Goal: Task Accomplishment & Management: Manage account settings

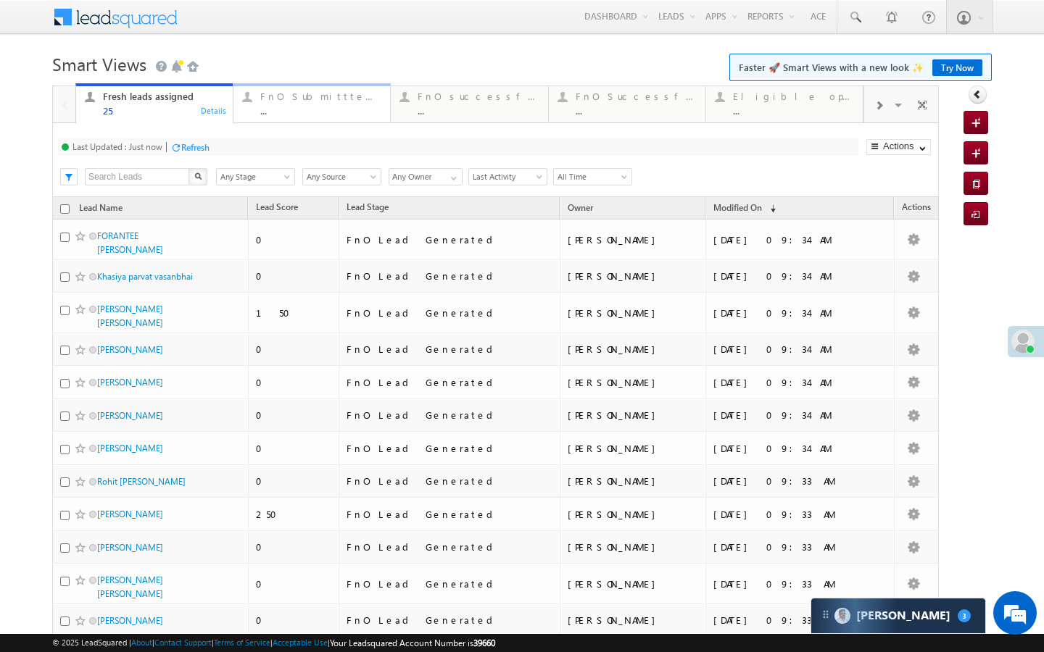
click at [294, 110] on div "..." at bounding box center [320, 110] width 121 height 11
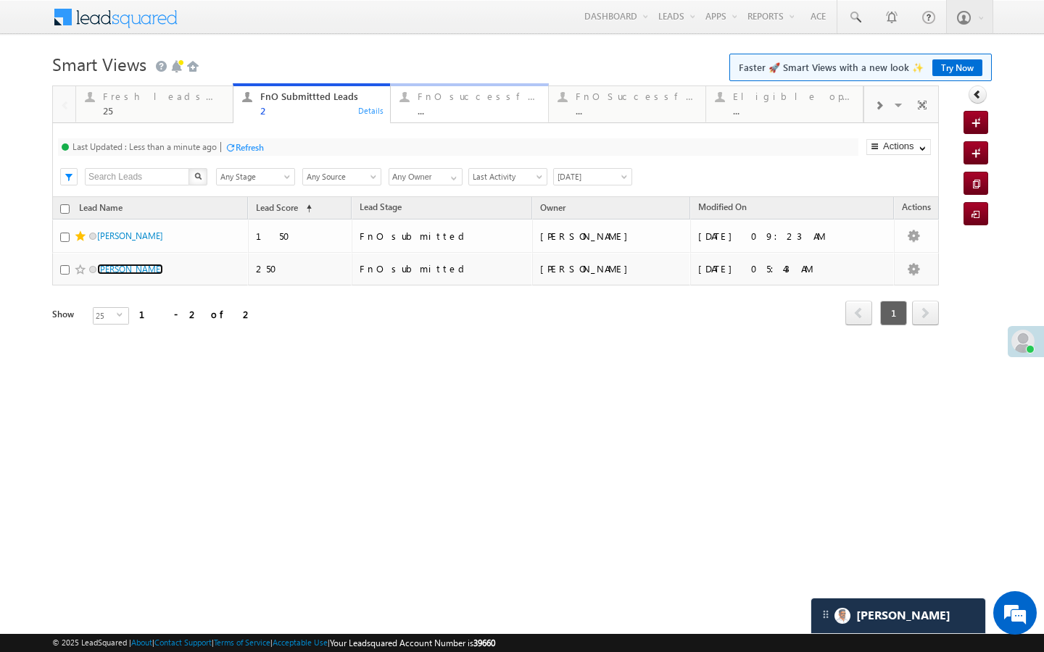
click at [455, 95] on div "FnO successful today Leads" at bounding box center [477, 97] width 121 height 12
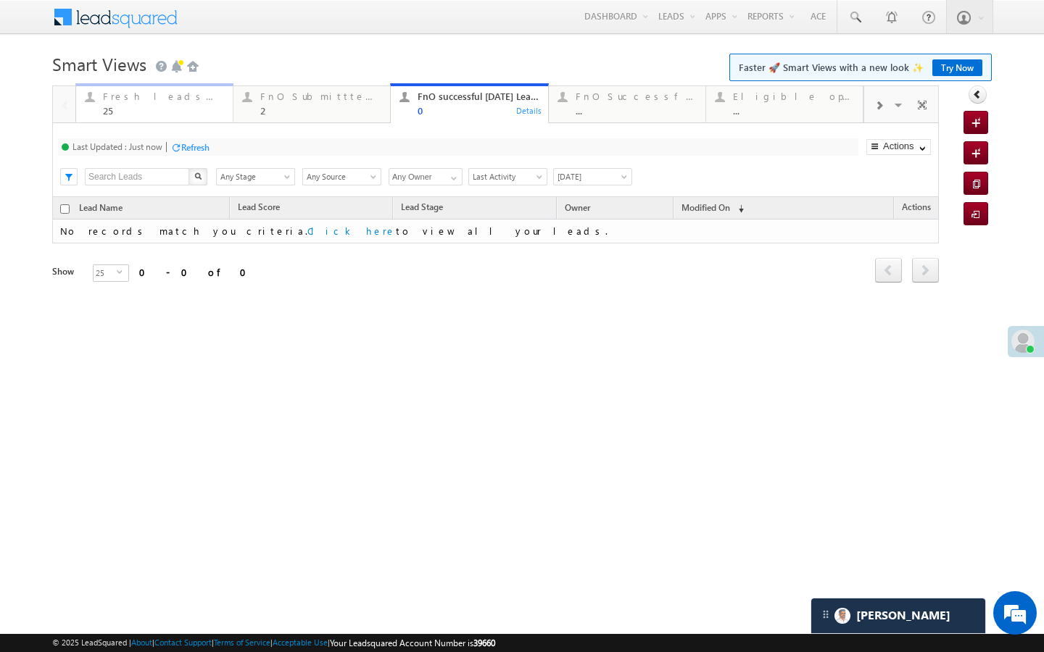
click at [196, 114] on div "25" at bounding box center [163, 110] width 121 height 11
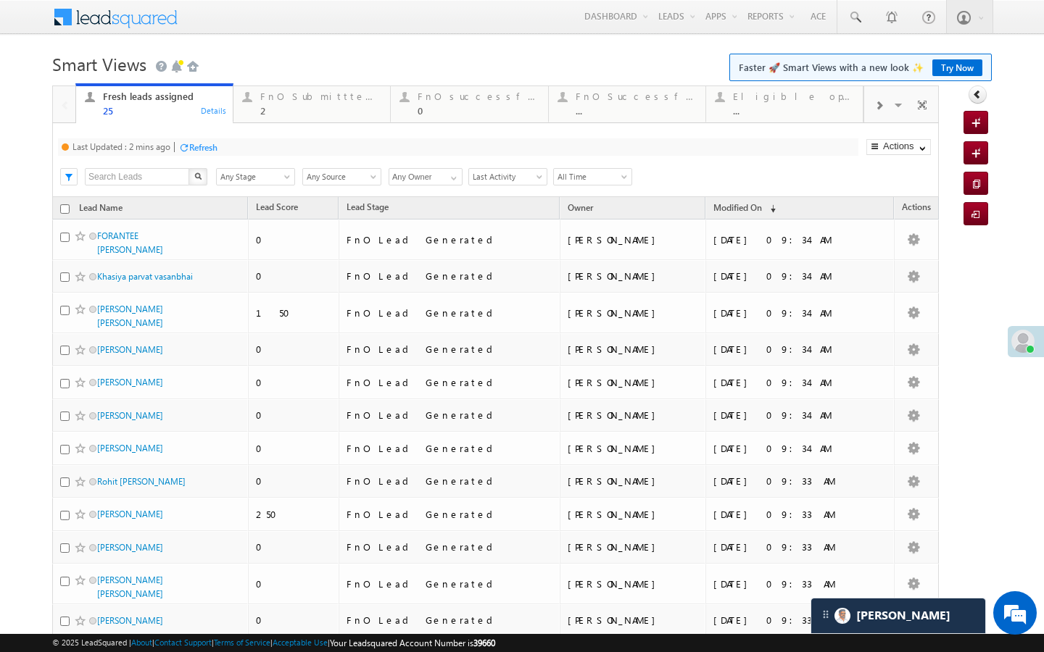
click at [208, 148] on div "Refresh" at bounding box center [203, 147] width 28 height 11
click at [294, 112] on div "2" at bounding box center [320, 110] width 121 height 11
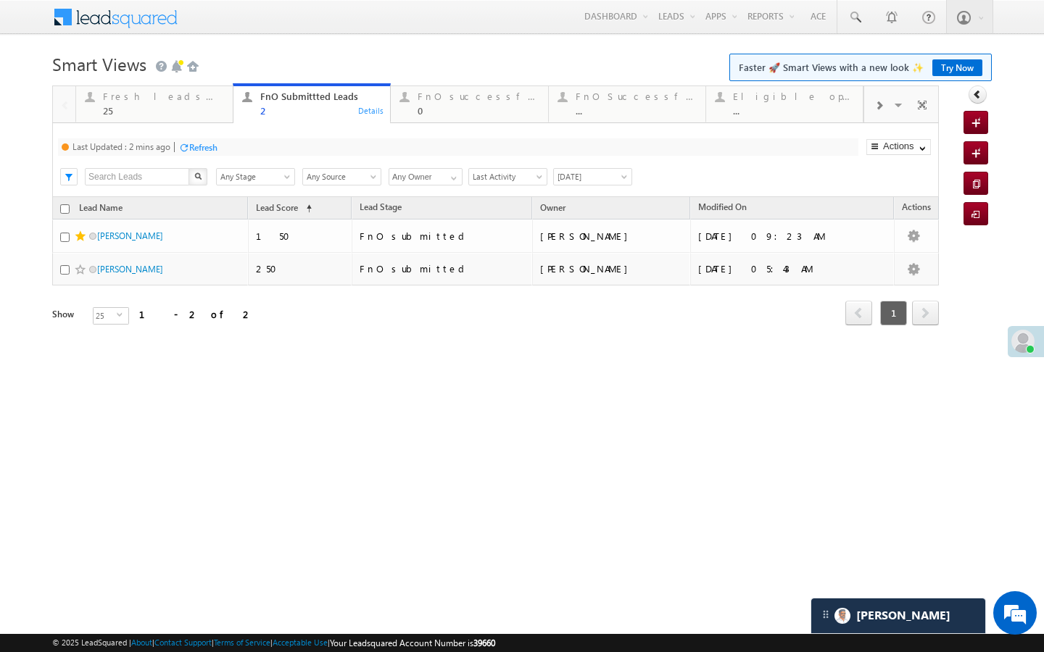
click at [205, 154] on div "Refresh" at bounding box center [197, 147] width 39 height 14
click at [206, 117] on link "Fresh leads assigned 25 Details" at bounding box center [154, 102] width 158 height 39
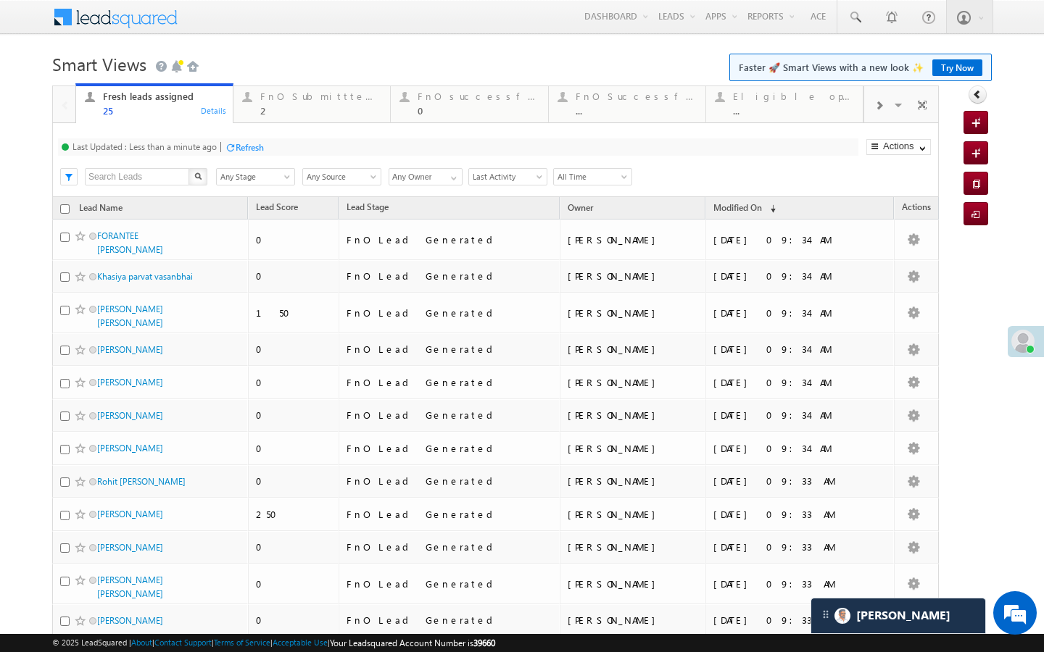
click at [241, 144] on div "Refresh" at bounding box center [250, 147] width 28 height 11
drag, startPoint x: 320, startPoint y: 112, endPoint x: 221, endPoint y: 138, distance: 102.7
click at [320, 112] on div "2" at bounding box center [320, 110] width 121 height 11
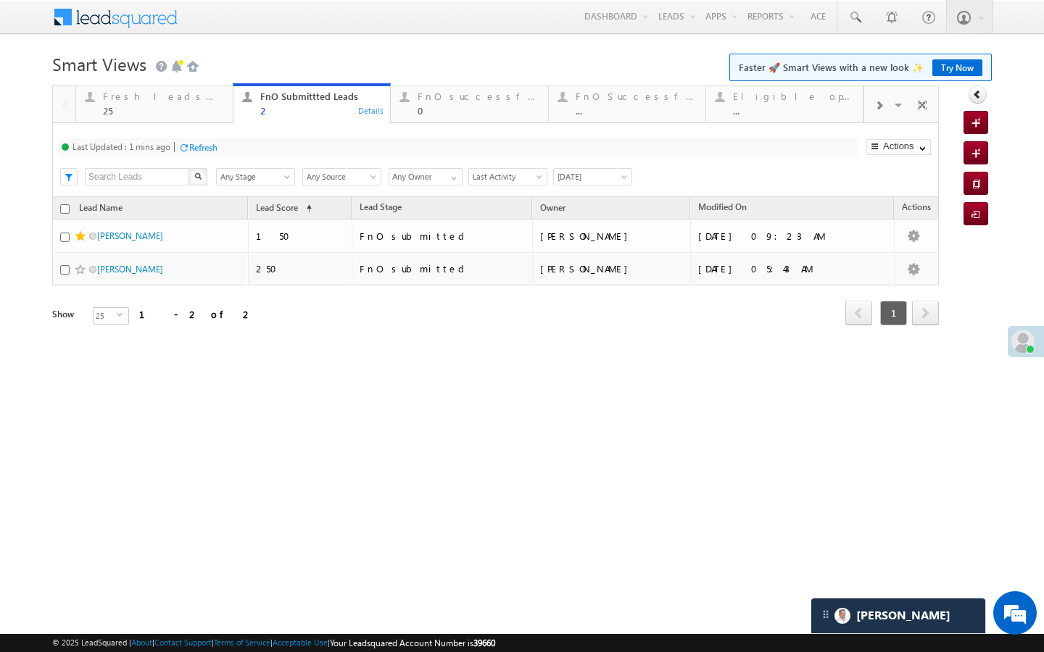
click at [204, 144] on div "Refresh" at bounding box center [203, 147] width 28 height 11
click at [206, 101] on div "Fresh leads assigned" at bounding box center [163, 97] width 121 height 12
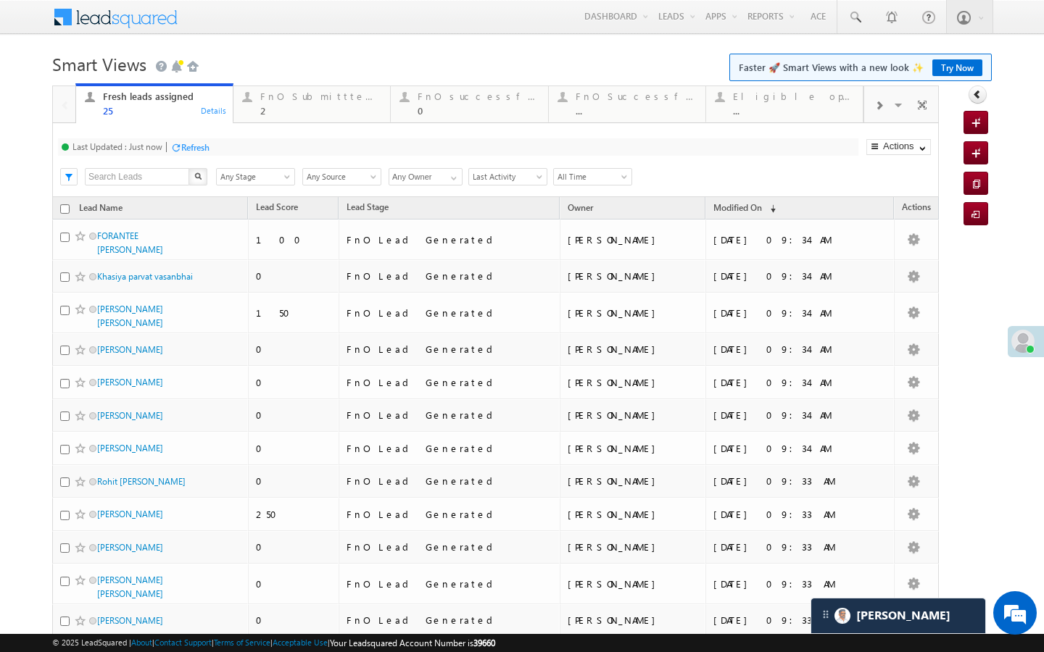
click at [190, 138] on div "Last Updated : Just now Refresh Refreshing... Search X Lead Stage Any Stage Any…" at bounding box center [495, 160] width 886 height 74
click at [190, 143] on div "Refresh" at bounding box center [195, 147] width 28 height 11
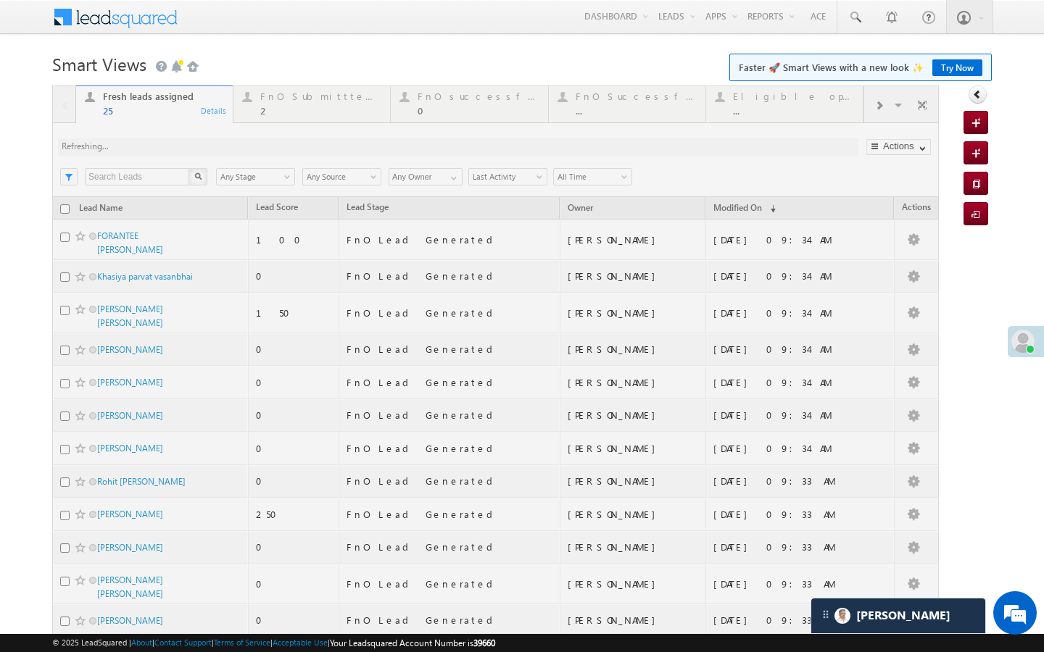
click at [280, 115] on div at bounding box center [495, 620] width 886 height 1068
click at [262, 118] on div at bounding box center [495, 620] width 886 height 1068
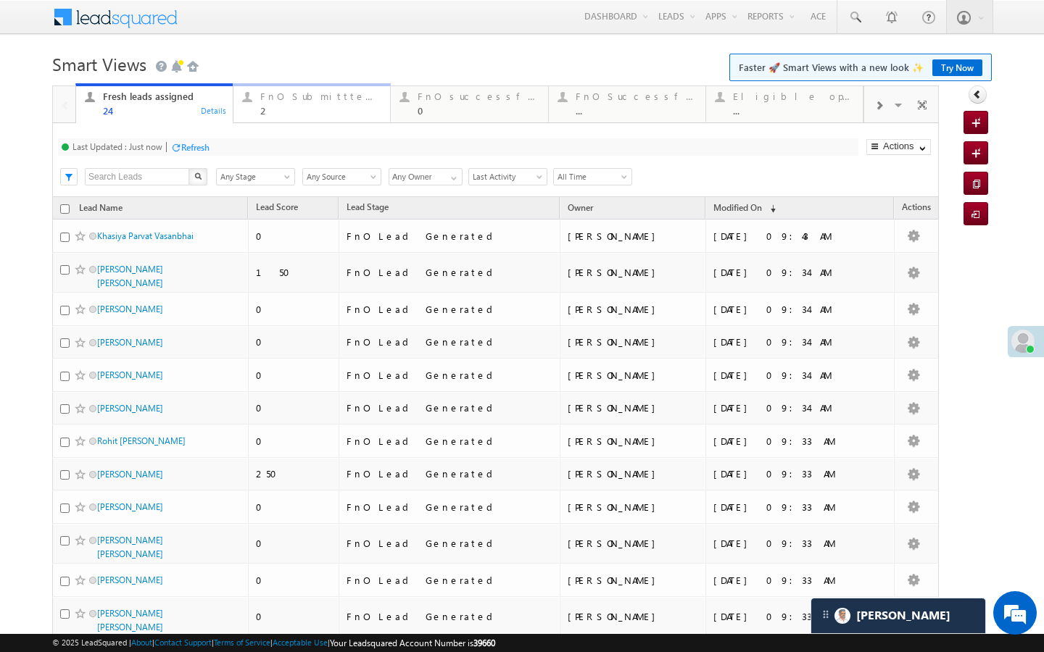
click at [253, 119] on link "FnO Submittted Leads 2 Details" at bounding box center [312, 102] width 158 height 39
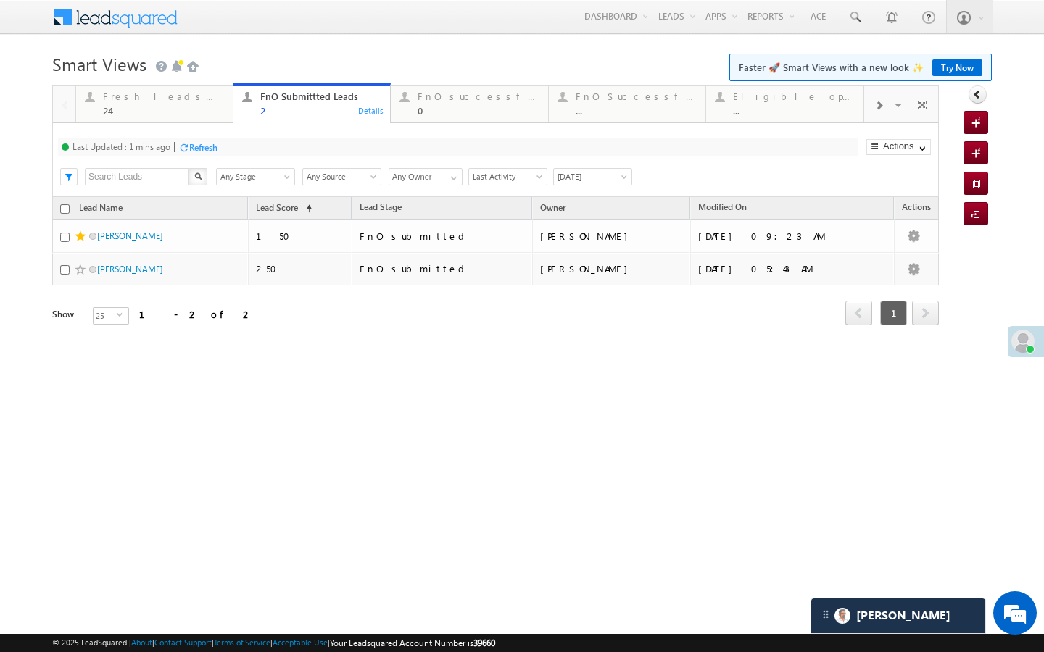
click at [201, 141] on div "Refresh" at bounding box center [197, 147] width 39 height 14
click at [191, 103] on div "Fresh leads assigned 24" at bounding box center [163, 102] width 121 height 28
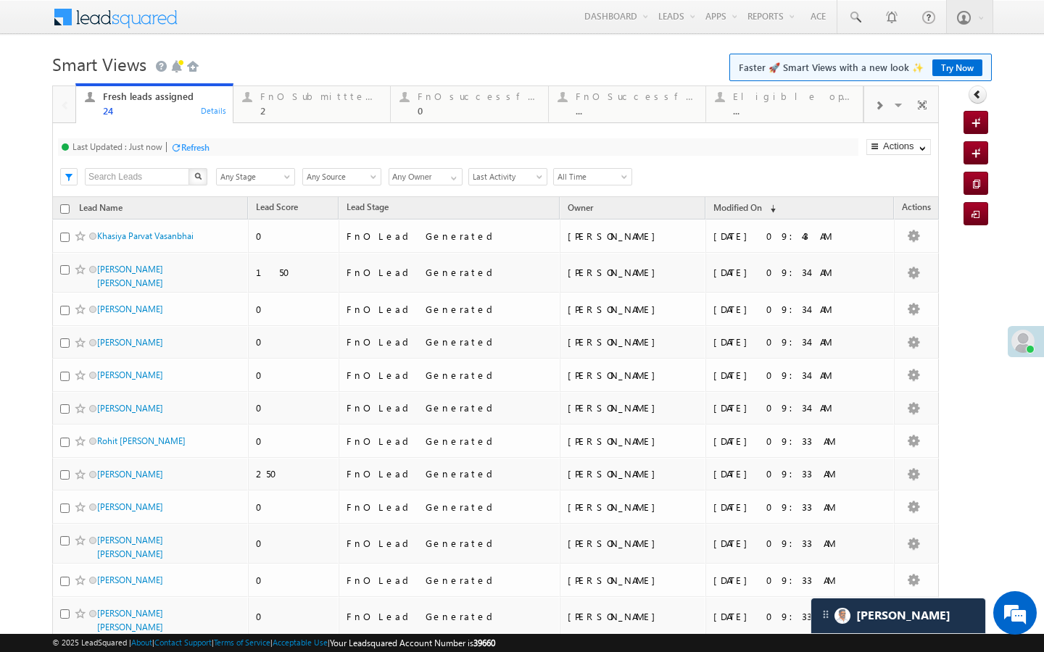
click at [194, 140] on div "Refresh" at bounding box center [189, 147] width 39 height 14
click at [317, 99] on div "FnO Submittted Leads" at bounding box center [320, 97] width 121 height 12
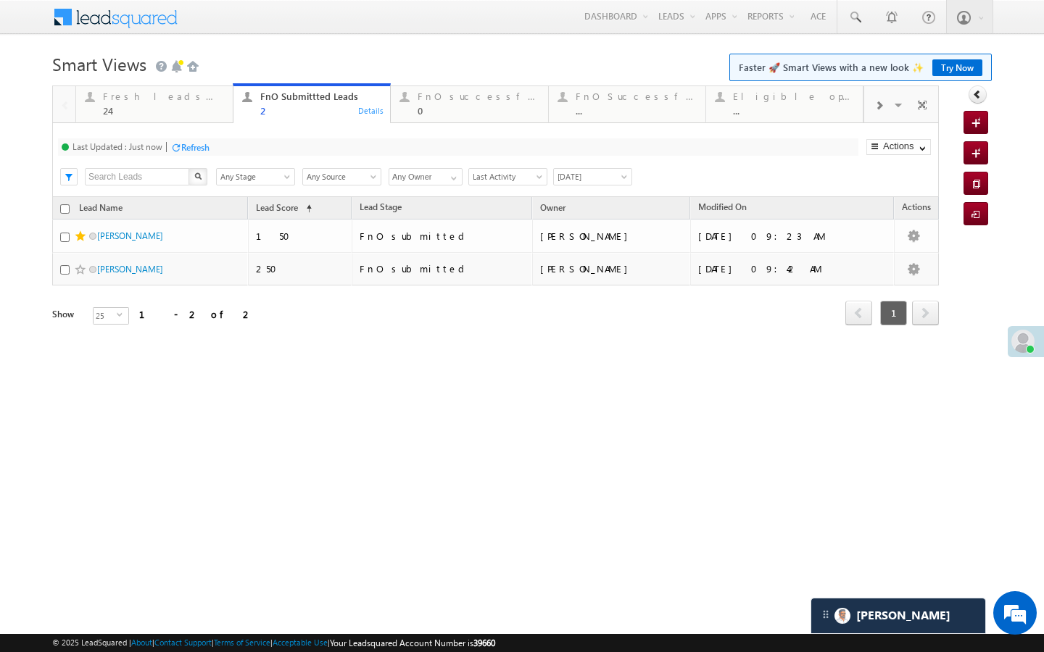
click at [203, 136] on div "Last Updated : Just now Refresh Refreshing... Search X Lead Stage Any Stage Any…" at bounding box center [495, 160] width 886 height 74
click at [189, 143] on div "Refresh" at bounding box center [195, 147] width 28 height 11
click at [187, 117] on link "Fresh leads assigned 24 Details" at bounding box center [154, 102] width 158 height 39
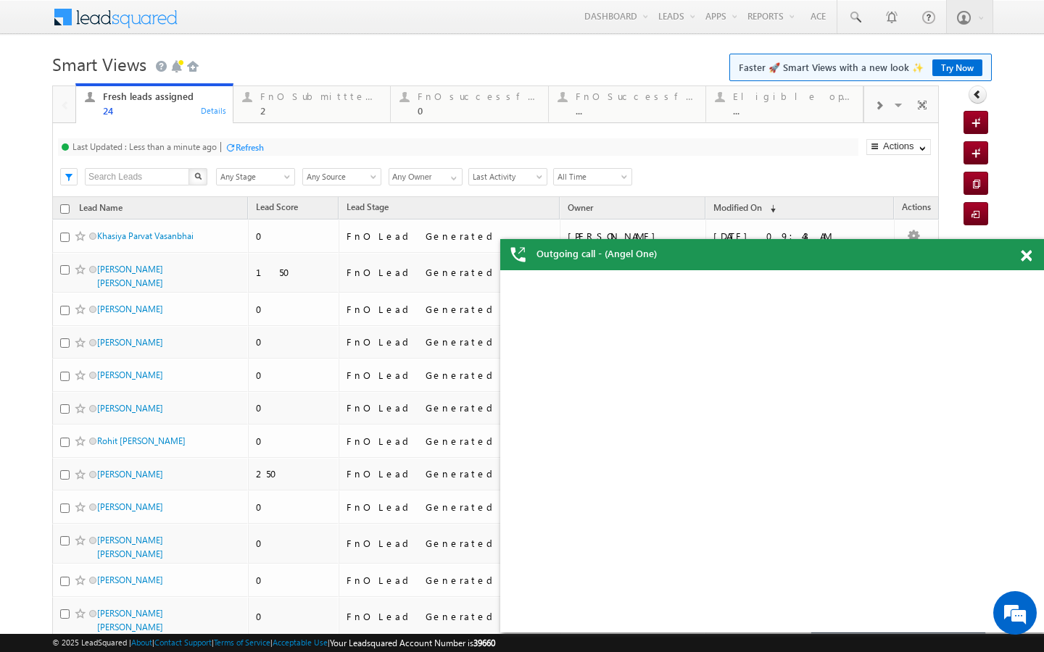
click at [241, 142] on div "Refresh" at bounding box center [250, 147] width 28 height 11
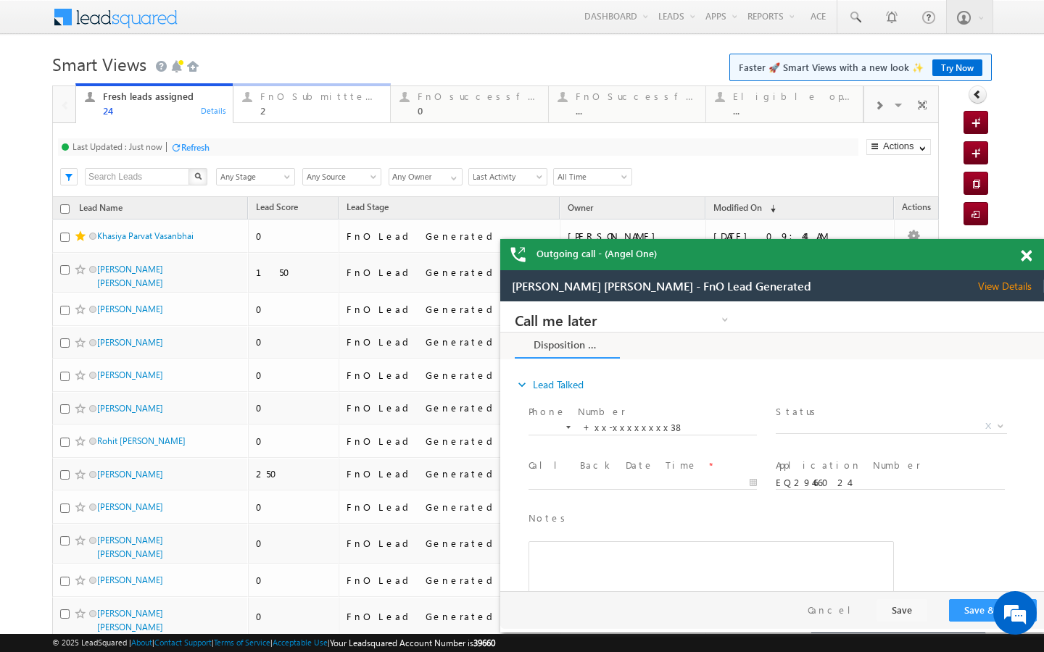
click at [265, 94] on div "FnO Submittted Leads" at bounding box center [320, 97] width 121 height 12
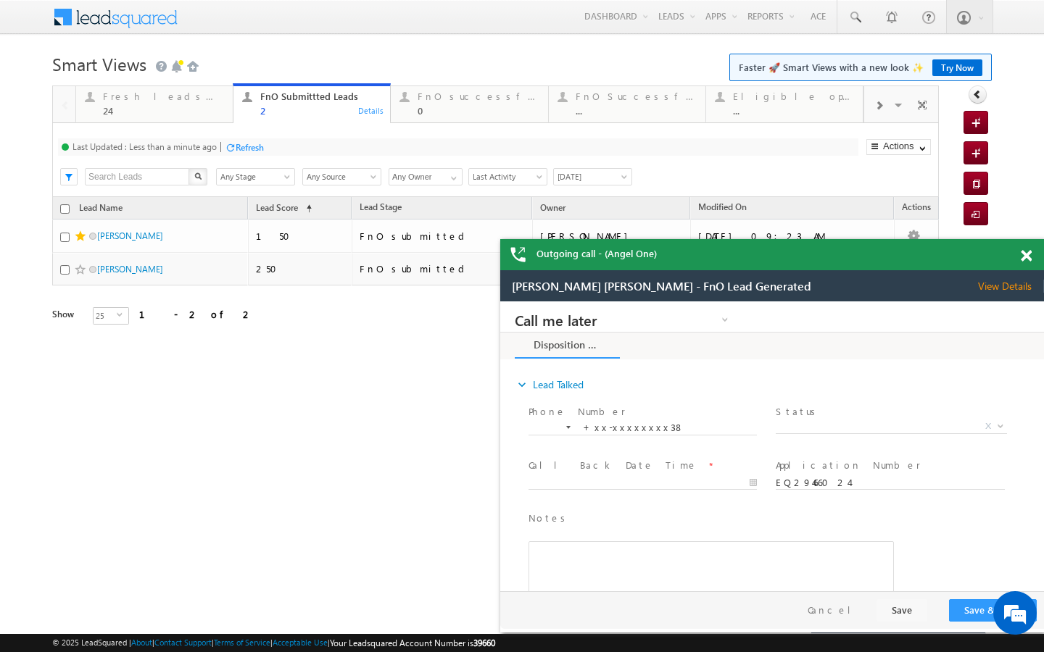
click at [238, 148] on div "Refresh" at bounding box center [250, 147] width 28 height 11
click at [194, 112] on div "24" at bounding box center [163, 110] width 121 height 11
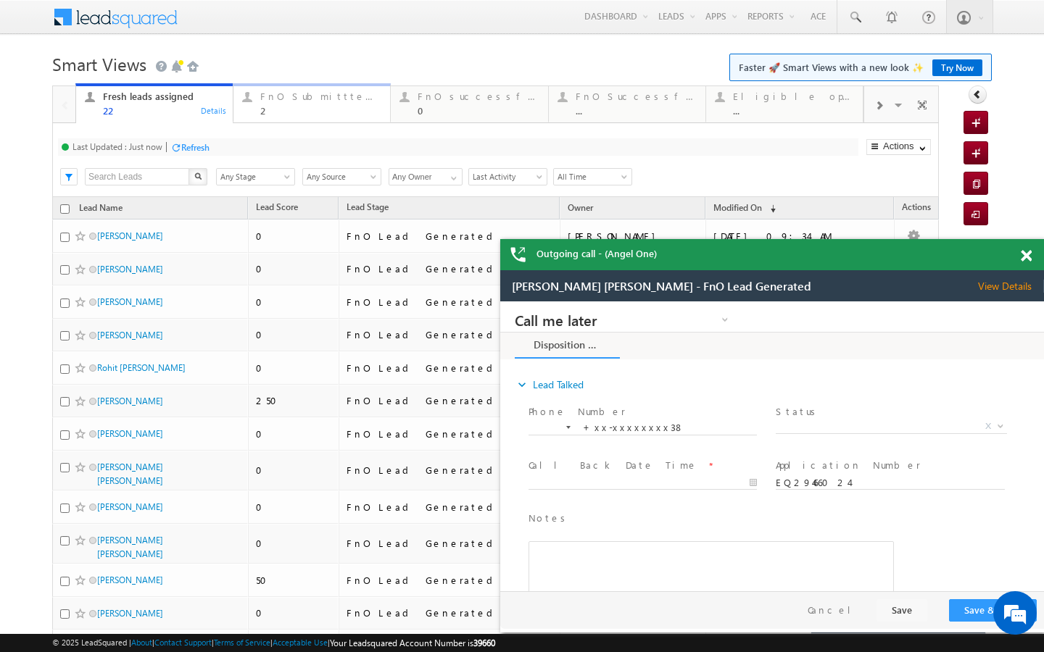
drag, startPoint x: 339, startPoint y: 95, endPoint x: 242, endPoint y: 136, distance: 105.3
click at [339, 95] on div "FnO Submittted Leads" at bounding box center [320, 97] width 121 height 12
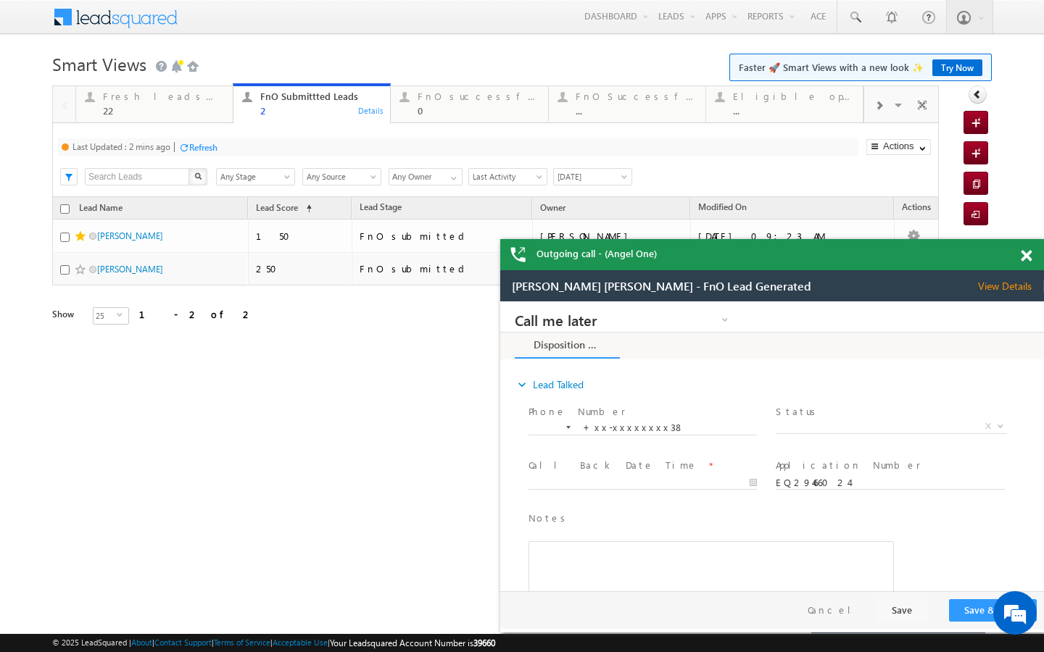
click at [189, 147] on div at bounding box center [183, 147] width 11 height 11
drag, startPoint x: 477, startPoint y: 117, endPoint x: 454, endPoint y: 117, distance: 23.2
click at [477, 117] on link "FnO successful today Leads 0 Details" at bounding box center [469, 102] width 158 height 39
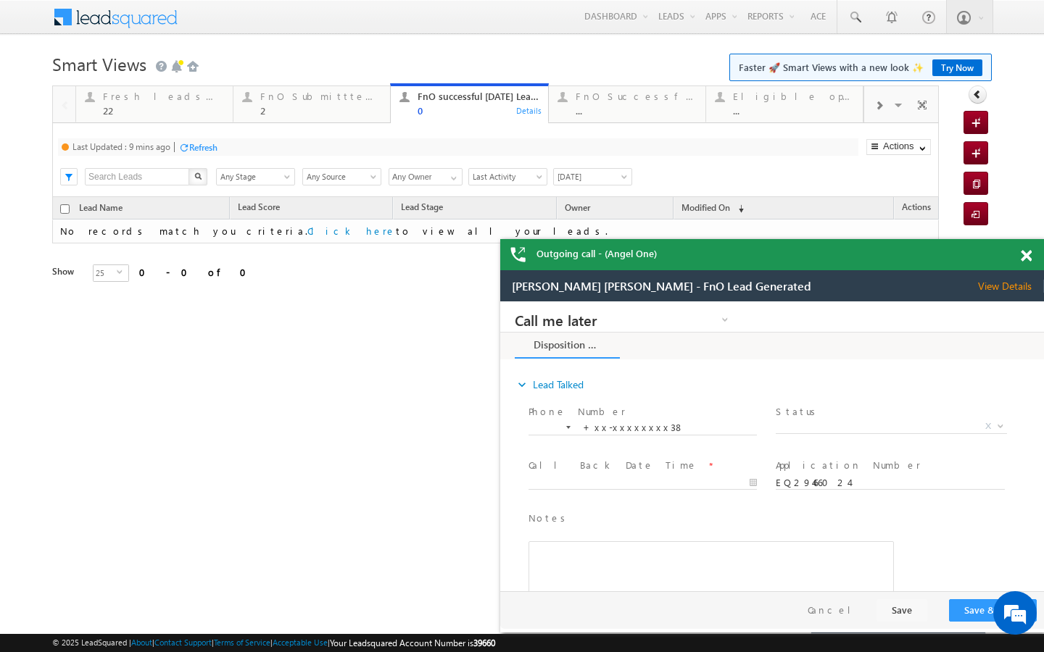
click at [201, 149] on div "Refresh" at bounding box center [203, 147] width 28 height 11
click at [621, 122] on link "FnO Successful MTD leads ... Details" at bounding box center [627, 102] width 158 height 39
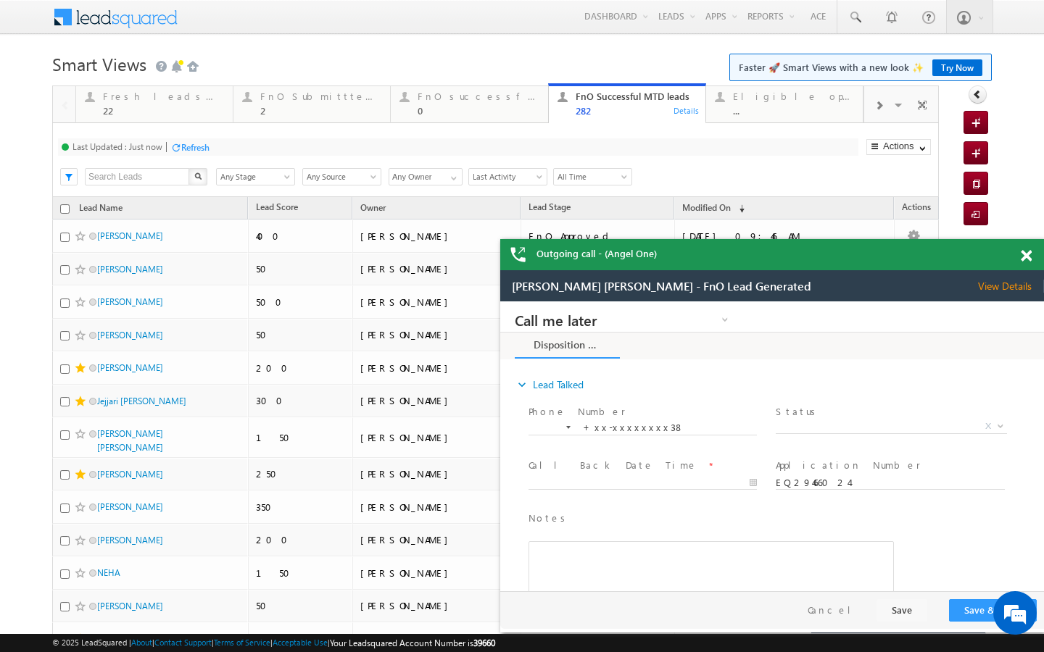
click at [1031, 254] on span at bounding box center [1025, 256] width 11 height 12
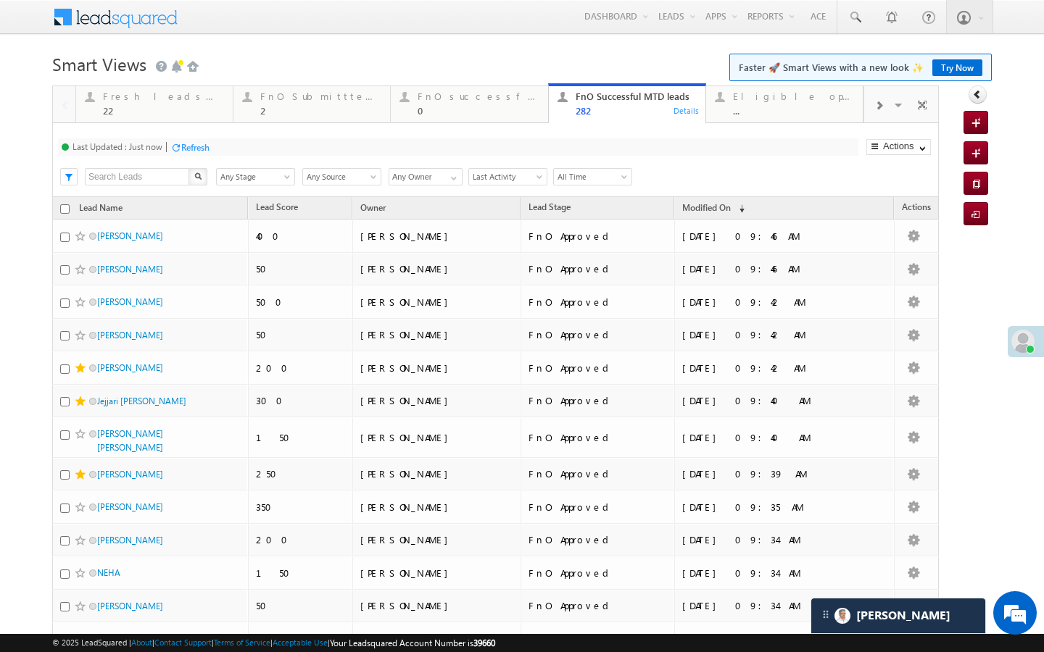
click at [607, 180] on span "All Time" at bounding box center [590, 176] width 73 height 13
click at [572, 220] on link "[DATE]" at bounding box center [590, 226] width 73 height 13
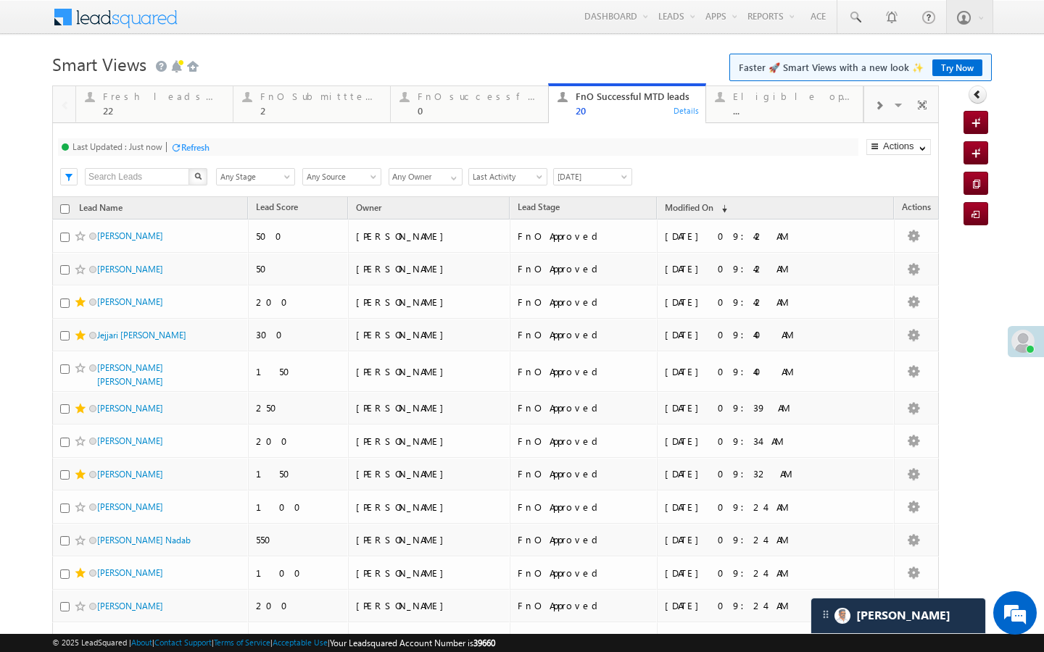
click at [584, 178] on span "[DATE]" at bounding box center [590, 176] width 73 height 13
click at [571, 191] on link "All Time" at bounding box center [590, 194] width 73 height 13
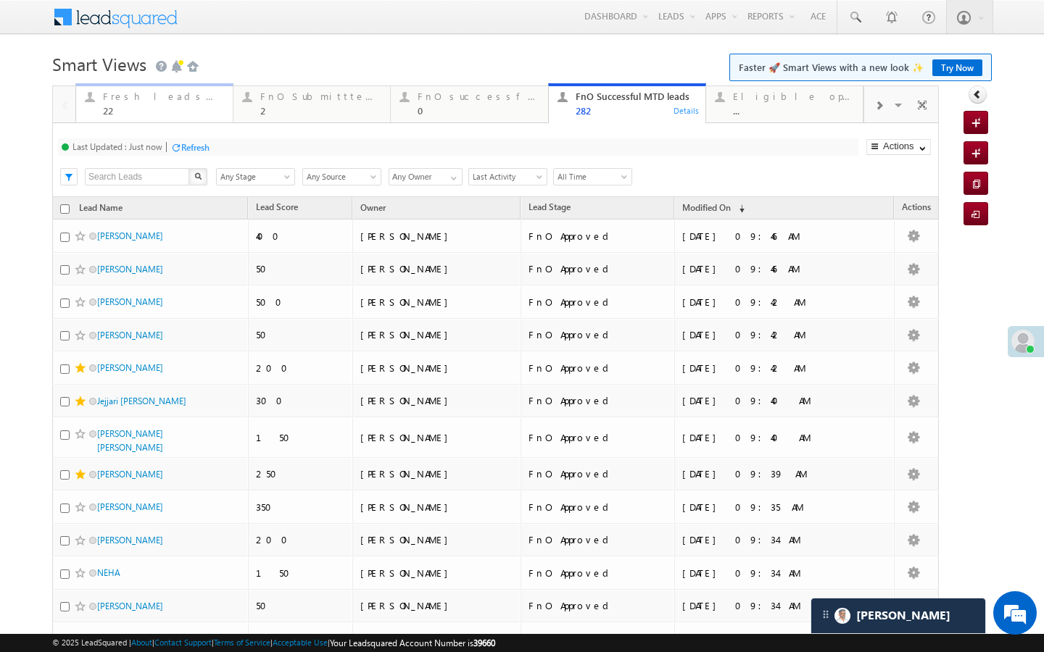
click at [160, 112] on div "22" at bounding box center [163, 110] width 121 height 11
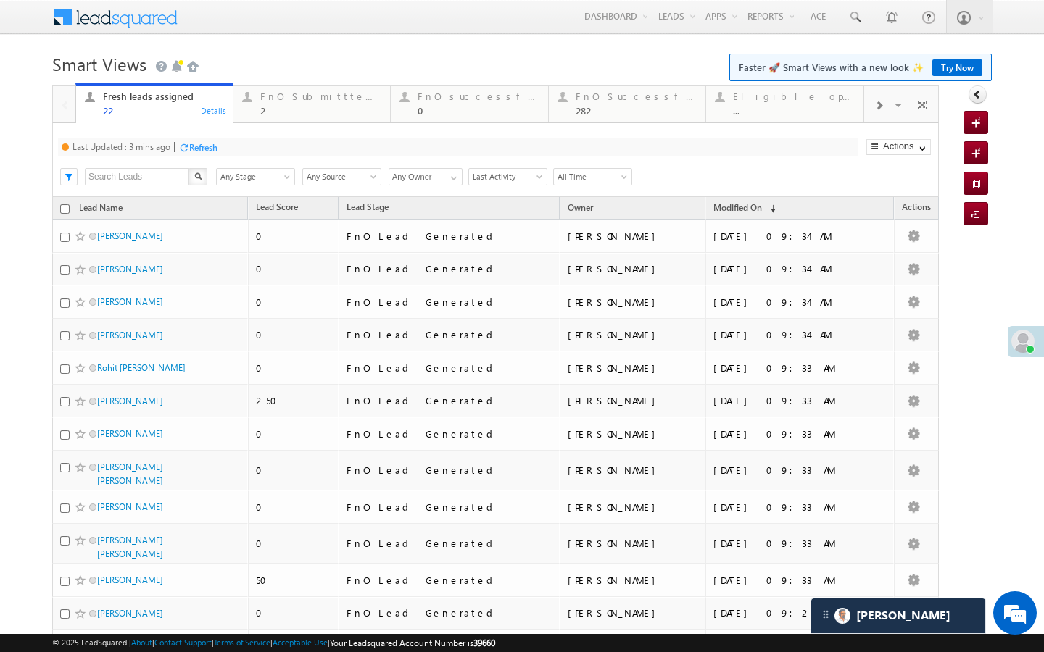
click at [216, 147] on div "Refresh" at bounding box center [203, 147] width 28 height 11
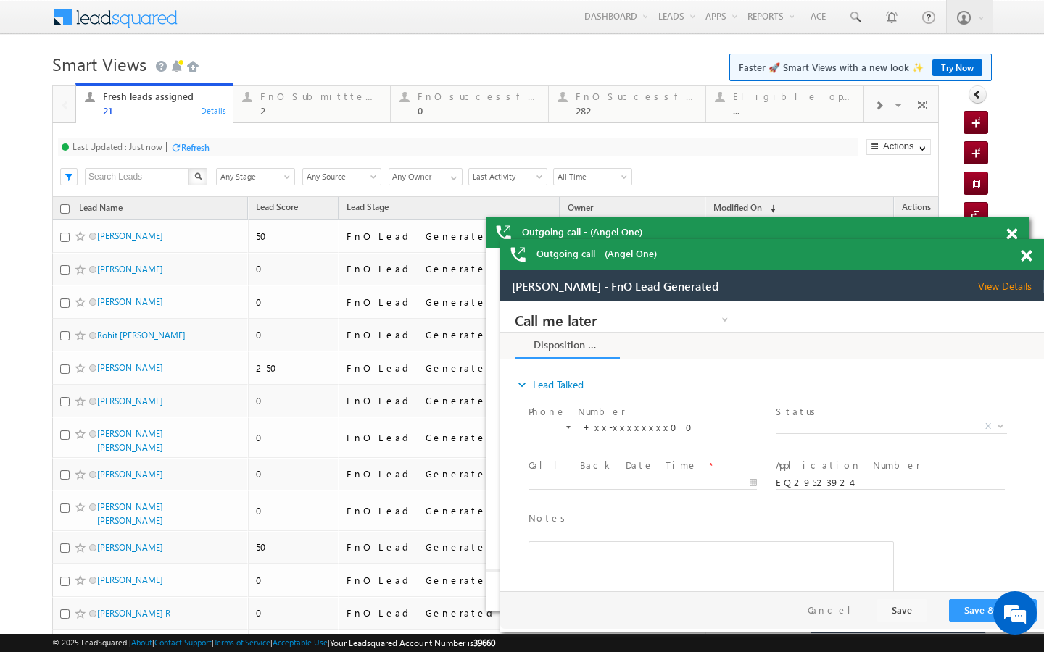
click at [309, 128] on div "Last Updated : Just now Refresh Refreshing... Search X Lead Stage Any Stage Any…" at bounding box center [495, 160] width 886 height 74
drag, startPoint x: 309, startPoint y: 122, endPoint x: 256, endPoint y: 140, distance: 56.6
click at [309, 122] on link "FnO Submittted Leads 2 Details" at bounding box center [312, 102] width 158 height 39
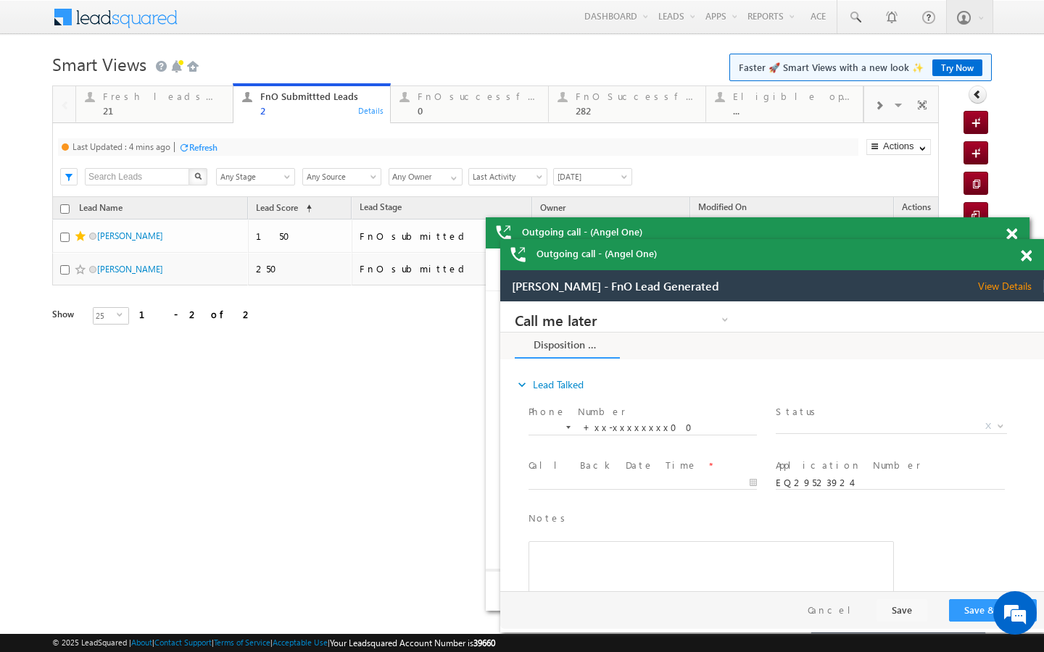
click at [212, 152] on div "Refresh" at bounding box center [203, 147] width 28 height 11
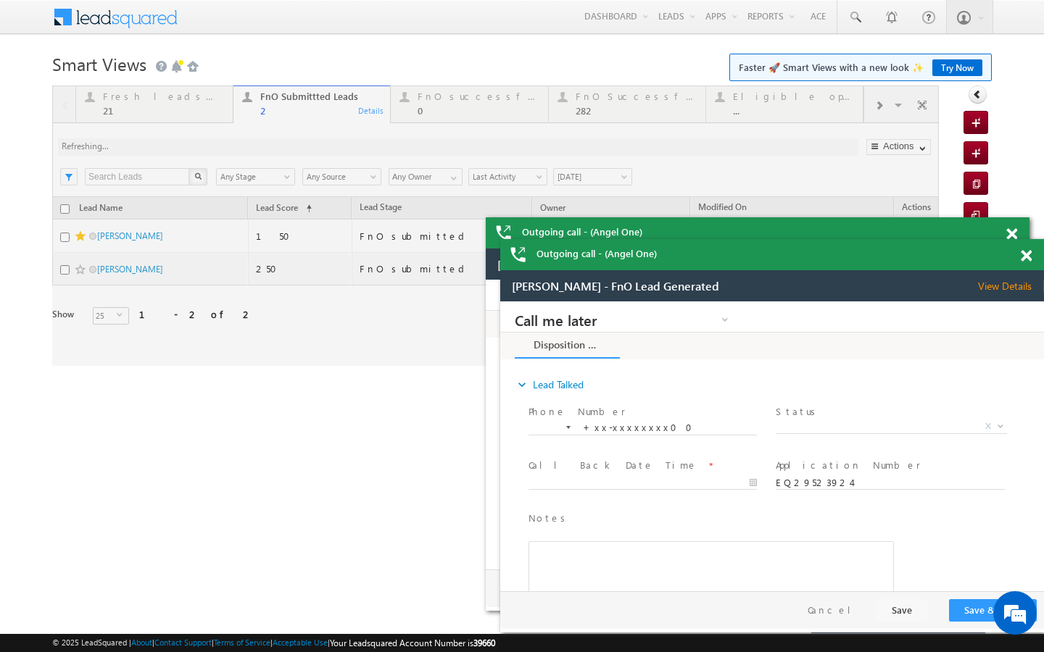
click at [209, 111] on div at bounding box center [495, 226] width 886 height 280
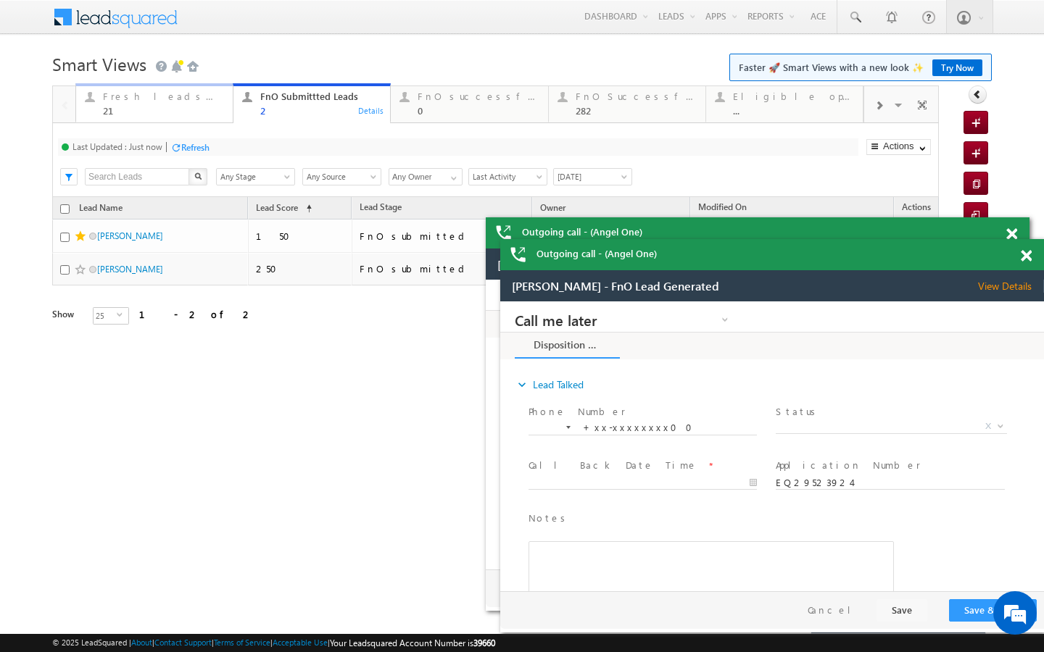
click at [181, 115] on div "21" at bounding box center [163, 110] width 121 height 11
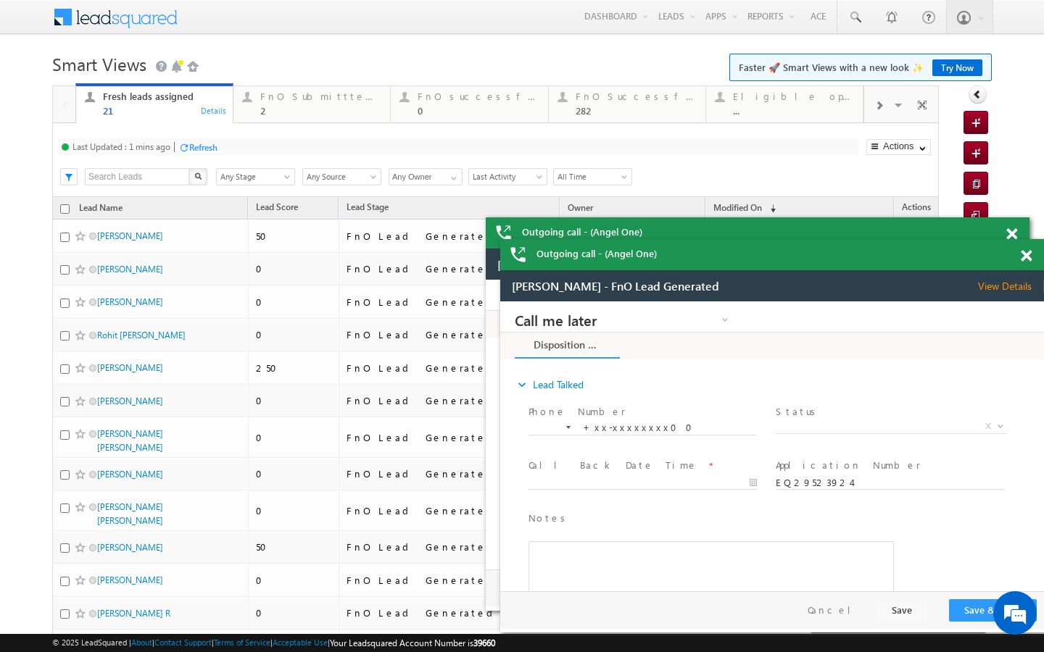
click at [201, 142] on div "Refresh" at bounding box center [203, 147] width 28 height 11
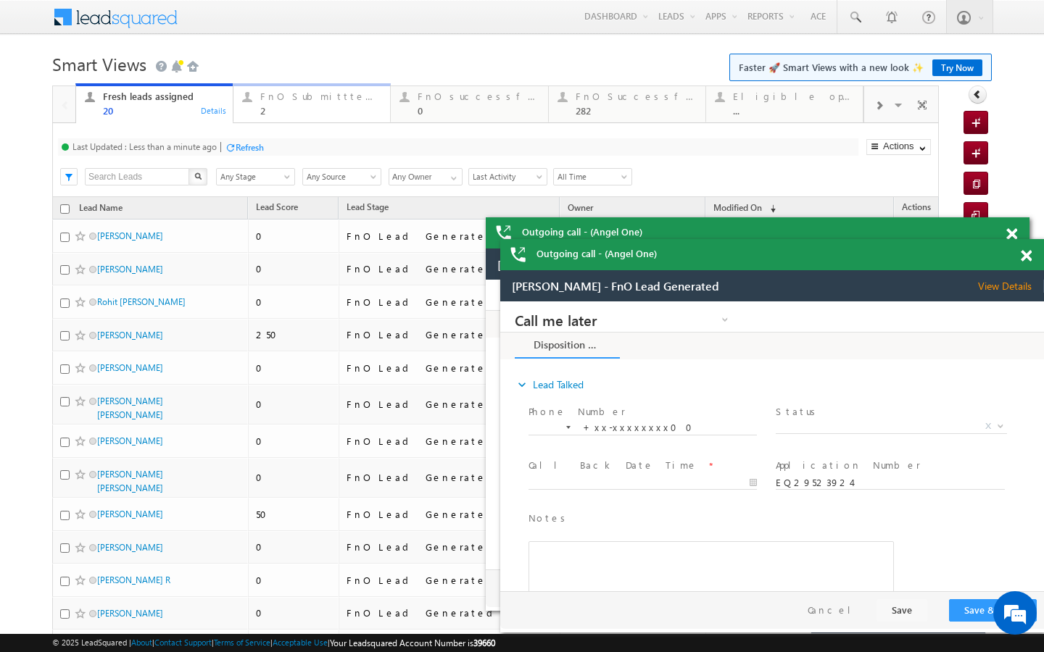
click at [323, 106] on div "2" at bounding box center [320, 110] width 121 height 11
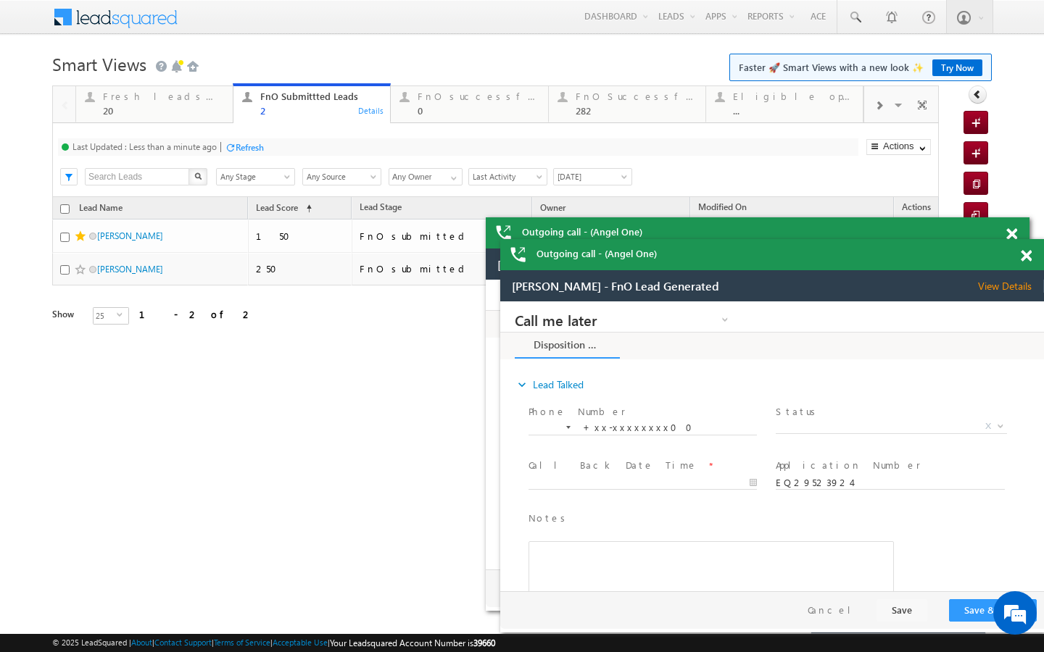
click at [236, 153] on div "Refresh" at bounding box center [244, 147] width 39 height 14
click at [206, 117] on link "Fresh leads assigned 20 Details" at bounding box center [154, 102] width 158 height 39
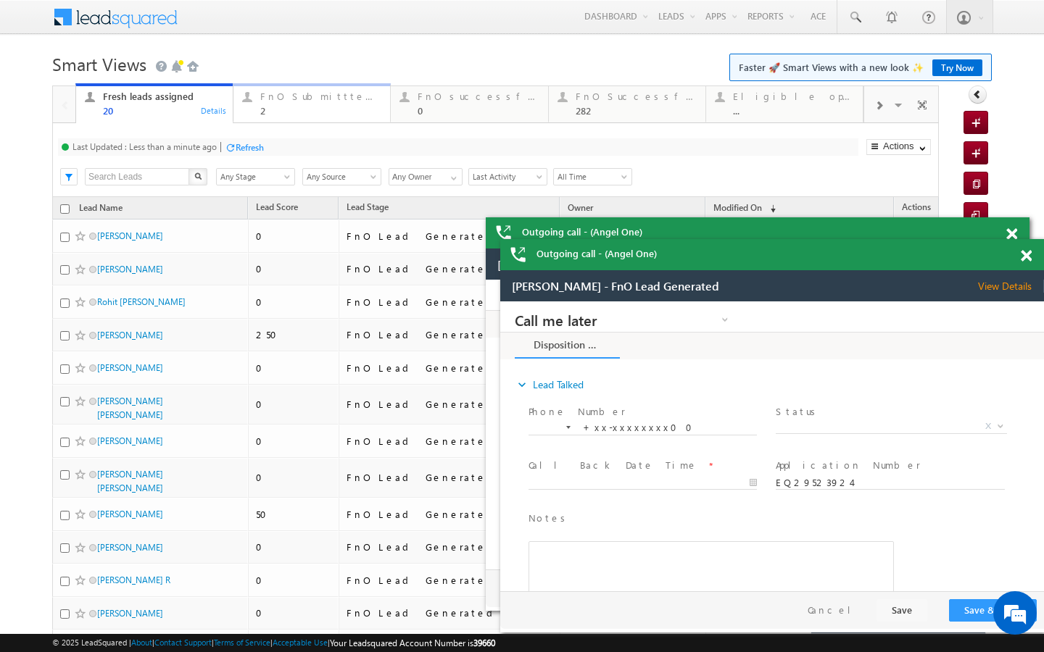
click at [277, 119] on link "FnO Submittted Leads 2 Details" at bounding box center [312, 102] width 158 height 39
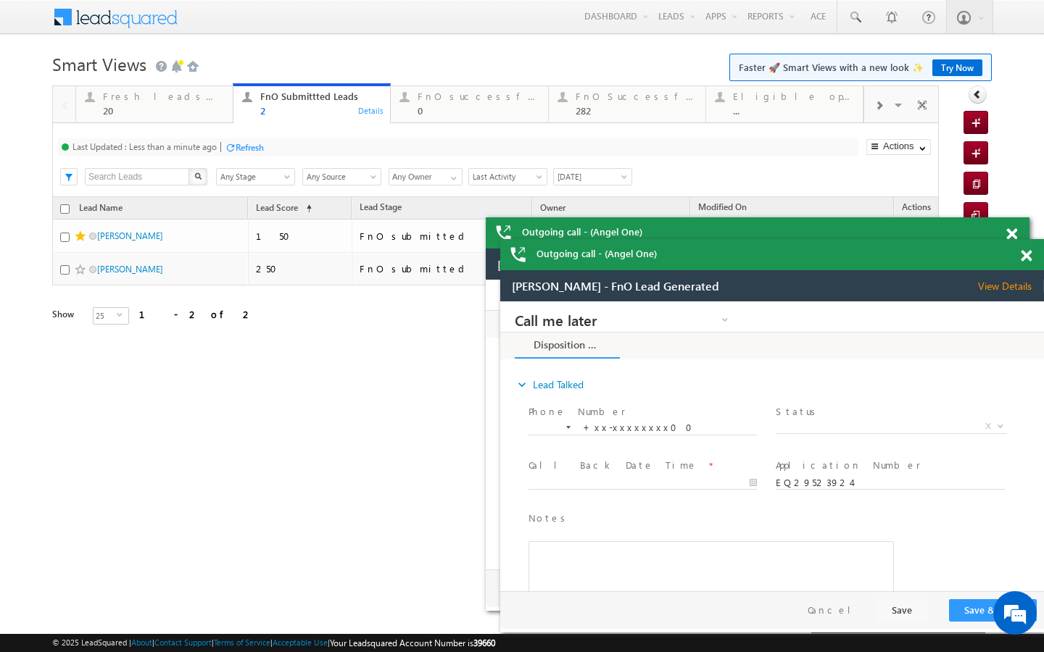
click at [232, 150] on div at bounding box center [230, 147] width 11 height 11
click at [196, 101] on div "Fresh leads assigned" at bounding box center [163, 97] width 121 height 12
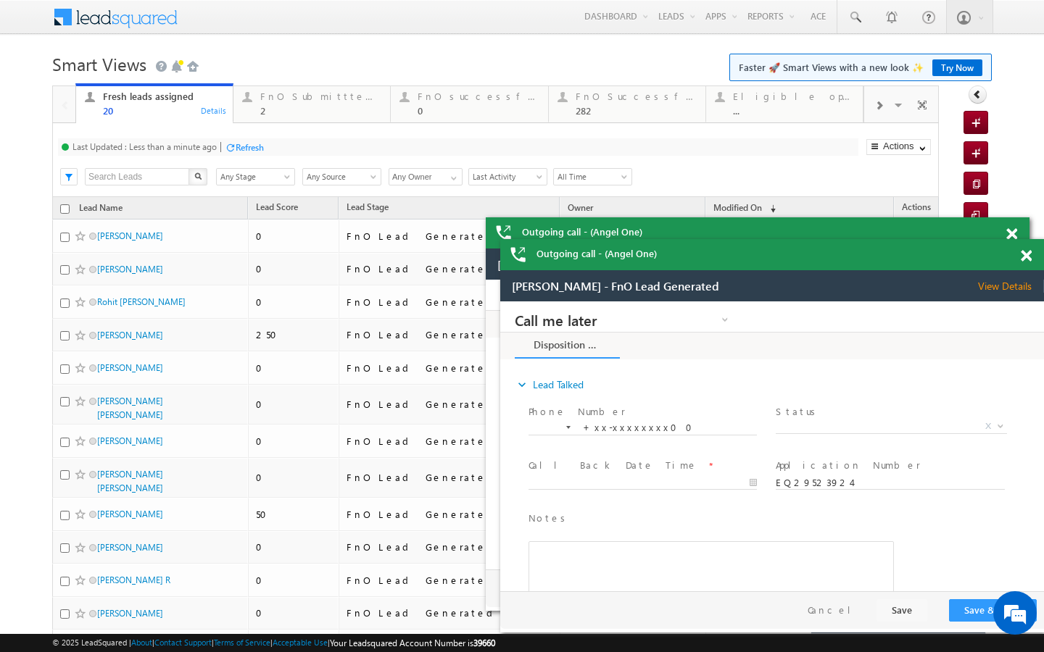
click at [254, 152] on div "Refresh" at bounding box center [250, 147] width 28 height 11
click at [263, 105] on div "2" at bounding box center [320, 110] width 121 height 11
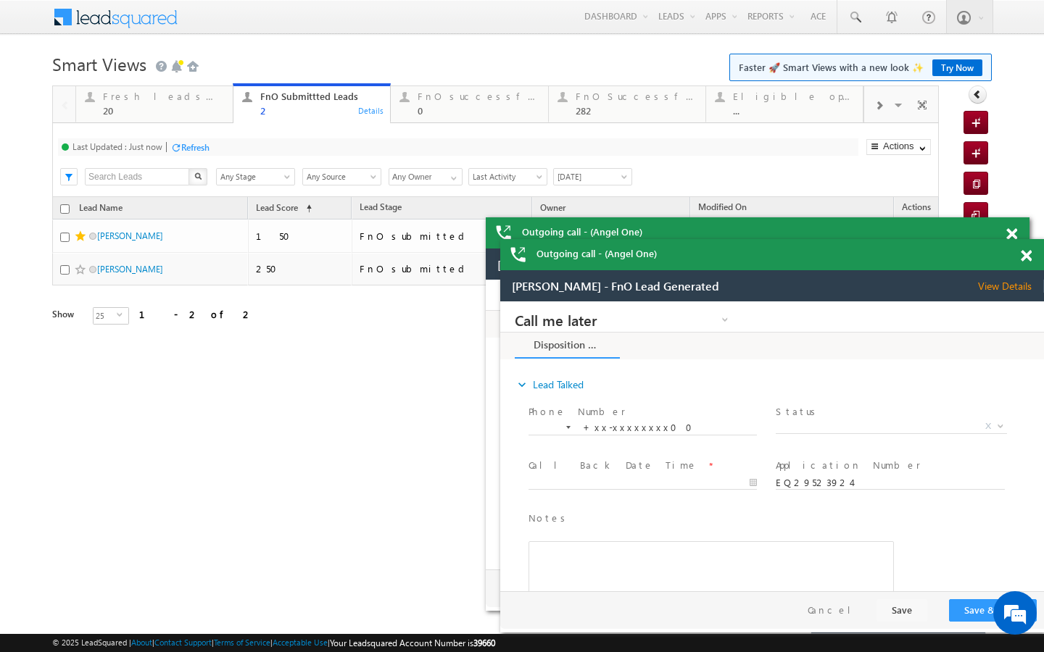
click at [205, 149] on div "Refresh" at bounding box center [195, 147] width 28 height 11
click at [183, 101] on div "Fresh leads assigned" at bounding box center [163, 97] width 121 height 12
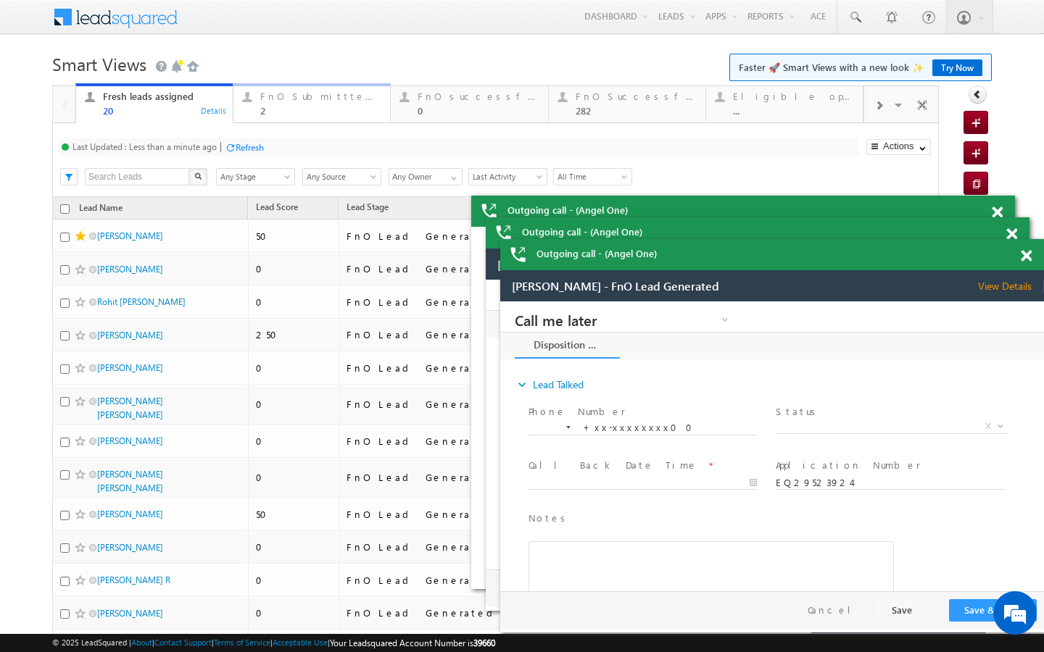
drag, startPoint x: 317, startPoint y: 109, endPoint x: 214, endPoint y: 157, distance: 114.5
click at [317, 109] on div "2" at bounding box center [320, 110] width 121 height 11
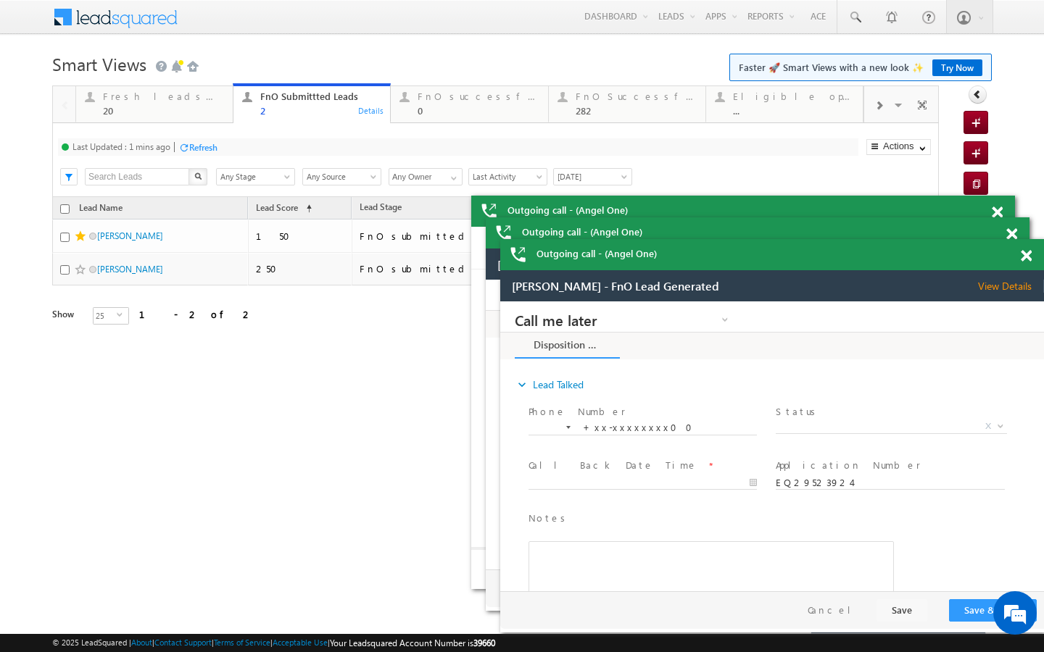
click at [208, 145] on div "Refresh" at bounding box center [203, 147] width 28 height 11
drag, startPoint x: 208, startPoint y: 111, endPoint x: 215, endPoint y: 141, distance: 31.3
click at [208, 111] on div "20" at bounding box center [163, 110] width 121 height 11
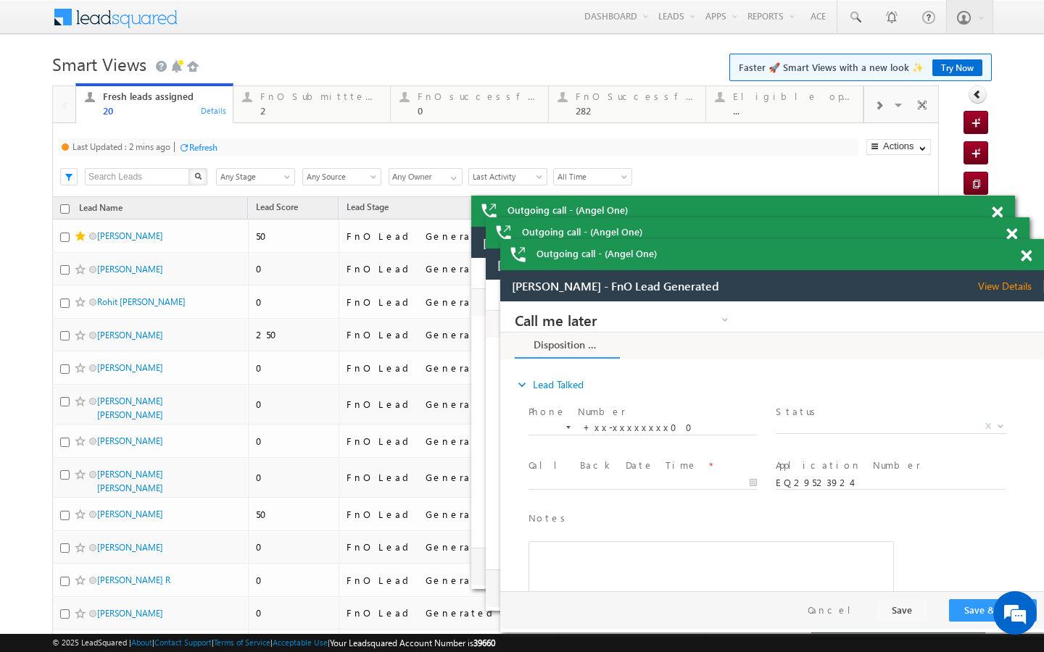
click at [215, 142] on div "Refresh" at bounding box center [203, 147] width 28 height 11
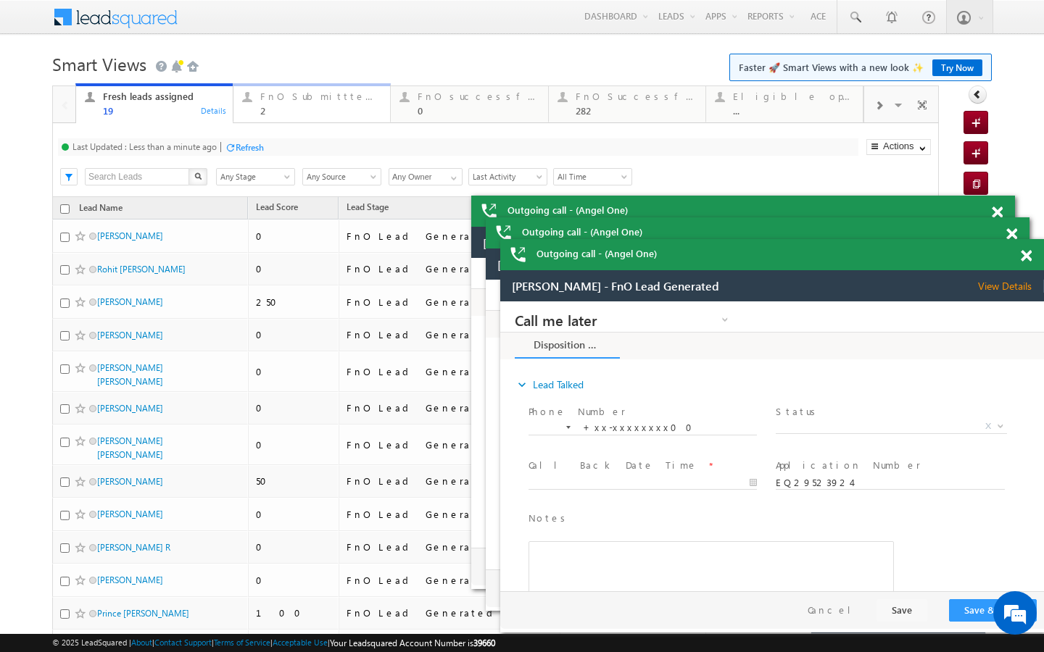
click at [254, 107] on div "FnO Submittted Leads 2 Details" at bounding box center [312, 102] width 154 height 28
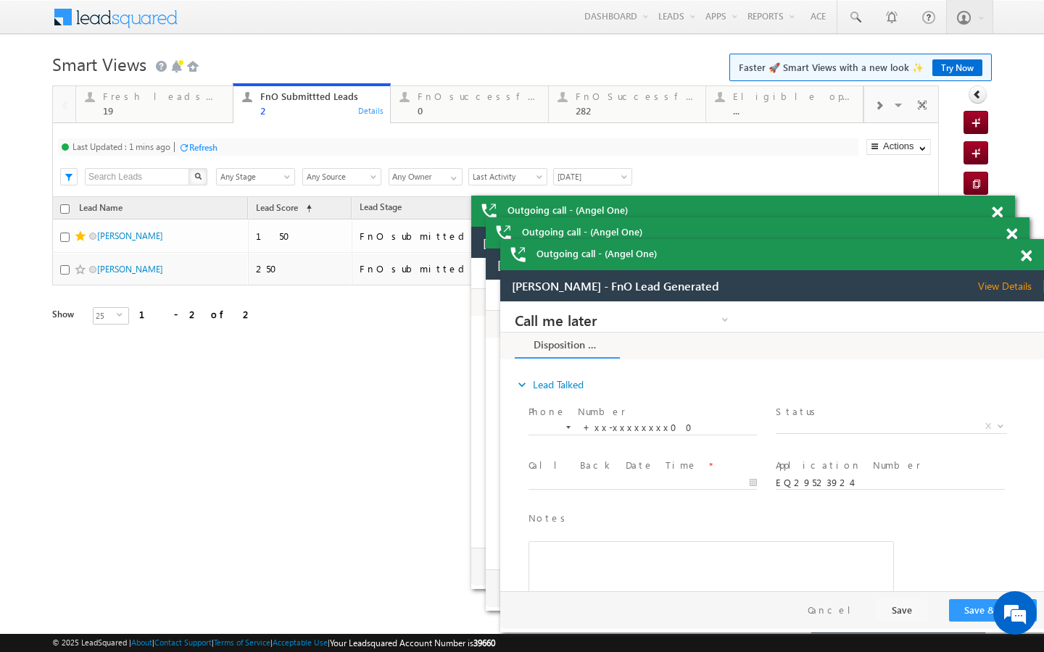
click at [199, 144] on div "Refresh" at bounding box center [203, 147] width 28 height 11
click at [213, 109] on div "19" at bounding box center [163, 110] width 121 height 11
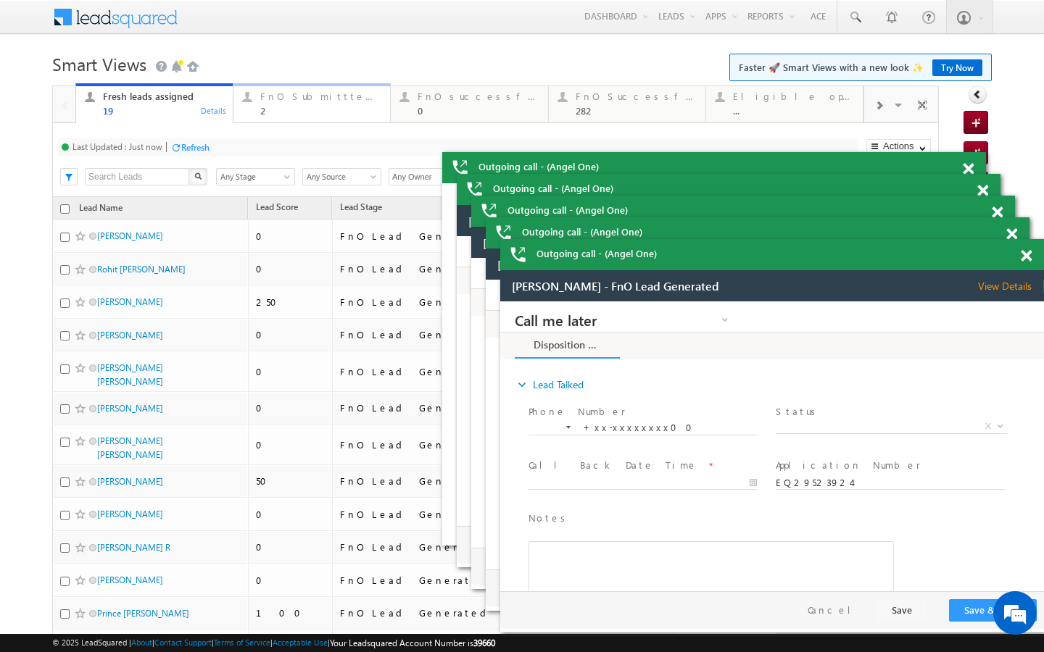
click at [246, 95] on div at bounding box center [247, 97] width 18 height 18
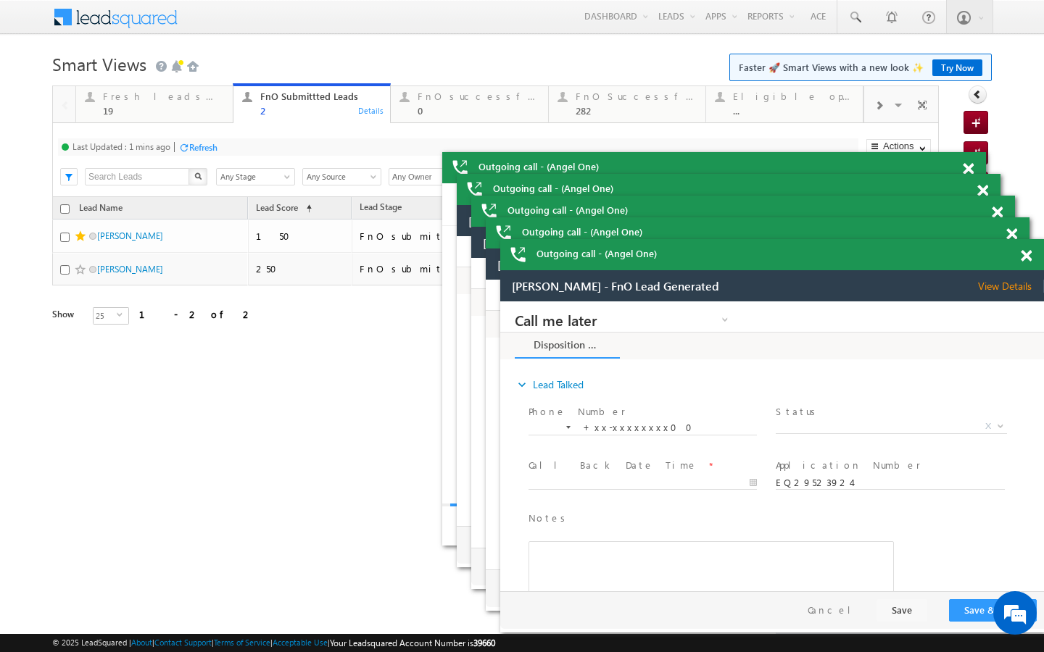
click at [200, 146] on div "Refresh" at bounding box center [203, 147] width 28 height 11
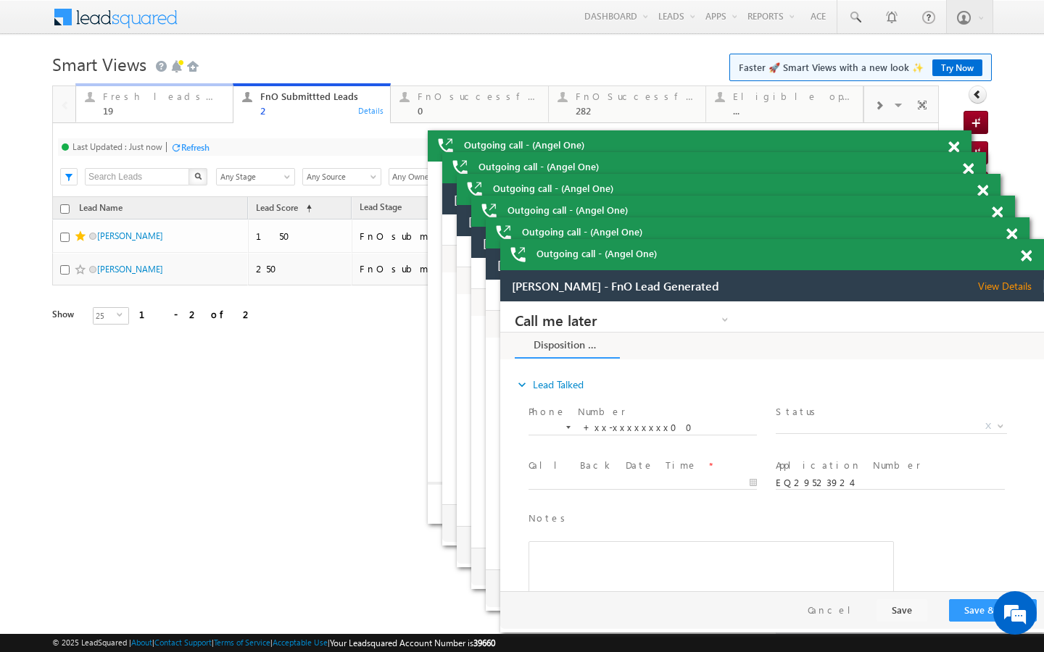
click at [179, 98] on div "Fresh leads assigned" at bounding box center [163, 97] width 121 height 12
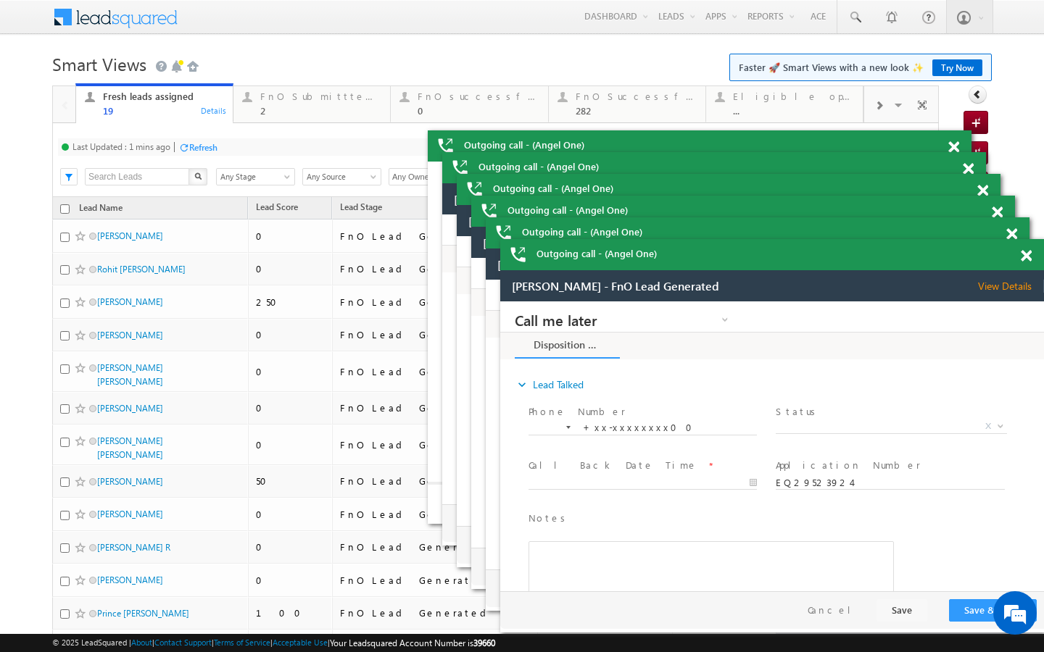
click at [188, 148] on div at bounding box center [183, 147] width 11 height 11
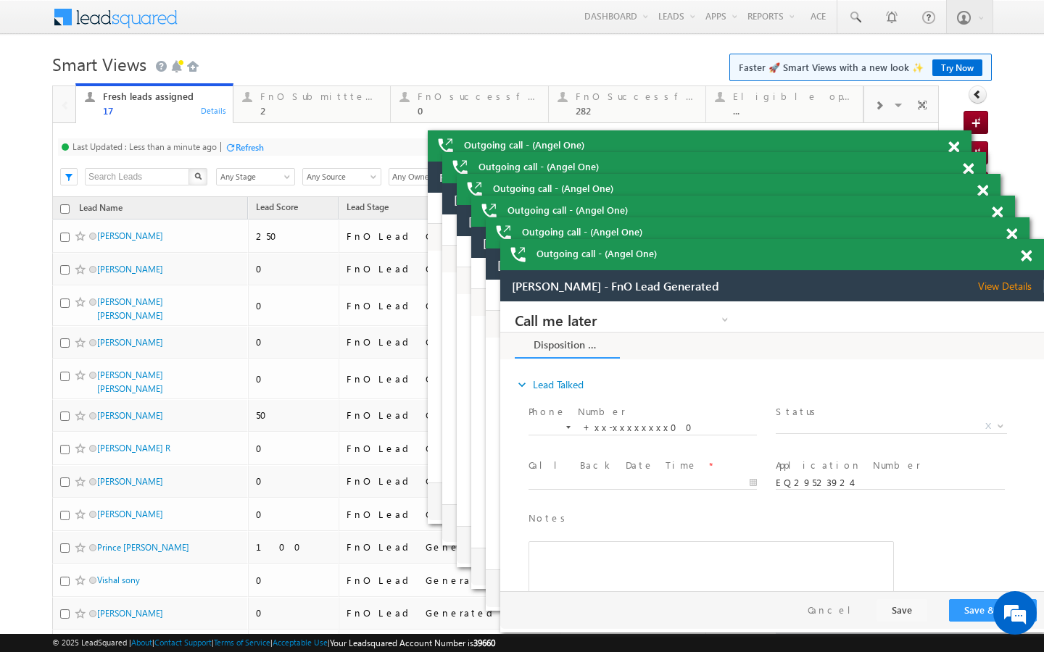
click at [249, 146] on div "Refresh" at bounding box center [250, 147] width 28 height 11
click at [201, 151] on div "Refresh" at bounding box center [195, 147] width 28 height 11
click at [301, 89] on div "FnO Submittted Leads 2" at bounding box center [320, 102] width 121 height 28
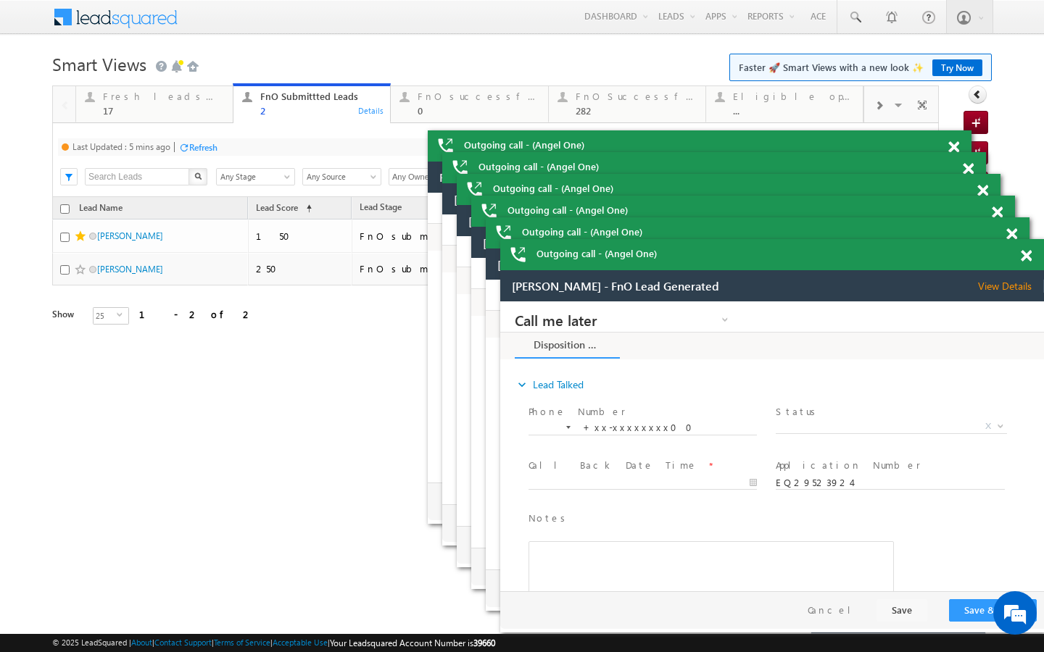
click at [209, 150] on div "Refresh" at bounding box center [203, 147] width 28 height 11
drag, startPoint x: 203, startPoint y: 112, endPoint x: 248, endPoint y: 174, distance: 76.3
click at [203, 112] on div "17" at bounding box center [163, 110] width 121 height 11
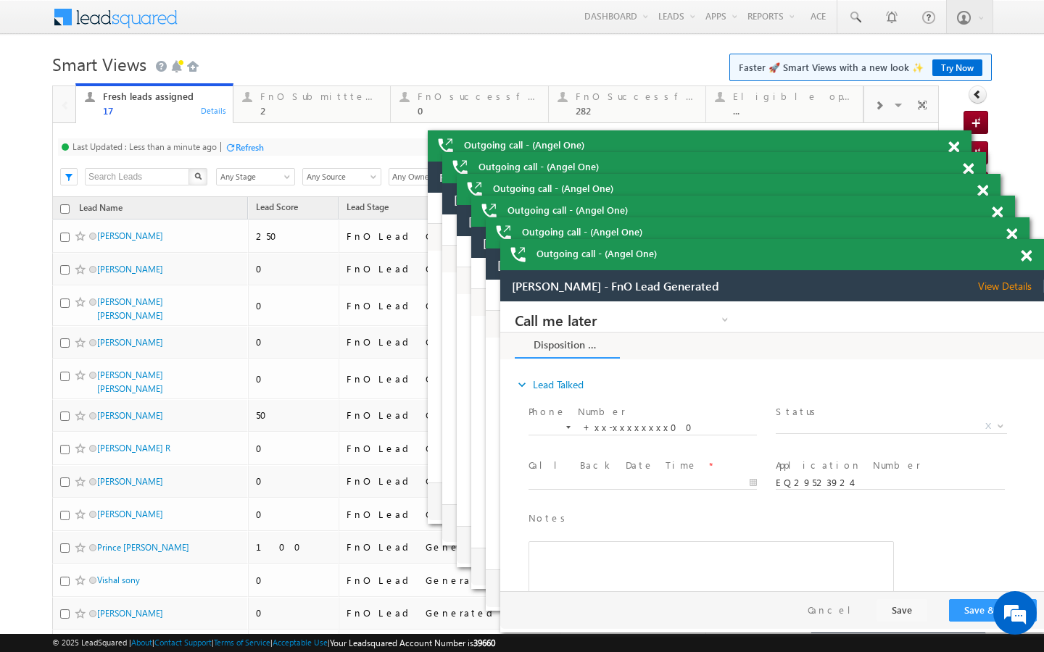
click at [248, 156] on div "Last Updated : Less than a minute ago Refresh Refreshing... Search X Lead Stage…" at bounding box center [495, 160] width 886 height 74
click at [249, 151] on div "Refresh" at bounding box center [250, 147] width 28 height 11
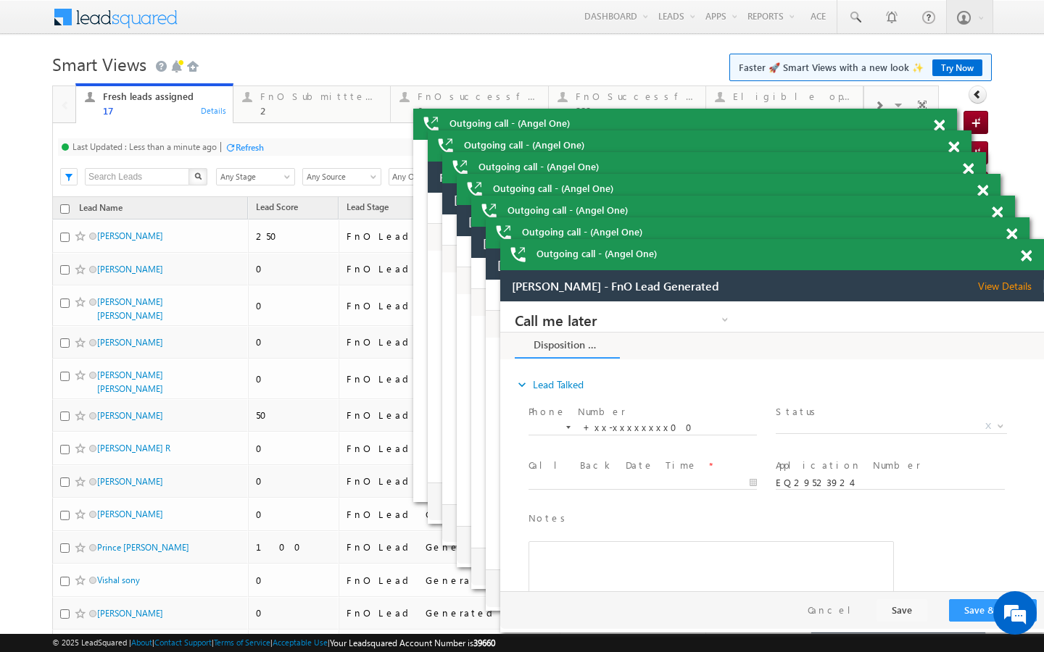
scroll to position [0, 0]
click at [283, 128] on div "Last Updated : Less than a minute ago Refresh Refreshing... Search X Lead Stage…" at bounding box center [495, 160] width 886 height 74
drag, startPoint x: 295, startPoint y: 116, endPoint x: 233, endPoint y: 155, distance: 73.0
click at [295, 116] on link "FnO Submittted Leads 2 Details" at bounding box center [312, 102] width 158 height 39
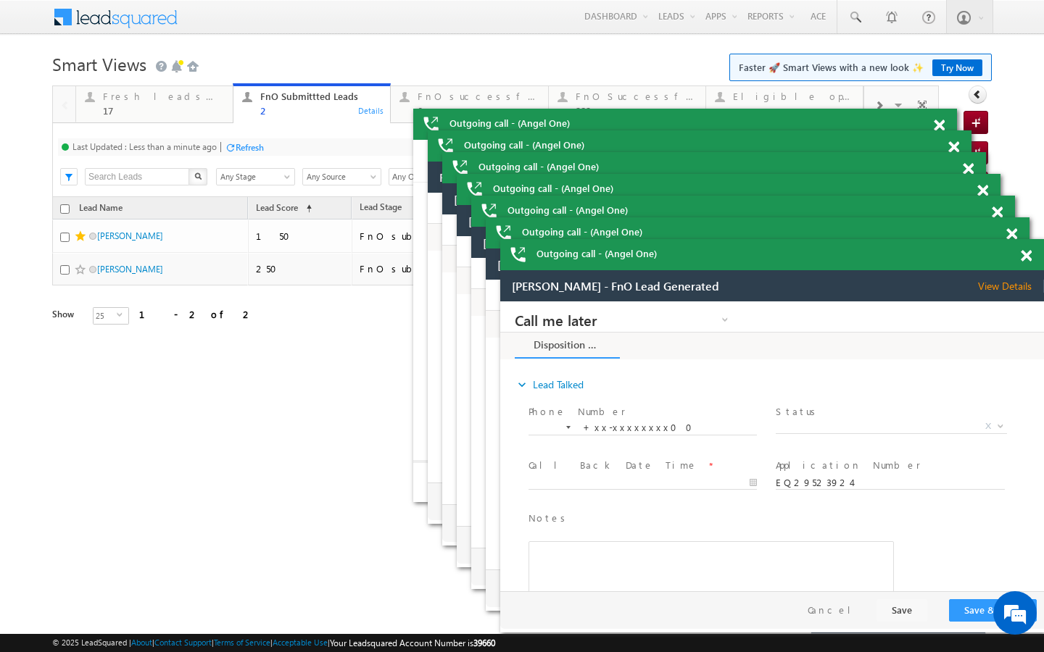
click at [243, 148] on div "Refresh" at bounding box center [250, 147] width 28 height 11
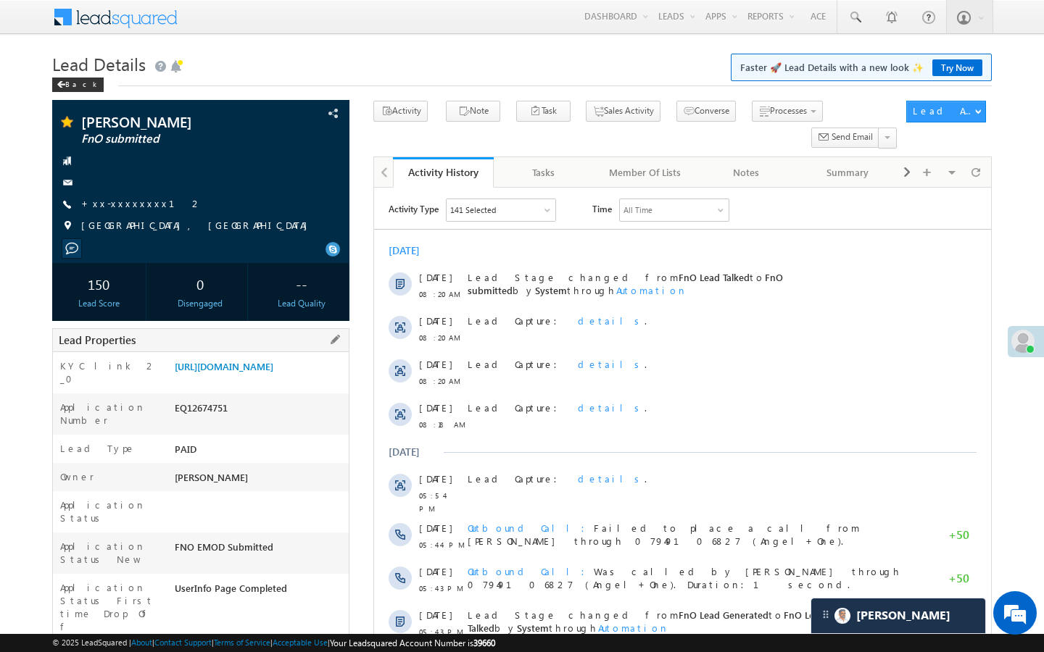
drag, startPoint x: 175, startPoint y: 615, endPoint x: 223, endPoint y: 615, distance: 47.1
click at [223, 649] on div "AAAJ787033" at bounding box center [260, 659] width 178 height 20
click at [228, 649] on div "AAAJ787033" at bounding box center [260, 659] width 178 height 20
drag, startPoint x: 175, startPoint y: 616, endPoint x: 232, endPoint y: 615, distance: 56.5
click at [232, 649] on div "AAAJ787033" at bounding box center [260, 659] width 178 height 20
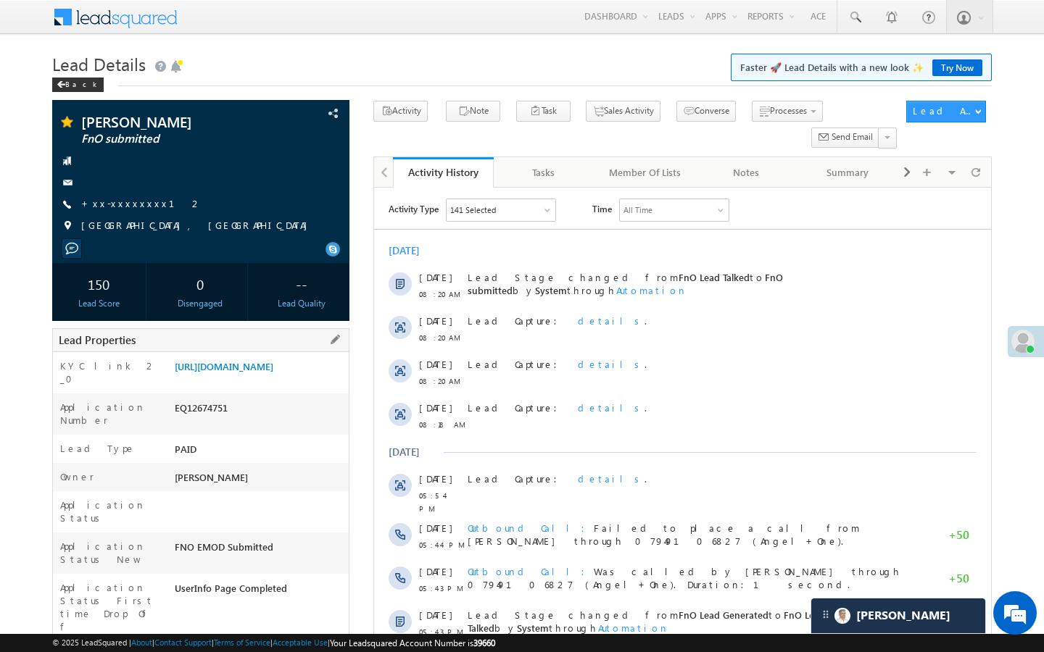
copy div "AAAJ787033"
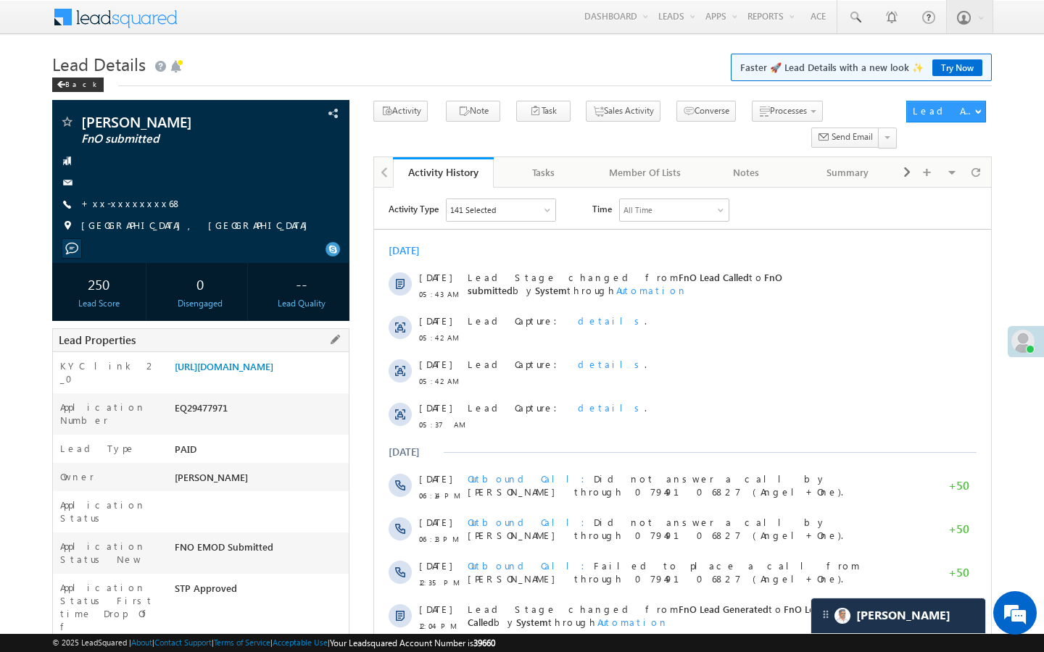
drag, startPoint x: 172, startPoint y: 602, endPoint x: 232, endPoint y: 602, distance: 60.2
click at [232, 649] on div "AABY236135" at bounding box center [260, 659] width 178 height 20
copy div "AABY236135"
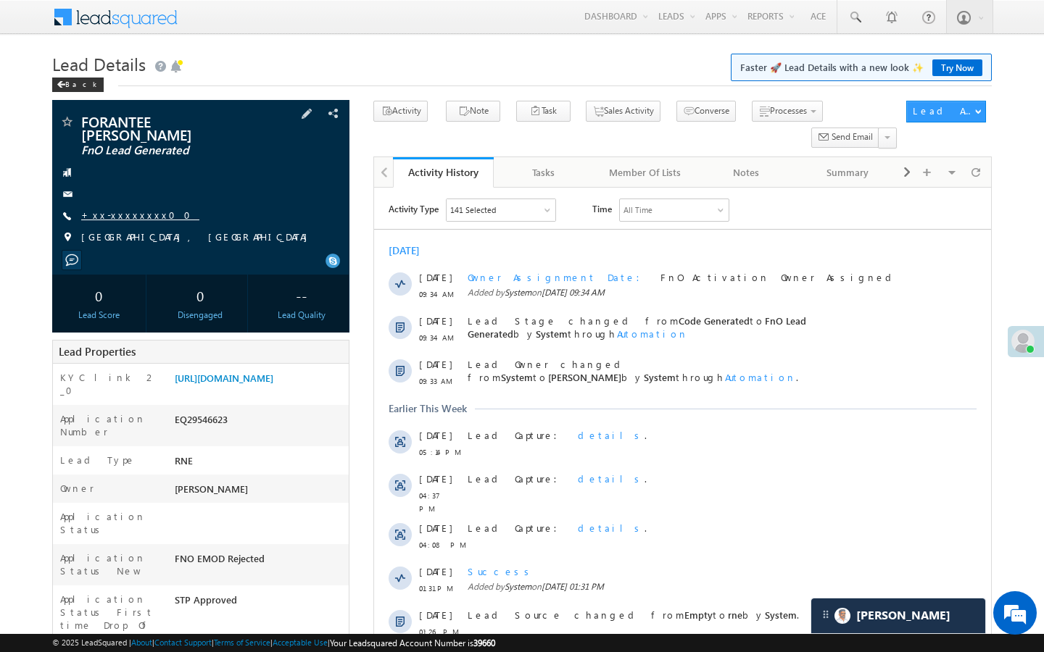
click at [135, 209] on link "+xx-xxxxxxxx00" at bounding box center [140, 215] width 118 height 12
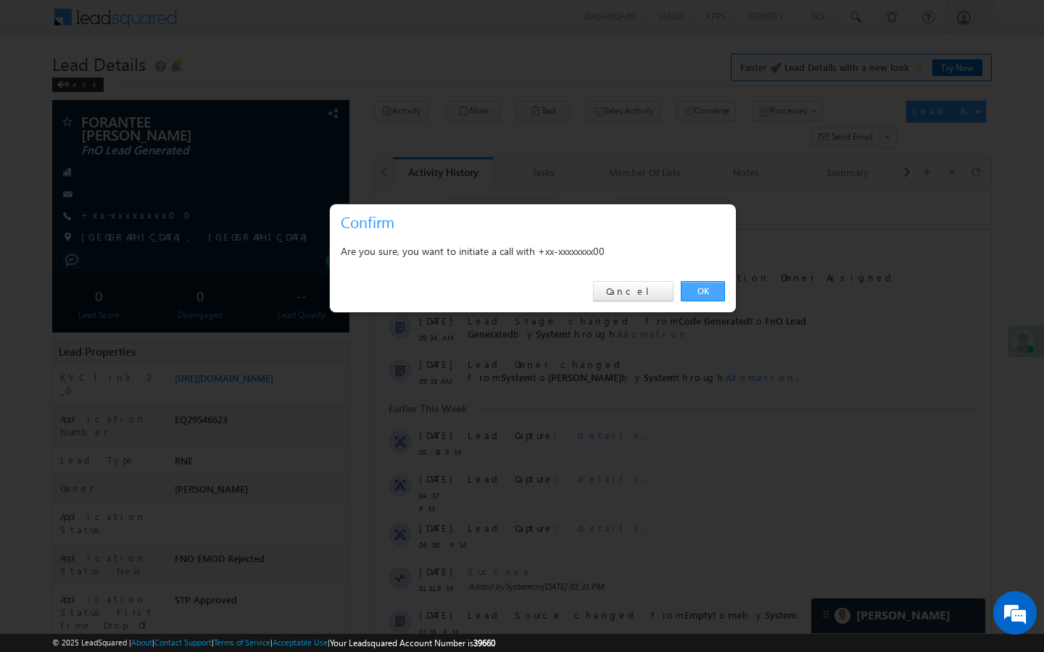
click at [715, 297] on link "OK" at bounding box center [703, 291] width 44 height 20
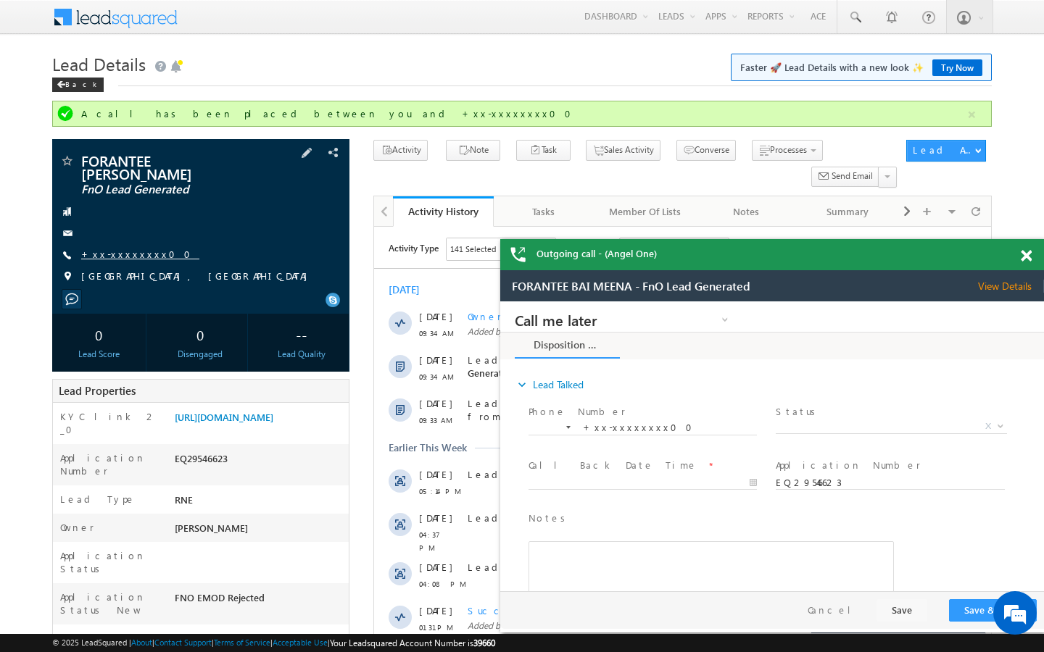
click at [127, 248] on link "+xx-xxxxxxxx00" at bounding box center [140, 254] width 118 height 12
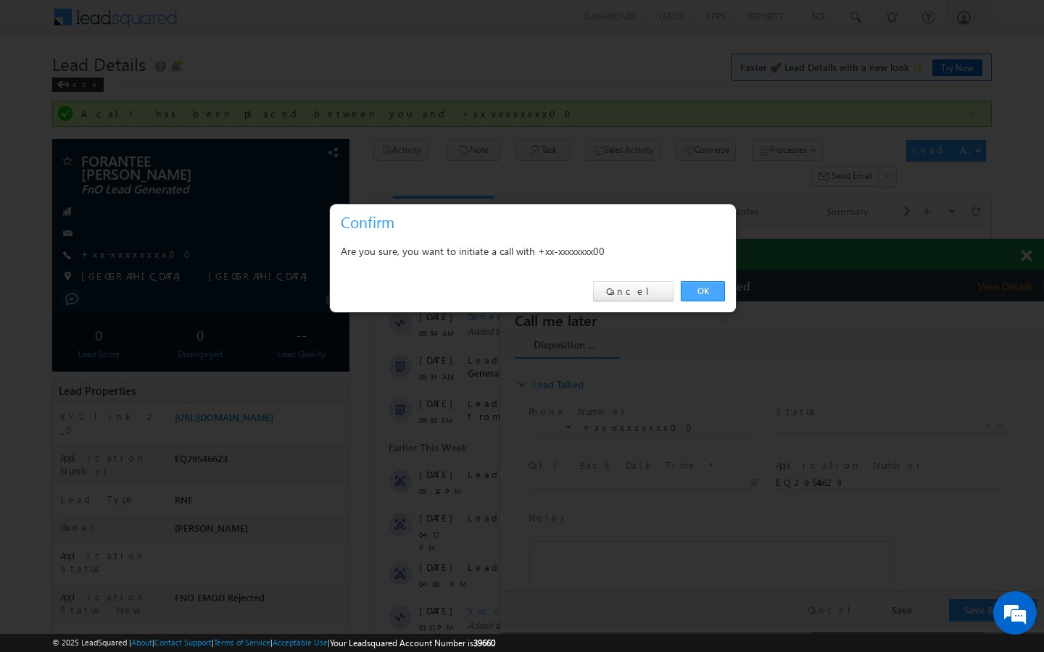
click at [718, 291] on link "OK" at bounding box center [703, 291] width 44 height 20
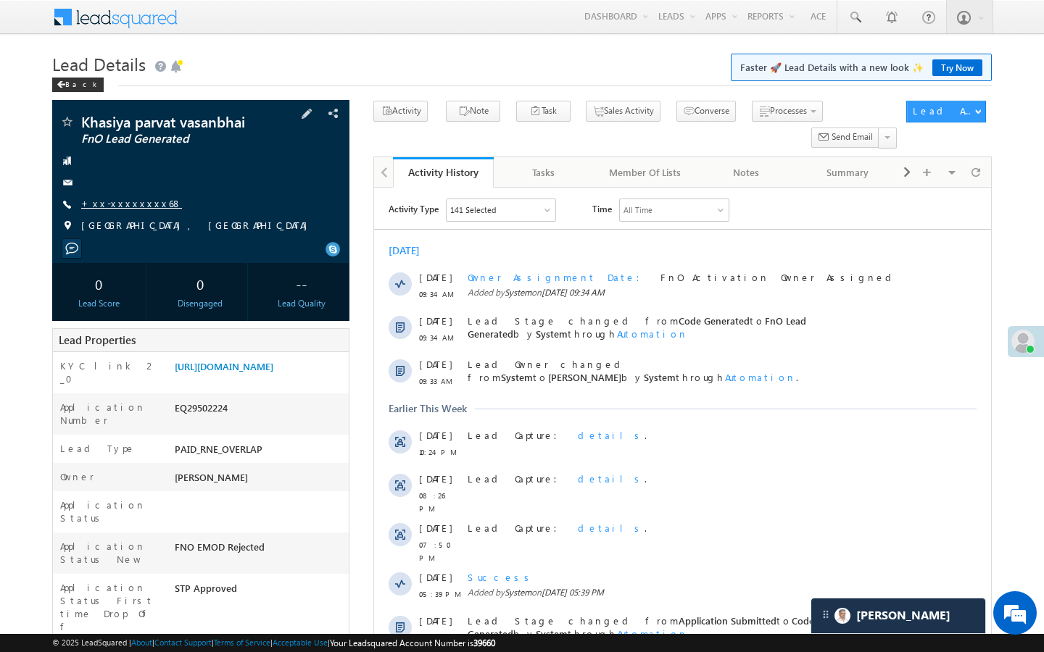
click at [118, 207] on link "+xx-xxxxxxxx68" at bounding box center [131, 203] width 101 height 12
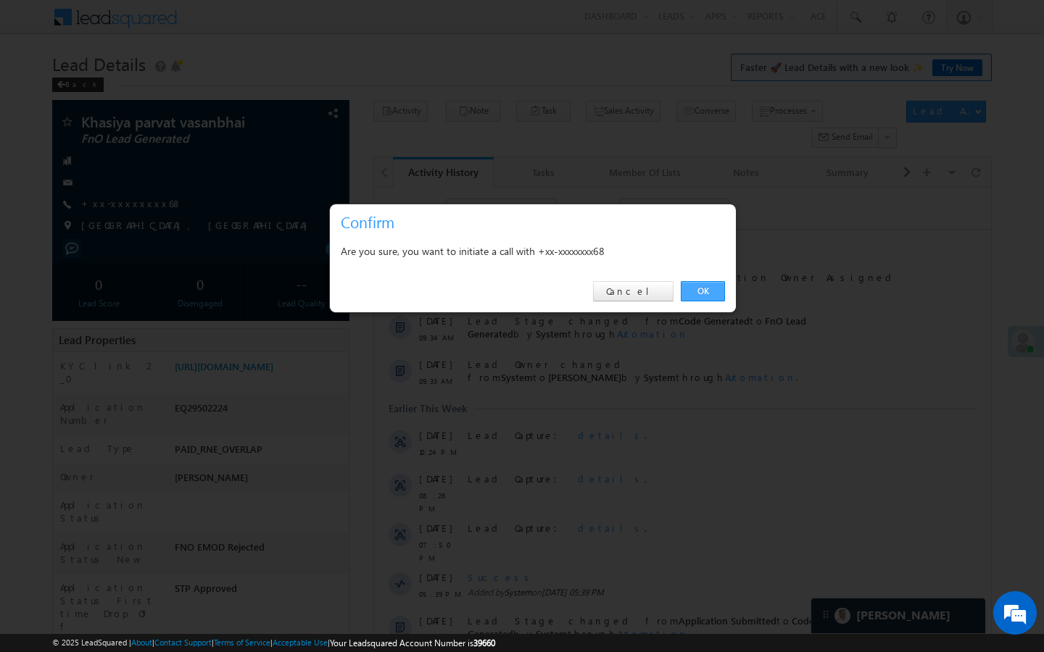
click at [702, 283] on link "OK" at bounding box center [703, 291] width 44 height 20
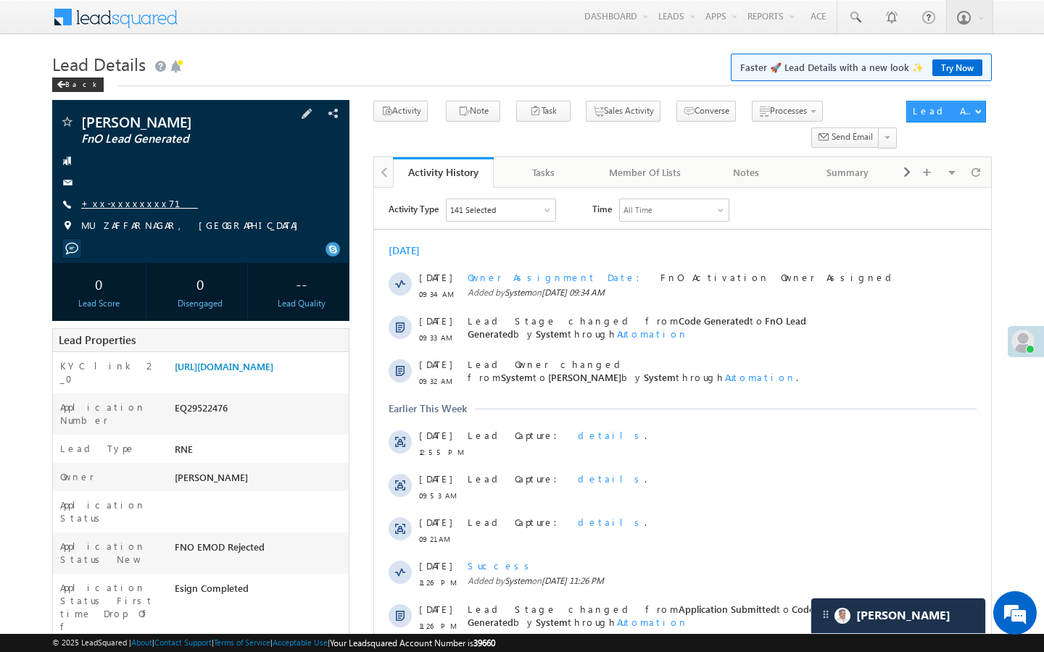
click at [131, 199] on link "+xx-xxxxxxxx71" at bounding box center [139, 203] width 117 height 12
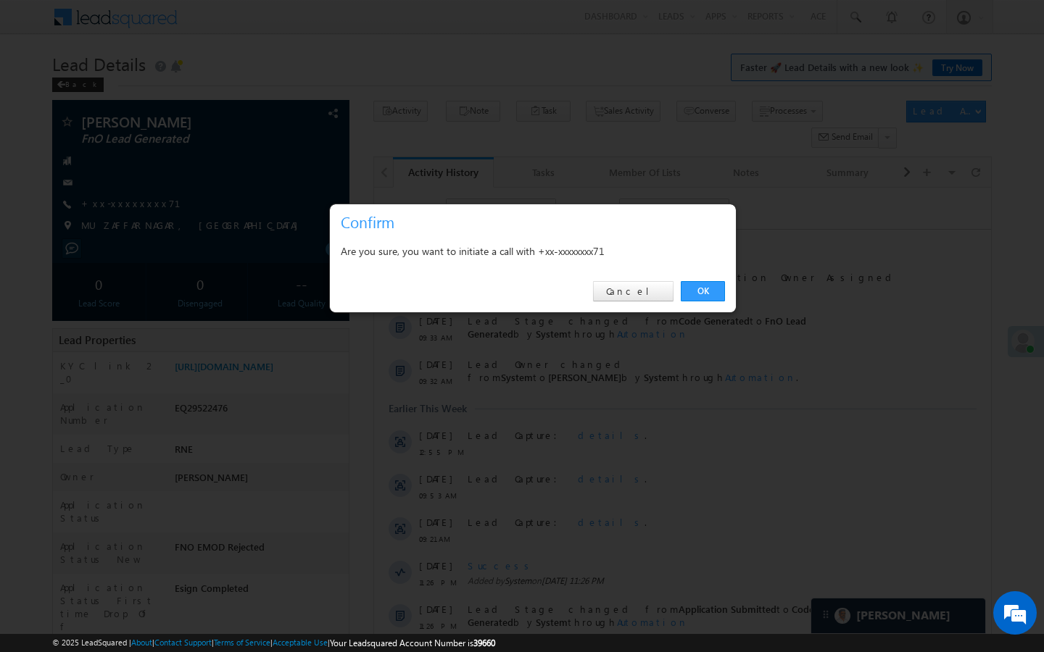
click at [725, 283] on div "OK Cancel" at bounding box center [533, 291] width 406 height 41
drag, startPoint x: 704, startPoint y: 296, endPoint x: 30, endPoint y: 225, distance: 677.7
click at [704, 296] on link "OK" at bounding box center [703, 291] width 44 height 20
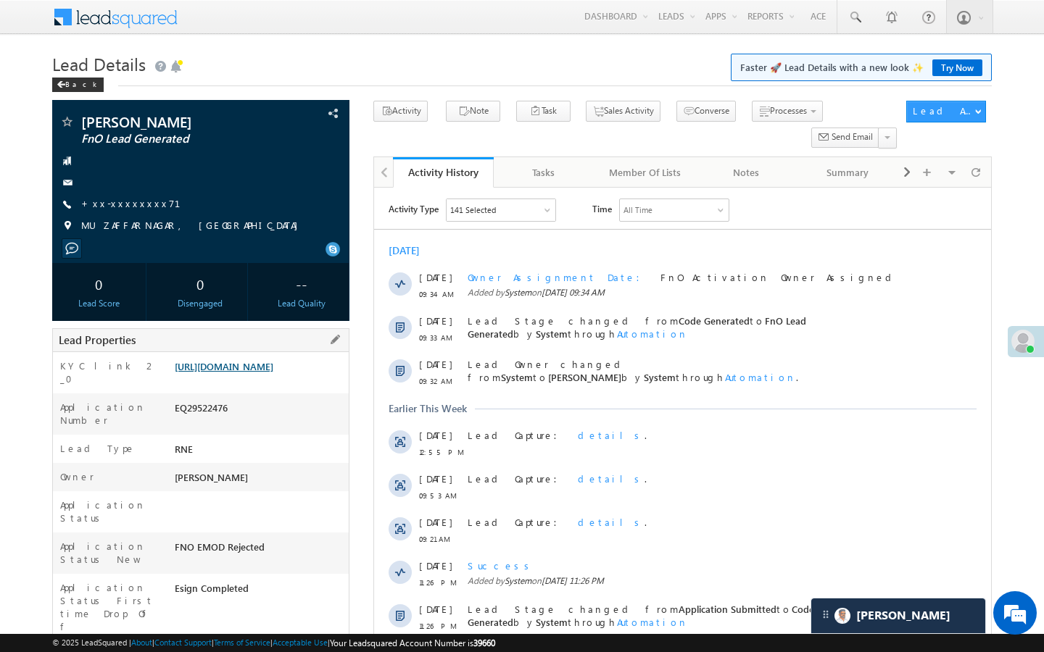
click at [269, 373] on link "https://angelbroking1-pk3em7sa.customui-test.leadsquared.com?leadId=988c21f7-8f…" at bounding box center [224, 366] width 99 height 12
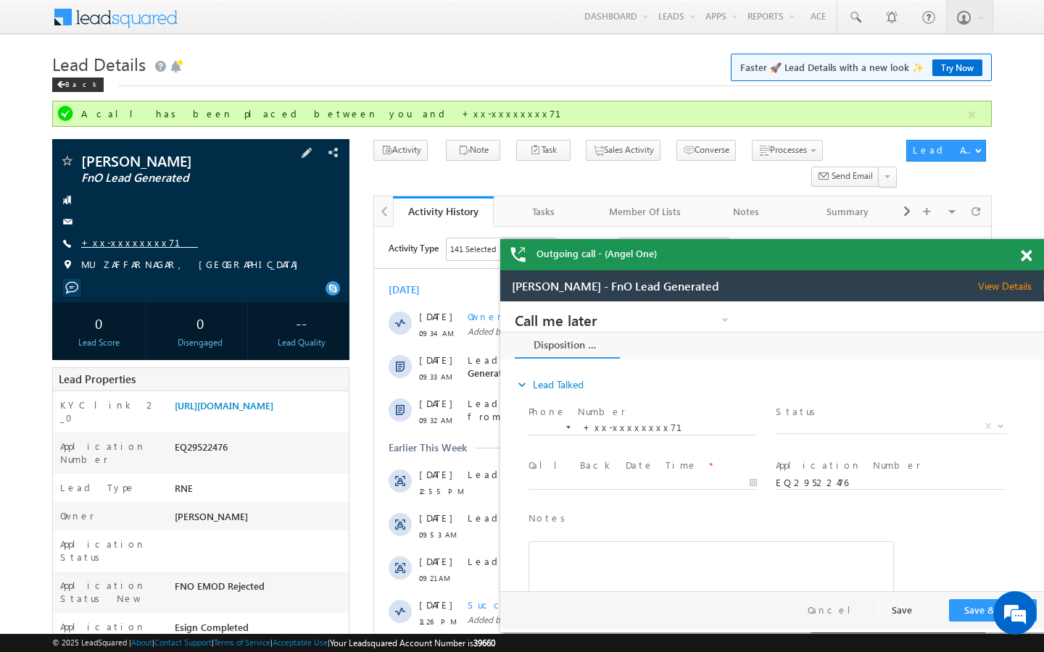
click at [136, 244] on link "+xx-xxxxxxxx71" at bounding box center [139, 242] width 117 height 12
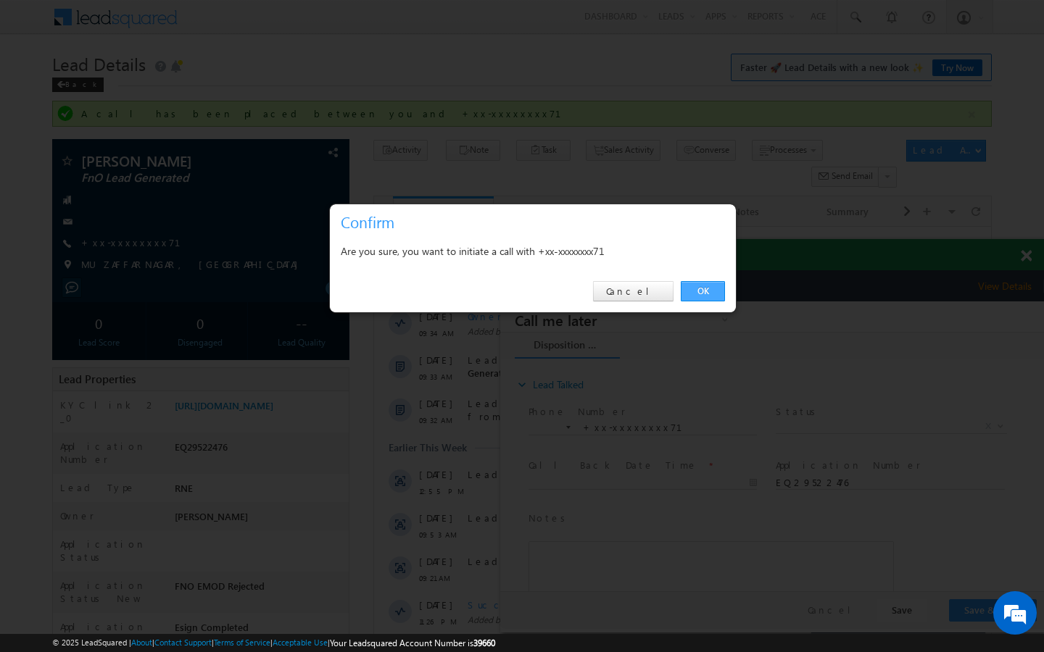
click at [693, 297] on link "OK" at bounding box center [703, 291] width 44 height 20
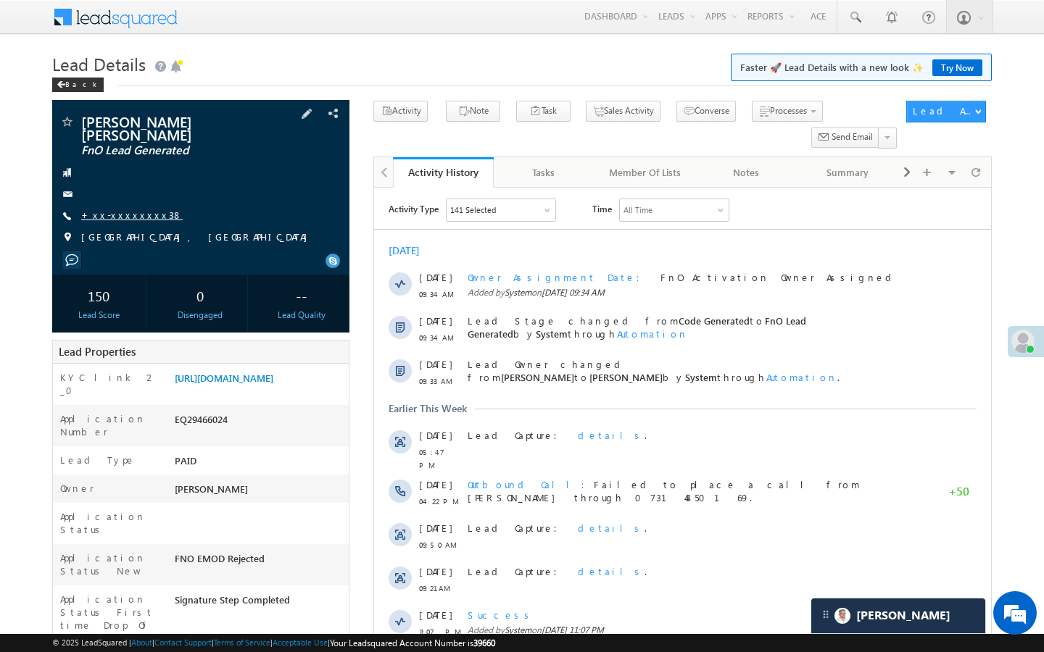
click at [126, 209] on link "+xx-xxxxxxxx38" at bounding box center [131, 215] width 101 height 12
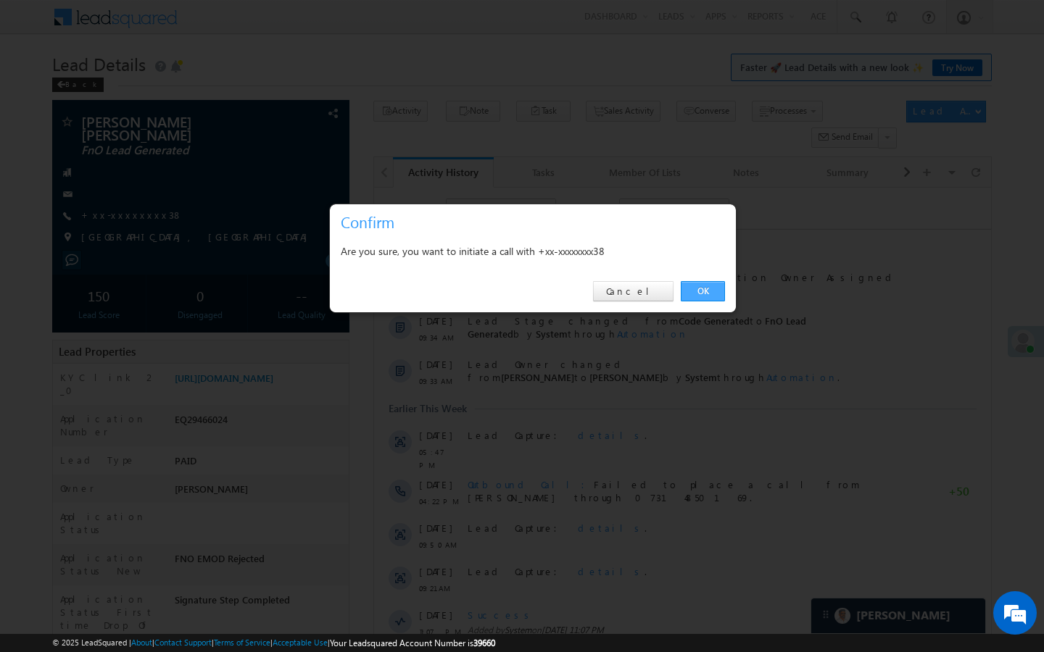
click at [719, 291] on link "OK" at bounding box center [703, 291] width 44 height 20
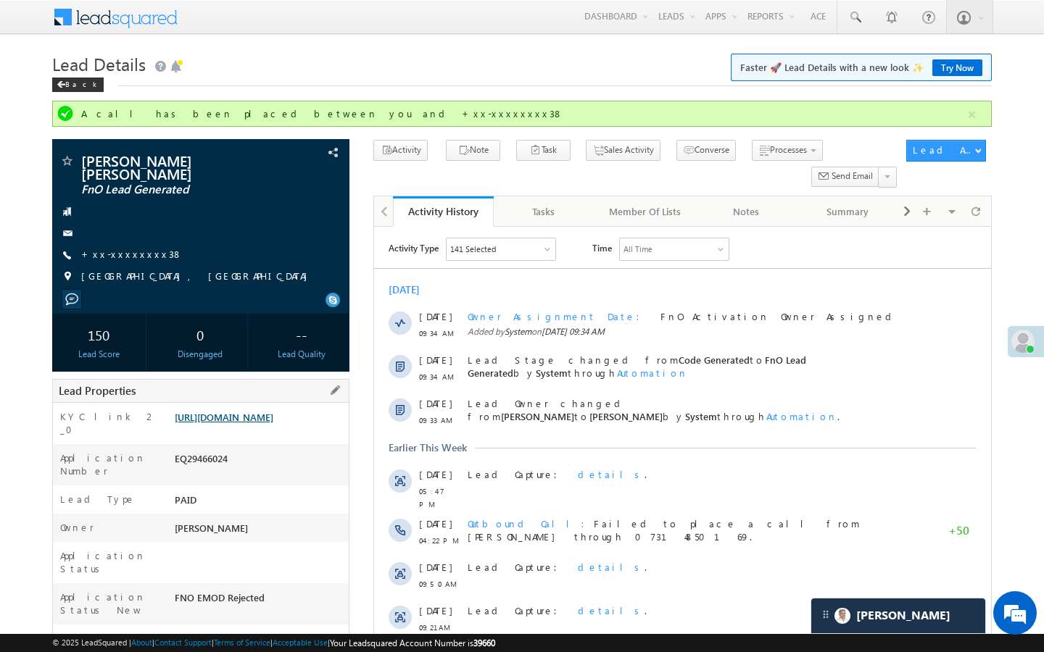
click at [243, 423] on link "https://angelbroking1-pk3em7sa.customui-test.leadsquared.com?leadId=92b079d1-33…" at bounding box center [224, 417] width 99 height 12
click at [135, 236] on div "Pravin parshuram Zagade FnO Lead Generated +xx-xxxxxxxx38" at bounding box center [200, 223] width 283 height 138
click at [133, 248] on link "+xx-xxxxxxxx38" at bounding box center [131, 254] width 101 height 12
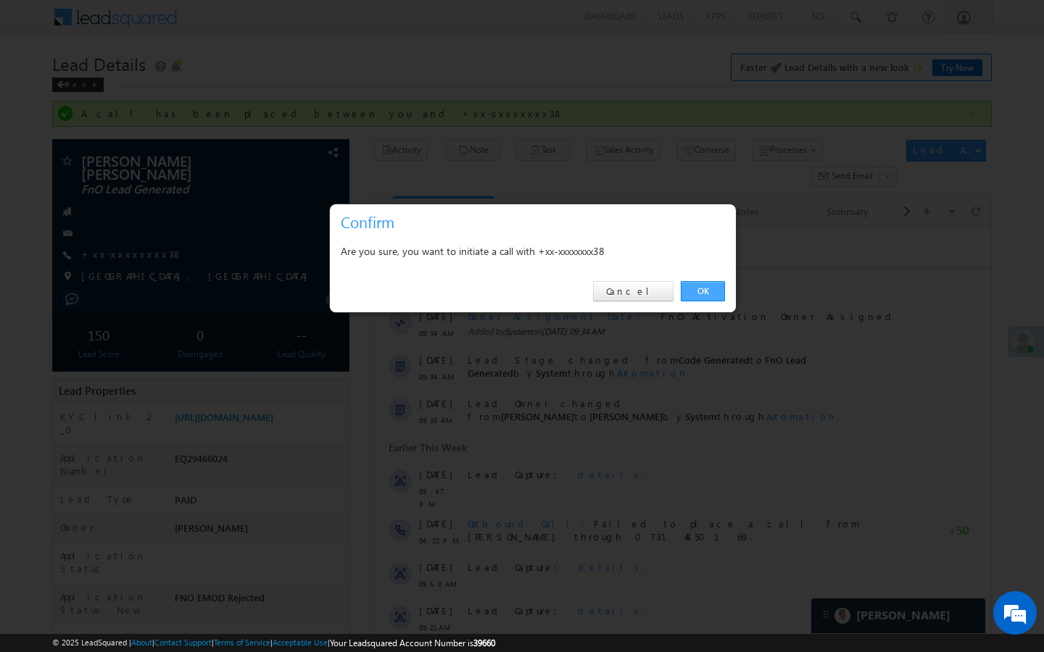
click at [694, 294] on link "OK" at bounding box center [703, 291] width 44 height 20
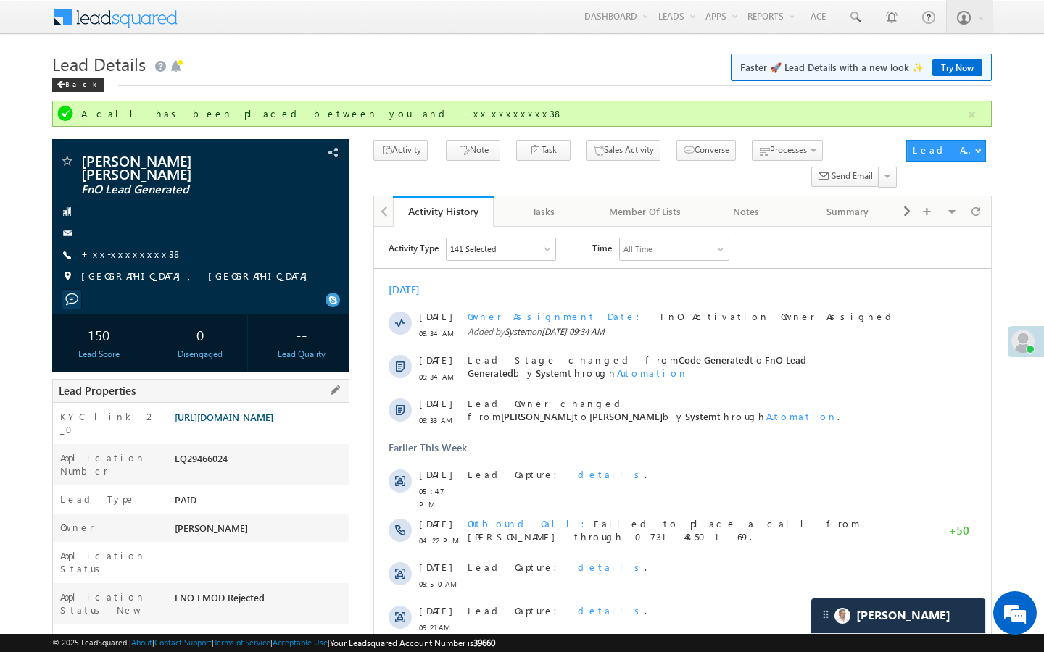
click at [270, 423] on link "https://angelbroking1-pk3em7sa.customui-test.leadsquared.com?leadId=92b079d1-33…" at bounding box center [224, 417] width 99 height 12
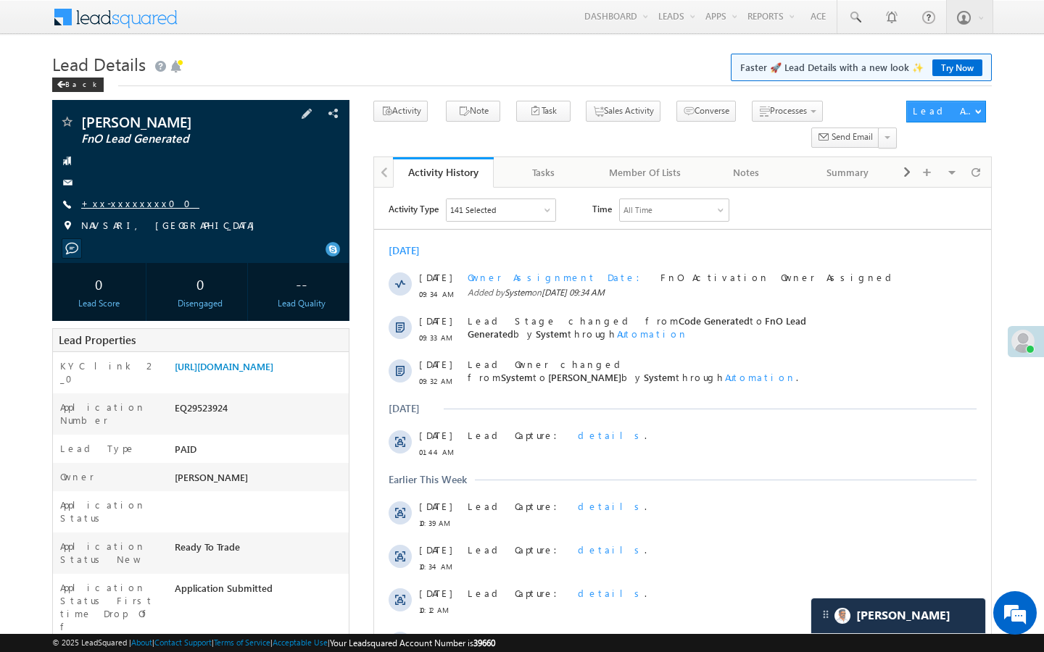
click at [123, 206] on link "+xx-xxxxxxxx00" at bounding box center [140, 203] width 118 height 12
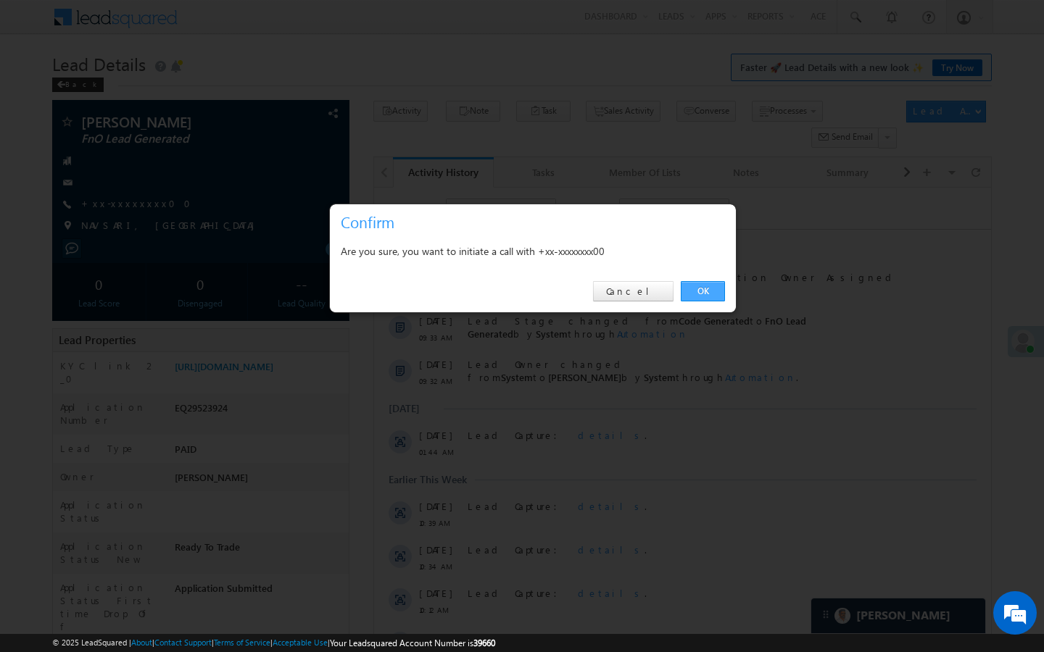
click at [703, 285] on link "OK" at bounding box center [703, 291] width 44 height 20
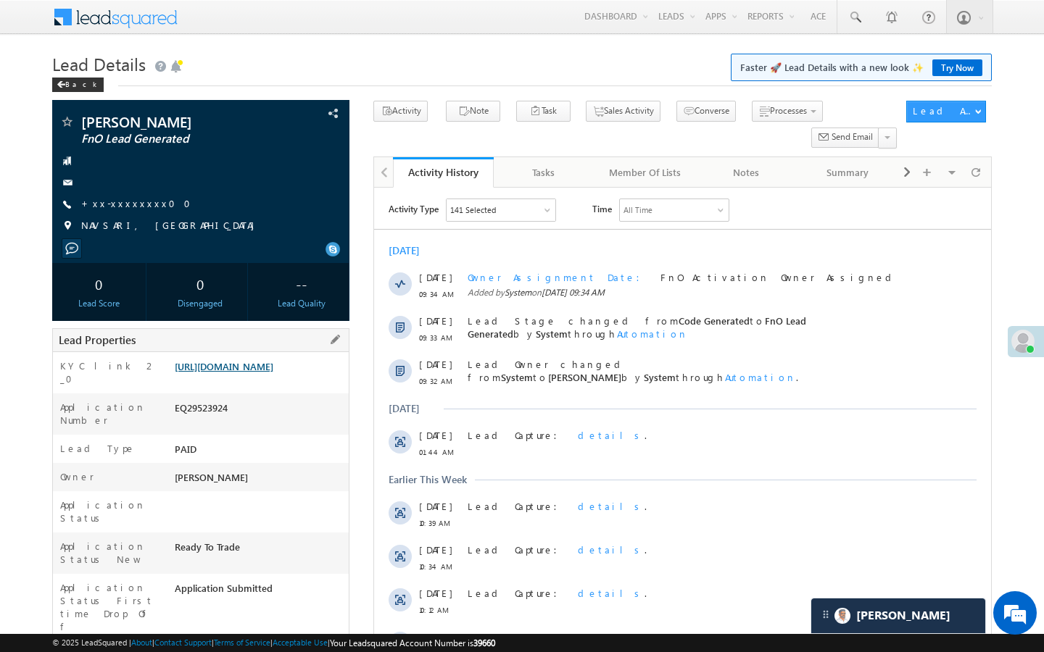
click at [273, 373] on link "https://angelbroking1-pk3em7sa.customui-test.leadsquared.com?leadId=924516f2-c5…" at bounding box center [224, 366] width 99 height 12
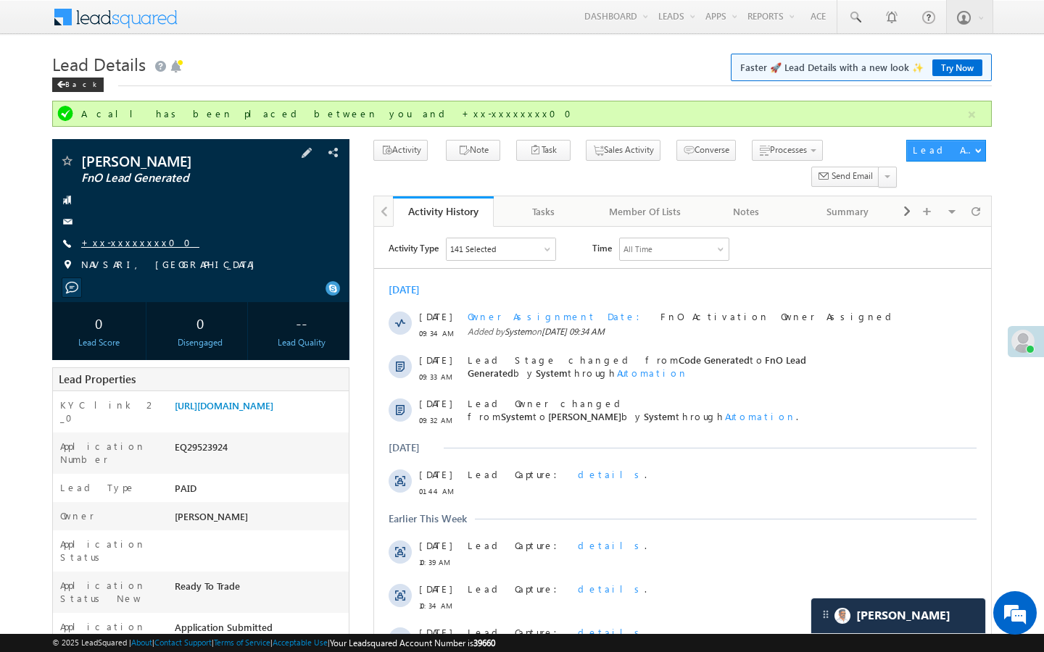
click at [120, 237] on link "+xx-xxxxxxxx00" at bounding box center [140, 242] width 118 height 12
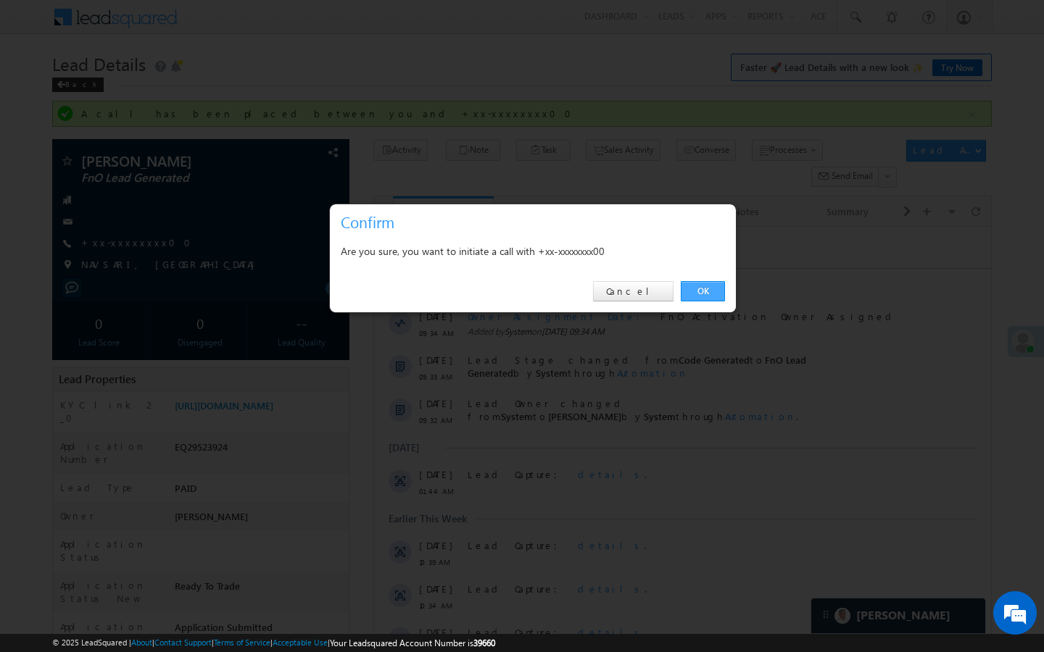
click at [698, 290] on link "OK" at bounding box center [703, 291] width 44 height 20
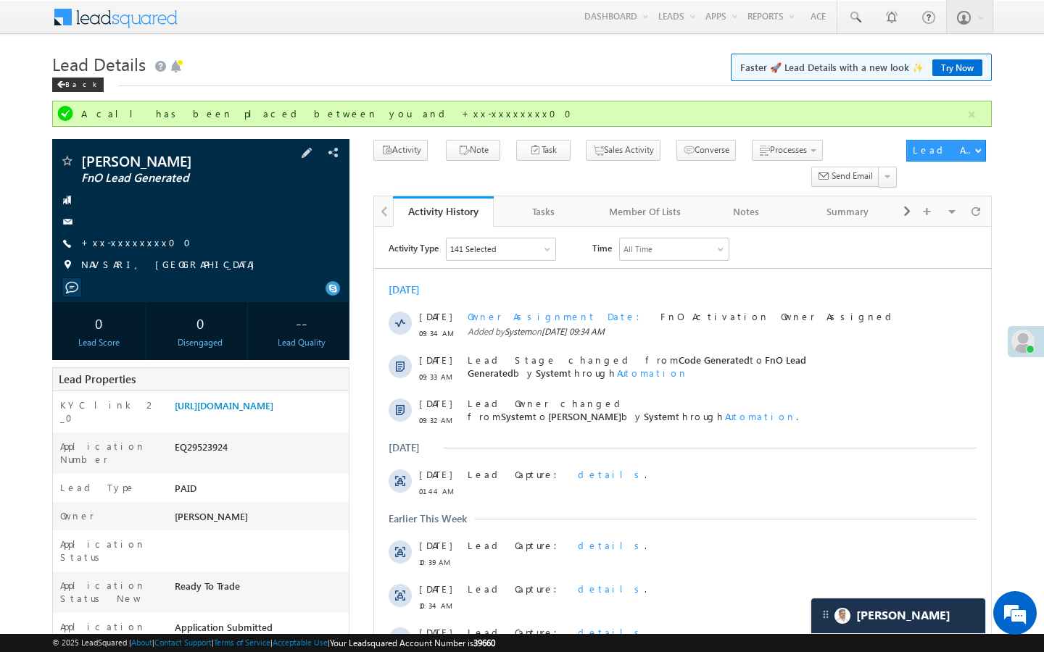
click at [149, 237] on div "+xx-xxxxxxxx00" at bounding box center [200, 243] width 283 height 14
click at [134, 237] on link "+xx-xxxxxxxx00" at bounding box center [140, 242] width 118 height 12
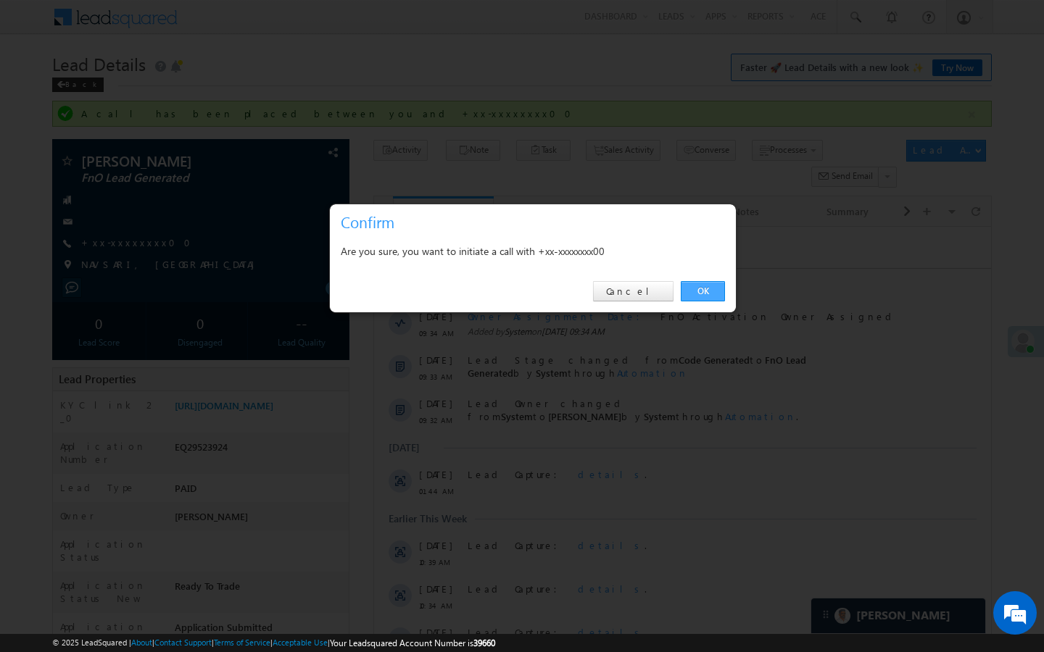
click at [698, 294] on link "OK" at bounding box center [703, 291] width 44 height 20
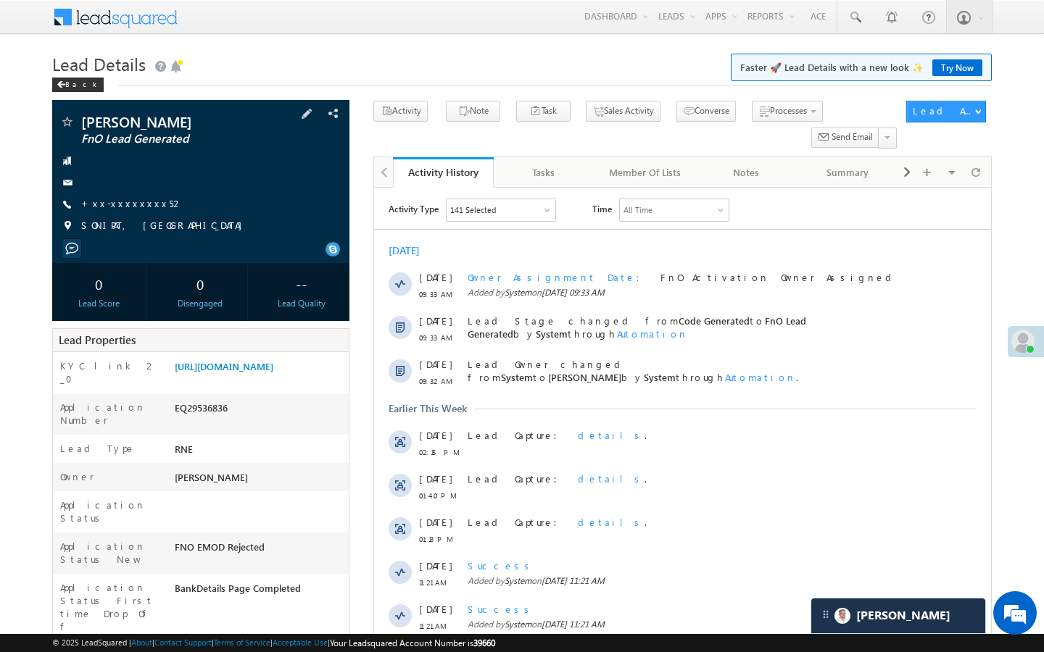
click at [132, 210] on span "+xx-xxxxxxxx52" at bounding box center [132, 204] width 102 height 14
click at [124, 199] on link "+xx-xxxxxxxx52" at bounding box center [132, 203] width 102 height 12
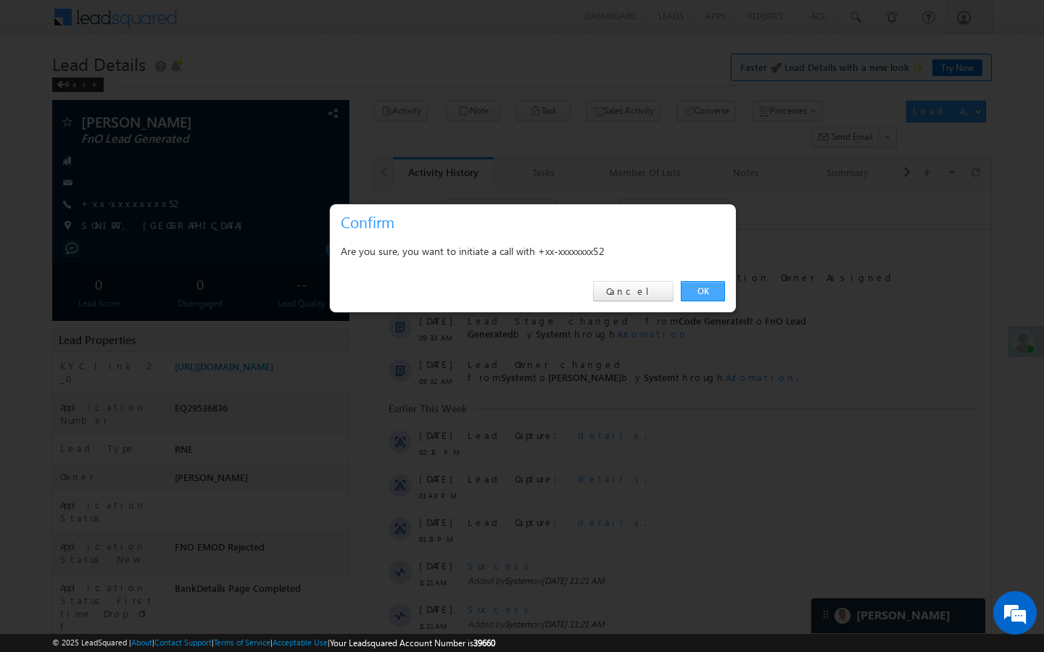
click at [709, 286] on link "OK" at bounding box center [703, 291] width 44 height 20
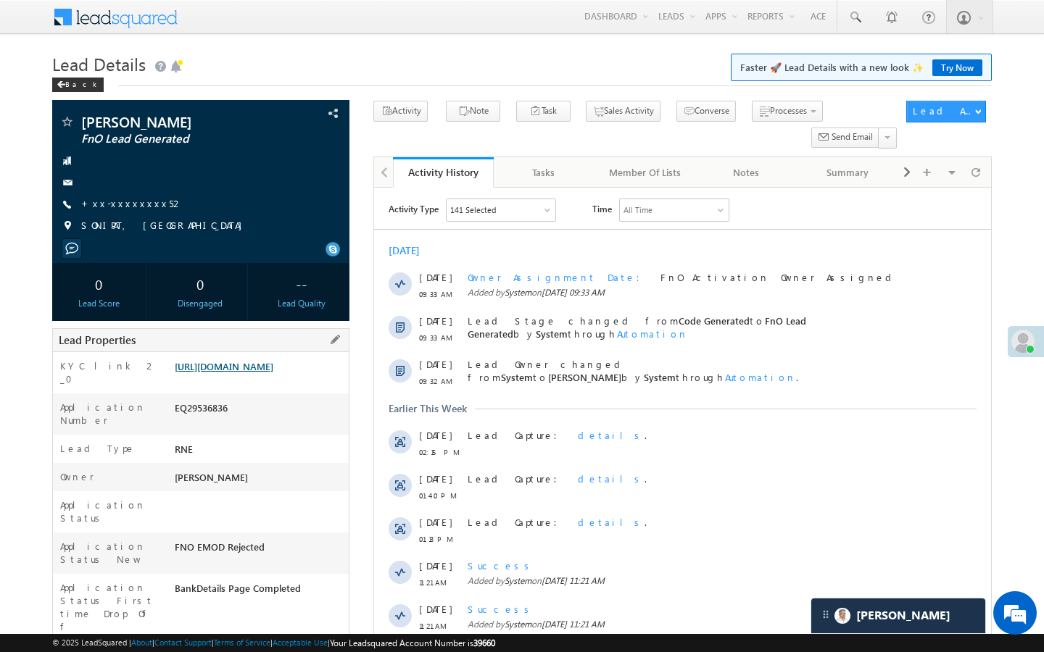
click at [273, 373] on link "[URL][DOMAIN_NAME]" at bounding box center [224, 366] width 99 height 12
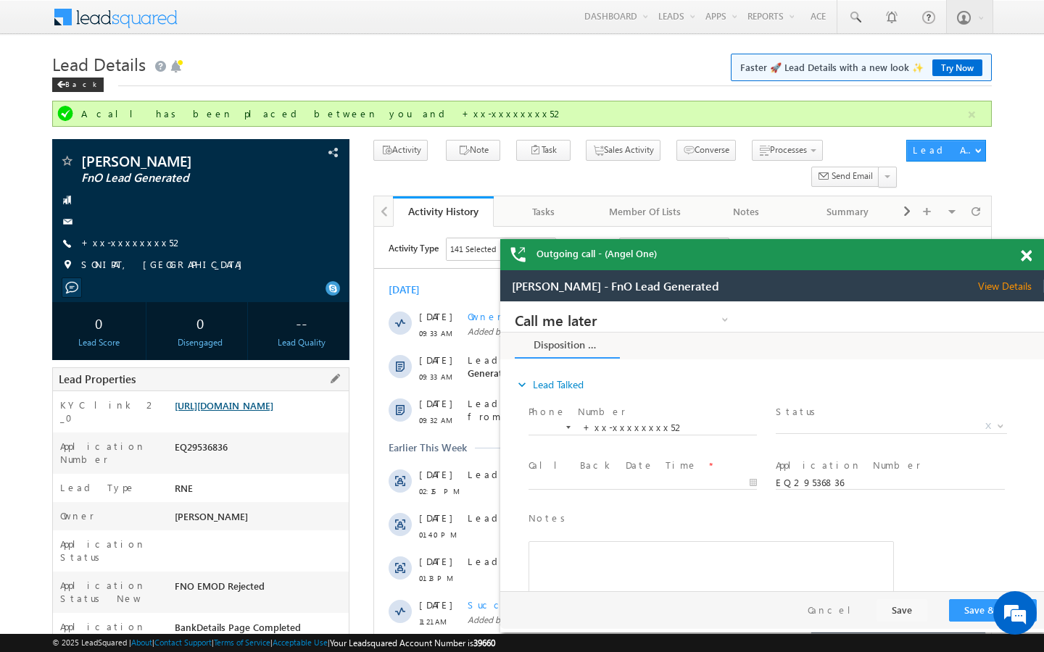
click at [273, 412] on link "https://angelbroking1-pk3em7sa.customui-test.leadsquared.com?leadId=3f0ec8e3-8c…" at bounding box center [224, 405] width 99 height 12
click at [69, 162] on span at bounding box center [66, 162] width 14 height 14
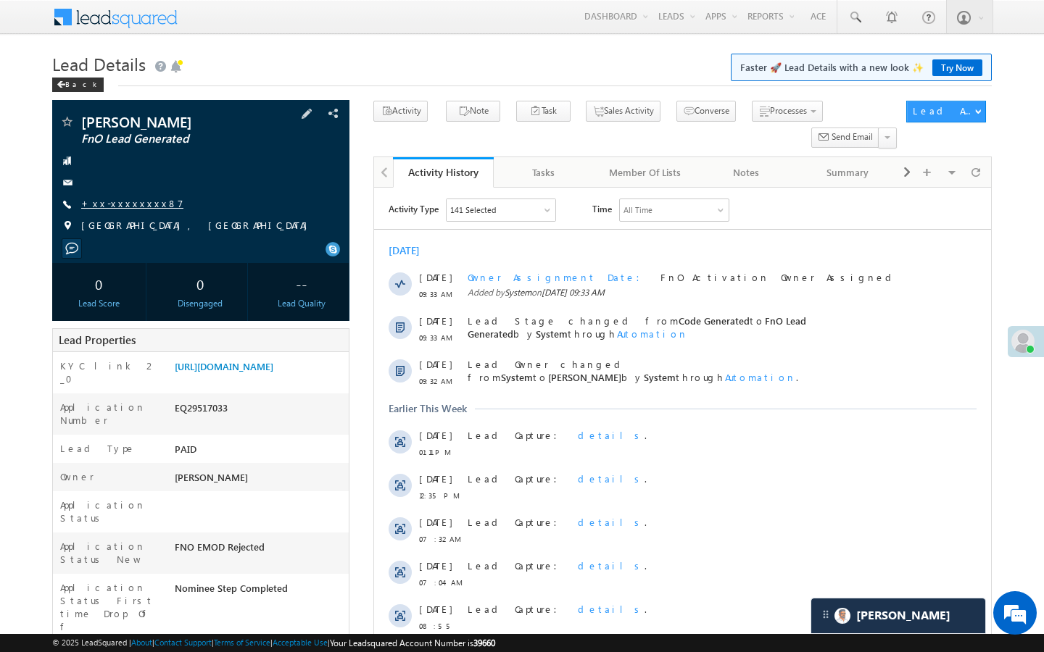
click at [127, 207] on link "+xx-xxxxxxxx87" at bounding box center [132, 203] width 102 height 12
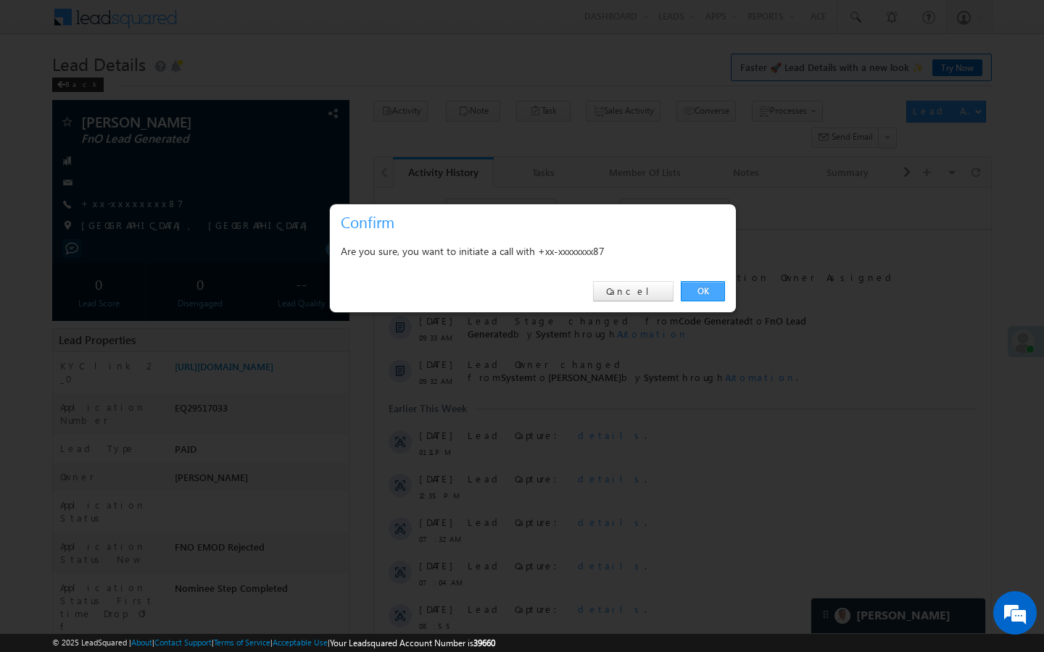
drag, startPoint x: 706, startPoint y: 296, endPoint x: 7, endPoint y: 182, distance: 708.0
click at [706, 296] on link "OK" at bounding box center [703, 291] width 44 height 20
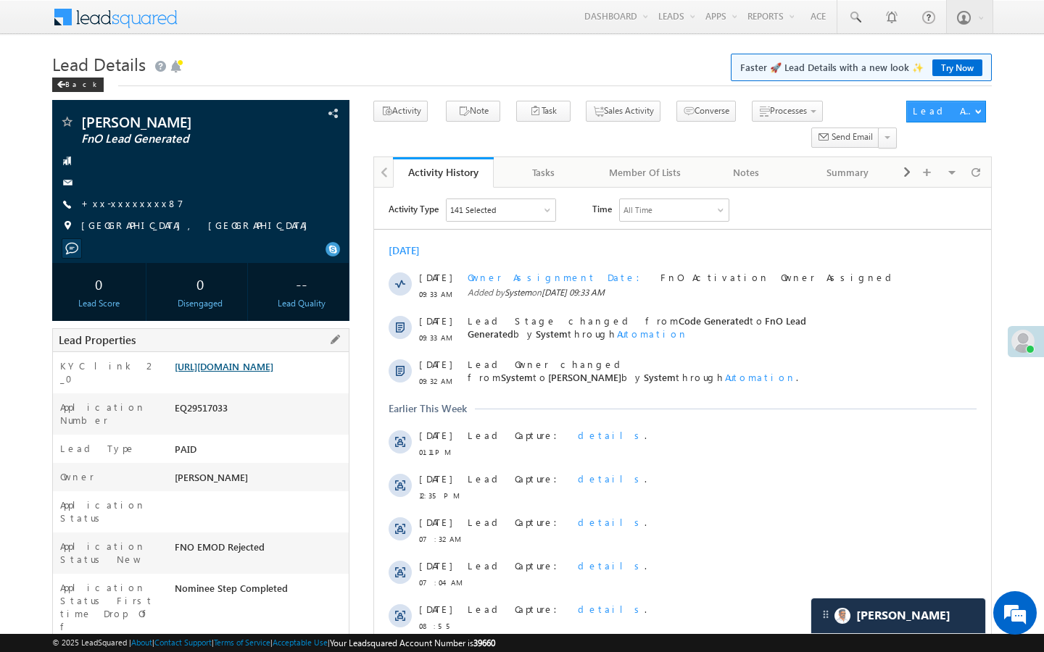
click at [252, 373] on link "[URL][DOMAIN_NAME]" at bounding box center [224, 366] width 99 height 12
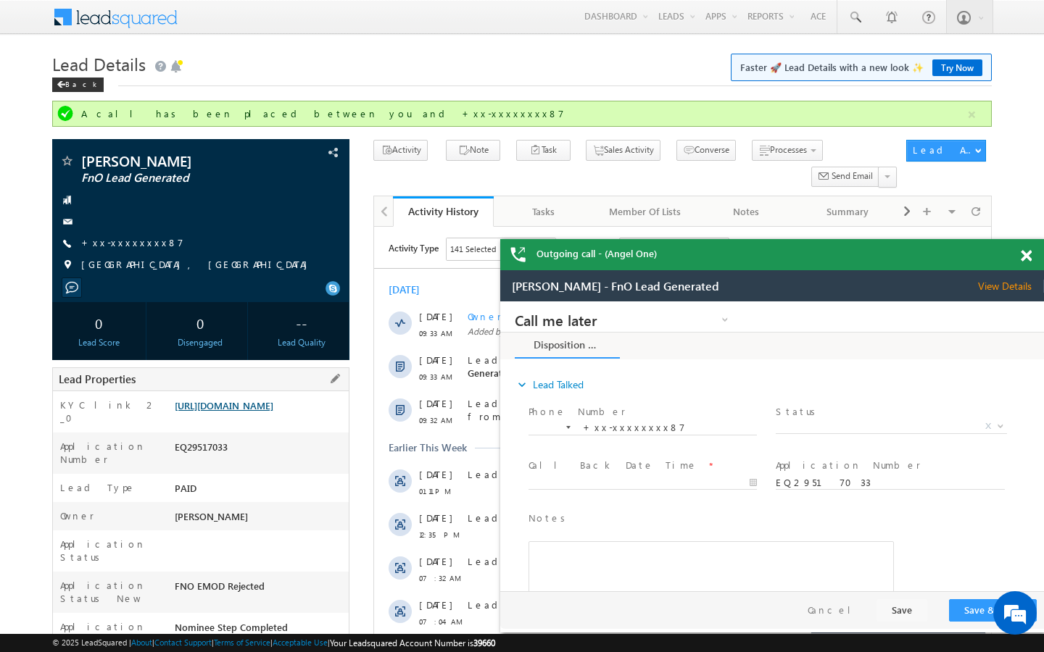
click at [273, 412] on link "[URL][DOMAIN_NAME]" at bounding box center [224, 405] width 99 height 12
click at [136, 247] on link "+xx-xxxxxxxx87" at bounding box center [132, 242] width 102 height 12
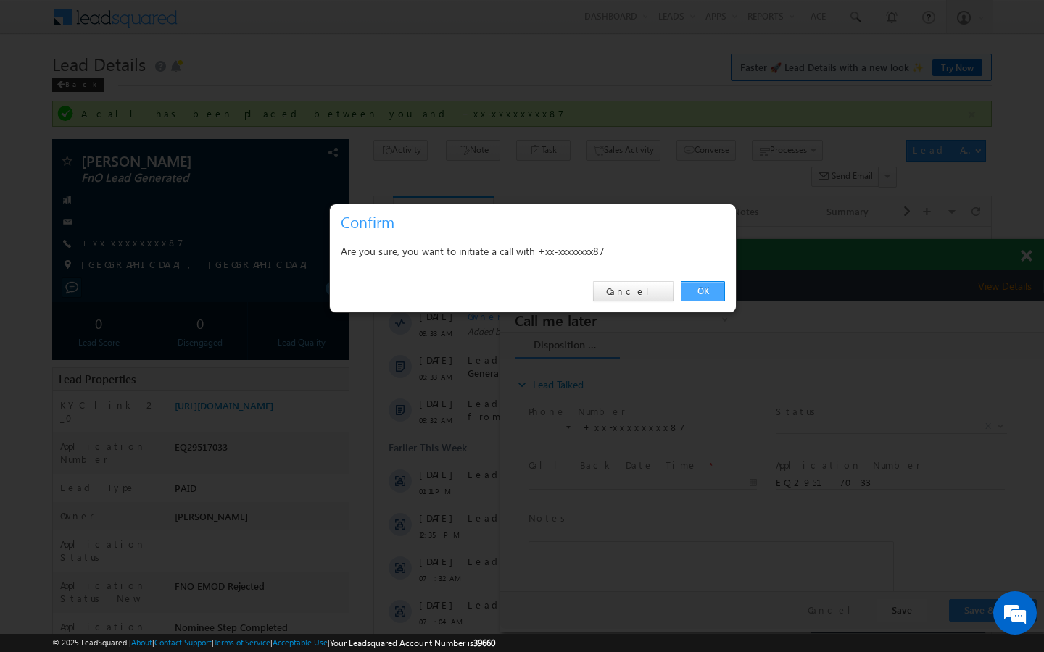
click at [704, 297] on link "OK" at bounding box center [703, 291] width 44 height 20
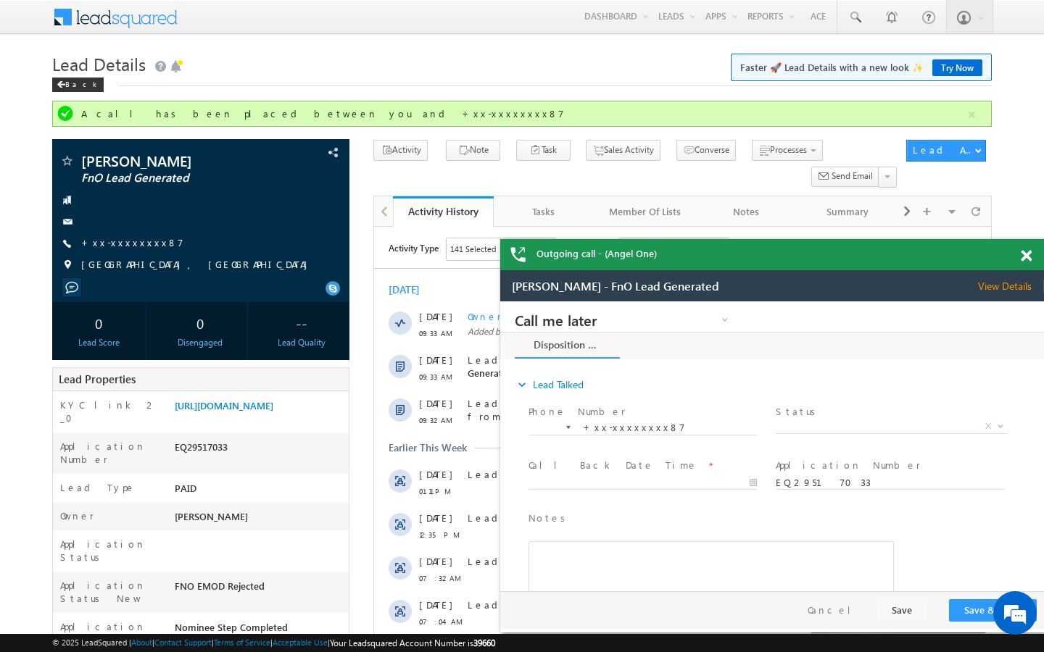
click at [1023, 256] on span at bounding box center [1025, 256] width 11 height 12
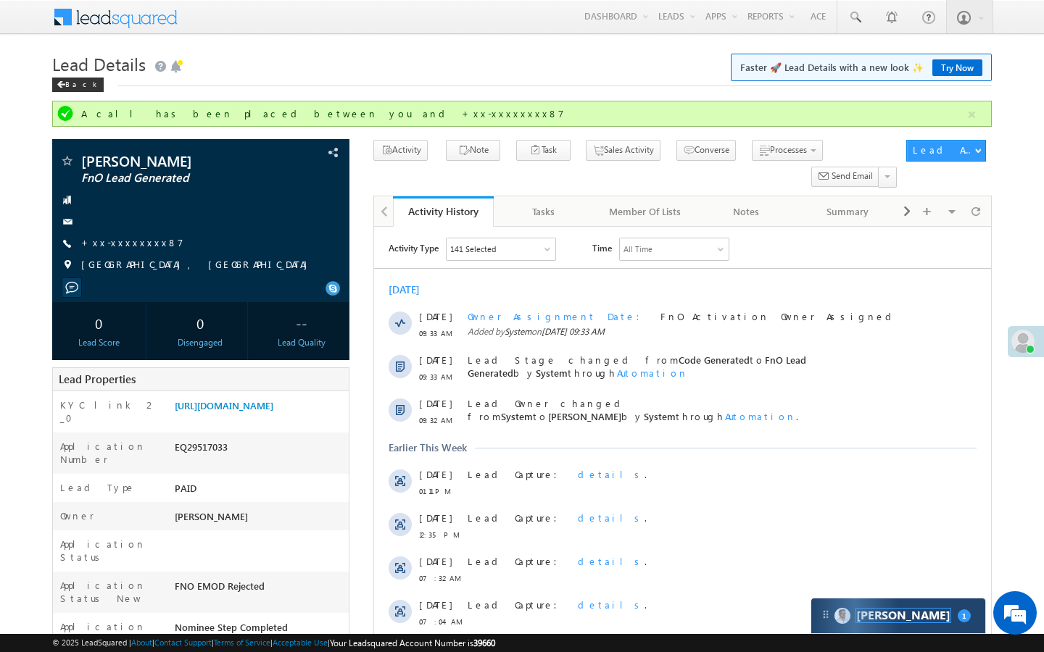
click at [878, 615] on span "[PERSON_NAME]" at bounding box center [903, 616] width 94 height 14
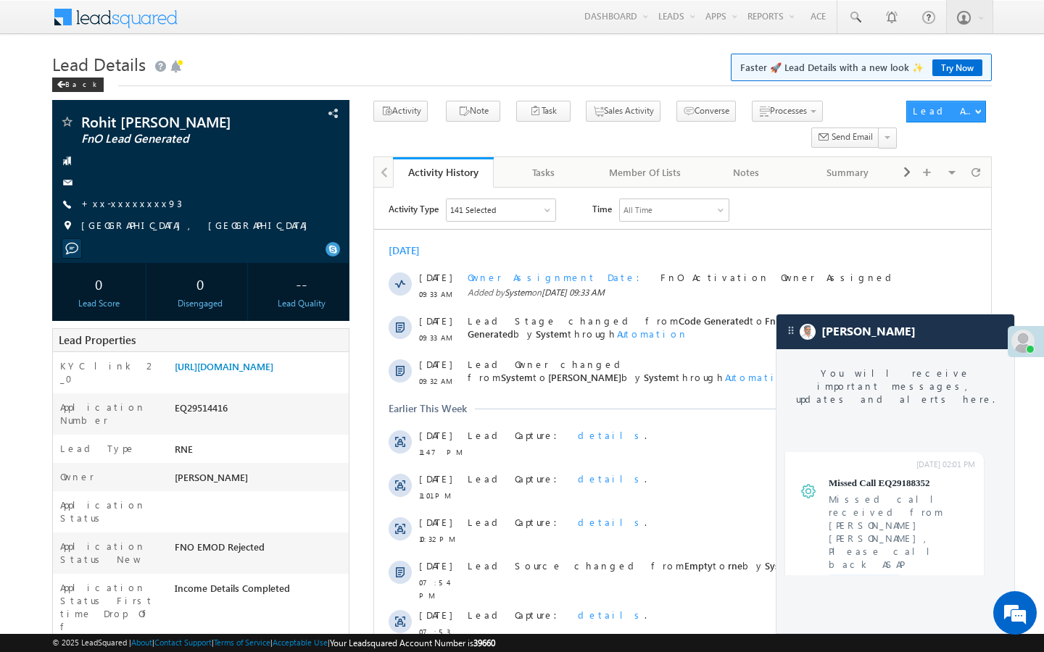
scroll to position [5526, 0]
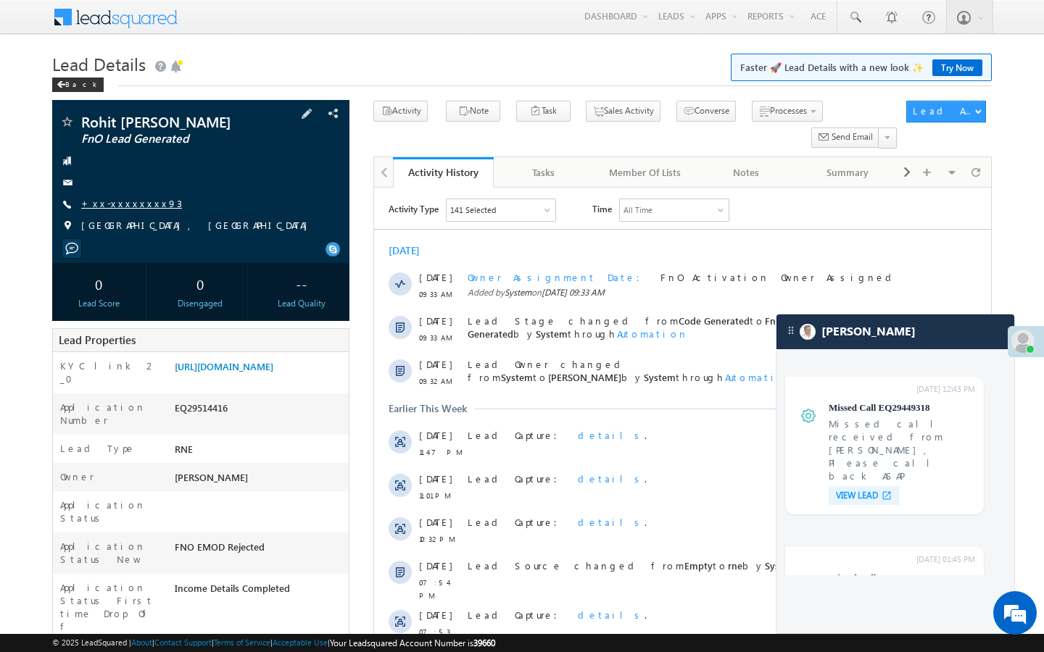
click at [125, 205] on link "+xx-xxxxxxxx93" at bounding box center [131, 203] width 101 height 12
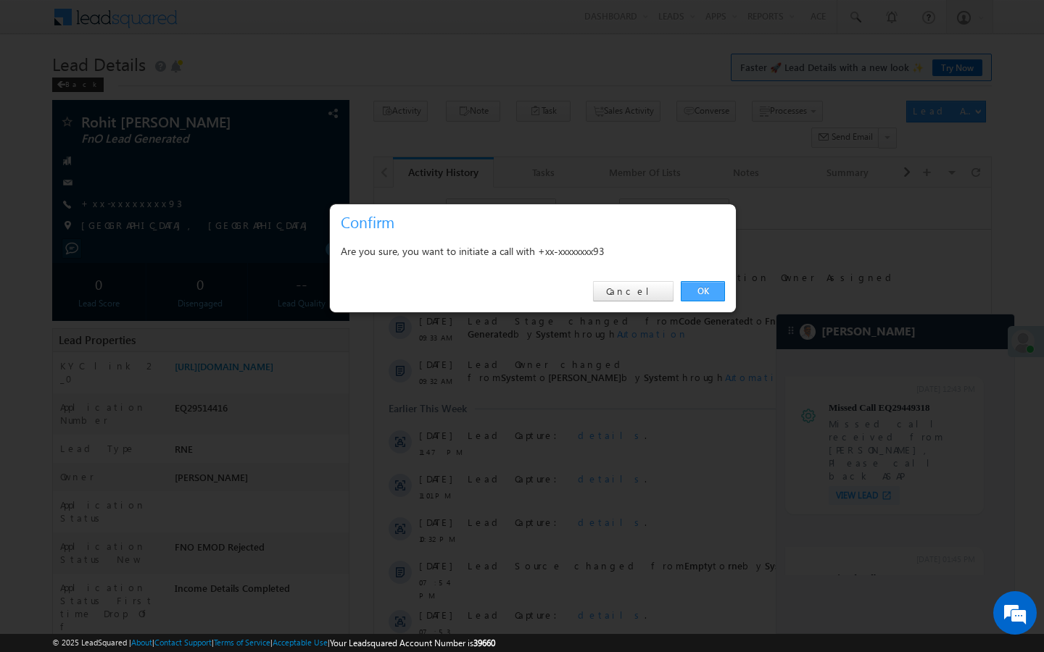
click at [718, 294] on link "OK" at bounding box center [703, 291] width 44 height 20
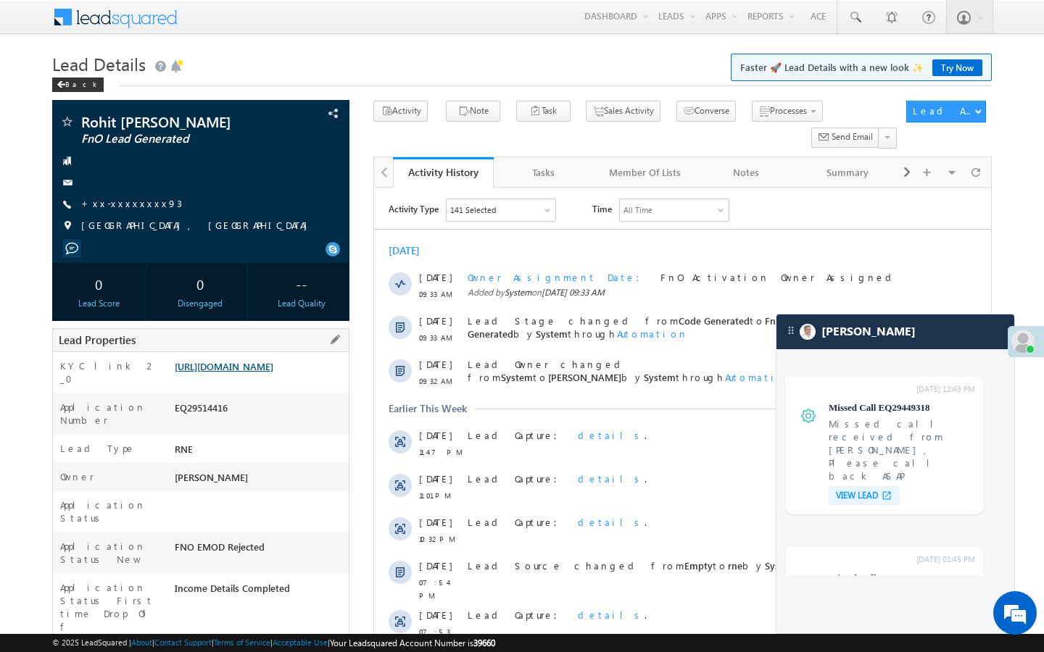
click at [221, 373] on link "https://angelbroking1-pk3em7sa.customui-test.leadsquared.com?leadId=e7302396-c2…" at bounding box center [224, 366] width 99 height 12
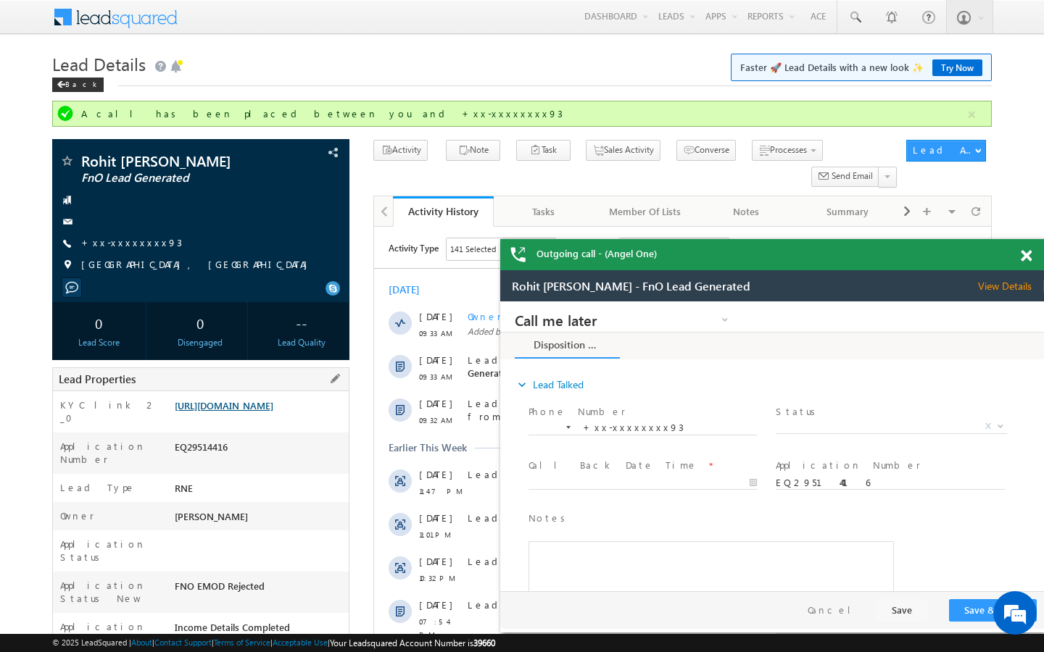
scroll to position [0, 0]
click at [132, 246] on link "+xx-xxxxxxxx93" at bounding box center [131, 242] width 101 height 12
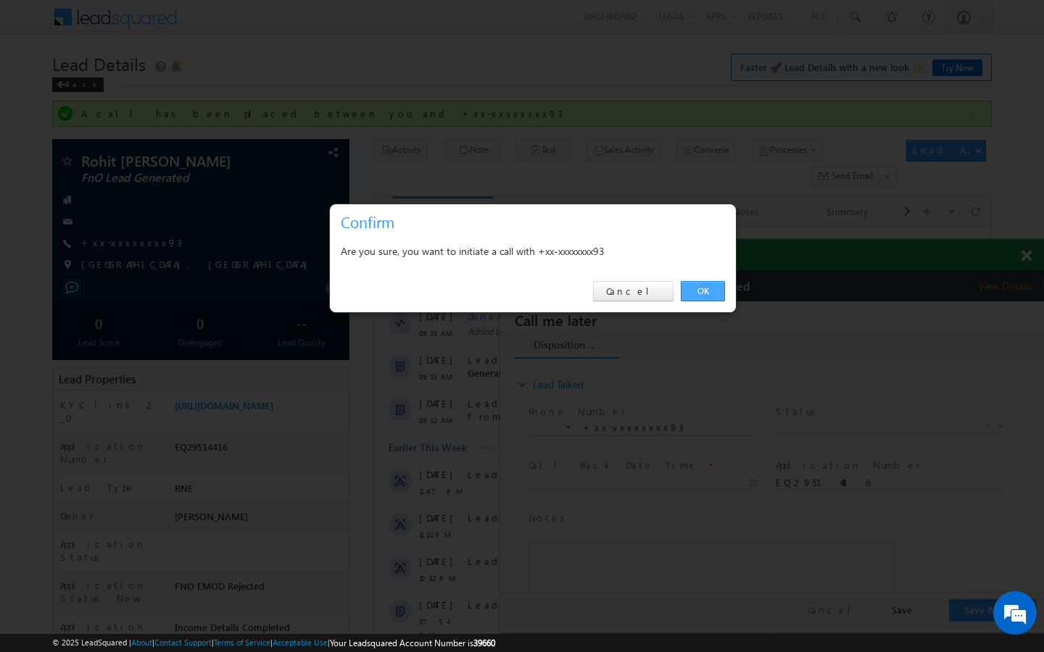
drag, startPoint x: 715, startPoint y: 295, endPoint x: 215, endPoint y: 25, distance: 568.5
click at [715, 295] on link "OK" at bounding box center [703, 291] width 44 height 20
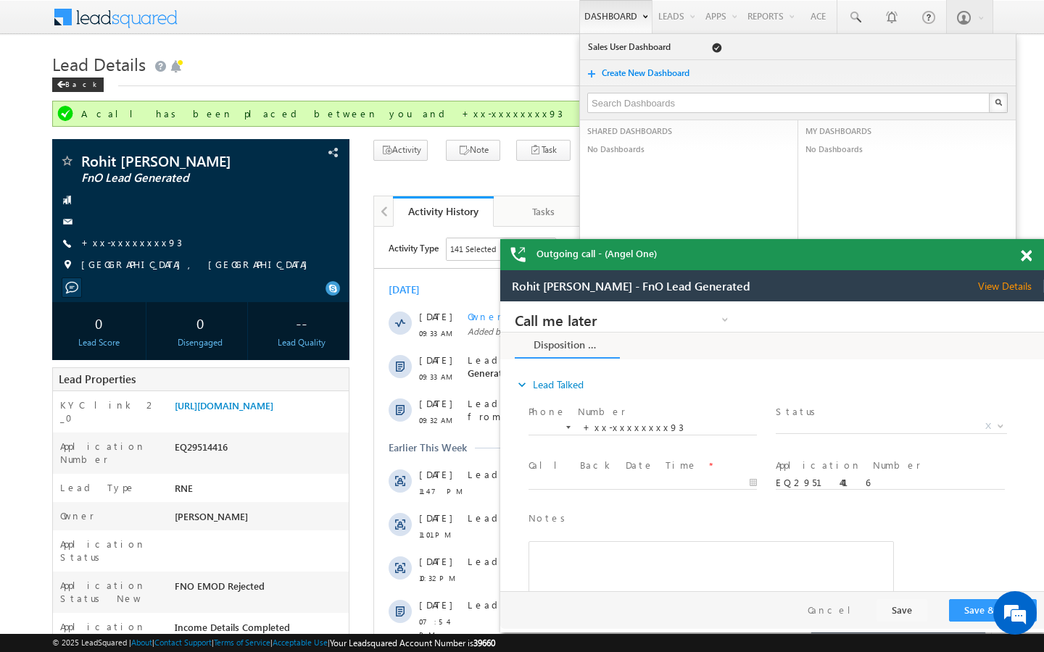
scroll to position [5621, 0]
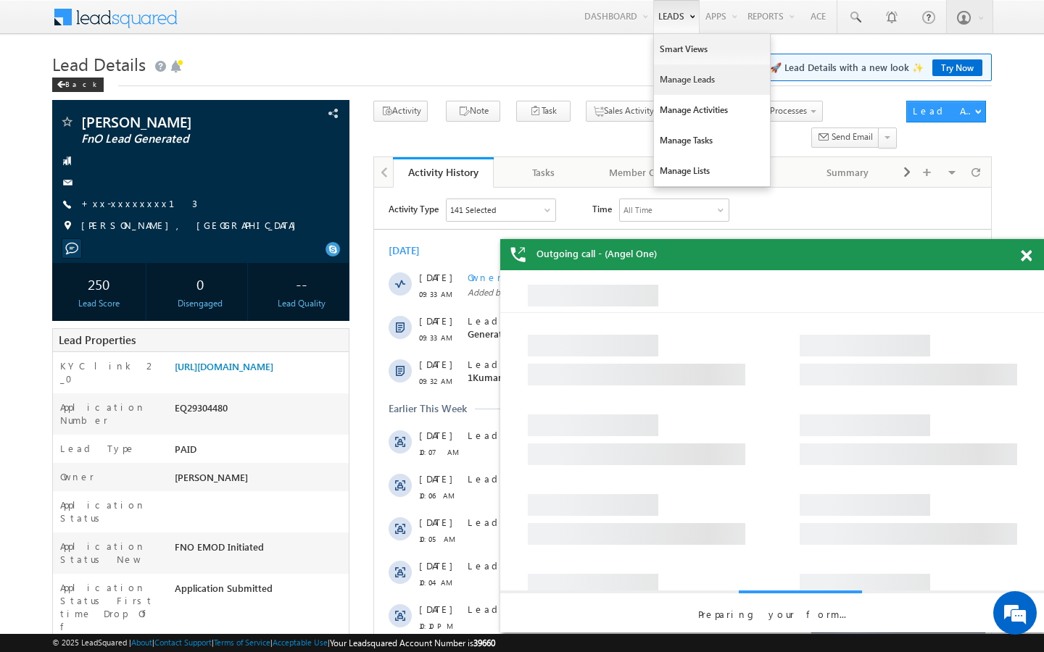
click at [676, 78] on link "Manage Leads" at bounding box center [712, 80] width 116 height 30
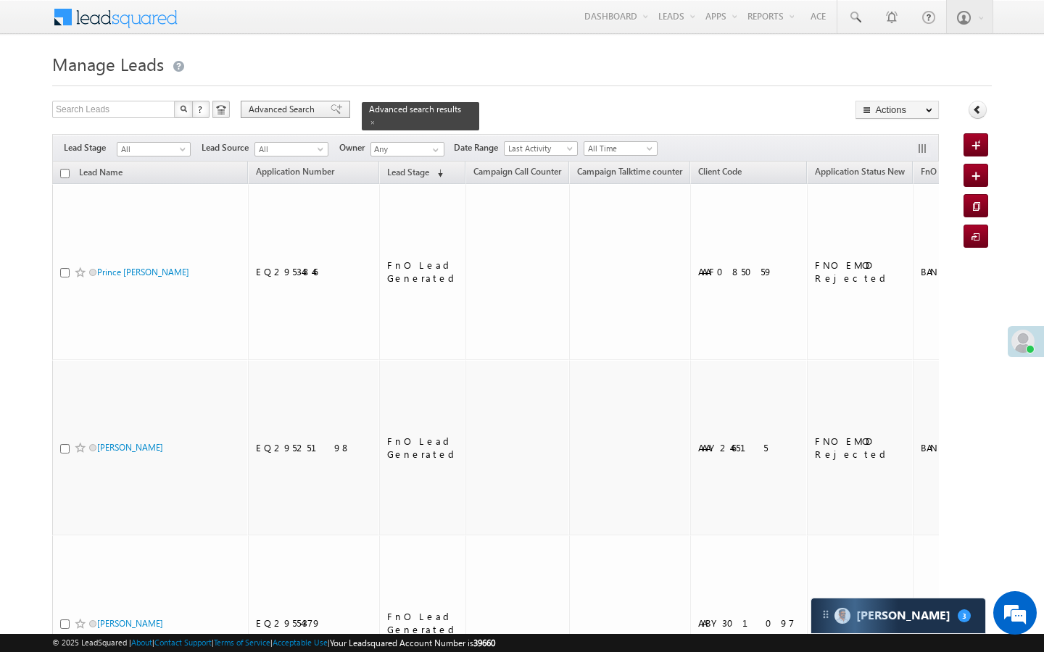
click at [310, 109] on span "Advanced Search" at bounding box center [284, 109] width 70 height 13
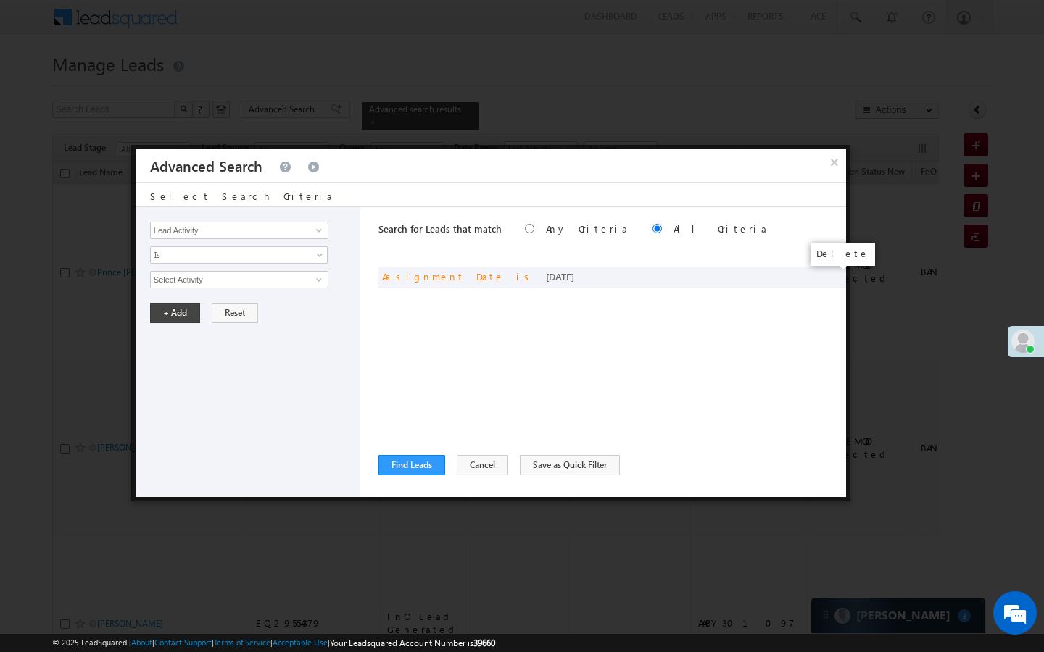
click at [0, 0] on span at bounding box center [0, 0] width 0 height 0
click at [313, 234] on span at bounding box center [319, 231] width 12 height 12
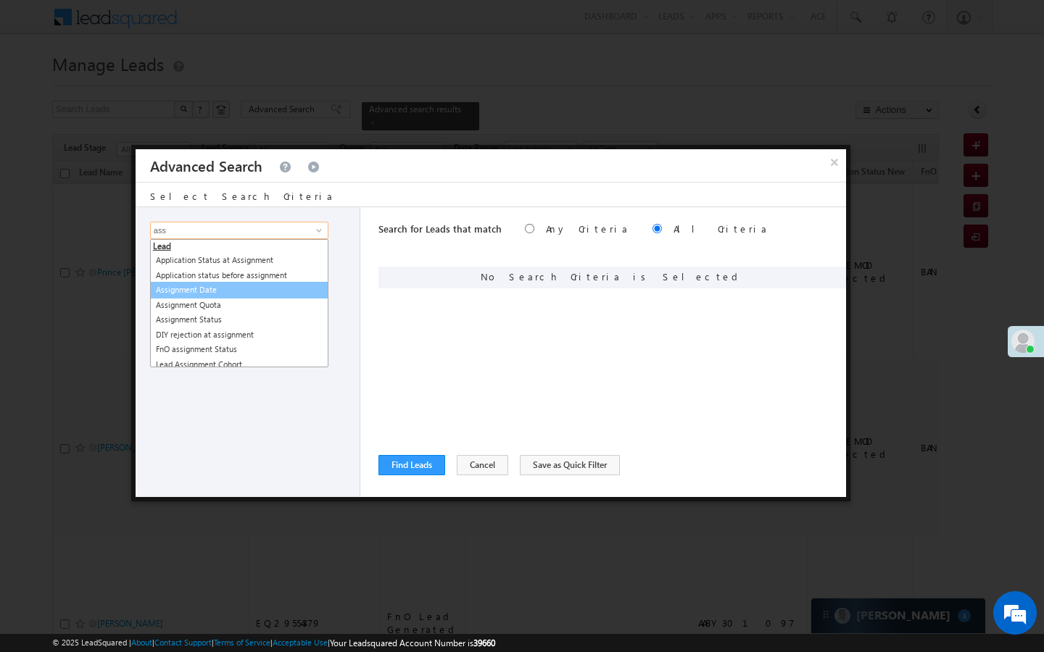
click at [217, 287] on link "Assignment Date" at bounding box center [239, 290] width 178 height 17
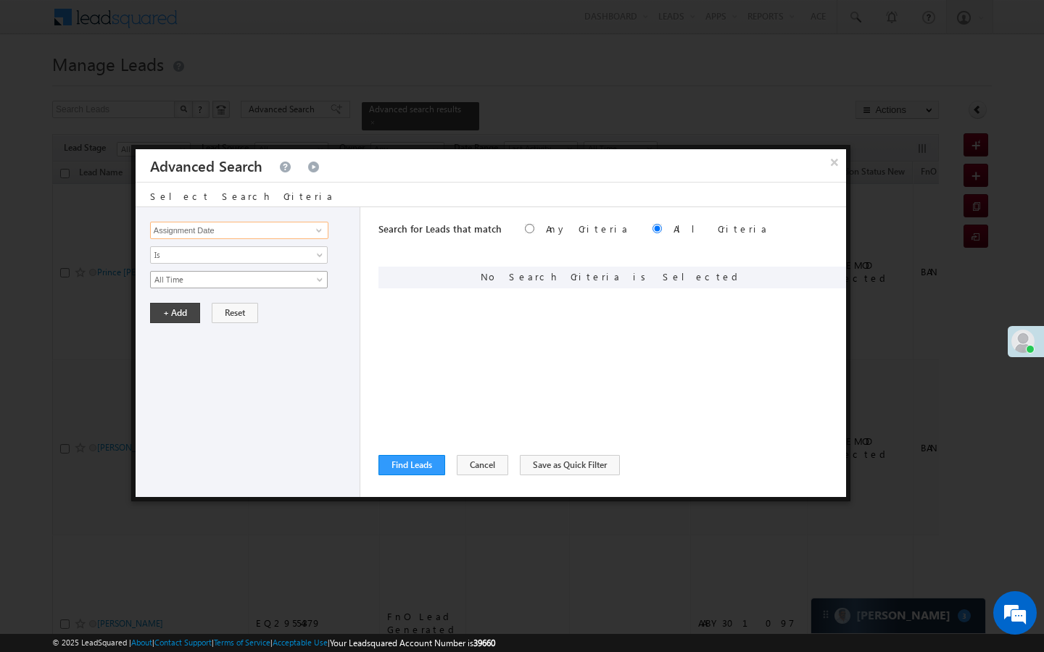
type input "Assignment Date"
click at [217, 286] on span "All Time" at bounding box center [229, 279] width 157 height 13
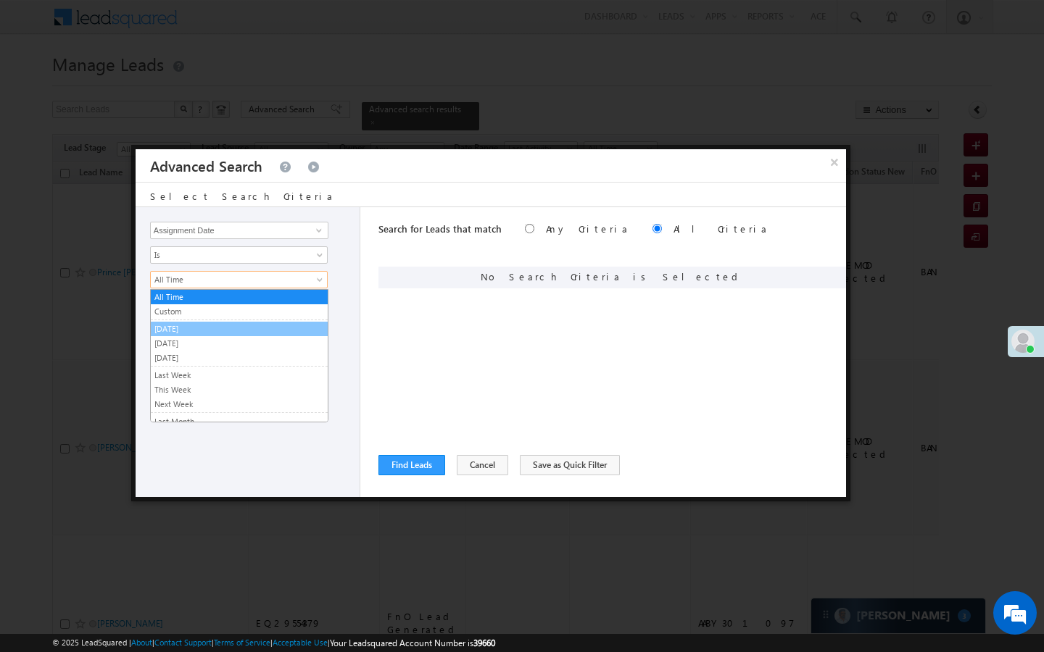
click at [189, 325] on link "[DATE]" at bounding box center [239, 329] width 177 height 13
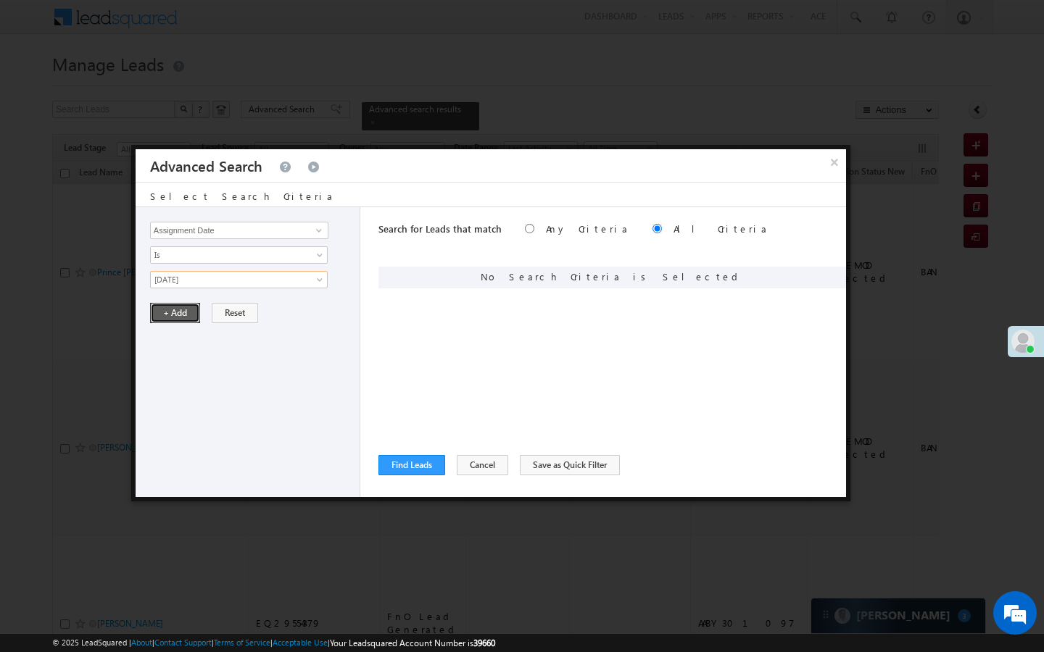
click at [184, 318] on button "+ Add" at bounding box center [175, 313] width 50 height 20
click at [399, 468] on button "Find Leads" at bounding box center [411, 465] width 67 height 20
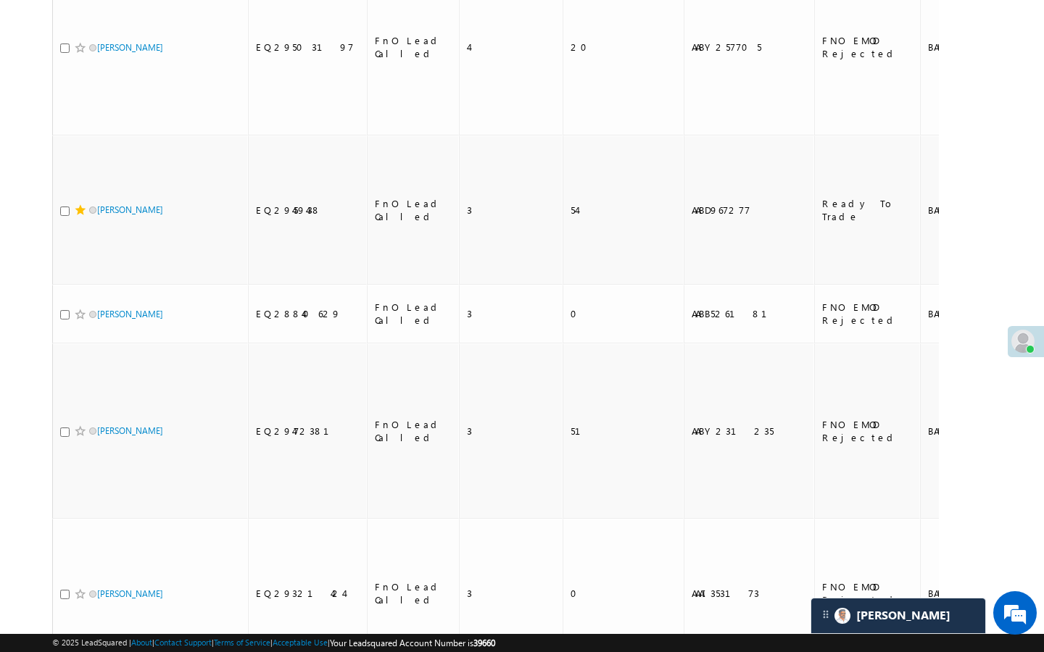
scroll to position [3987, 0]
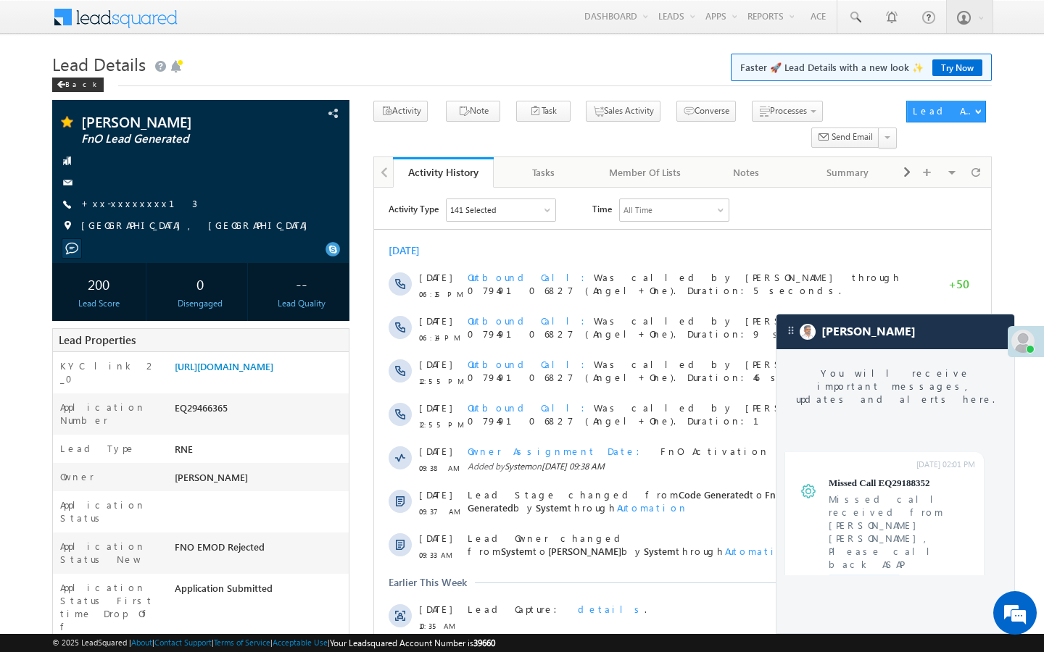
scroll to position [5526, 0]
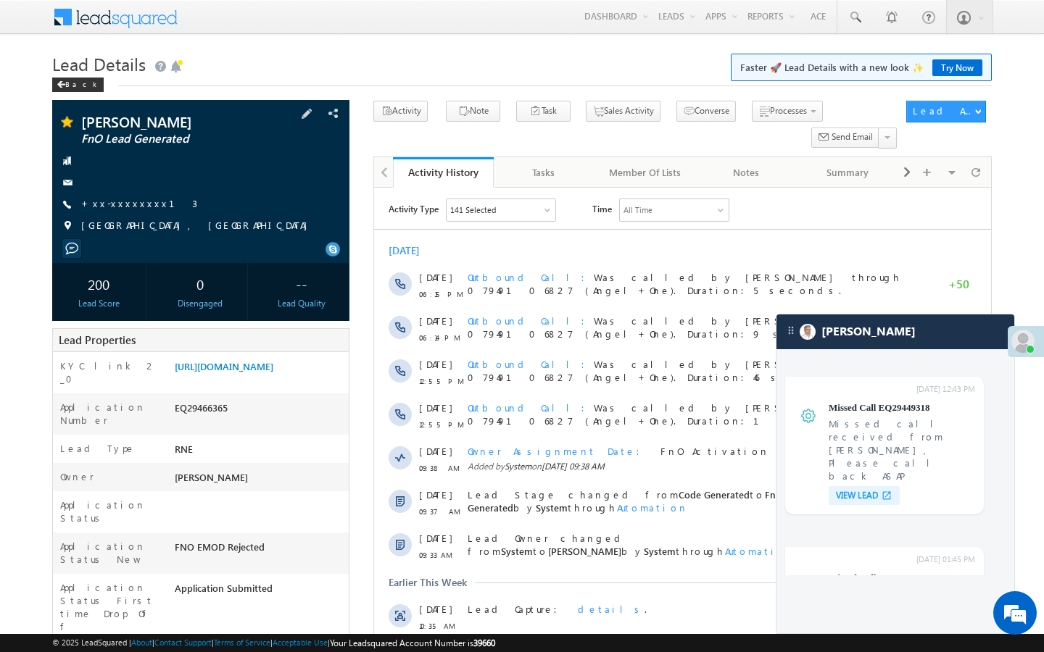
click at [116, 210] on span "+xx-xxxxxxxx13" at bounding box center [139, 204] width 116 height 14
click at [121, 207] on link "+xx-xxxxxxxx13" at bounding box center [139, 203] width 116 height 12
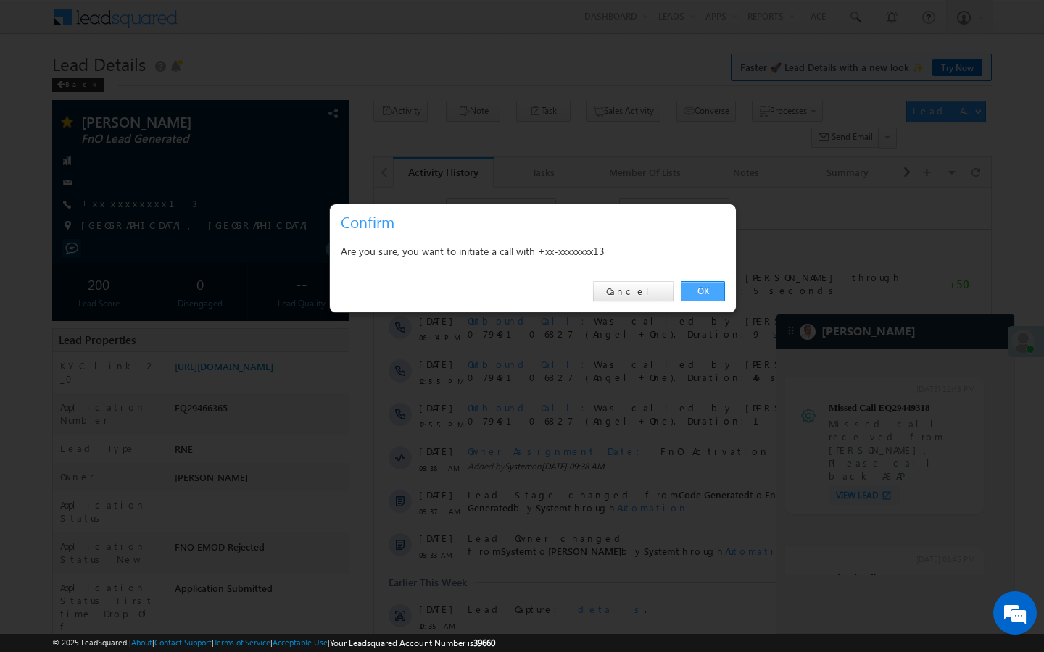
click at [702, 281] on link "OK" at bounding box center [703, 291] width 44 height 20
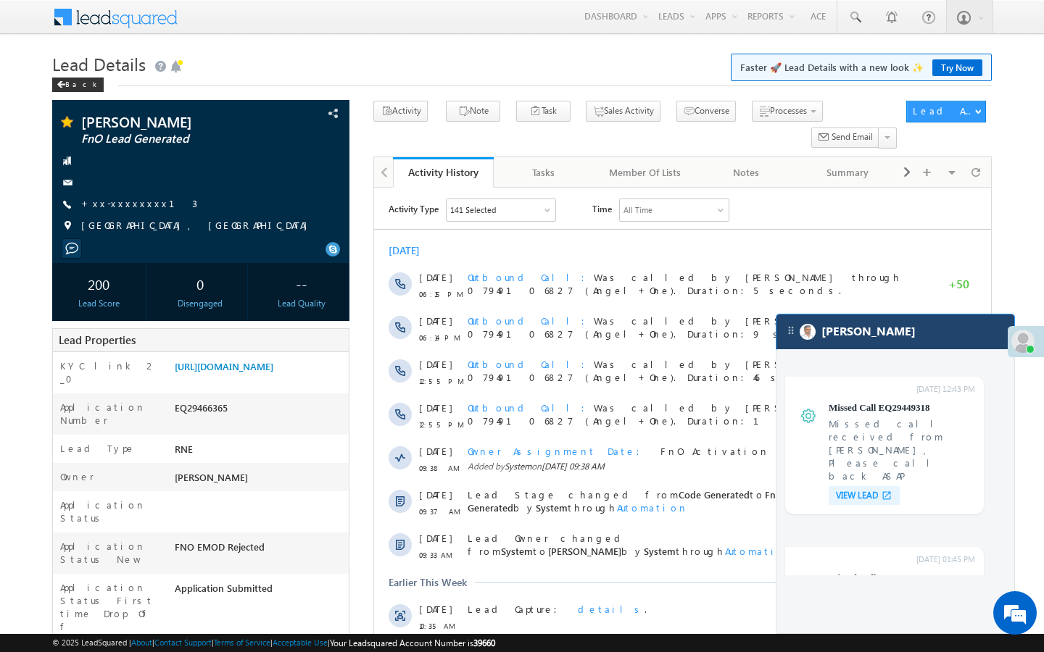
click at [874, 317] on div "[PERSON_NAME]" at bounding box center [895, 332] width 238 height 35
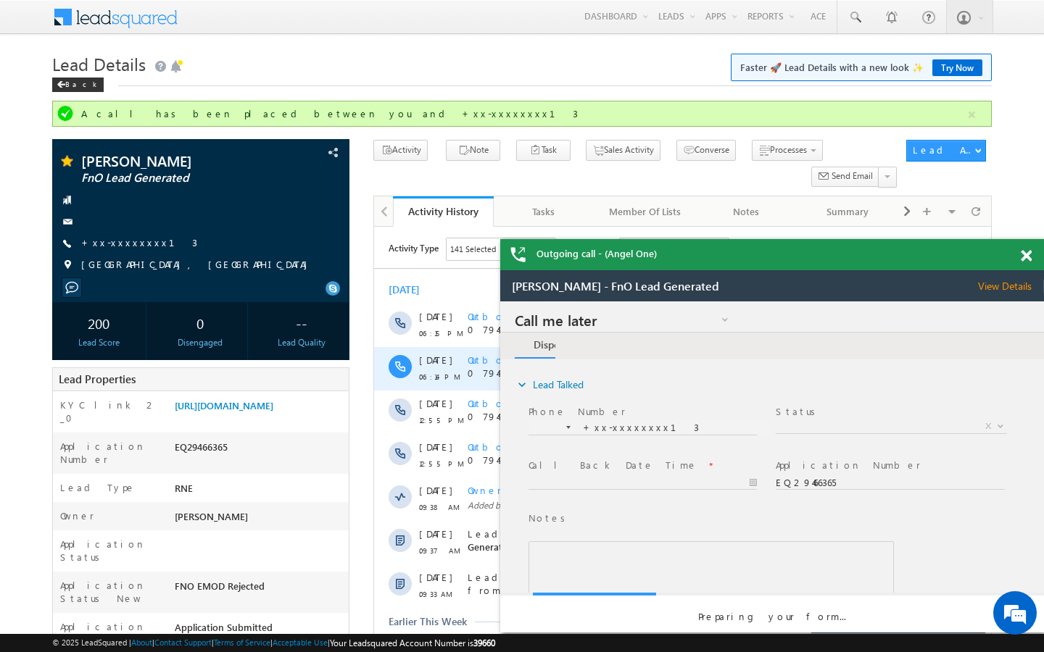
scroll to position [0, 0]
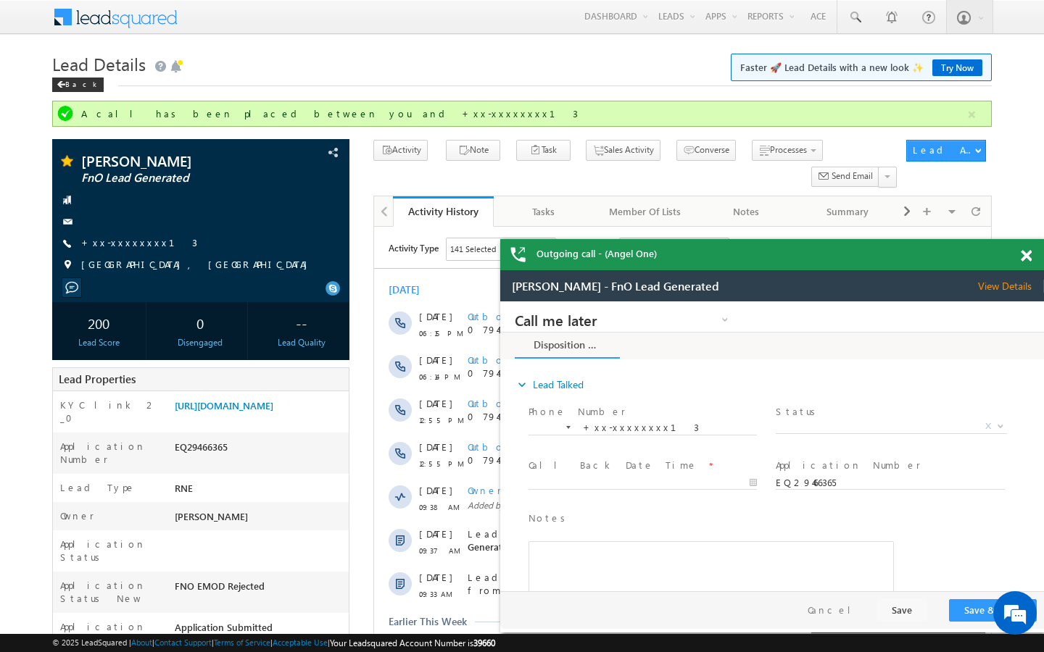
click at [1028, 255] on span at bounding box center [1025, 256] width 11 height 12
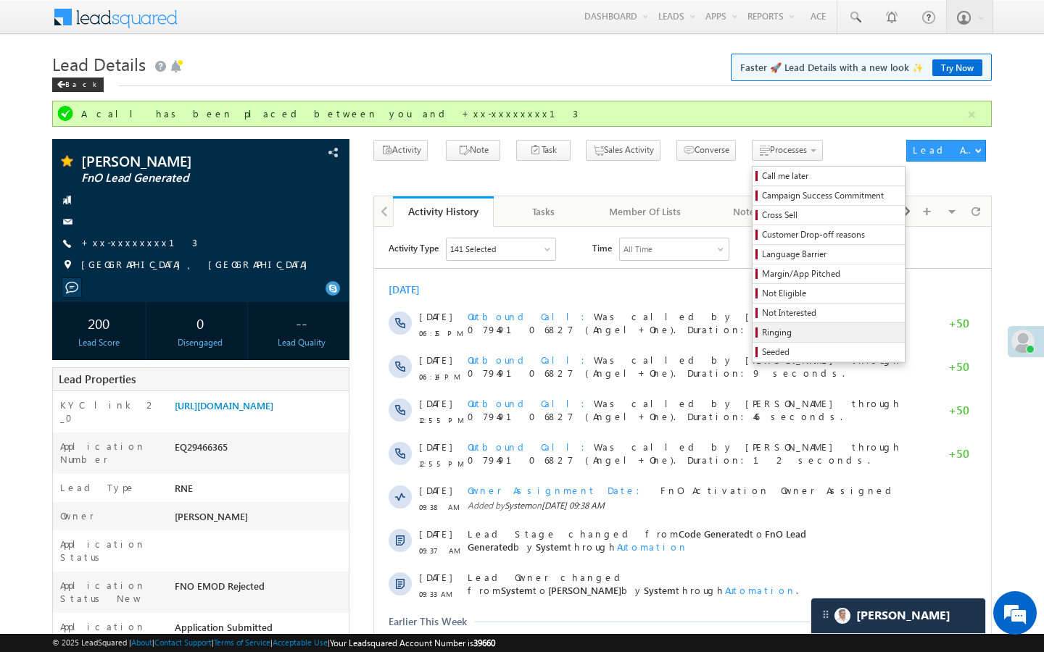
click at [762, 326] on span "Ringing" at bounding box center [831, 332] width 138 height 13
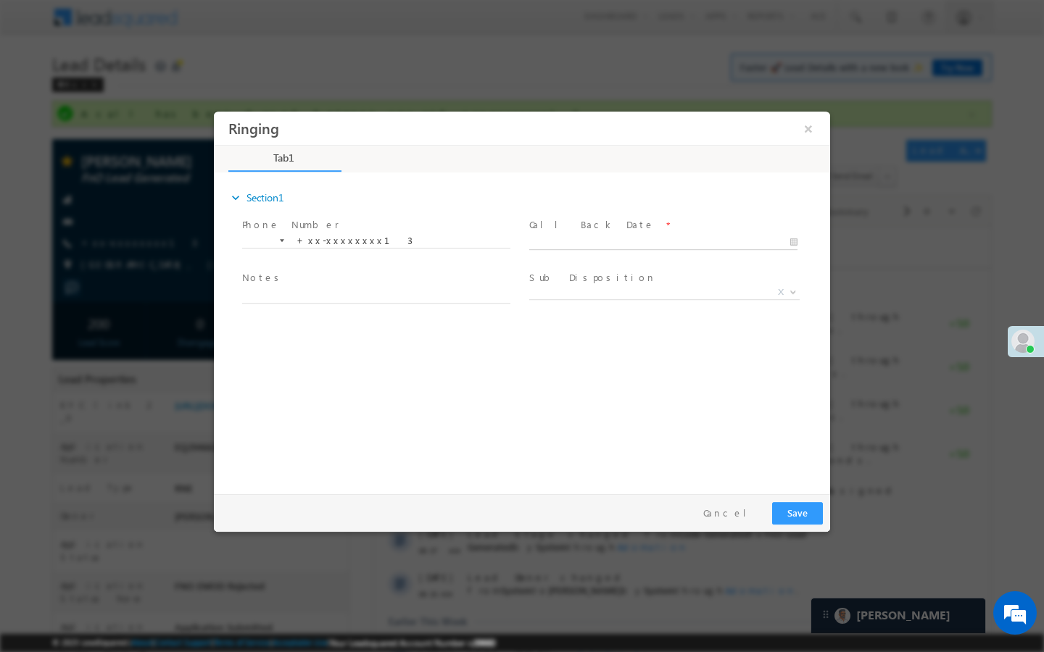
type input "09/27/25 10:07 AM"
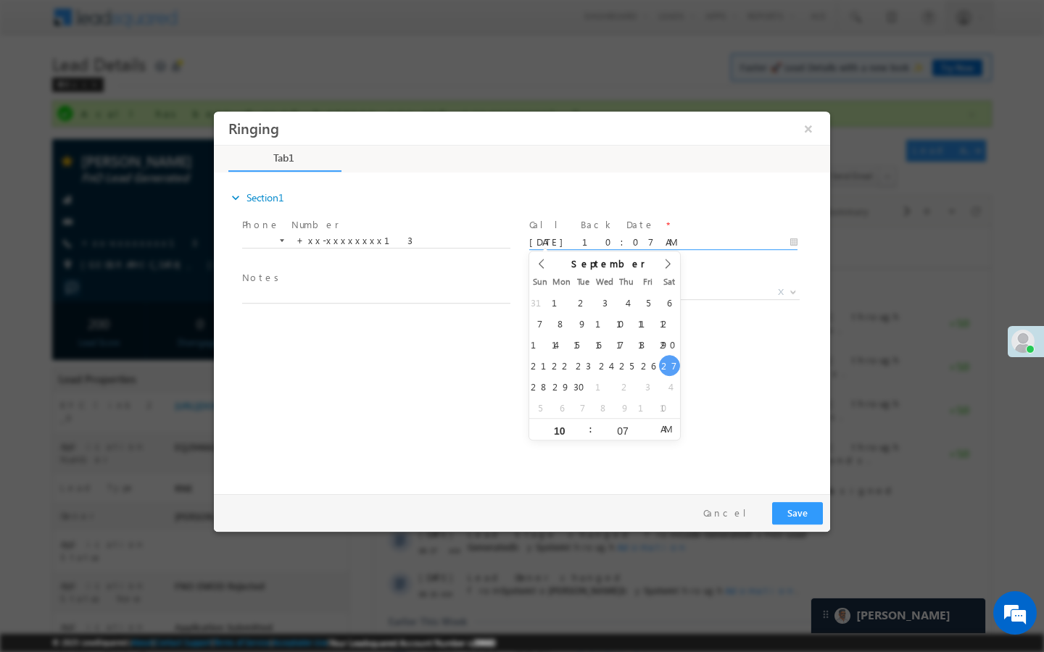
click at [723, 236] on input "09/27/25 10:07 AM" at bounding box center [663, 243] width 268 height 14
click at [805, 516] on button "Save" at bounding box center [797, 513] width 51 height 22
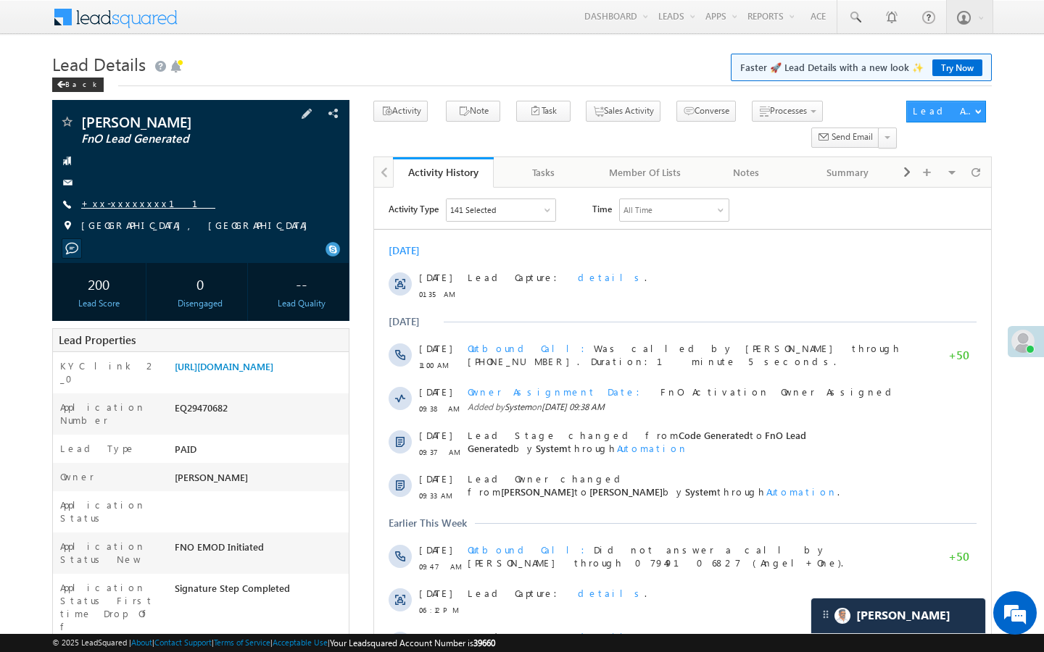
click at [126, 207] on link "+xx-xxxxxxxx11" at bounding box center [148, 203] width 134 height 12
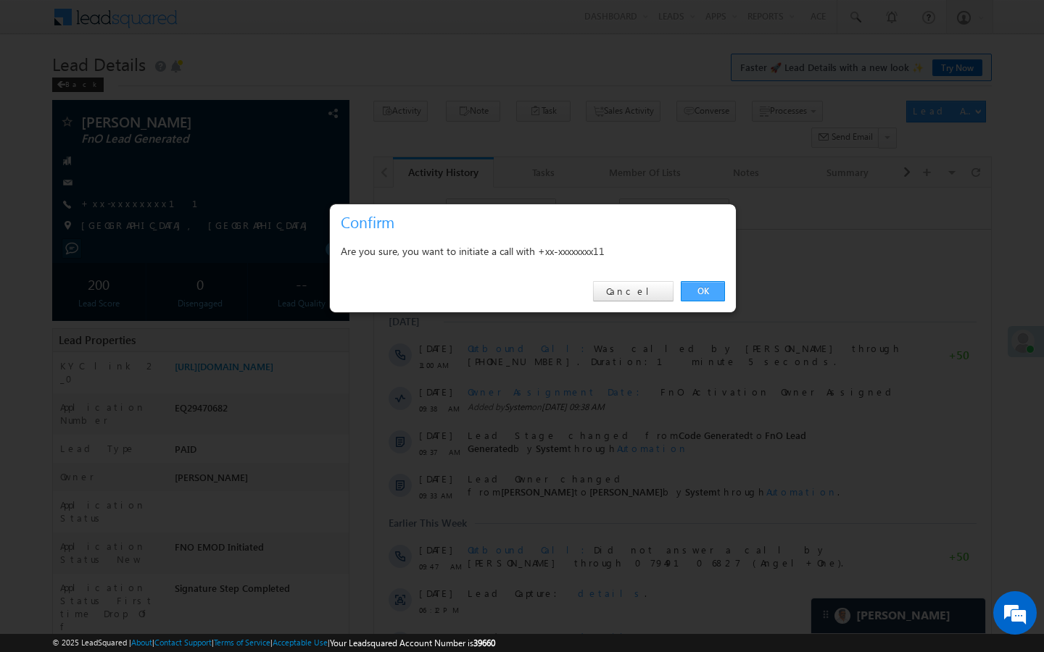
drag, startPoint x: 710, startPoint y: 286, endPoint x: 291, endPoint y: 138, distance: 445.2
click at [710, 286] on link "OK" at bounding box center [703, 291] width 44 height 20
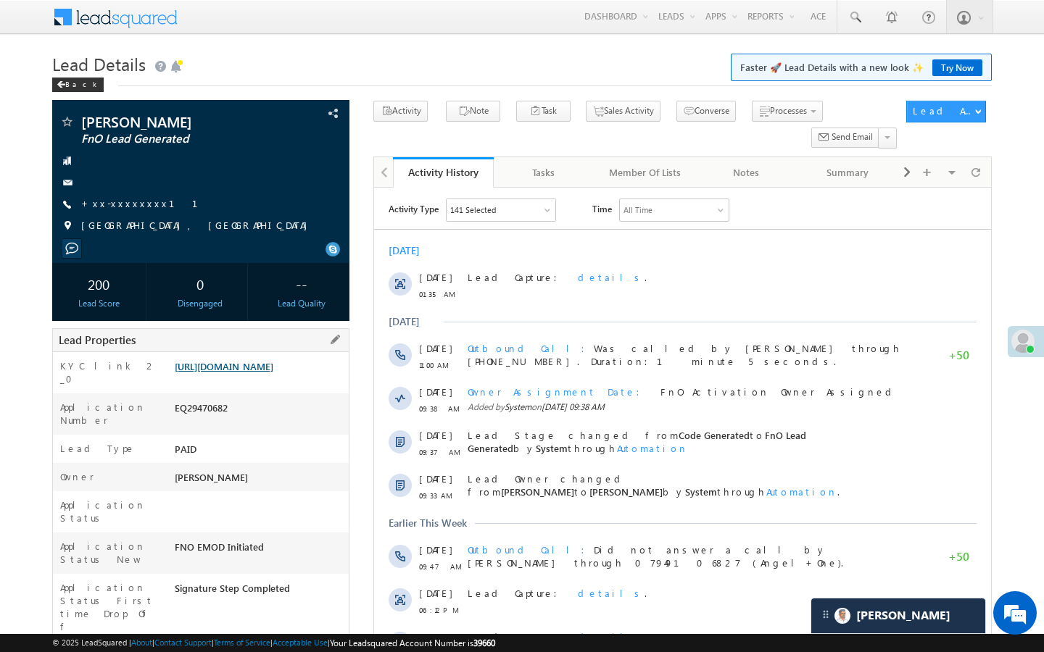
click at [273, 373] on link "[URL][DOMAIN_NAME]" at bounding box center [224, 366] width 99 height 12
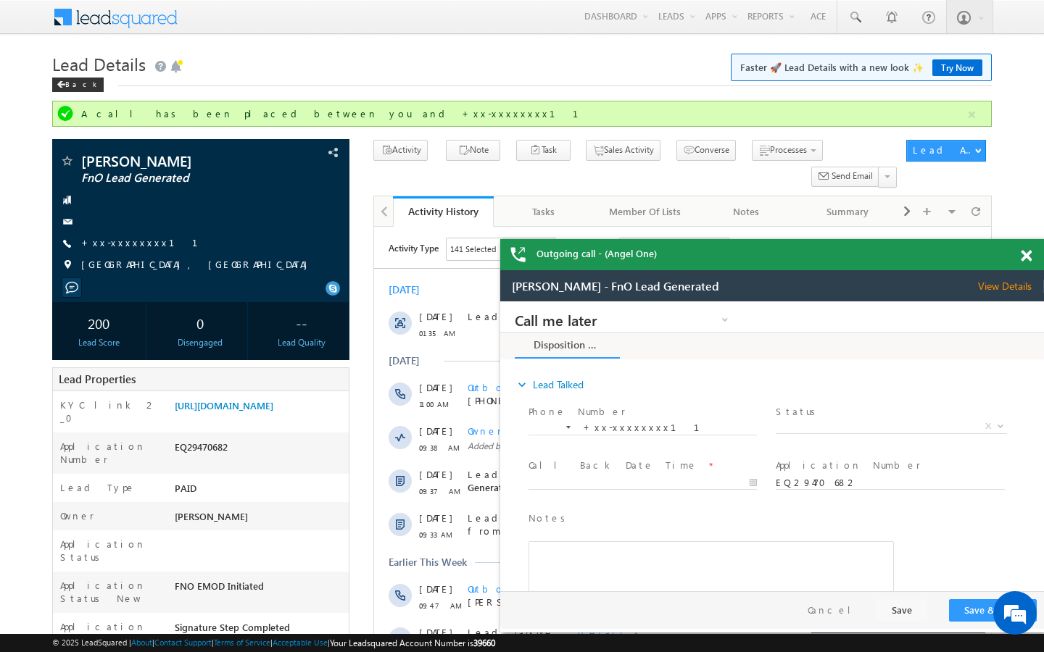
click at [67, 157] on div "Star Lead" at bounding box center [89, 148] width 81 height 26
click at [67, 160] on span at bounding box center [66, 162] width 14 height 14
click at [130, 246] on link "+xx-xxxxxxxx11" at bounding box center [148, 242] width 134 height 12
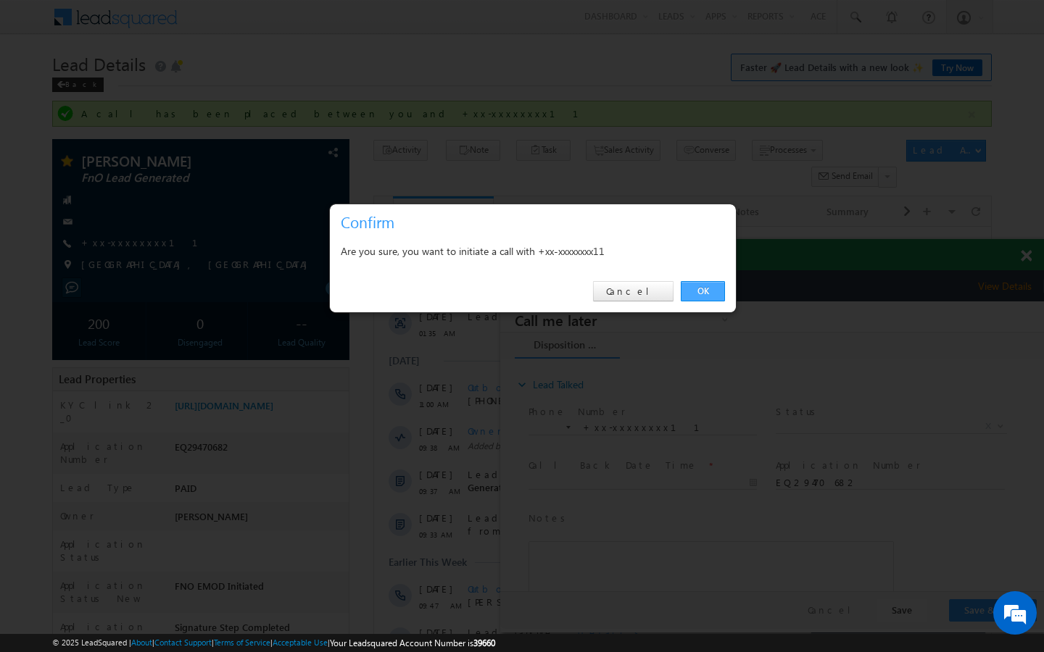
click at [698, 287] on link "OK" at bounding box center [703, 291] width 44 height 20
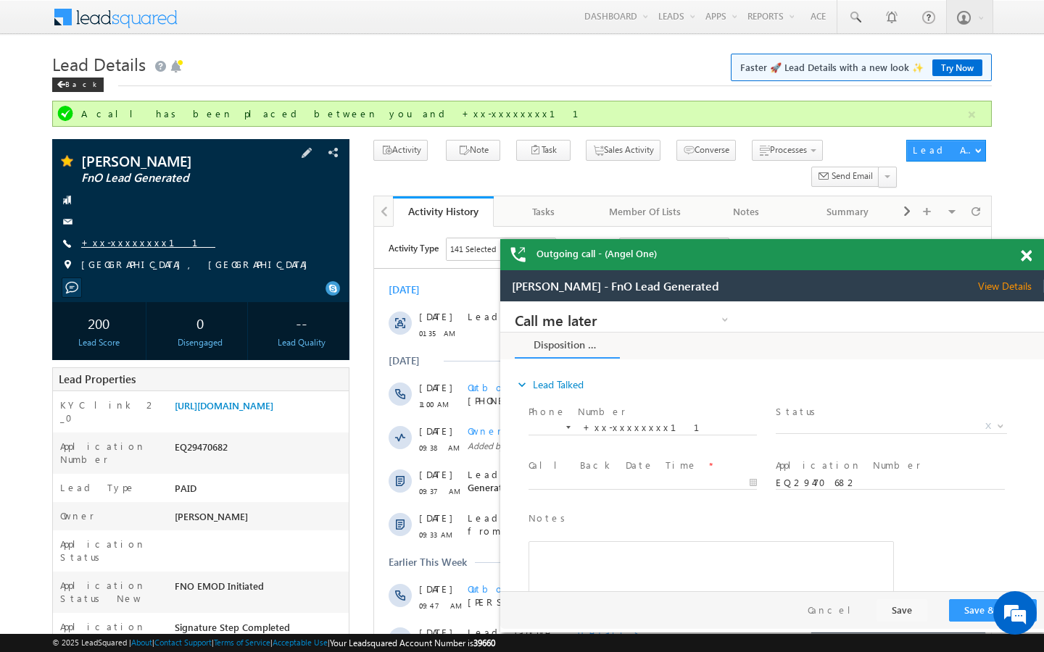
click at [130, 244] on link "+xx-xxxxxxxx11" at bounding box center [148, 242] width 134 height 12
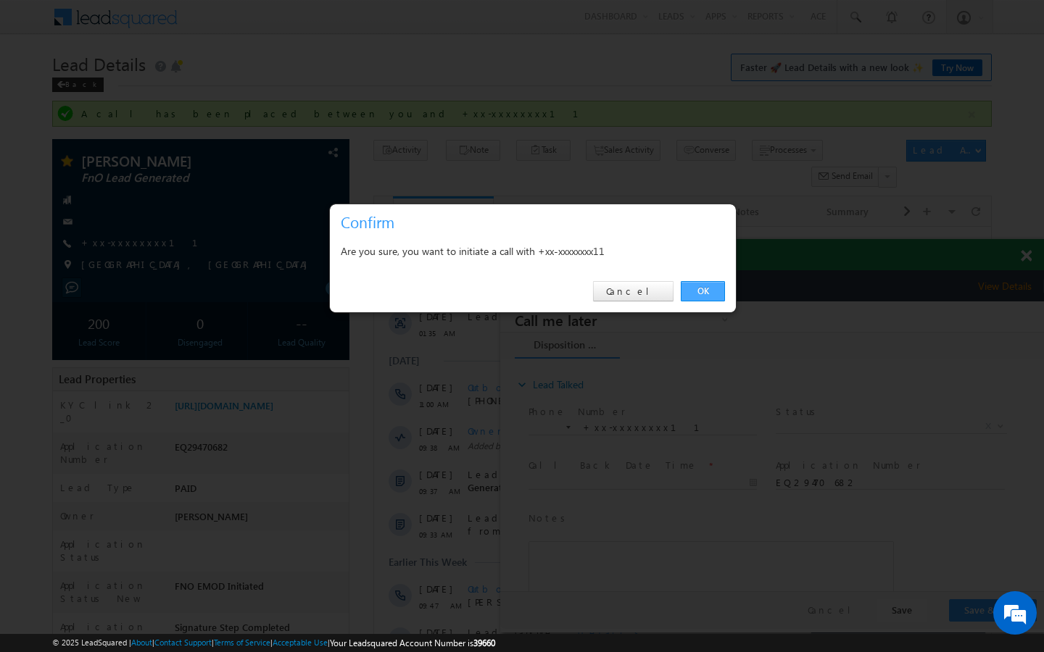
click at [720, 288] on link "OK" at bounding box center [703, 291] width 44 height 20
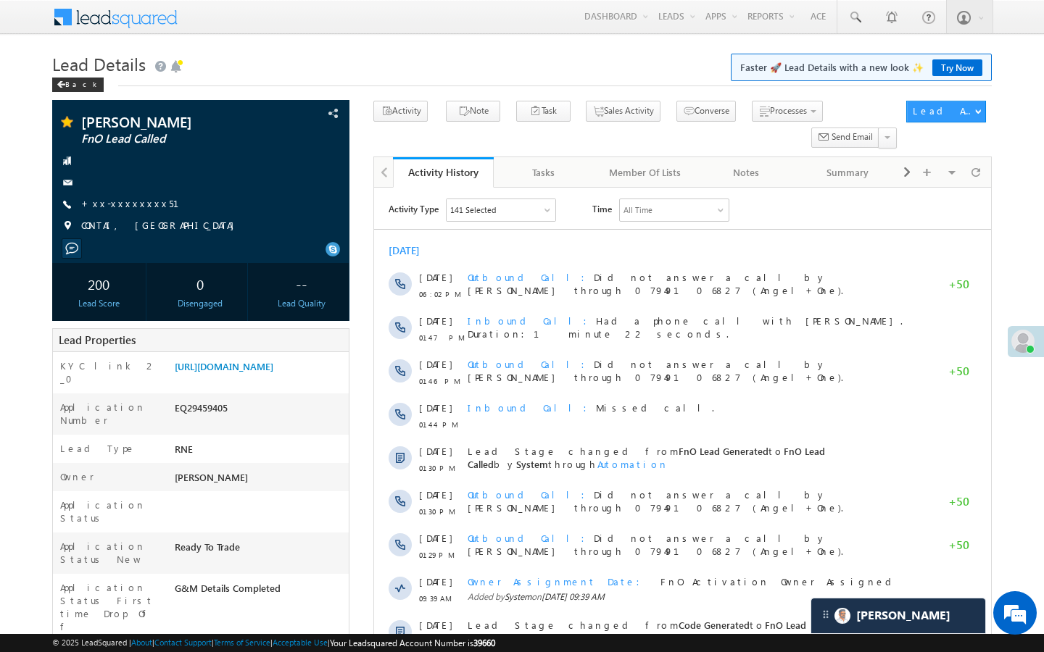
scroll to position [6664, 0]
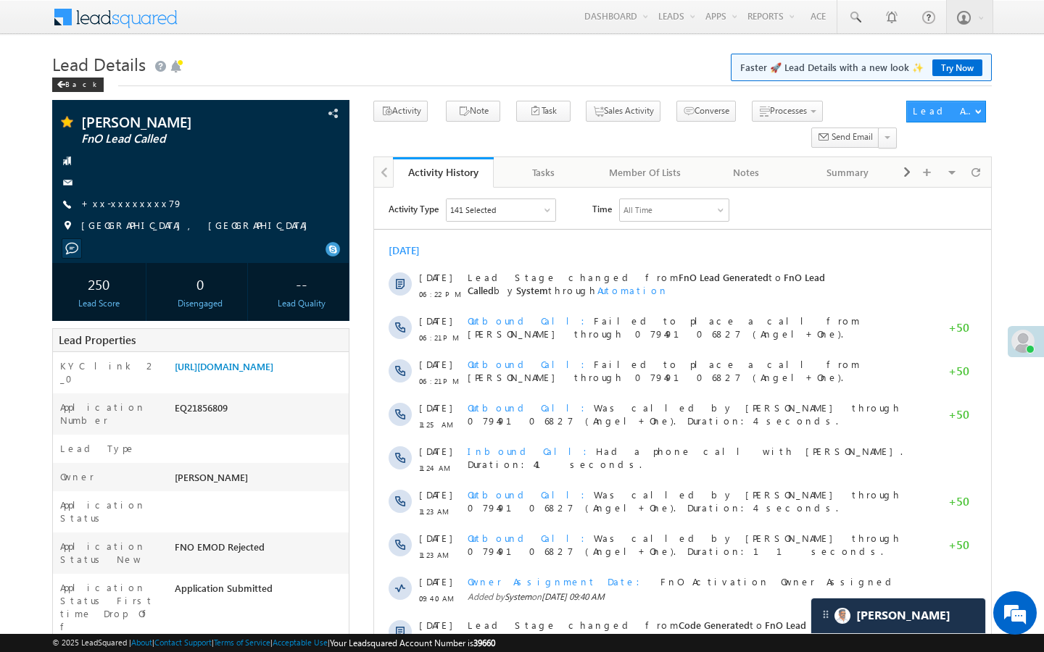
scroll to position [6664, 0]
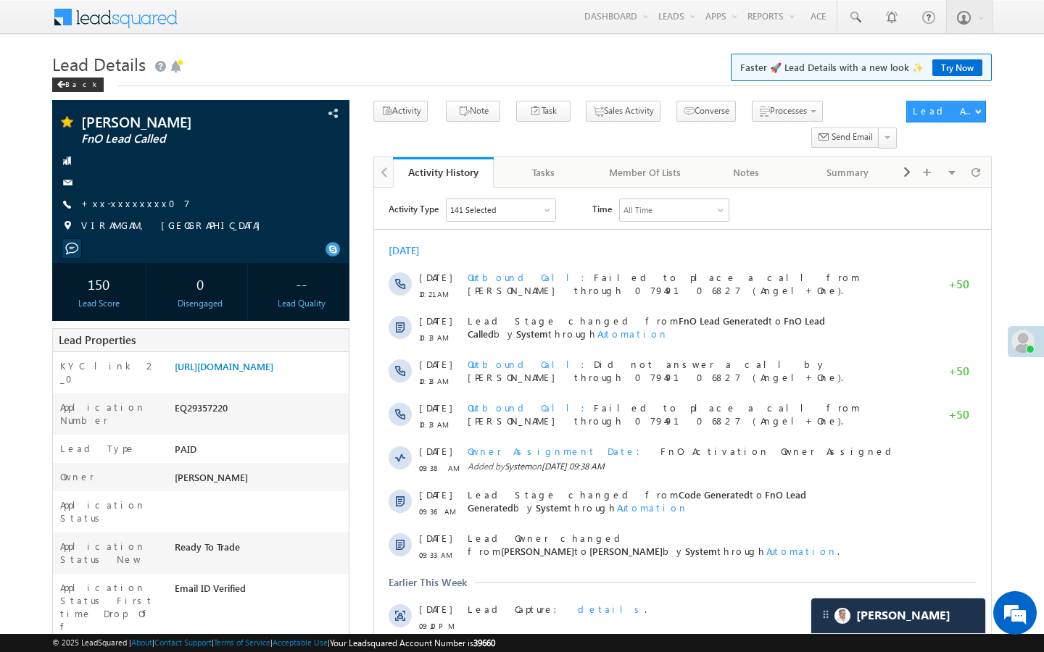
scroll to position [6664, 0]
click at [108, 204] on link "+xx-xxxxxxxx07" at bounding box center [135, 203] width 109 height 12
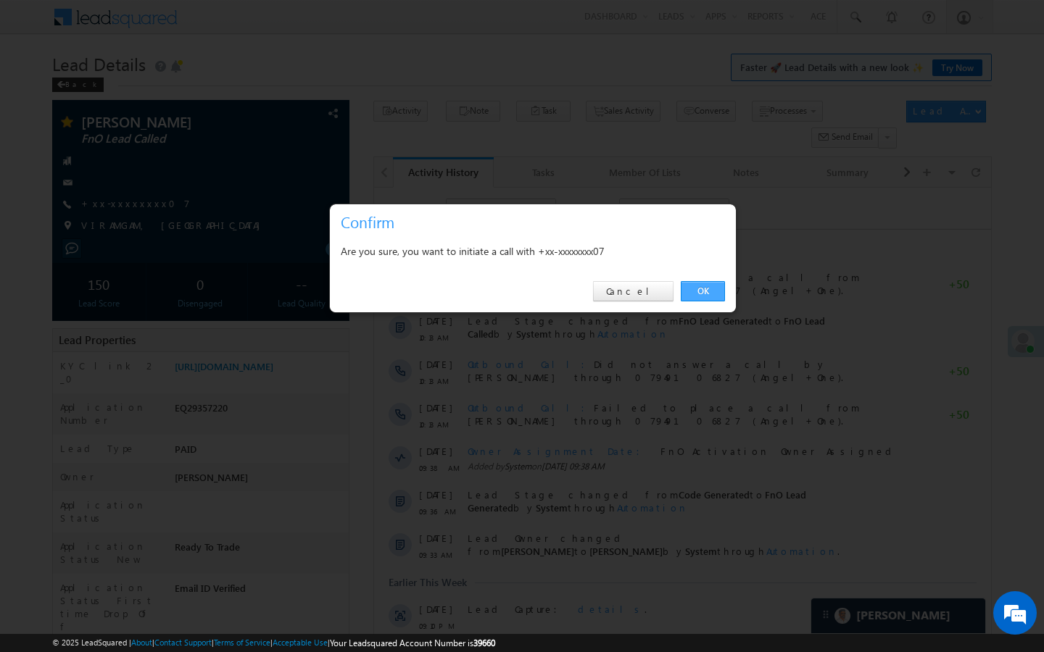
click at [699, 291] on link "OK" at bounding box center [703, 291] width 44 height 20
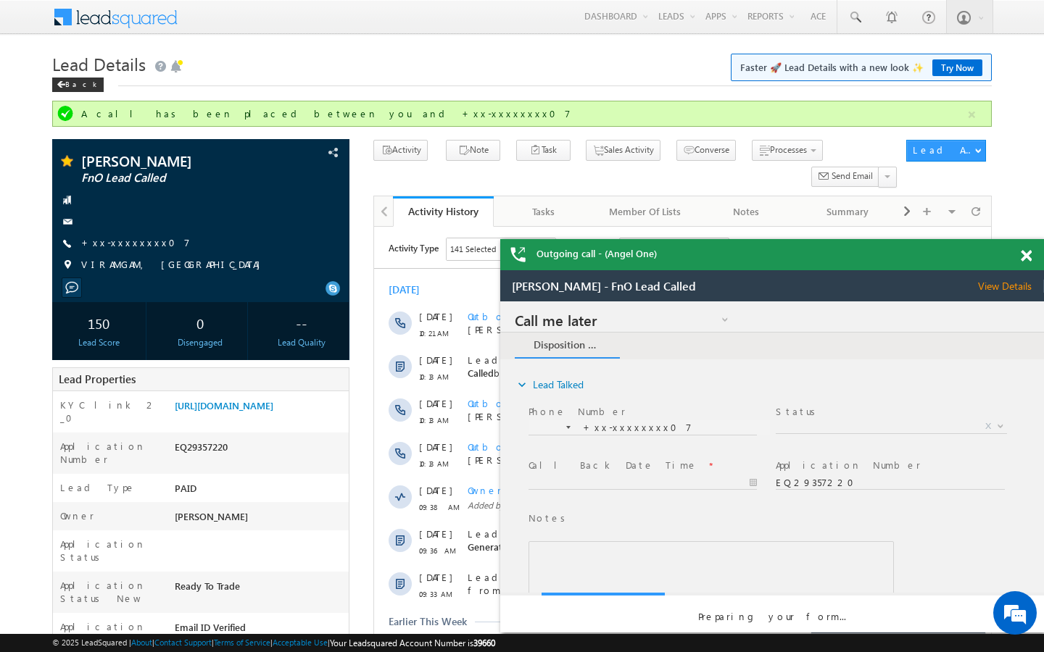
scroll to position [0, 0]
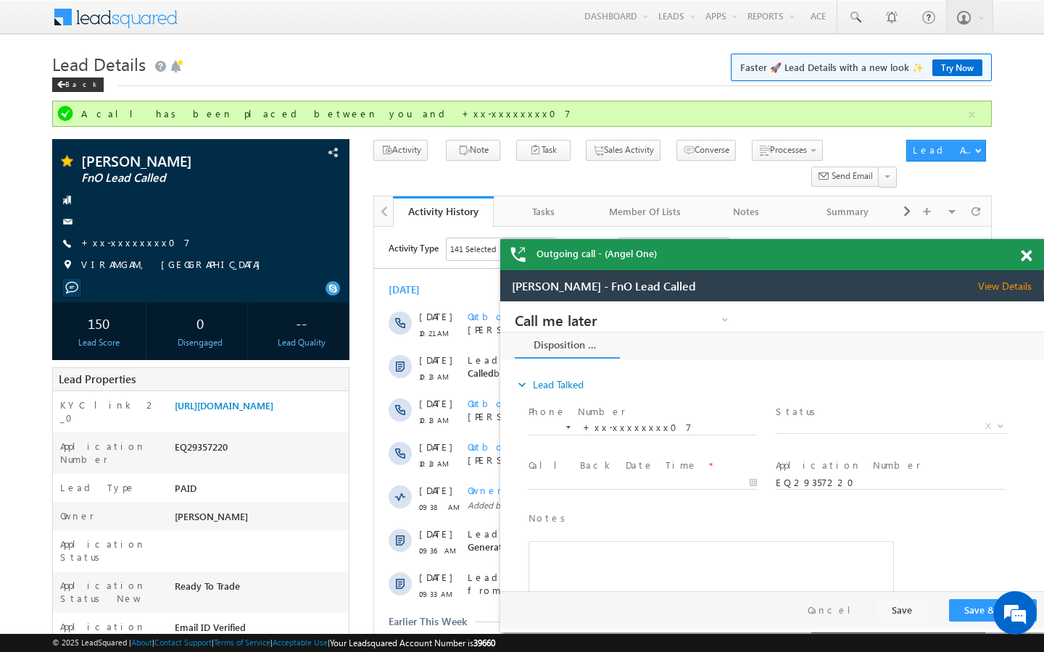
click at [696, 291] on span "Ravindra kumar mishra - FnO Lead Called" at bounding box center [604, 286] width 184 height 13
click at [141, 240] on link "+xx-xxxxxxxx07" at bounding box center [135, 242] width 109 height 12
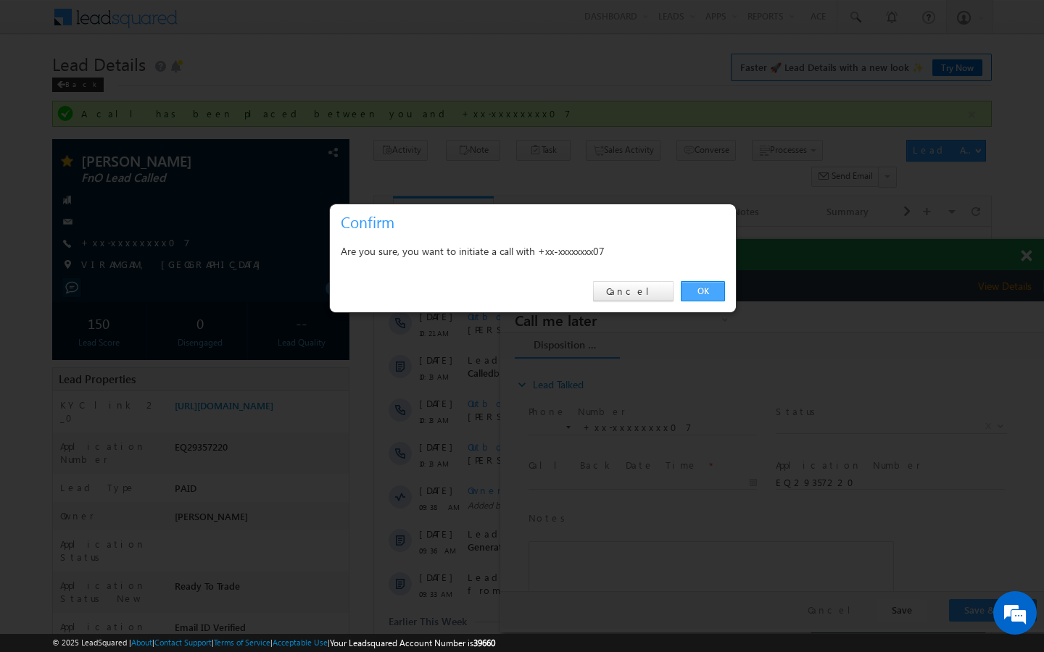
click at [687, 291] on link "OK" at bounding box center [703, 291] width 44 height 20
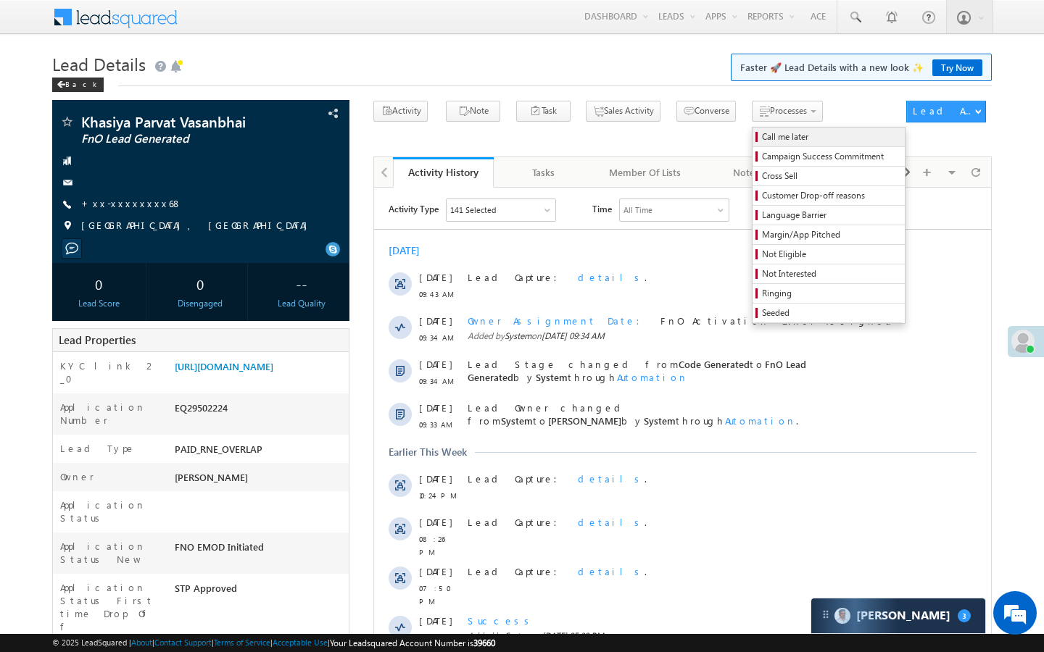
click at [762, 142] on span "Call me later" at bounding box center [831, 136] width 138 height 13
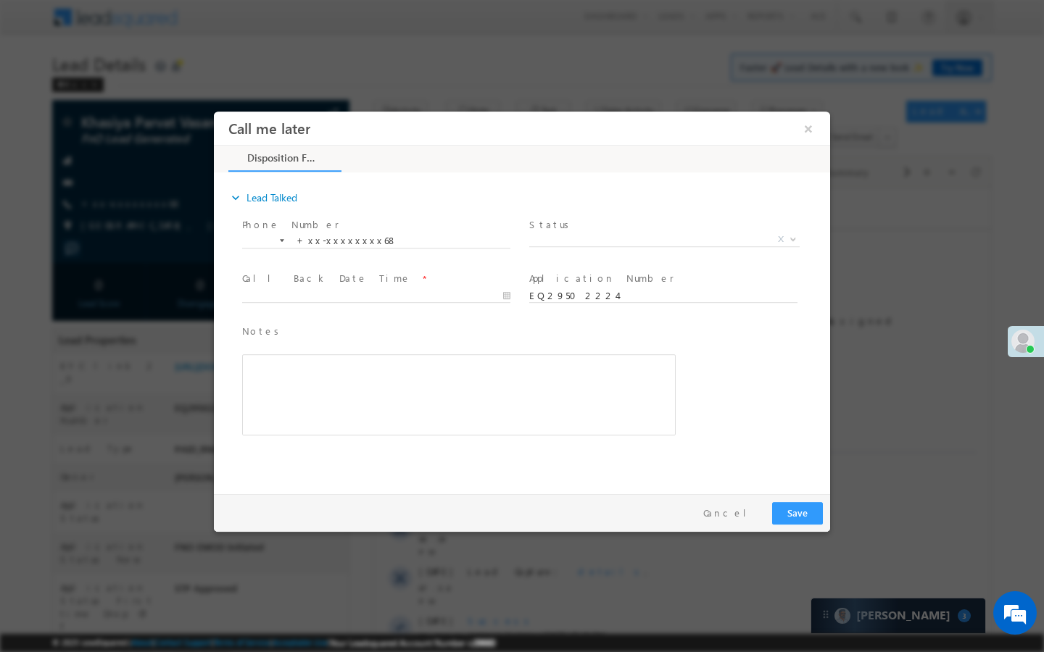
click at [683, 230] on span "Status *" at bounding box center [662, 225] width 267 height 16
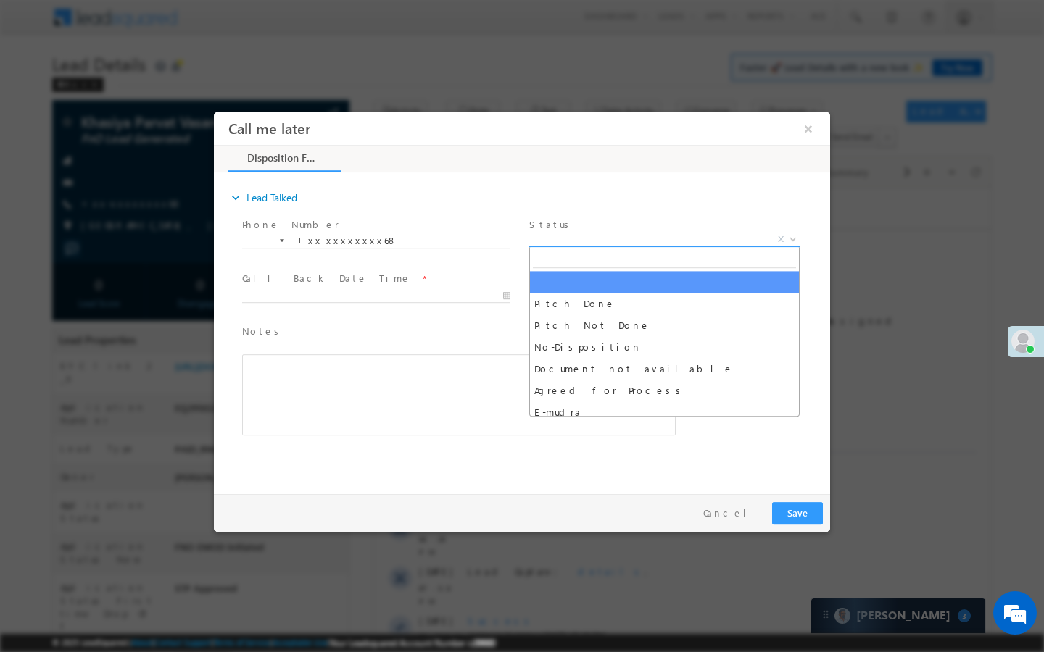
click at [683, 234] on span "X" at bounding box center [664, 240] width 270 height 14
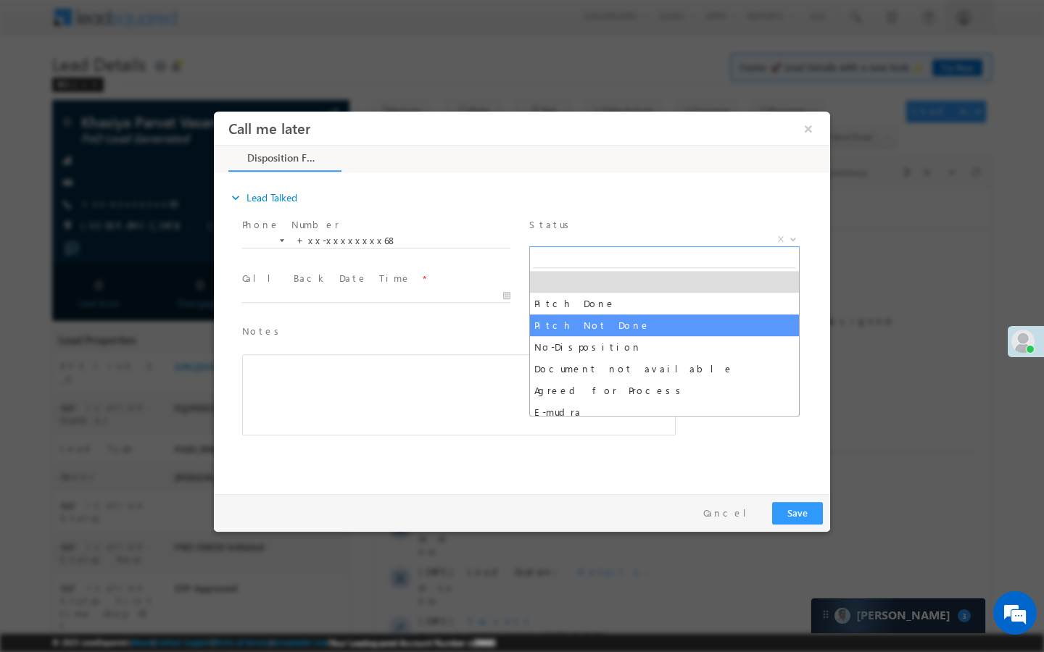
select select "Pitch Not Done"
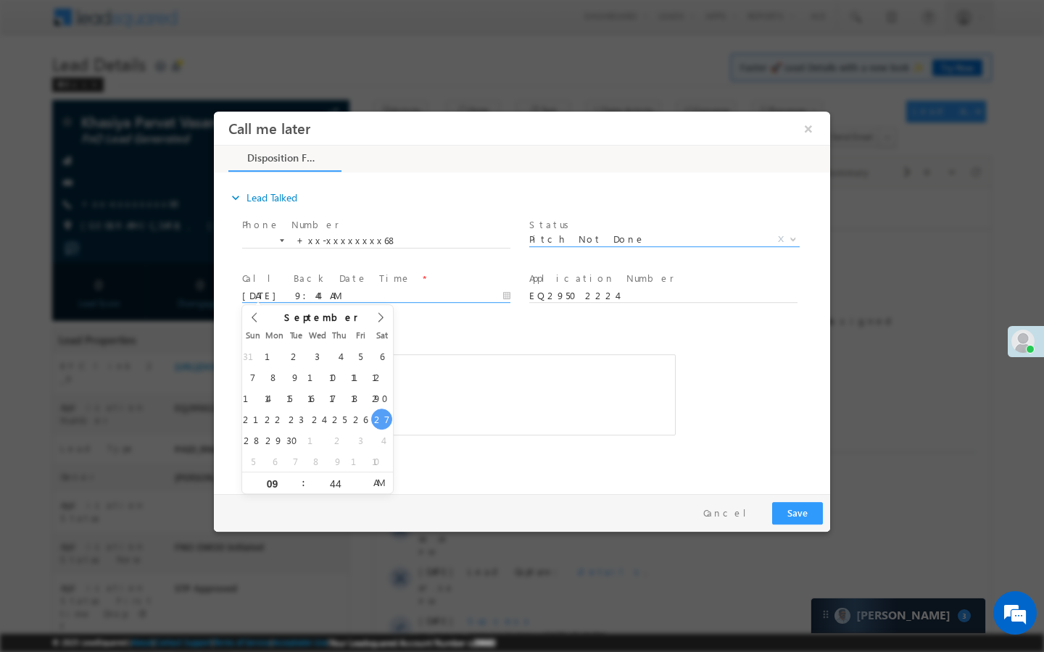
click at [439, 302] on input "09/27/25 9:44 AM" at bounding box center [376, 296] width 268 height 14
type input "09/28/25 9:44 AM"
click at [799, 504] on button "Save" at bounding box center [797, 513] width 51 height 22
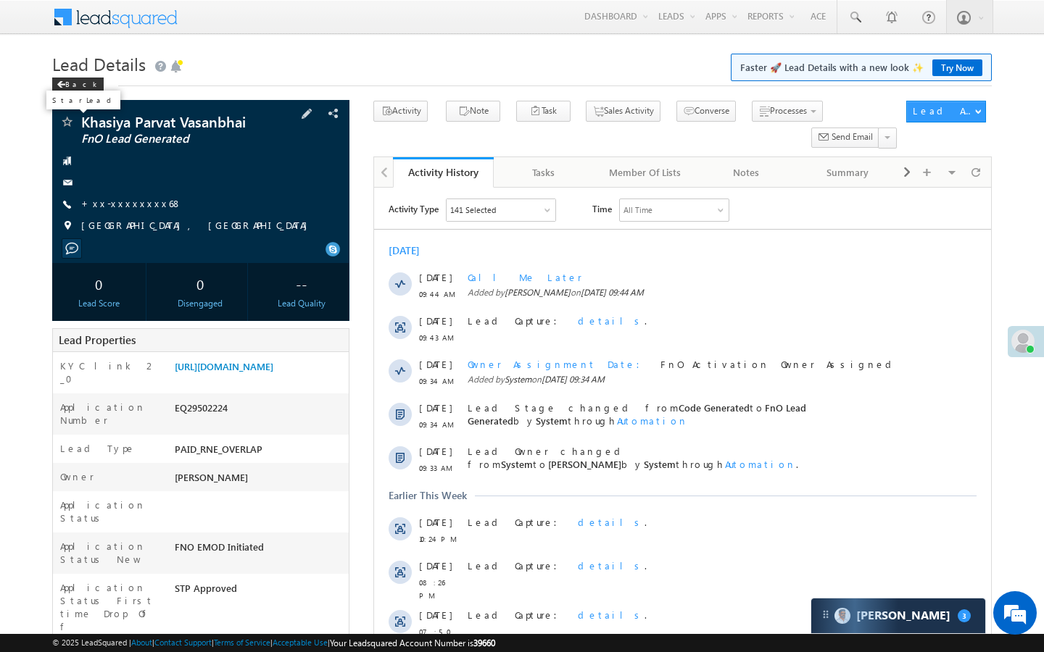
click at [71, 123] on span at bounding box center [66, 123] width 14 height 14
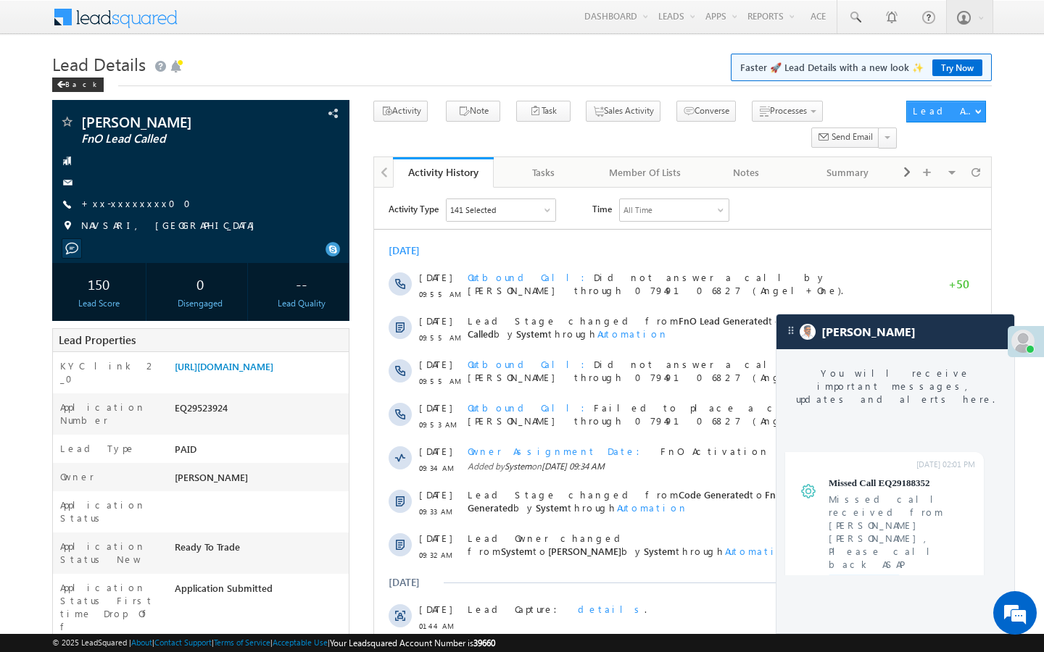
scroll to position [5526, 0]
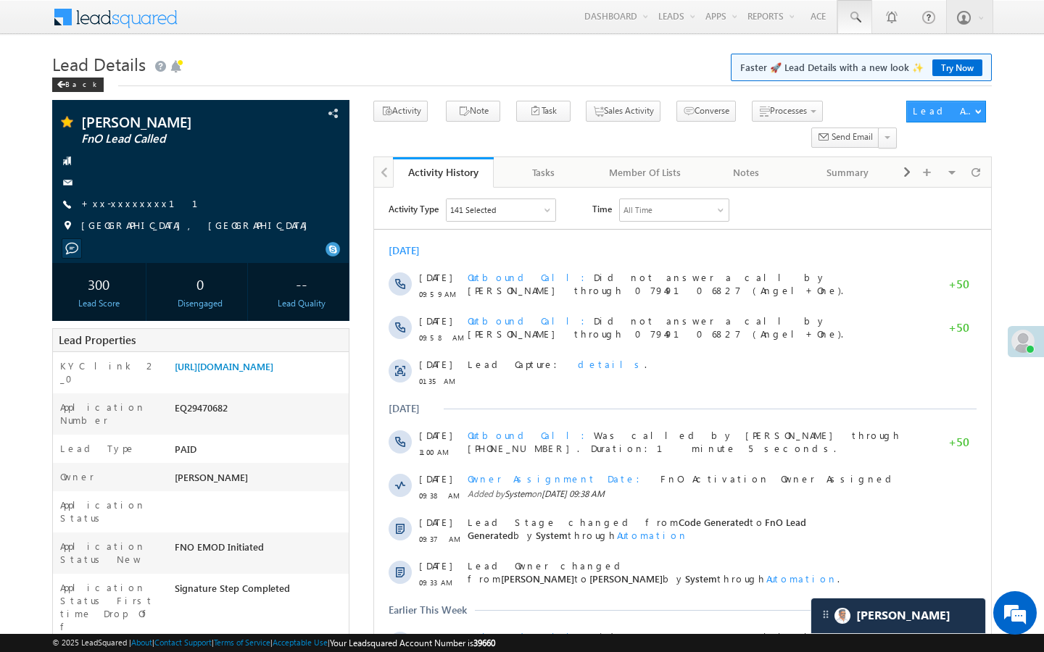
scroll to position [5621, 0]
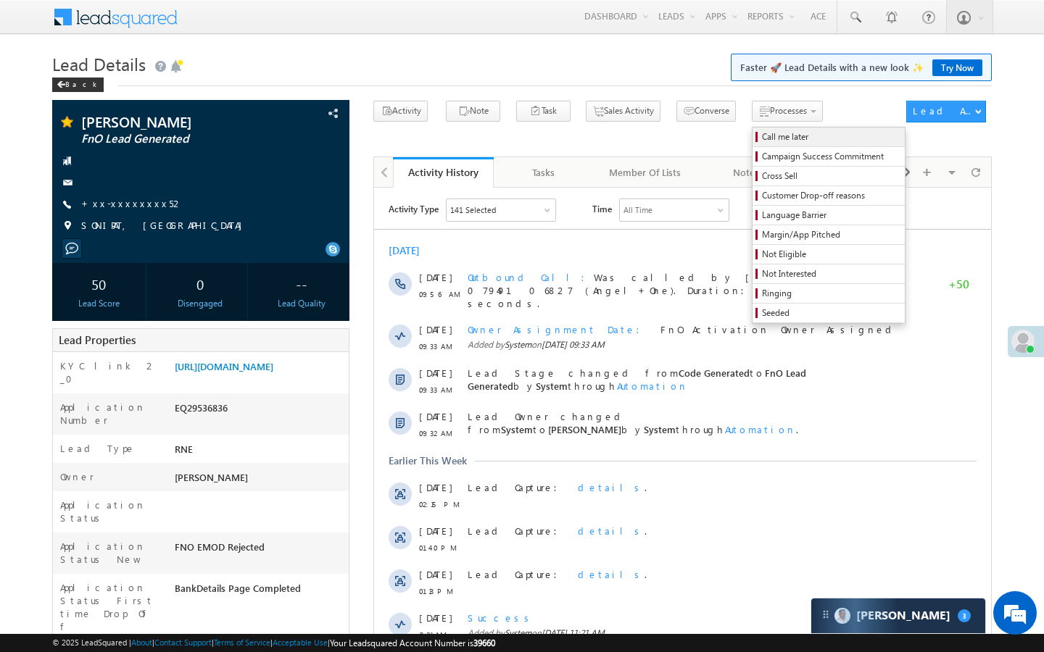
click at [752, 146] on link "Call me later" at bounding box center [828, 137] width 152 height 19
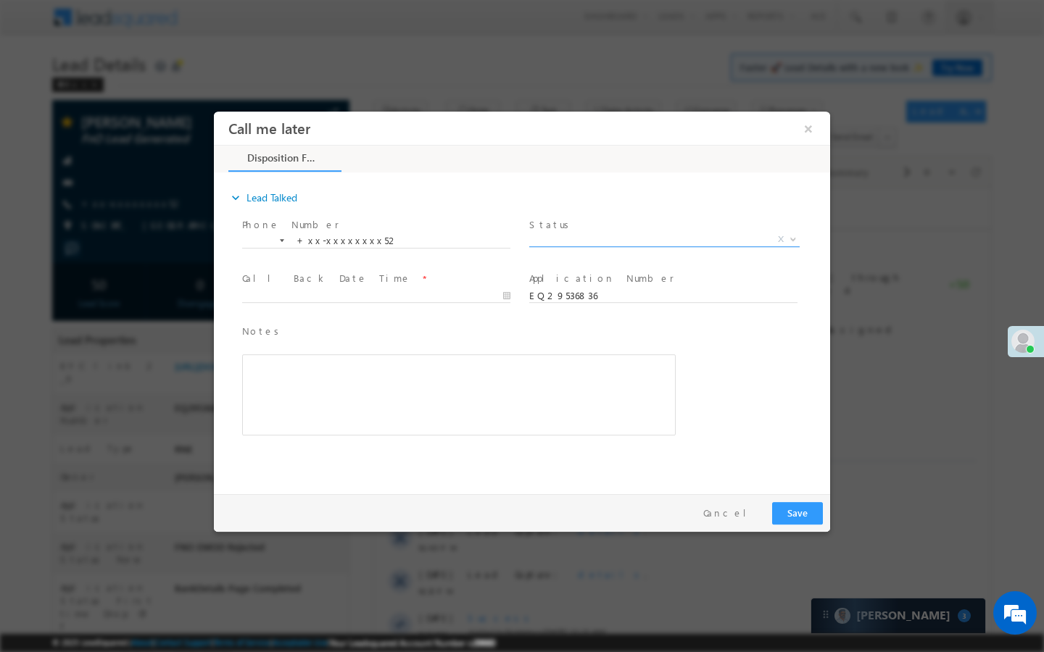
click at [687, 234] on span "X" at bounding box center [664, 240] width 270 height 14
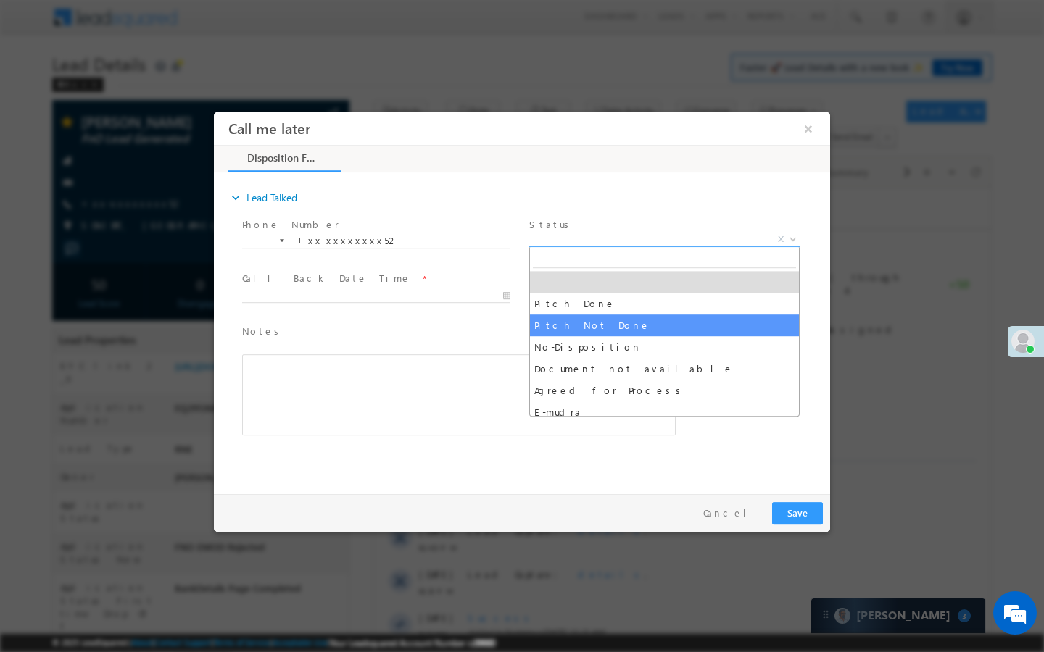
select select "Pitch Not Done"
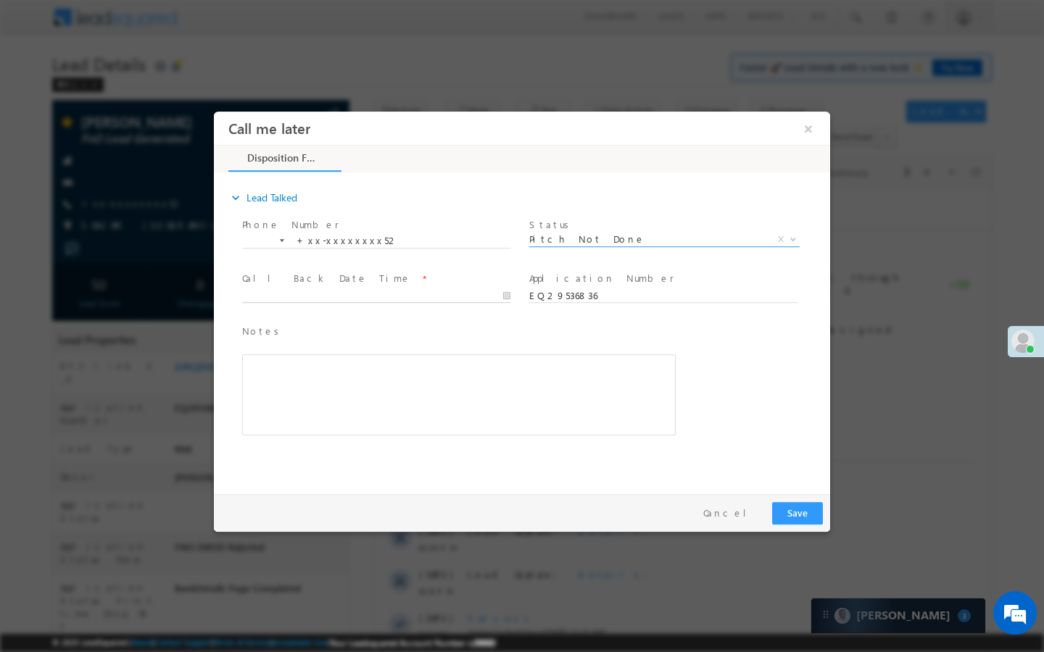
type input "09/27/25 10:01 AM"
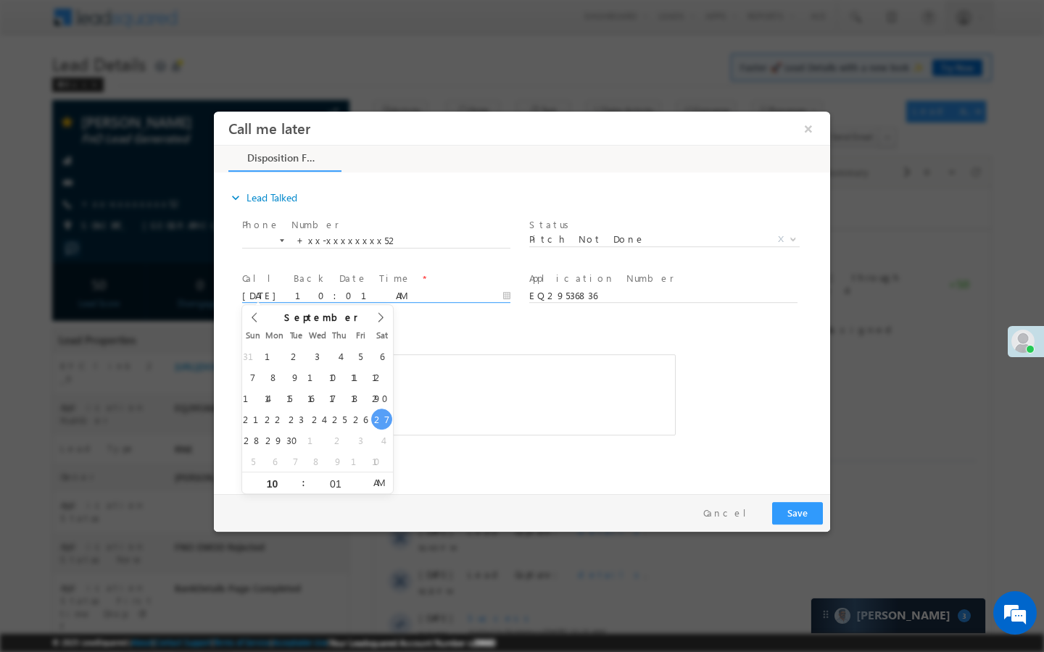
click at [502, 293] on input "09/27/25 10:01 AM" at bounding box center [376, 296] width 268 height 14
click at [789, 510] on button "Save" at bounding box center [797, 513] width 51 height 22
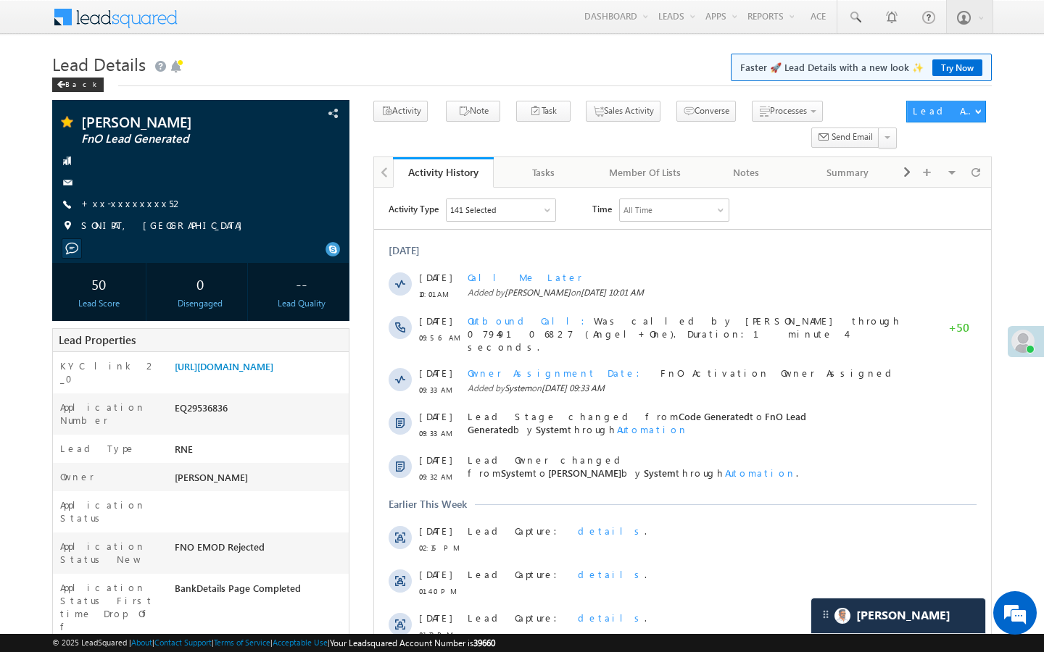
scroll to position [5621, 0]
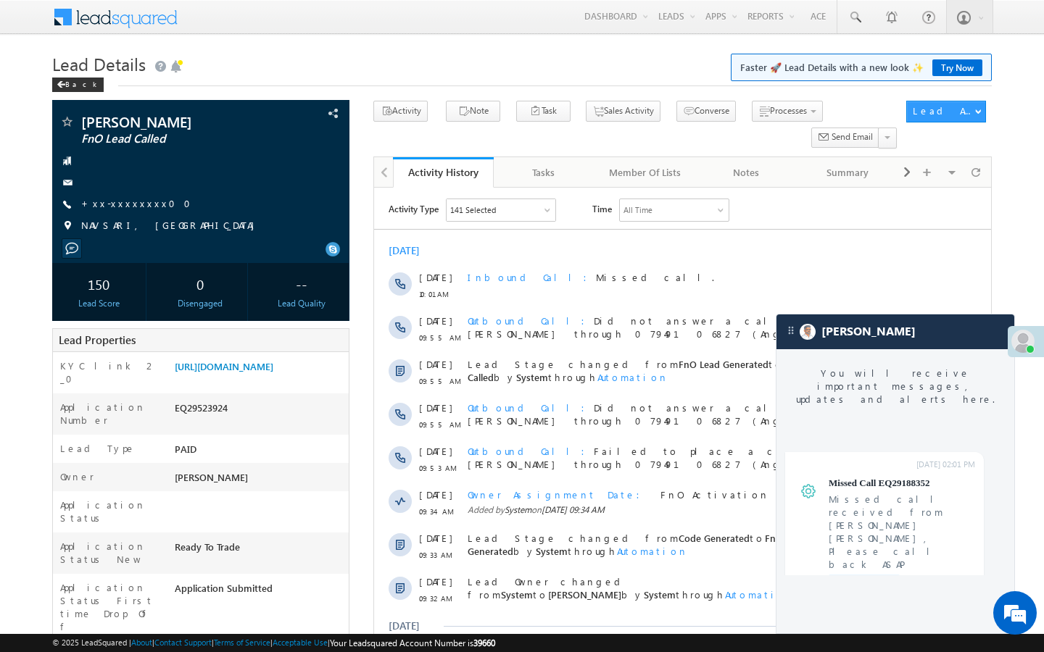
scroll to position [5491, 0]
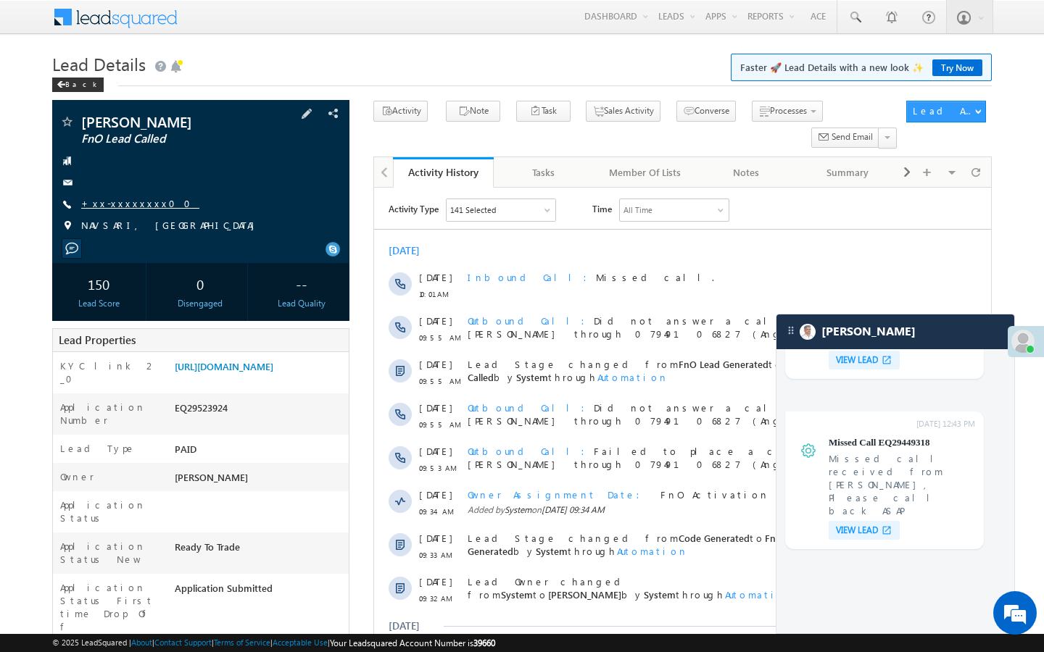
click at [123, 207] on link "+xx-xxxxxxxx00" at bounding box center [140, 203] width 118 height 12
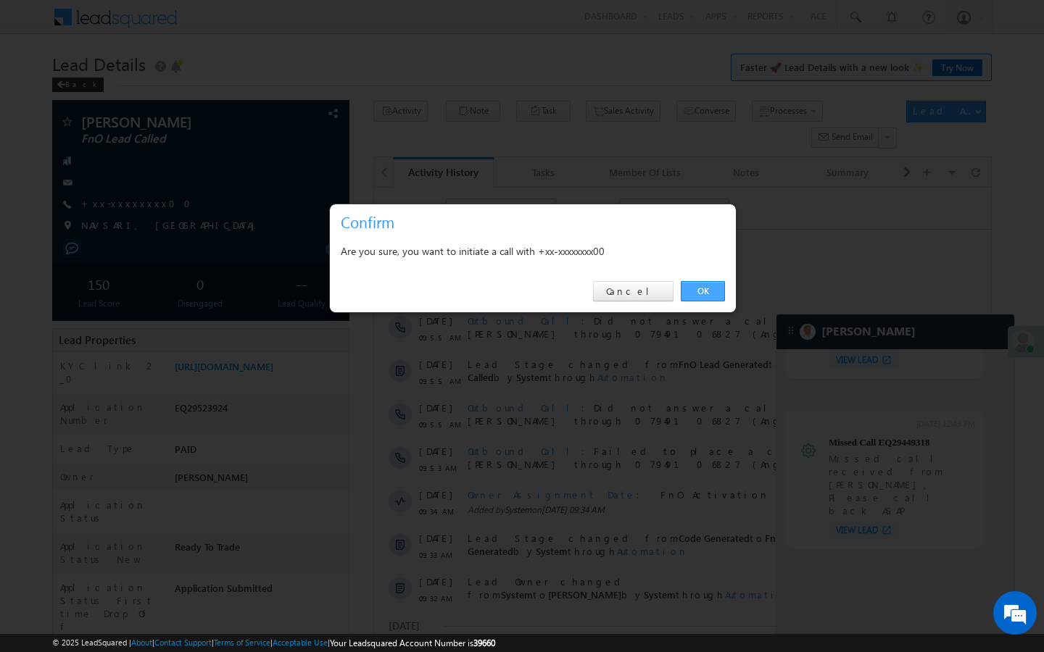
click at [702, 294] on link "OK" at bounding box center [703, 291] width 44 height 20
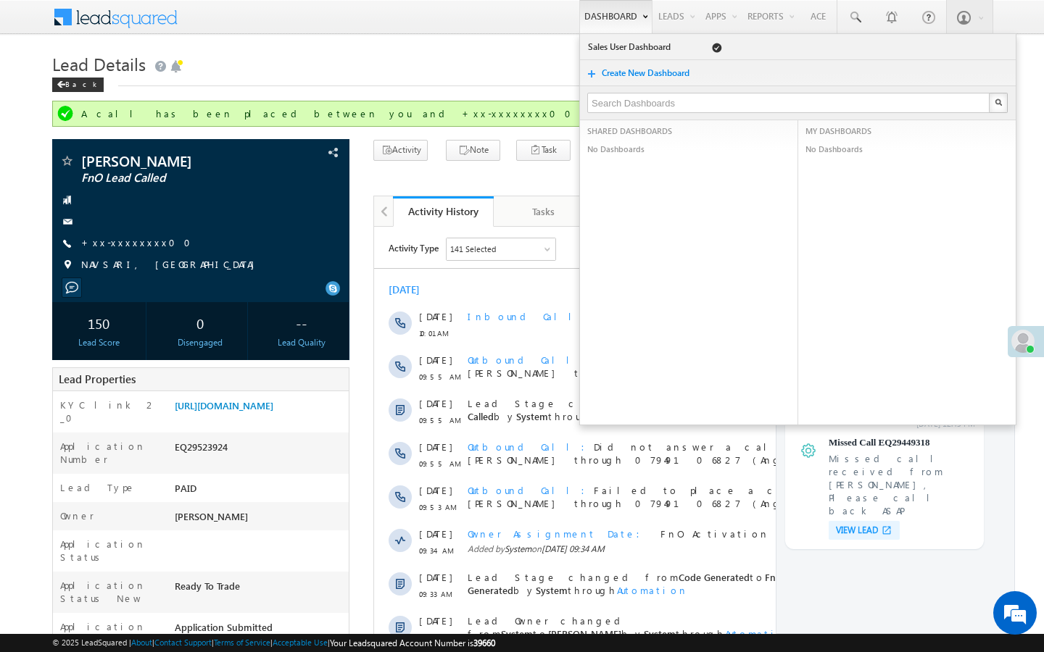
scroll to position [0, 0]
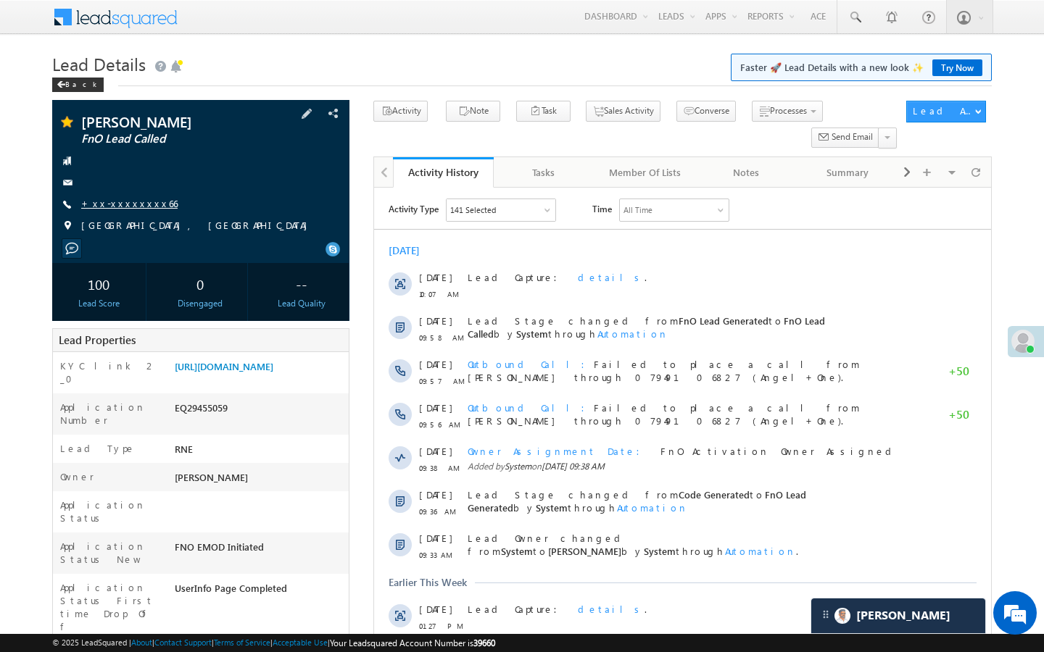
scroll to position [6664, 0]
click at [131, 204] on link "+xx-xxxxxxxx66" at bounding box center [129, 203] width 96 height 12
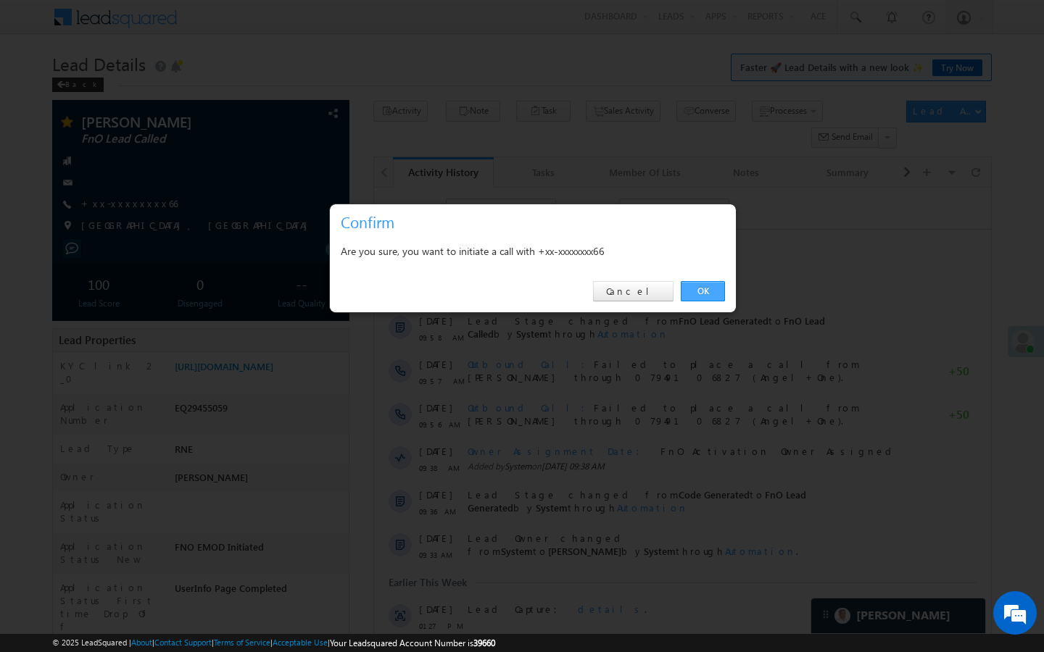
click at [698, 298] on link "OK" at bounding box center [703, 291] width 44 height 20
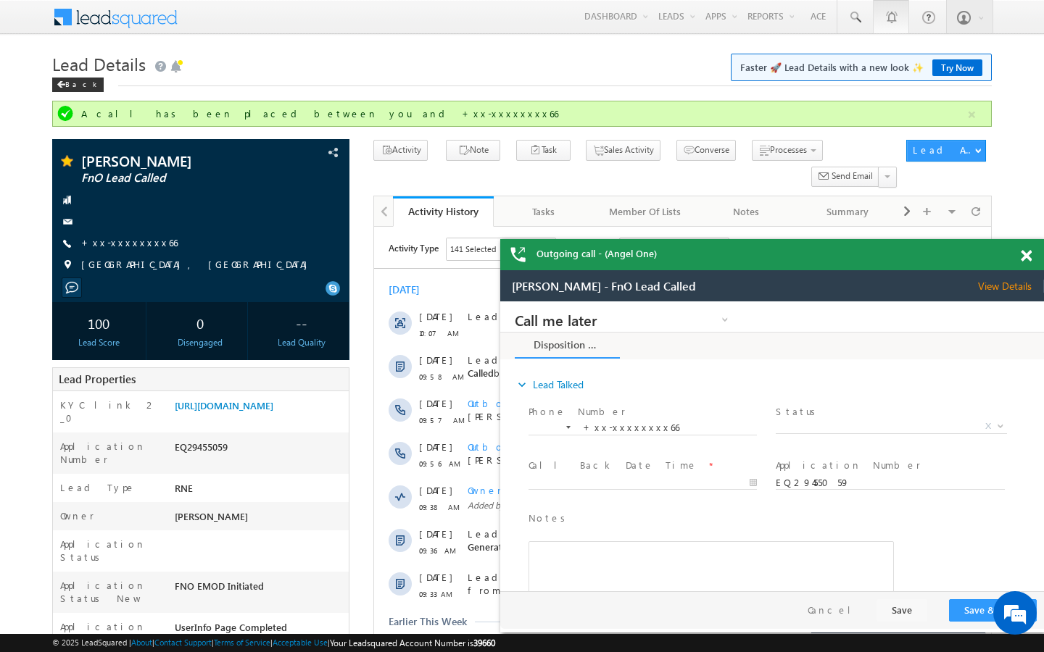
scroll to position [0, 0]
drag, startPoint x: 125, startPoint y: 240, endPoint x: 20, endPoint y: 30, distance: 235.0
click at [125, 240] on link "+xx-xxxxxxxx66" at bounding box center [129, 242] width 96 height 12
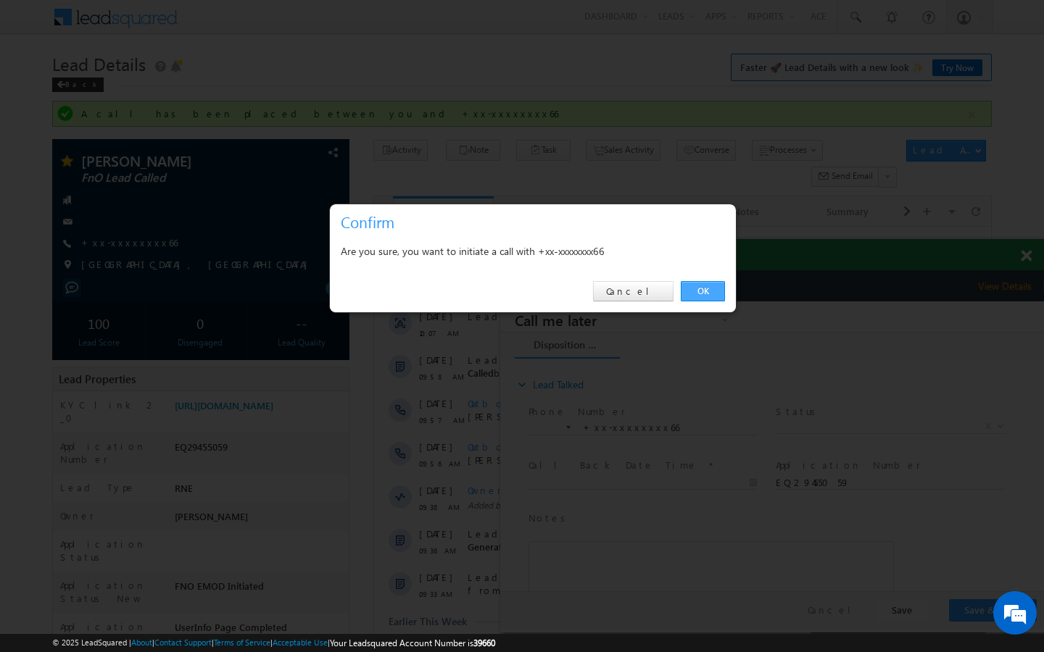
drag, startPoint x: 685, startPoint y: 287, endPoint x: 186, endPoint y: 17, distance: 567.8
click at [685, 287] on link "OK" at bounding box center [703, 291] width 44 height 20
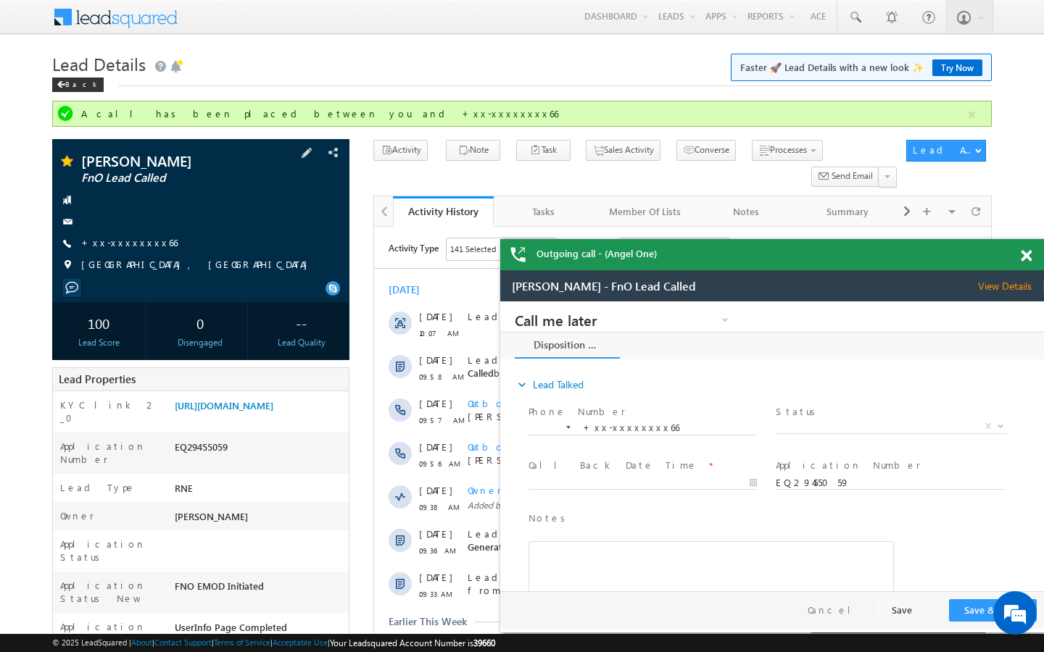
click at [117, 235] on div "Ishita Gupta FnO Lead Called +xx-xxxxxxxx66" at bounding box center [200, 217] width 283 height 126
click at [130, 244] on link "+xx-xxxxxxxx66" at bounding box center [129, 242] width 96 height 12
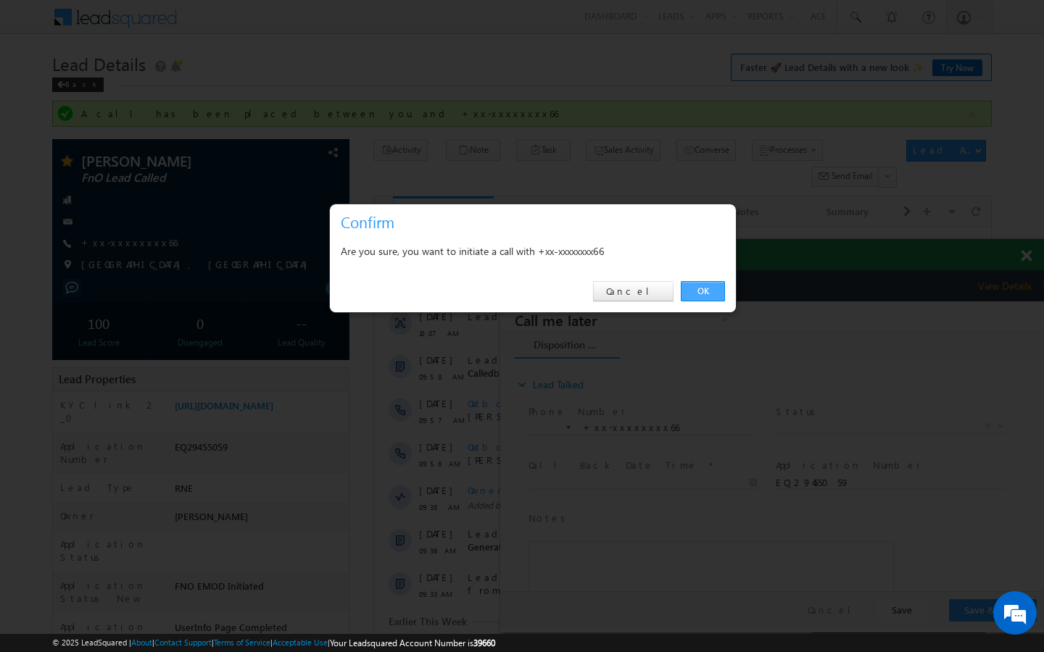
click at [713, 281] on link "OK" at bounding box center [703, 291] width 44 height 20
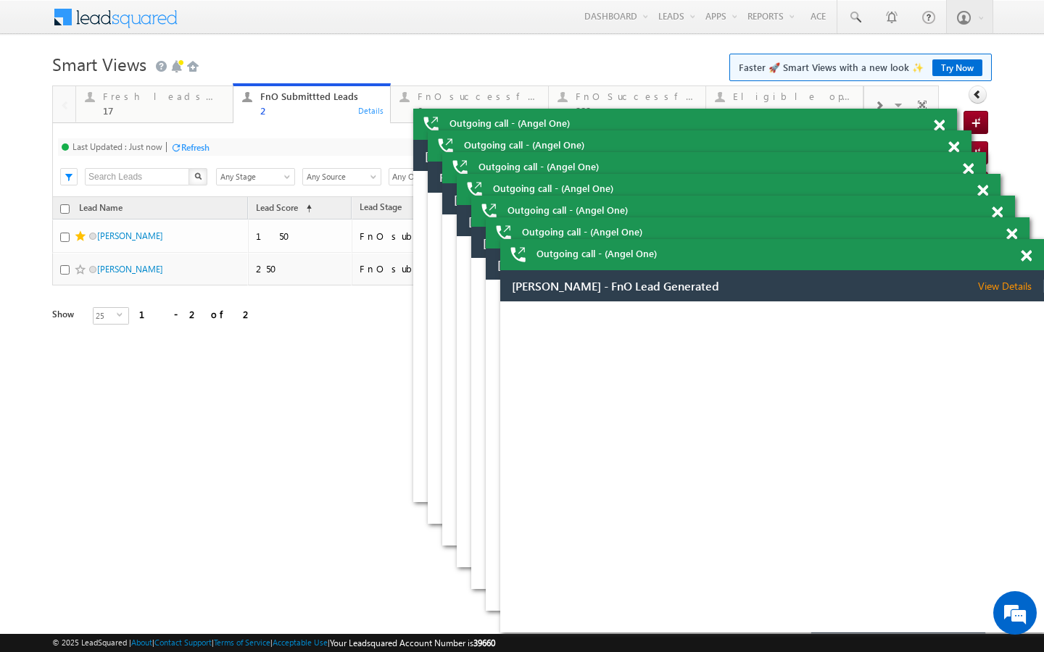
scroll to position [5621, 0]
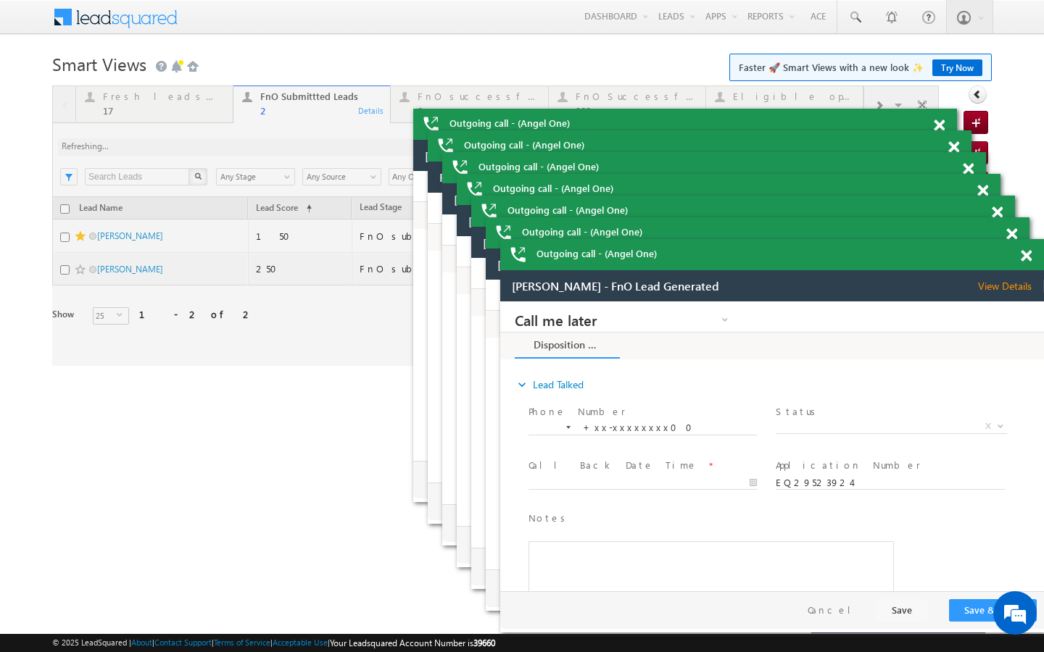
click at [202, 114] on div at bounding box center [495, 226] width 886 height 280
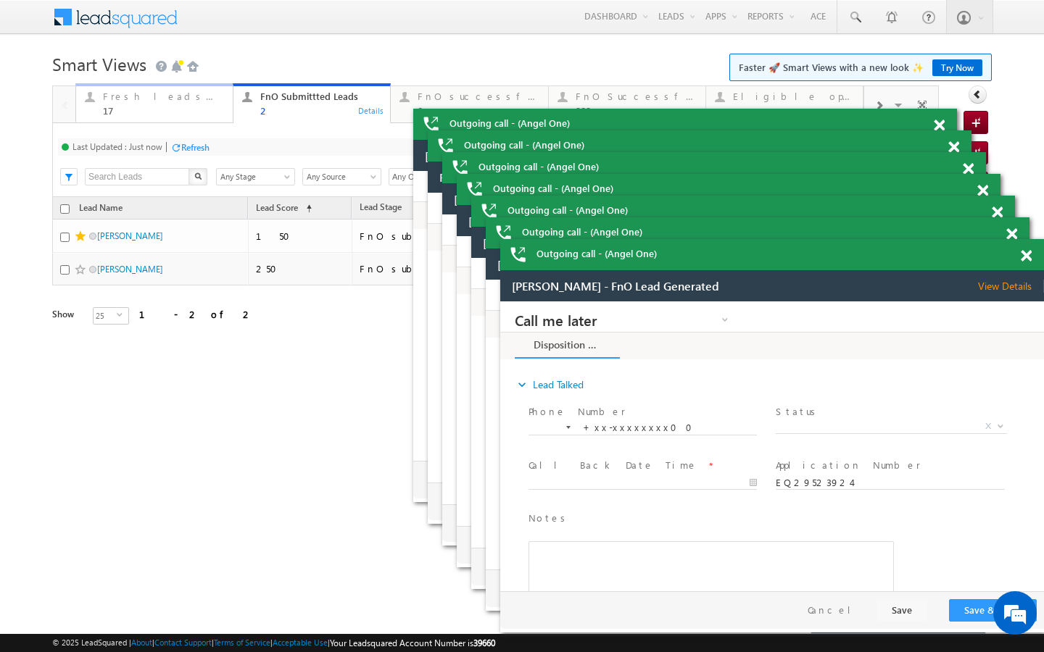
click at [205, 103] on div "Fresh leads assigned 17" at bounding box center [163, 102] width 121 height 28
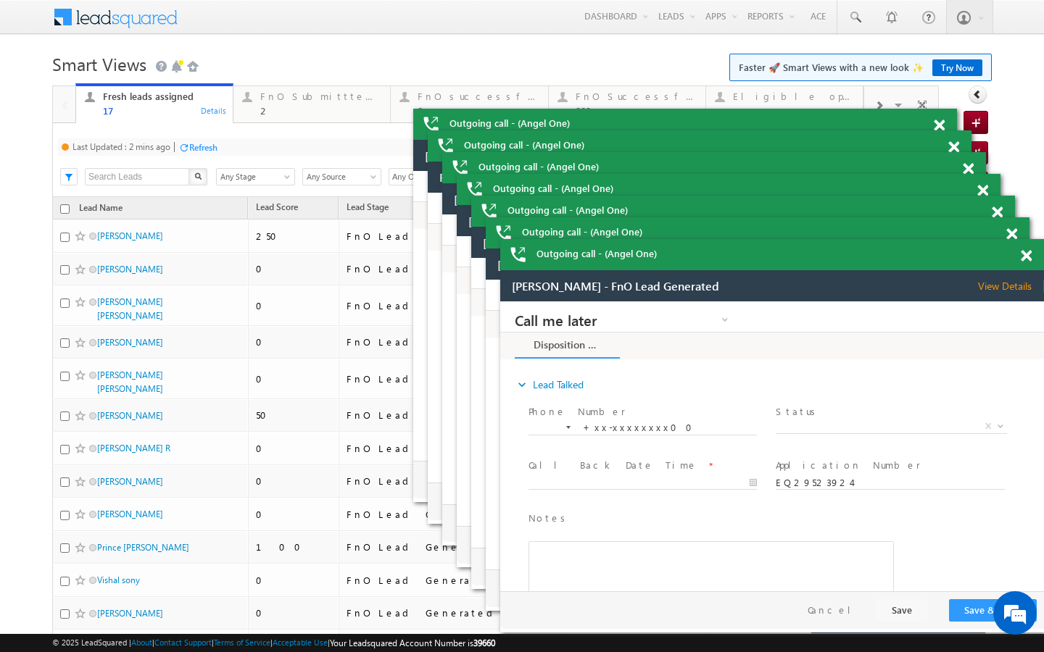
click at [215, 151] on div "Refresh" at bounding box center [203, 147] width 28 height 11
click at [323, 98] on div "FnO Submittted Leads" at bounding box center [320, 97] width 121 height 12
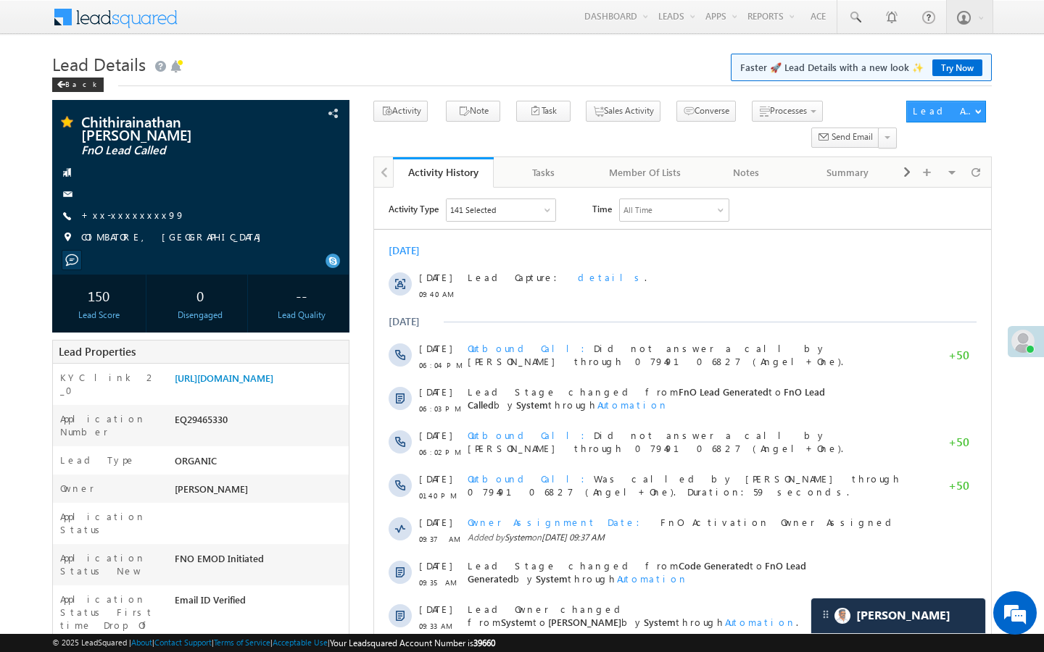
scroll to position [6664, 0]
click at [138, 209] on link "+xx-xxxxxxxx99" at bounding box center [133, 215] width 104 height 12
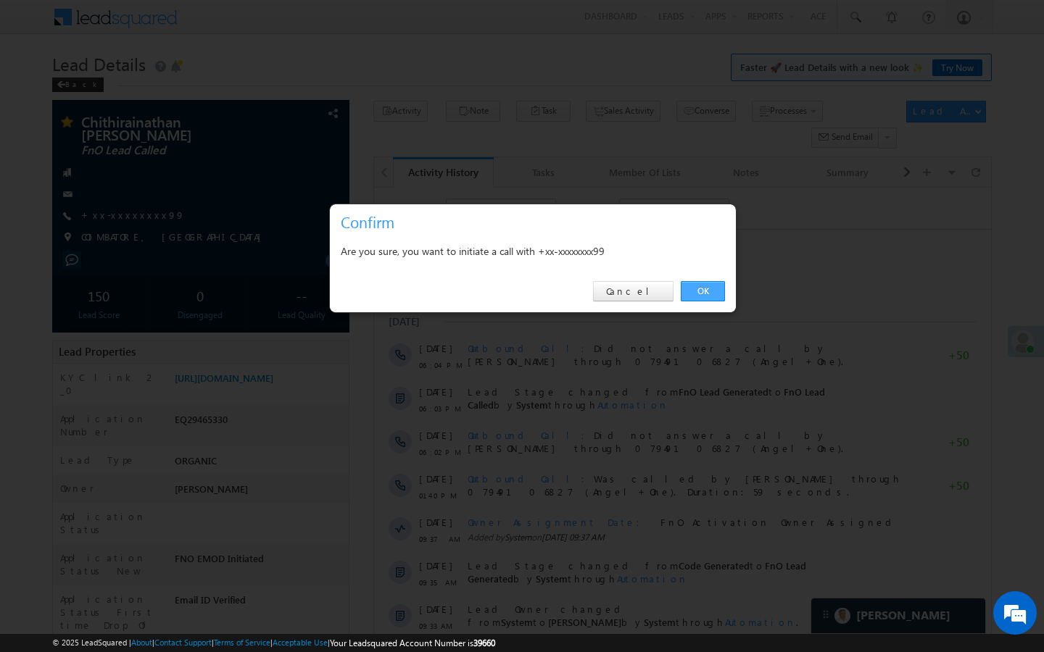
click at [706, 291] on link "OK" at bounding box center [703, 291] width 44 height 20
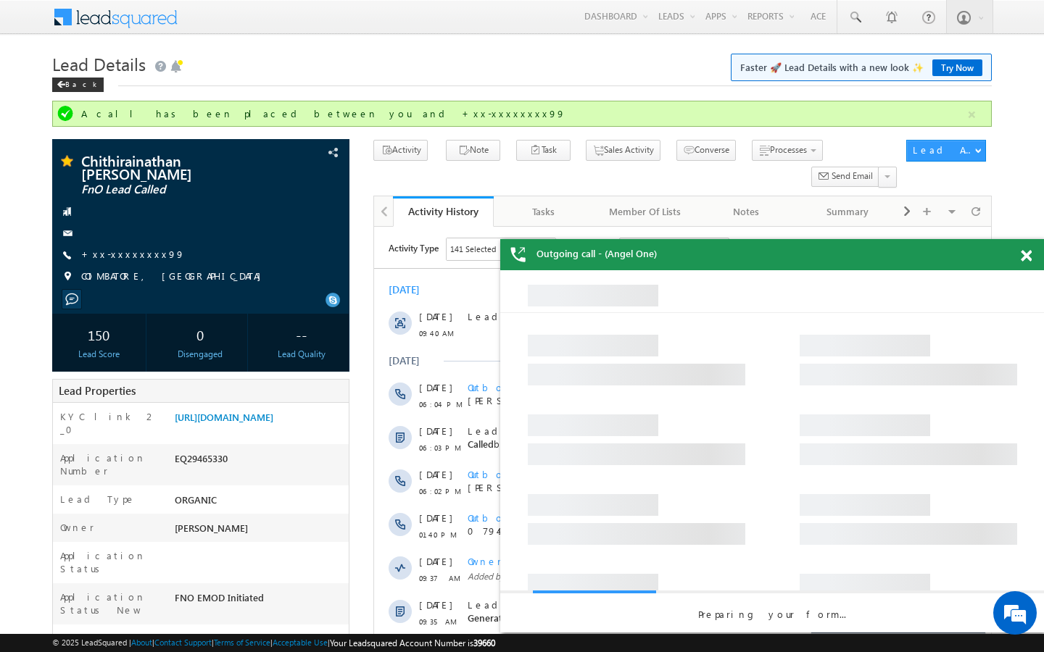
scroll to position [0, 0]
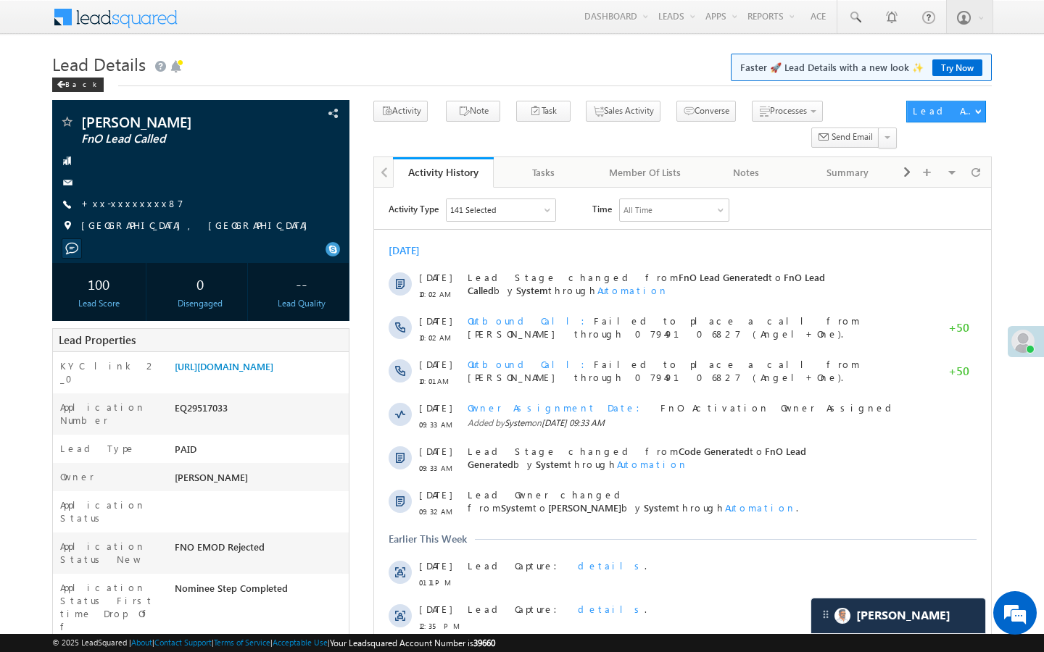
scroll to position [6629, 0]
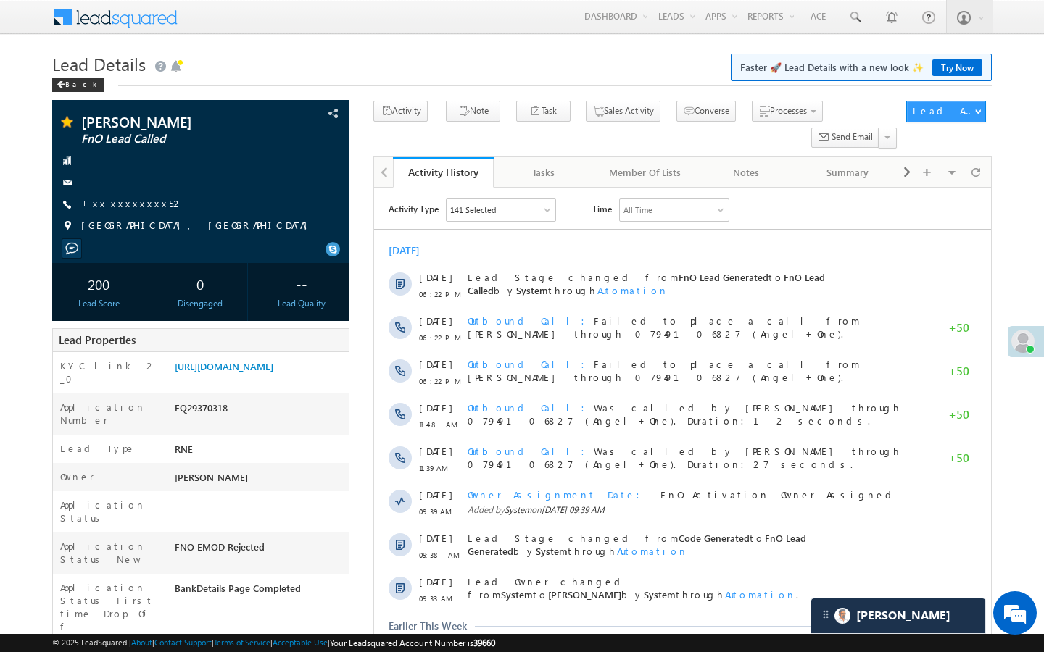
scroll to position [6664, 0]
click at [141, 215] on div "[PERSON_NAME] FnO Lead Called +xx-xxxxxxxx52" at bounding box center [200, 178] width 283 height 126
click at [141, 211] on span "+xx-xxxxxxxx52" at bounding box center [132, 204] width 102 height 14
click at [141, 207] on link "+xx-xxxxxxxx52" at bounding box center [132, 203] width 102 height 12
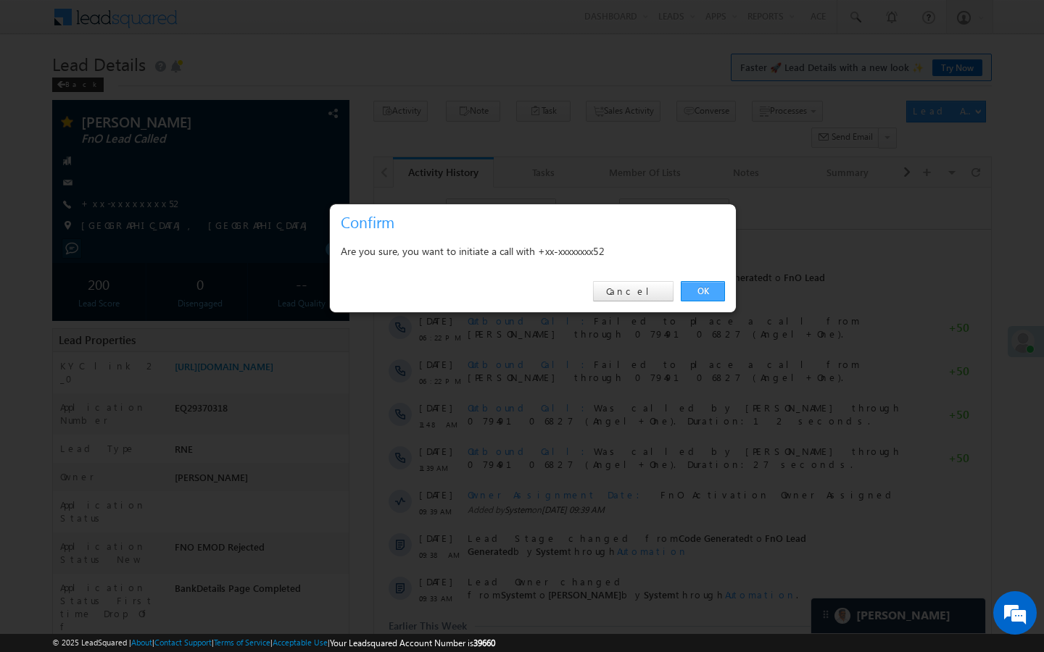
click at [694, 286] on link "OK" at bounding box center [703, 291] width 44 height 20
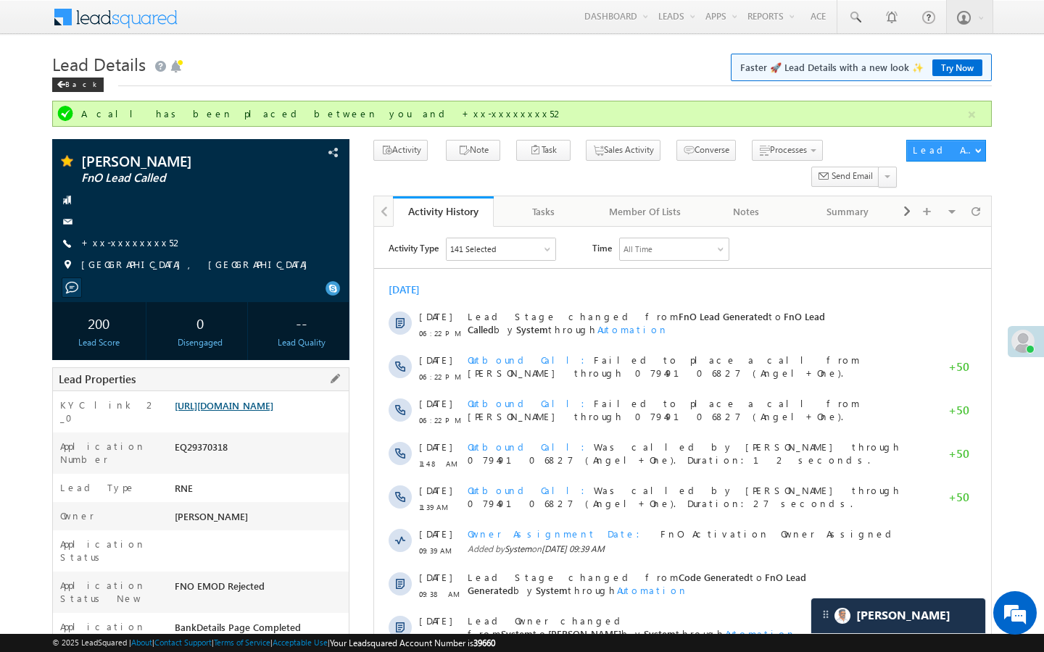
click at [273, 412] on link "https://angelbroking1-pk3em7sa.customui-test.leadsquared.com?leadId=999f44e3-56…" at bounding box center [224, 405] width 99 height 12
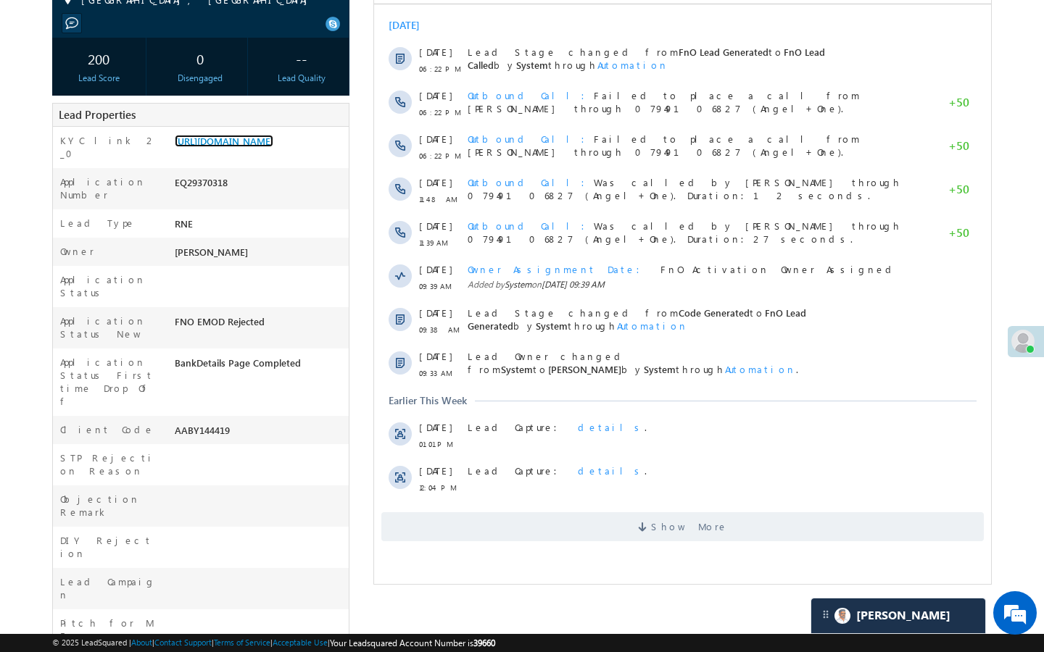
scroll to position [290, 0]
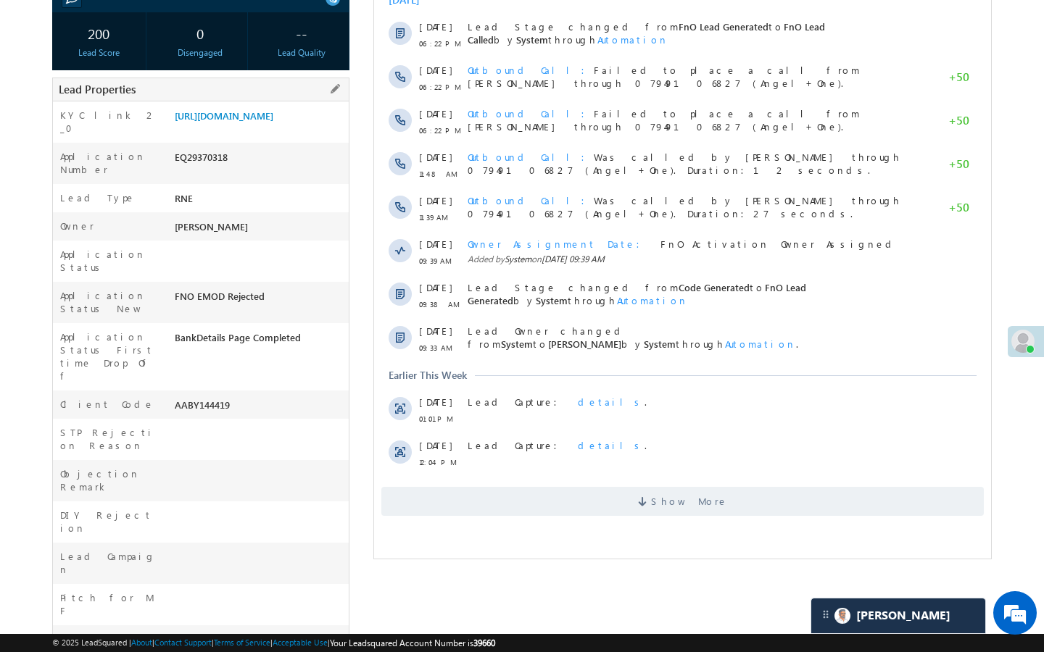
drag, startPoint x: 170, startPoint y: 356, endPoint x: 262, endPoint y: 352, distance: 92.1
click at [262, 391] on div "Client Code AABY144419" at bounding box center [201, 405] width 296 height 28
click at [197, 398] on div "AABY144419" at bounding box center [260, 408] width 178 height 20
drag, startPoint x: 172, startPoint y: 352, endPoint x: 259, endPoint y: 352, distance: 87.0
click at [259, 398] on div "AABY144419" at bounding box center [260, 408] width 178 height 20
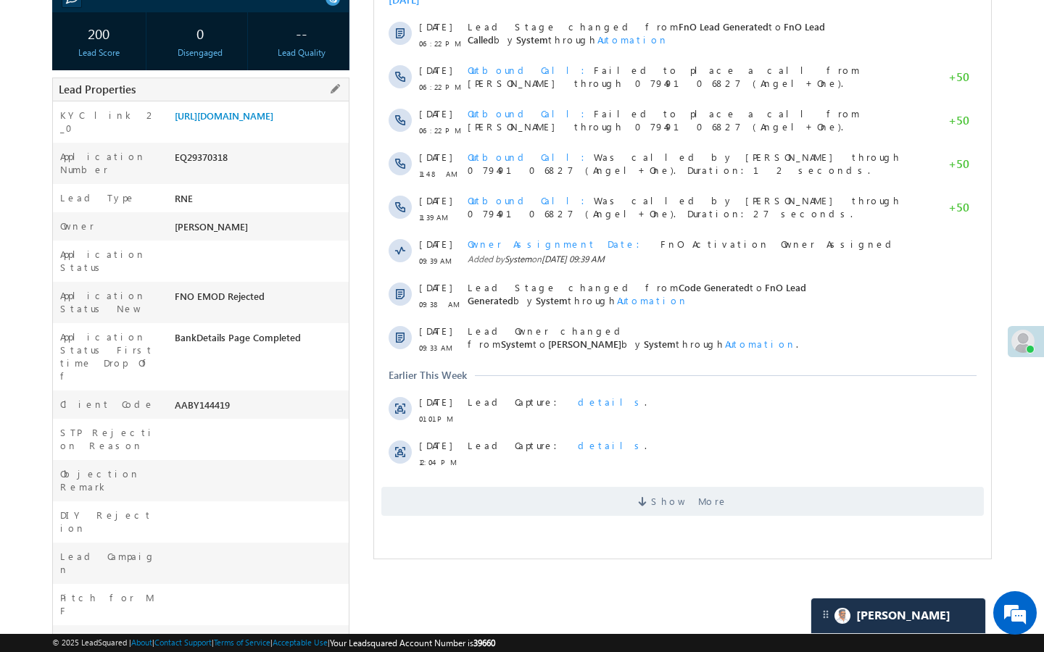
copy div "AABY144419"
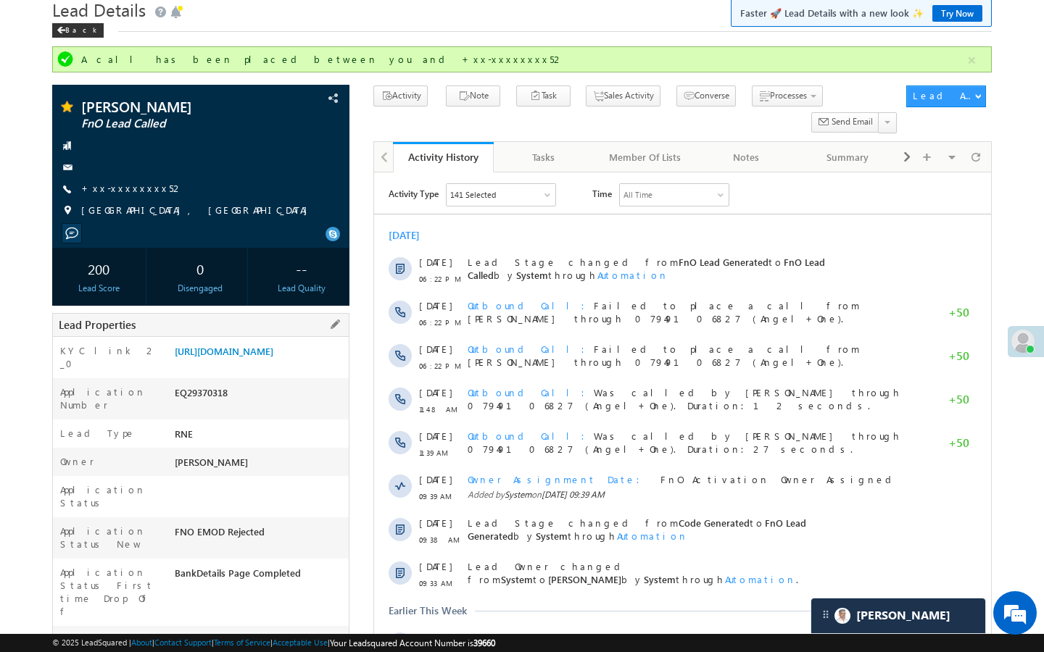
scroll to position [29, 0]
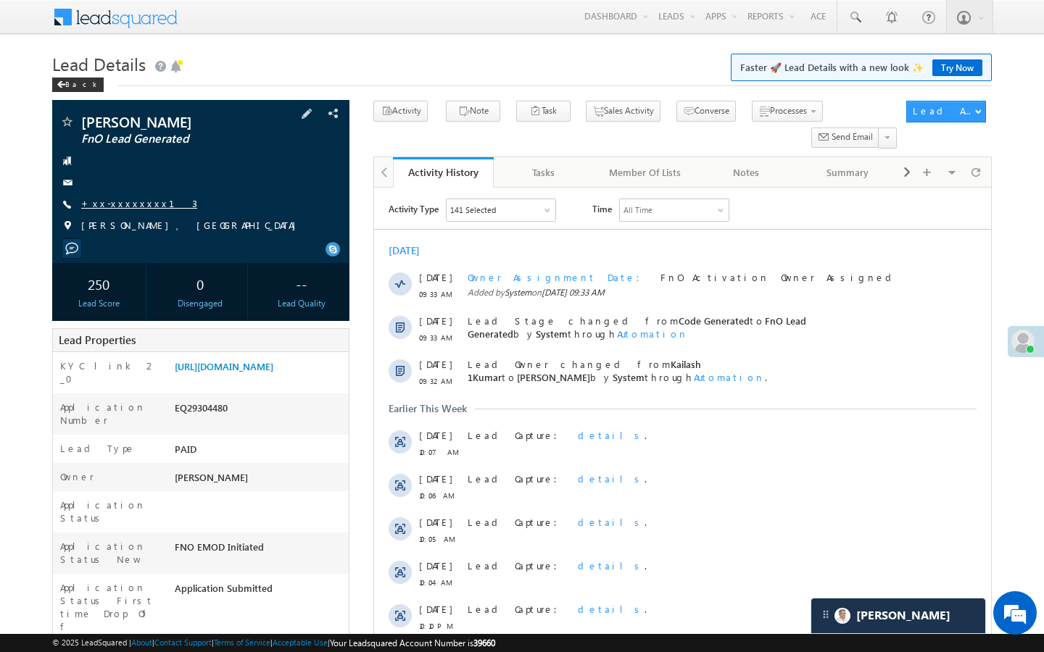
click at [125, 198] on link "+xx-xxxxxxxx13" at bounding box center [139, 203] width 116 height 12
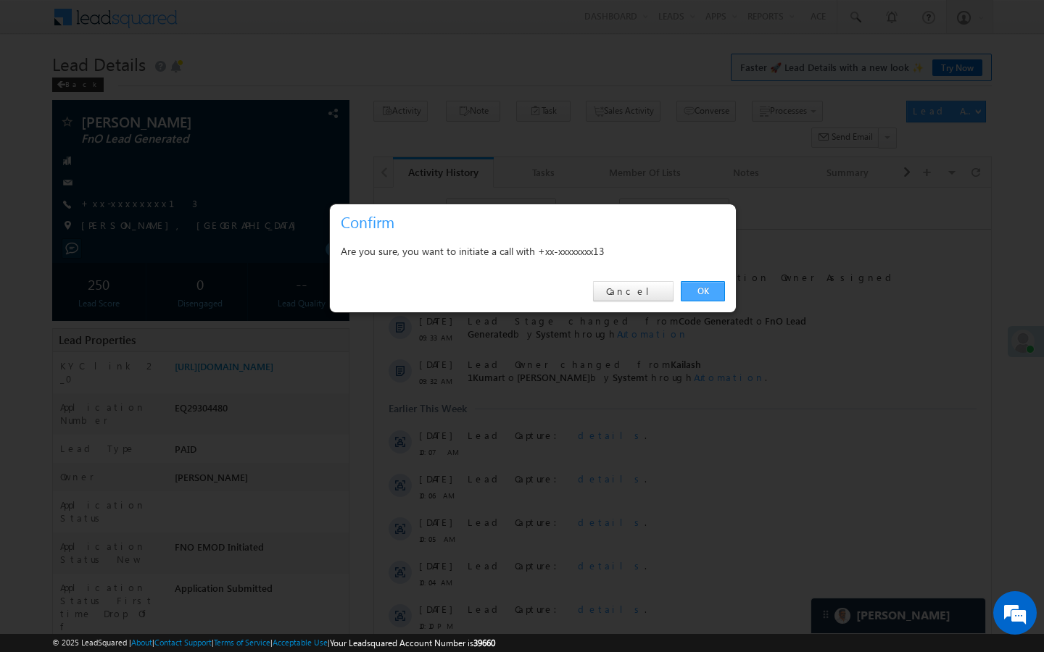
click at [700, 301] on link "OK" at bounding box center [703, 291] width 44 height 20
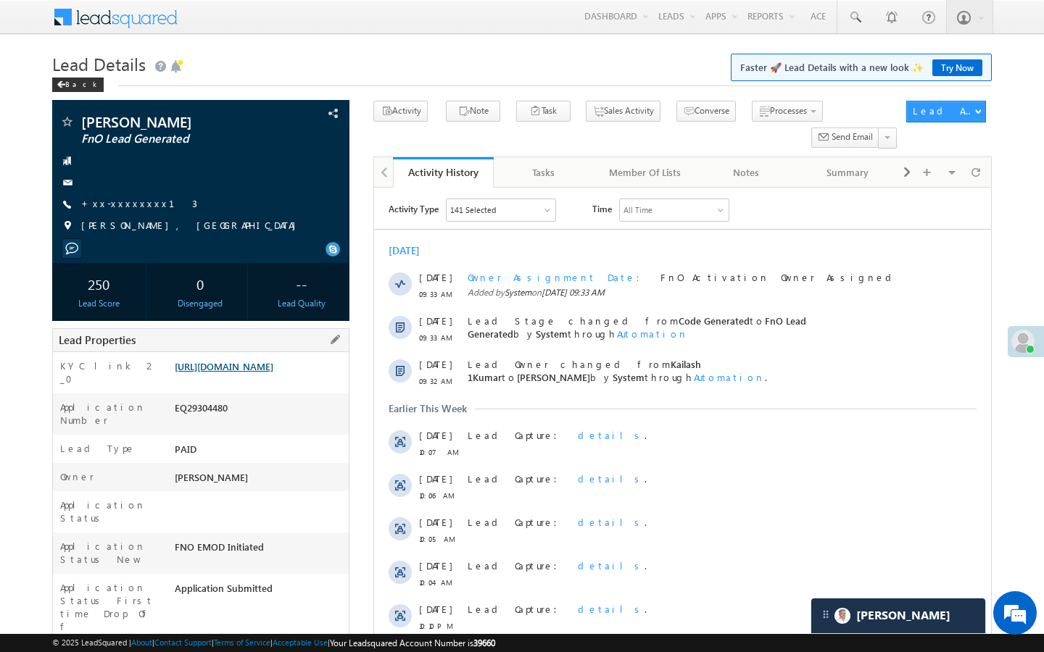
click at [206, 373] on link "[URL][DOMAIN_NAME]" at bounding box center [224, 366] width 99 height 12
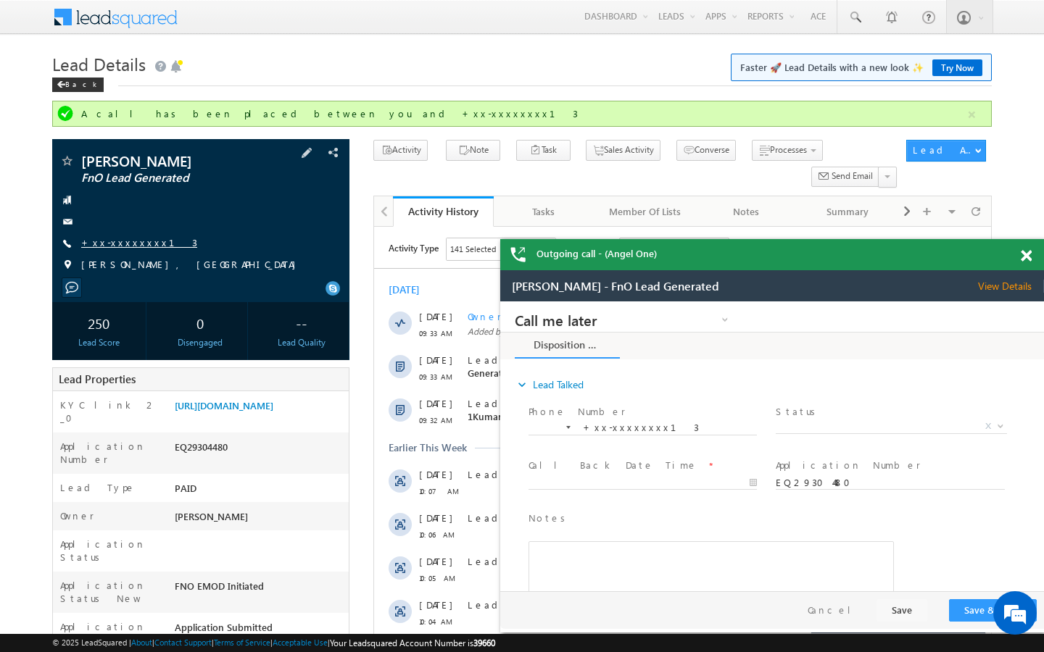
click at [136, 249] on link "+xx-xxxxxxxx13" at bounding box center [139, 242] width 116 height 12
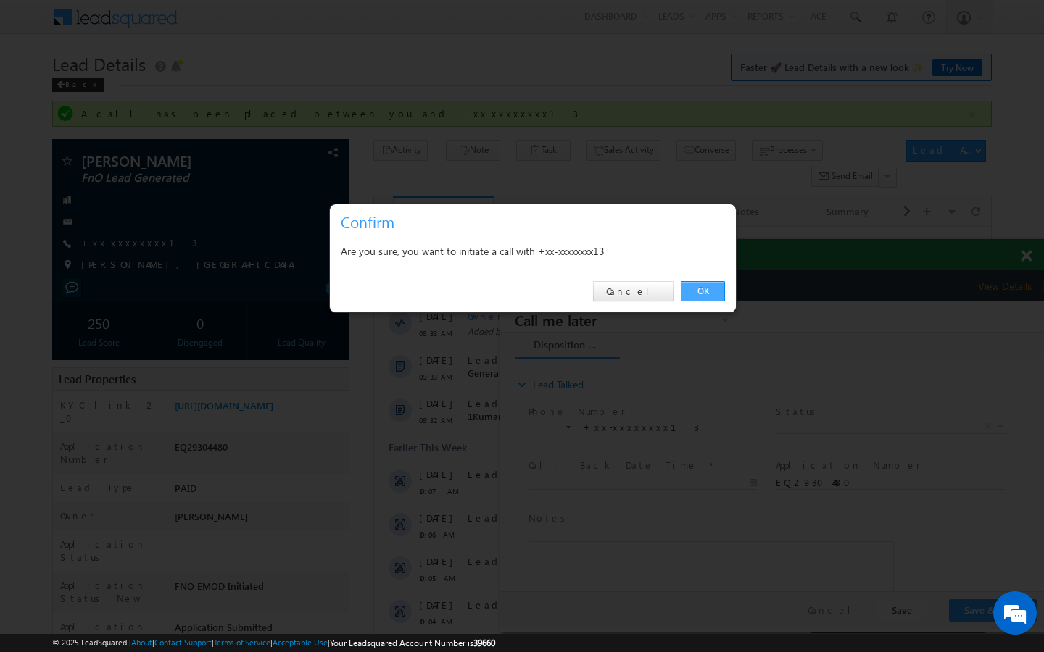
click at [691, 290] on link "OK" at bounding box center [703, 291] width 44 height 20
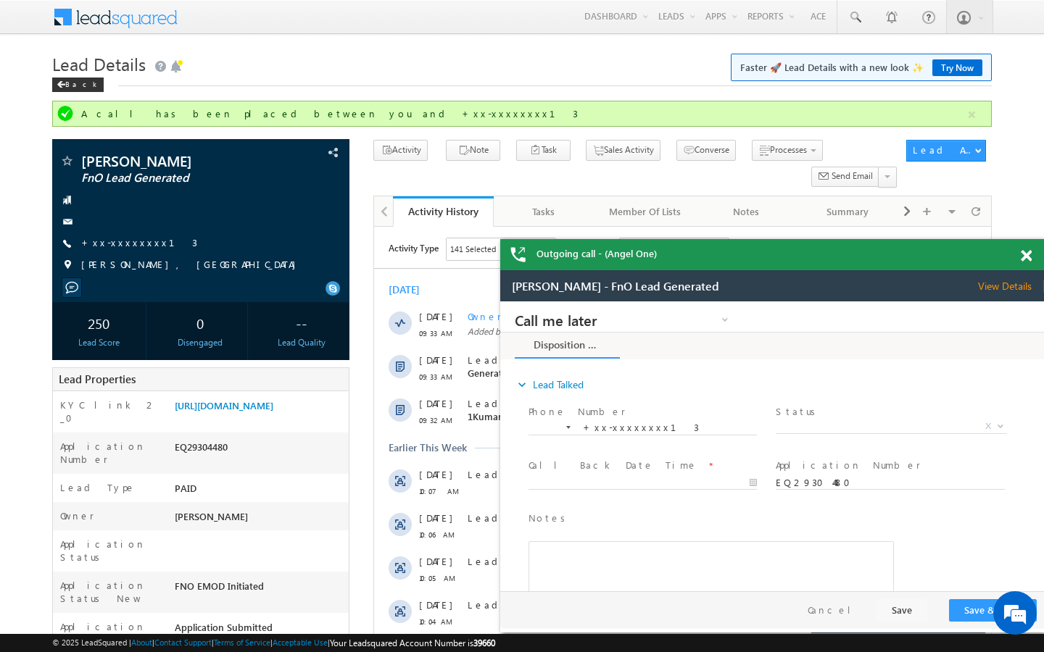
click at [1026, 254] on span at bounding box center [1025, 256] width 11 height 12
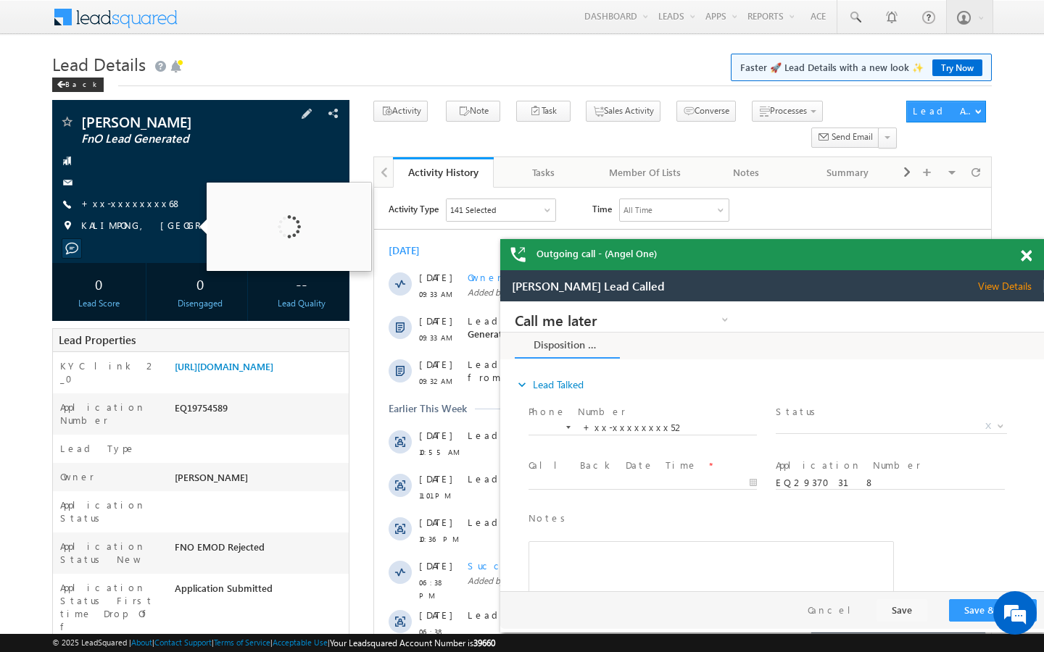
click at [125, 210] on span "+xx-xxxxxxxx68" at bounding box center [131, 204] width 101 height 14
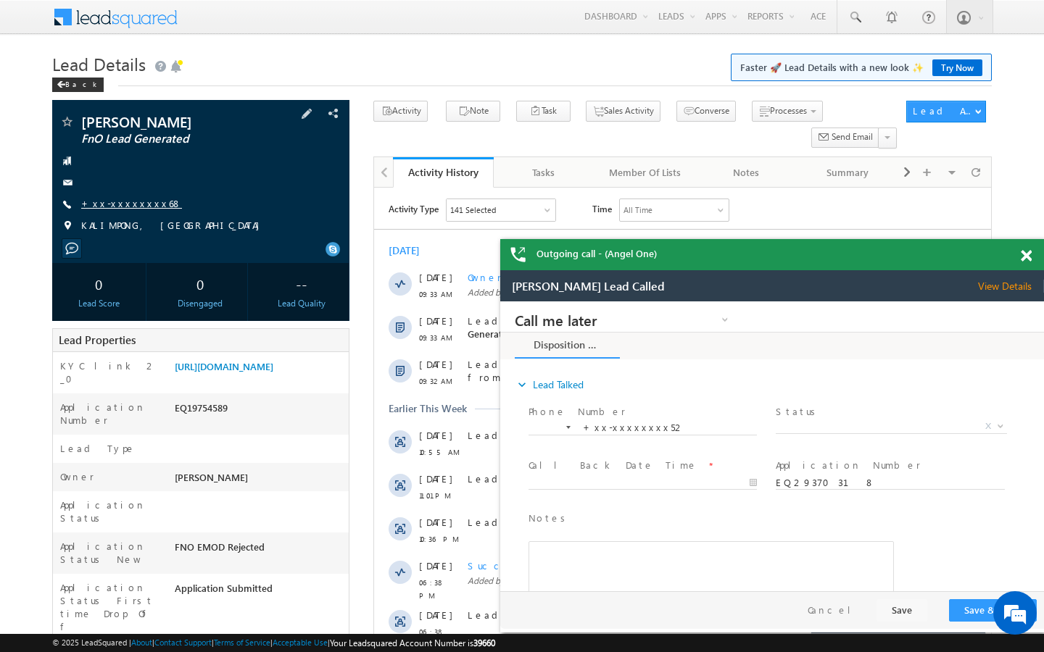
click at [141, 198] on link "+xx-xxxxxxxx68" at bounding box center [131, 203] width 101 height 12
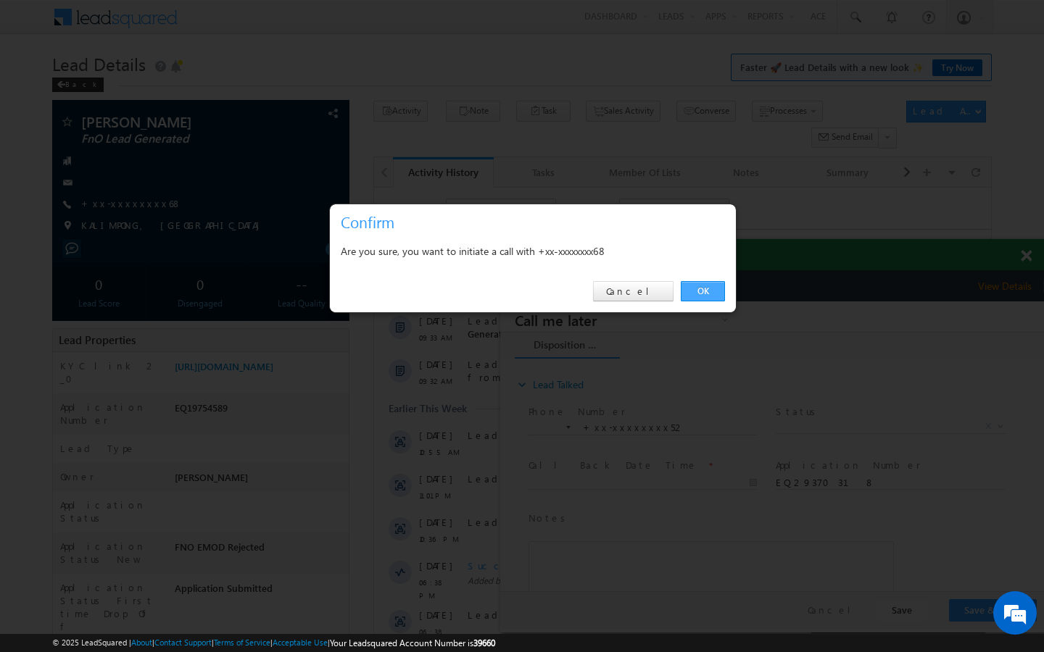
drag, startPoint x: 693, startPoint y: 286, endPoint x: 36, endPoint y: 36, distance: 702.9
click at [693, 286] on link "OK" at bounding box center [703, 291] width 44 height 20
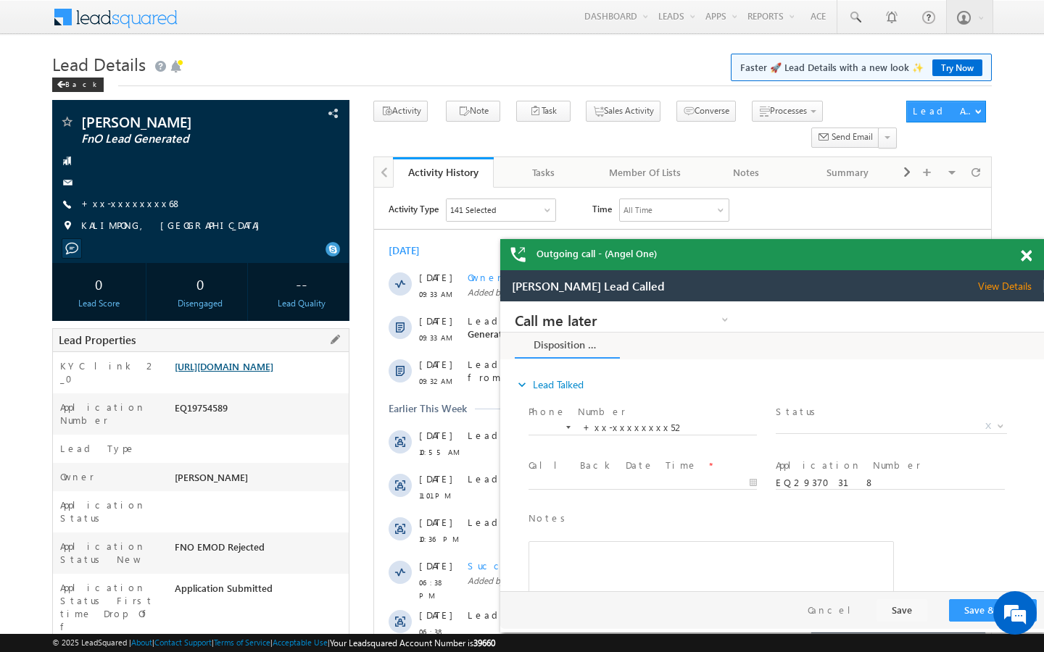
click at [273, 373] on link "https://angelbroking1-pk3em7sa.customui-test.leadsquared.com?leadId=14a7ed32-23…" at bounding box center [224, 366] width 99 height 12
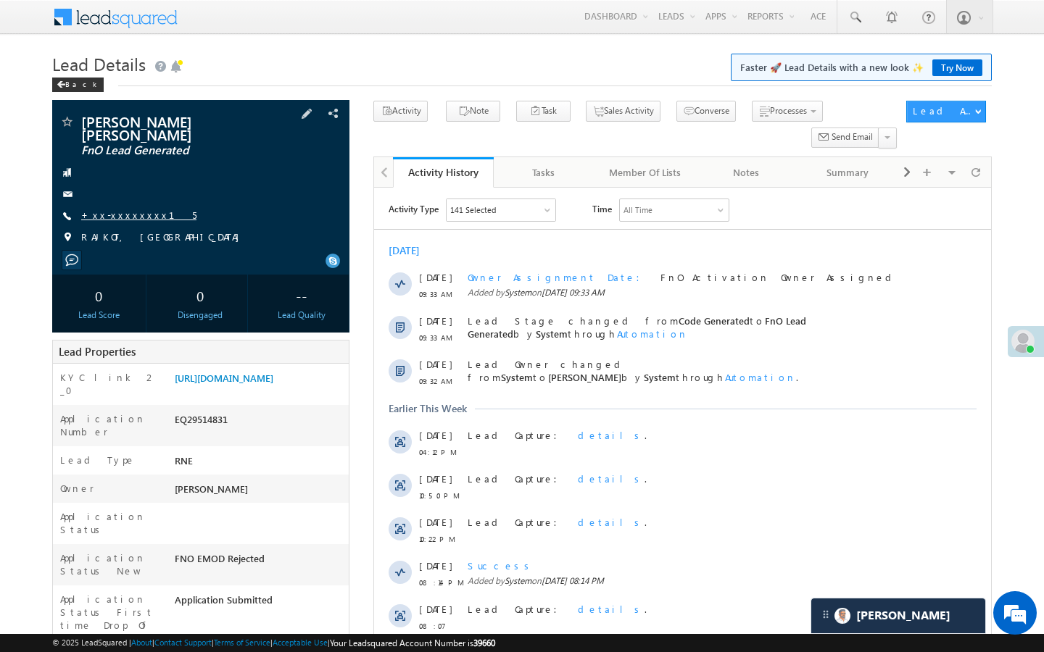
click at [128, 219] on link "+xx-xxxxxxxx15" at bounding box center [138, 215] width 115 height 12
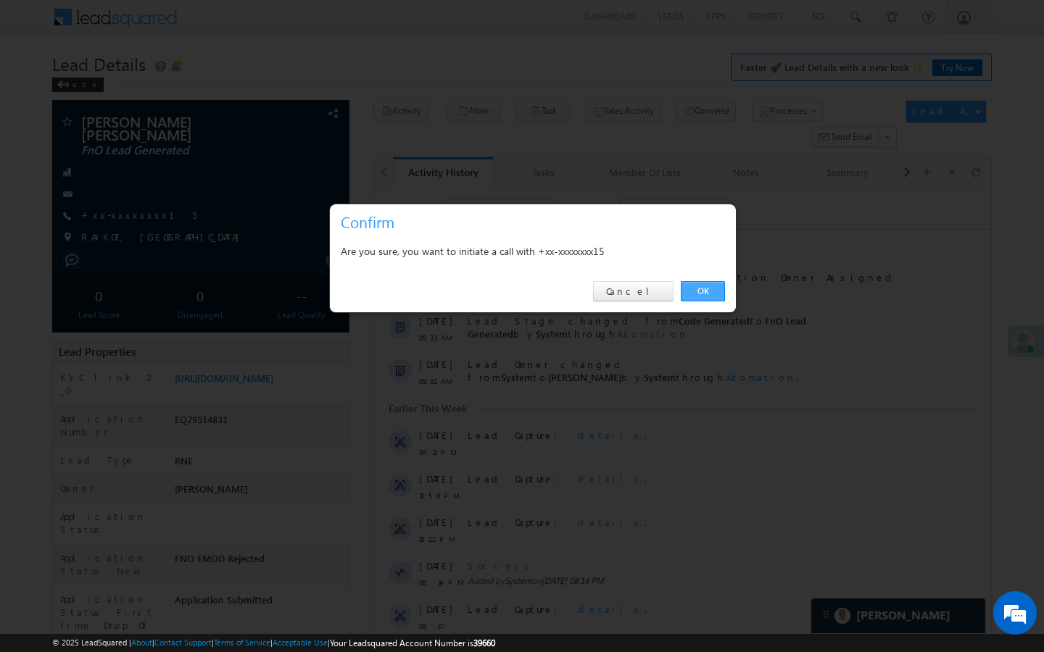
drag, startPoint x: 699, startPoint y: 298, endPoint x: 45, endPoint y: 166, distance: 667.6
click at [699, 298] on link "OK" at bounding box center [703, 291] width 44 height 20
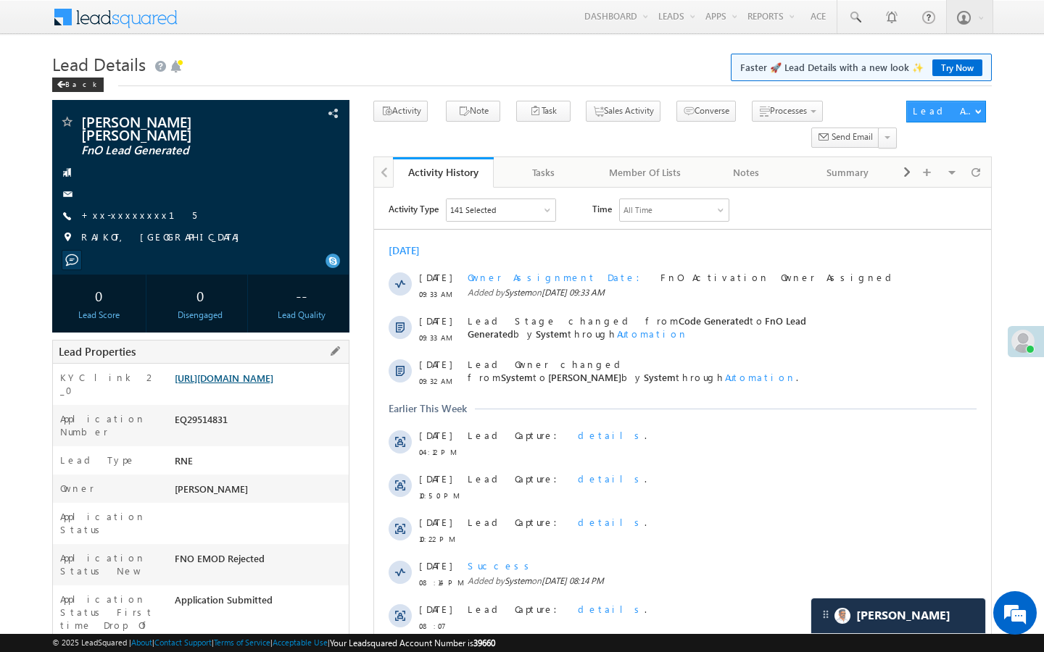
click at [270, 381] on link "https://angelbroking1-pk3em7sa.customui-test.leadsquared.com?leadId=03b9609c-e5…" at bounding box center [224, 378] width 99 height 12
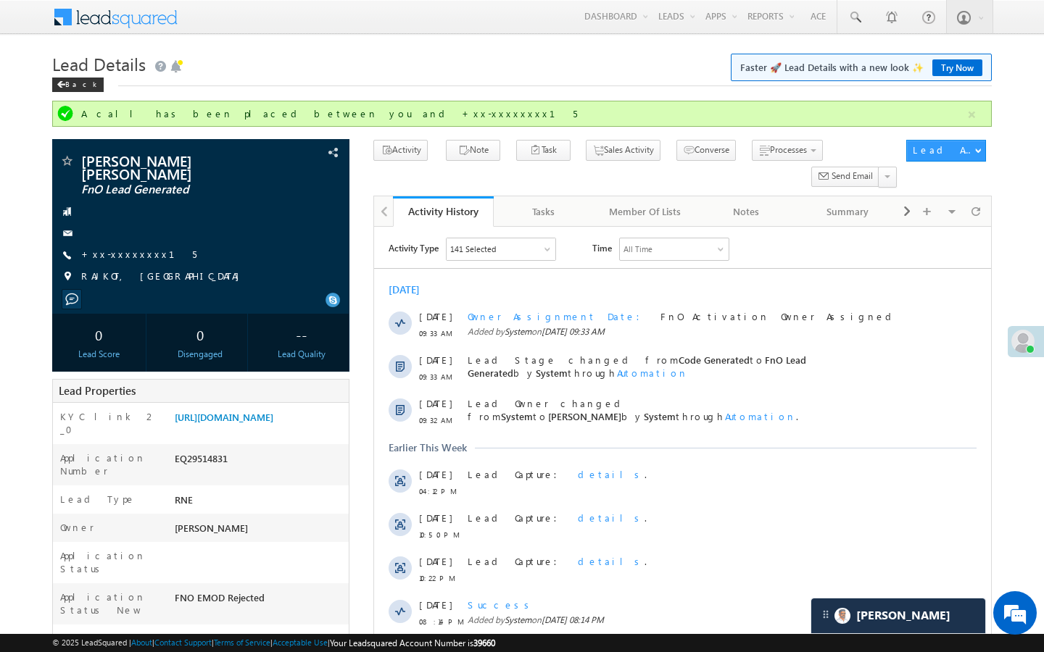
click at [86, 159] on div at bounding box center [89, 159] width 7 height 4
click at [67, 162] on span at bounding box center [66, 162] width 14 height 14
click at [853, 14] on span at bounding box center [854, 17] width 14 height 14
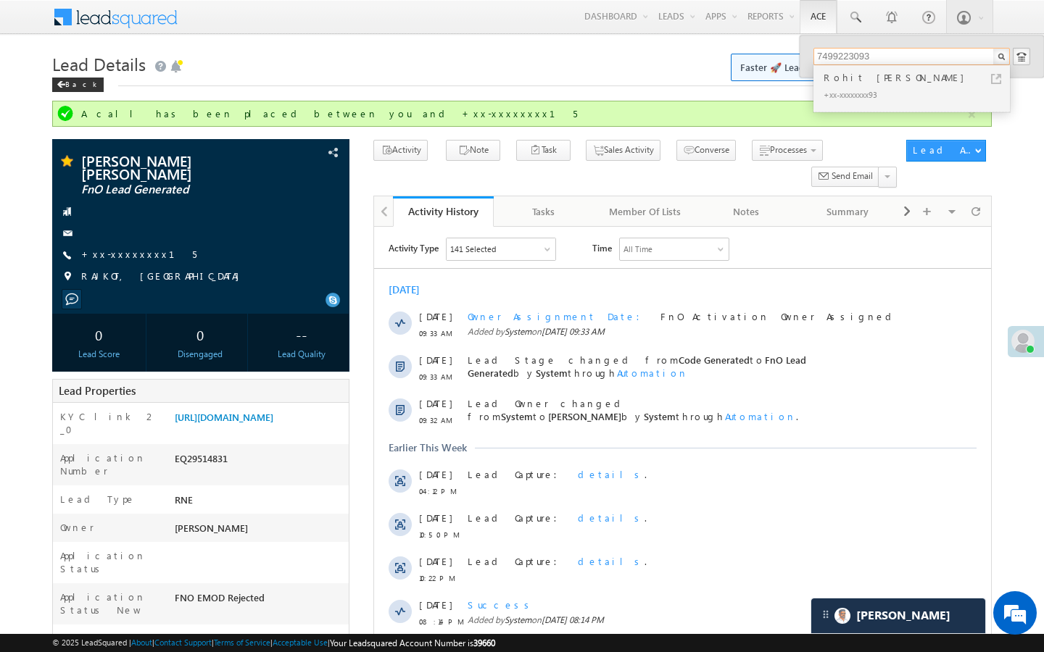
type input "7499223093"
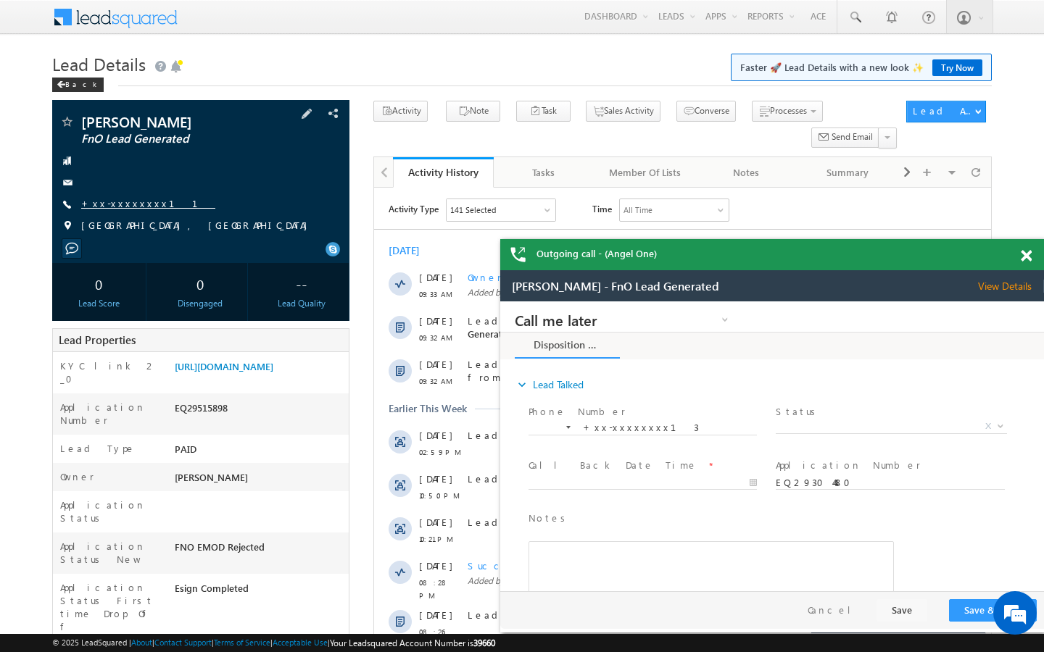
click at [128, 201] on link "+xx-xxxxxxxx11" at bounding box center [148, 203] width 134 height 12
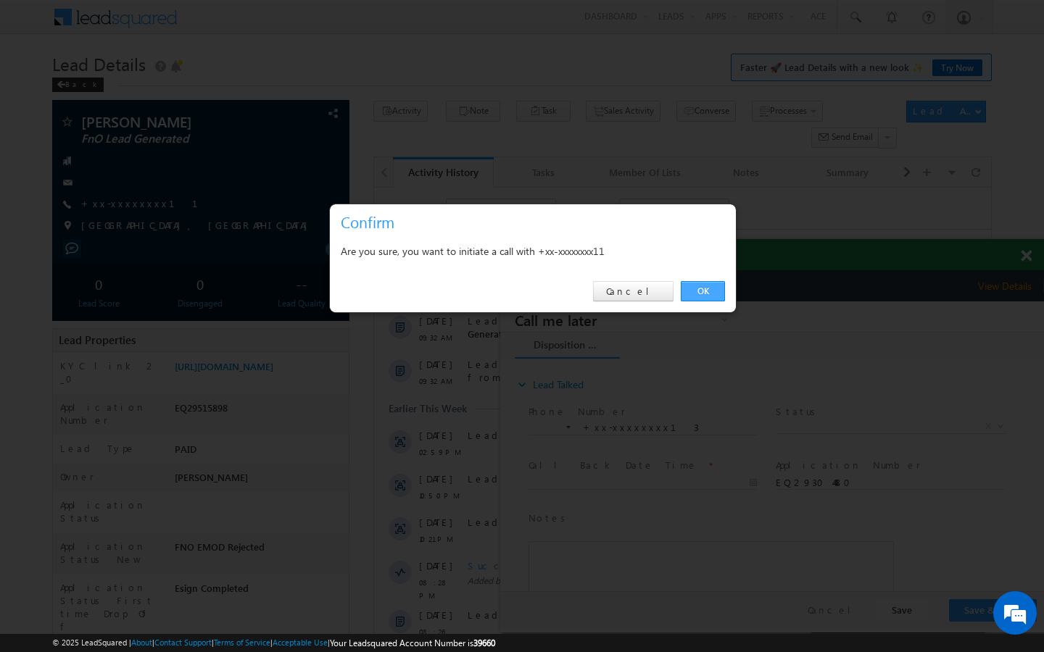
drag, startPoint x: 704, startPoint y: 288, endPoint x: 1, endPoint y: 258, distance: 703.6
click at [704, 288] on link "OK" at bounding box center [703, 291] width 44 height 20
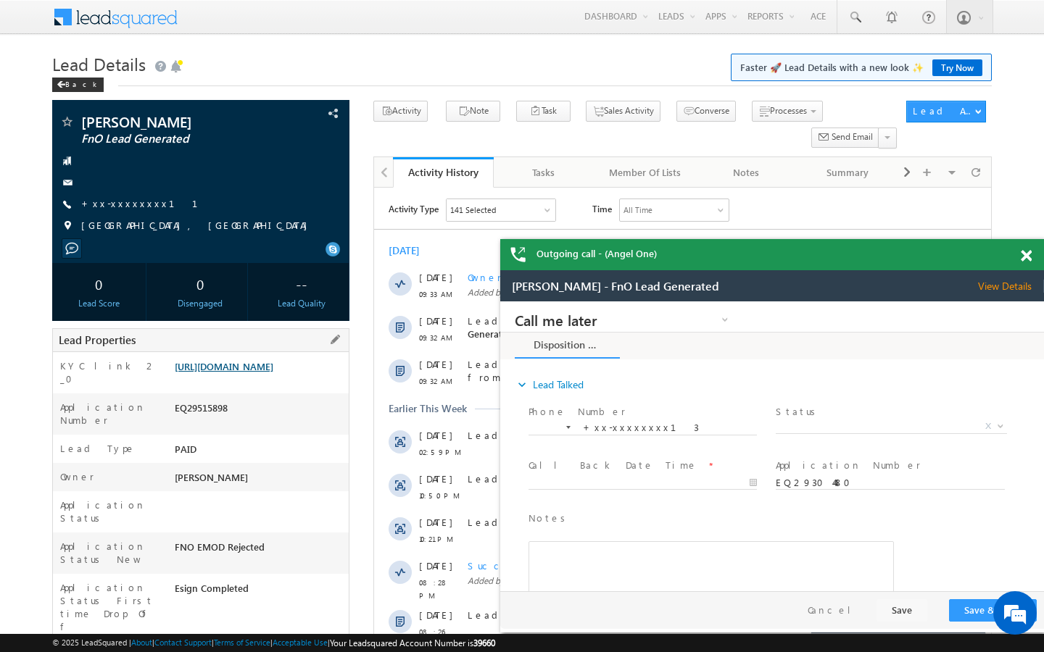
click at [263, 373] on link "[URL][DOMAIN_NAME]" at bounding box center [224, 366] width 99 height 12
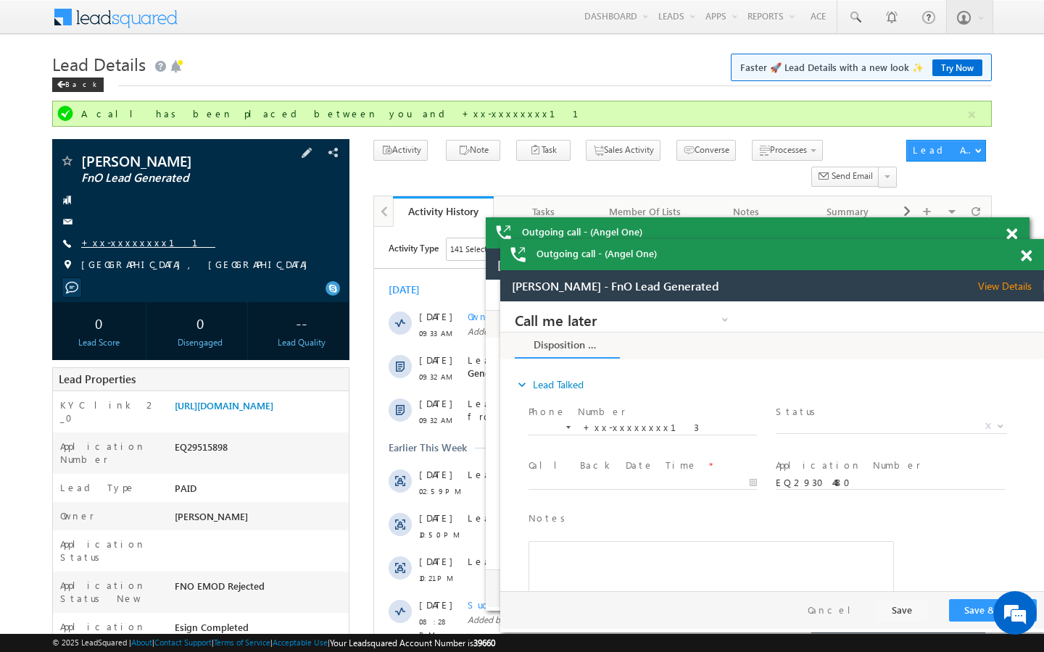
click at [120, 239] on link "+xx-xxxxxxxx11" at bounding box center [148, 242] width 134 height 12
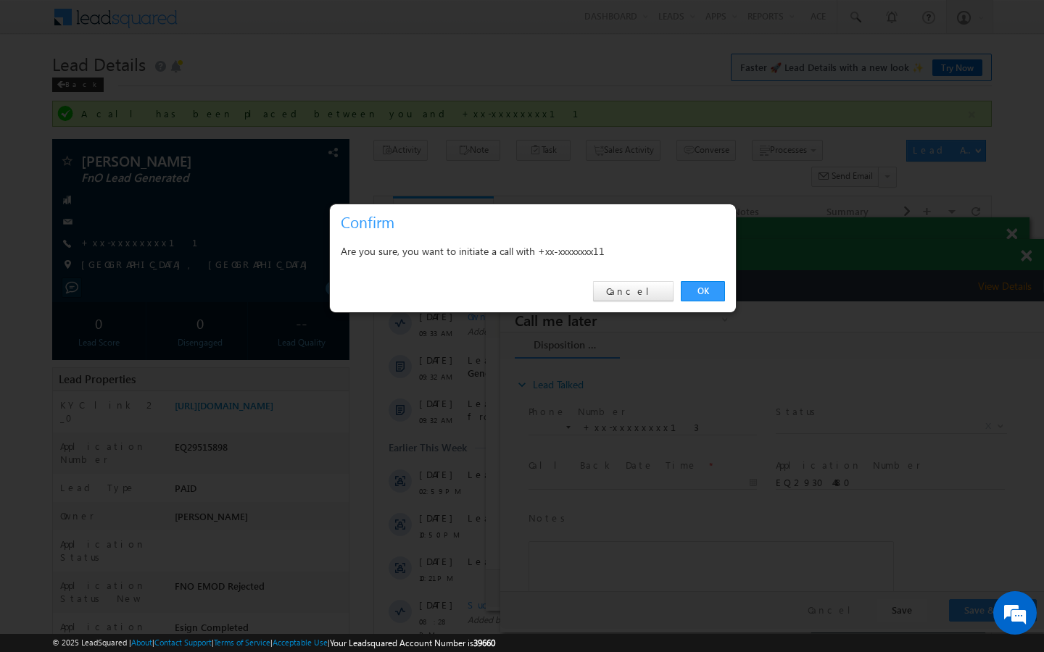
click at [733, 307] on div "OK Cancel" at bounding box center [533, 291] width 406 height 41
click at [707, 300] on link "OK" at bounding box center [703, 291] width 44 height 20
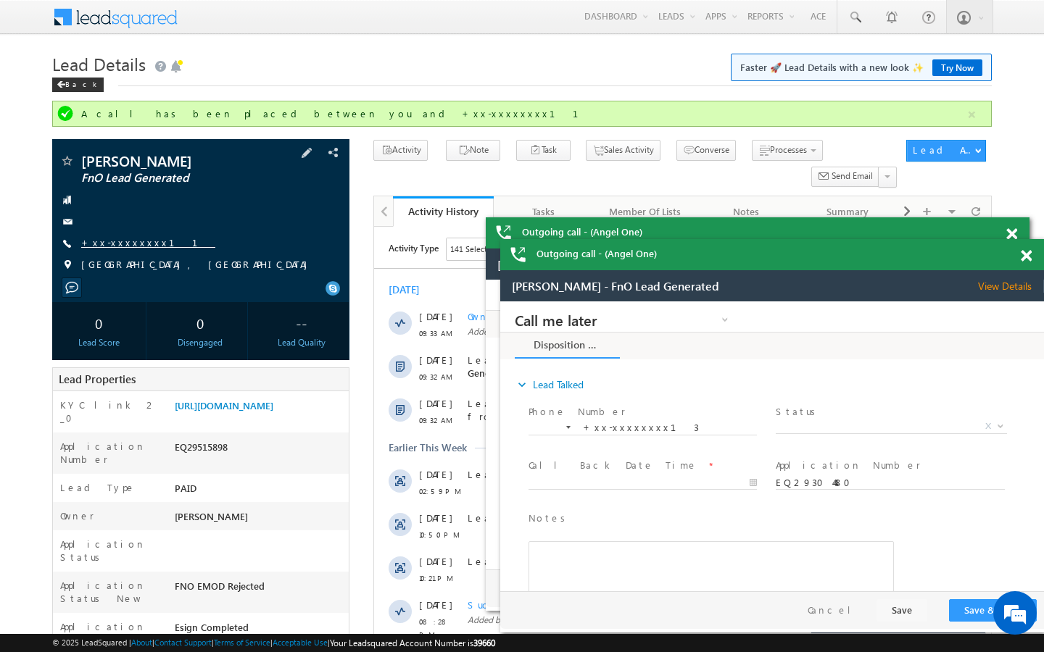
click at [129, 238] on link "+xx-xxxxxxxx11" at bounding box center [148, 242] width 134 height 12
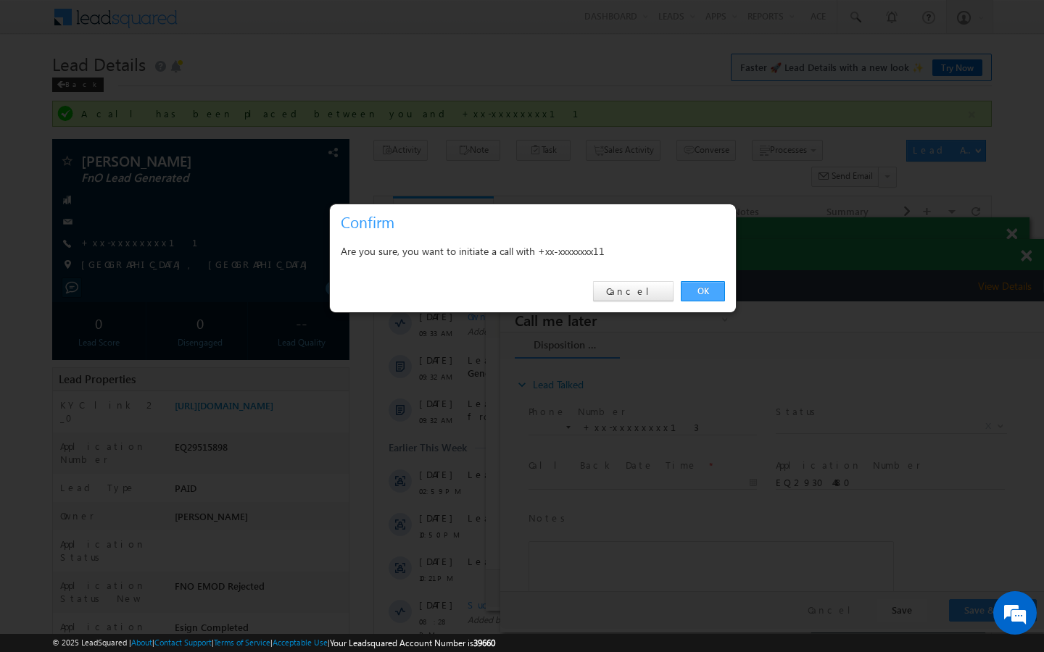
drag, startPoint x: 724, startPoint y: 295, endPoint x: 190, endPoint y: 25, distance: 598.7
click at [724, 295] on link "OK" at bounding box center [703, 291] width 44 height 20
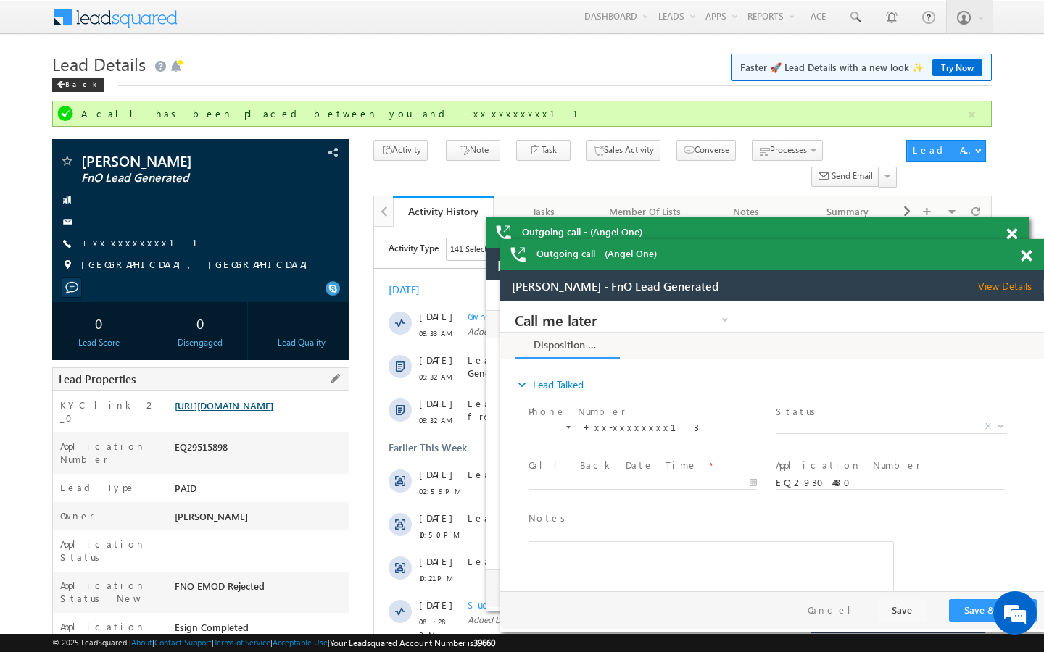
click at [273, 407] on link "https://angelbroking1-pk3em7sa.customui-test.leadsquared.com?leadId=22d28d14-7d…" at bounding box center [224, 405] width 99 height 12
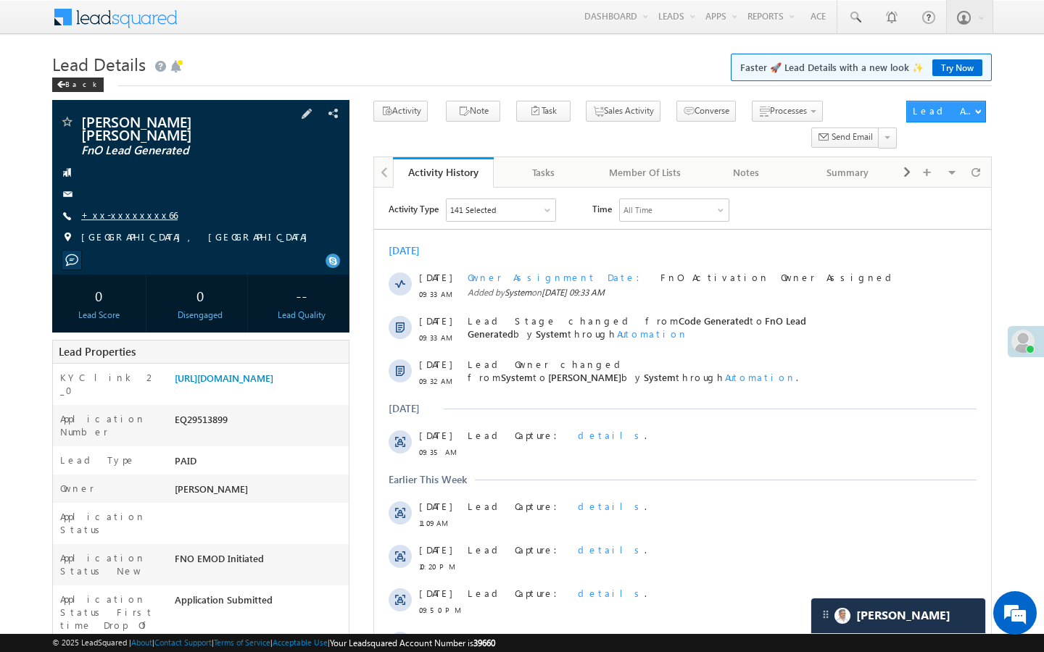
click at [132, 209] on link "+xx-xxxxxxxx66" at bounding box center [129, 215] width 96 height 12
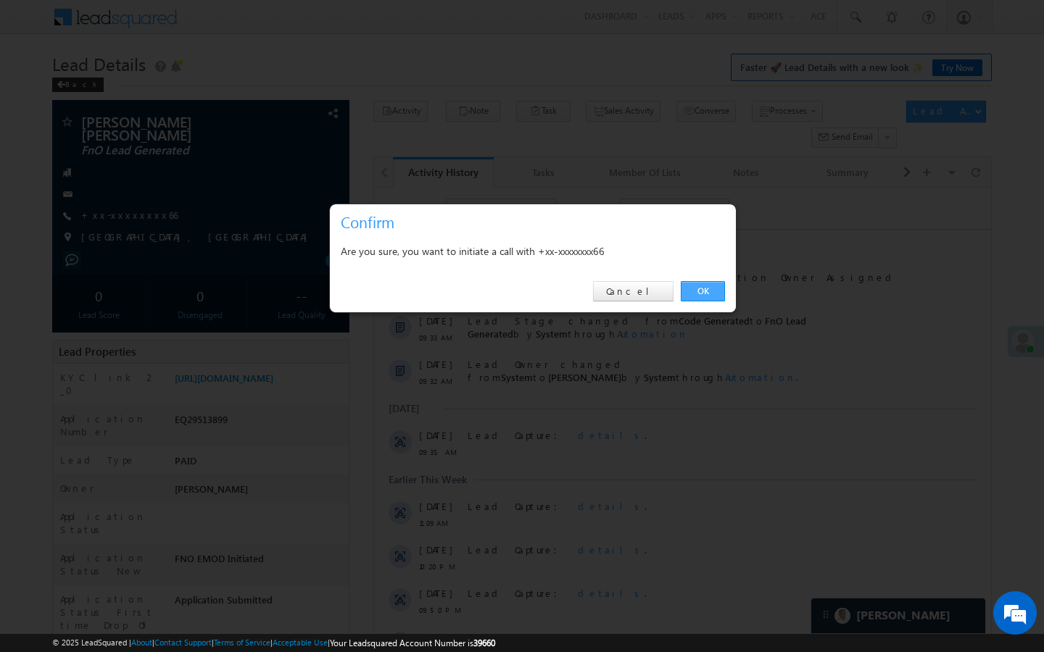
click at [712, 296] on link "OK" at bounding box center [703, 291] width 44 height 20
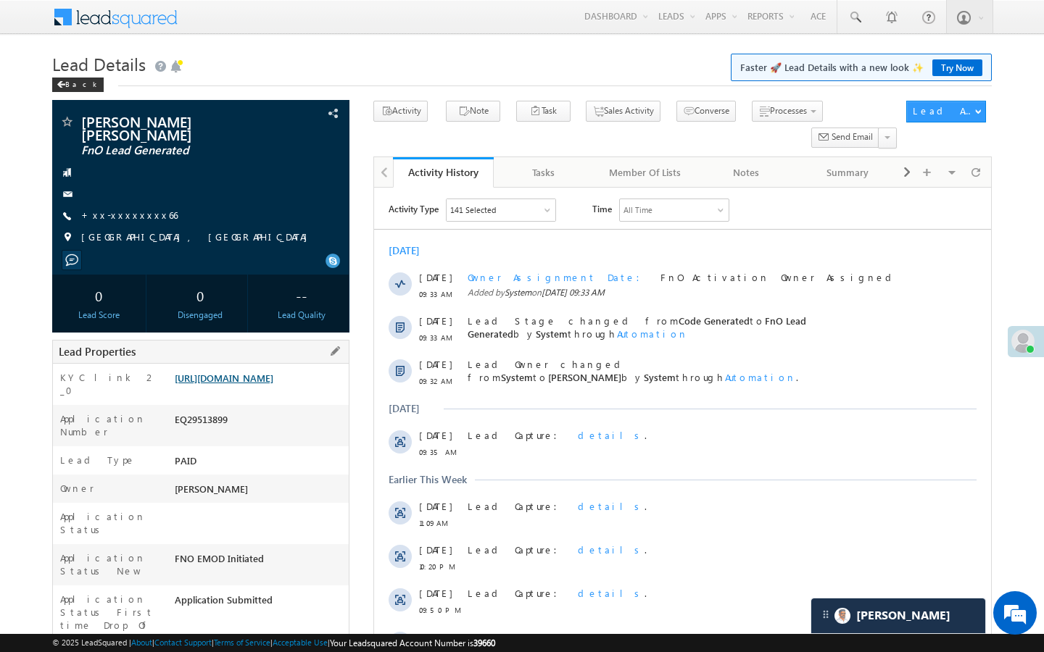
click at [273, 375] on link "[URL][DOMAIN_NAME]" at bounding box center [224, 378] width 99 height 12
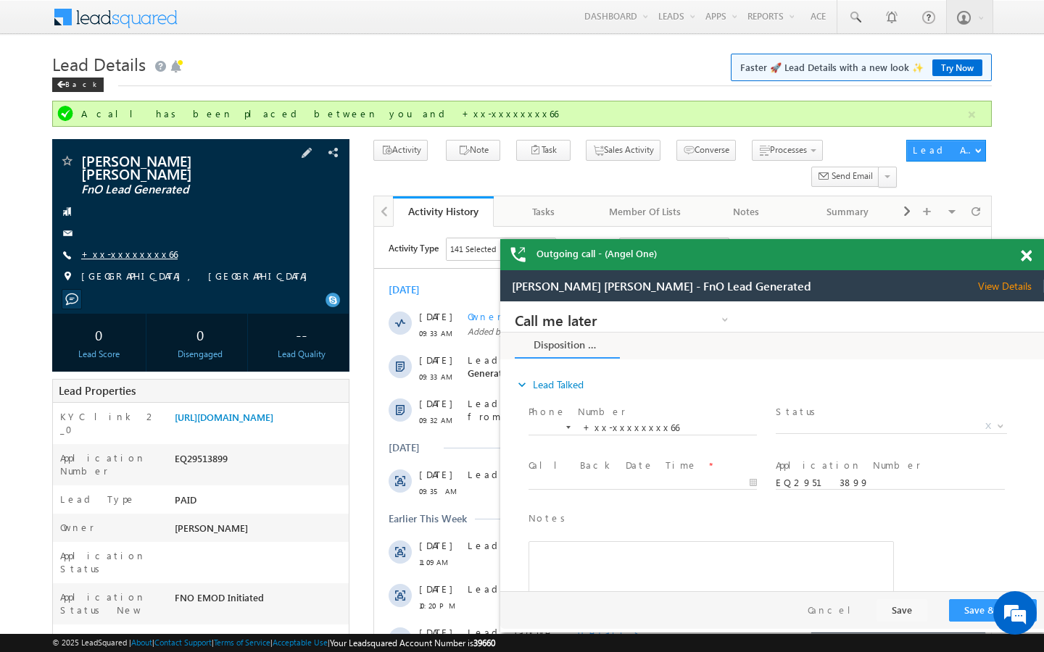
click at [130, 248] on link "+xx-xxxxxxxx66" at bounding box center [129, 254] width 96 height 12
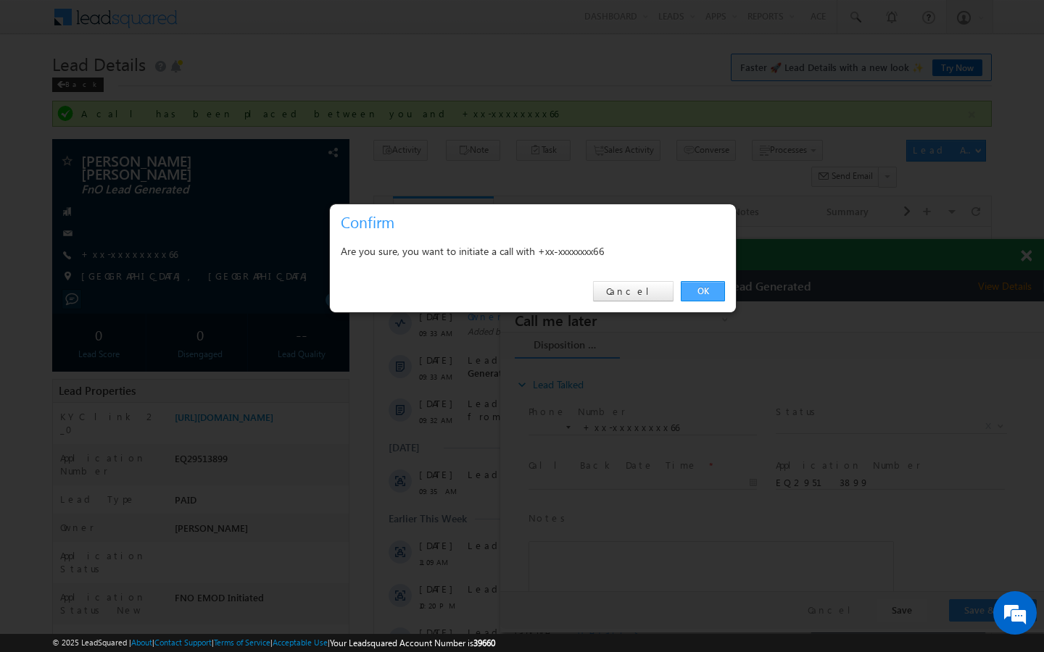
click at [715, 294] on link "OK" at bounding box center [703, 291] width 44 height 20
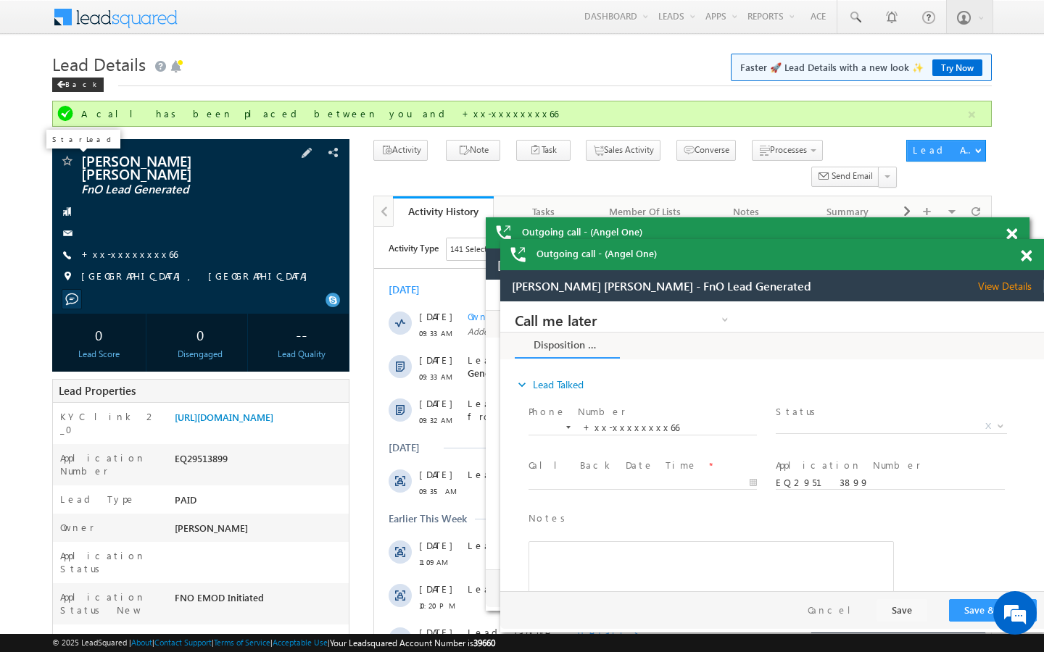
click at [70, 162] on span at bounding box center [66, 162] width 14 height 14
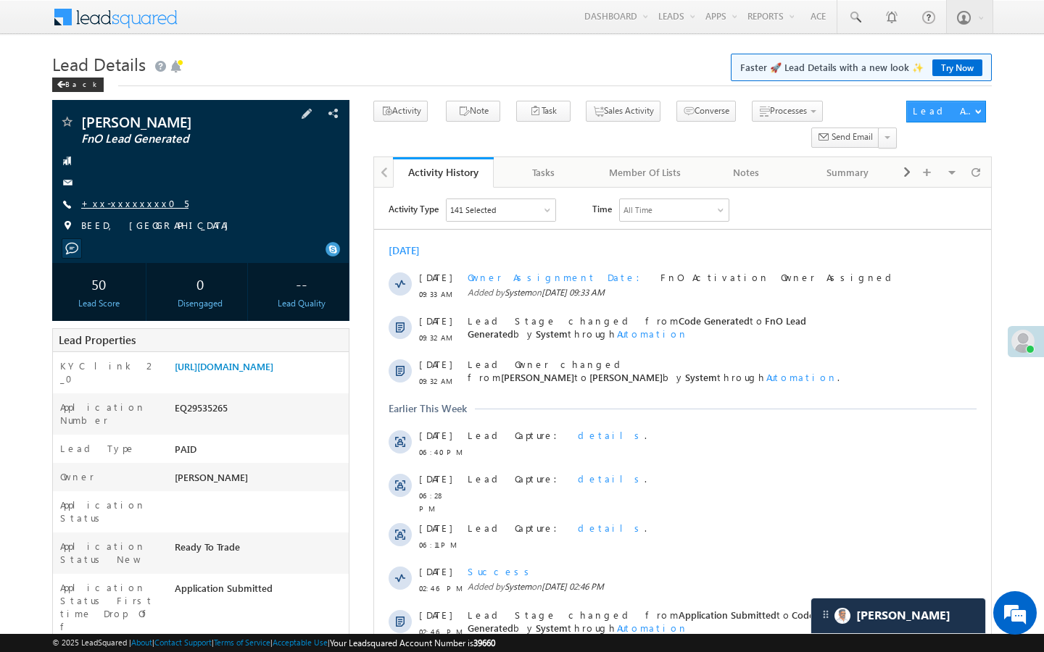
click at [130, 204] on link "+xx-xxxxxxxx05" at bounding box center [134, 203] width 107 height 12
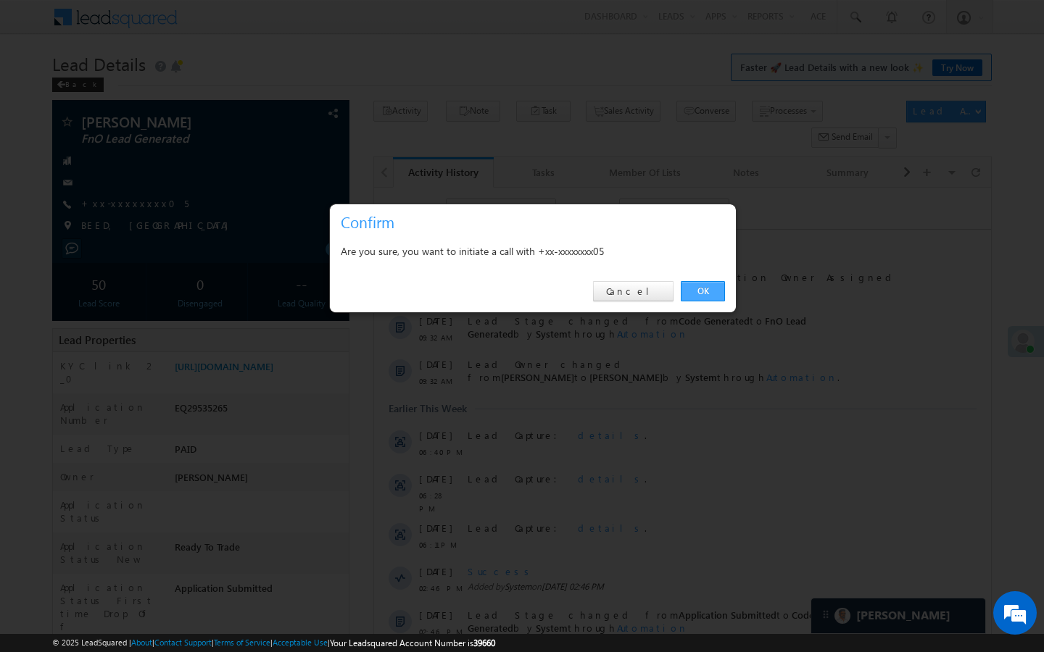
click at [715, 293] on link "OK" at bounding box center [703, 291] width 44 height 20
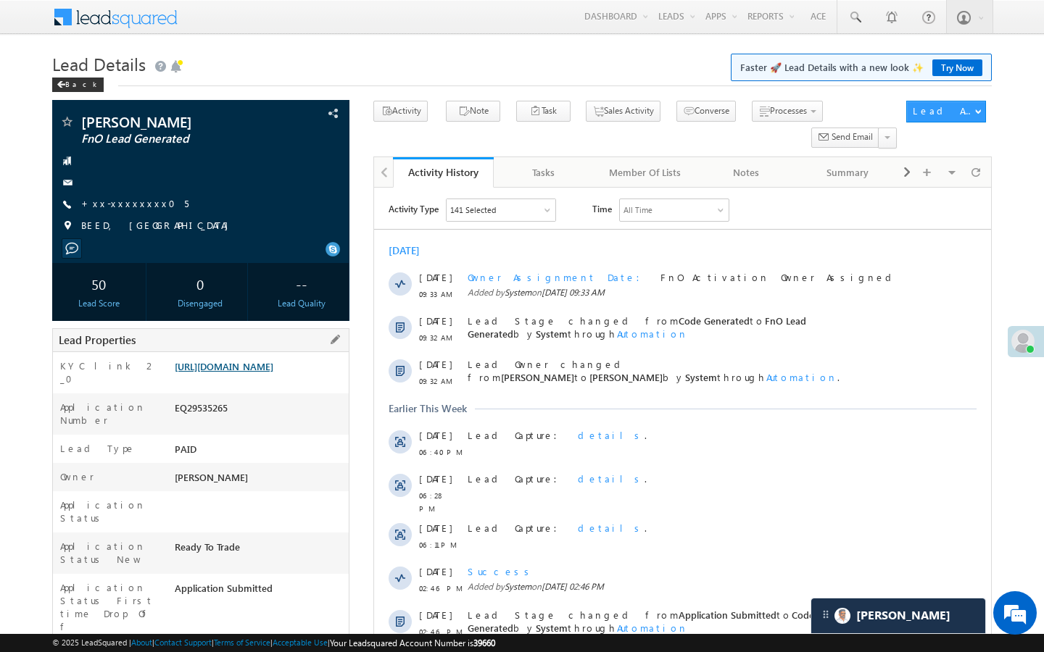
click at [273, 373] on link "https://angelbroking1-pk3em7sa.customui-test.leadsquared.com?leadId=9e7ac56b-8b…" at bounding box center [224, 366] width 99 height 12
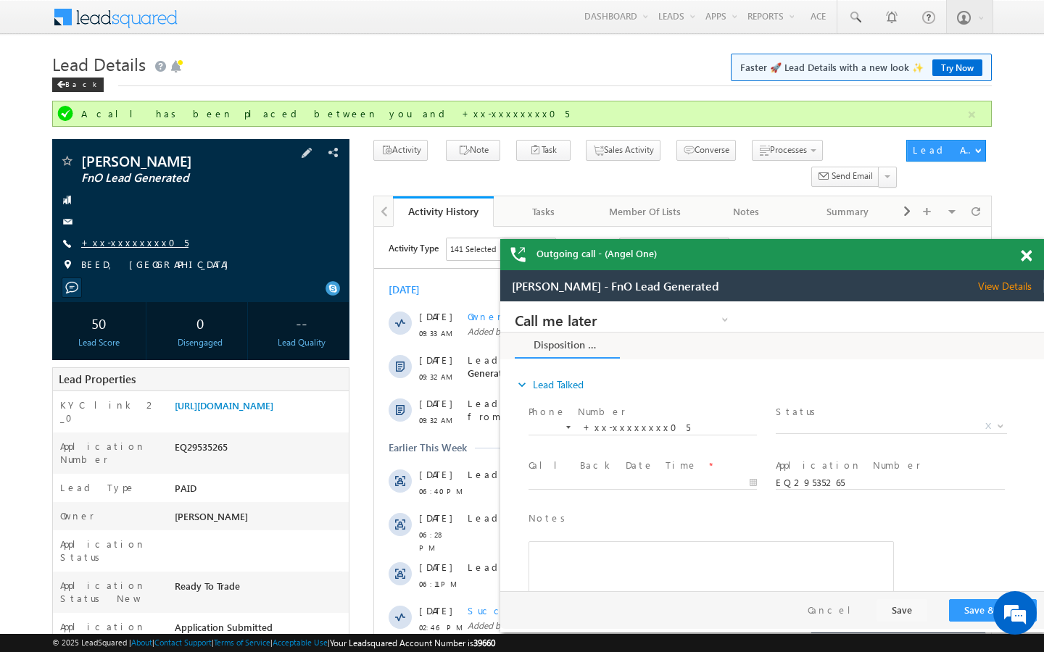
click at [138, 238] on link "+xx-xxxxxxxx05" at bounding box center [134, 242] width 107 height 12
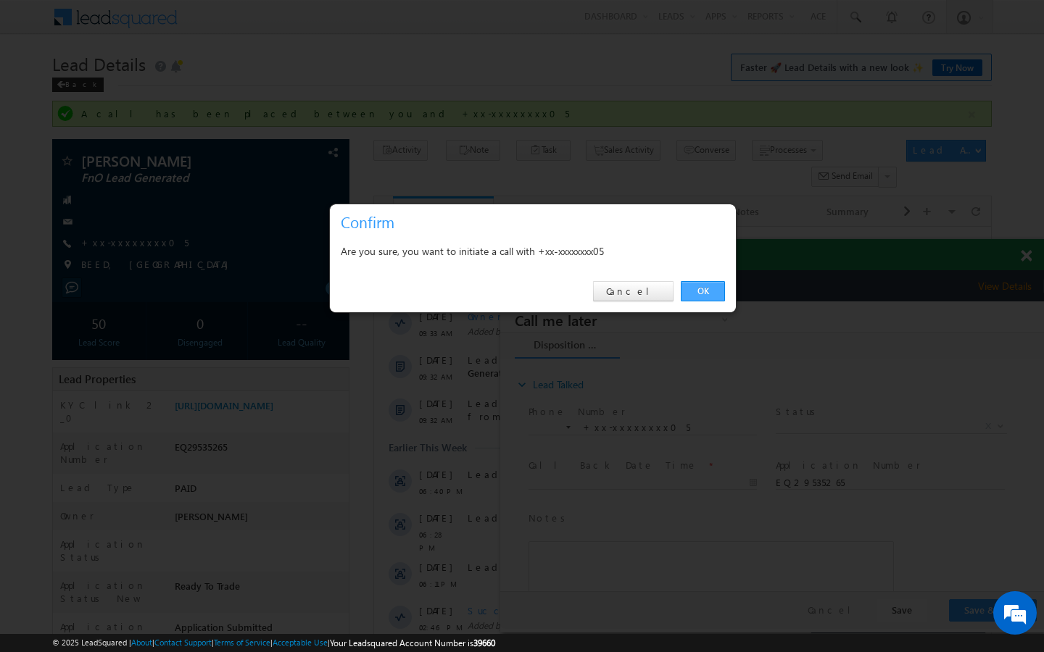
click at [710, 296] on link "OK" at bounding box center [703, 291] width 44 height 20
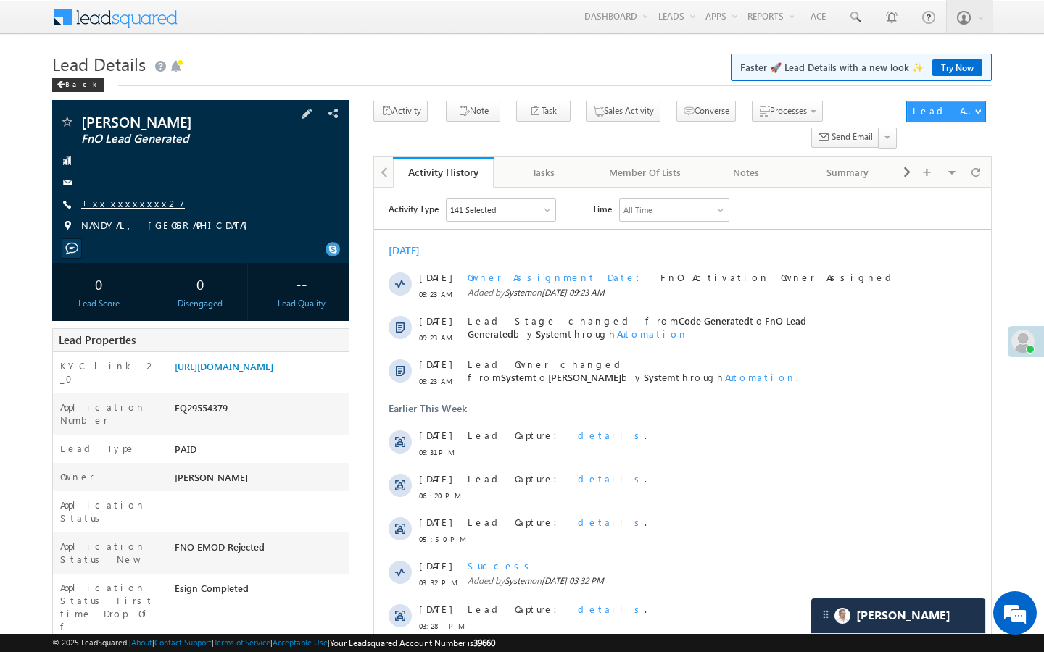
click at [136, 201] on link "+xx-xxxxxxxx27" at bounding box center [133, 203] width 104 height 12
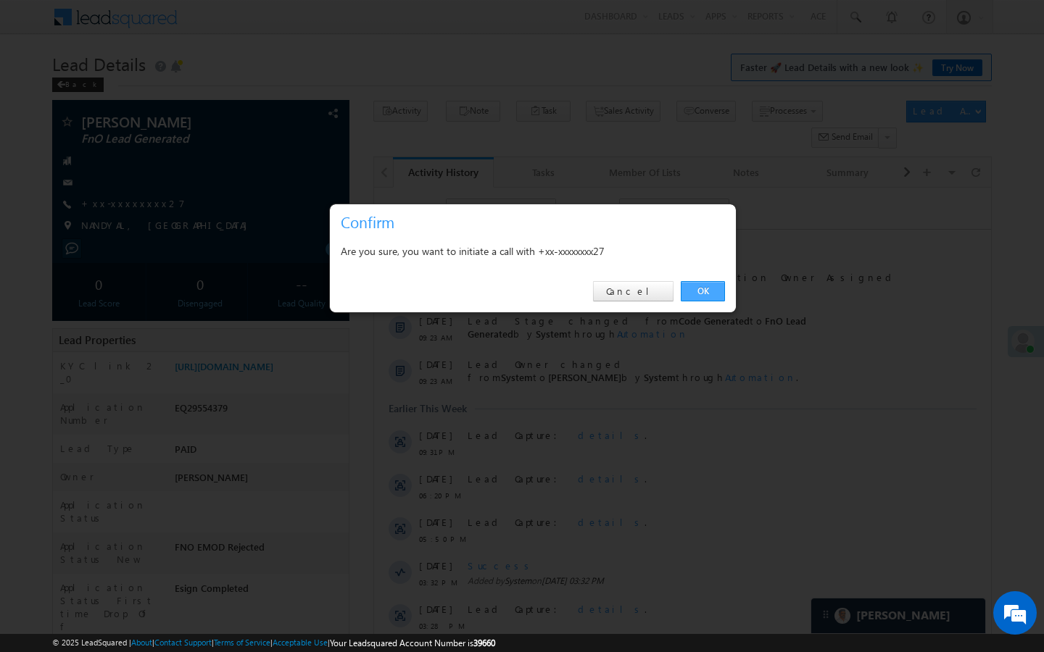
click at [715, 294] on link "OK" at bounding box center [703, 291] width 44 height 20
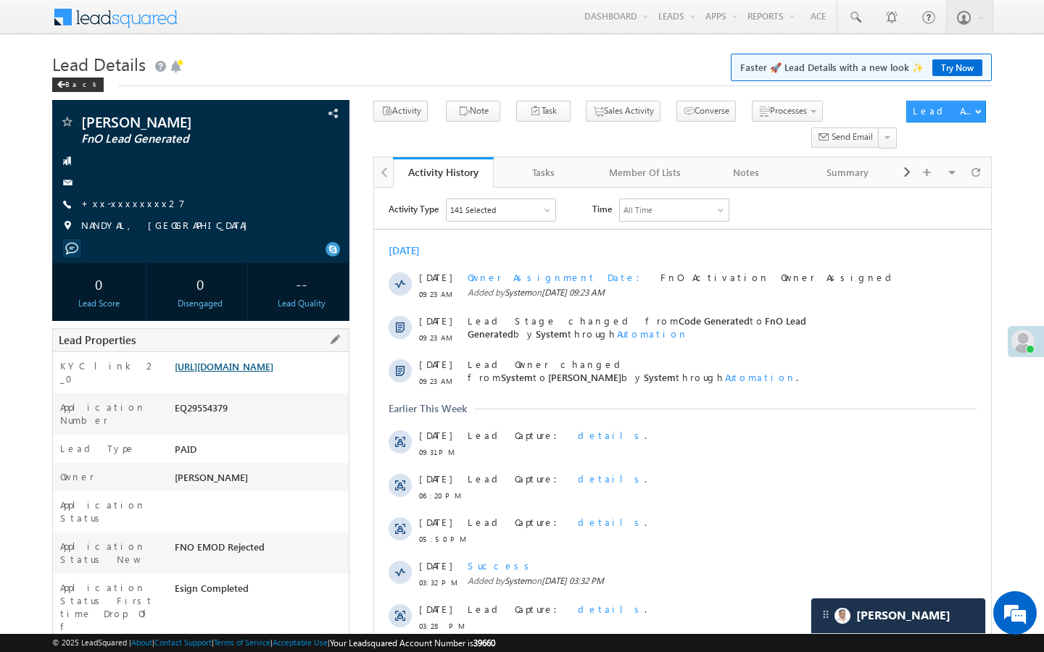
click at [273, 373] on link "[URL][DOMAIN_NAME]" at bounding box center [224, 366] width 99 height 12
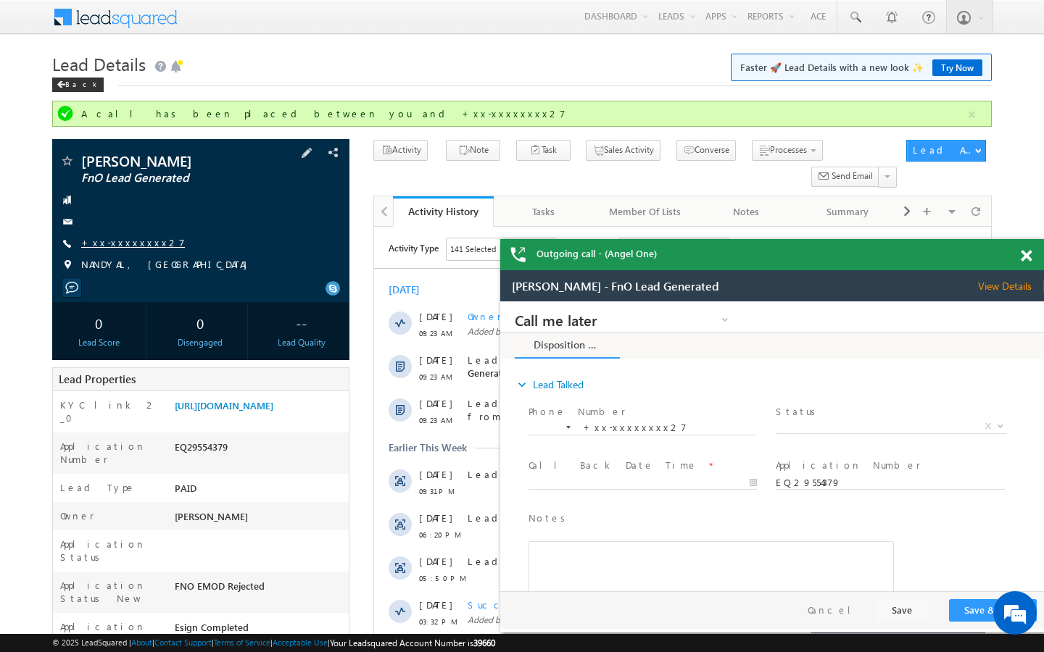
click at [124, 243] on link "+xx-xxxxxxxx27" at bounding box center [133, 242] width 104 height 12
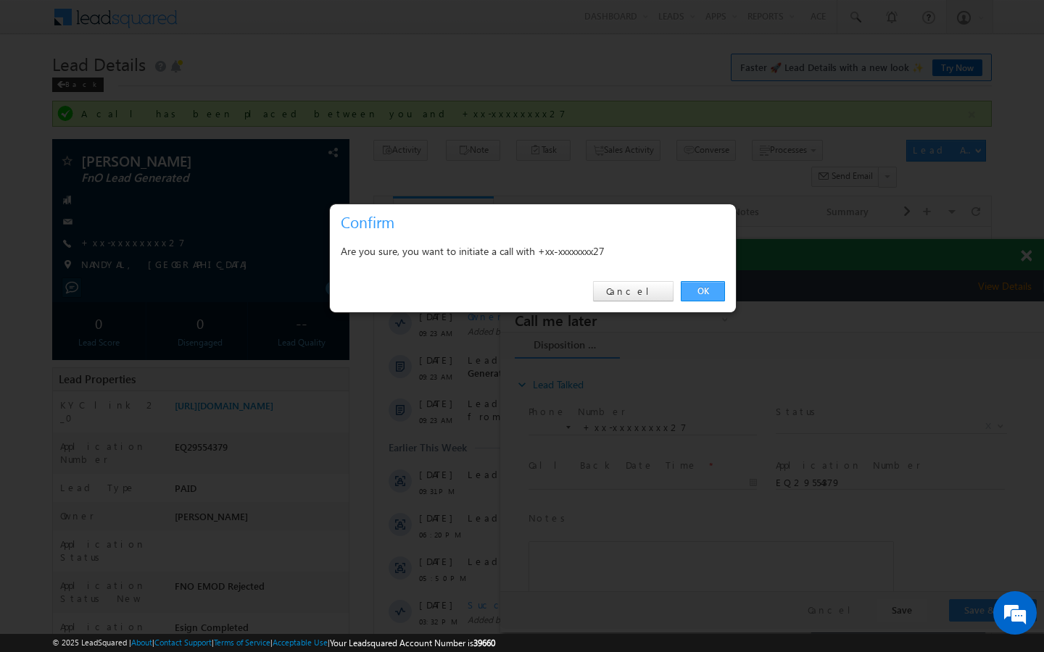
click at [706, 287] on link "OK" at bounding box center [703, 291] width 44 height 20
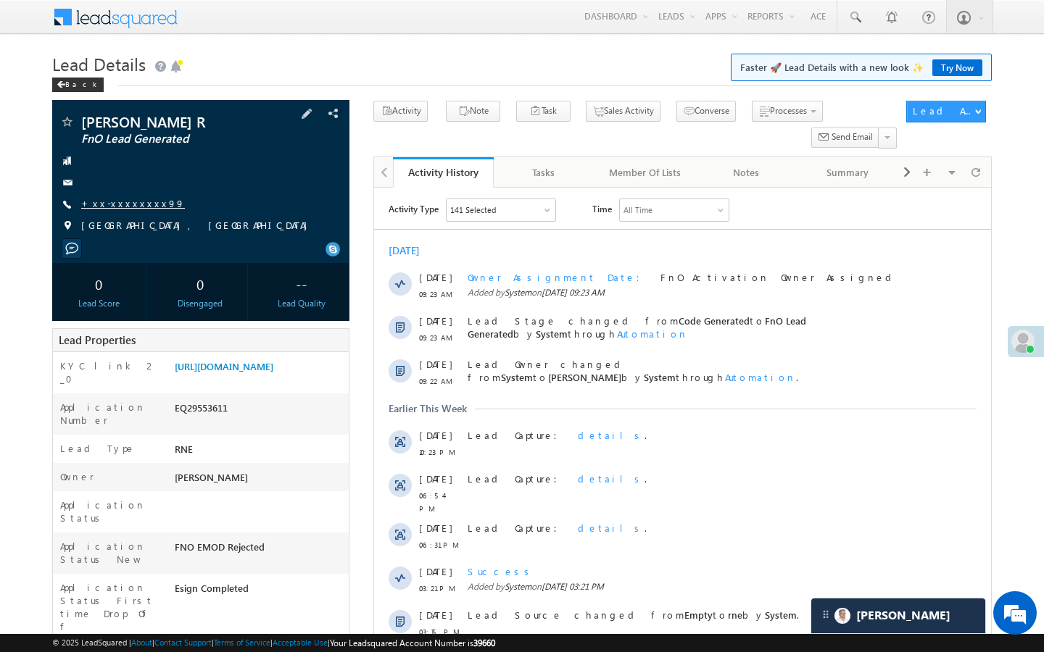
click at [130, 209] on link "+xx-xxxxxxxx99" at bounding box center [133, 203] width 104 height 12
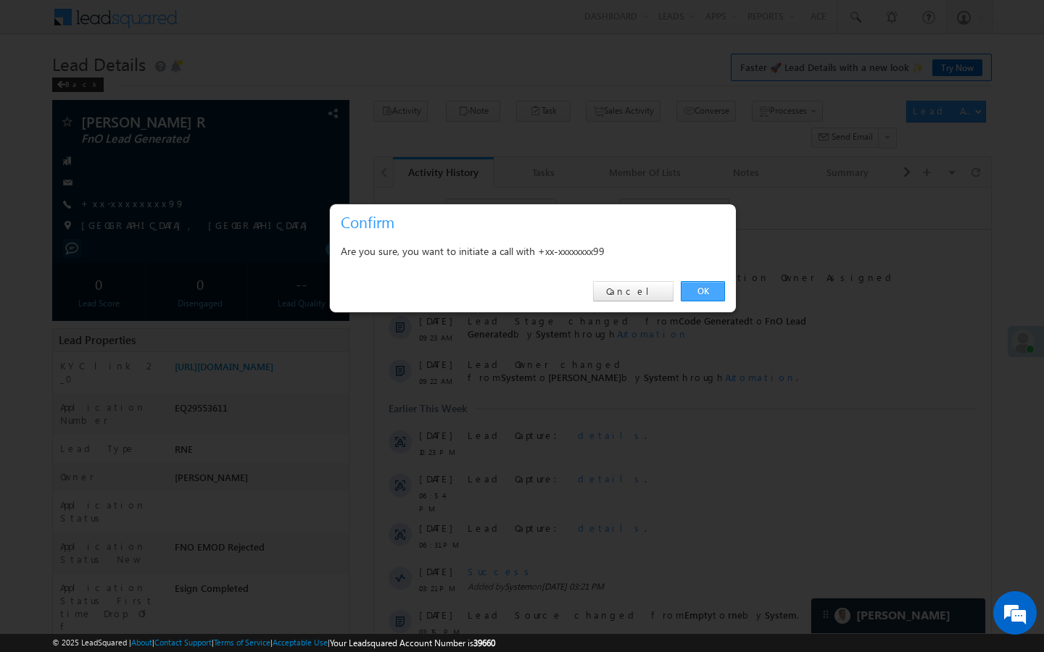
click at [714, 294] on link "OK" at bounding box center [703, 291] width 44 height 20
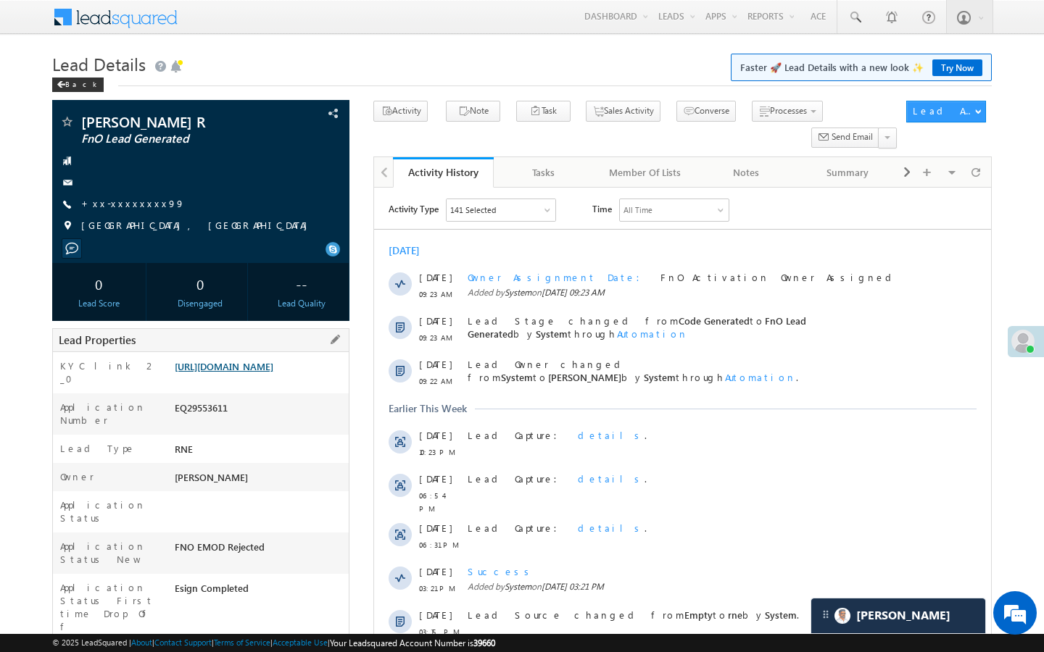
click at [273, 373] on link "https://angelbroking1-pk3em7sa.customui-test.leadsquared.com?leadId=4b20e354-d6…" at bounding box center [224, 366] width 99 height 12
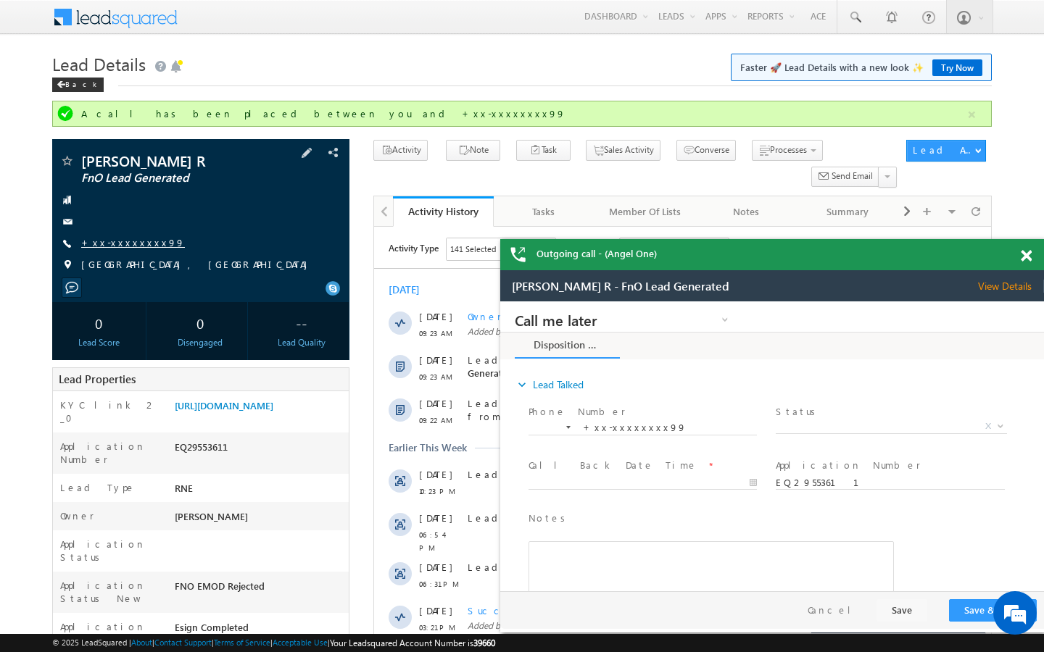
click at [119, 237] on link "+xx-xxxxxxxx99" at bounding box center [133, 242] width 104 height 12
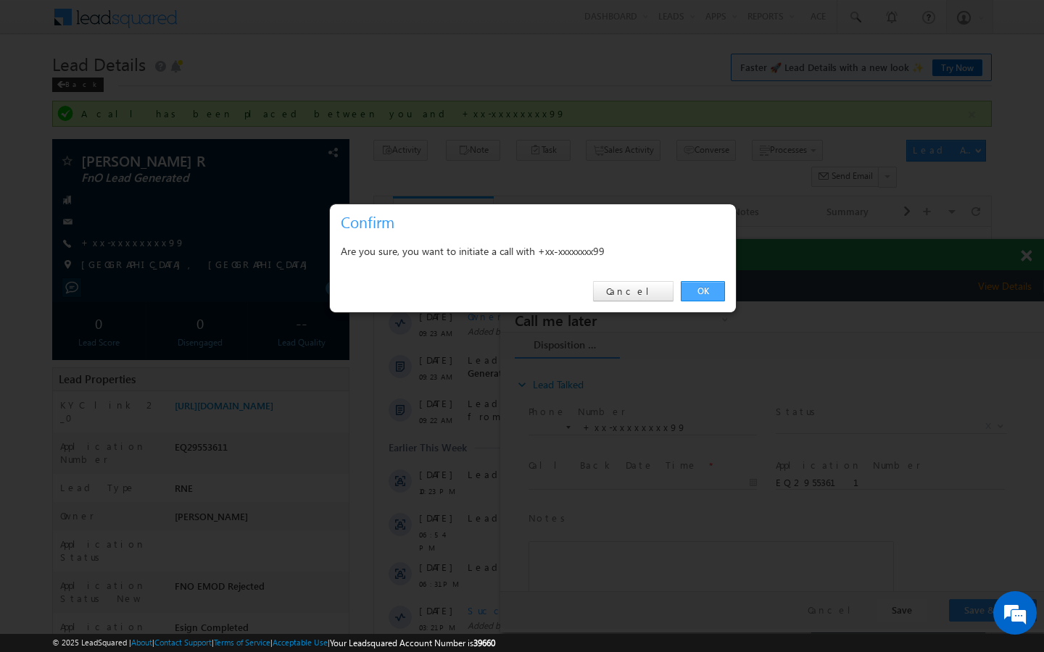
click at [714, 290] on link "OK" at bounding box center [703, 291] width 44 height 20
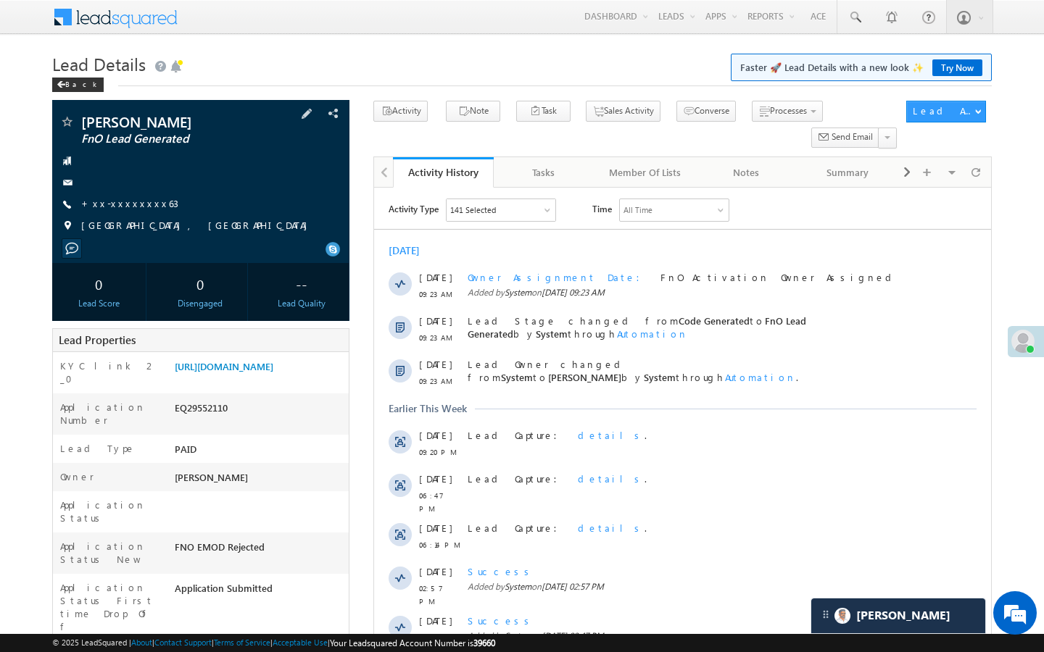
click at [137, 211] on span "+xx-xxxxxxxx63" at bounding box center [129, 204] width 97 height 14
click at [135, 201] on link "+xx-xxxxxxxx63" at bounding box center [129, 203] width 97 height 12
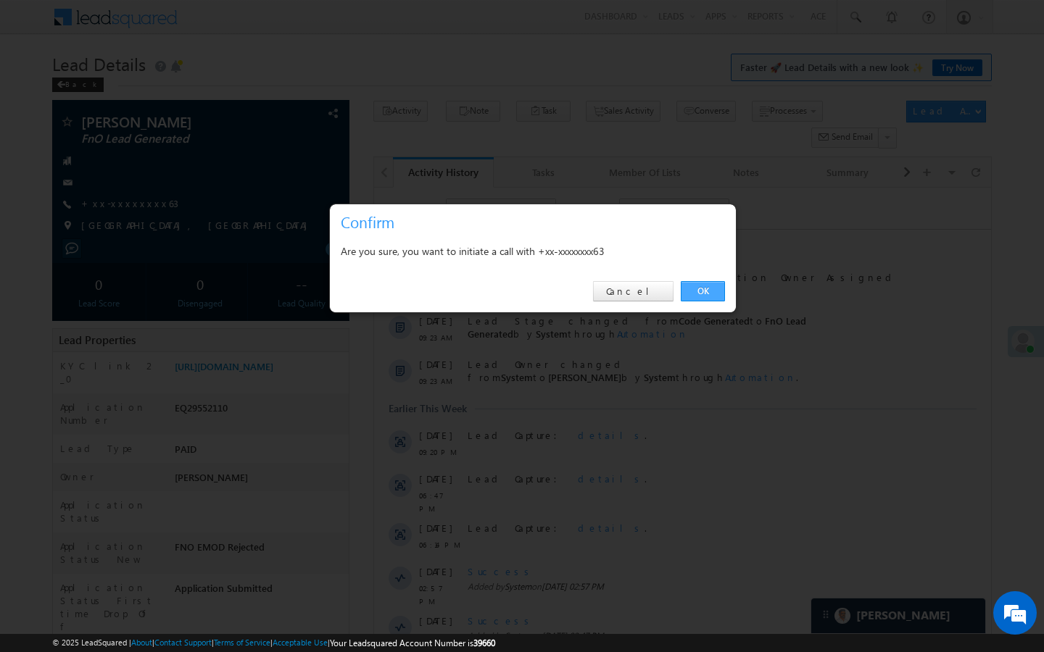
click at [710, 289] on link "OK" at bounding box center [703, 291] width 44 height 20
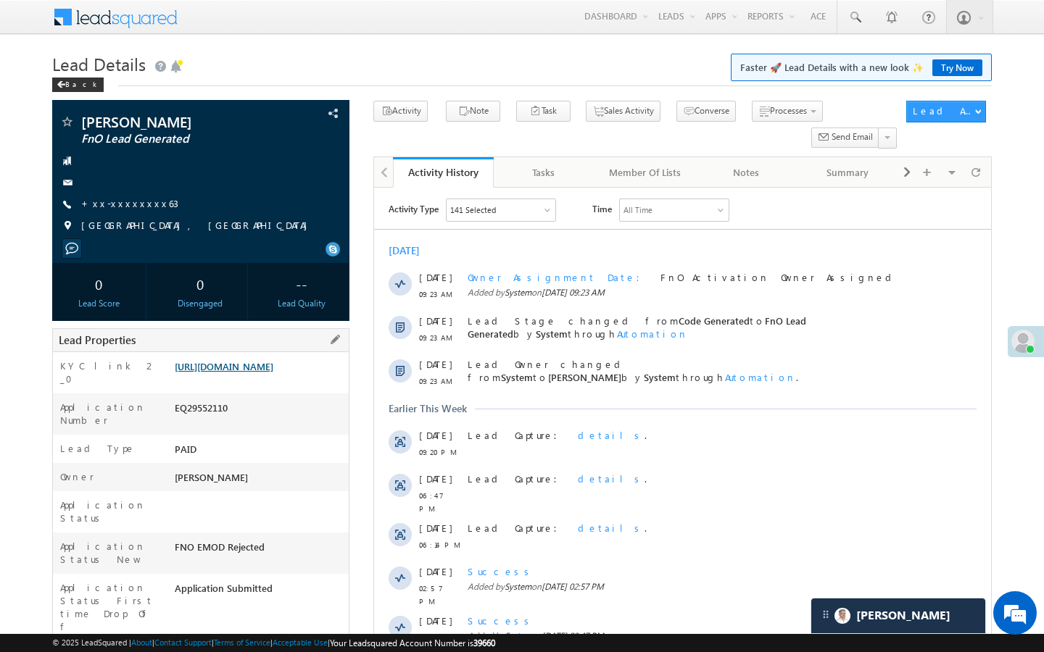
click at [273, 373] on link "https://angelbroking1-pk3em7sa.customui-test.leadsquared.com?leadId=679bd6b0-b9…" at bounding box center [224, 366] width 99 height 12
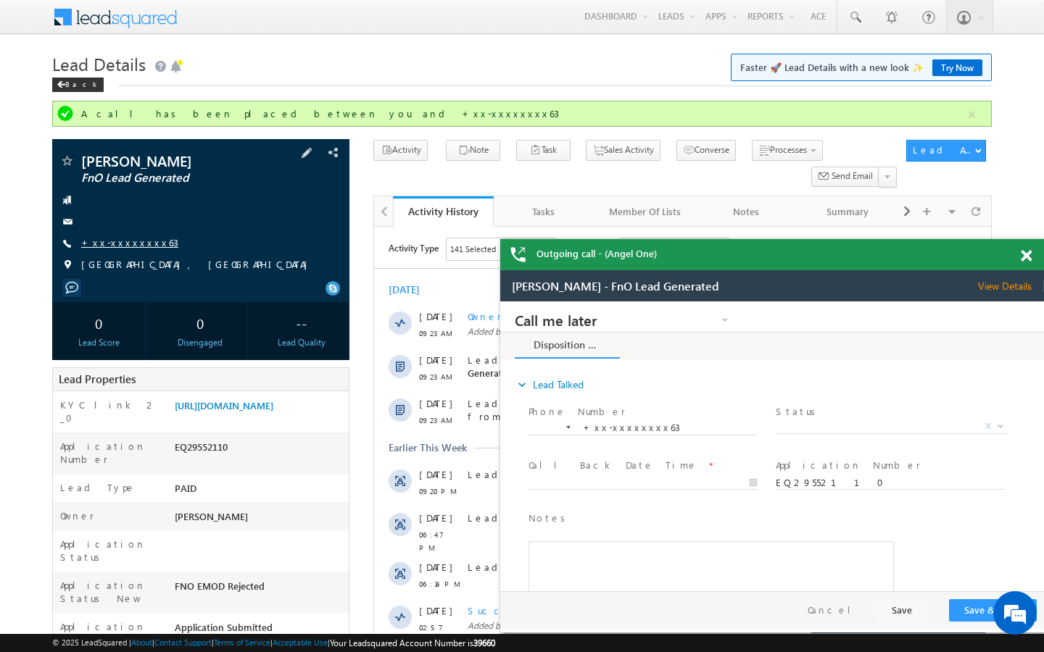
click at [131, 242] on link "+xx-xxxxxxxx63" at bounding box center [129, 242] width 97 height 12
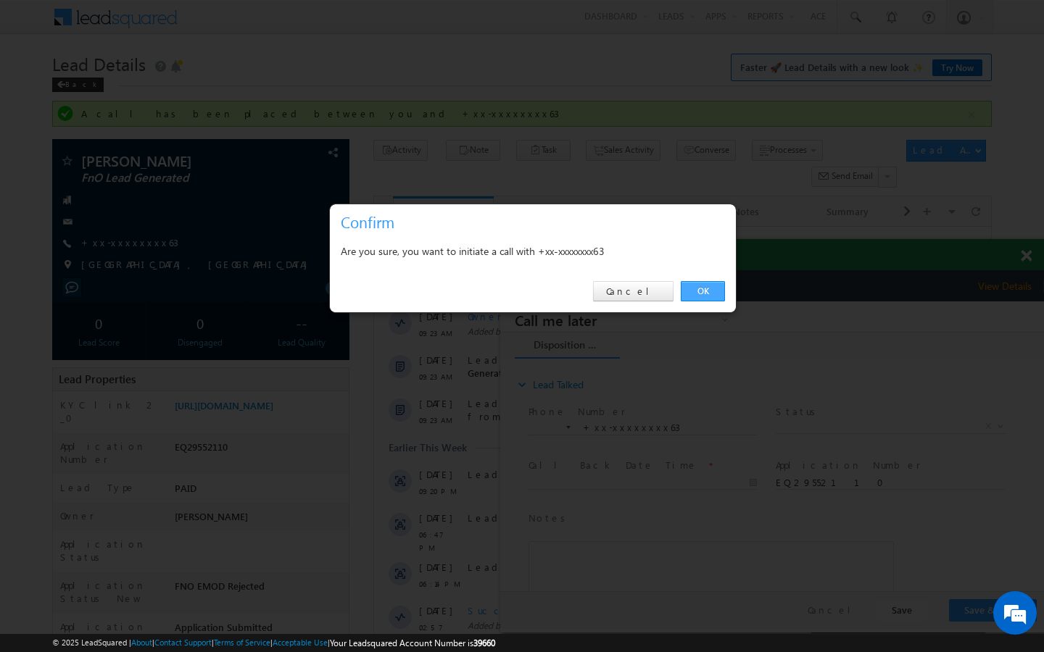
click at [717, 292] on link "OK" at bounding box center [703, 291] width 44 height 20
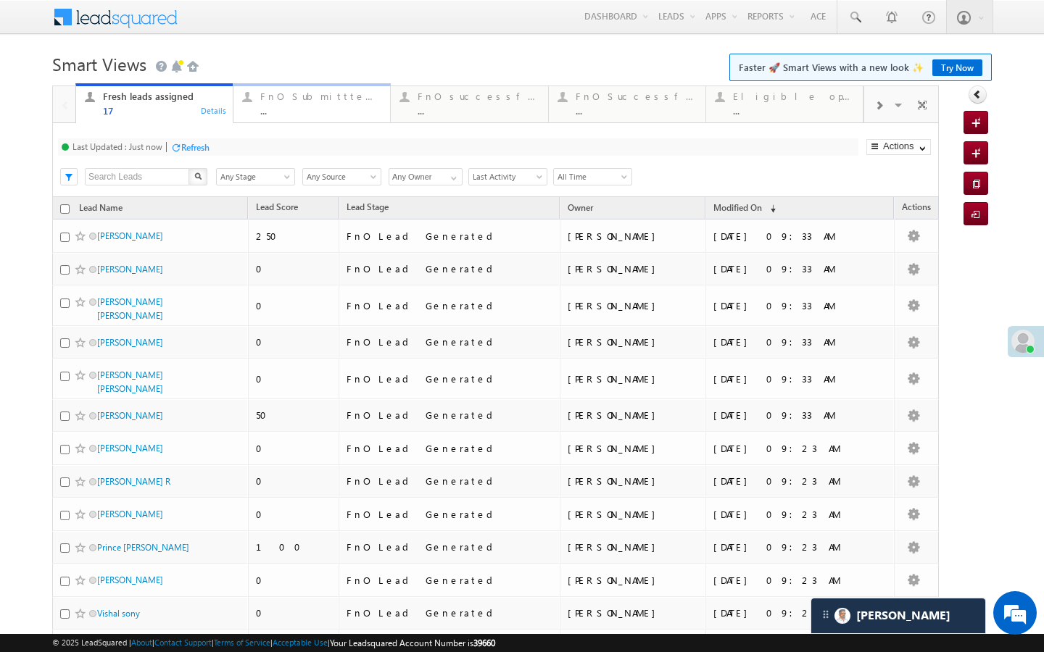
click at [313, 104] on div "FnO Submittted Leads ..." at bounding box center [320, 102] width 121 height 28
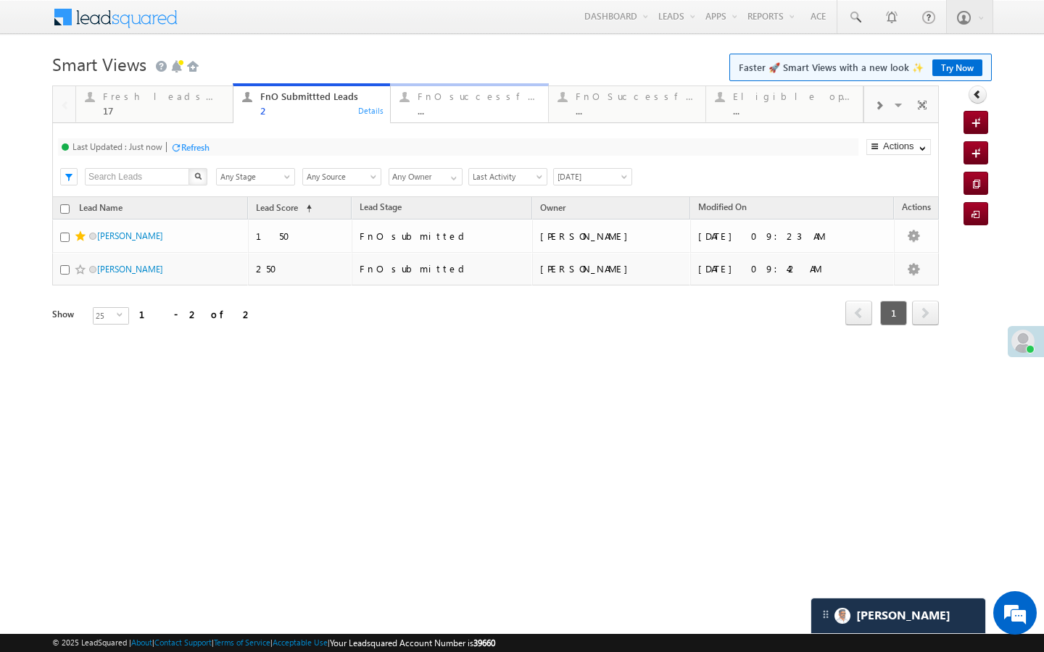
click at [436, 107] on div "..." at bounding box center [477, 110] width 121 height 11
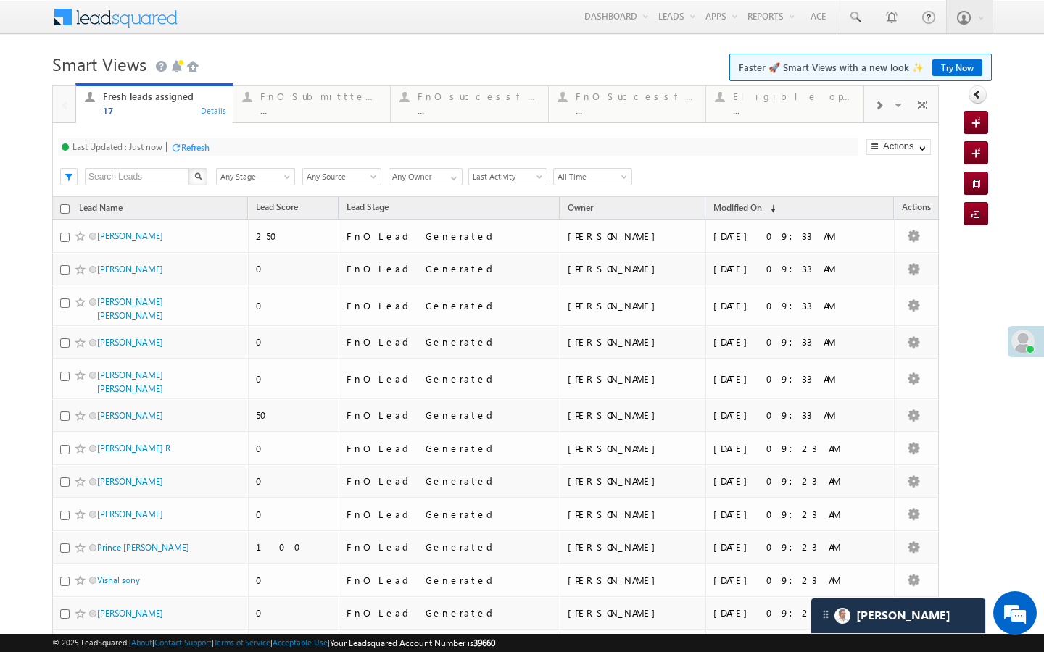
click at [297, 123] on div "Last Updated : Just now Refresh Refreshing... Search X Lead Stage Any Stage Any…" at bounding box center [495, 160] width 886 height 74
click at [296, 115] on div "..." at bounding box center [320, 110] width 121 height 11
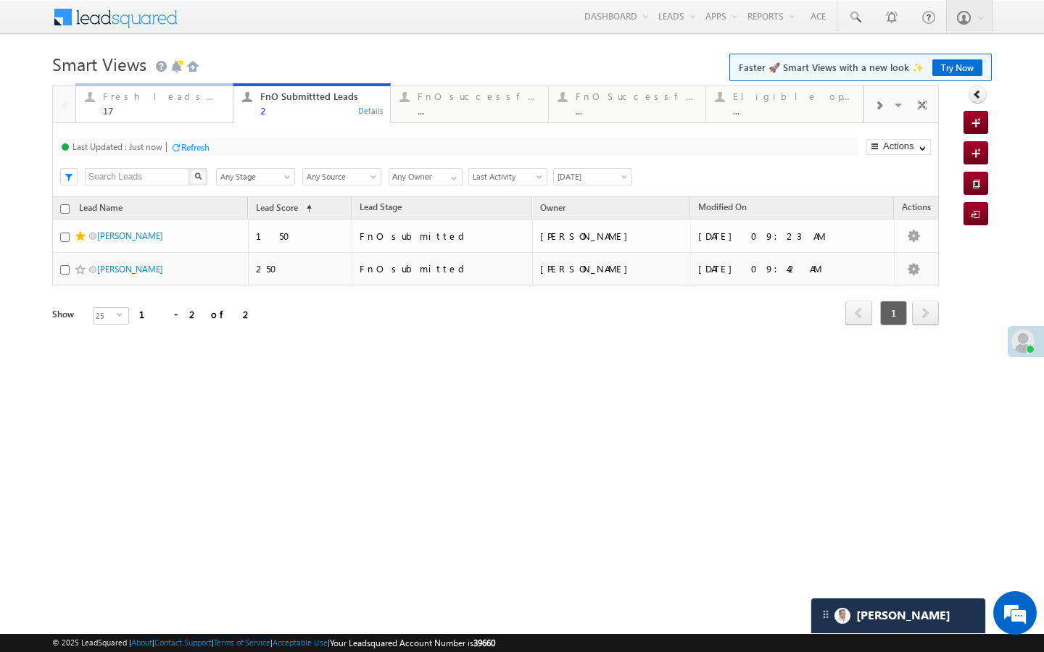
drag, startPoint x: 198, startPoint y: 100, endPoint x: 213, endPoint y: 156, distance: 57.8
click at [198, 100] on div "Fresh leads assigned" at bounding box center [163, 97] width 121 height 12
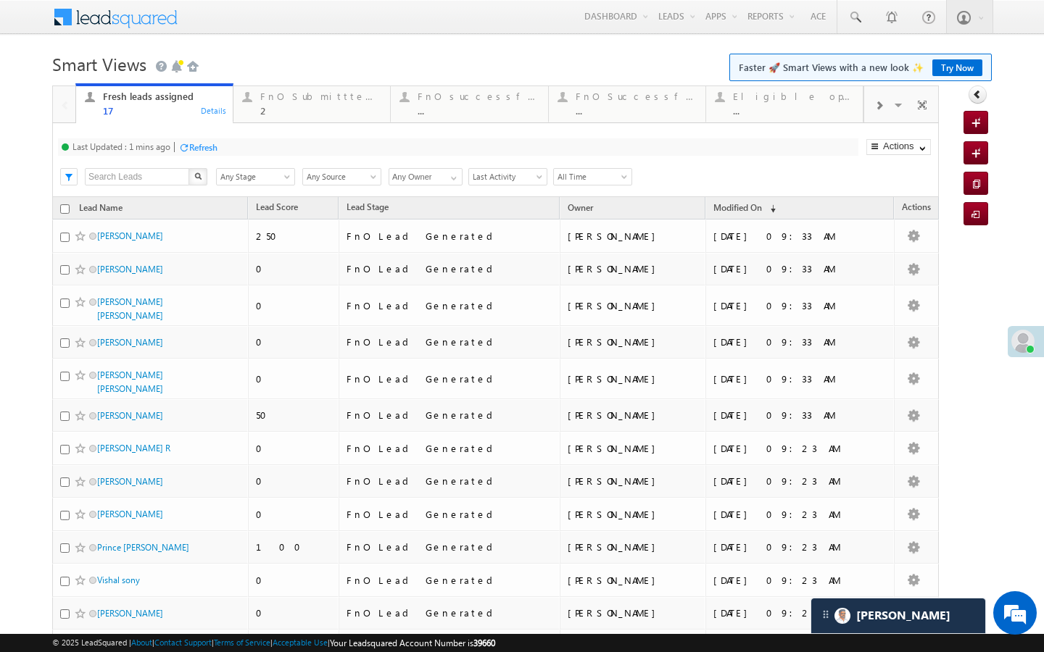
click at [207, 151] on div "Refresh" at bounding box center [203, 147] width 28 height 11
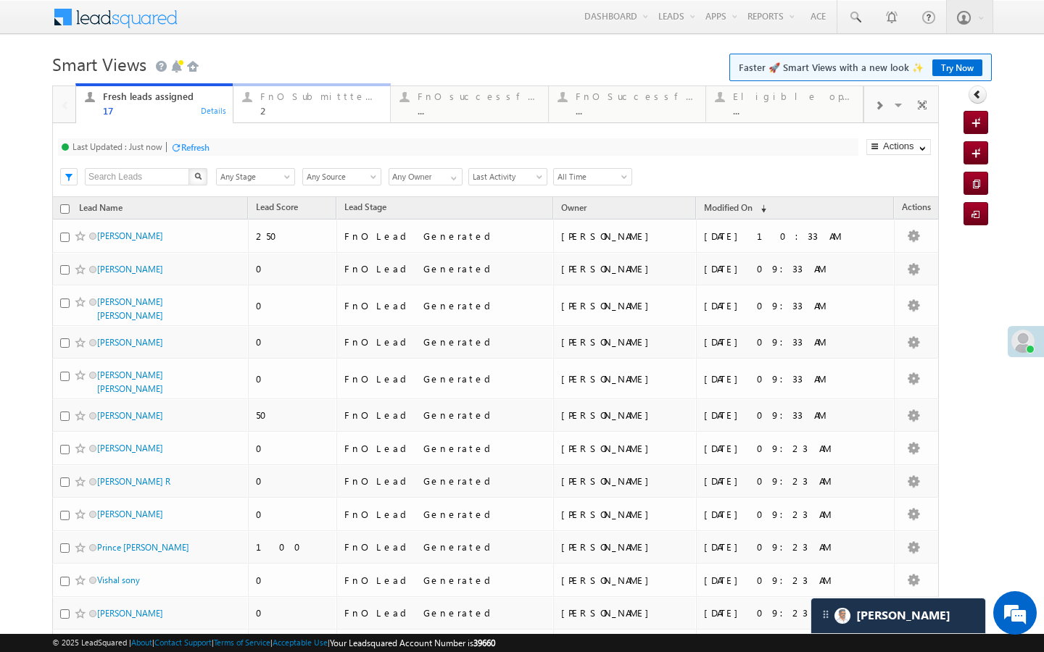
click at [330, 113] on div "2" at bounding box center [320, 110] width 121 height 11
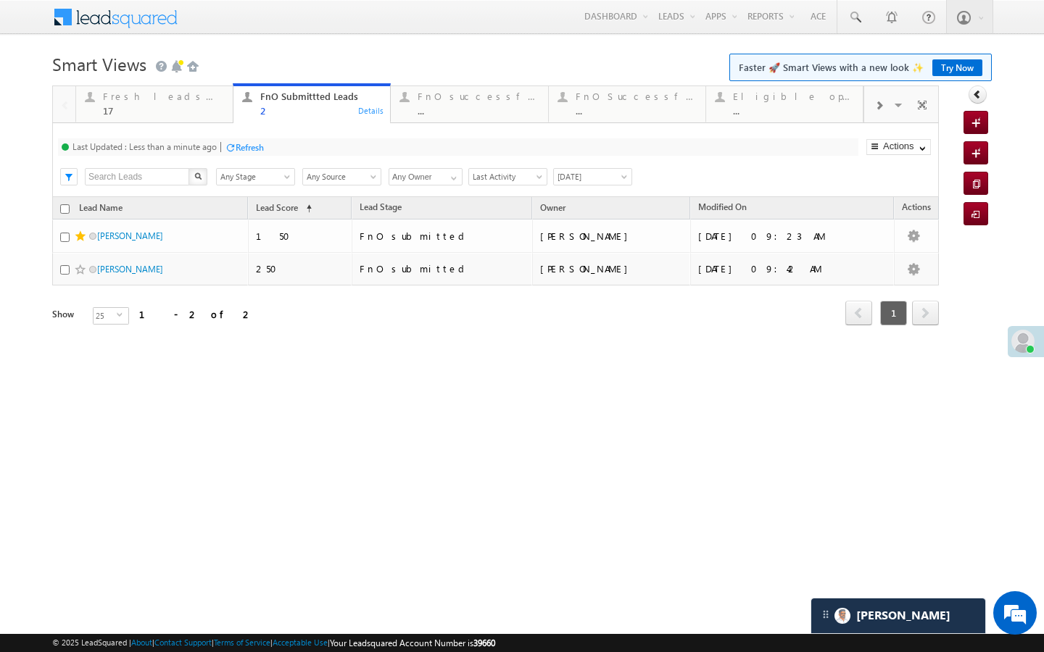
click at [230, 143] on div at bounding box center [230, 147] width 11 height 11
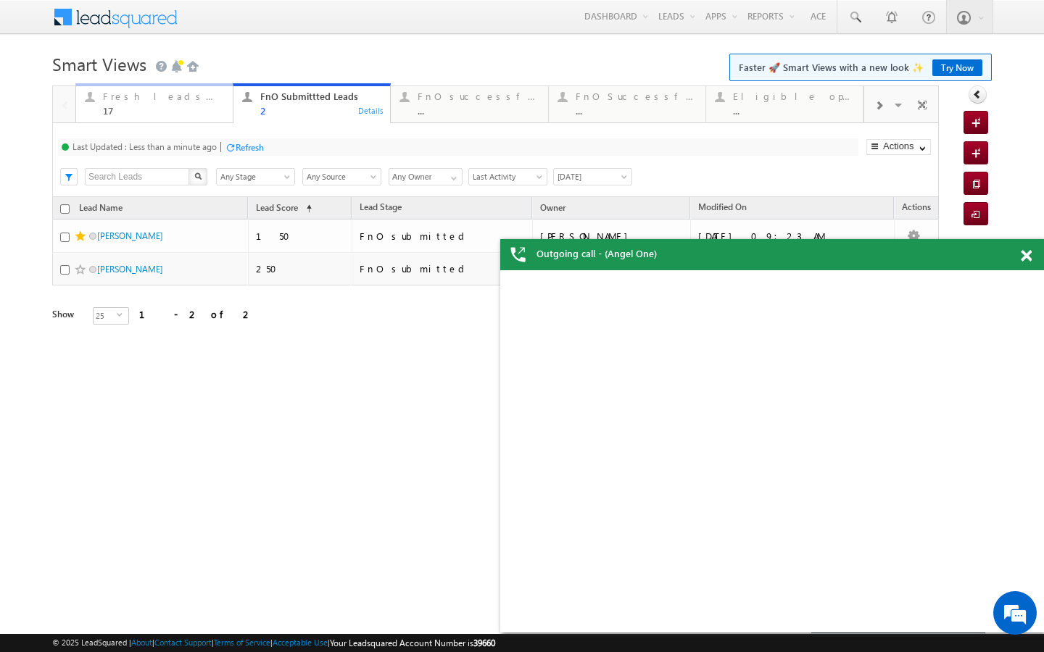
click at [217, 113] on div "17" at bounding box center [163, 110] width 121 height 11
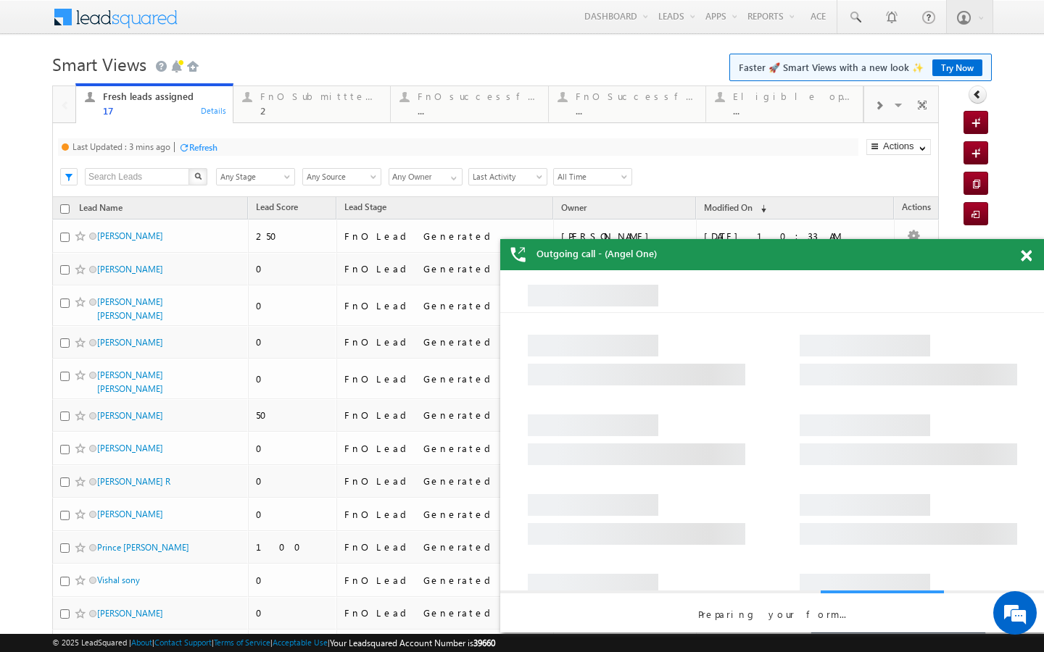
click at [214, 149] on div "Refresh" at bounding box center [203, 147] width 28 height 11
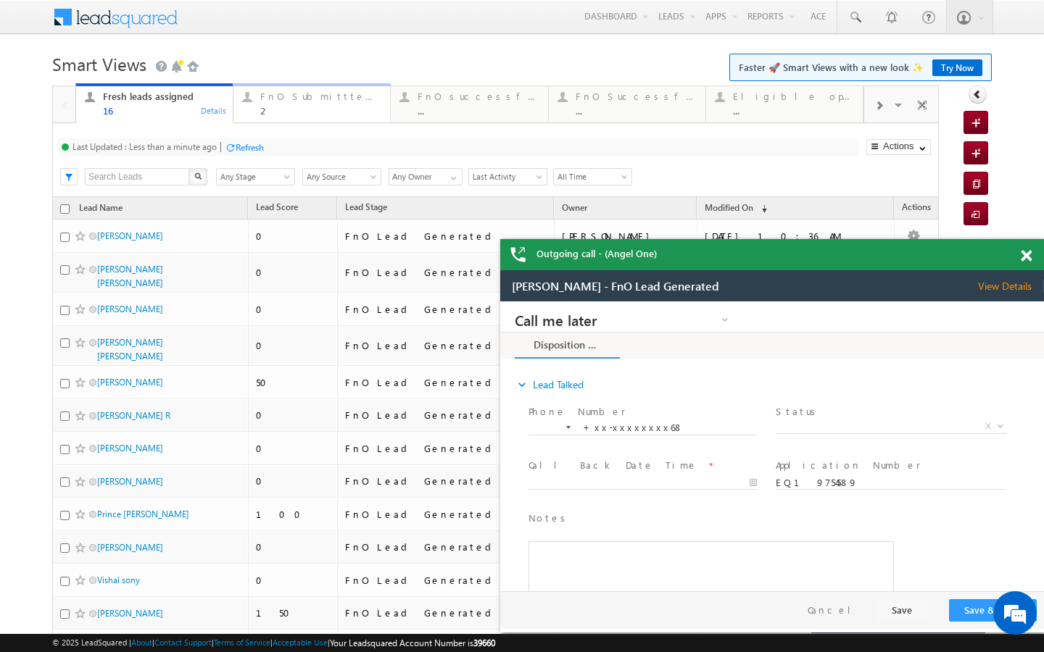
drag, startPoint x: 276, startPoint y: 117, endPoint x: 262, endPoint y: 134, distance: 21.6
click at [276, 117] on link "FnO Submittted Leads 2 Details" at bounding box center [312, 102] width 158 height 39
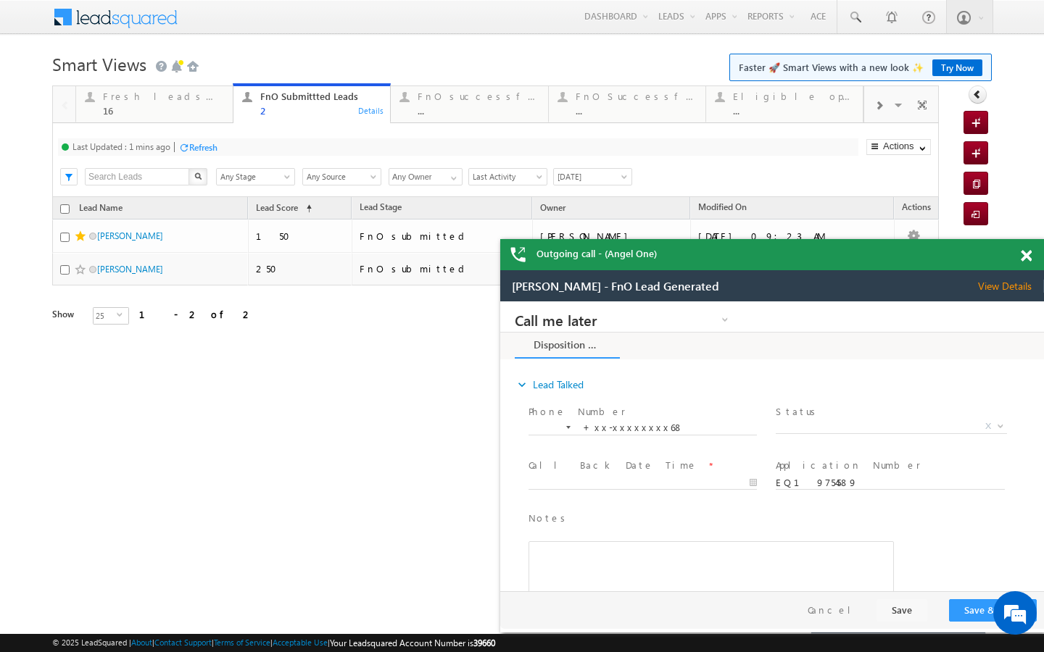
click at [208, 151] on div "Refresh" at bounding box center [203, 147] width 28 height 11
click at [211, 101] on div "Fresh leads assigned" at bounding box center [163, 97] width 121 height 12
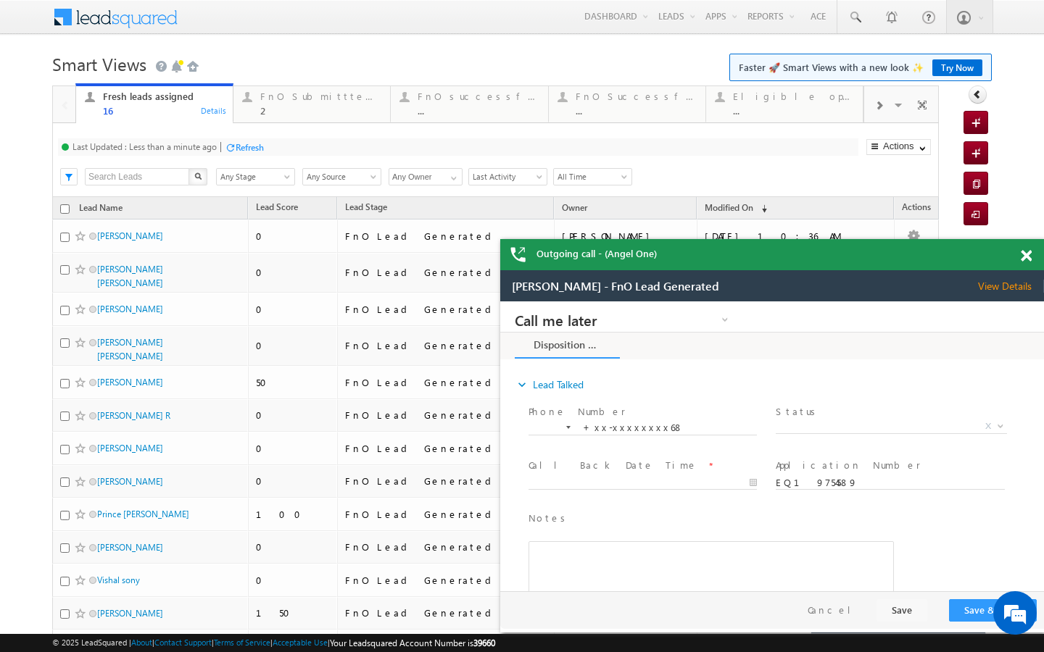
click at [236, 142] on div at bounding box center [230, 147] width 11 height 11
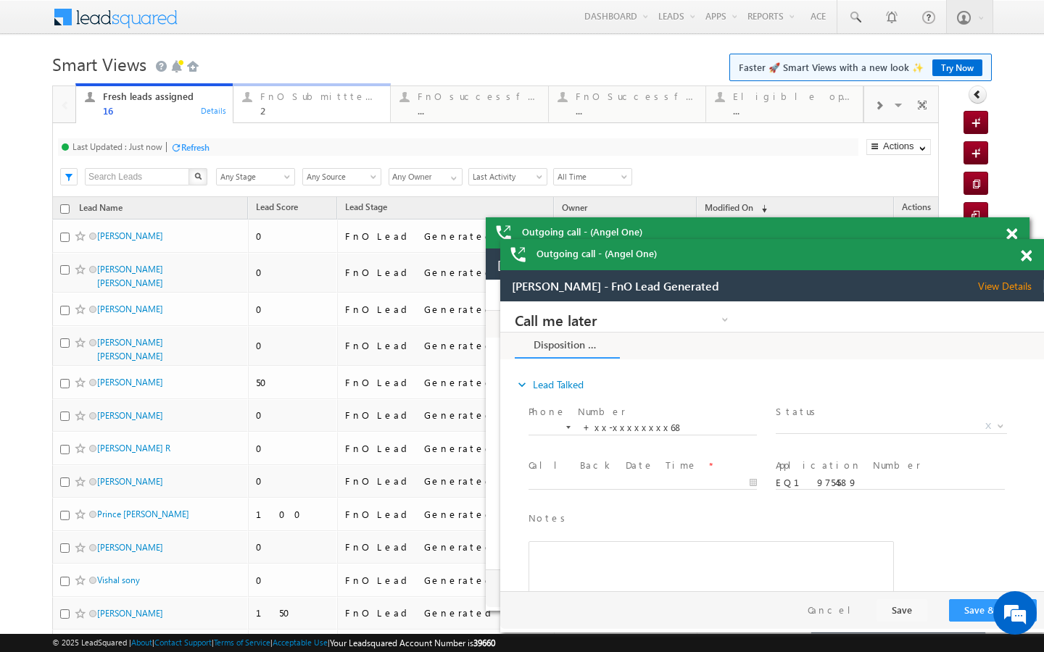
click at [296, 112] on div "2" at bounding box center [320, 110] width 121 height 11
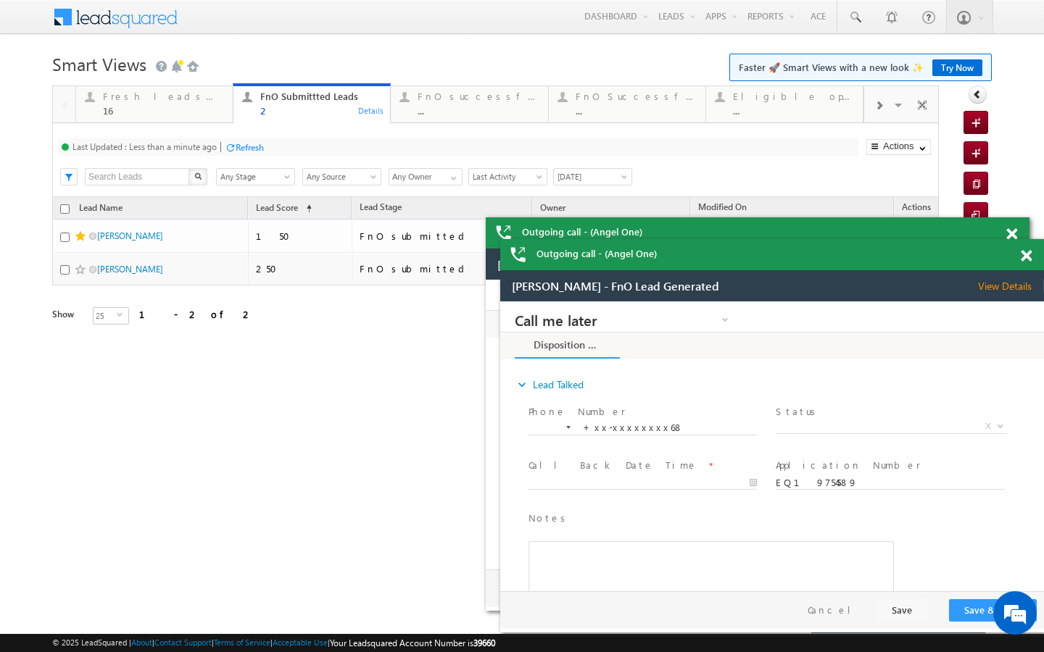
click at [246, 144] on div "Refresh" at bounding box center [250, 147] width 28 height 11
click at [197, 109] on div "16" at bounding box center [163, 110] width 121 height 11
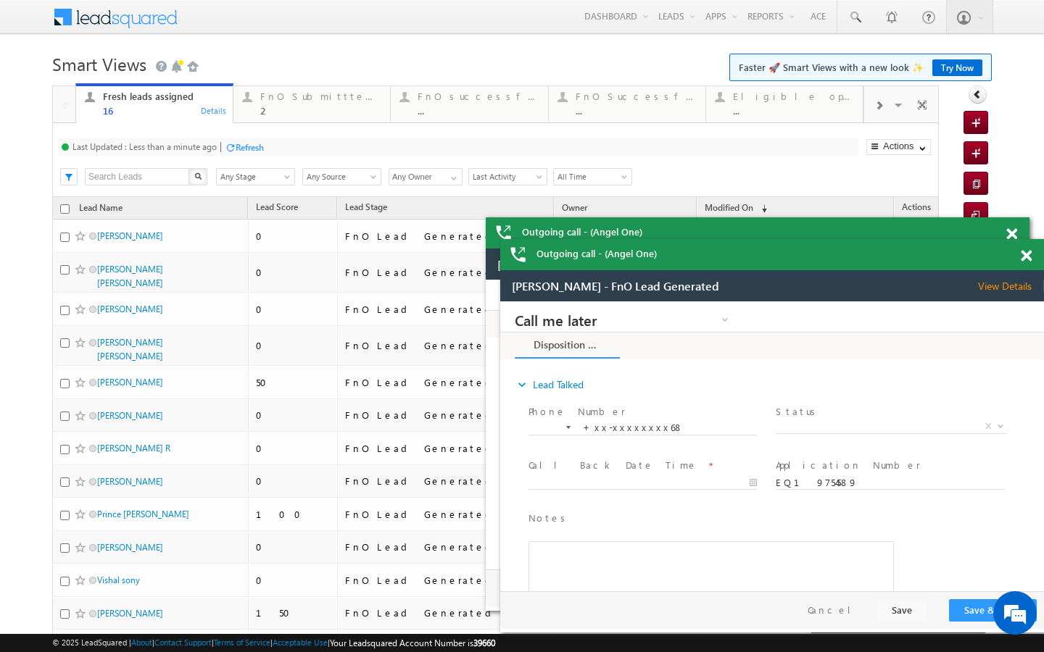
click at [244, 144] on div "Refresh" at bounding box center [250, 147] width 28 height 11
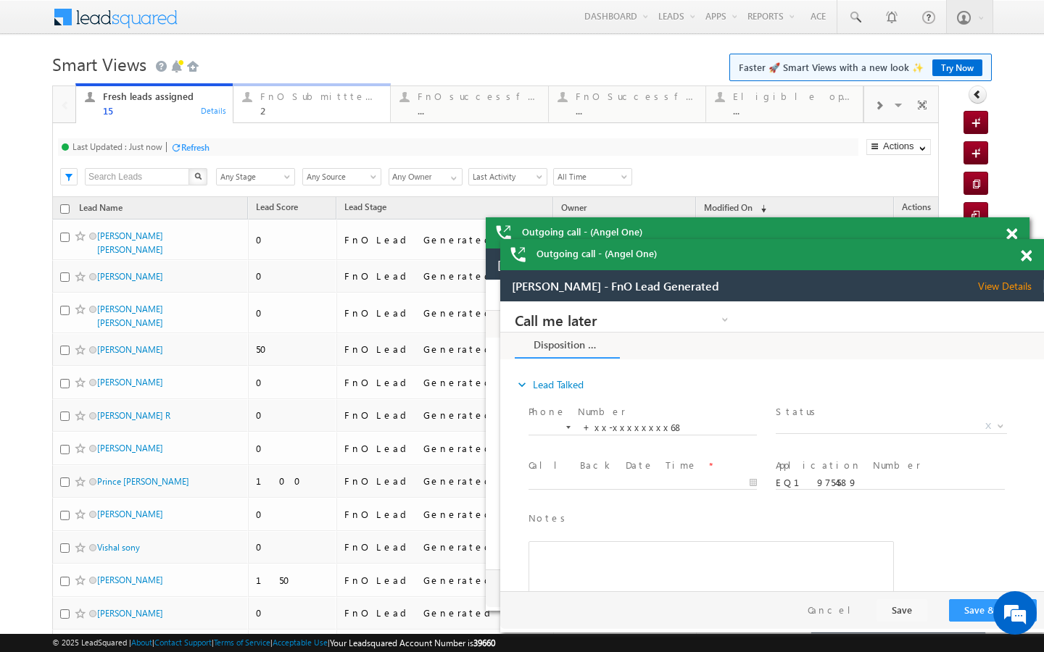
drag, startPoint x: 262, startPoint y: 108, endPoint x: 220, endPoint y: 163, distance: 68.9
click at [262, 108] on div "2" at bounding box center [320, 110] width 121 height 11
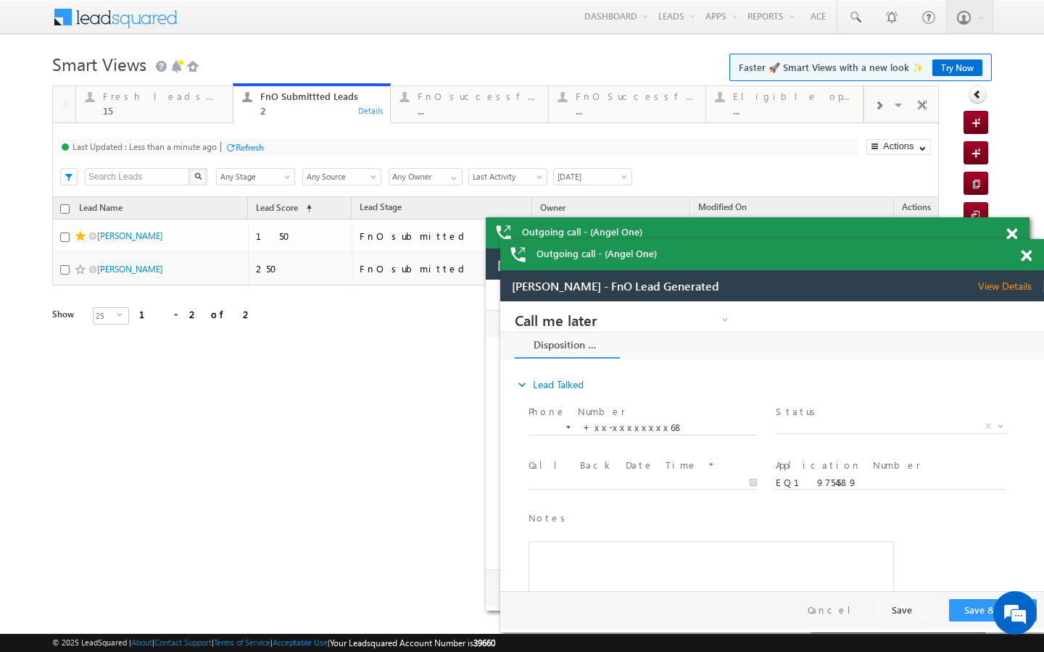
click at [249, 140] on div "Refresh" at bounding box center [244, 147] width 39 height 14
click at [201, 114] on div "15" at bounding box center [163, 110] width 121 height 11
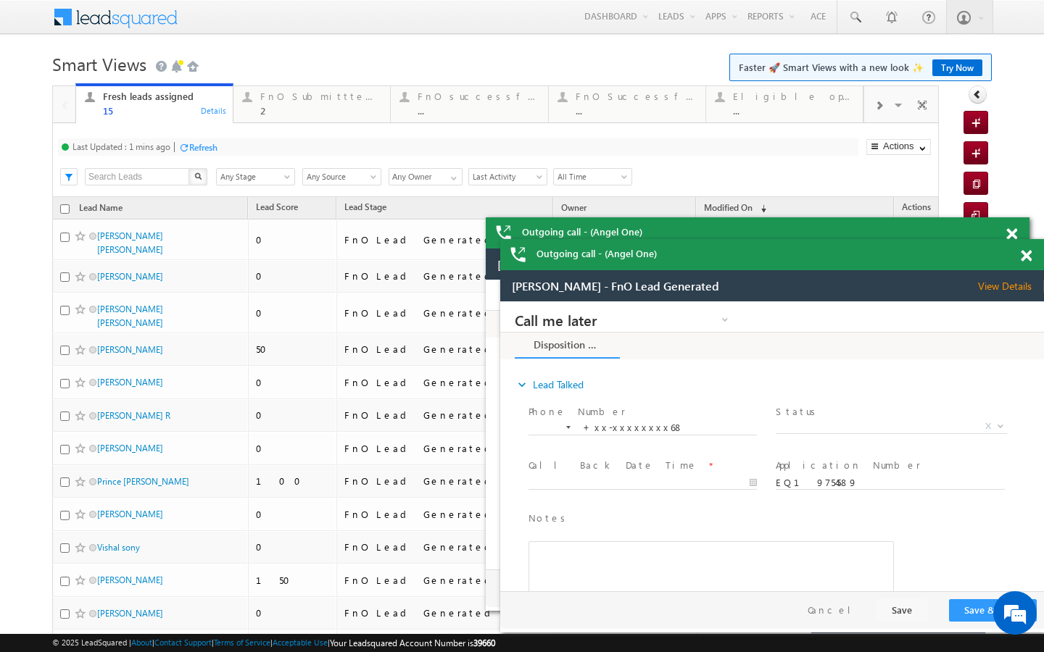
click at [211, 154] on div "Refresh" at bounding box center [197, 147] width 39 height 14
click at [246, 119] on link "FnO Submittted Leads 2 Details" at bounding box center [312, 102] width 158 height 39
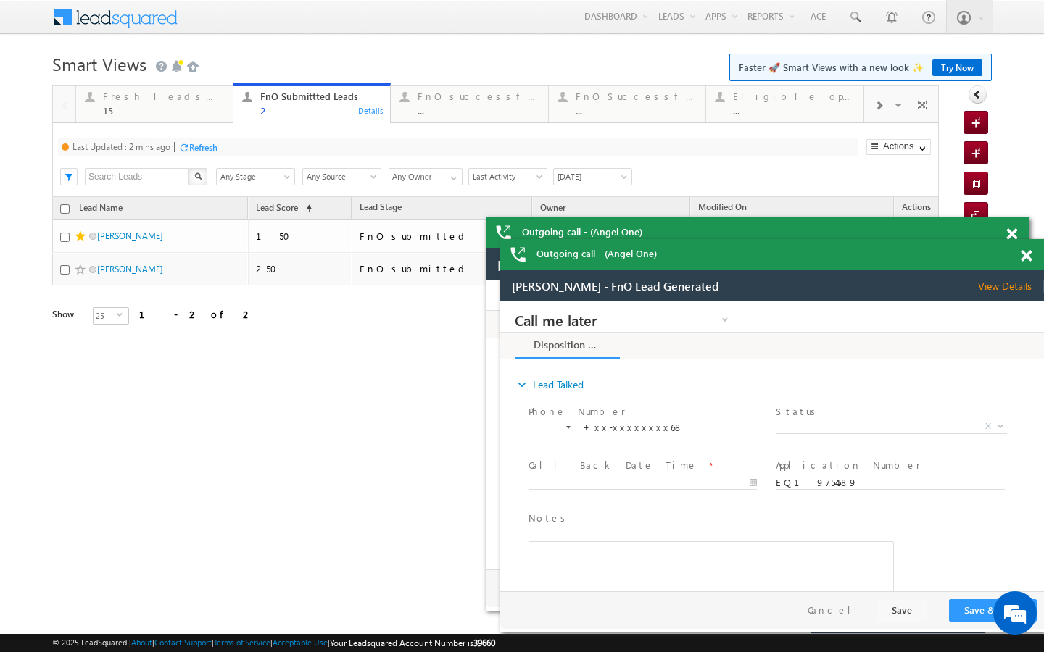
click at [202, 145] on div "Refresh" at bounding box center [203, 147] width 28 height 11
drag, startPoint x: 209, startPoint y: 118, endPoint x: 215, endPoint y: 178, distance: 60.4
click at [209, 118] on link "Fresh leads assigned 15 Details" at bounding box center [154, 102] width 158 height 39
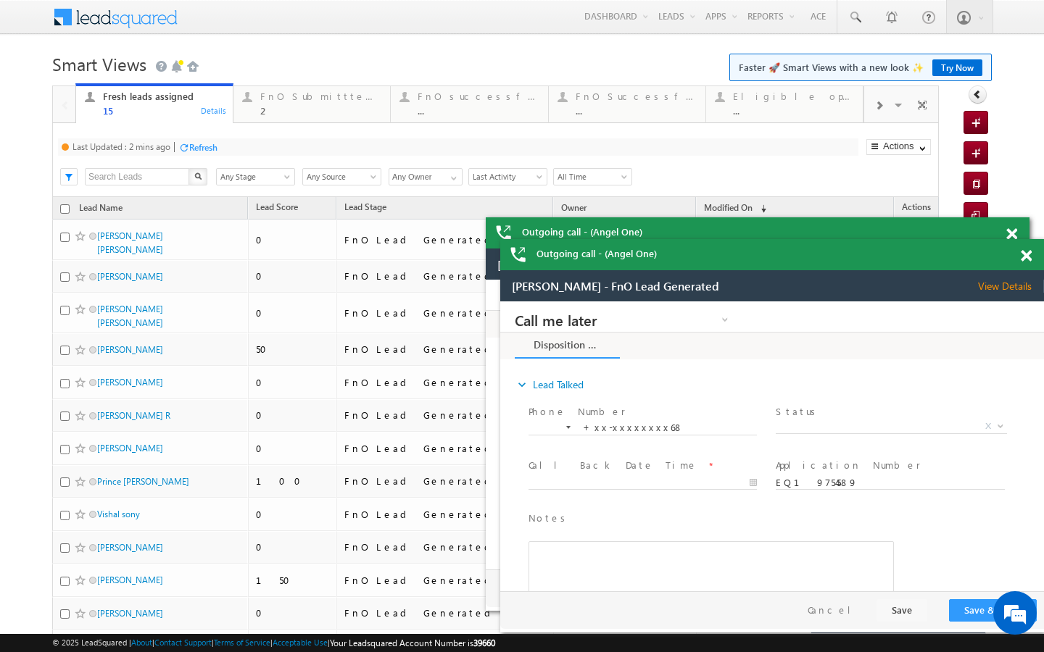
click at [208, 144] on div "Refresh" at bounding box center [203, 147] width 28 height 11
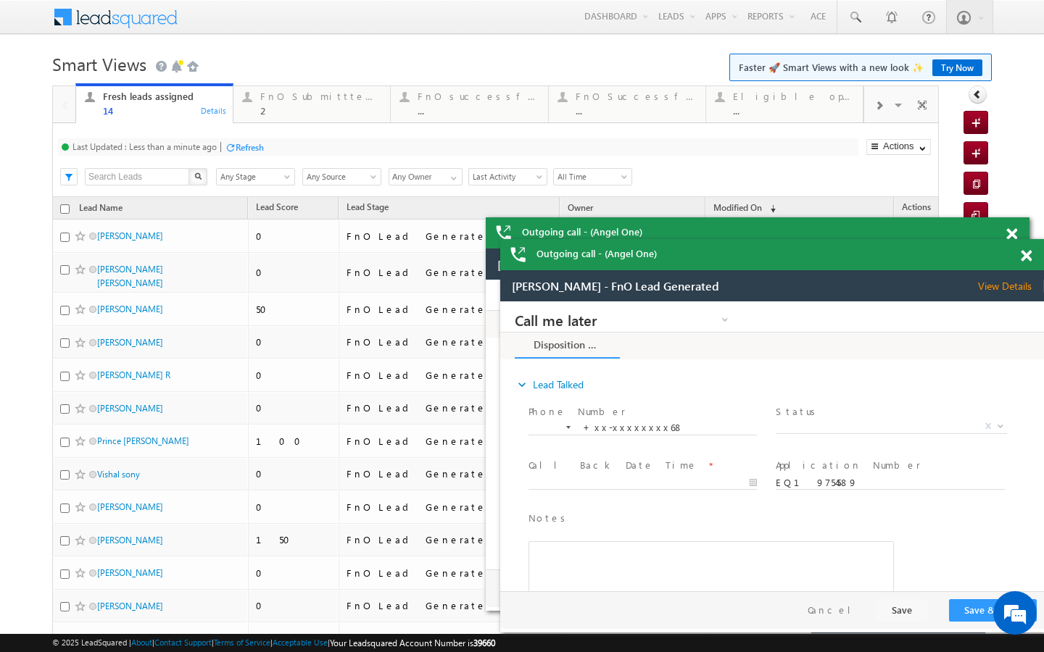
click at [289, 143] on div "Last Updated : Less than a minute ago Refresh Refreshing..." at bounding box center [458, 146] width 800 height 17
click at [304, 110] on div "2" at bounding box center [320, 110] width 121 height 11
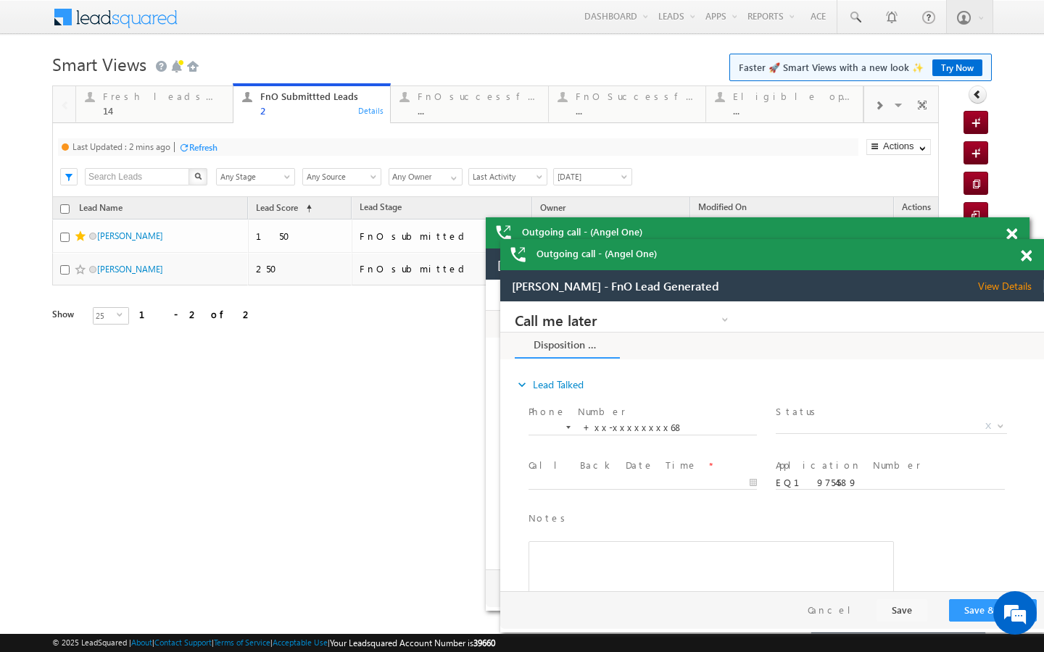
click at [214, 148] on div "Refresh" at bounding box center [203, 147] width 28 height 11
click at [419, 110] on div "..." at bounding box center [477, 110] width 121 height 11
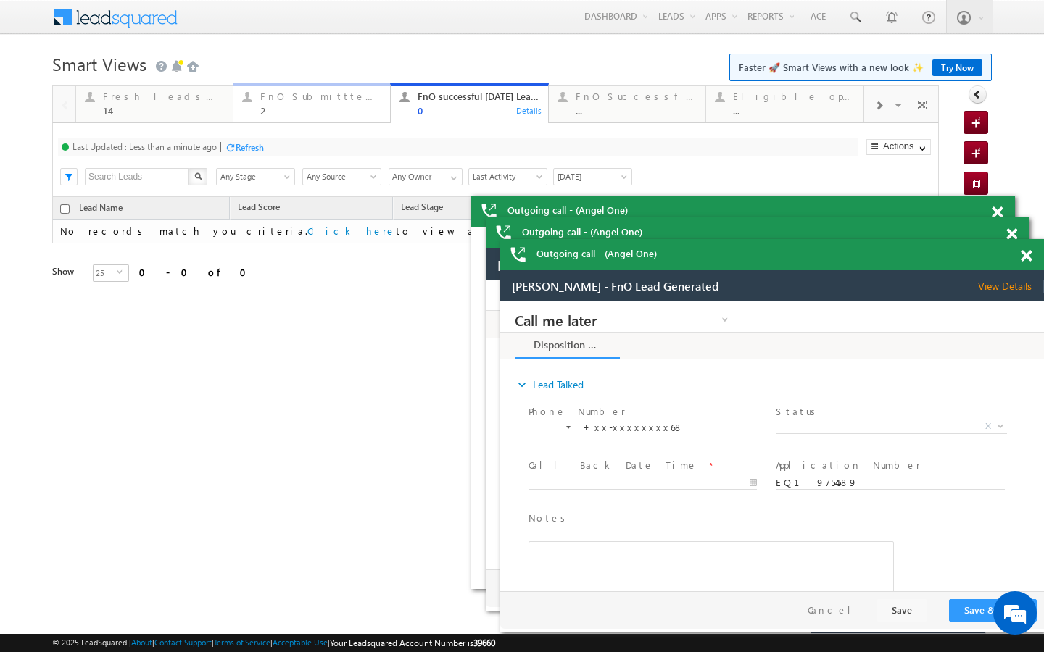
drag, startPoint x: 343, startPoint y: 117, endPoint x: 215, endPoint y: 159, distance: 134.3
click at [343, 117] on link "FnO Submittted Leads 2 Details" at bounding box center [312, 102] width 158 height 39
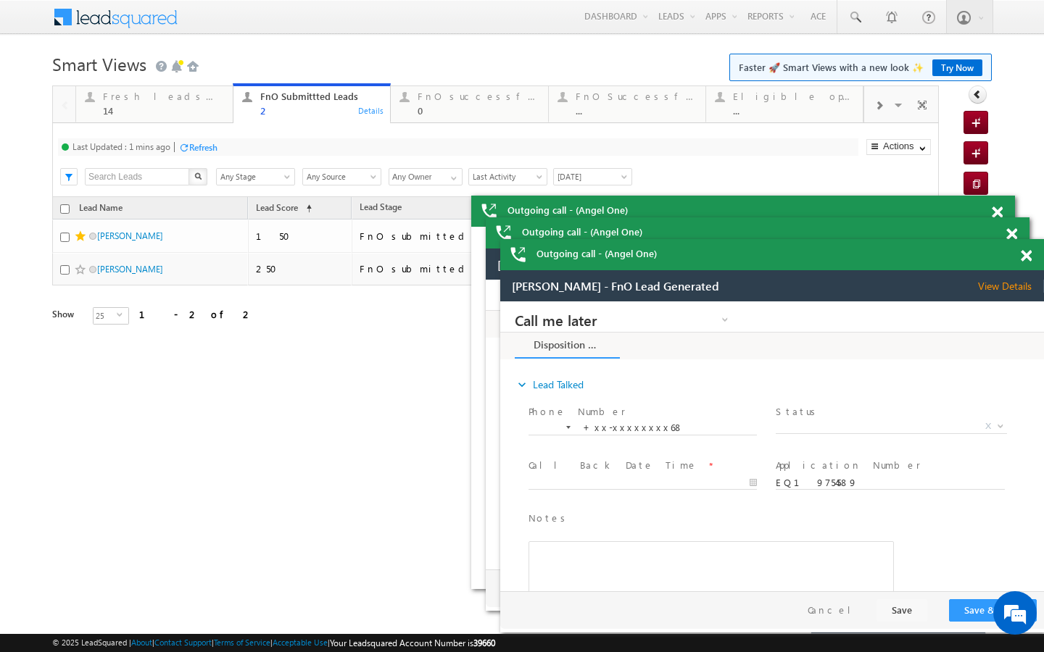
click at [203, 149] on div "Refresh" at bounding box center [203, 147] width 28 height 11
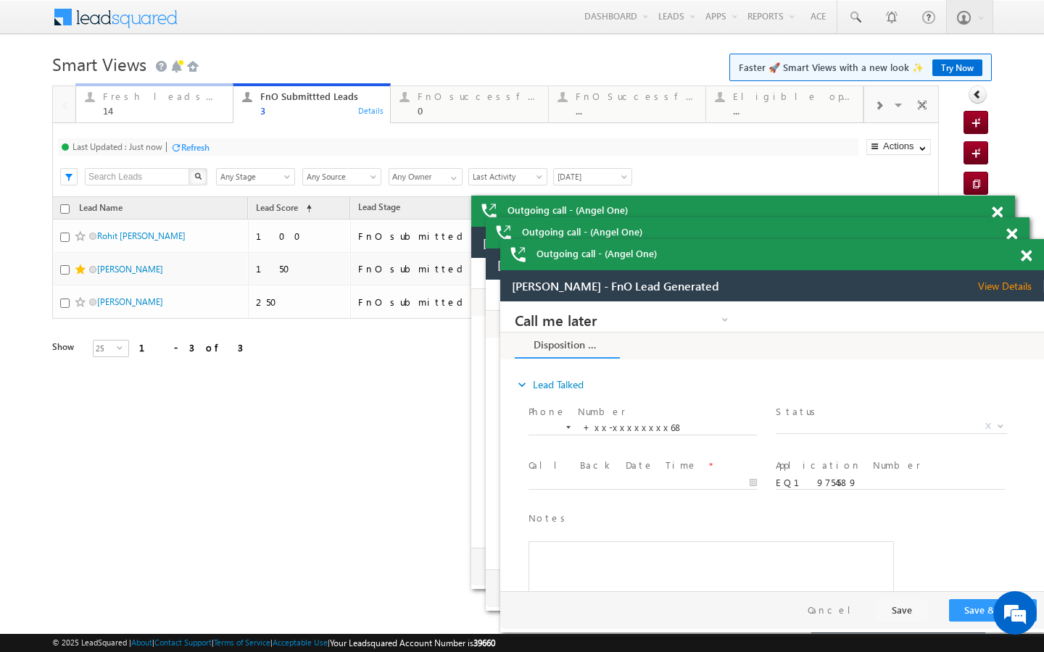
drag, startPoint x: 199, startPoint y: 93, endPoint x: 202, endPoint y: 153, distance: 60.3
click at [199, 93] on div "Fresh leads assigned" at bounding box center [163, 97] width 121 height 12
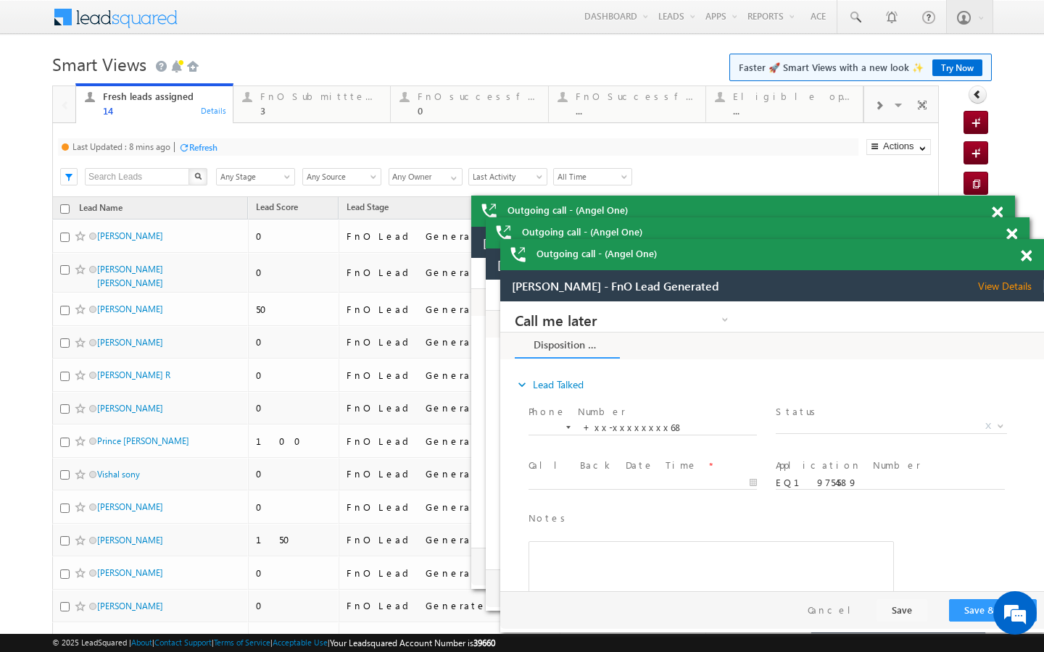
click at [209, 141] on div "Refresh" at bounding box center [197, 147] width 39 height 14
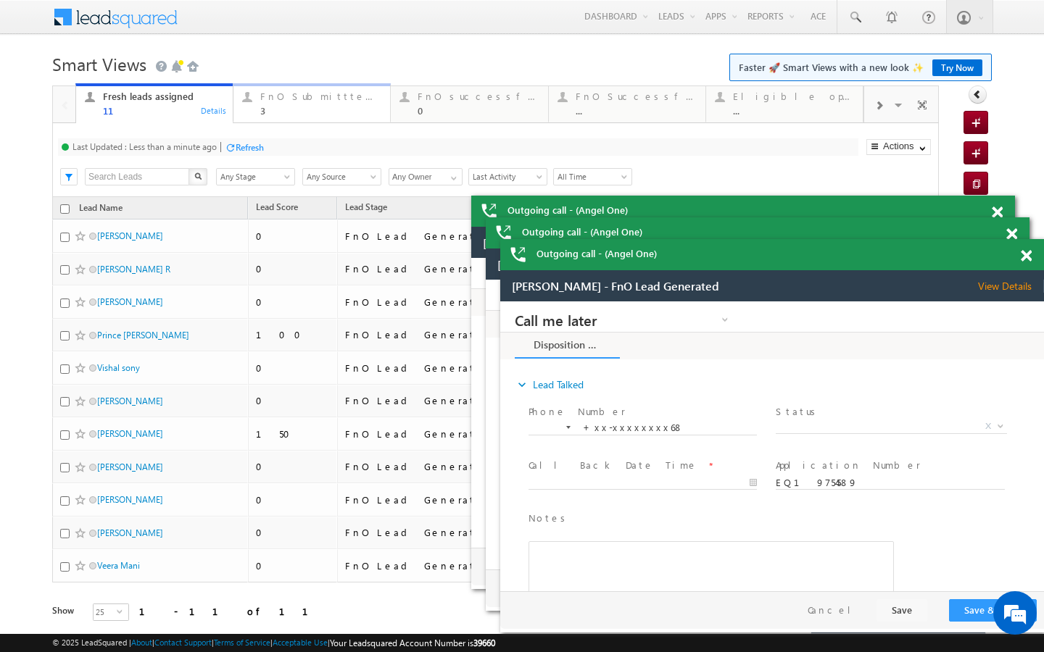
click at [300, 119] on link "FnO Submittted Leads 3 Details" at bounding box center [312, 102] width 158 height 39
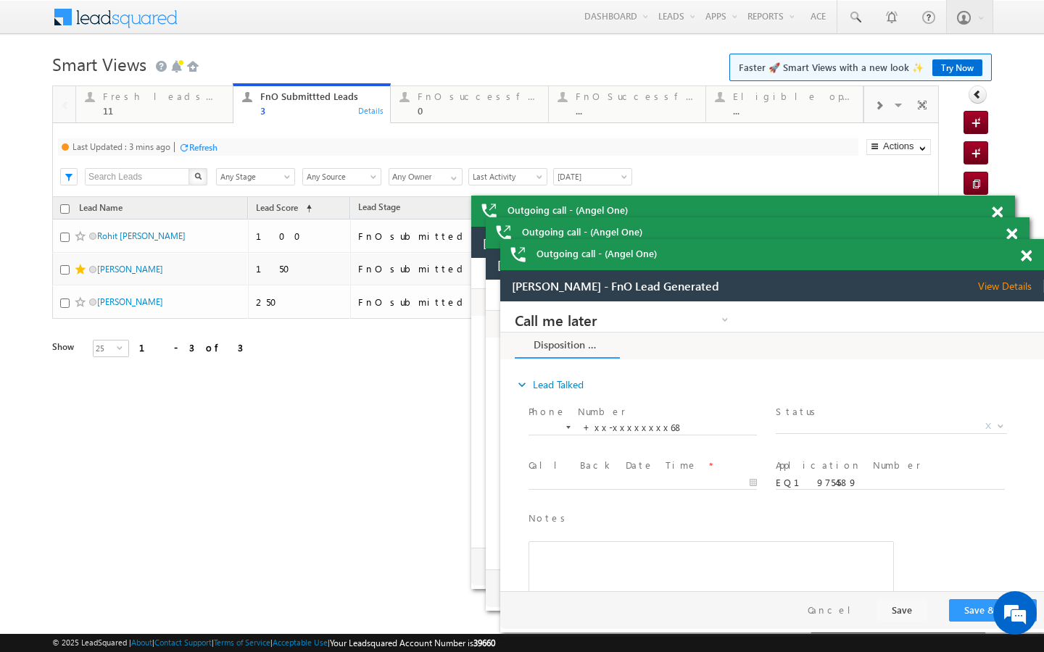
click at [191, 149] on div "Refresh" at bounding box center [203, 147] width 28 height 11
drag, startPoint x: 182, startPoint y: 108, endPoint x: 192, endPoint y: 134, distance: 28.0
click at [182, 108] on div "11" at bounding box center [163, 110] width 121 height 11
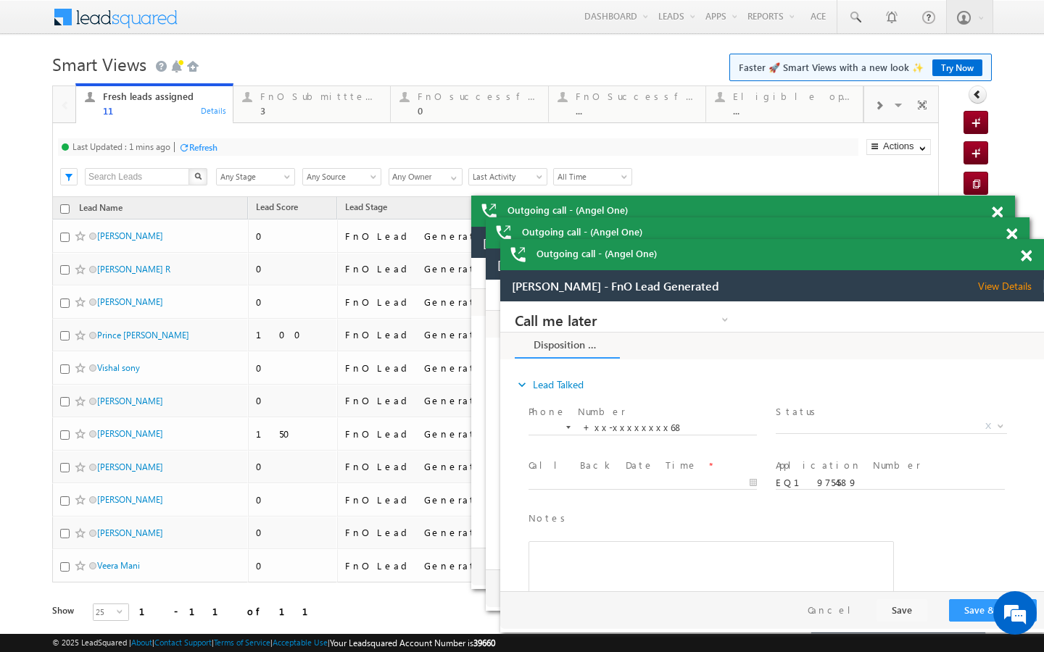
click at [216, 147] on div "Refresh" at bounding box center [203, 147] width 28 height 11
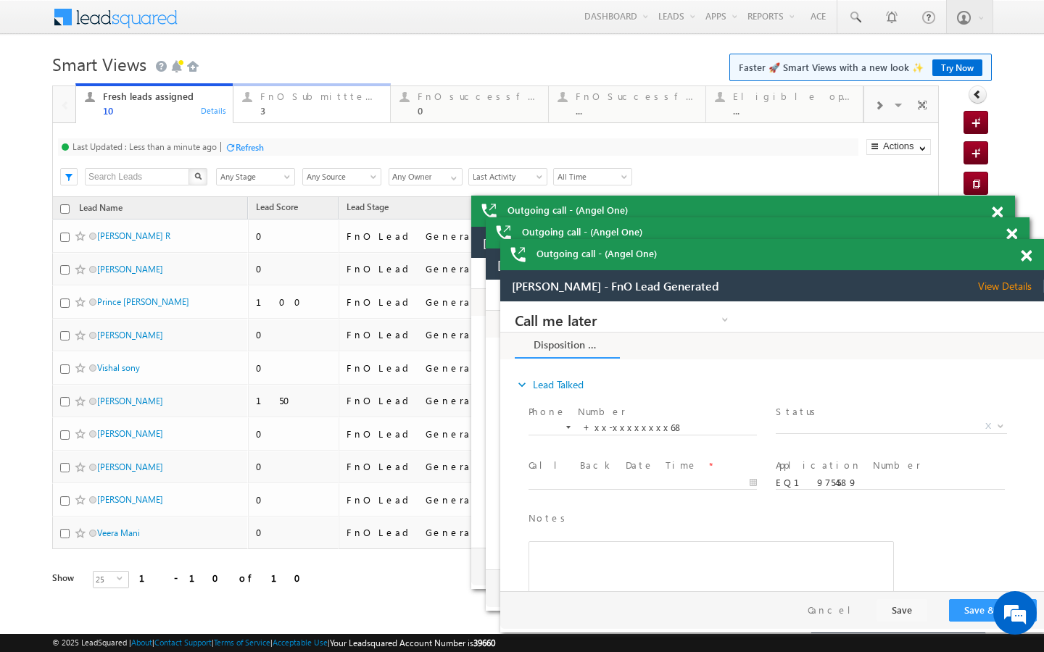
click at [252, 111] on div "FnO Submittted Leads 3 Details" at bounding box center [312, 102] width 154 height 28
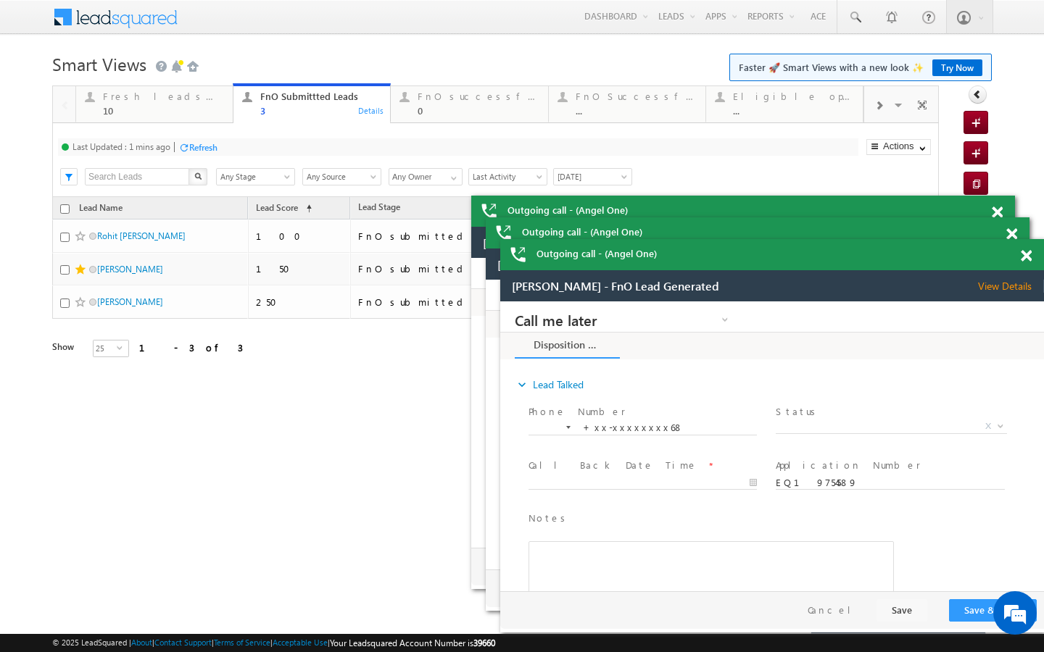
click at [211, 149] on div "Refresh" at bounding box center [203, 147] width 28 height 11
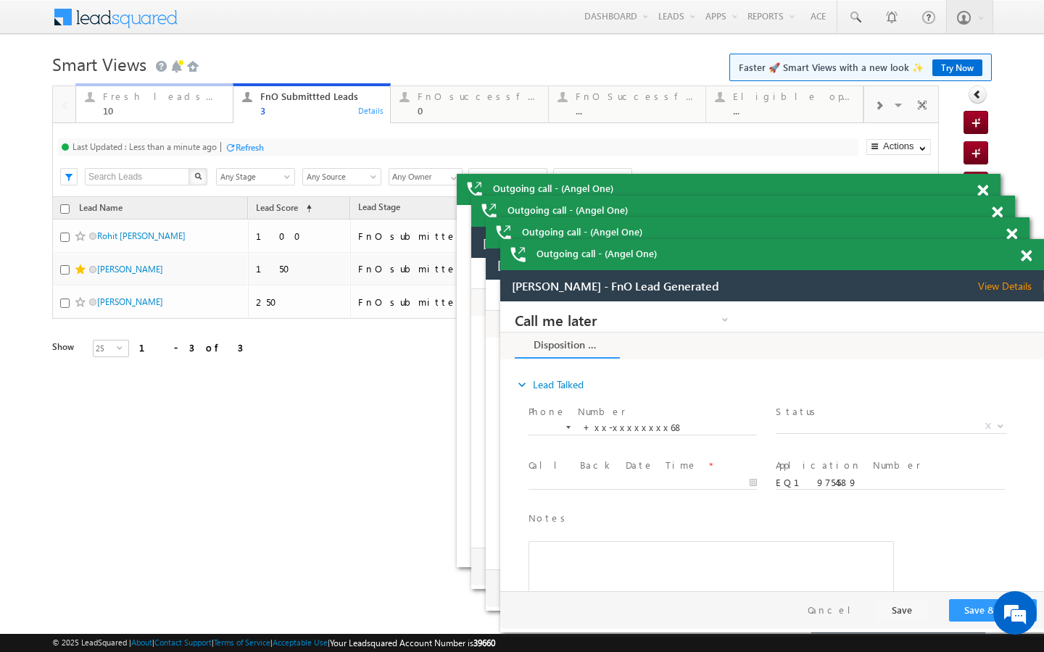
drag, startPoint x: 227, startPoint y: 107, endPoint x: 227, endPoint y: 156, distance: 48.6
click at [227, 107] on div "Fresh leads assigned 10 Details" at bounding box center [155, 102] width 154 height 28
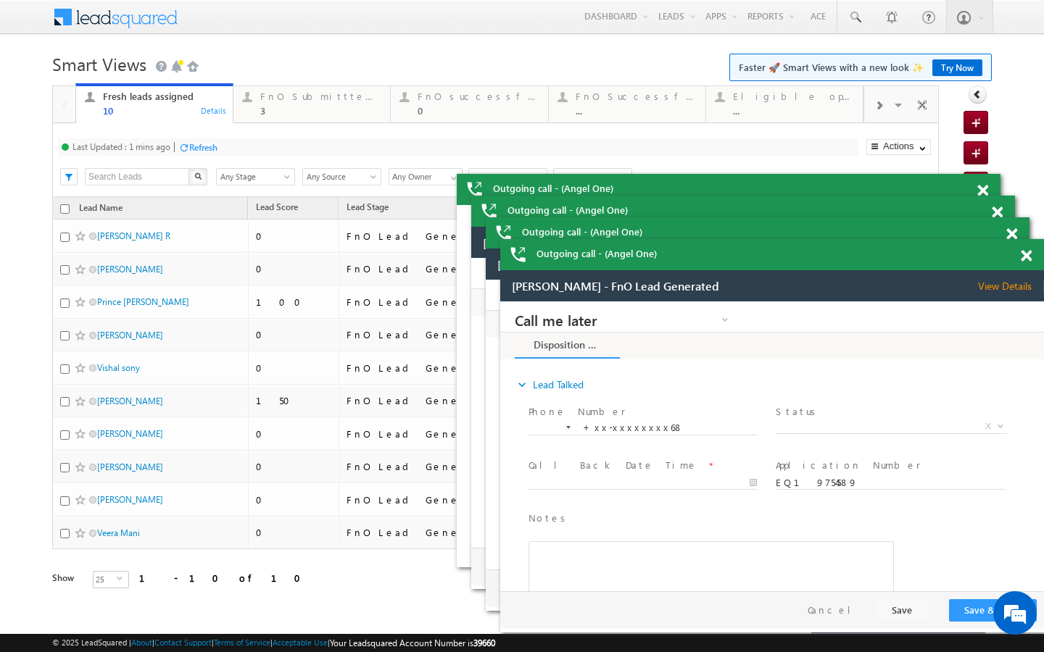
click at [215, 151] on div "Refresh" at bounding box center [203, 147] width 28 height 11
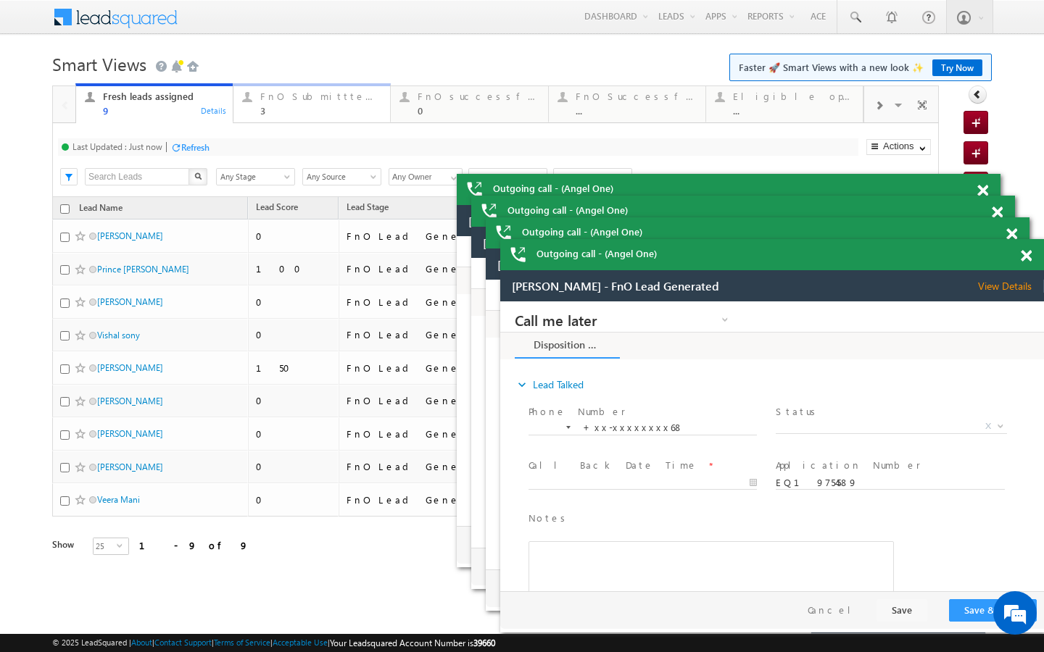
click at [348, 105] on div "3" at bounding box center [320, 110] width 121 height 11
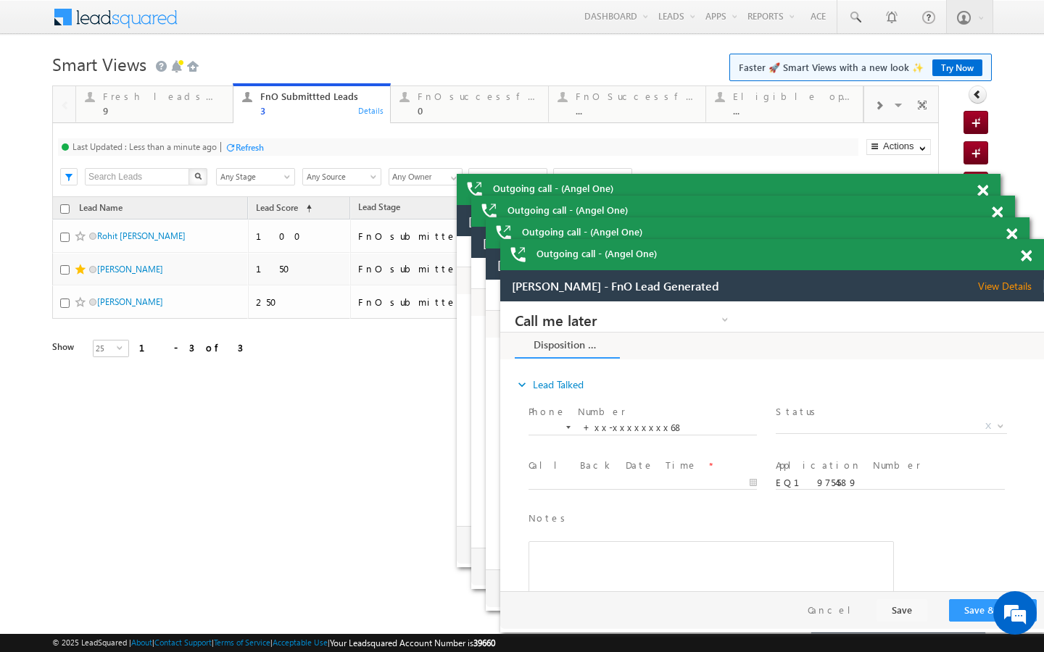
click at [213, 149] on div "Last Updated : Less than a minute ago" at bounding box center [144, 146] width 144 height 11
click at [246, 148] on div "Refresh" at bounding box center [250, 147] width 28 height 11
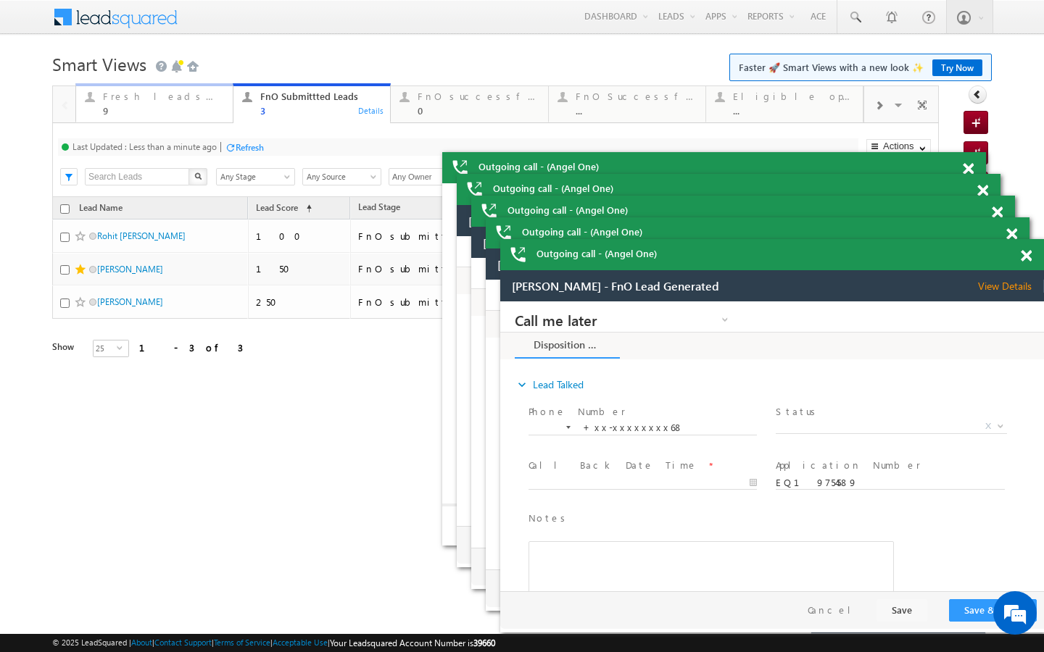
click at [220, 96] on div "Fresh leads assigned" at bounding box center [163, 97] width 121 height 12
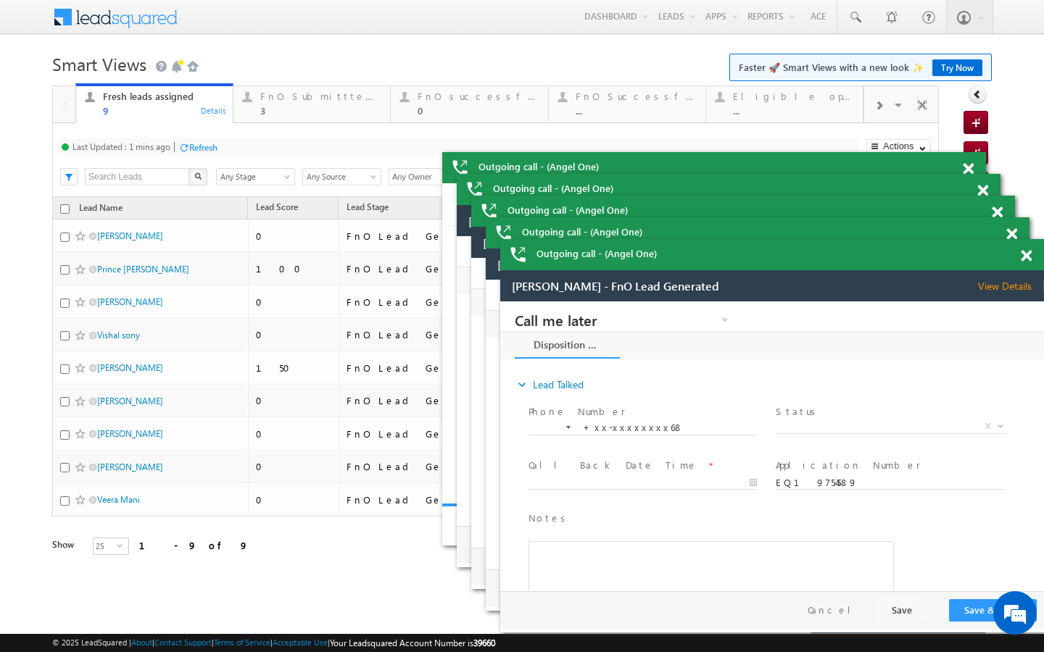
click at [206, 148] on div "Refresh" at bounding box center [203, 147] width 28 height 11
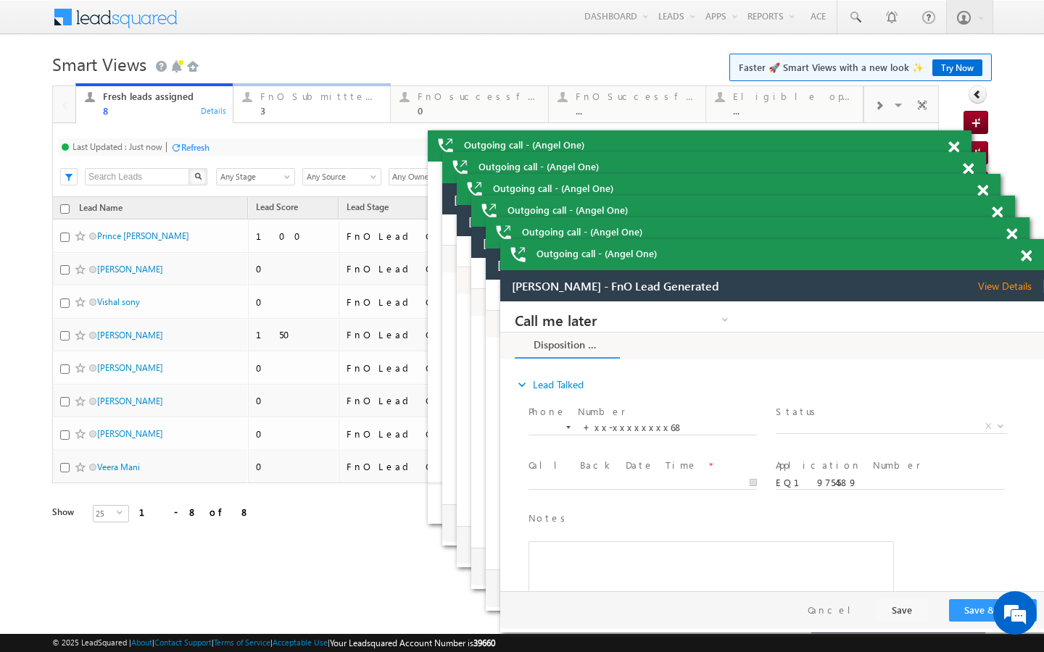
click at [276, 109] on div "3" at bounding box center [320, 110] width 121 height 11
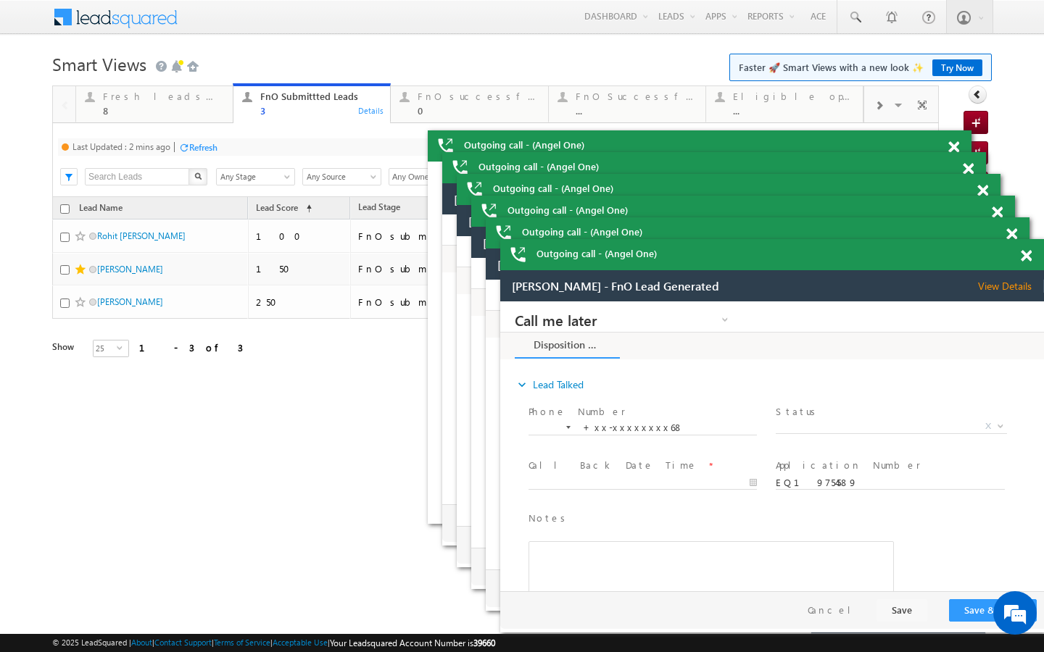
click at [206, 144] on div "Refresh" at bounding box center [203, 147] width 28 height 11
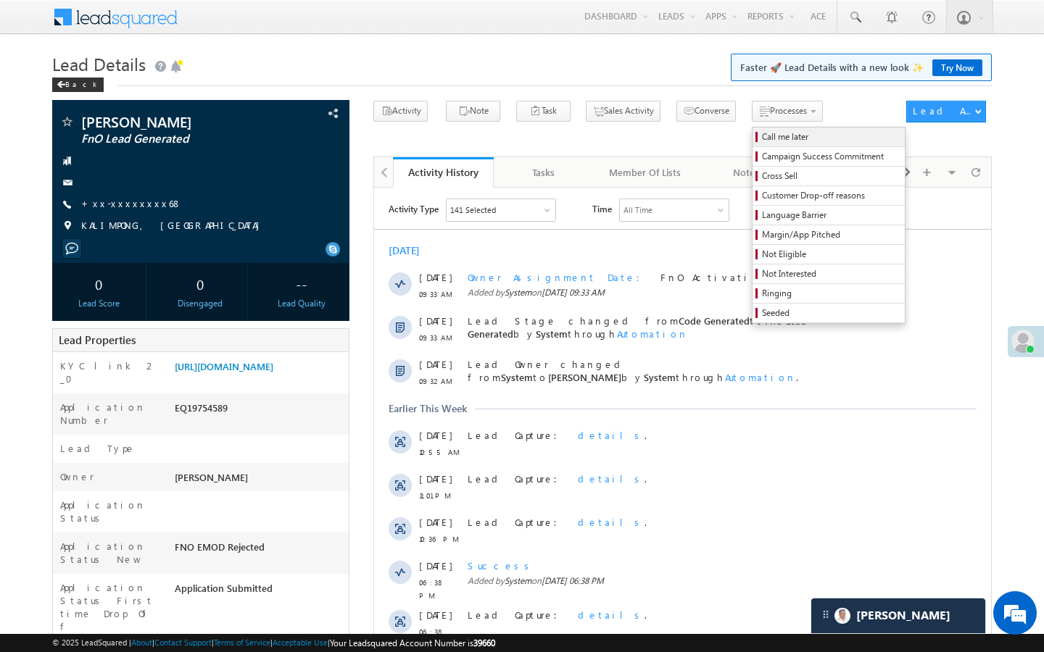
click at [762, 142] on span "Call me later" at bounding box center [831, 136] width 138 height 13
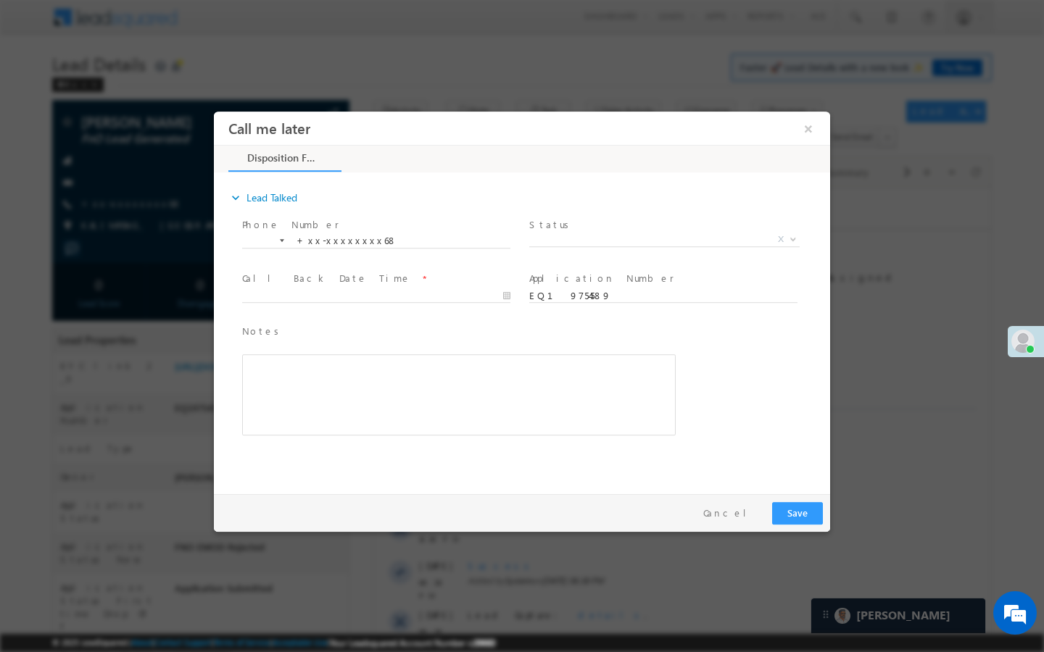
scroll to position [6629, 0]
click at [721, 249] on span "X" at bounding box center [664, 243] width 270 height 14
click at [723, 245] on span "X" at bounding box center [664, 240] width 270 height 14
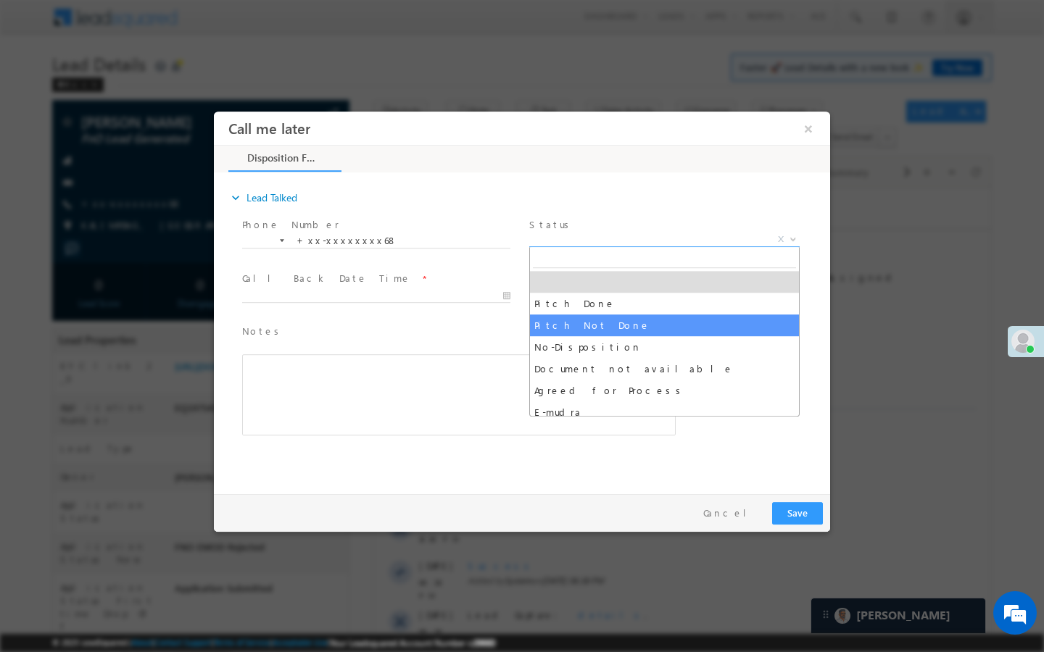
select select "Pitch Not Done"
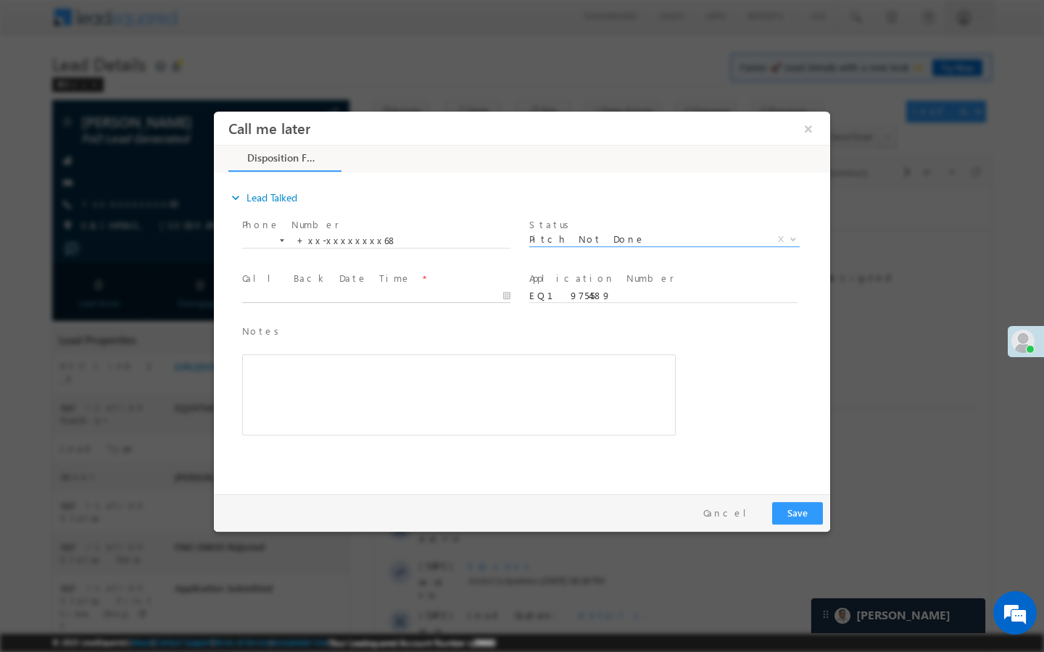
type input "09/27/25 10:37 AM"
click at [470, 300] on input "09/27/25 10:37 AM" at bounding box center [376, 296] width 268 height 14
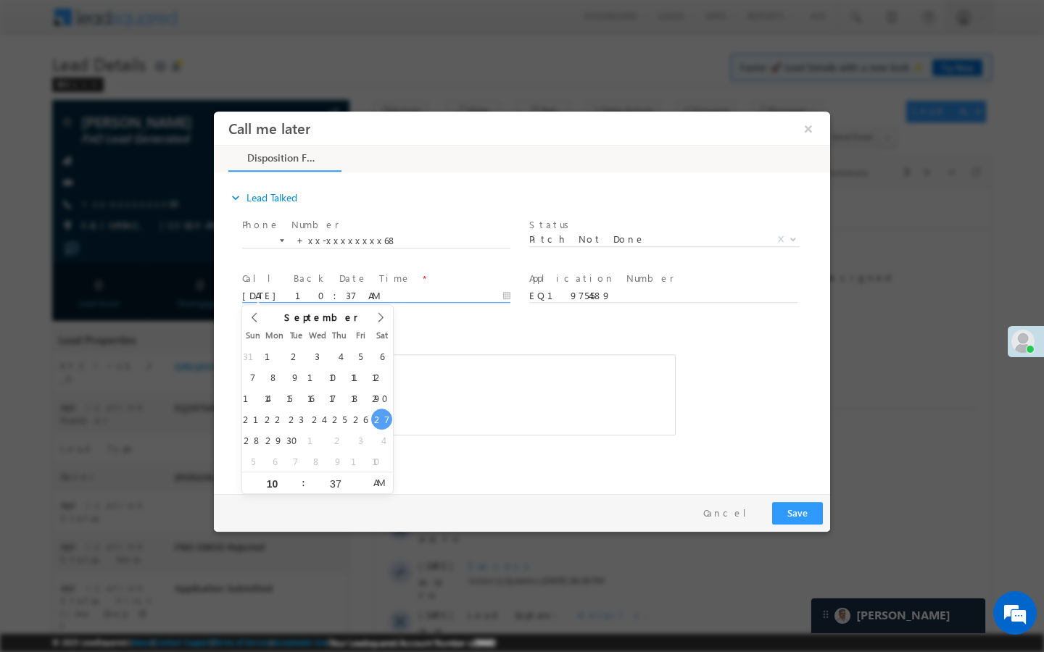
scroll to position [0, 0]
click at [790, 512] on button "Save" at bounding box center [797, 513] width 51 height 22
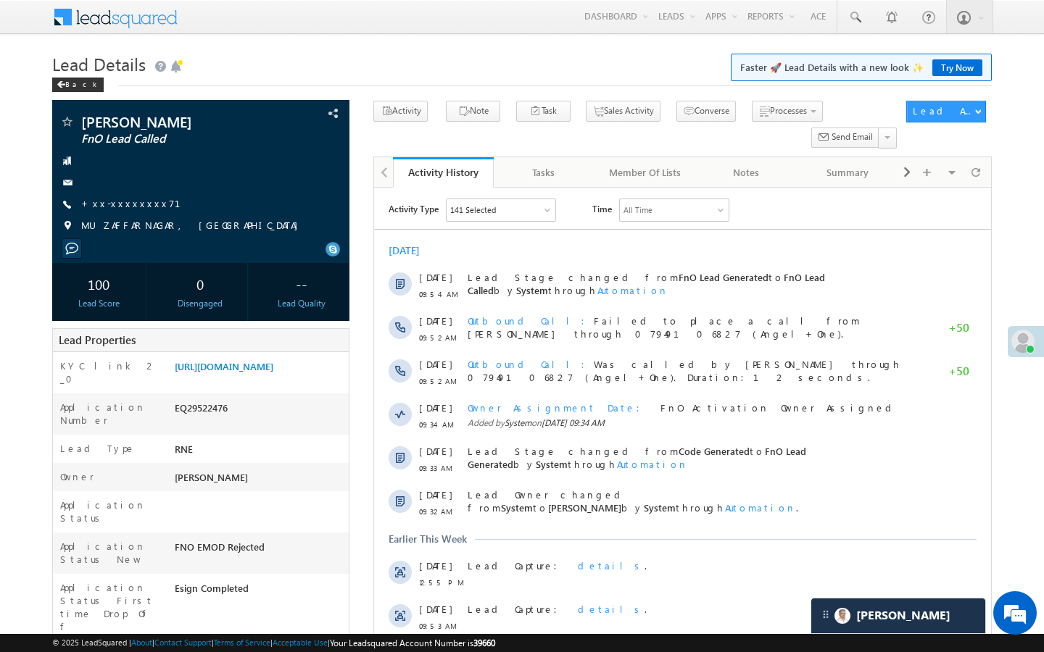
scroll to position [6664, 0]
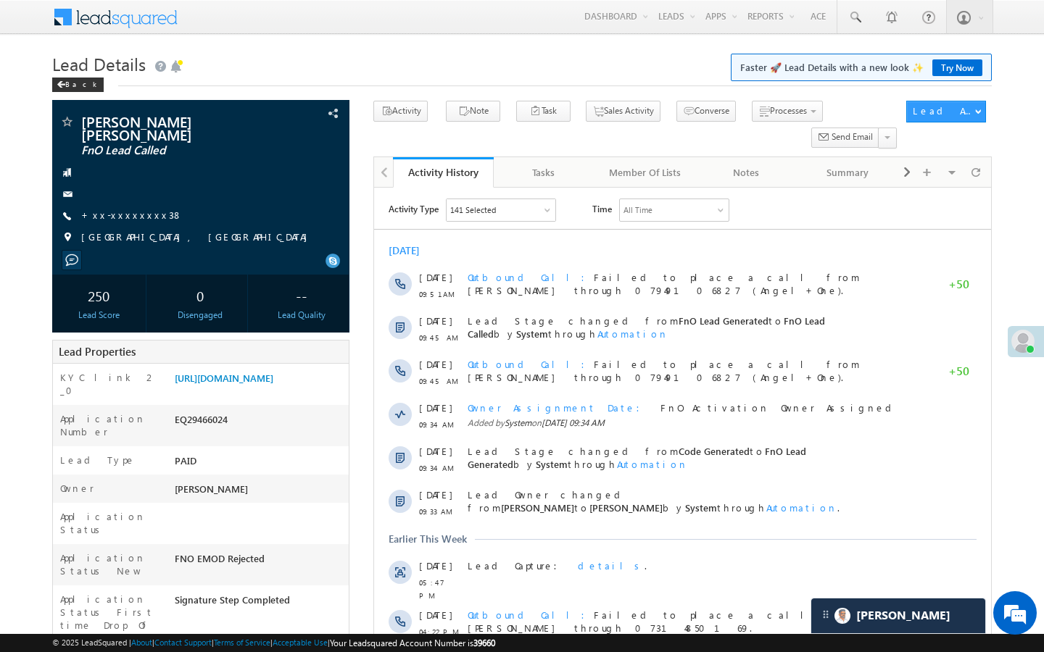
scroll to position [6664, 0]
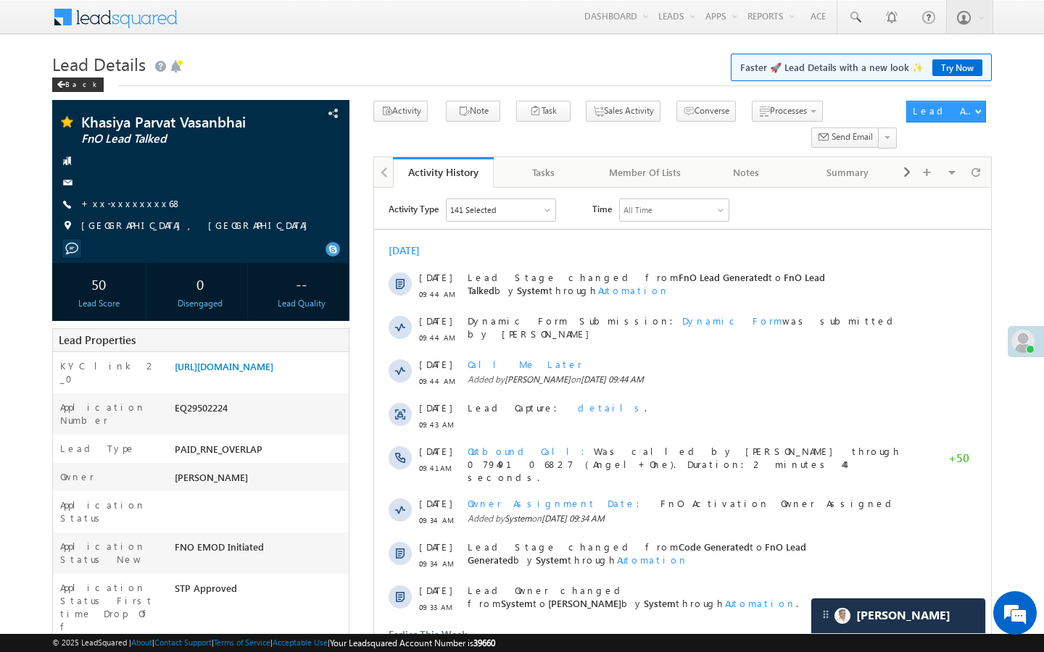
scroll to position [6664, 0]
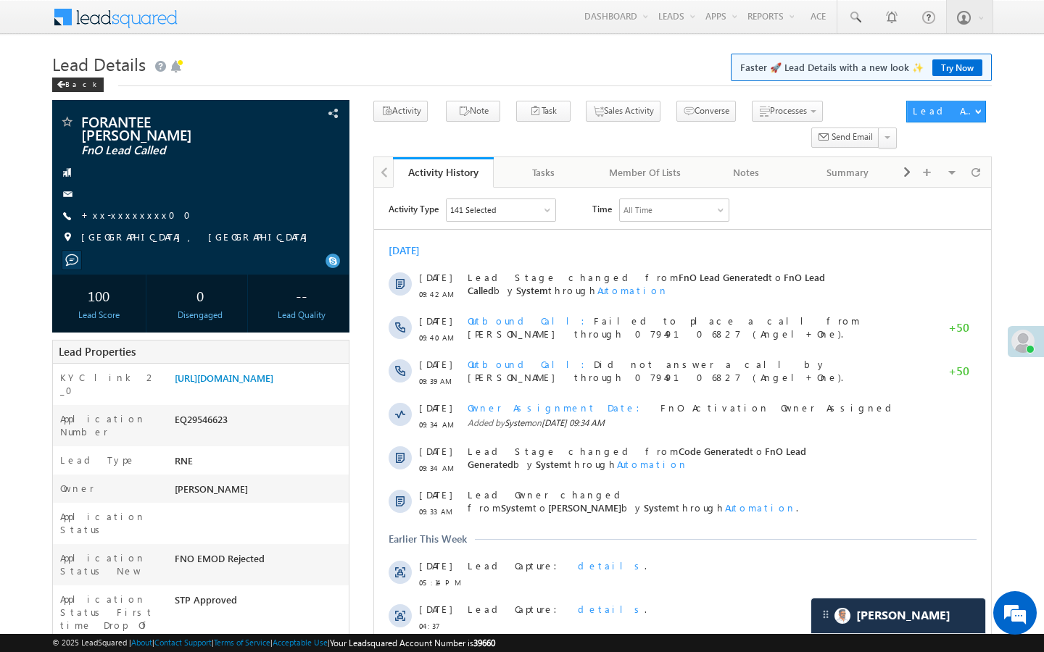
scroll to position [5621, 0]
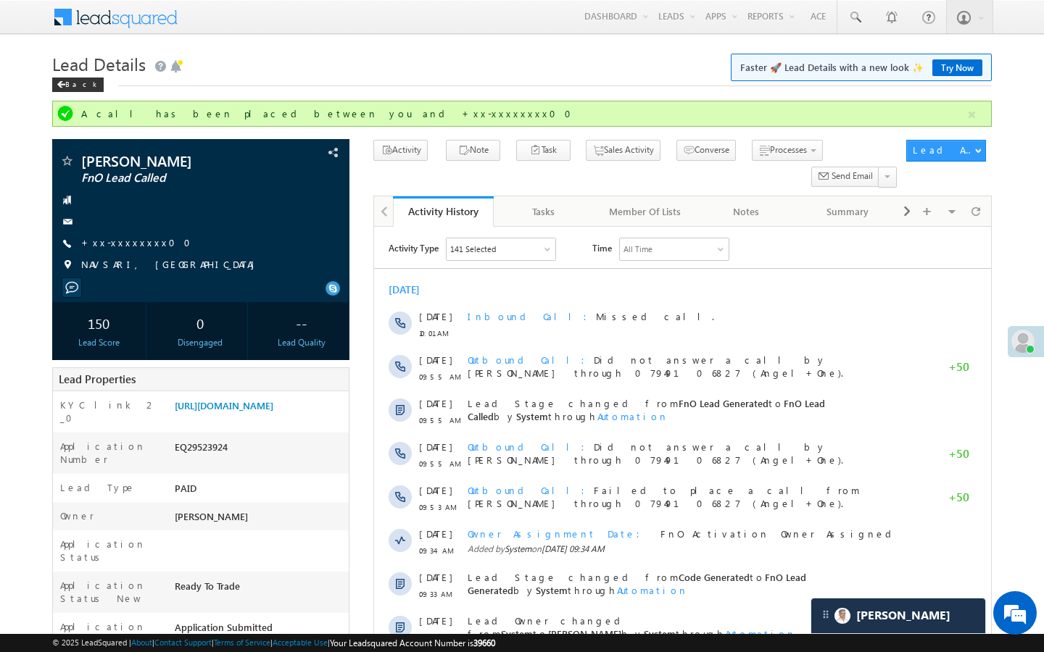
scroll to position [5586, 0]
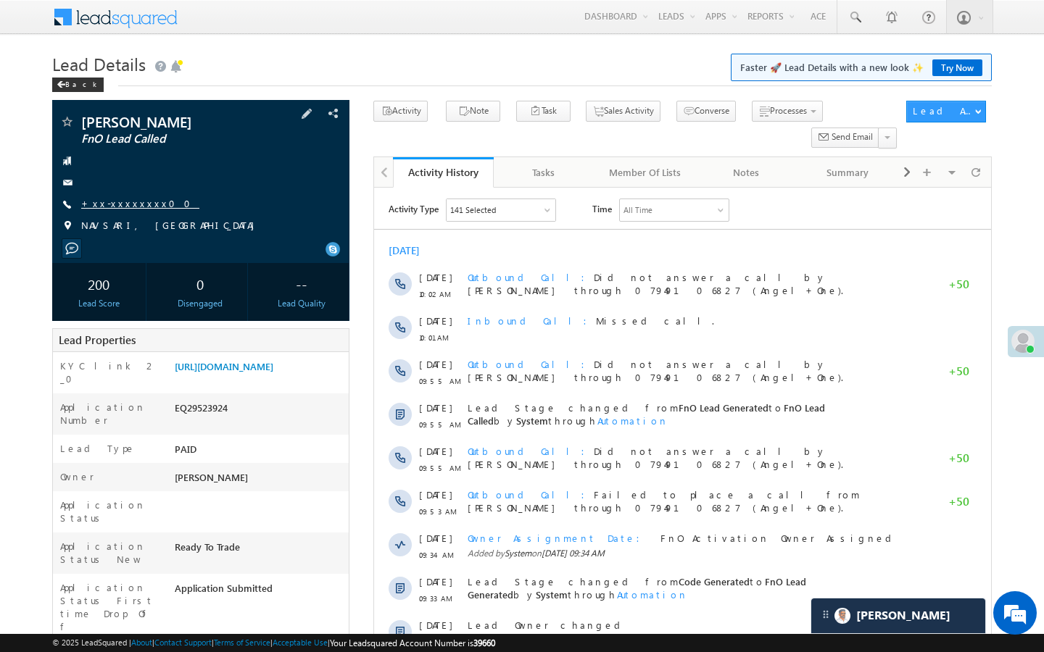
click at [133, 201] on link "+xx-xxxxxxxx00" at bounding box center [140, 203] width 118 height 12
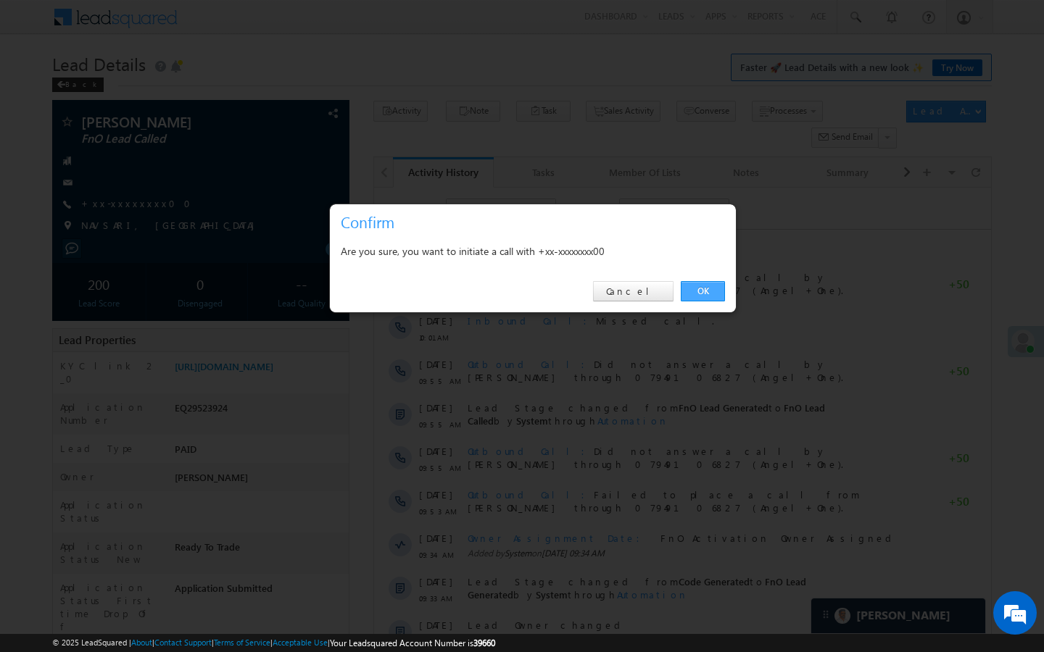
click at [715, 289] on link "OK" at bounding box center [703, 291] width 44 height 20
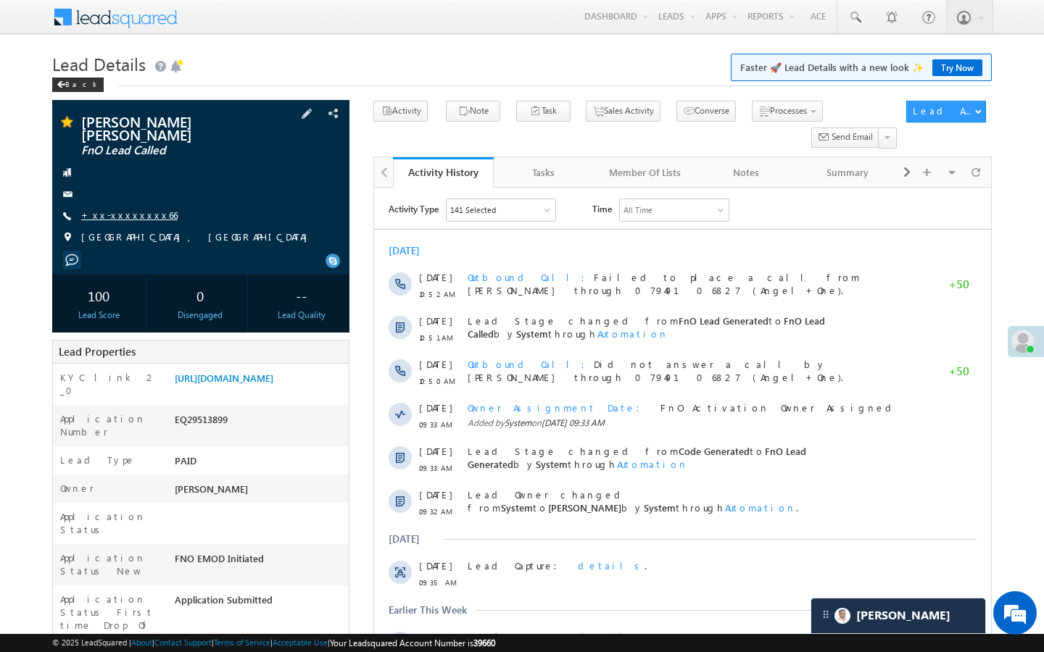
click at [123, 209] on link "+xx-xxxxxxxx66" at bounding box center [129, 215] width 96 height 12
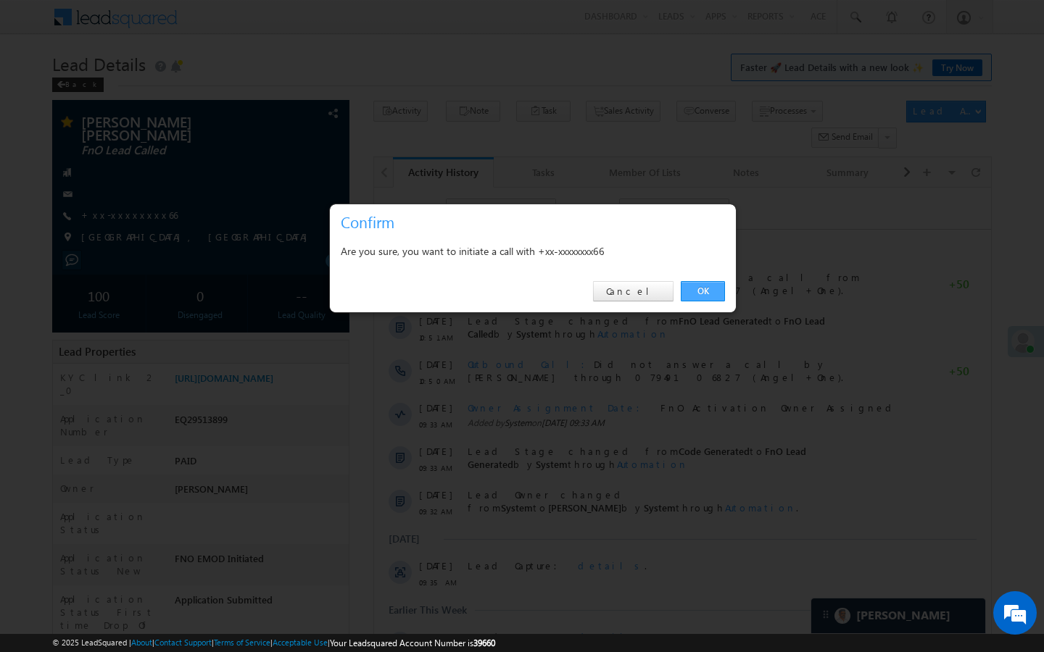
click at [718, 286] on link "OK" at bounding box center [703, 291] width 44 height 20
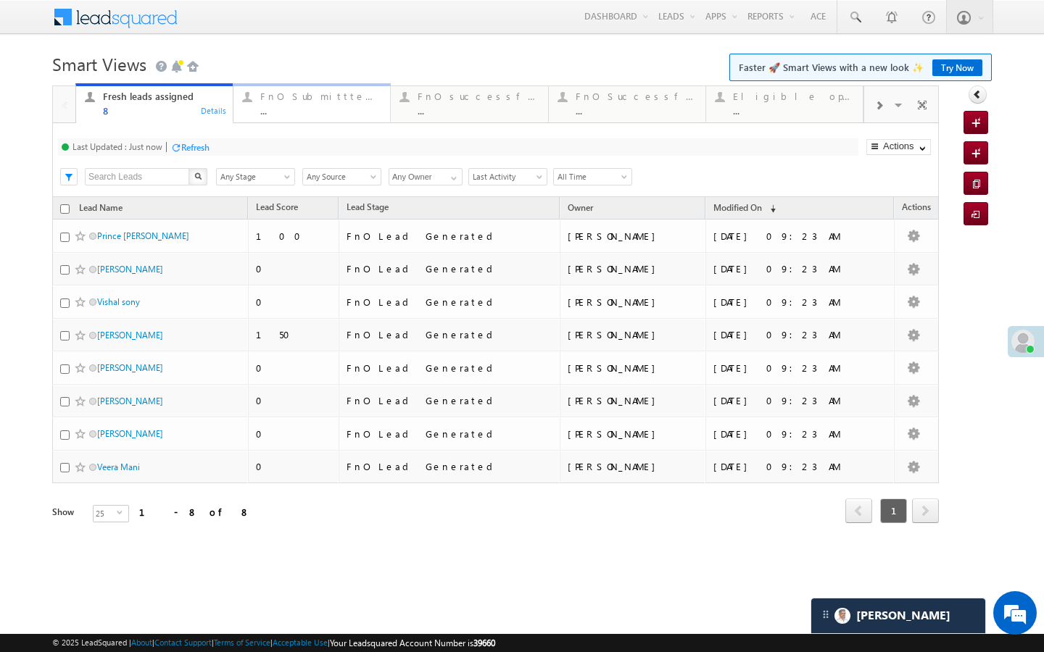
click at [266, 100] on div "FnO Submittted Leads" at bounding box center [320, 97] width 121 height 12
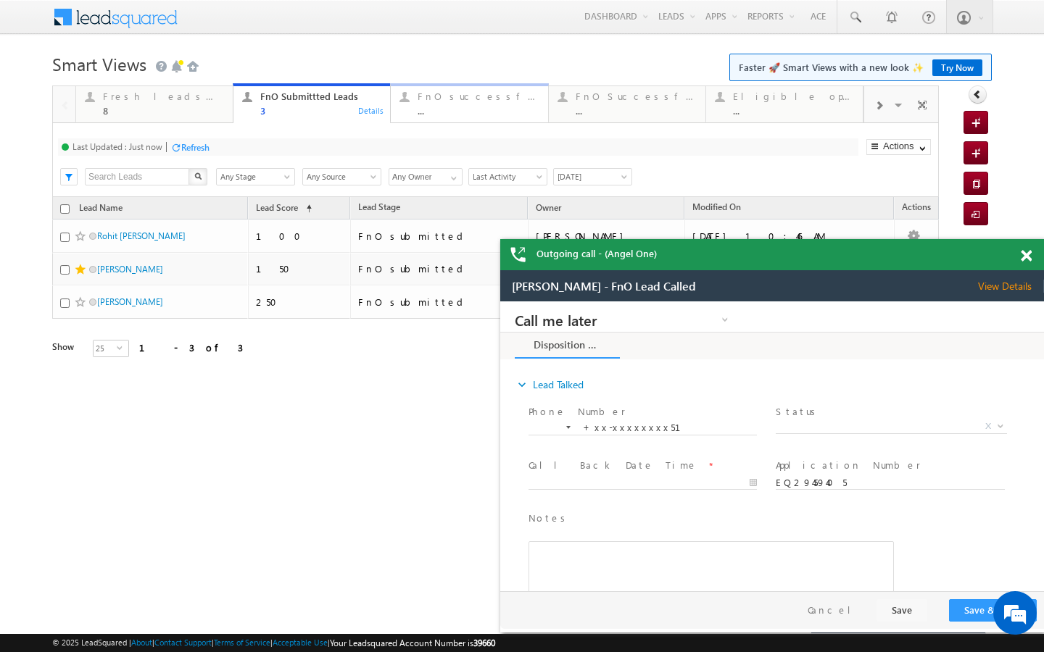
click at [408, 96] on div at bounding box center [404, 97] width 18 height 18
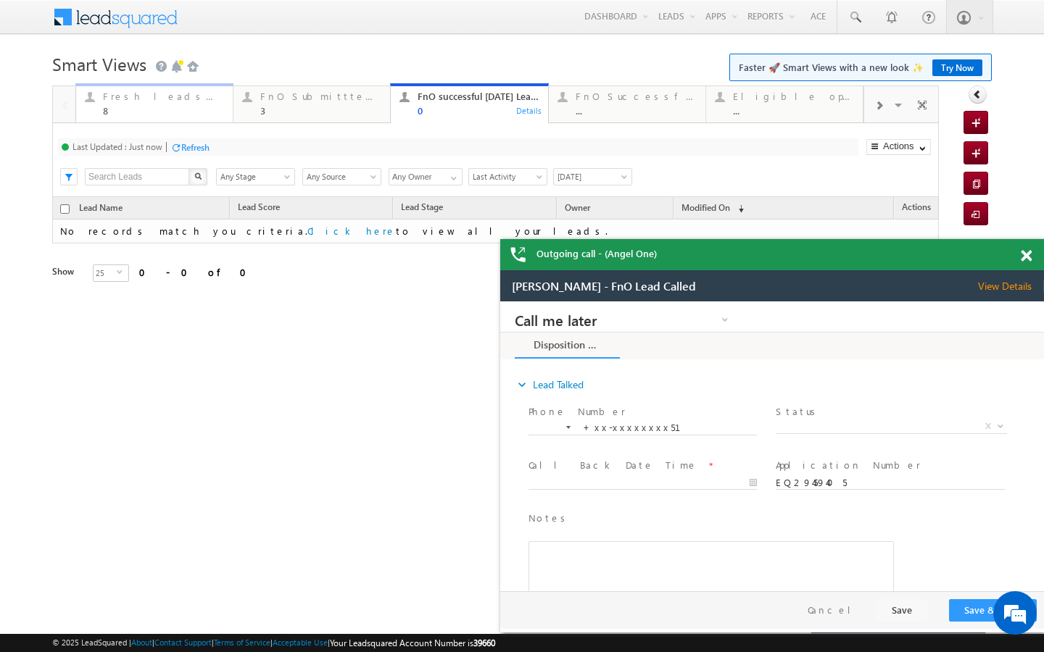
click at [212, 105] on div "8" at bounding box center [163, 110] width 121 height 11
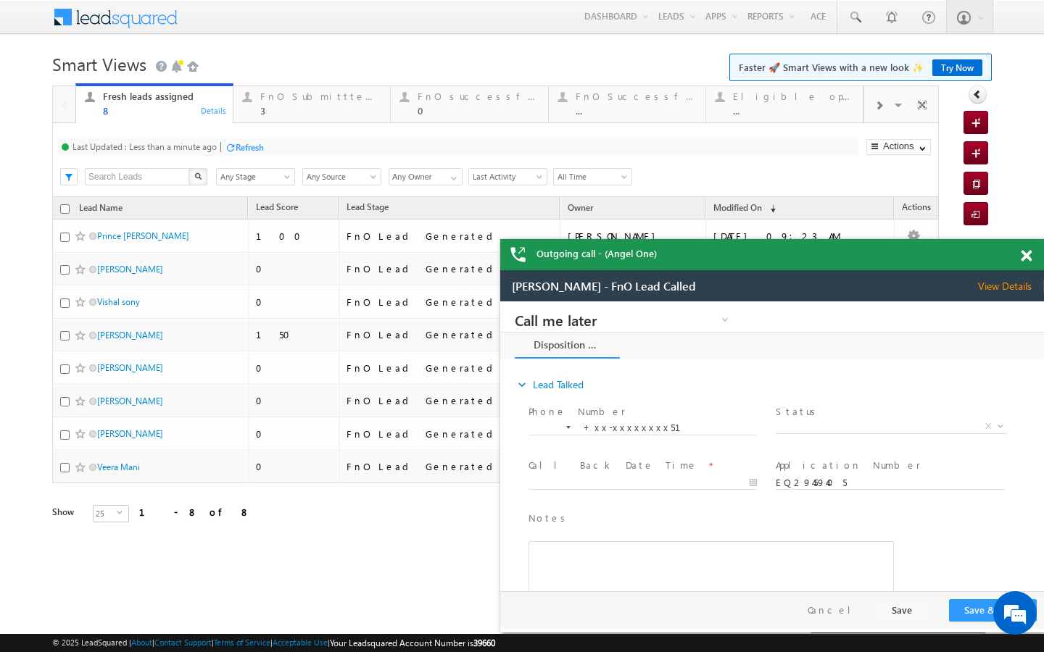
click at [259, 142] on div "Refresh" at bounding box center [250, 147] width 28 height 11
click at [314, 109] on div "3" at bounding box center [320, 110] width 121 height 11
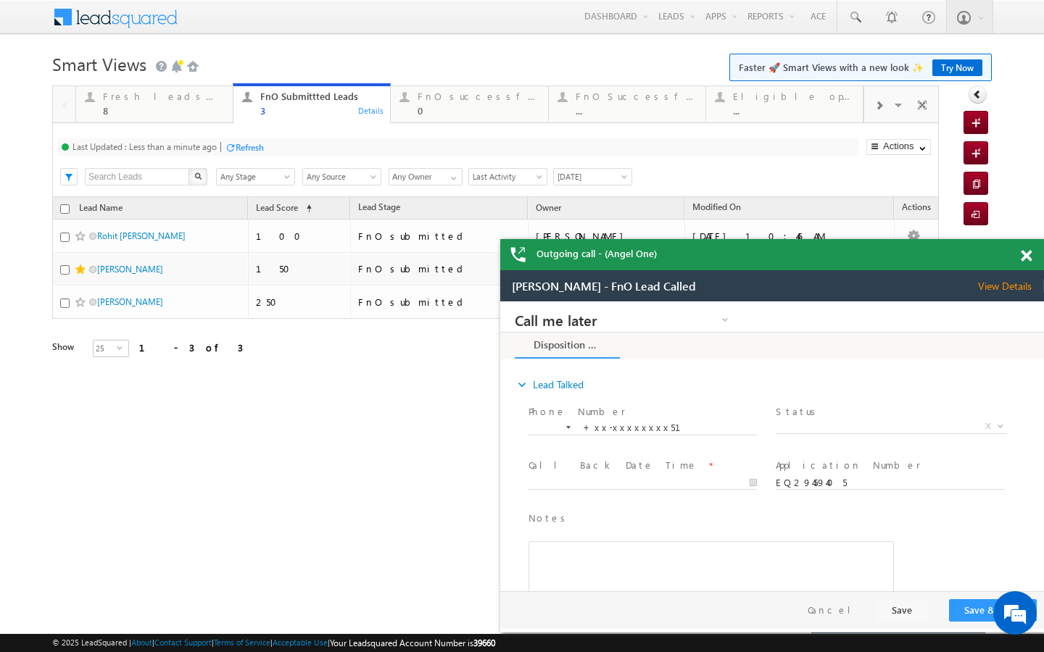
click at [239, 150] on div "Refresh" at bounding box center [250, 147] width 28 height 11
drag, startPoint x: 471, startPoint y: 114, endPoint x: 286, endPoint y: 163, distance: 191.3
click at [471, 114] on div "0" at bounding box center [477, 110] width 121 height 11
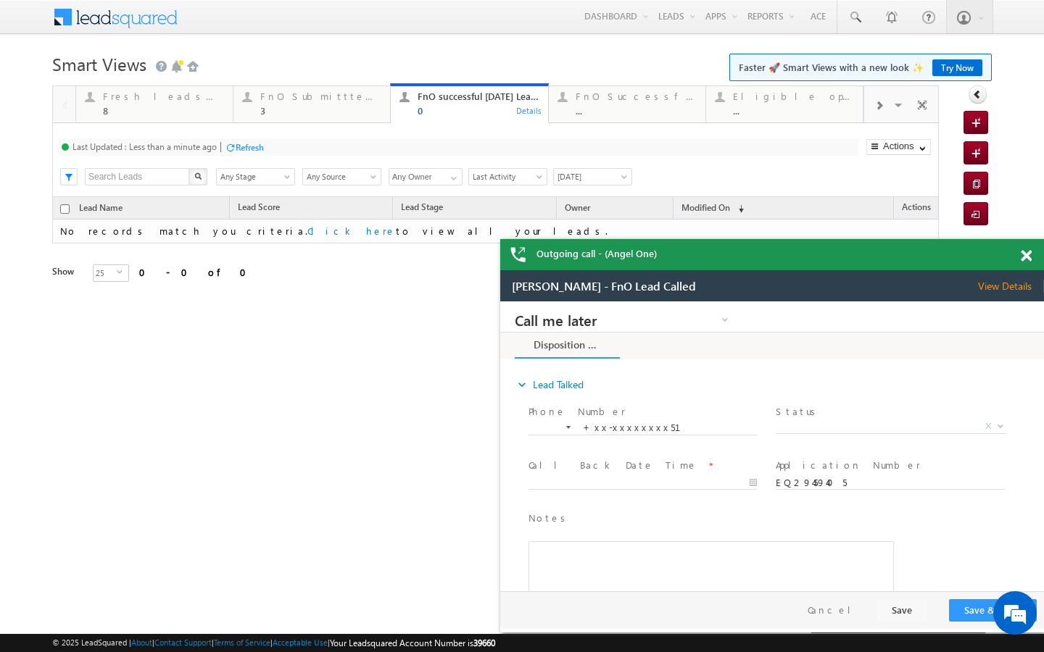
click at [254, 151] on div "Refresh" at bounding box center [250, 147] width 28 height 11
drag, startPoint x: 214, startPoint y: 103, endPoint x: 221, endPoint y: 156, distance: 53.4
click at [214, 103] on div "Fresh leads assigned 8" at bounding box center [163, 102] width 121 height 28
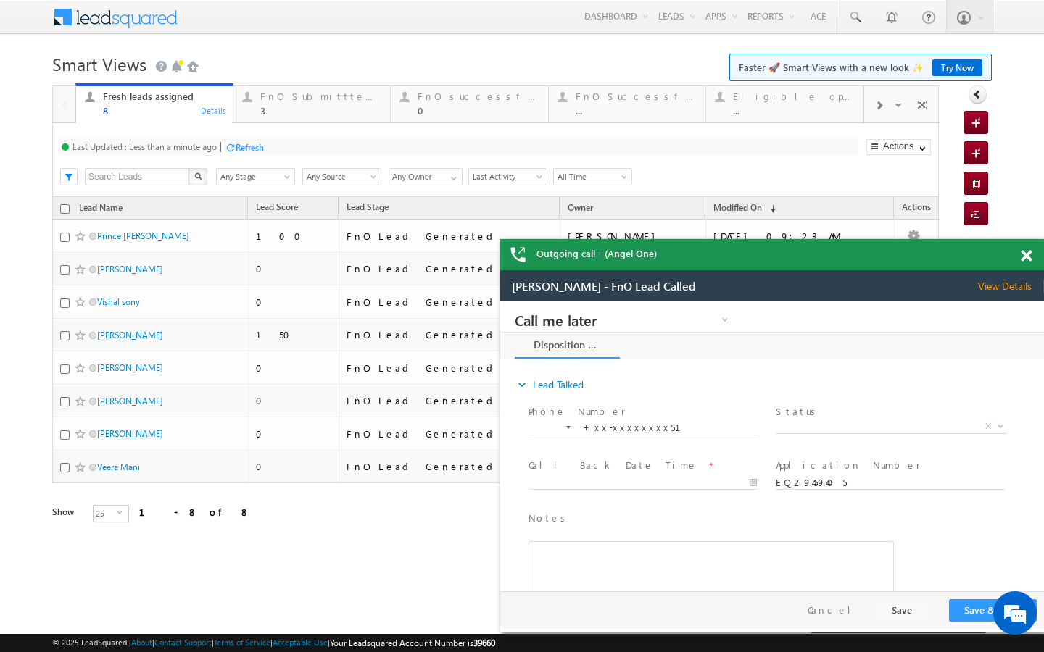
click at [250, 144] on div "Refresh" at bounding box center [250, 147] width 28 height 11
drag, startPoint x: 304, startPoint y: 106, endPoint x: 296, endPoint y: 109, distance: 8.1
click at [304, 106] on div "3" at bounding box center [320, 110] width 121 height 11
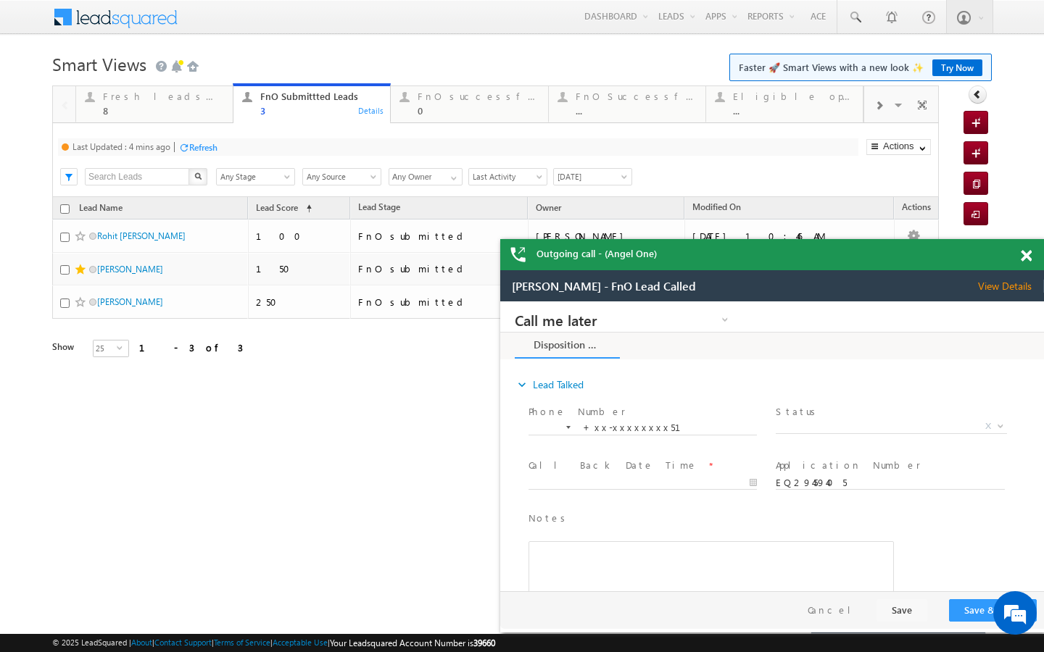
click at [217, 145] on div "Refresh" at bounding box center [203, 147] width 28 height 11
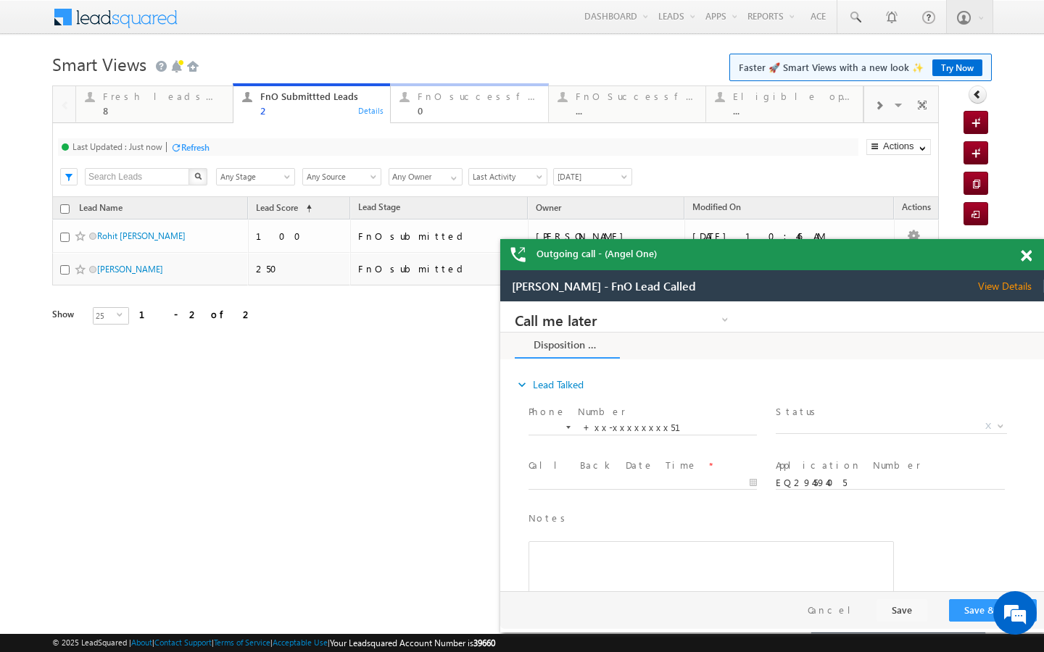
click at [417, 103] on div "FnO successful today Leads 0" at bounding box center [477, 102] width 121 height 28
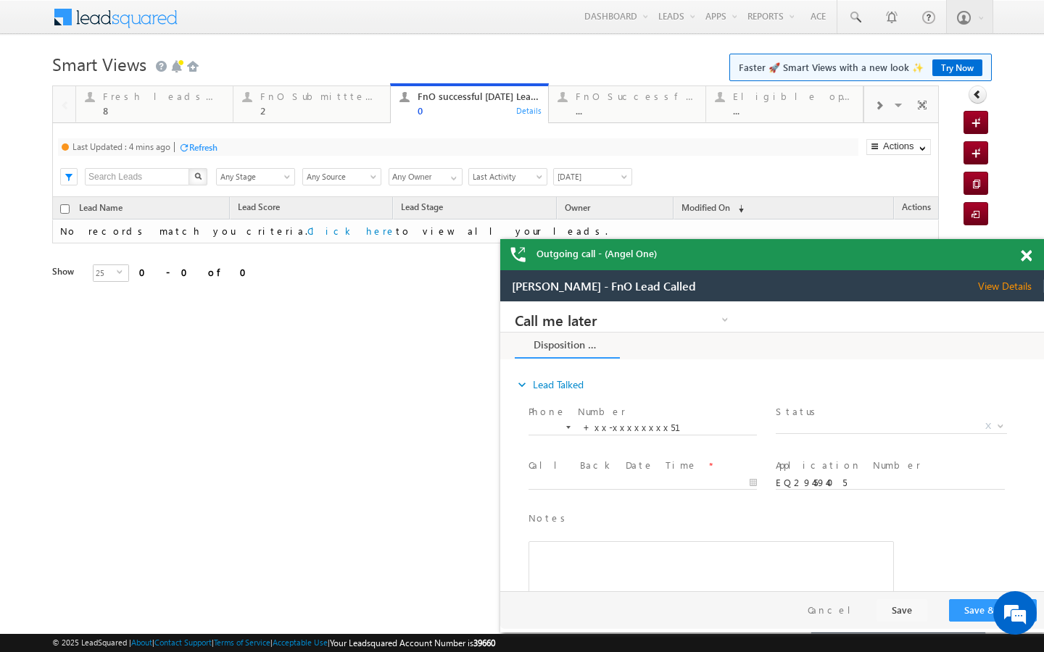
click at [216, 146] on div "Refresh" at bounding box center [203, 147] width 28 height 11
click at [873, 102] on div at bounding box center [878, 104] width 29 height 33
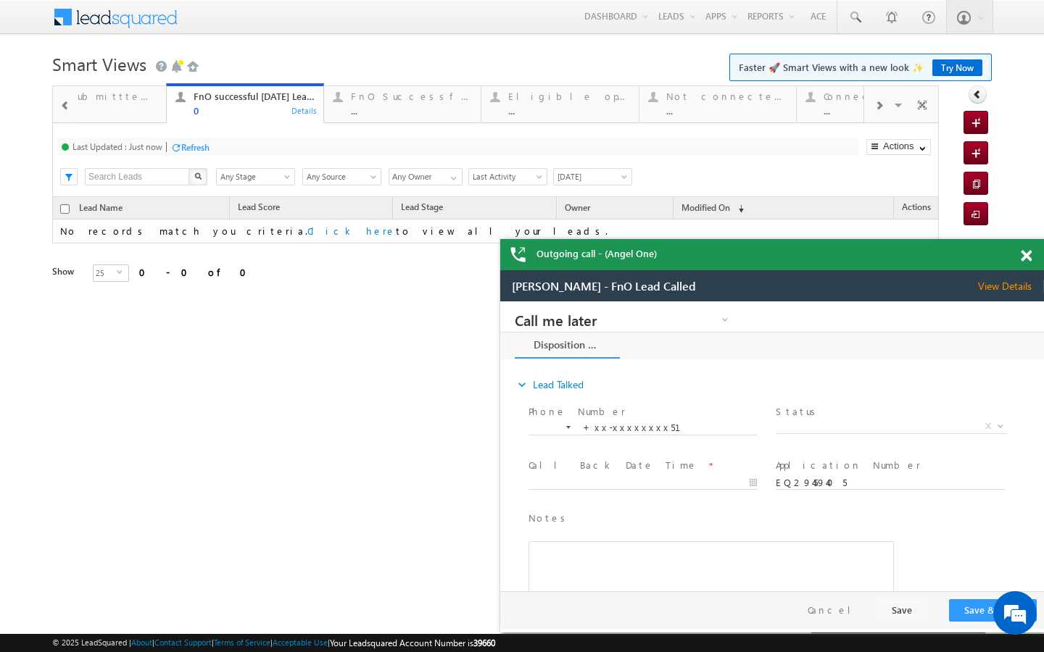
click at [873, 102] on div at bounding box center [878, 104] width 29 height 33
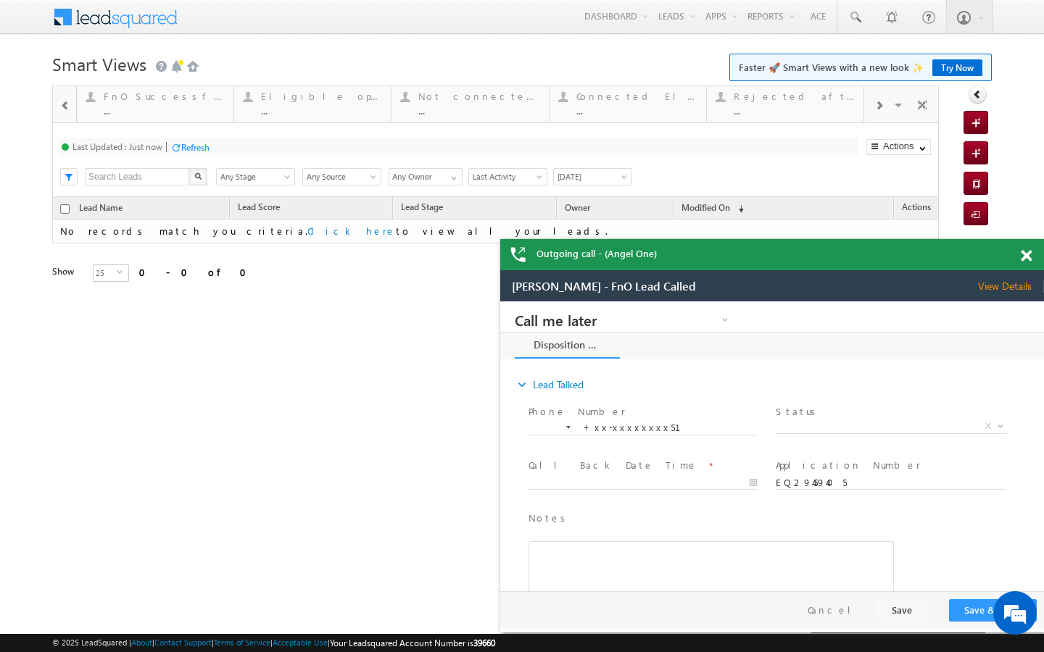
click at [873, 102] on div at bounding box center [878, 104] width 29 height 33
click at [794, 102] on div "Today's rejected leads ..." at bounding box center [794, 102] width 120 height 28
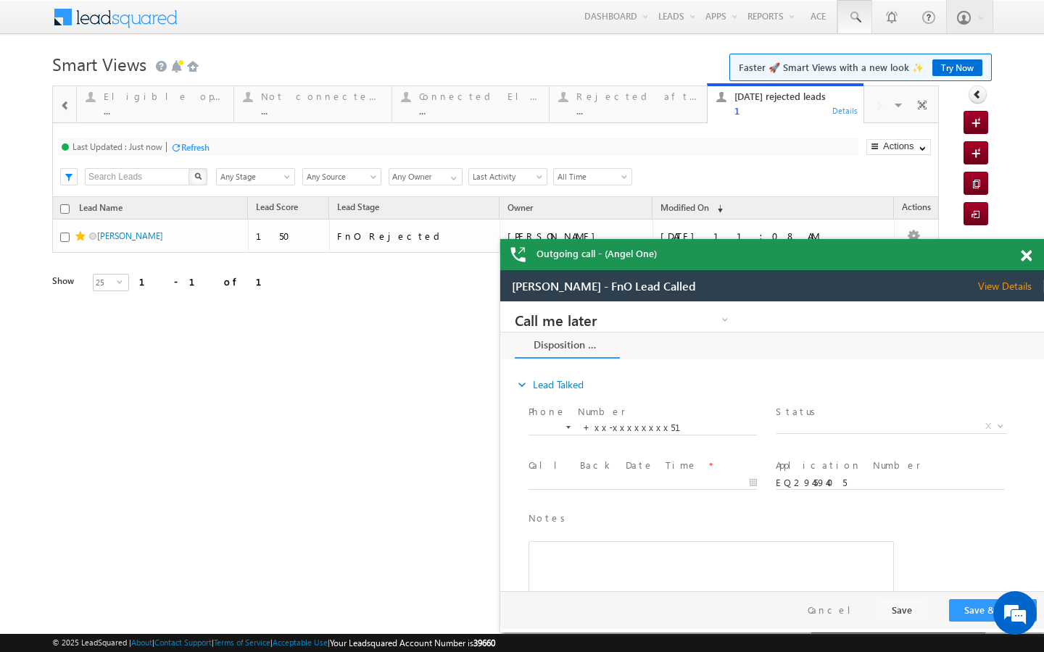
click at [848, 12] on span at bounding box center [854, 17] width 14 height 14
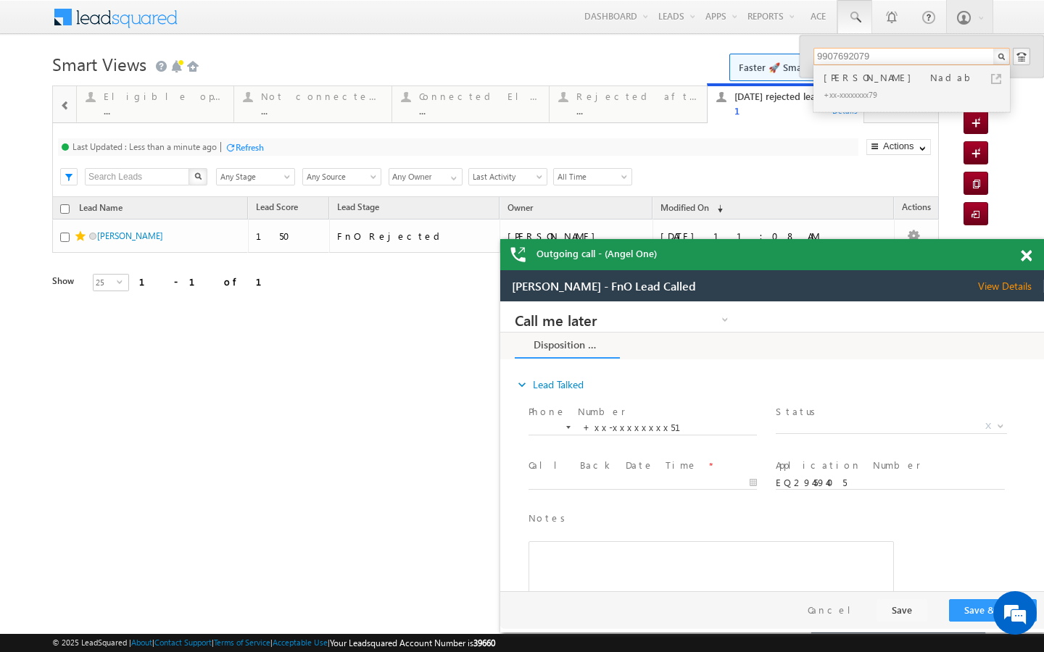
type input "9907692079"
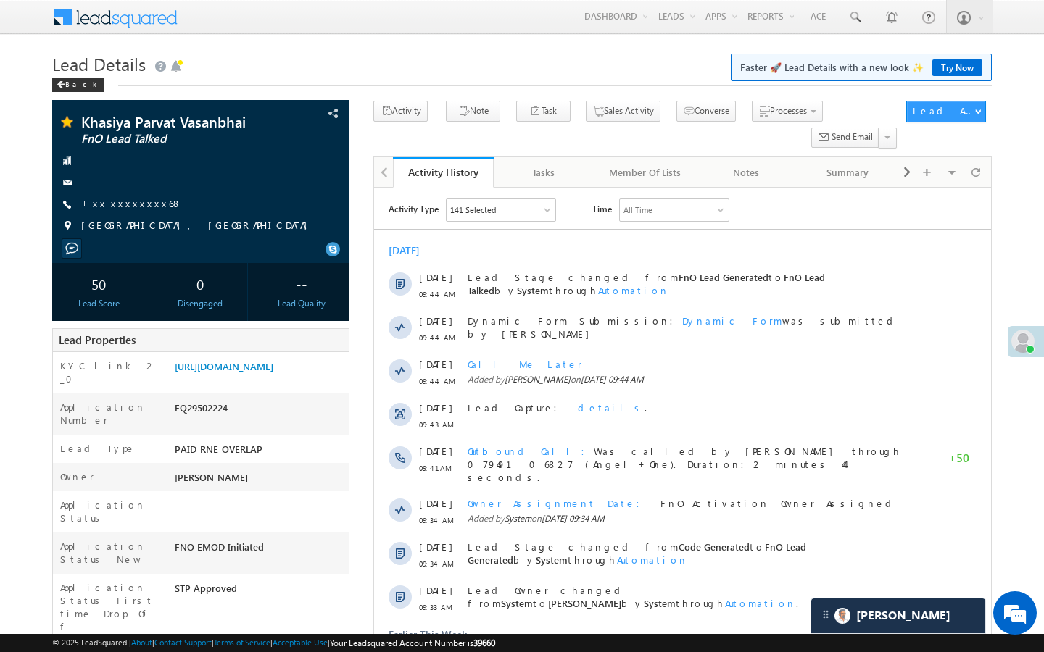
scroll to position [6629, 0]
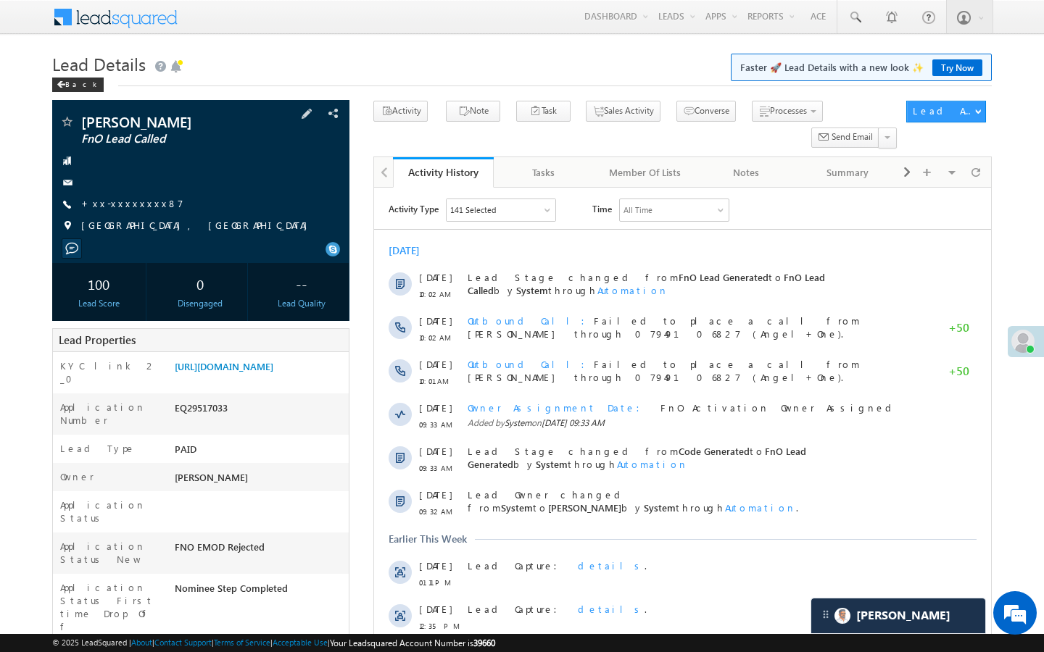
scroll to position [6629, 0]
drag, startPoint x: 145, startPoint y: 203, endPoint x: 272, endPoint y: 242, distance: 132.7
click at [145, 203] on div "+xx-xxxxxxxx87" at bounding box center [200, 204] width 283 height 14
click at [107, 201] on link "+xx-xxxxxxxx87" at bounding box center [132, 203] width 102 height 12
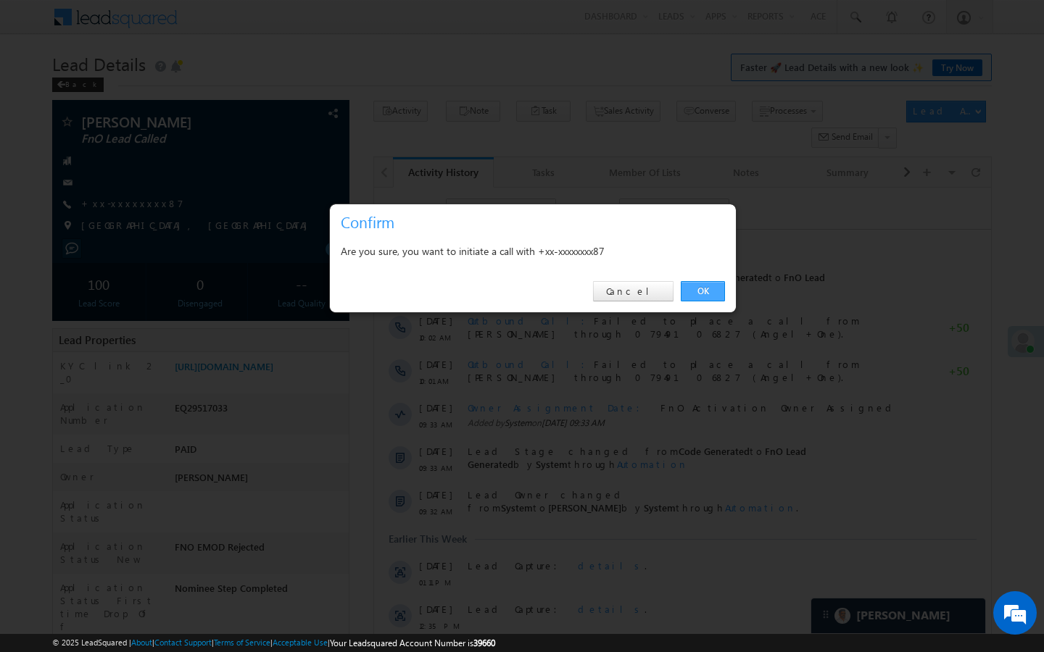
click at [704, 296] on link "OK" at bounding box center [703, 291] width 44 height 20
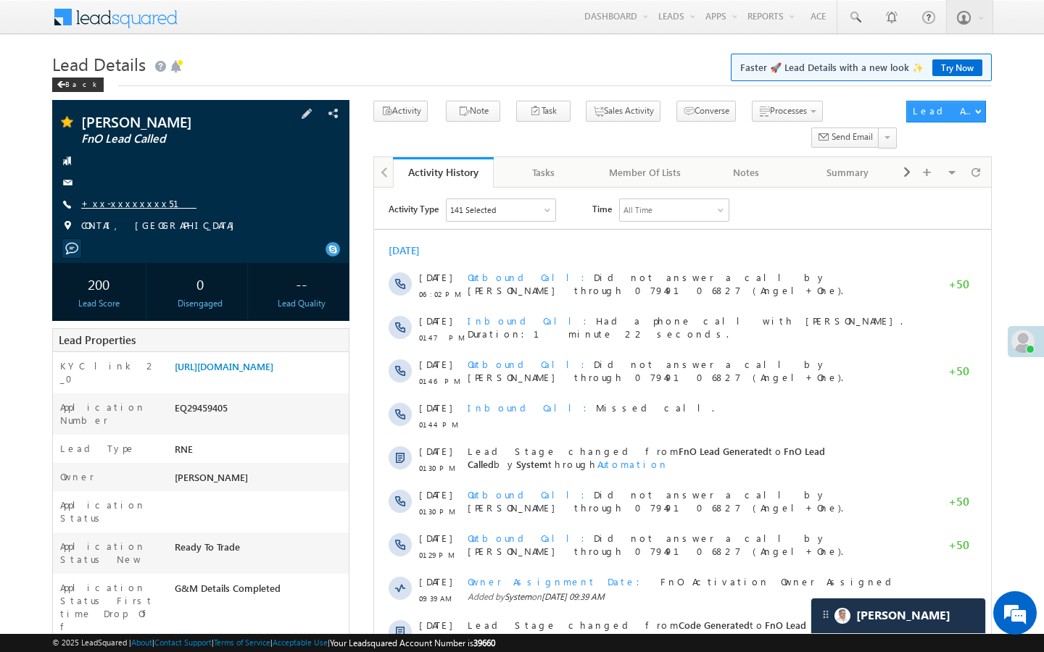
scroll to position [6664, 0]
click at [133, 200] on link "+xx-xxxxxxxx51" at bounding box center [138, 203] width 115 height 12
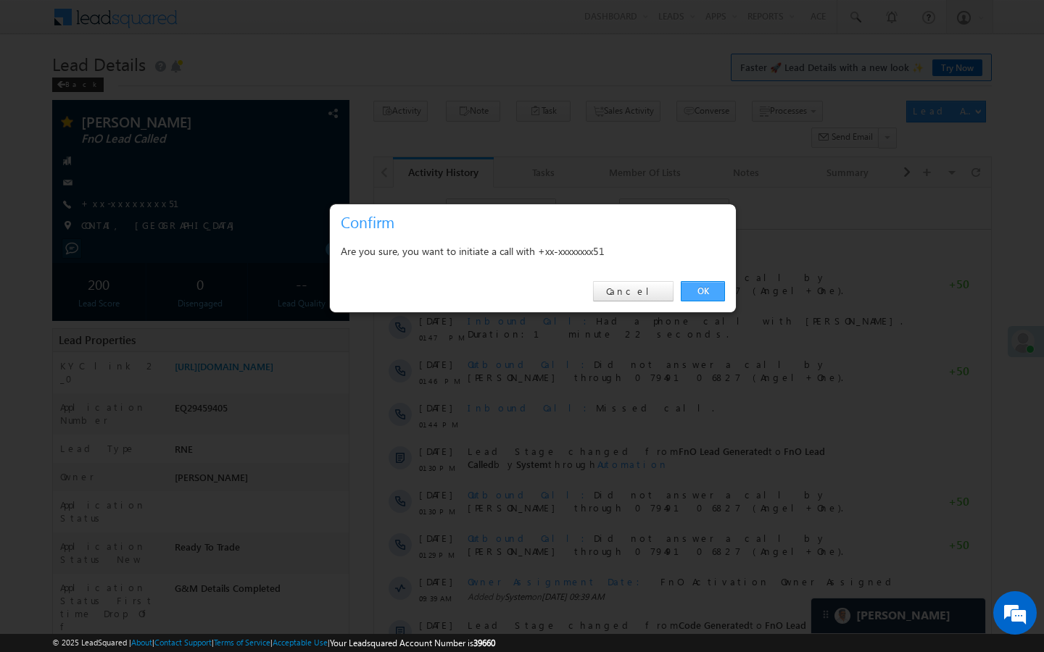
click at [702, 294] on link "OK" at bounding box center [703, 291] width 44 height 20
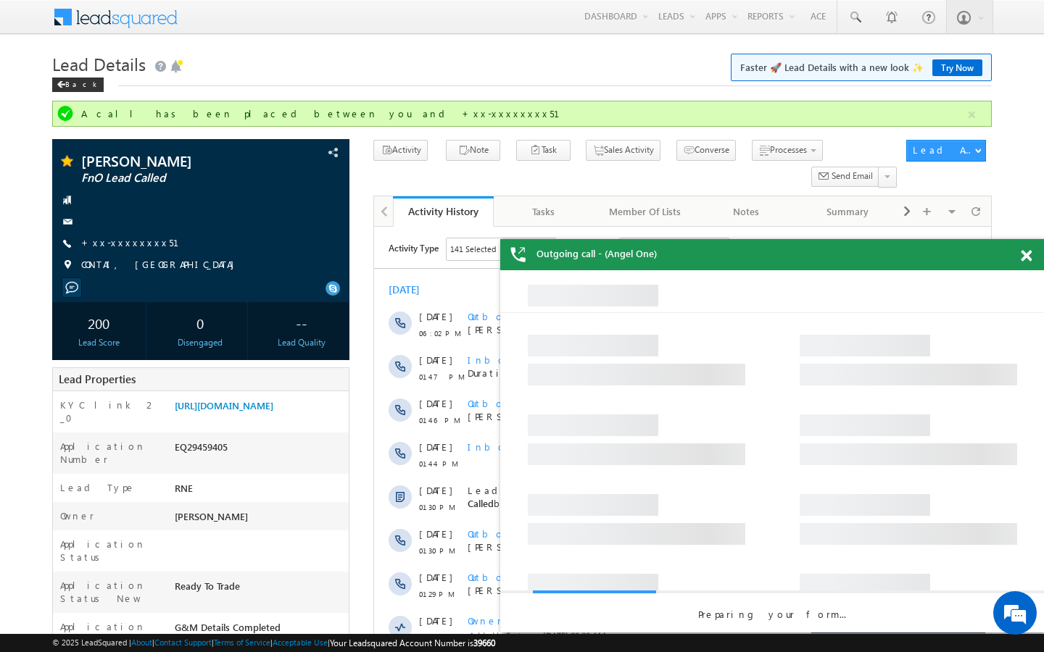
scroll to position [0, 0]
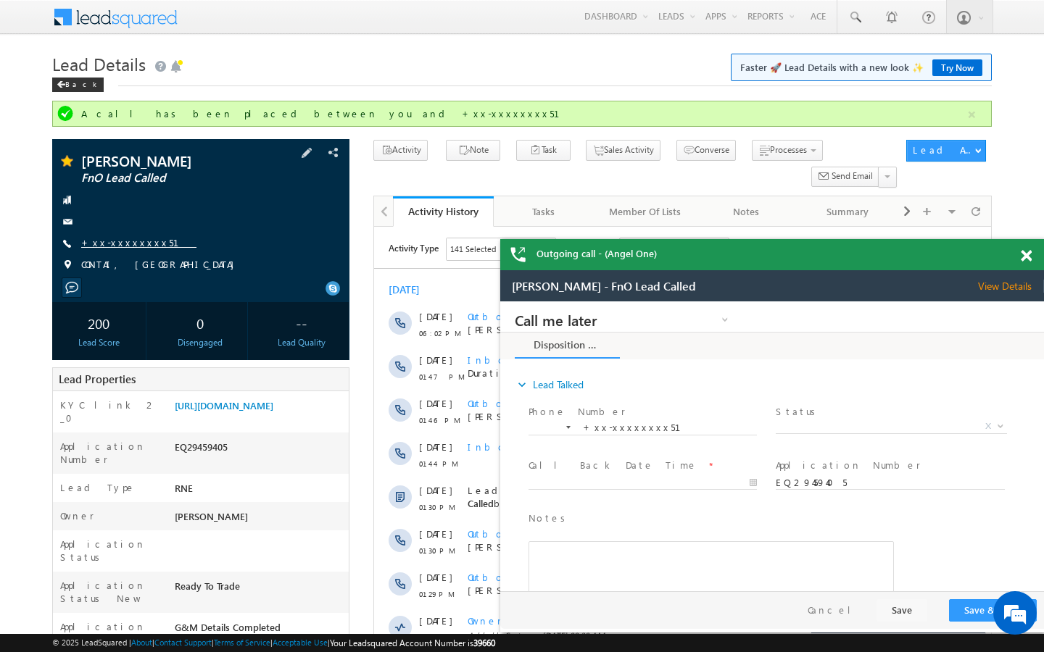
click at [118, 241] on link "+xx-xxxxxxxx51" at bounding box center [138, 242] width 115 height 12
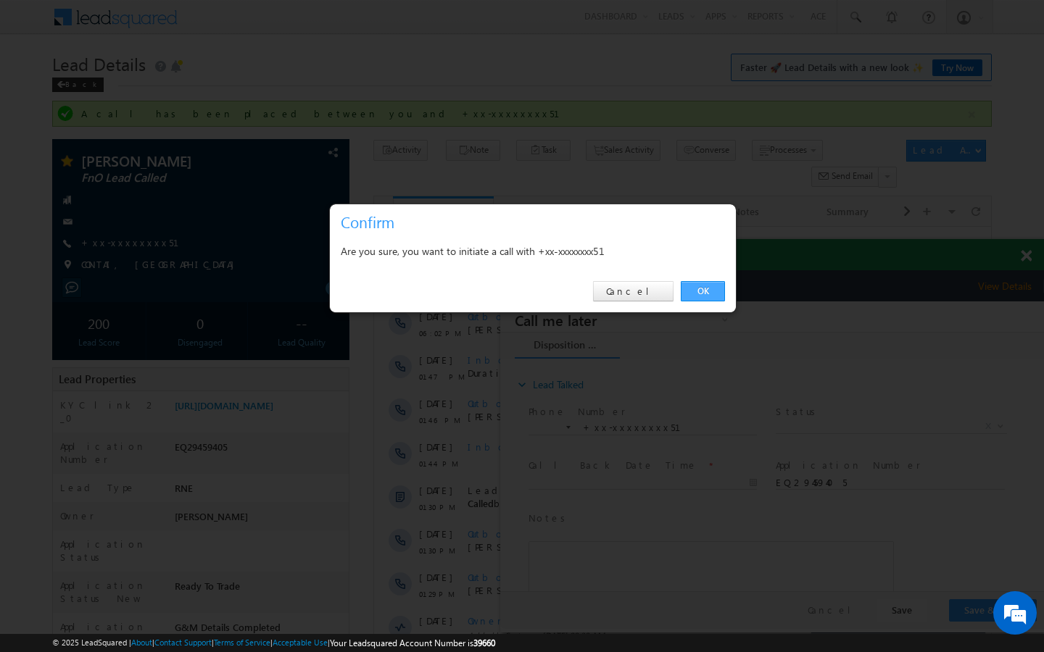
click at [720, 288] on link "OK" at bounding box center [703, 291] width 44 height 20
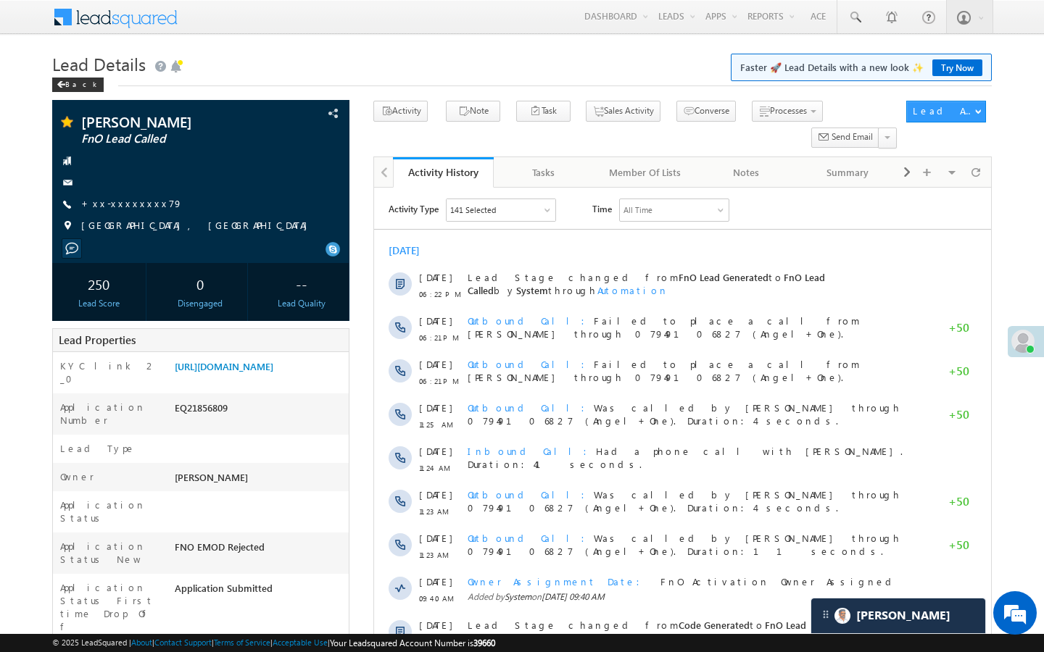
click at [136, 207] on link "+xx-xxxxxxxx79" at bounding box center [131, 203] width 101 height 12
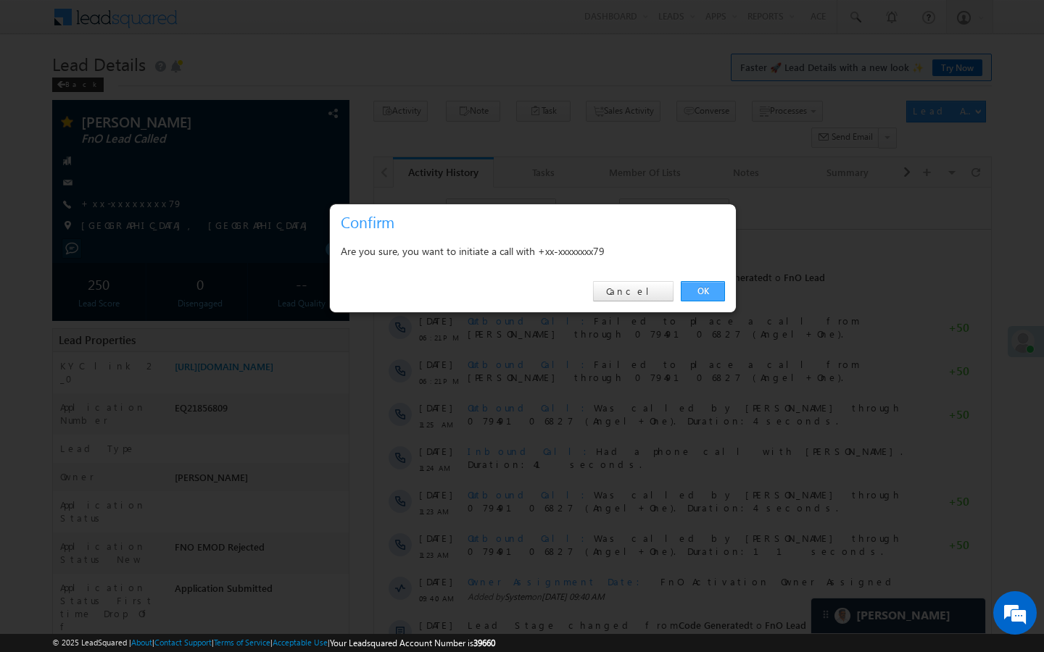
click at [704, 290] on link "OK" at bounding box center [703, 291] width 44 height 20
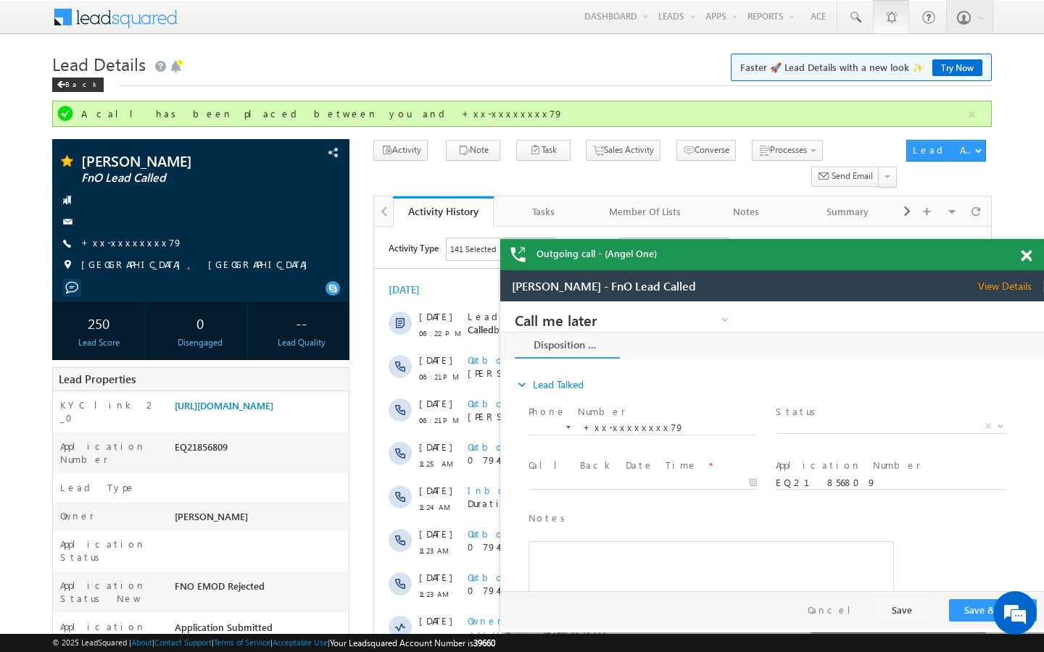
scroll to position [0, 0]
click at [855, 19] on span at bounding box center [854, 17] width 14 height 14
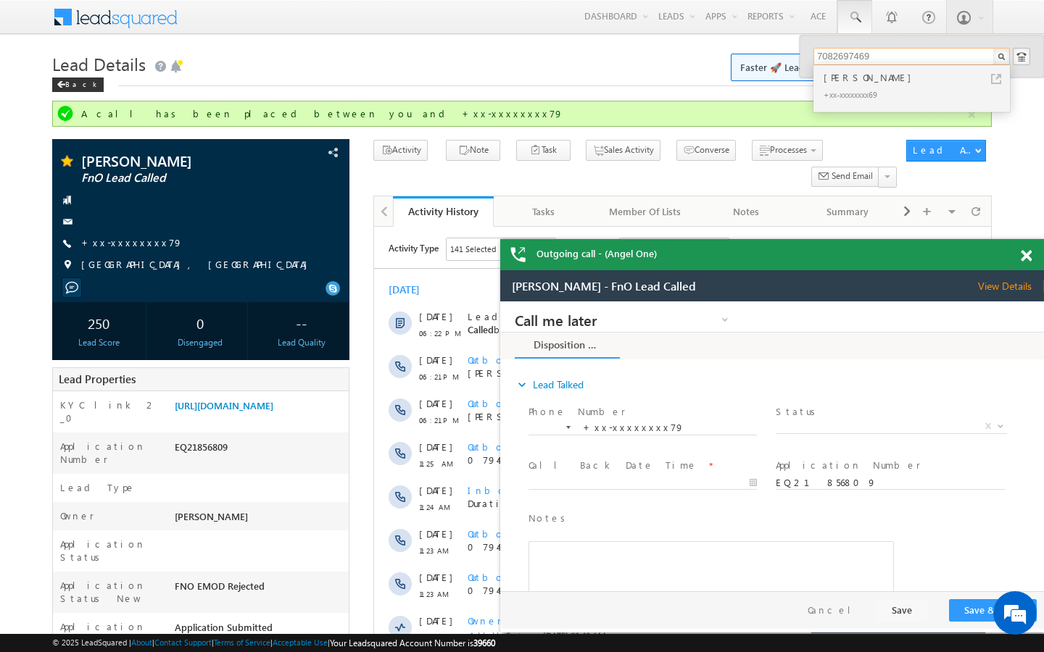
drag, startPoint x: 928, startPoint y: 57, endPoint x: 788, endPoint y: 59, distance: 139.9
click at [786, 59] on body "Outgoing call - (Angel One) Menu [PERSON_NAME] [PERSON_NAME] .shar ma@an gelbr …" at bounding box center [522, 633] width 1044 height 1267
drag, startPoint x: 895, startPoint y: 57, endPoint x: 784, endPoint y: 55, distance: 110.9
click at [784, 55] on body "Outgoing call - (Angel One) Menu [PERSON_NAME] [PERSON_NAME] .shar ma@an gelbr …" at bounding box center [522, 633] width 1044 height 1267
drag, startPoint x: 885, startPoint y: 56, endPoint x: 798, endPoint y: 54, distance: 87.0
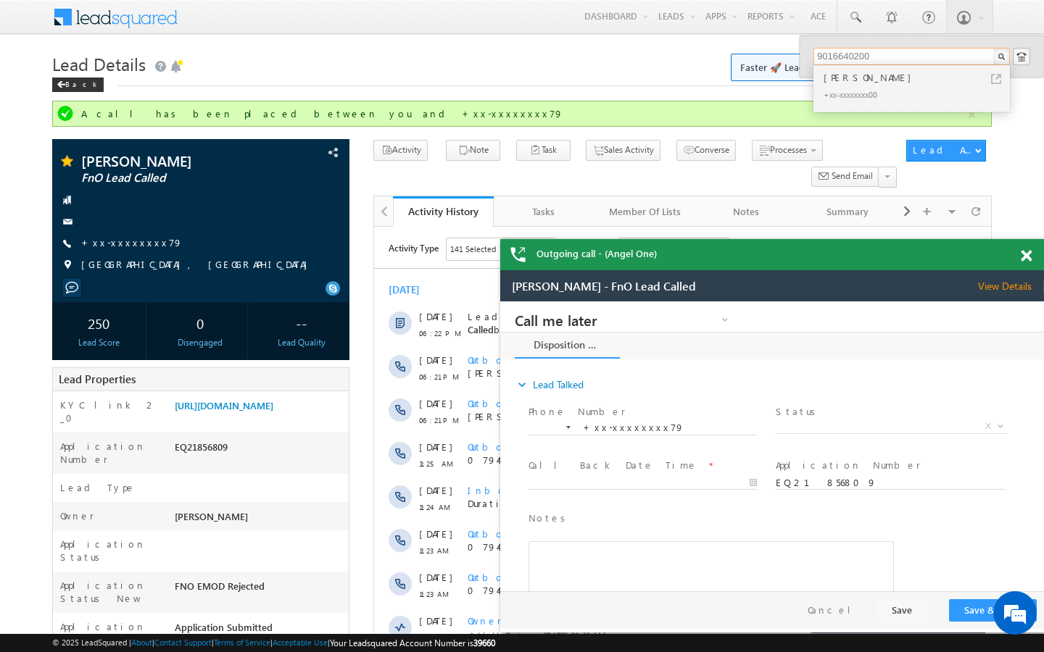
click at [797, 55] on body "Outgoing call - (Angel One) Menu [PERSON_NAME] [PERSON_NAME] .shar ma@an gelbr …" at bounding box center [522, 633] width 1044 height 1267
type input "9088220011"
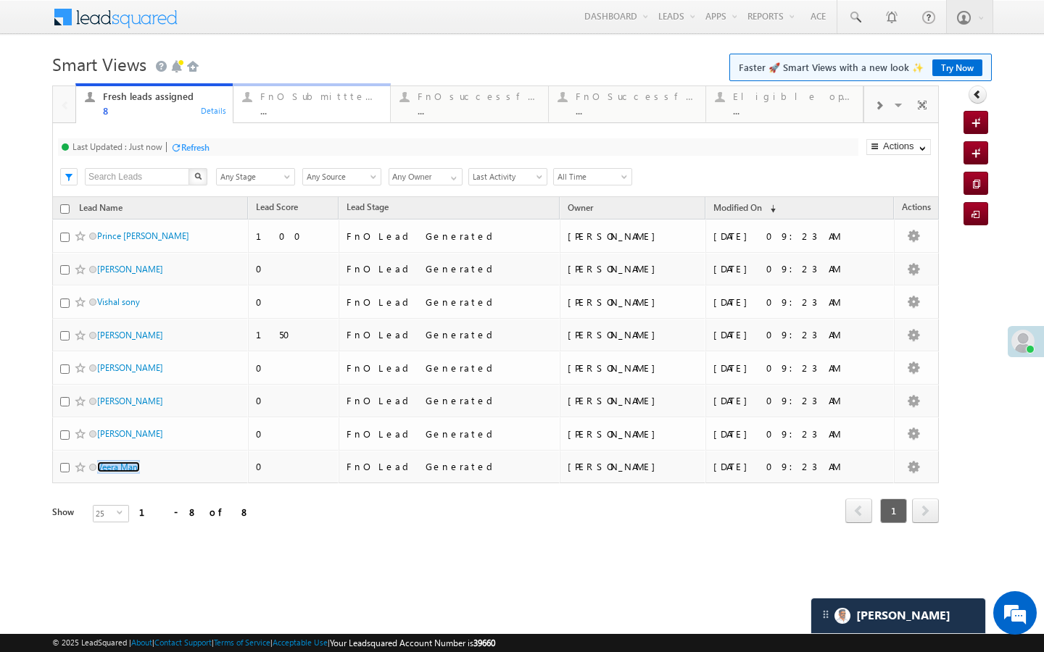
click at [304, 112] on div "..." at bounding box center [320, 110] width 121 height 11
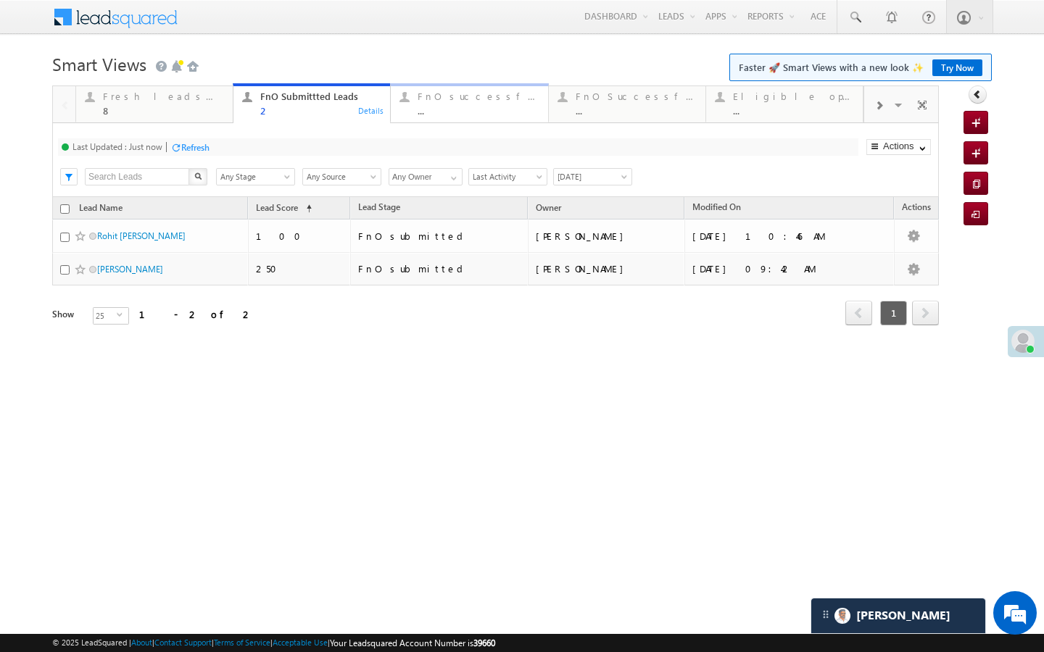
click at [429, 117] on link "FnO successful [DATE] Leads ... Details" at bounding box center [469, 102] width 158 height 39
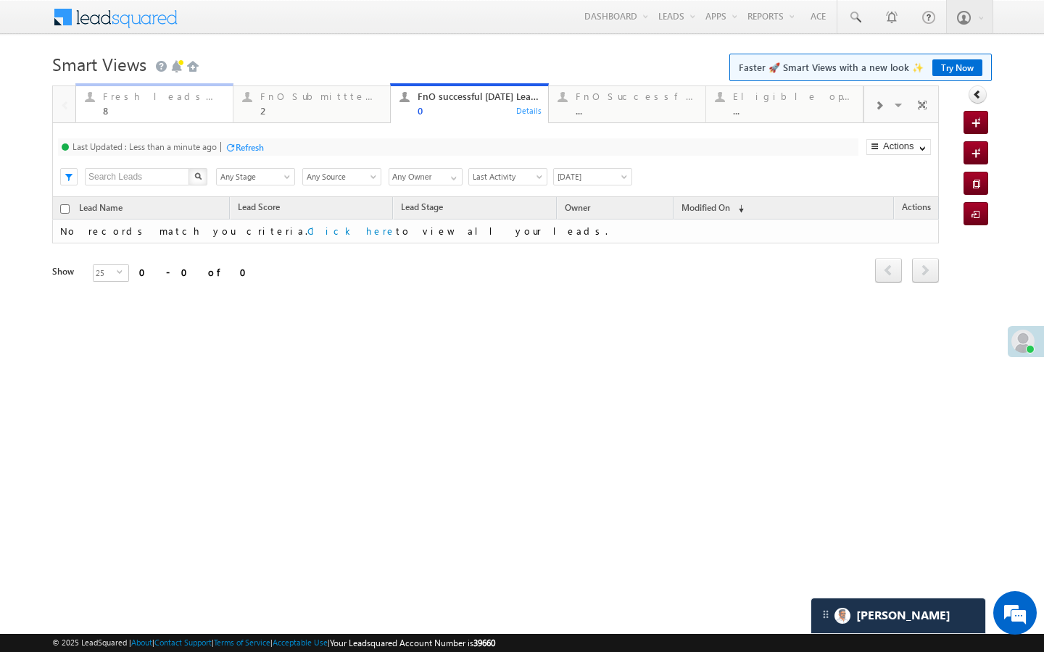
click at [199, 116] on div "8" at bounding box center [163, 110] width 121 height 11
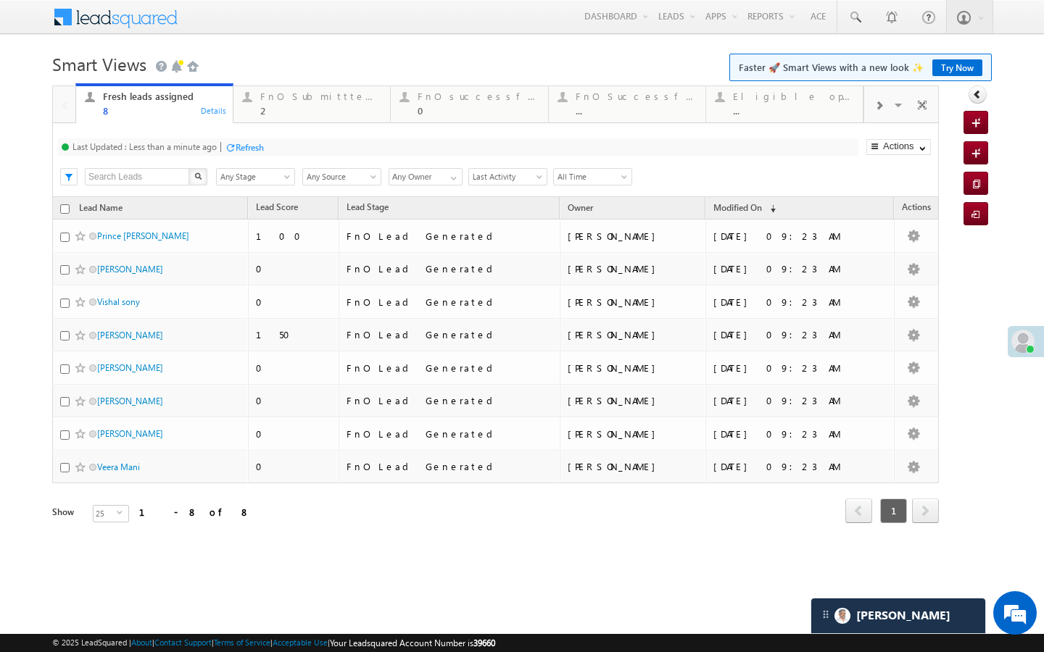
click at [238, 142] on div "Refresh" at bounding box center [250, 147] width 28 height 11
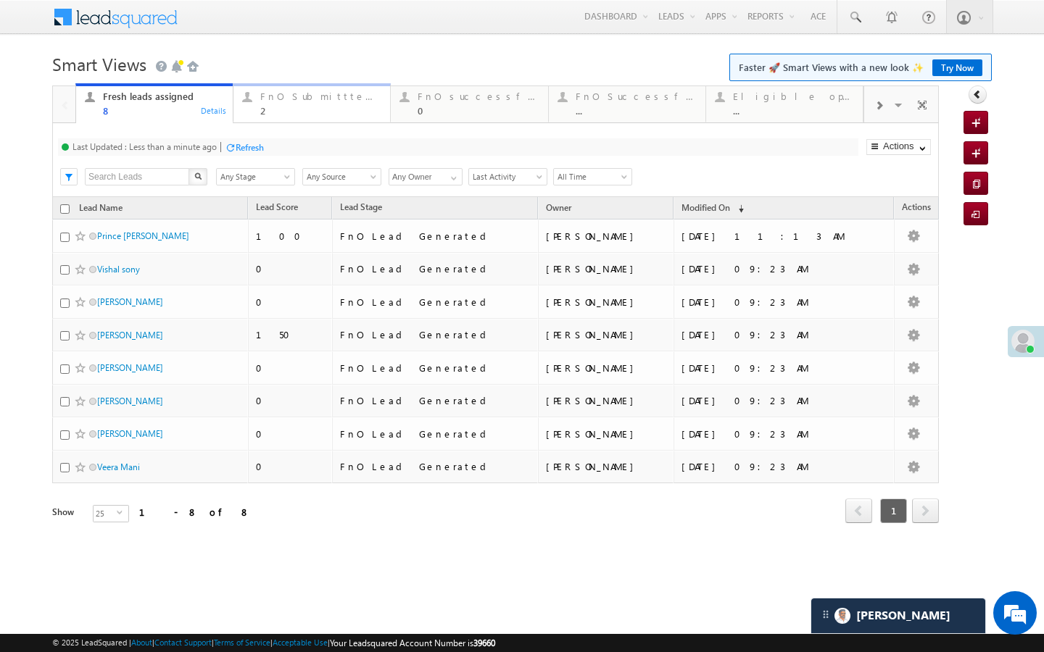
click at [263, 110] on div "2" at bounding box center [320, 110] width 121 height 11
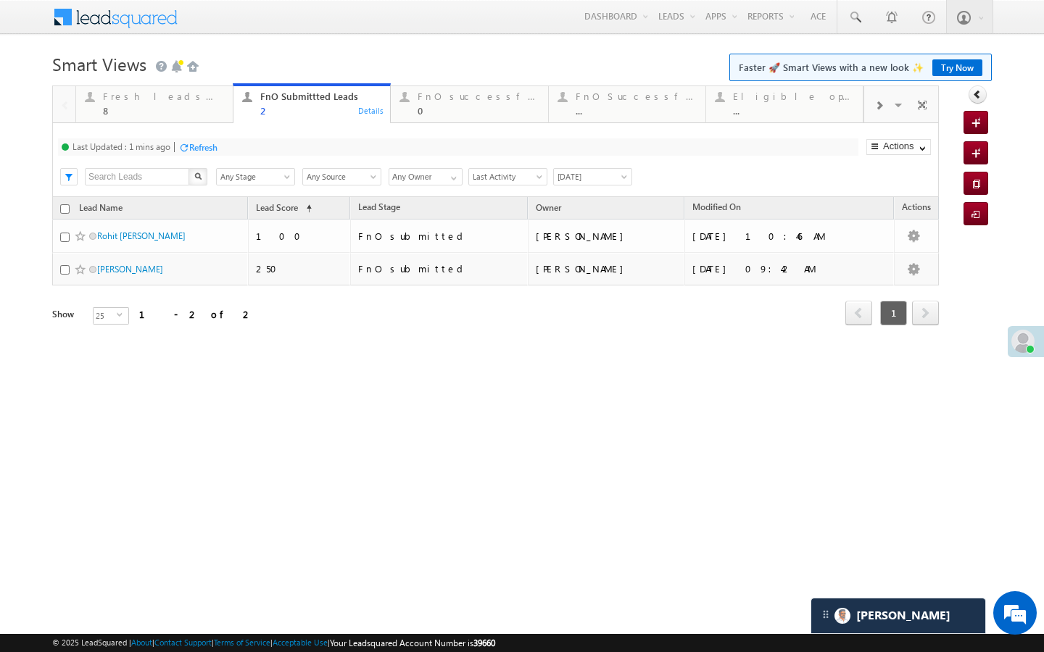
click at [205, 154] on div "Refresh" at bounding box center [197, 147] width 39 height 14
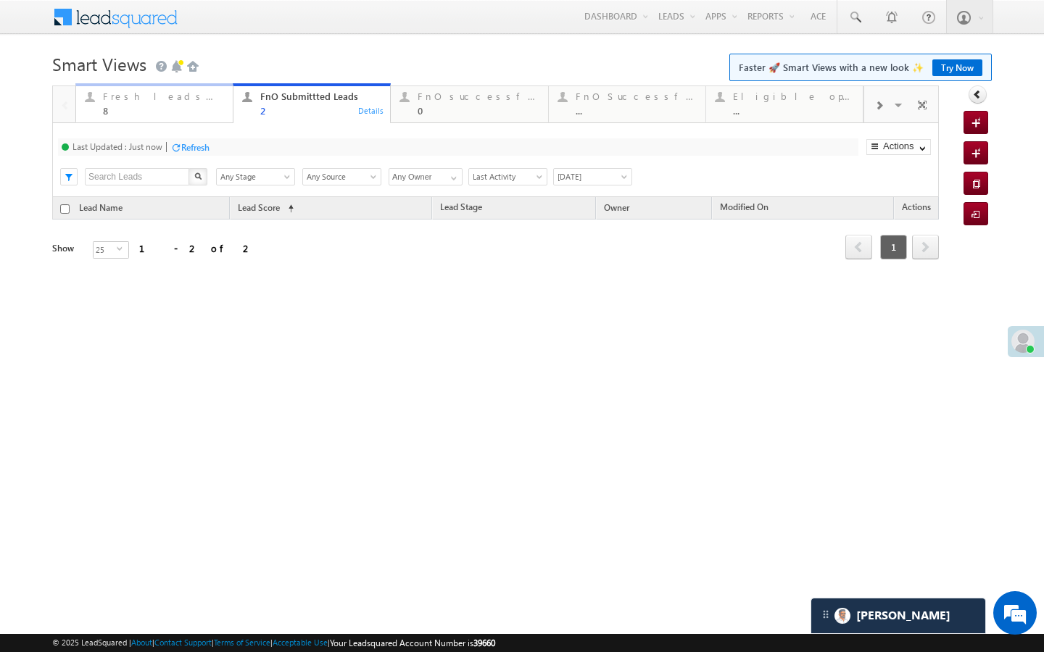
click at [170, 118] on link "Fresh leads assigned 8 Details" at bounding box center [154, 102] width 158 height 39
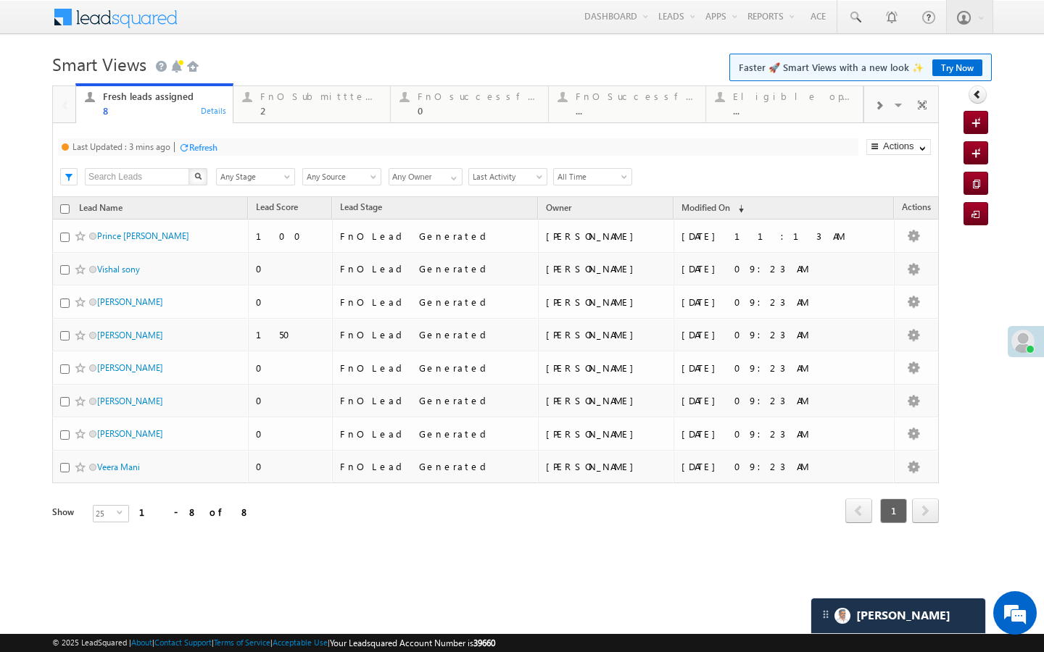
click at [209, 150] on div "Refresh" at bounding box center [203, 147] width 28 height 11
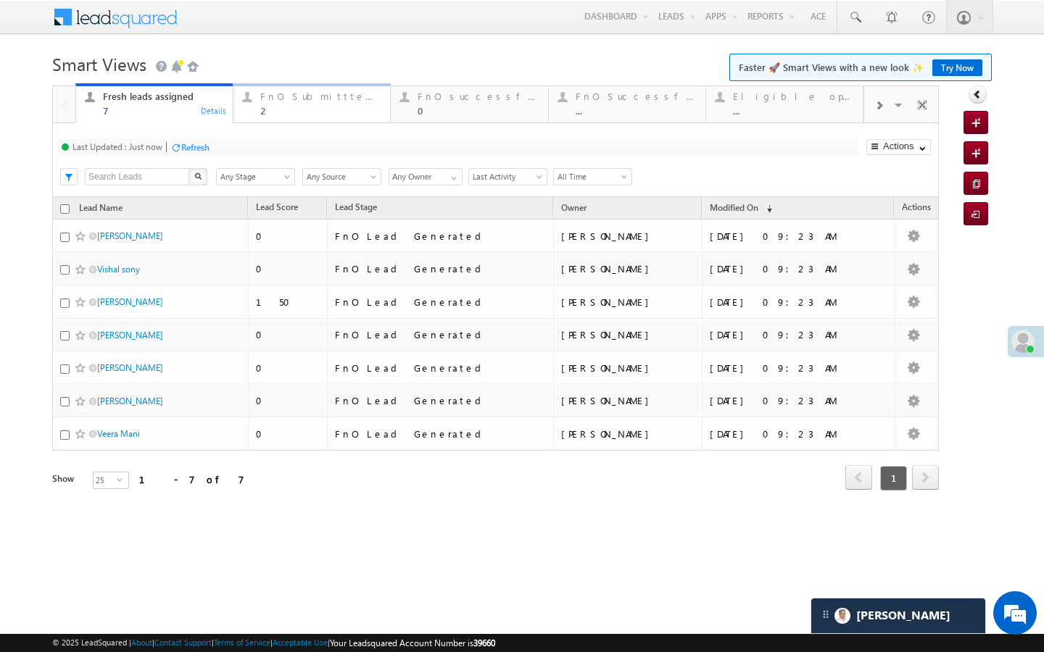
click at [278, 105] on div "2" at bounding box center [320, 110] width 121 height 11
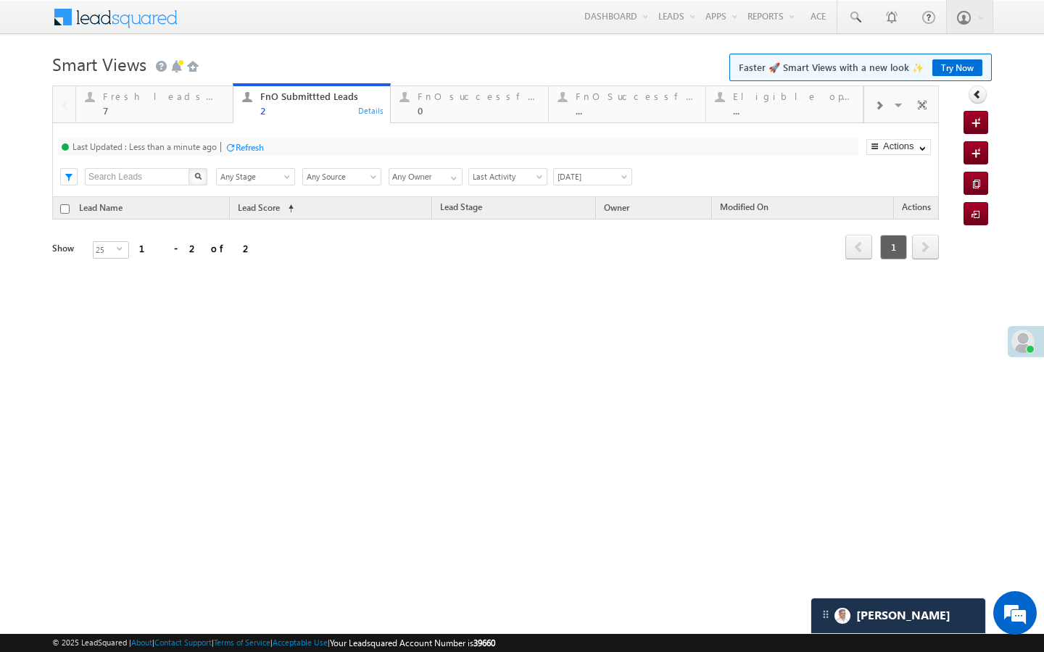
click at [205, 138] on div "Last Updated : Less than a minute ago Refresh Refreshing... Search X Lead Stage…" at bounding box center [495, 160] width 886 height 74
click at [245, 142] on div "Refresh" at bounding box center [250, 147] width 28 height 11
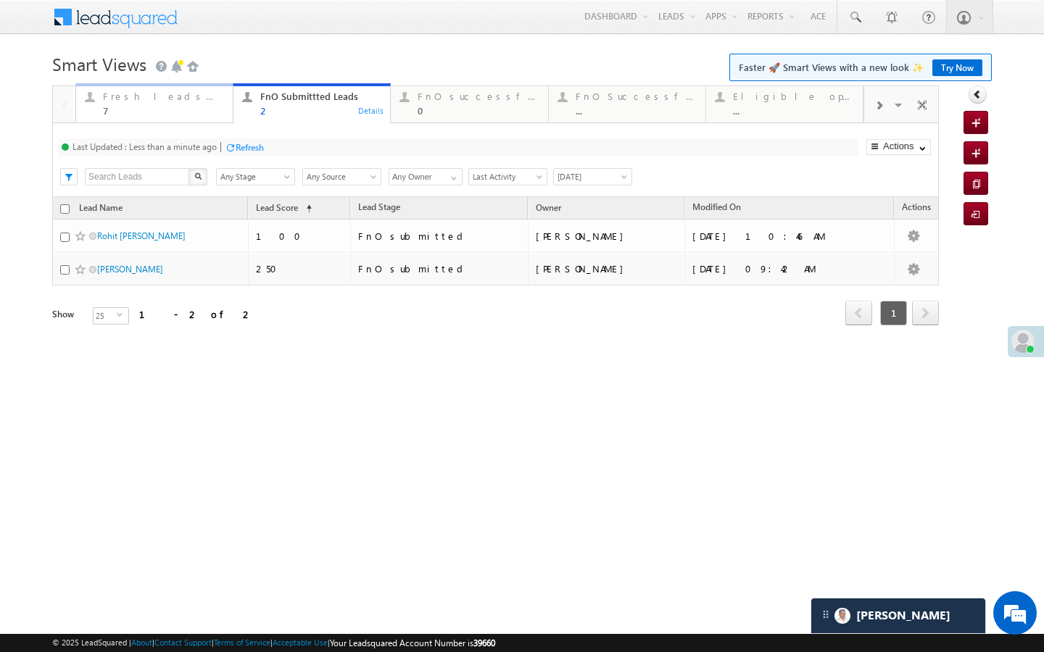
click at [202, 101] on div "Fresh leads assigned" at bounding box center [163, 97] width 121 height 12
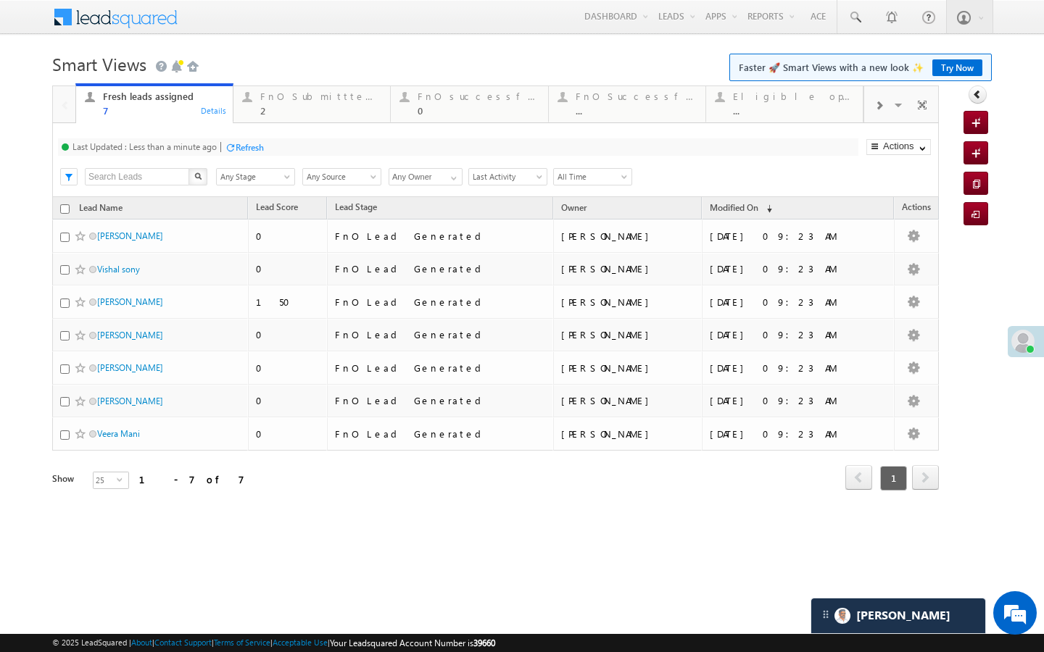
click at [251, 139] on div "Last Updated : Less than a minute ago Refresh Refreshing..." at bounding box center [458, 146] width 800 height 17
click at [244, 157] on div "Last Updated : Less than a minute ago Refresh Refreshing... Search X Lead Stage…" at bounding box center [495, 160] width 886 height 74
click at [251, 149] on div "Refresh" at bounding box center [250, 147] width 28 height 11
drag, startPoint x: 300, startPoint y: 117, endPoint x: 255, endPoint y: 160, distance: 62.5
click at [300, 117] on link "FnO Submittted Leads 2 Details" at bounding box center [312, 102] width 158 height 39
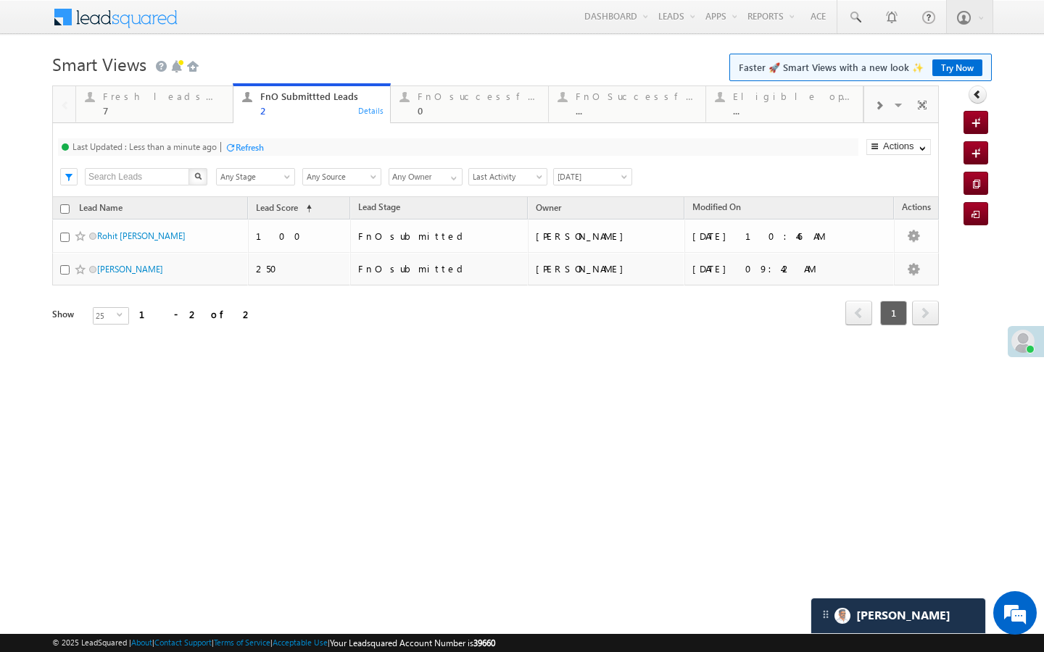
click at [252, 141] on div "Refresh" at bounding box center [244, 147] width 39 height 14
click at [211, 117] on link "Fresh leads assigned 7 Details" at bounding box center [154, 102] width 158 height 39
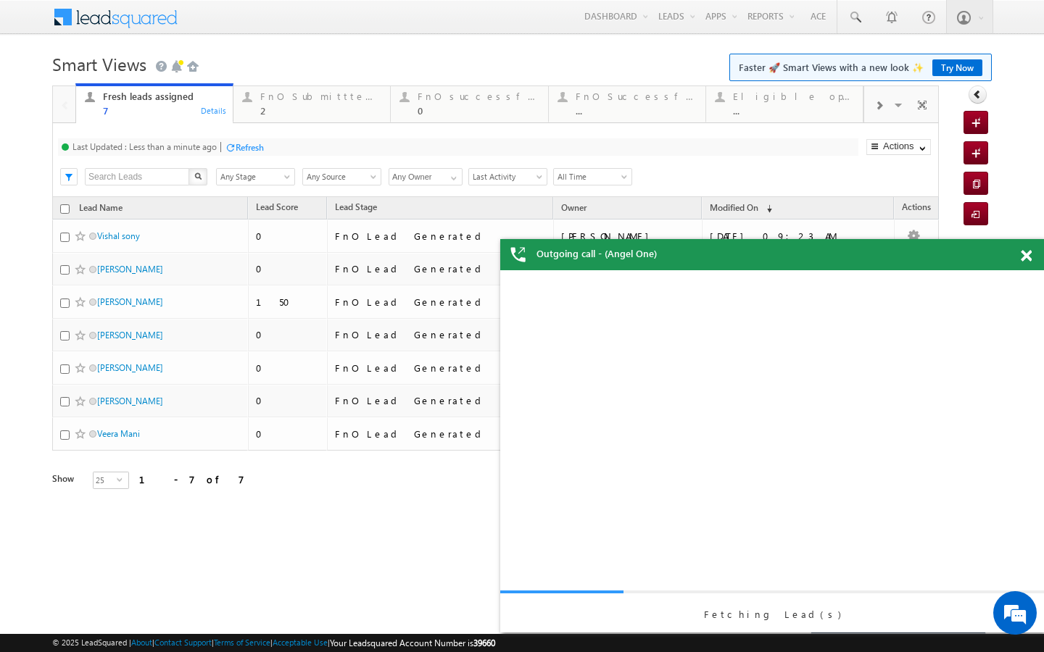
click at [233, 144] on div at bounding box center [230, 147] width 11 height 11
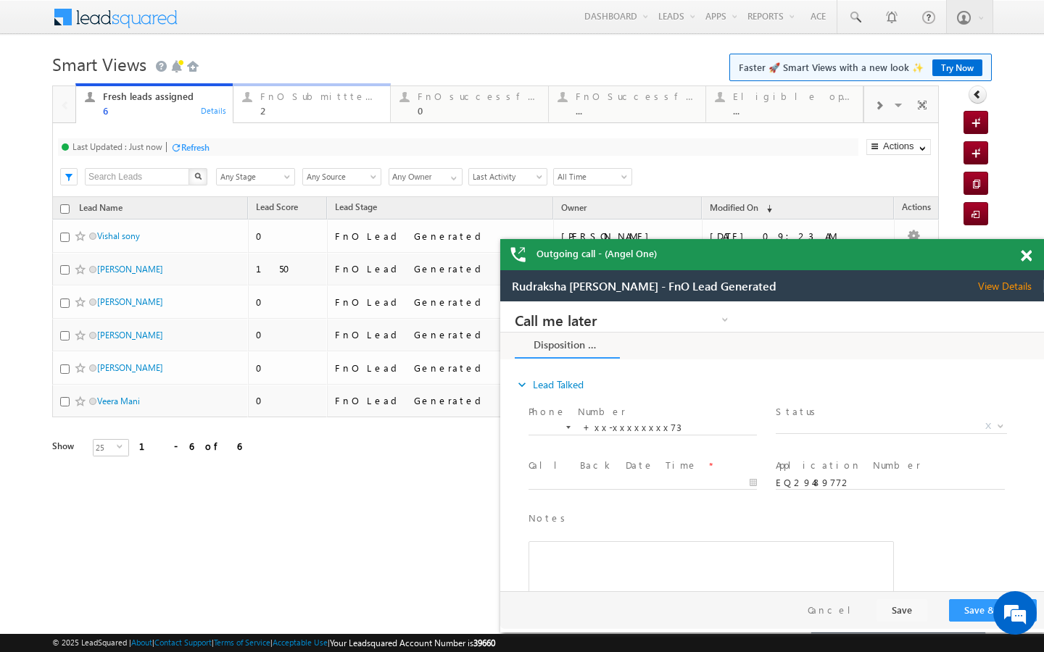
drag, startPoint x: 297, startPoint y: 104, endPoint x: 215, endPoint y: 132, distance: 86.6
click at [297, 104] on div "FnO Submittted Leads 2" at bounding box center [320, 102] width 121 height 28
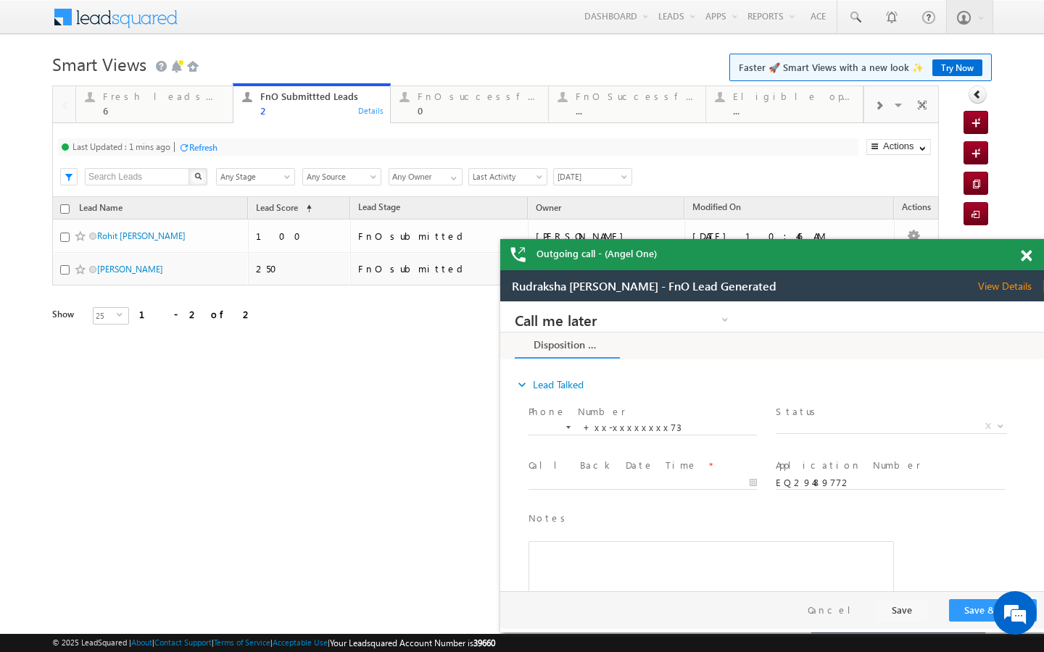
click at [202, 142] on div "Refresh" at bounding box center [203, 147] width 28 height 11
click at [204, 122] on div "Fresh leads assigned 6 Details FnO Submittted Leads 2 Details FnO successful to…" at bounding box center [469, 103] width 788 height 41
click at [201, 114] on div "6" at bounding box center [163, 110] width 121 height 11
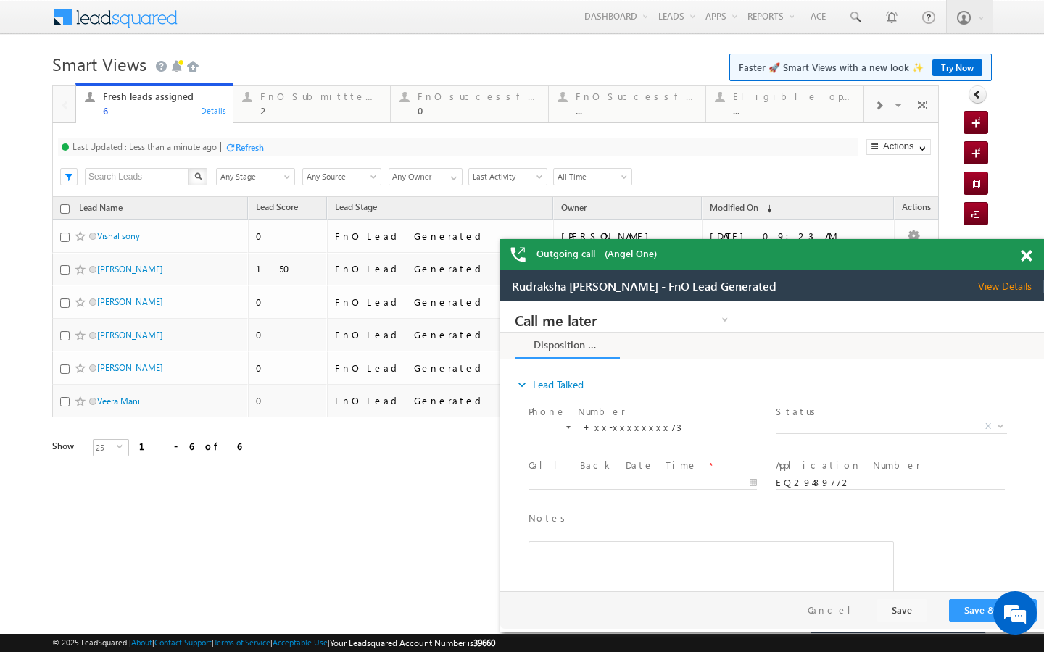
click at [250, 149] on div "Refresh" at bounding box center [250, 147] width 28 height 11
click at [281, 105] on div "2" at bounding box center [320, 110] width 121 height 11
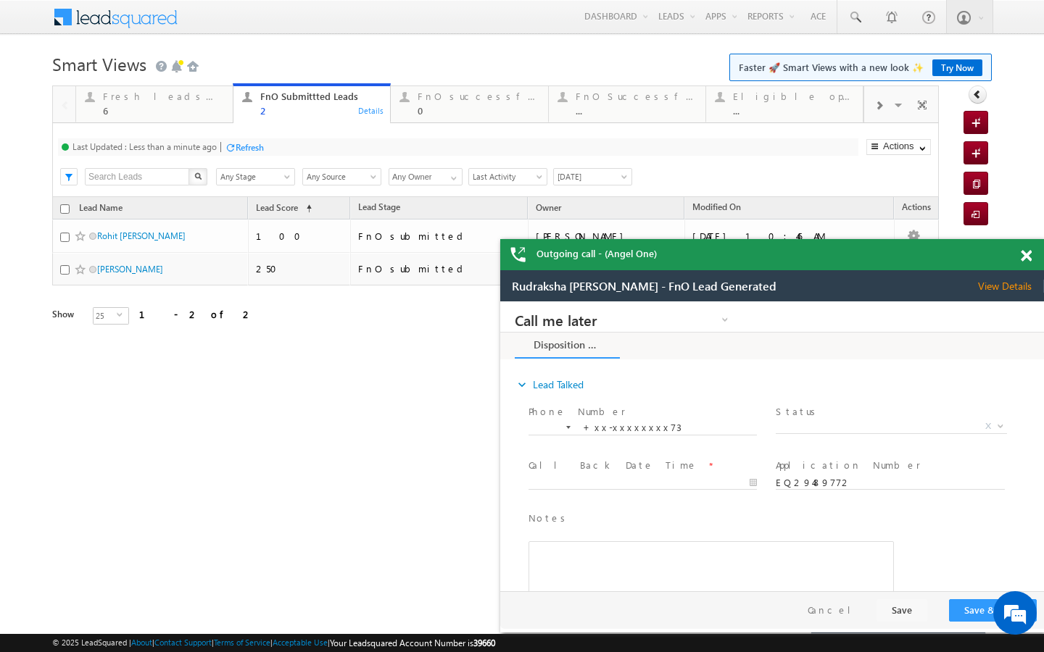
click at [248, 149] on div "Refresh" at bounding box center [250, 147] width 28 height 11
click at [212, 99] on div "Fresh leads assigned" at bounding box center [163, 97] width 121 height 12
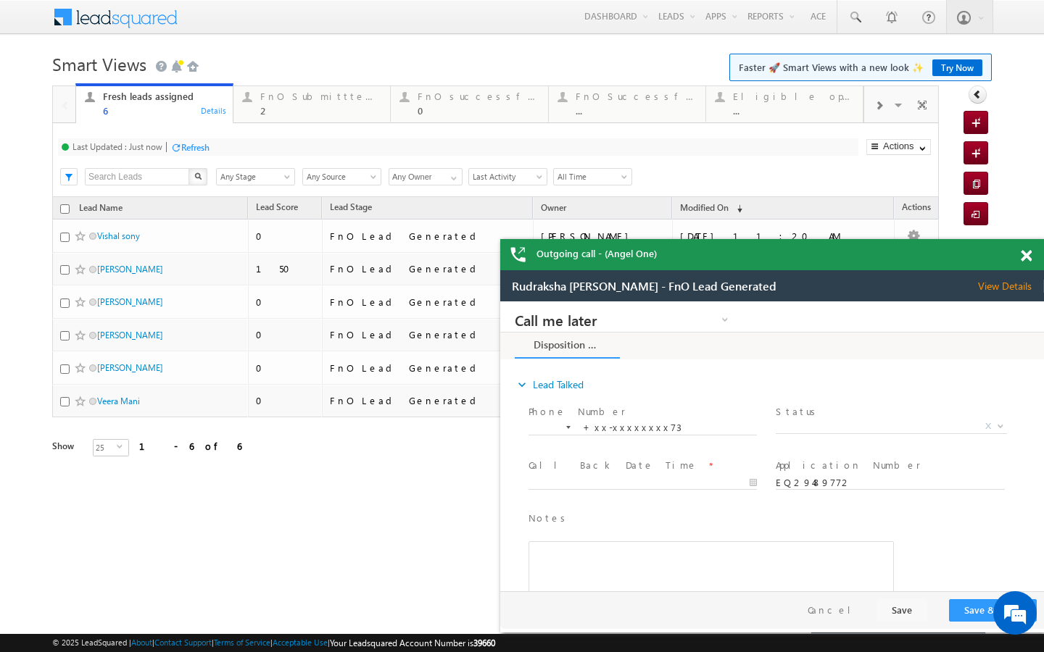
click at [201, 146] on div "Refresh" at bounding box center [195, 147] width 28 height 11
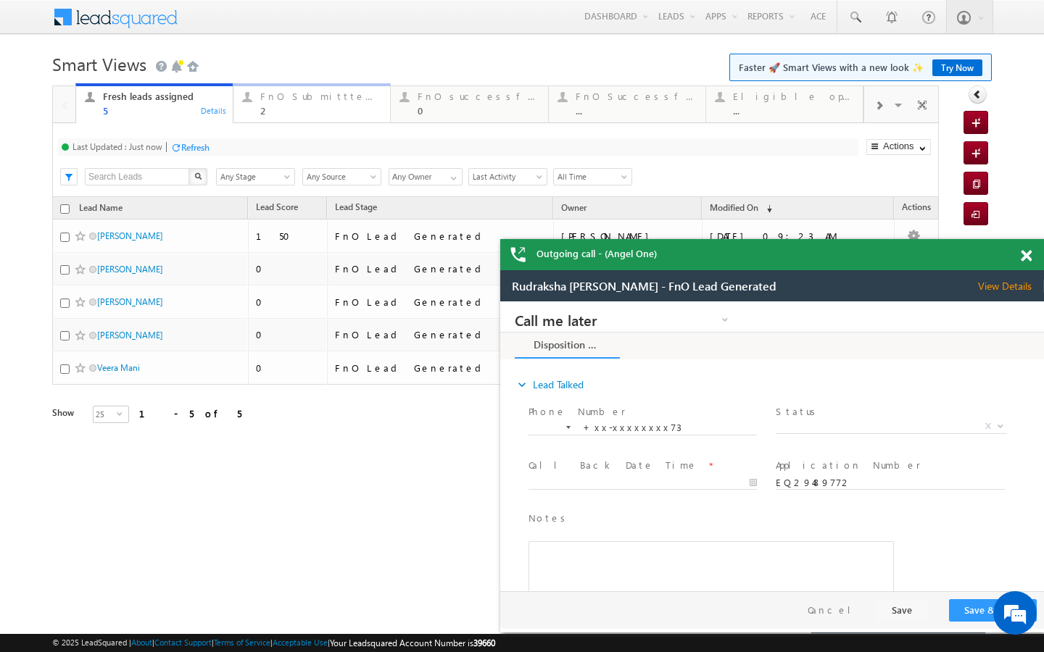
drag, startPoint x: 262, startPoint y: 105, endPoint x: 217, endPoint y: 150, distance: 63.5
click at [262, 105] on div "2" at bounding box center [320, 110] width 121 height 11
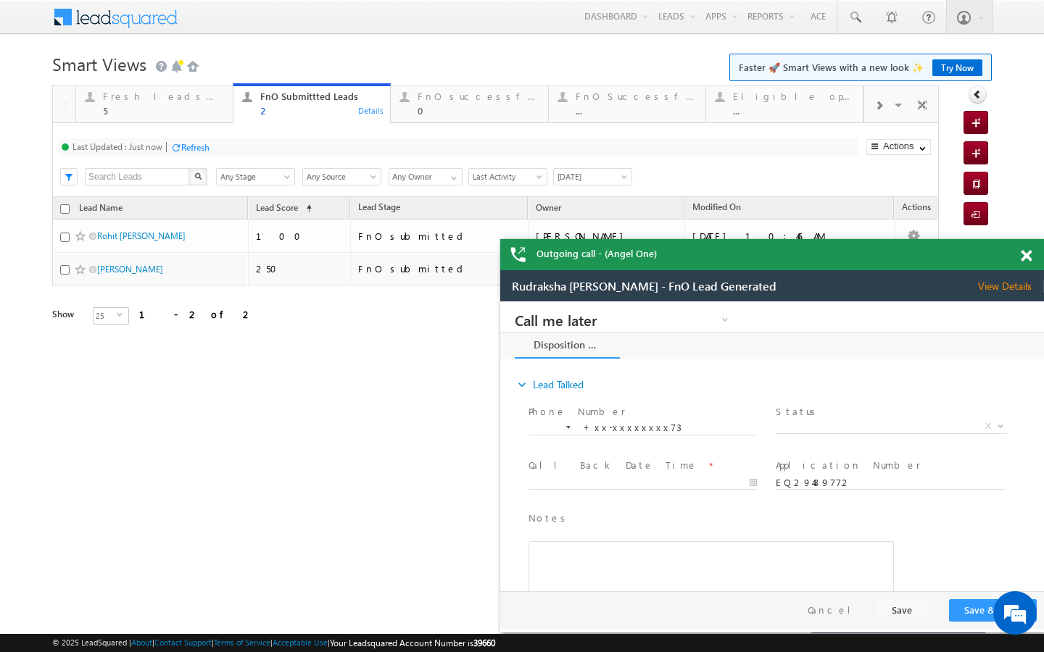
click at [207, 151] on div "Refresh" at bounding box center [195, 147] width 28 height 11
click at [412, 115] on div "FnO successful today Leads 0 Details" at bounding box center [469, 102] width 154 height 28
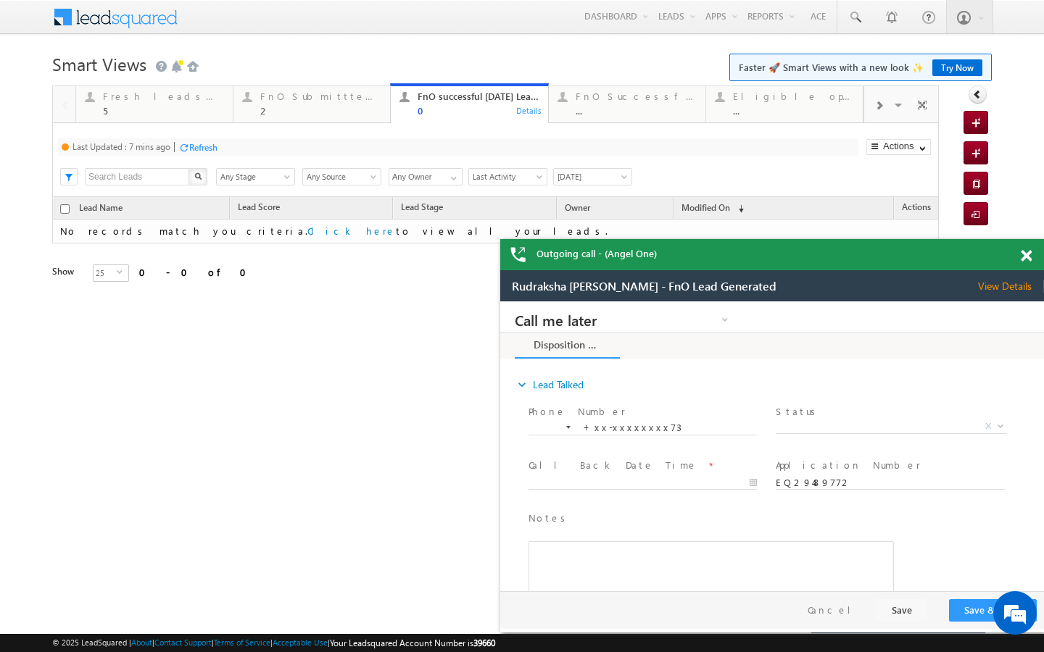
click at [195, 150] on div "Refresh" at bounding box center [203, 147] width 28 height 11
drag, startPoint x: 192, startPoint y: 117, endPoint x: 204, endPoint y: 159, distance: 43.8
click at [192, 117] on link "Fresh leads assigned 5 Details" at bounding box center [154, 102] width 158 height 39
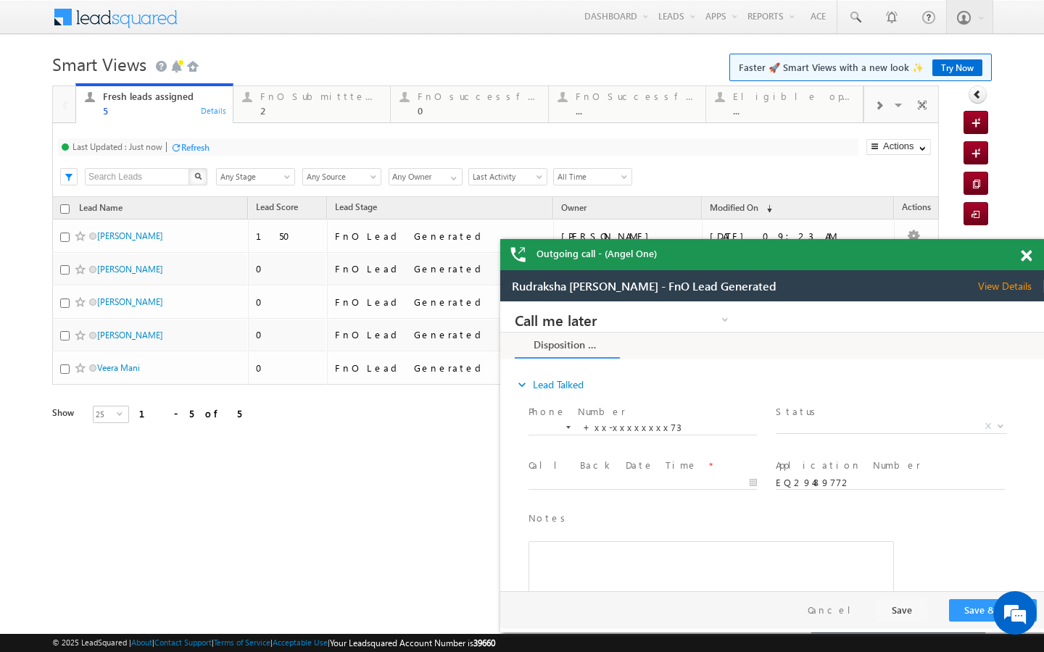
click at [199, 144] on div "Refresh" at bounding box center [195, 147] width 28 height 11
click at [269, 125] on div "Last Updated : Less than a minute ago Refresh Refreshing... Search X Lead Stage…" at bounding box center [495, 160] width 886 height 74
drag, startPoint x: 272, startPoint y: 118, endPoint x: 223, endPoint y: 148, distance: 57.5
click at [272, 118] on link "FnO Submittted Leads 2 Details" at bounding box center [312, 102] width 158 height 39
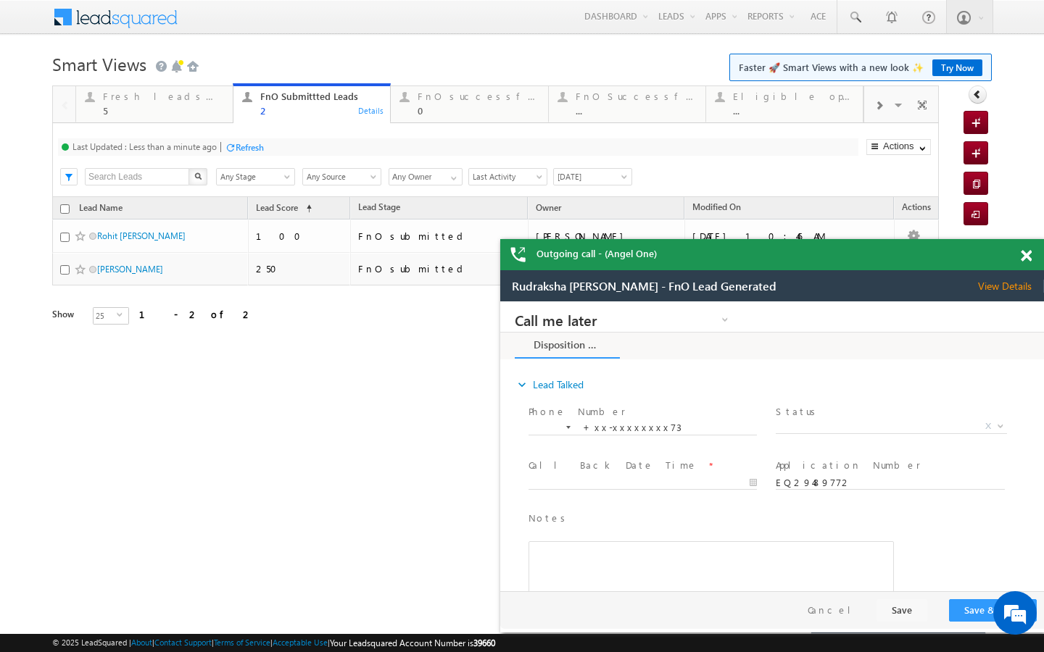
click at [221, 148] on div at bounding box center [220, 147] width 1 height 10
click at [244, 147] on div "Refresh" at bounding box center [250, 147] width 28 height 11
click at [186, 105] on div "5" at bounding box center [163, 110] width 121 height 11
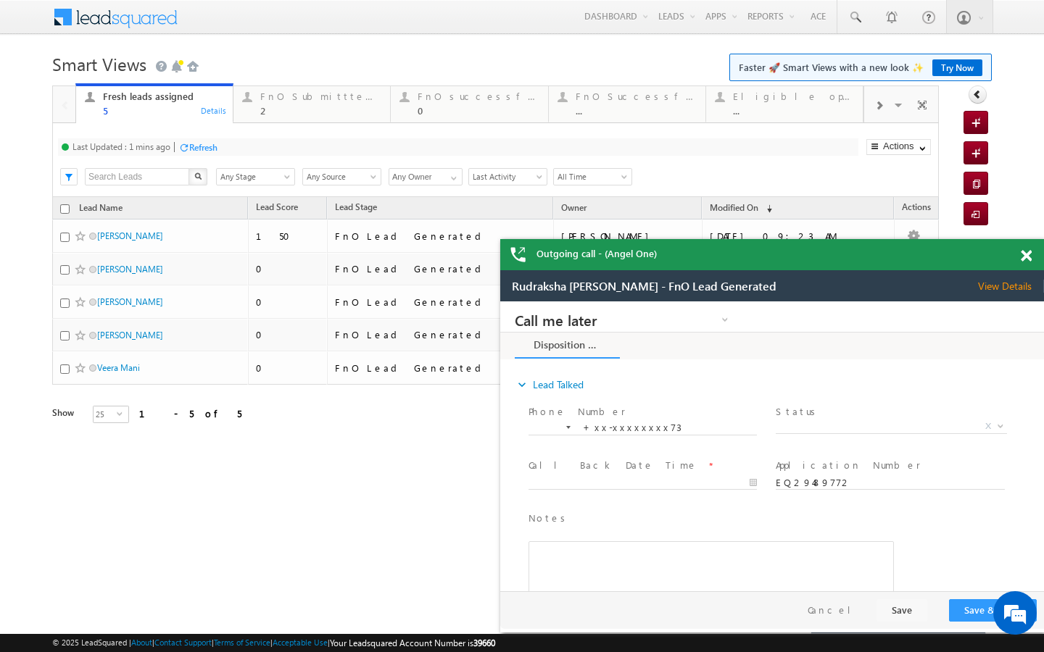
click at [210, 147] on div "Refresh" at bounding box center [203, 147] width 28 height 11
click at [255, 109] on div "FnO Submittted Leads 2 Details" at bounding box center [312, 102] width 154 height 28
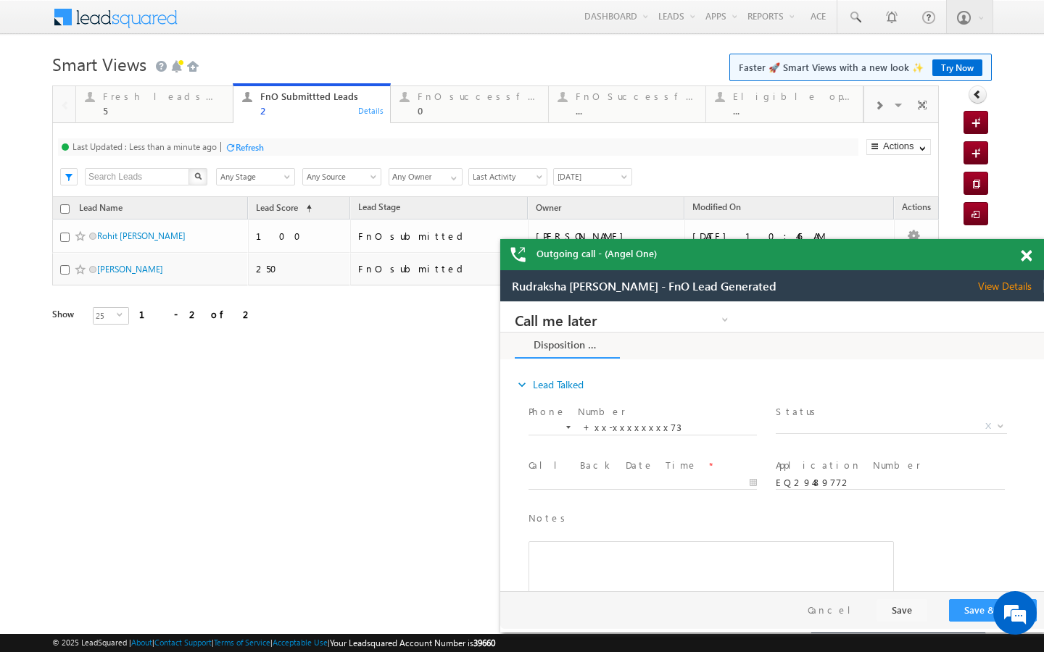
click at [230, 141] on div "Refresh" at bounding box center [244, 147] width 39 height 14
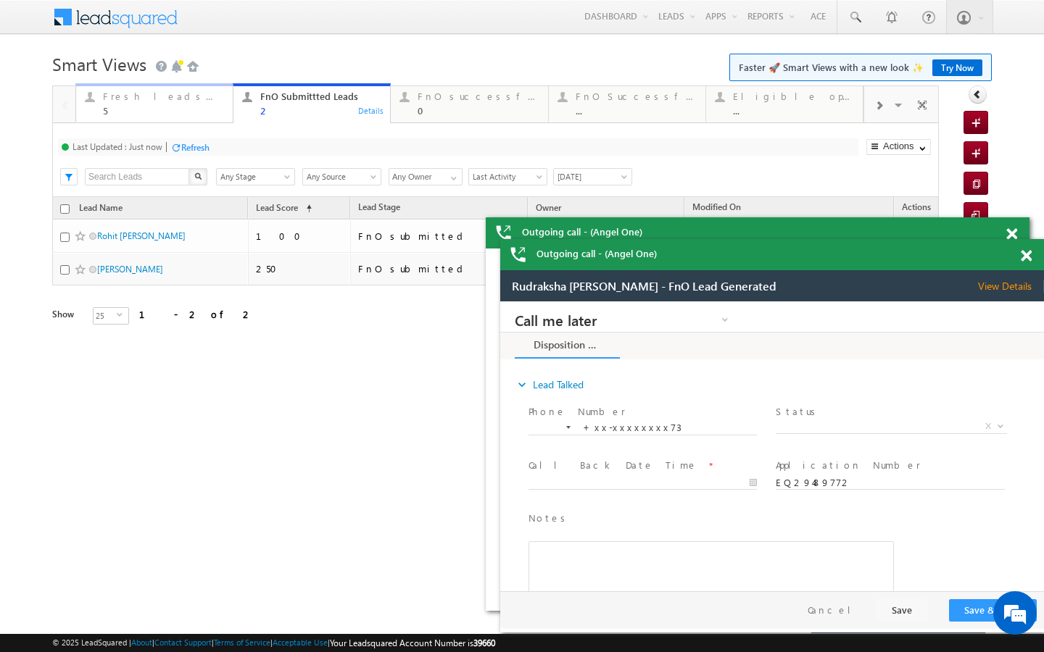
drag, startPoint x: 193, startPoint y: 117, endPoint x: 199, endPoint y: 165, distance: 48.3
click at [193, 117] on link "Fresh leads assigned 5 Details" at bounding box center [154, 102] width 158 height 39
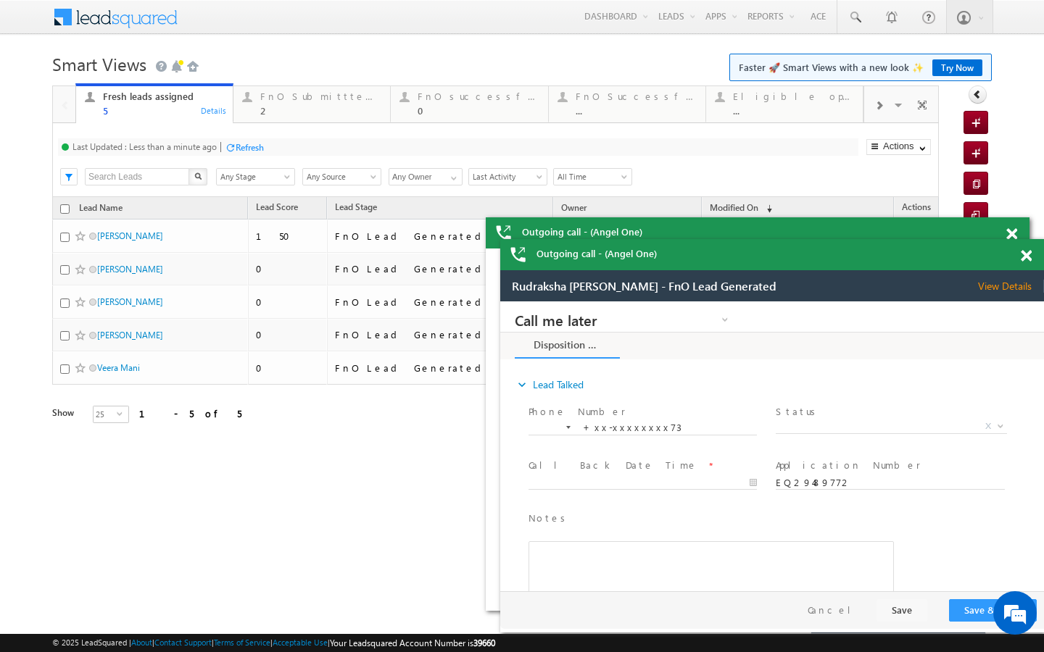
click at [241, 142] on div "Refresh" at bounding box center [250, 147] width 28 height 11
drag, startPoint x: 244, startPoint y: 100, endPoint x: 244, endPoint y: 138, distance: 37.7
click at [244, 100] on div at bounding box center [247, 97] width 18 height 18
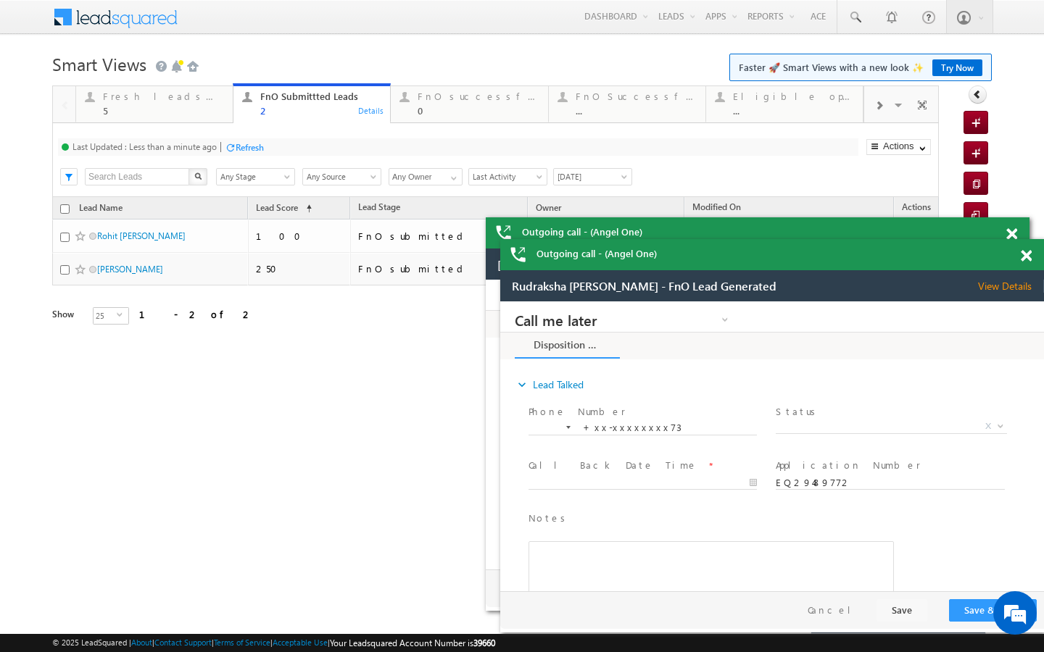
click at [238, 144] on div "Refresh" at bounding box center [250, 147] width 28 height 11
click at [207, 107] on div "5" at bounding box center [163, 110] width 121 height 11
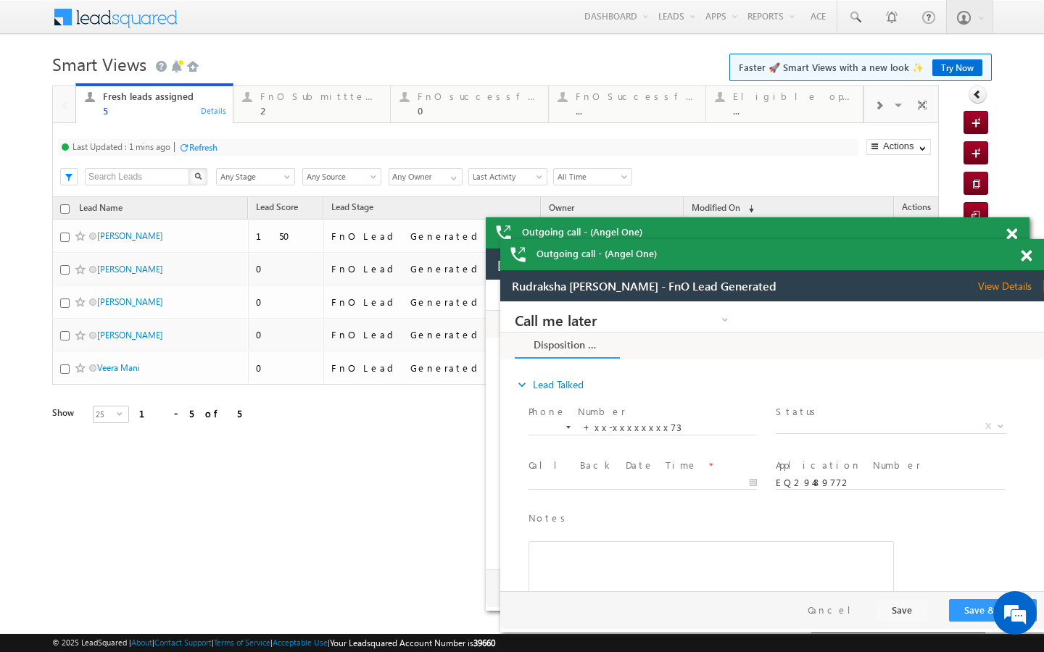
click at [248, 151] on div "Last Updated : 1 mins ago Refresh Refreshing..." at bounding box center [458, 146] width 800 height 17
click at [207, 142] on div "Refresh" at bounding box center [203, 147] width 28 height 11
click at [253, 122] on link "FnO Submittted Leads 2 Details" at bounding box center [312, 102] width 158 height 39
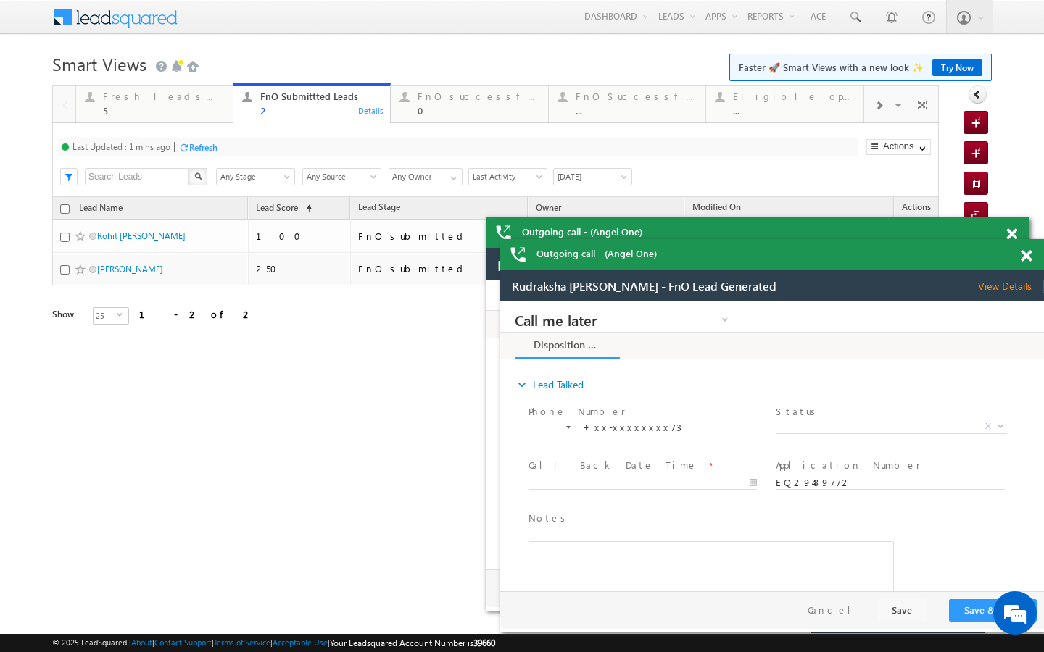
click at [211, 146] on div "Refresh" at bounding box center [203, 147] width 28 height 11
click at [210, 104] on div "Fresh leads assigned 5" at bounding box center [163, 102] width 121 height 28
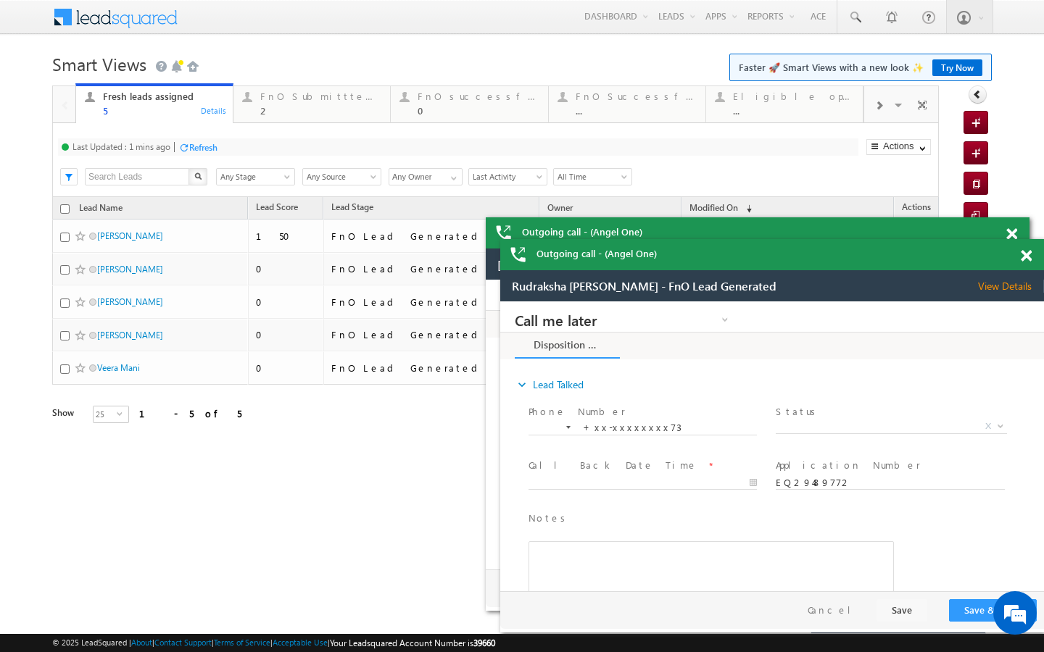
click at [210, 146] on div "Refresh" at bounding box center [203, 147] width 28 height 11
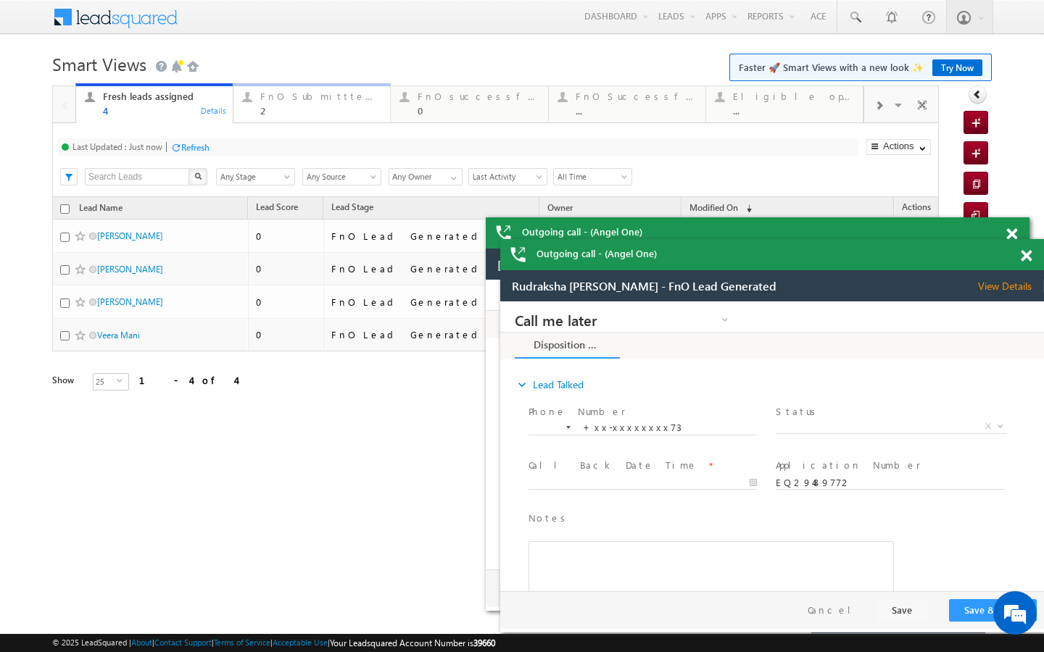
click at [264, 101] on div "FnO Submittted Leads" at bounding box center [320, 97] width 121 height 12
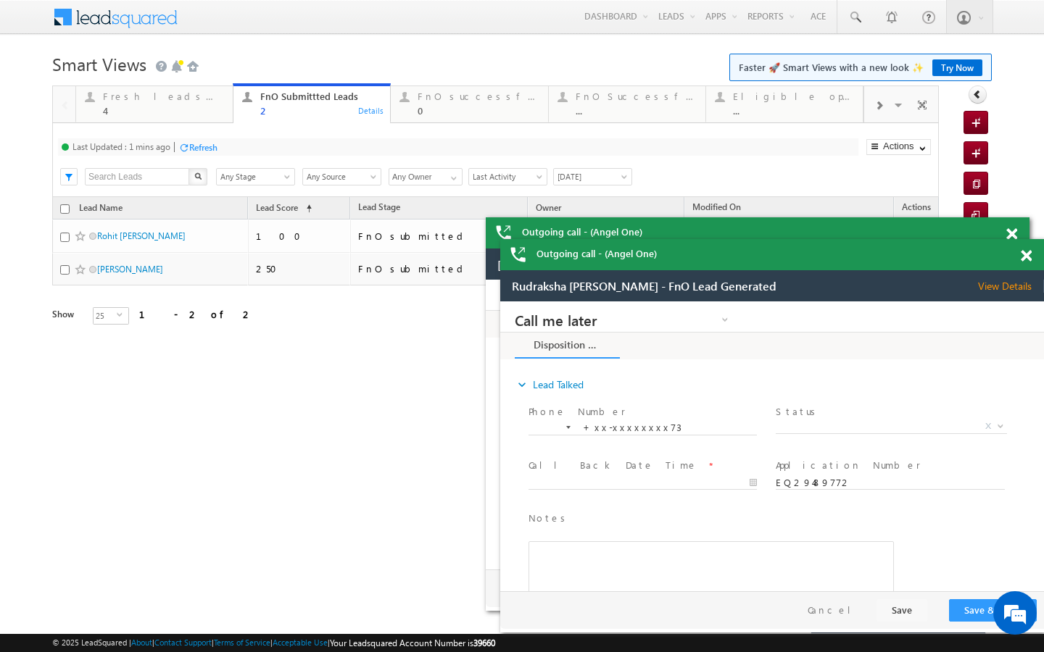
click at [201, 143] on div "Refresh" at bounding box center [203, 147] width 28 height 11
click at [207, 99] on div "Fresh leads assigned" at bounding box center [163, 97] width 121 height 12
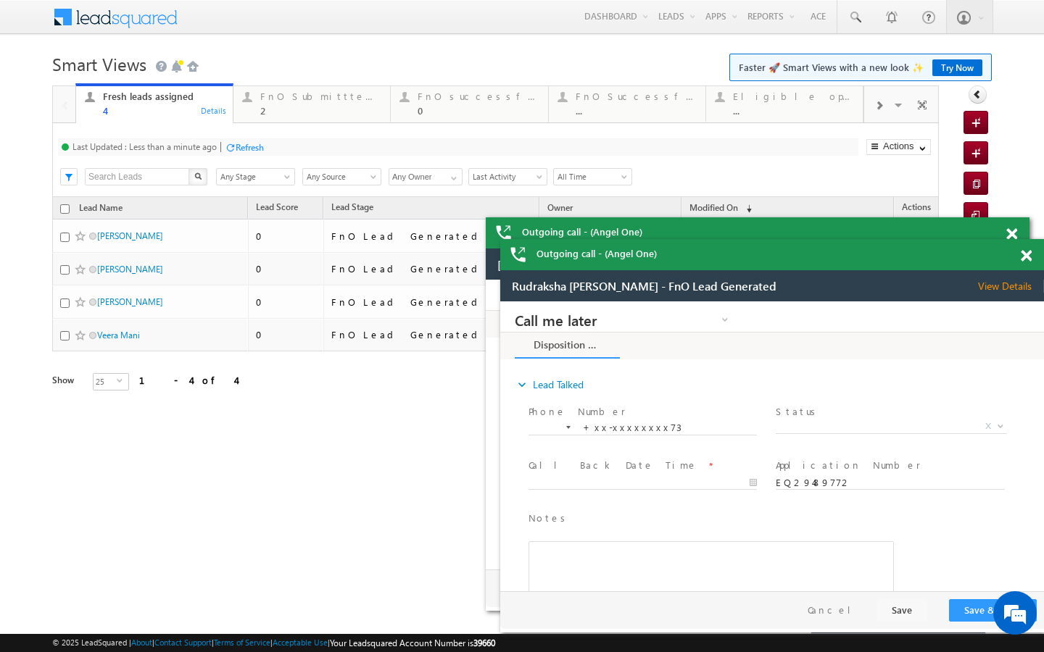
click at [243, 151] on div "Refresh" at bounding box center [250, 147] width 28 height 11
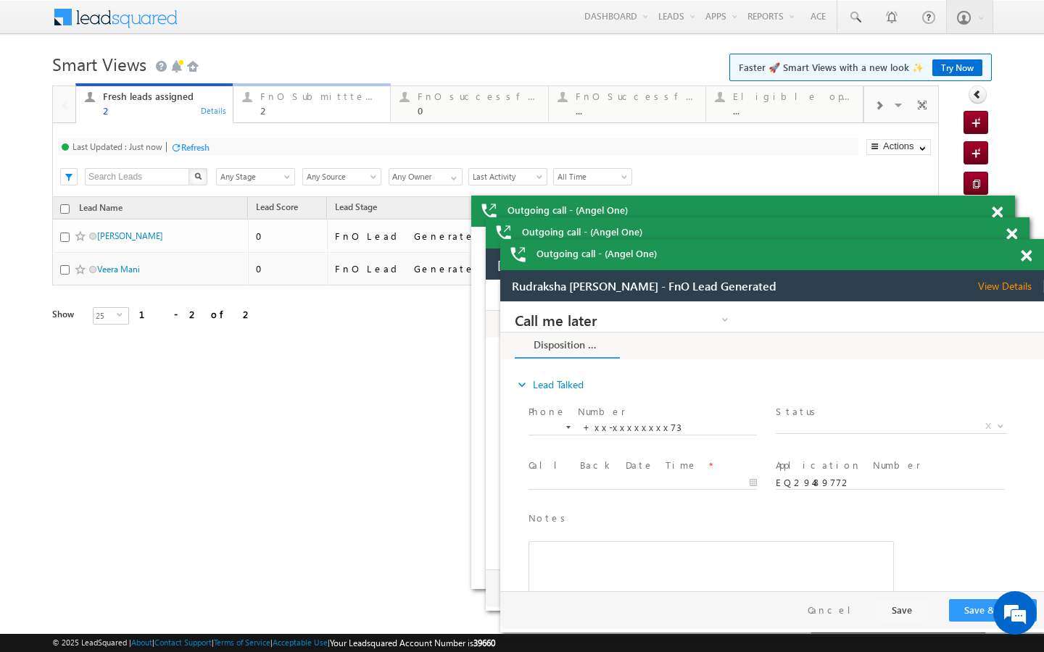
click at [275, 95] on div "FnO Submittted Leads" at bounding box center [320, 97] width 121 height 12
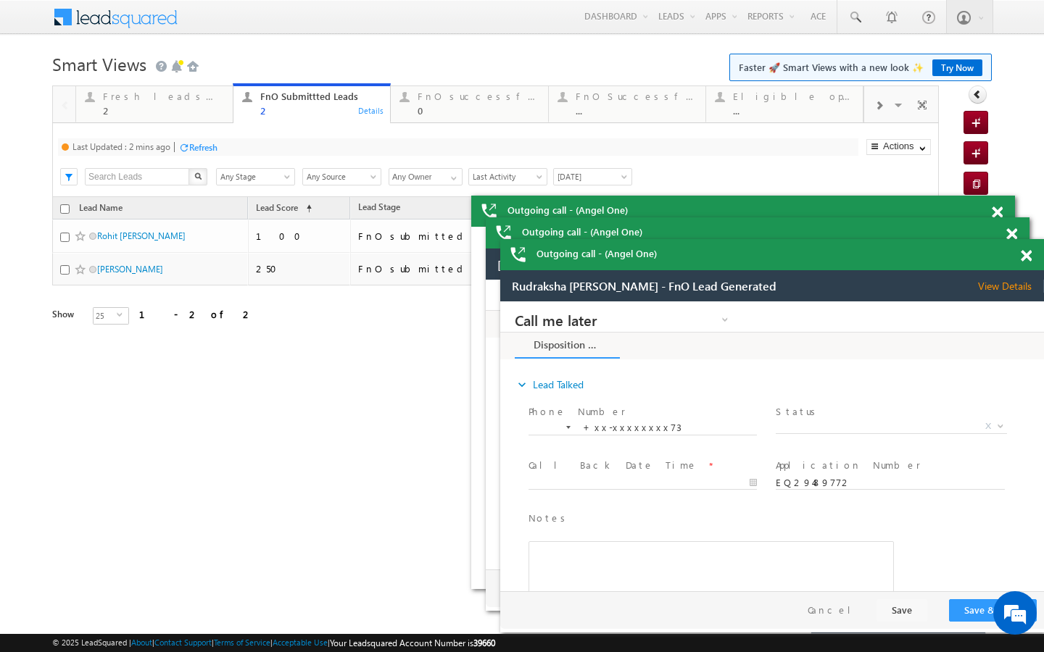
click at [209, 151] on div "Refresh" at bounding box center [203, 147] width 28 height 11
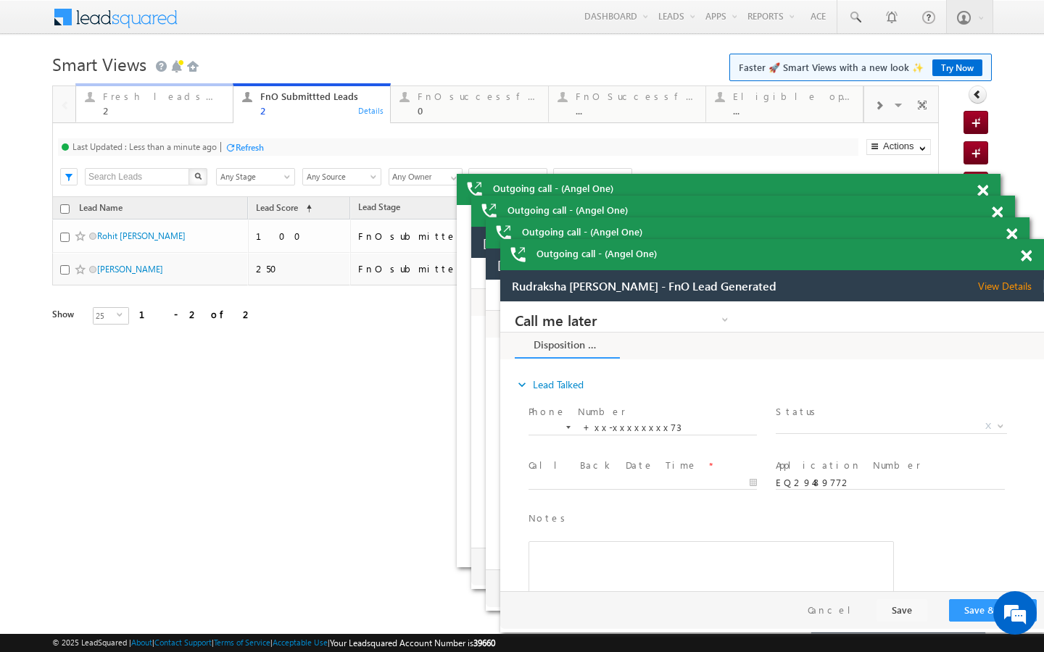
click at [202, 99] on div "Fresh leads assigned" at bounding box center [163, 97] width 121 height 12
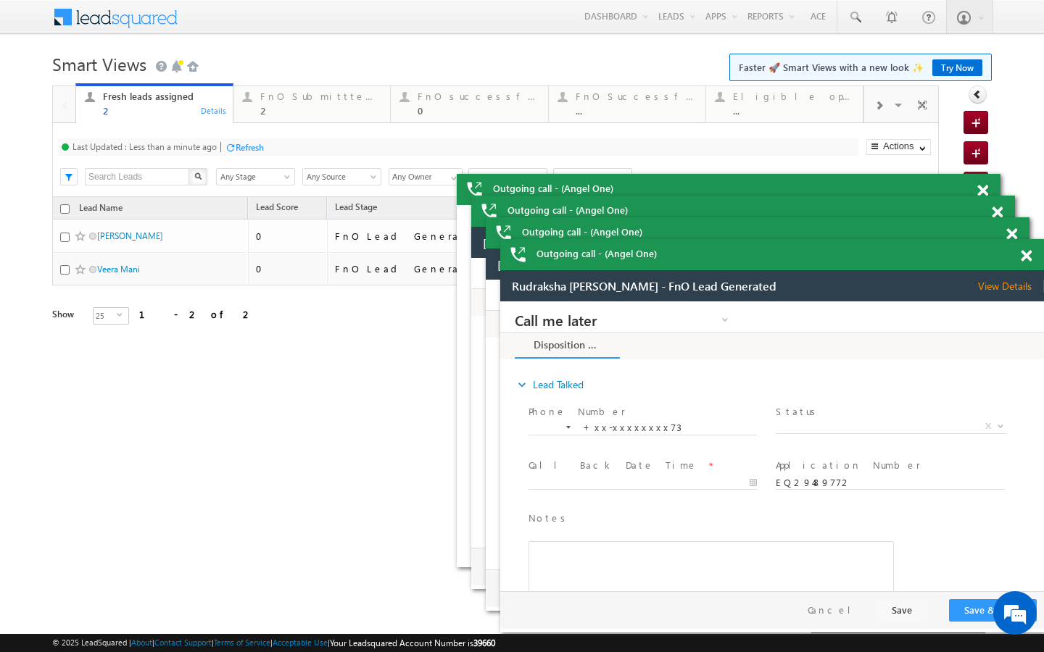
click at [241, 147] on div "Refresh" at bounding box center [250, 147] width 28 height 11
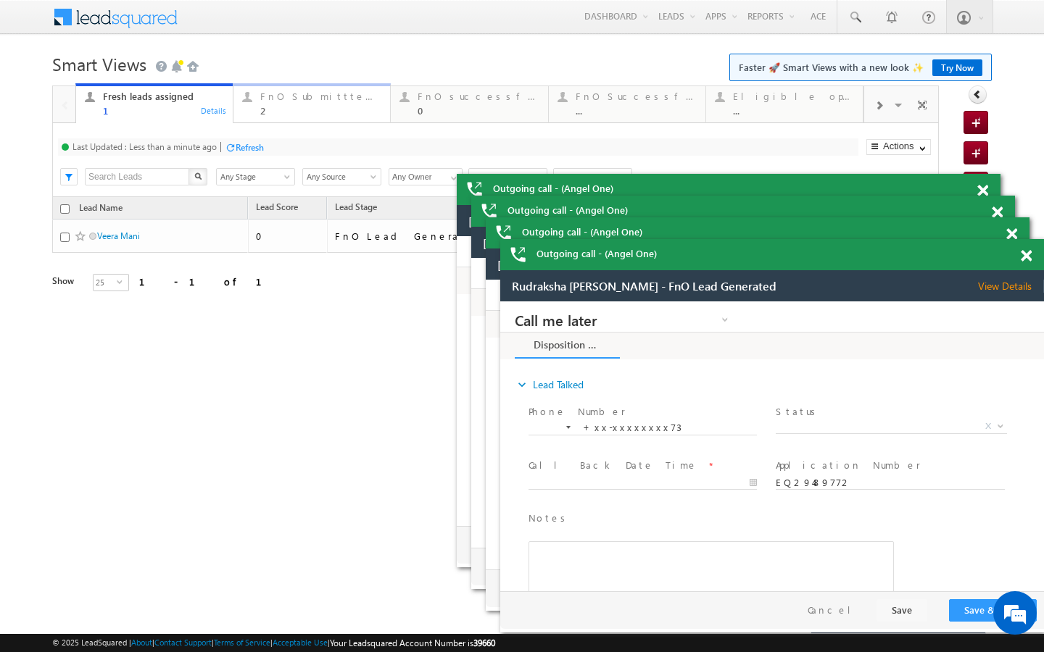
click at [258, 117] on link "FnO Submittted Leads 2 Details" at bounding box center [312, 102] width 158 height 39
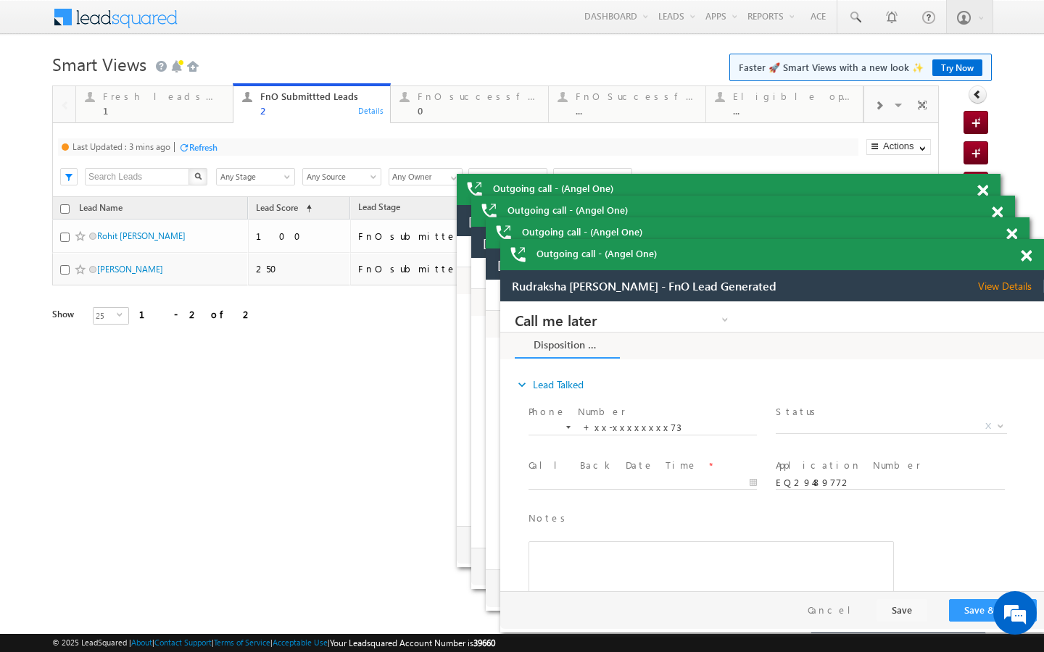
click at [211, 144] on div "Refresh" at bounding box center [203, 147] width 28 height 11
drag, startPoint x: 207, startPoint y: 100, endPoint x: 207, endPoint y: 150, distance: 50.0
click at [207, 100] on div "Fresh leads assigned" at bounding box center [163, 97] width 121 height 12
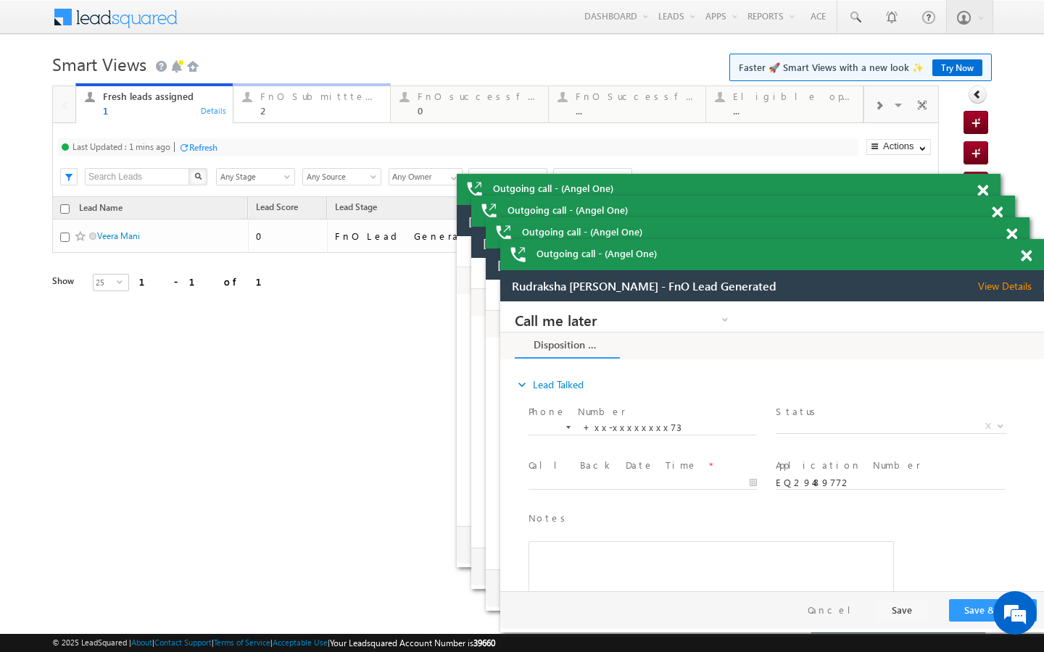
click at [245, 115] on div "FnO Submittted Leads 2 Details" at bounding box center [312, 102] width 154 height 28
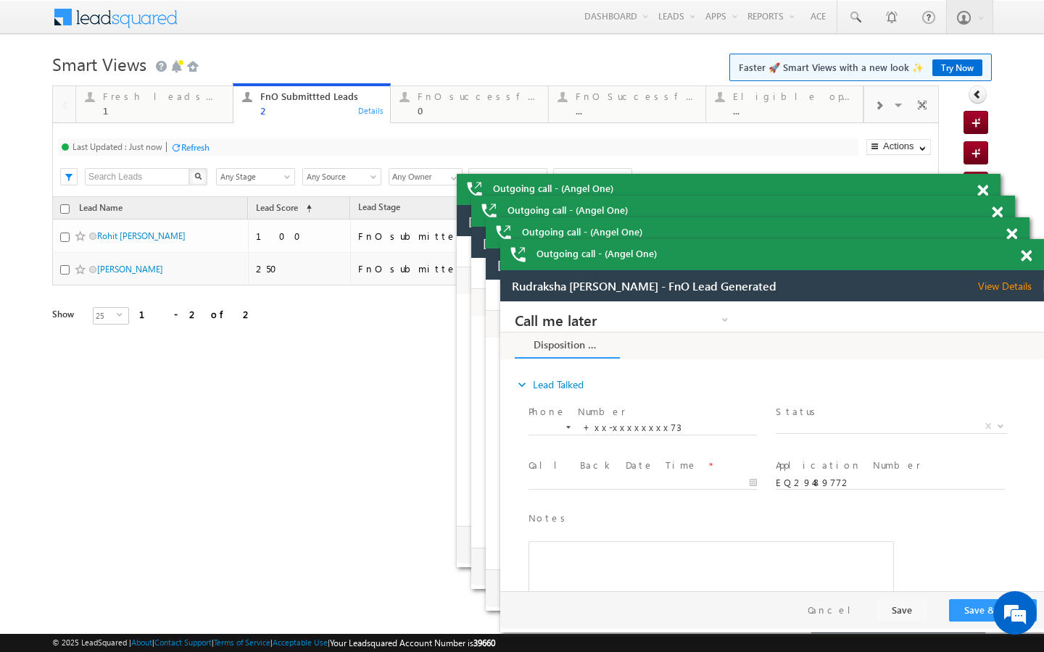
click at [201, 146] on div "Refresh" at bounding box center [195, 147] width 28 height 11
click at [204, 107] on div "1" at bounding box center [163, 110] width 121 height 11
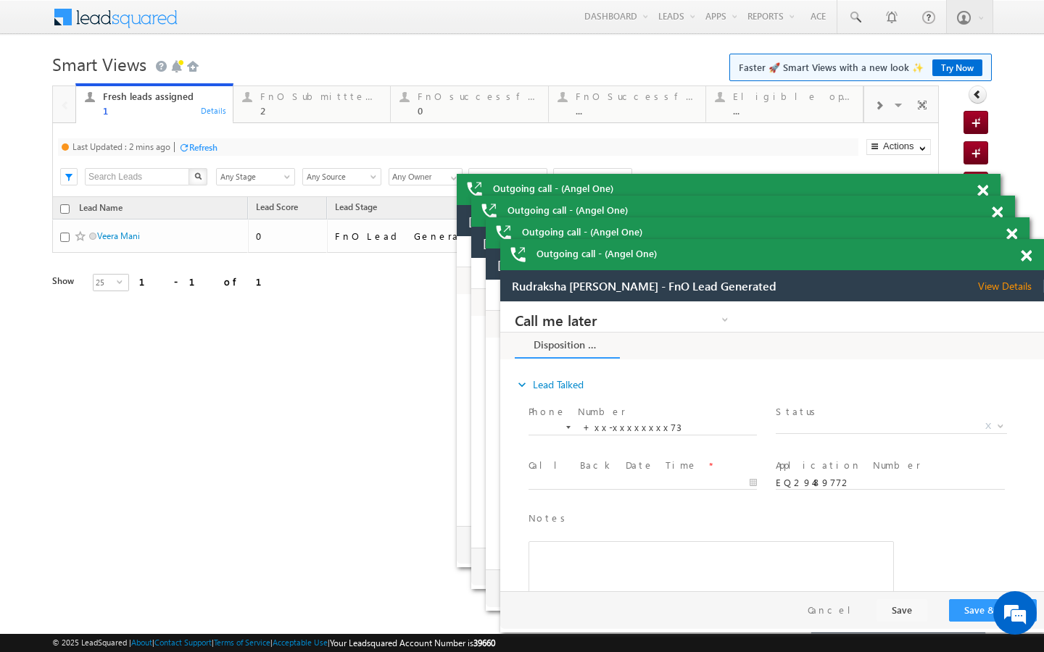
click at [212, 142] on div "Refresh" at bounding box center [203, 147] width 28 height 11
drag, startPoint x: 283, startPoint y: 98, endPoint x: 238, endPoint y: 138, distance: 60.6
click at [283, 98] on div "FnO Submittted Leads" at bounding box center [320, 97] width 121 height 12
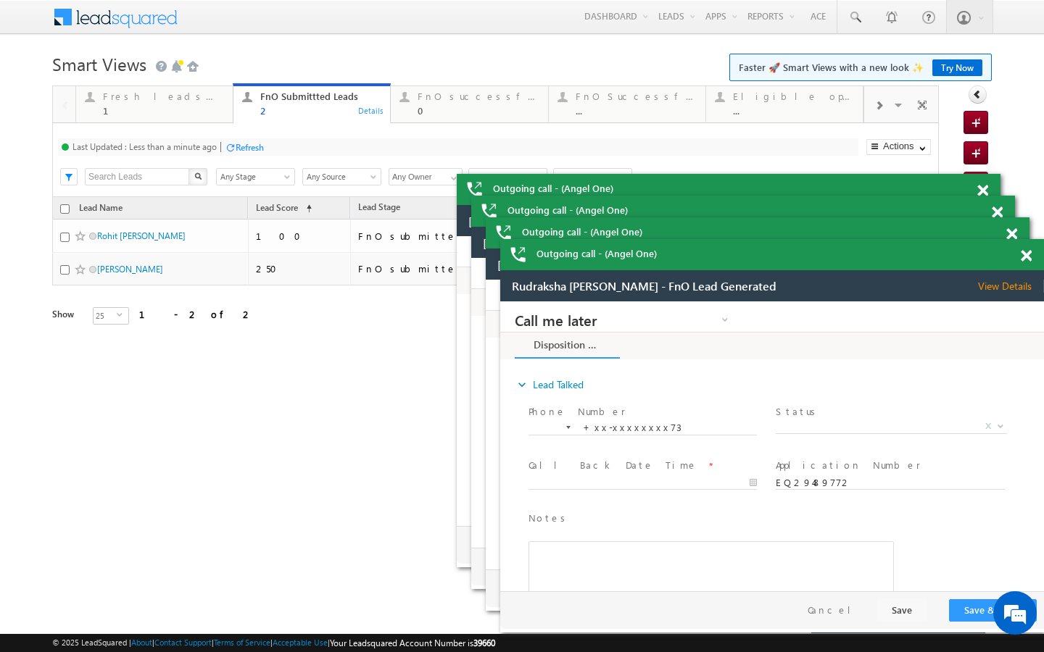
click at [246, 134] on div "Last Updated : Less than a minute ago Refresh Refreshing... Search X Lead Stage…" at bounding box center [495, 160] width 886 height 74
click at [246, 144] on div "Refresh" at bounding box center [250, 147] width 28 height 11
click at [201, 109] on div "1" at bounding box center [163, 110] width 121 height 11
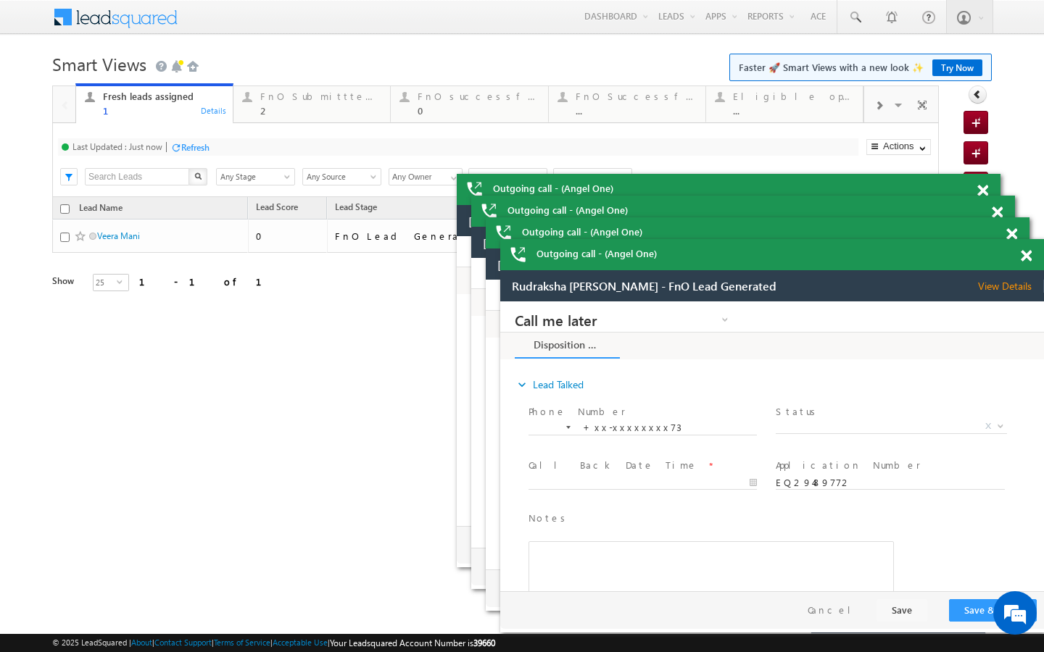
click at [201, 144] on div "Refresh" at bounding box center [195, 147] width 28 height 11
click at [276, 100] on div "FnO Submittted Leads" at bounding box center [320, 97] width 121 height 12
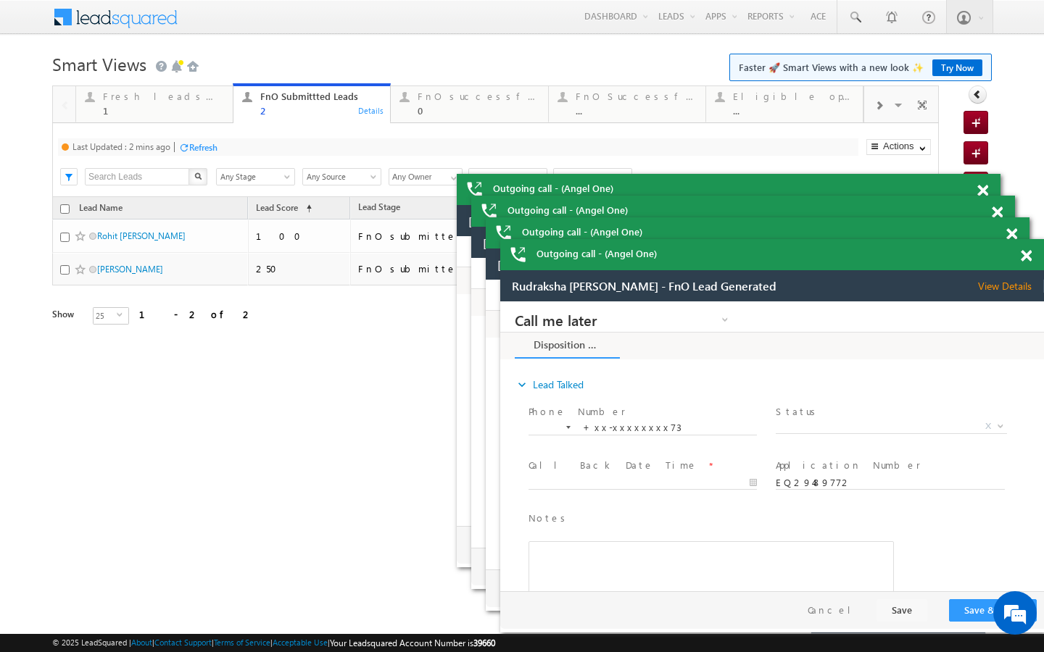
click at [225, 145] on div "Last Updated : 2 mins ago Refresh Refreshing..." at bounding box center [458, 146] width 800 height 17
click at [199, 149] on div "Refresh" at bounding box center [203, 147] width 28 height 11
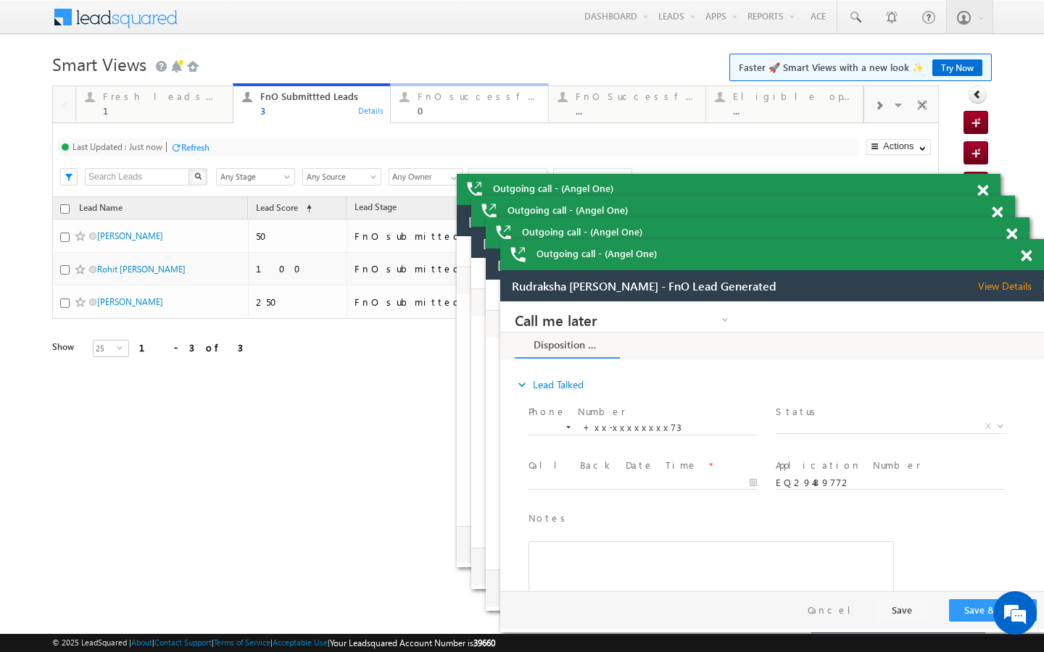
click at [417, 122] on link "FnO successful today Leads 0 Details" at bounding box center [469, 102] width 158 height 39
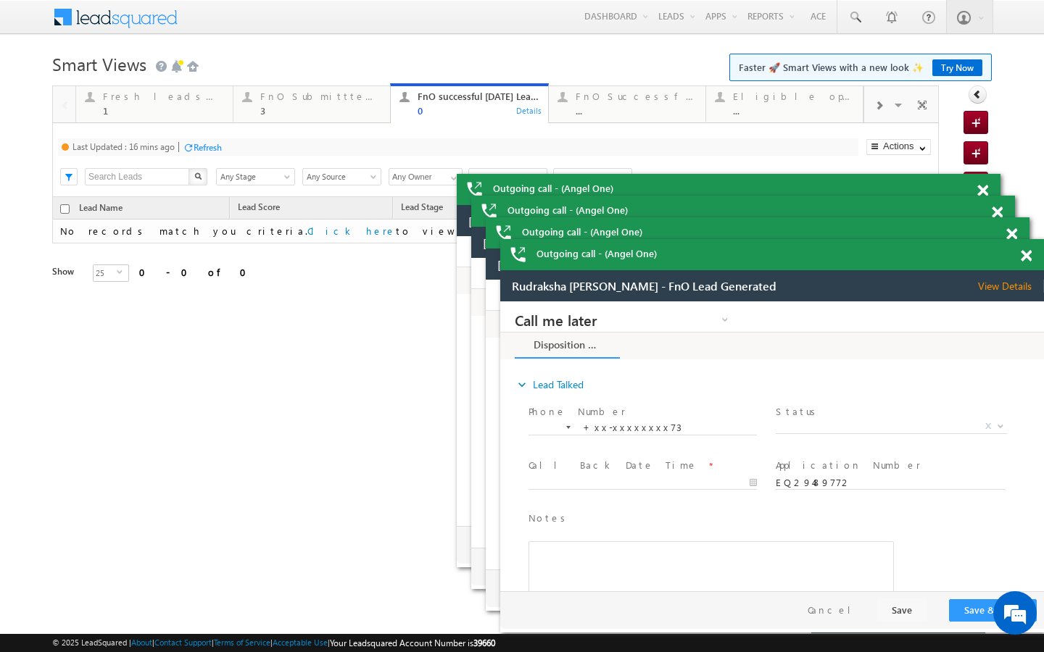
click at [192, 152] on div at bounding box center [188, 147] width 11 height 11
click at [219, 109] on div "1" at bounding box center [163, 110] width 121 height 11
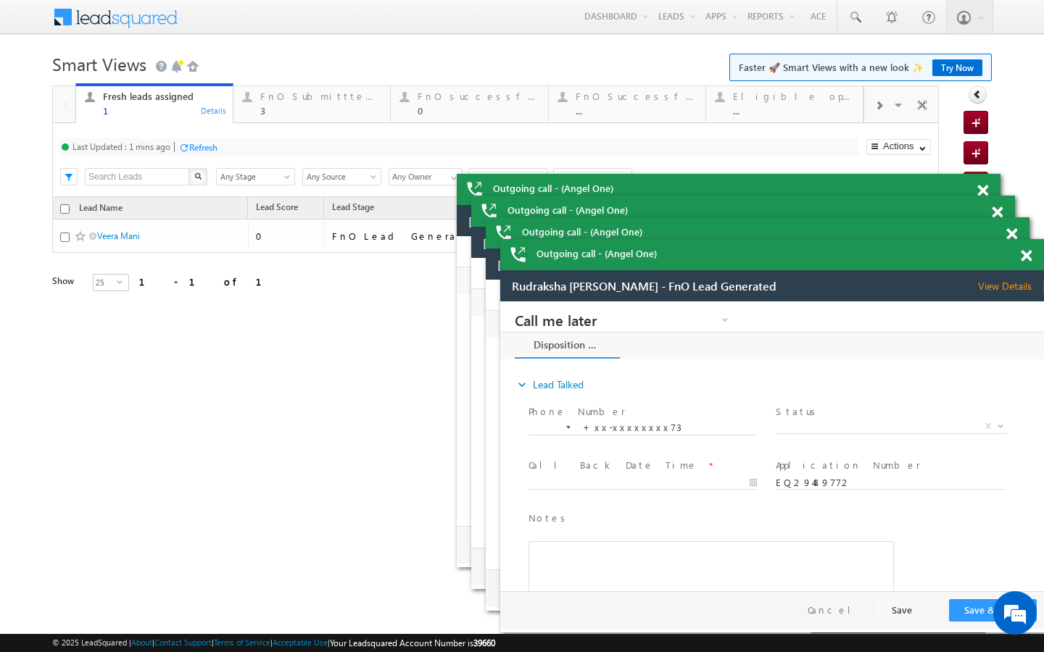
click at [209, 147] on div "Refresh" at bounding box center [203, 147] width 28 height 11
click at [306, 122] on link "FnO Submittted Leads 3 Details" at bounding box center [312, 102] width 158 height 39
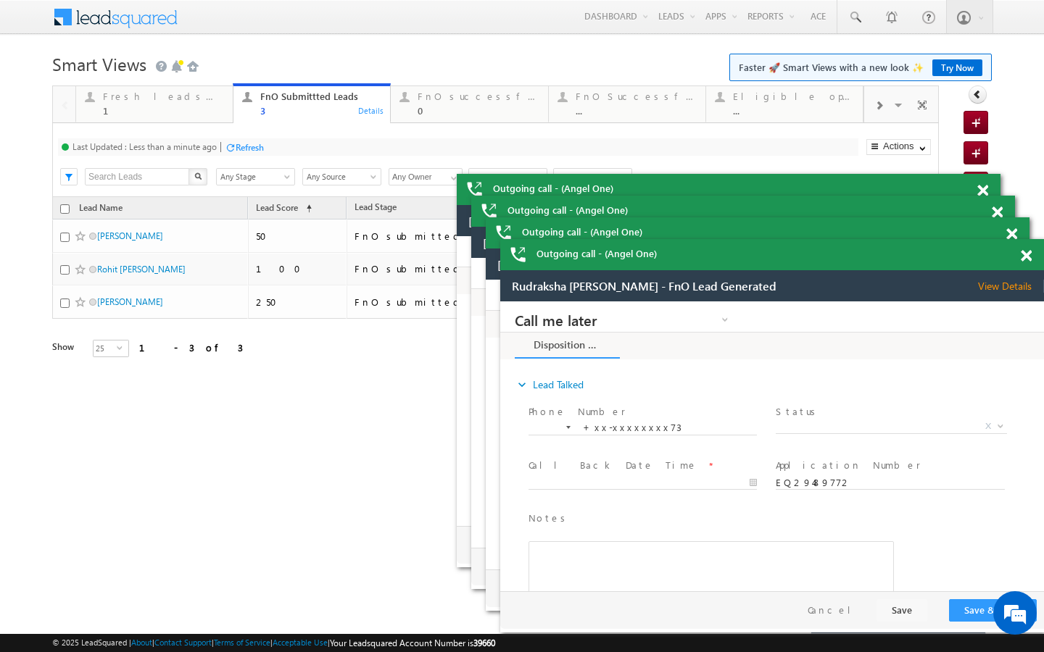
click at [240, 141] on div "Refresh" at bounding box center [244, 147] width 39 height 14
click at [210, 115] on div "1" at bounding box center [163, 110] width 121 height 11
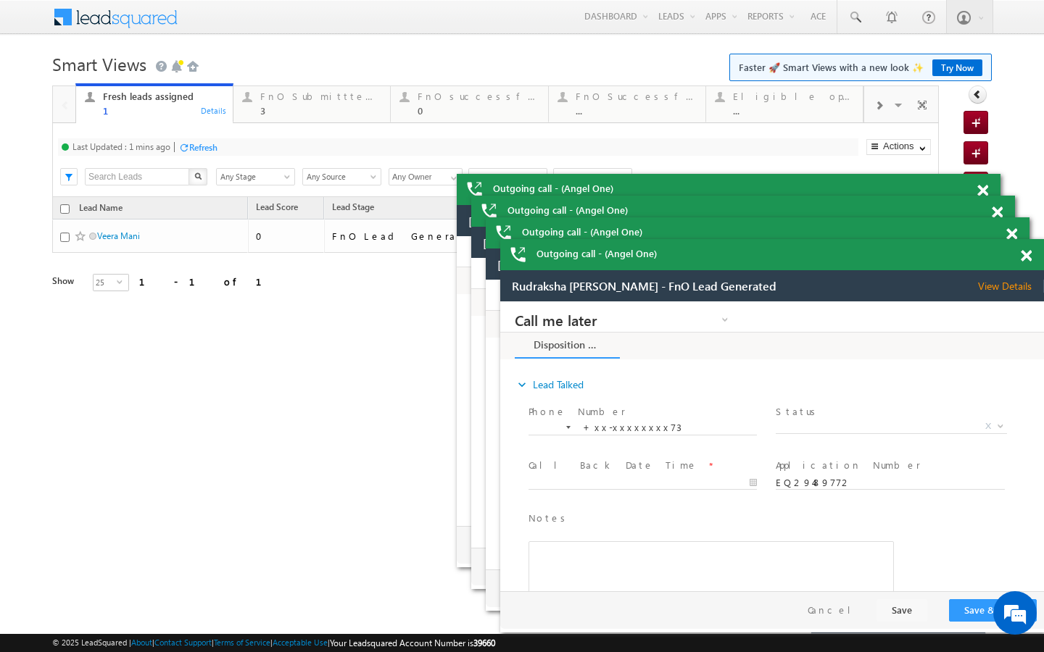
click at [208, 146] on div "Refresh" at bounding box center [203, 147] width 28 height 11
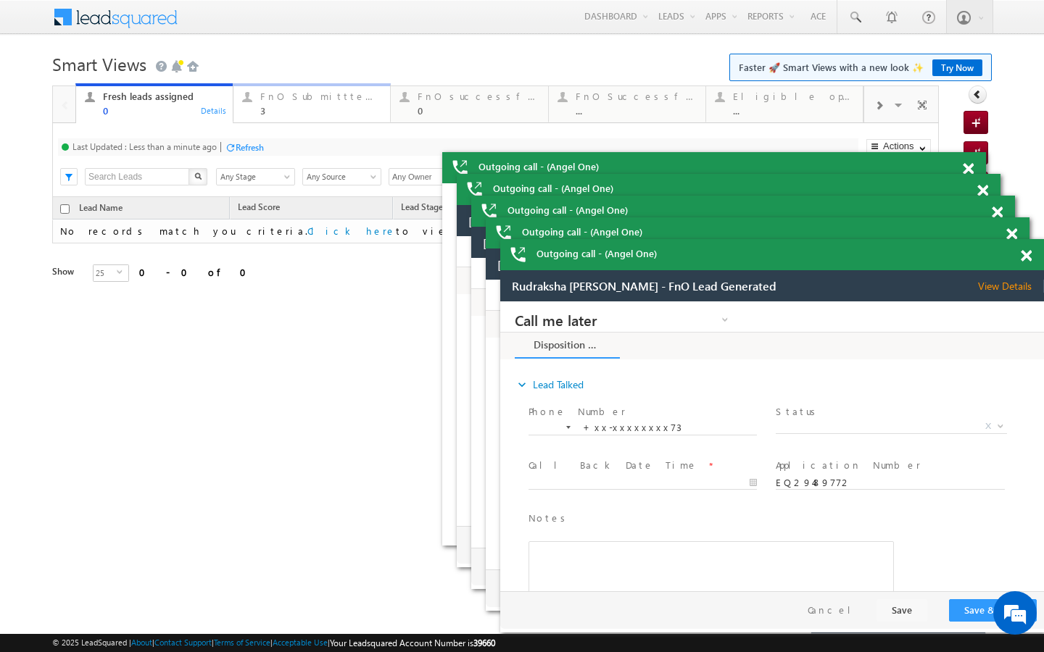
drag, startPoint x: 330, startPoint y: 115, endPoint x: 229, endPoint y: 147, distance: 105.9
click at [330, 115] on div "3" at bounding box center [320, 110] width 121 height 11
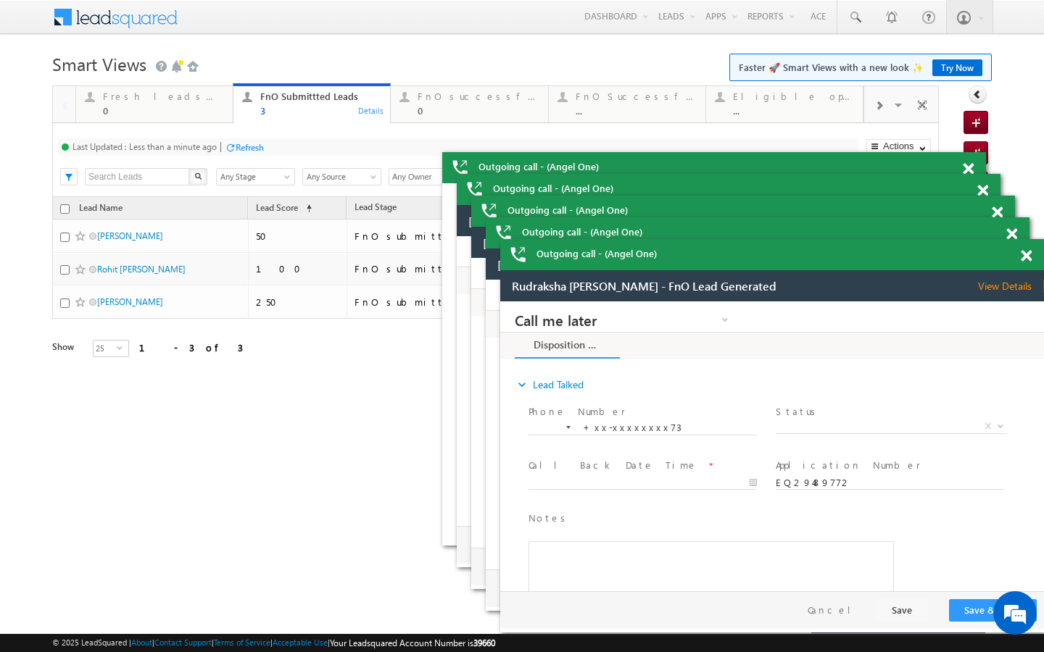
click at [227, 147] on div at bounding box center [230, 147] width 11 height 11
click at [264, 152] on div "Refresh" at bounding box center [250, 147] width 28 height 11
click at [224, 108] on div "Fresh leads assigned 0 Details" at bounding box center [155, 102] width 154 height 28
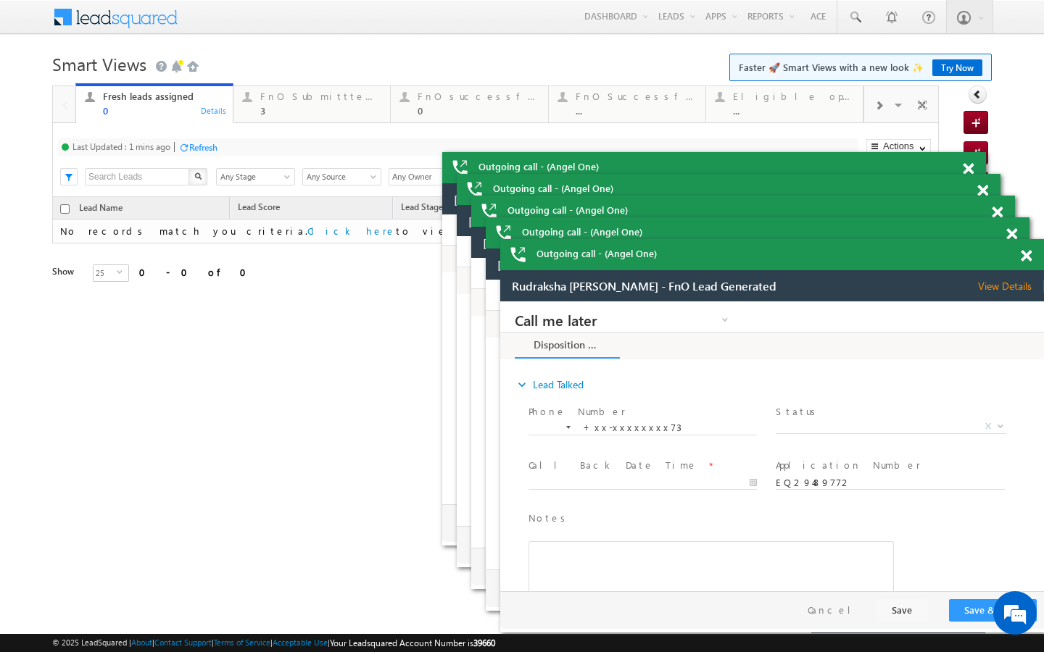
click at [215, 149] on div "Refresh" at bounding box center [203, 147] width 28 height 11
click at [299, 125] on div "Last Updated : Just now Refresh Refreshing... Search X Lead Stage Any Stage Any…" at bounding box center [495, 160] width 886 height 74
drag, startPoint x: 299, startPoint y: 117, endPoint x: 280, endPoint y: 127, distance: 21.7
click at [299, 117] on link "FnO Submittted Leads 3 Details" at bounding box center [312, 102] width 158 height 39
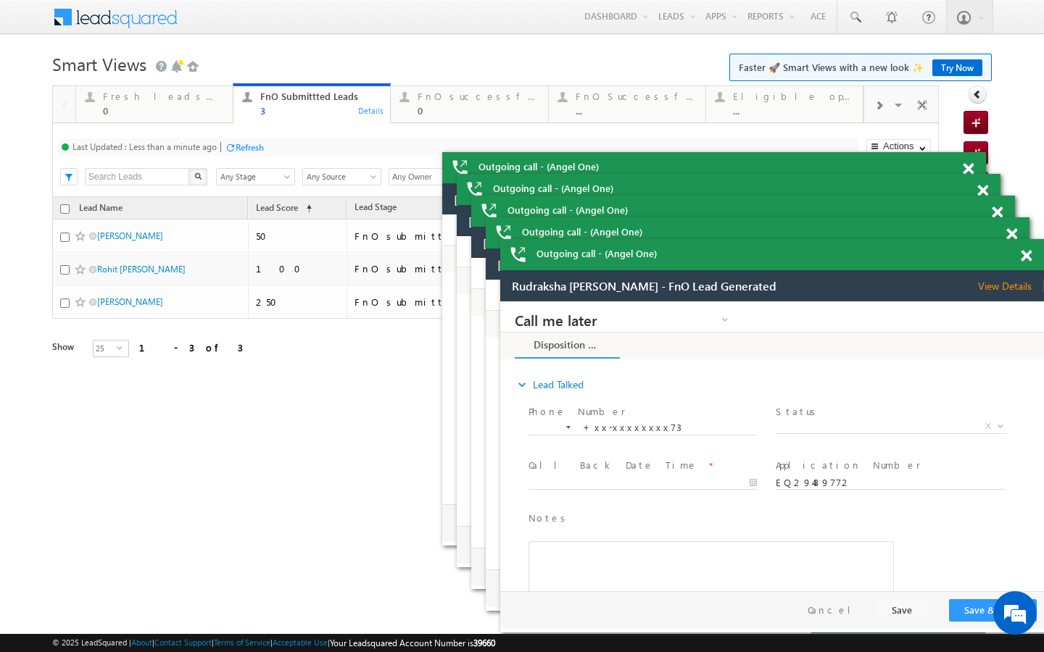
click at [241, 144] on div "Refresh" at bounding box center [250, 147] width 28 height 11
click at [207, 107] on div "0" at bounding box center [163, 110] width 121 height 11
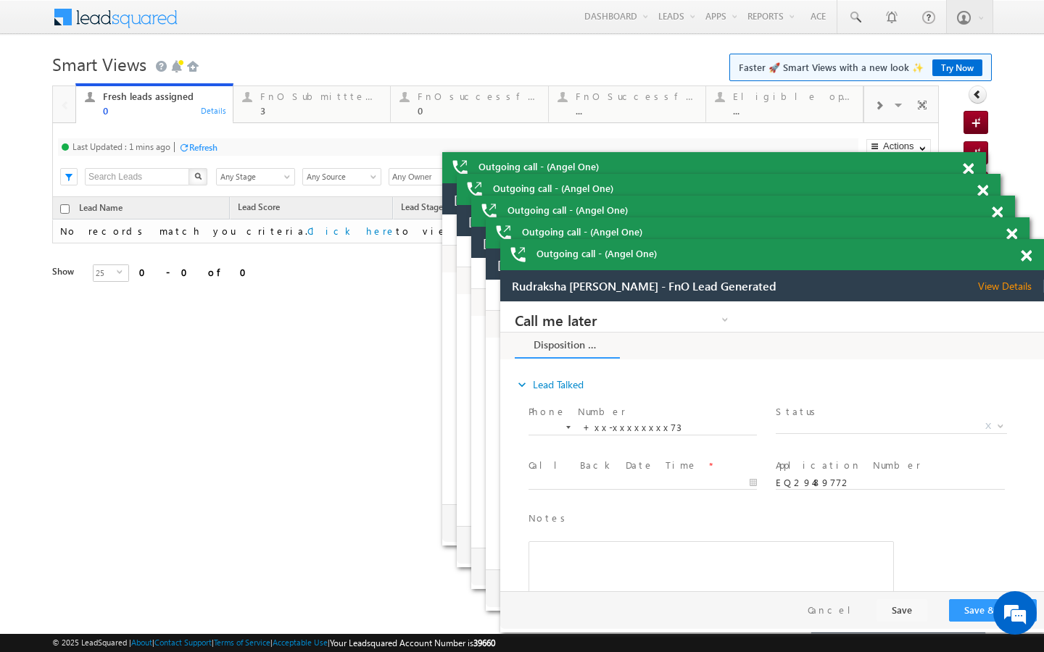
click at [209, 146] on div "Refresh" at bounding box center [203, 147] width 28 height 11
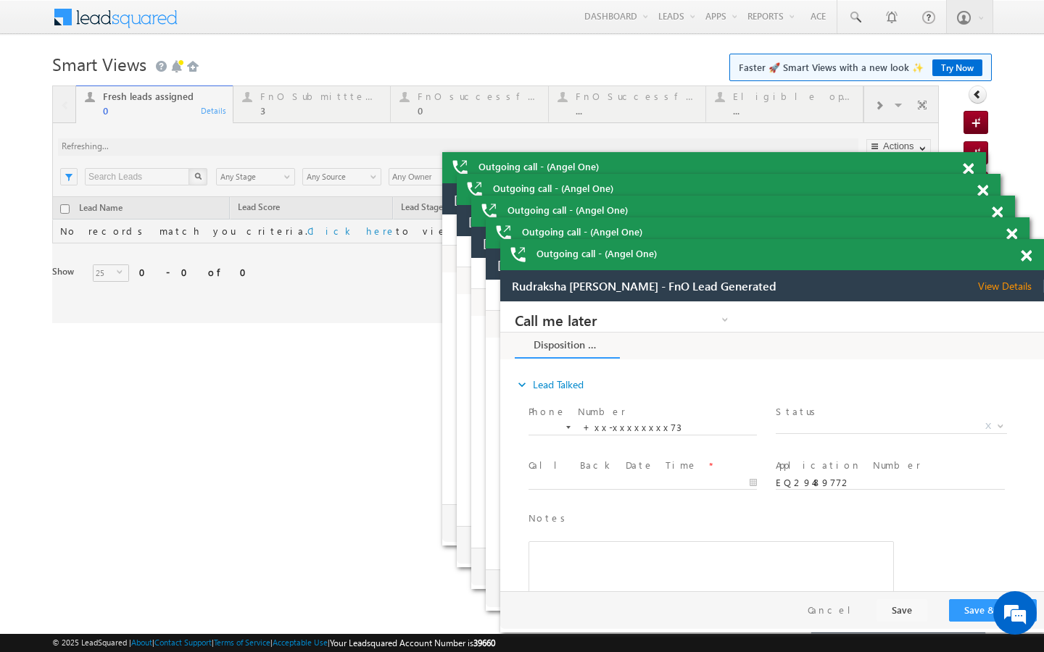
click at [321, 105] on div at bounding box center [495, 205] width 886 height 238
drag, startPoint x: 280, startPoint y: 104, endPoint x: 263, endPoint y: 114, distance: 19.1
click at [280, 104] on div "FnO Submittted Leads 3" at bounding box center [320, 102] width 121 height 28
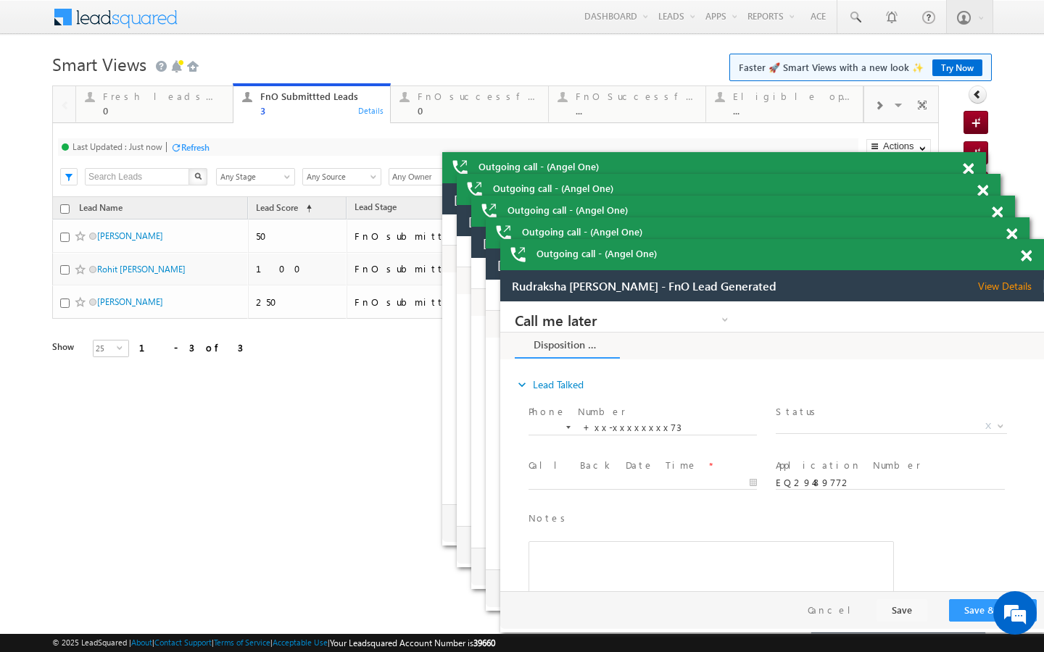
click at [207, 145] on div "Refresh" at bounding box center [195, 147] width 28 height 11
click at [257, 146] on div "Refresh" at bounding box center [250, 147] width 28 height 11
click at [257, 144] on div "Refresh" at bounding box center [250, 147] width 28 height 11
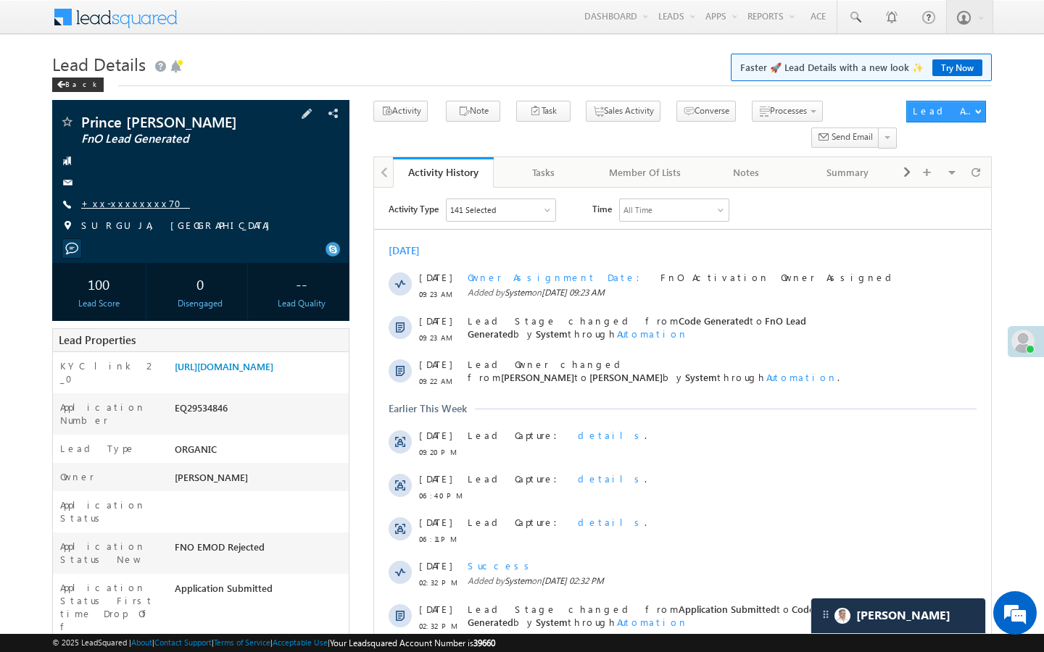
click at [133, 199] on link "+xx-xxxxxxxx70" at bounding box center [135, 203] width 109 height 12
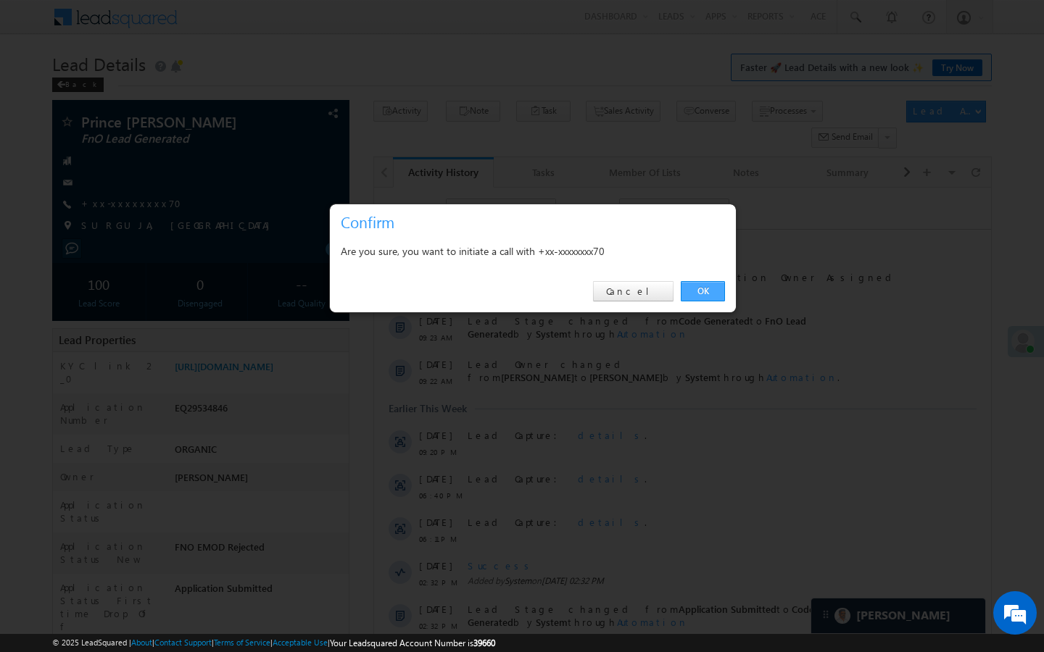
click at [694, 301] on link "OK" at bounding box center [703, 291] width 44 height 20
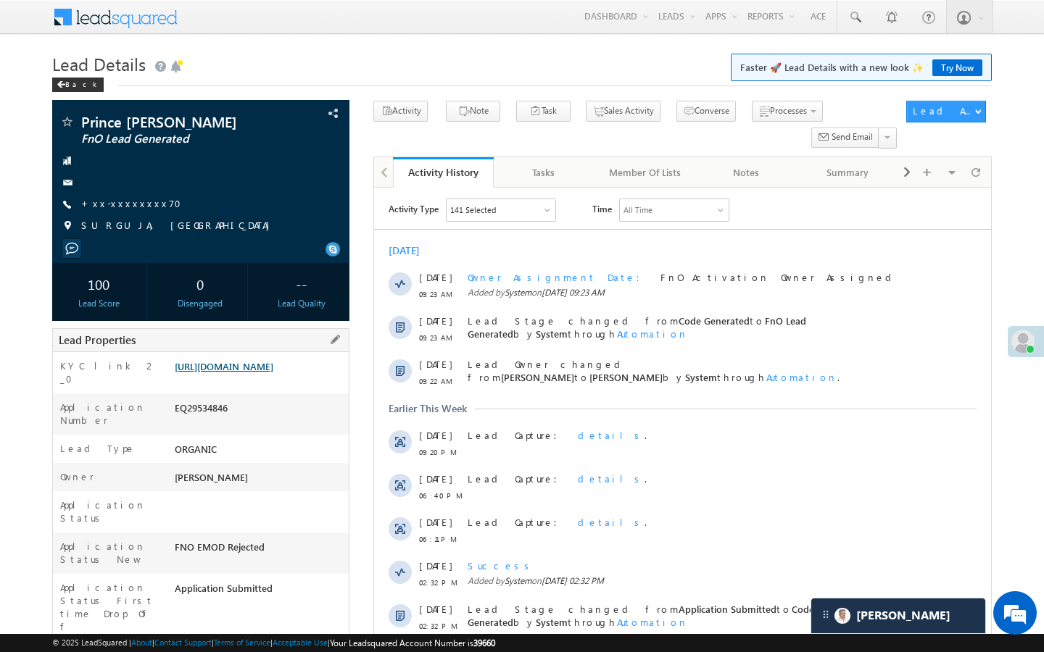
click at [263, 373] on link "[URL][DOMAIN_NAME]" at bounding box center [224, 366] width 99 height 12
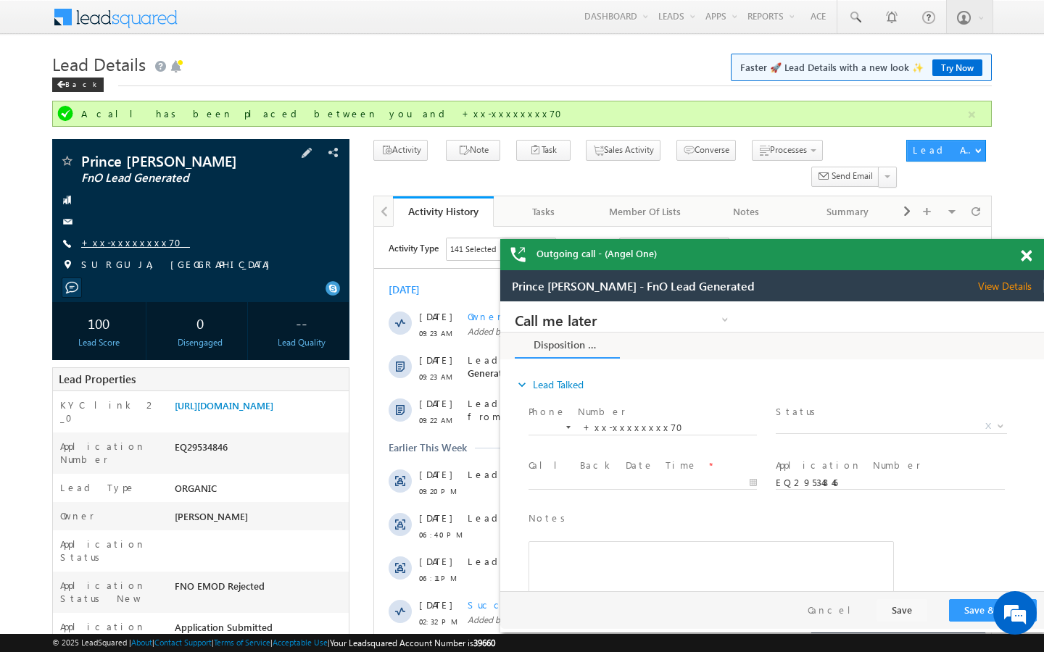
click at [130, 242] on link "+xx-xxxxxxxx70" at bounding box center [135, 242] width 109 height 12
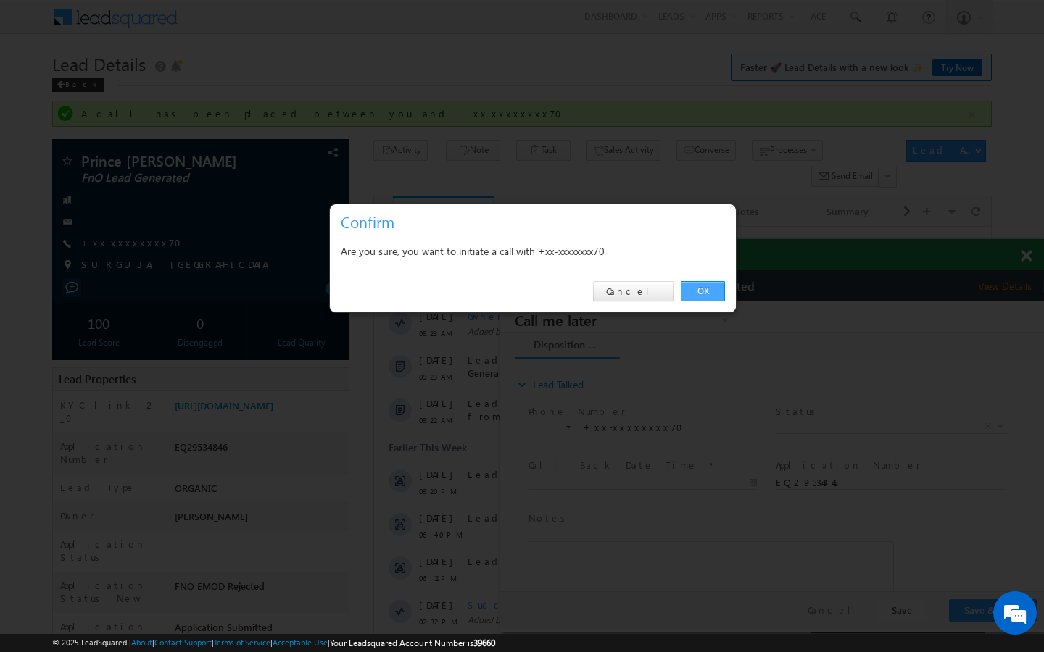
click at [713, 291] on link "OK" at bounding box center [703, 291] width 44 height 20
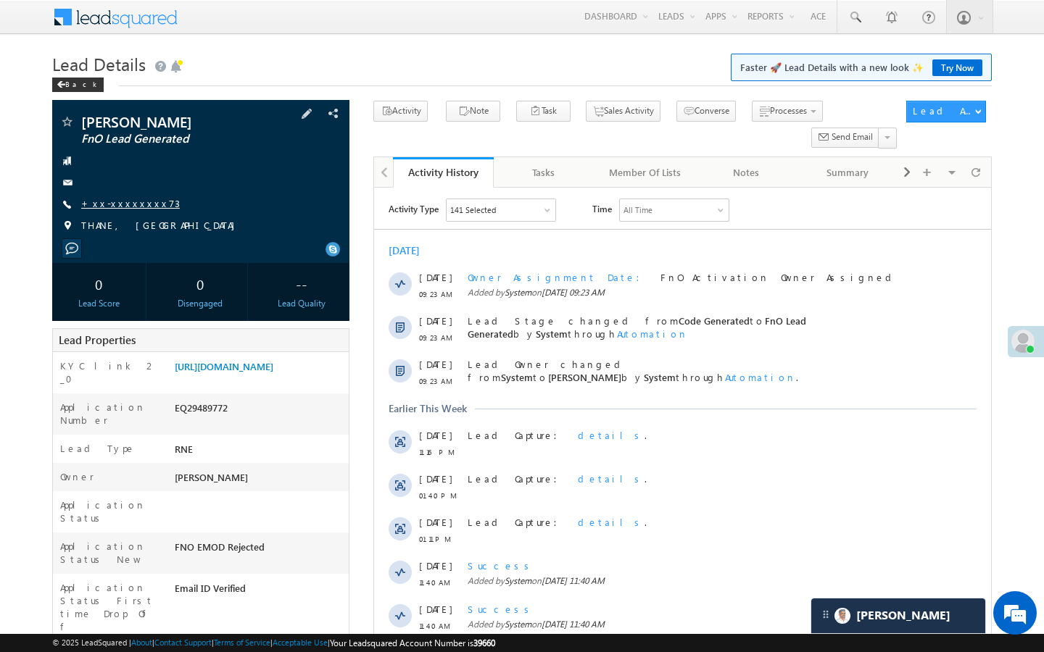
click at [136, 200] on link "+xx-xxxxxxxx73" at bounding box center [130, 203] width 99 height 12
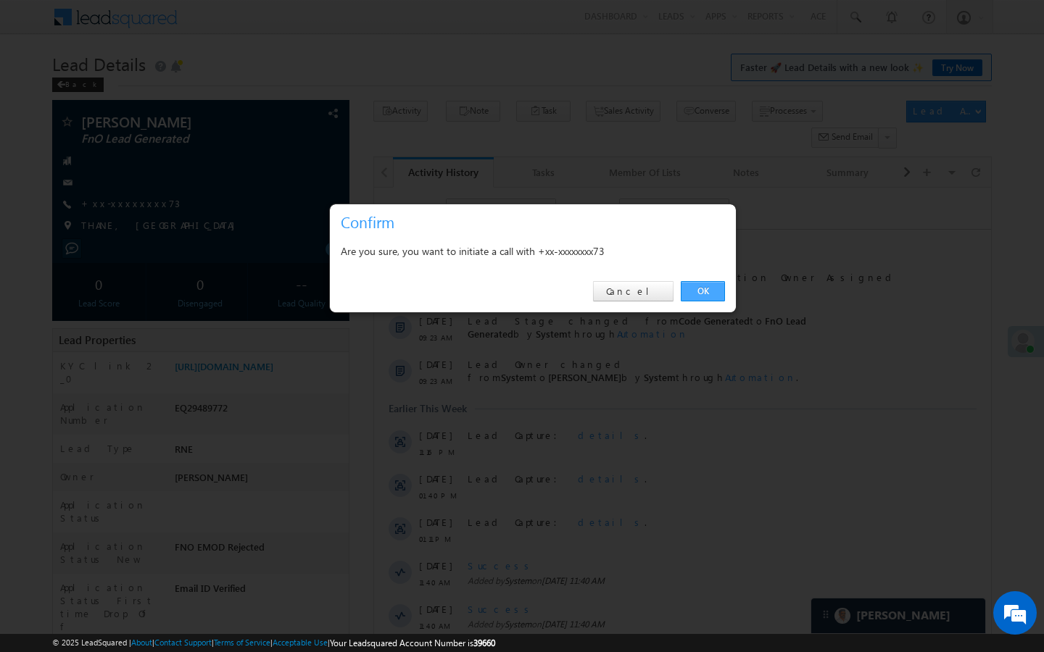
click at [707, 291] on link "OK" at bounding box center [703, 291] width 44 height 20
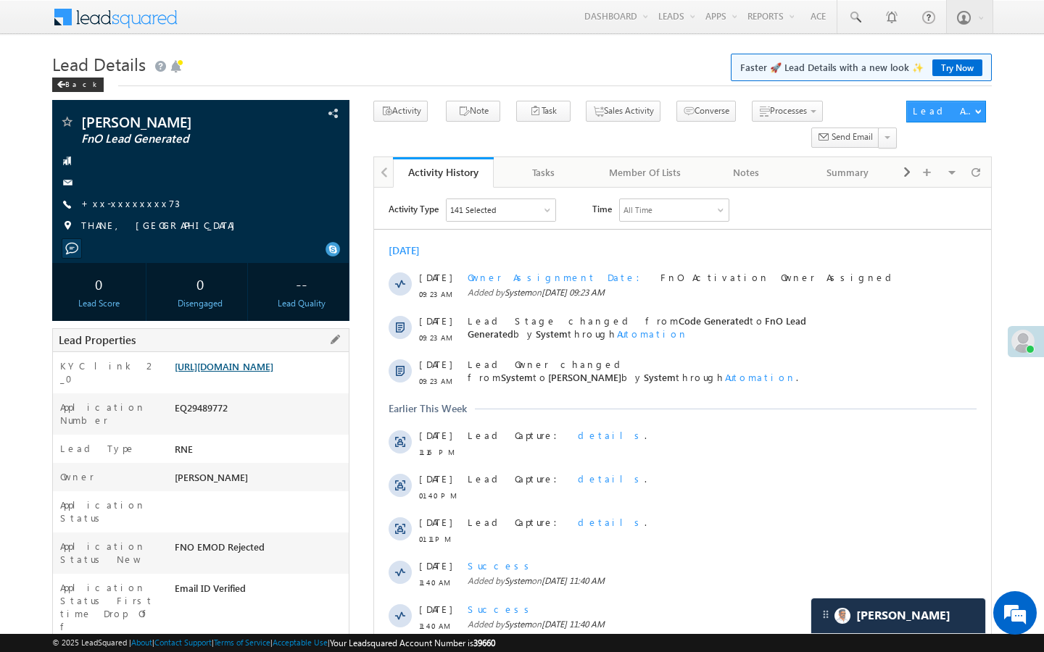
click at [215, 369] on link "[URL][DOMAIN_NAME]" at bounding box center [224, 366] width 99 height 12
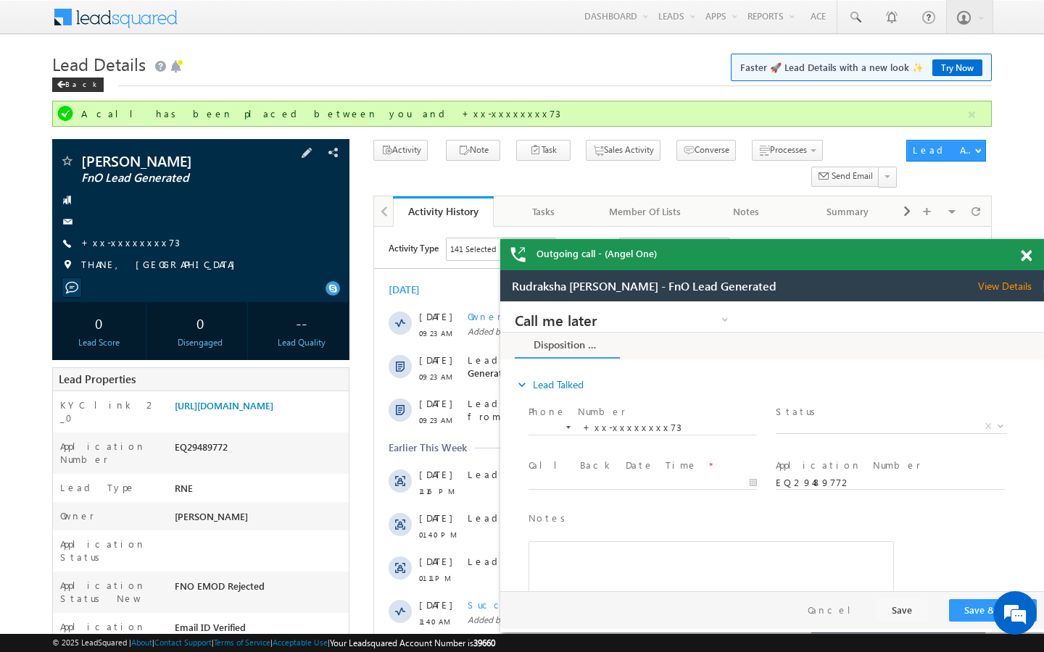
click at [133, 236] on div "[PERSON_NAME] FnO Lead Generated +xx-xxxxxxxx73" at bounding box center [200, 217] width 283 height 126
click at [115, 241] on link "+xx-xxxxxxxx73" at bounding box center [130, 242] width 99 height 12
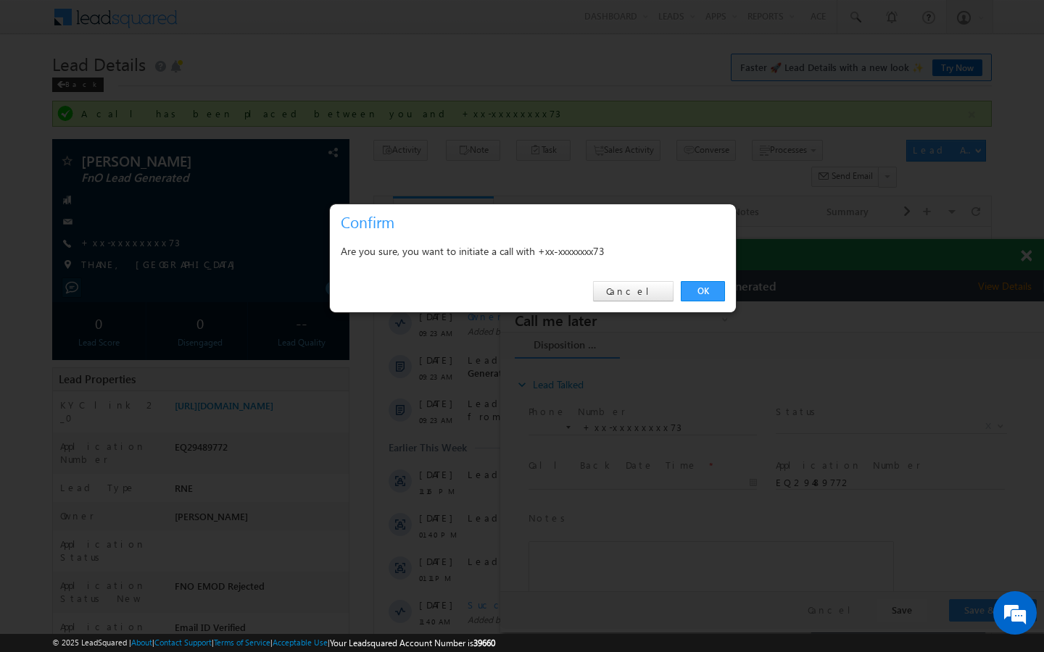
click at [709, 301] on div "OK Cancel" at bounding box center [533, 291] width 406 height 41
click at [709, 295] on link "OK" at bounding box center [703, 291] width 44 height 20
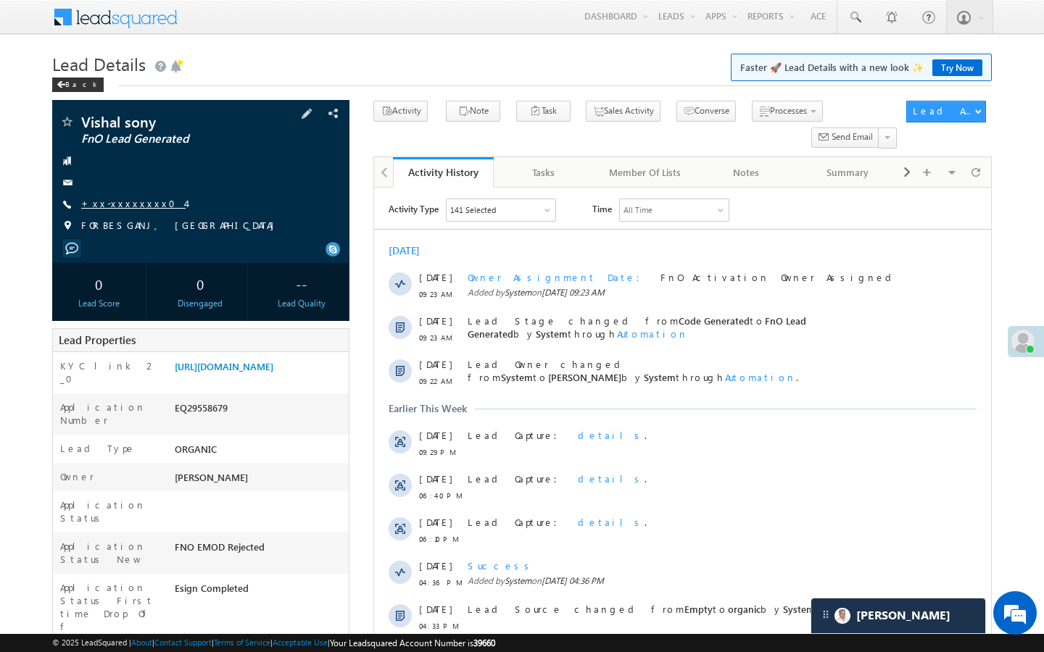
click at [133, 199] on link "+xx-xxxxxxxx04" at bounding box center [133, 203] width 104 height 12
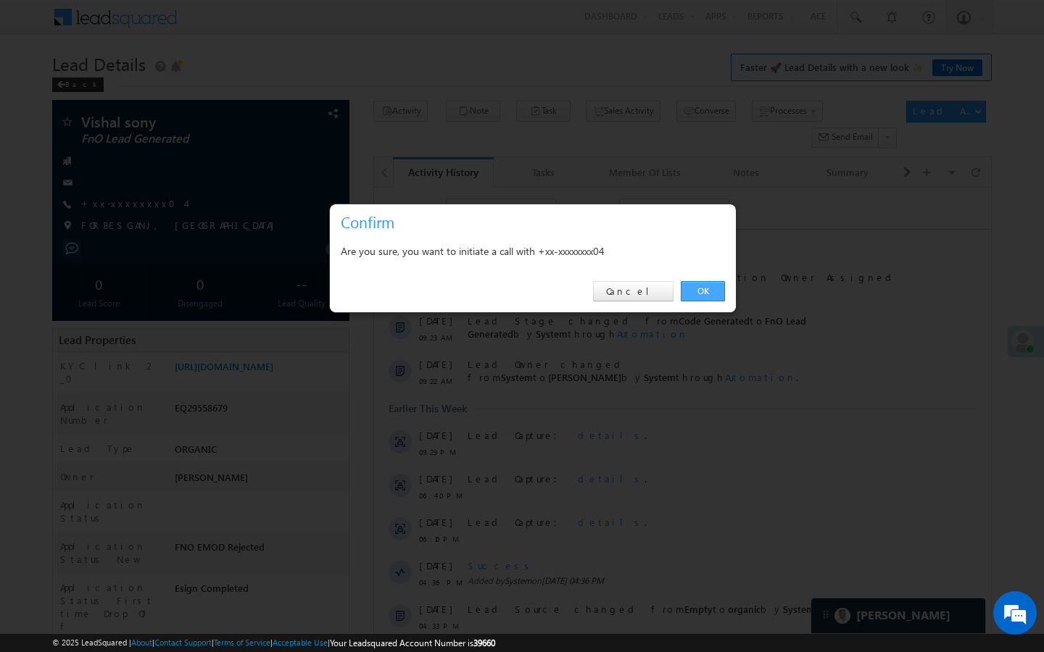
drag, startPoint x: 710, startPoint y: 295, endPoint x: 28, endPoint y: 193, distance: 690.3
click at [710, 295] on link "OK" at bounding box center [703, 291] width 44 height 20
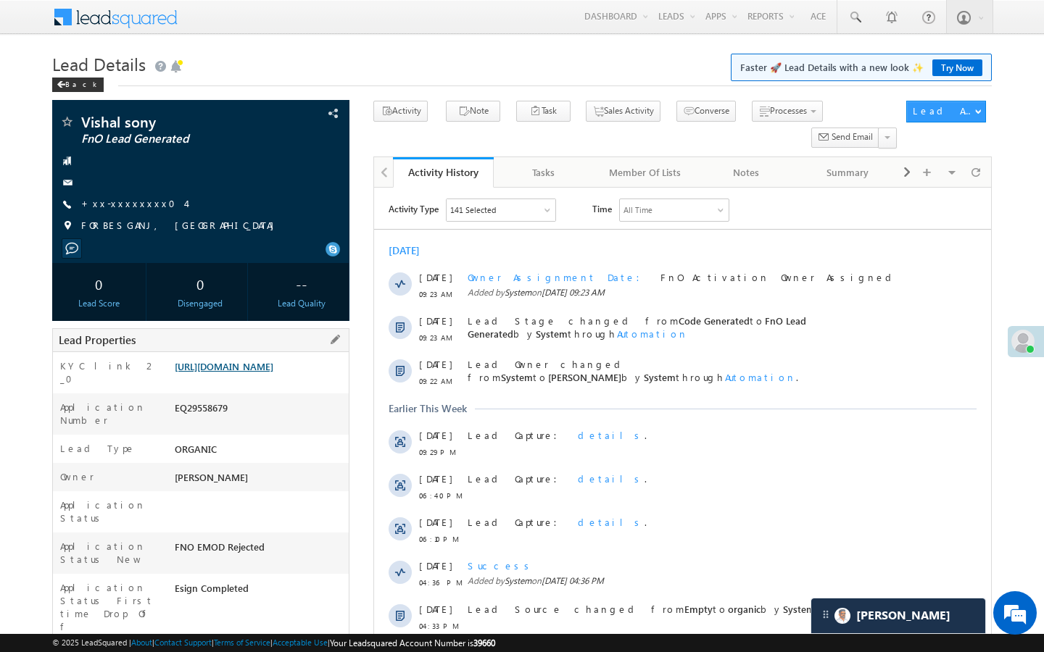
click at [273, 370] on link "[URL][DOMAIN_NAME]" at bounding box center [224, 366] width 99 height 12
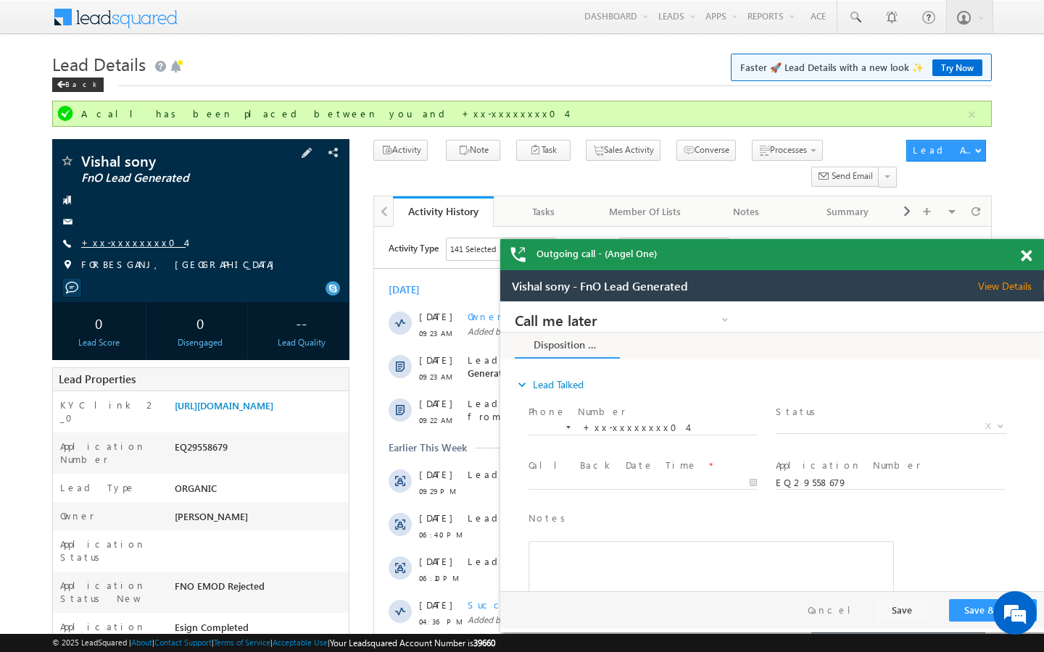
click at [131, 244] on link "+xx-xxxxxxxx04" at bounding box center [133, 242] width 104 height 12
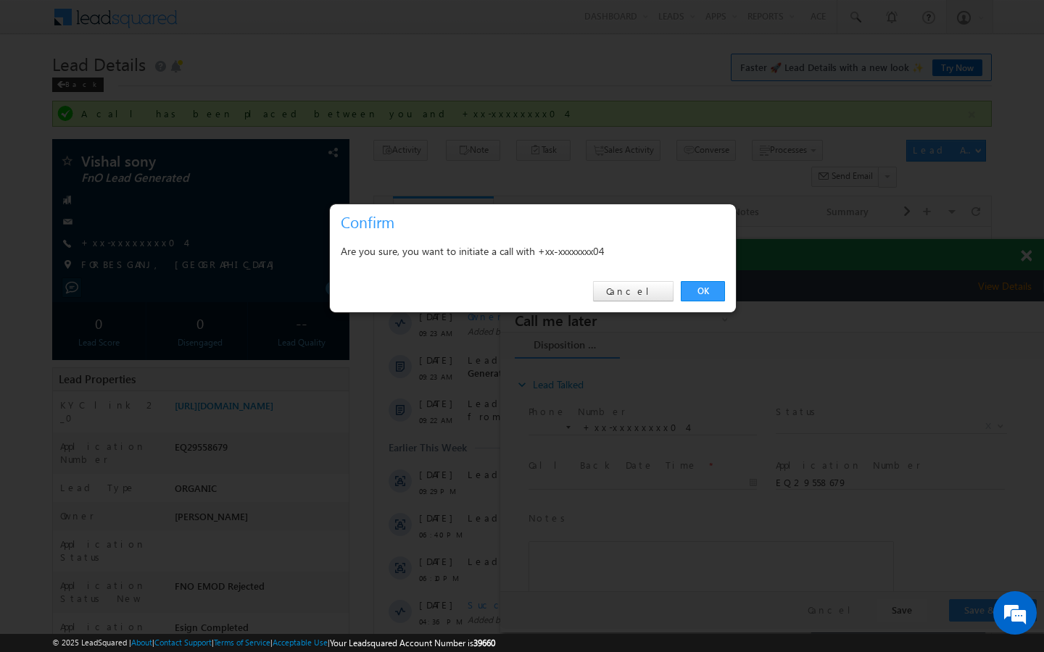
click at [704, 307] on div "OK Cancel" at bounding box center [533, 291] width 406 height 41
drag, startPoint x: 704, startPoint y: 296, endPoint x: 203, endPoint y: 9, distance: 577.6
click at [704, 296] on link "OK" at bounding box center [703, 291] width 44 height 20
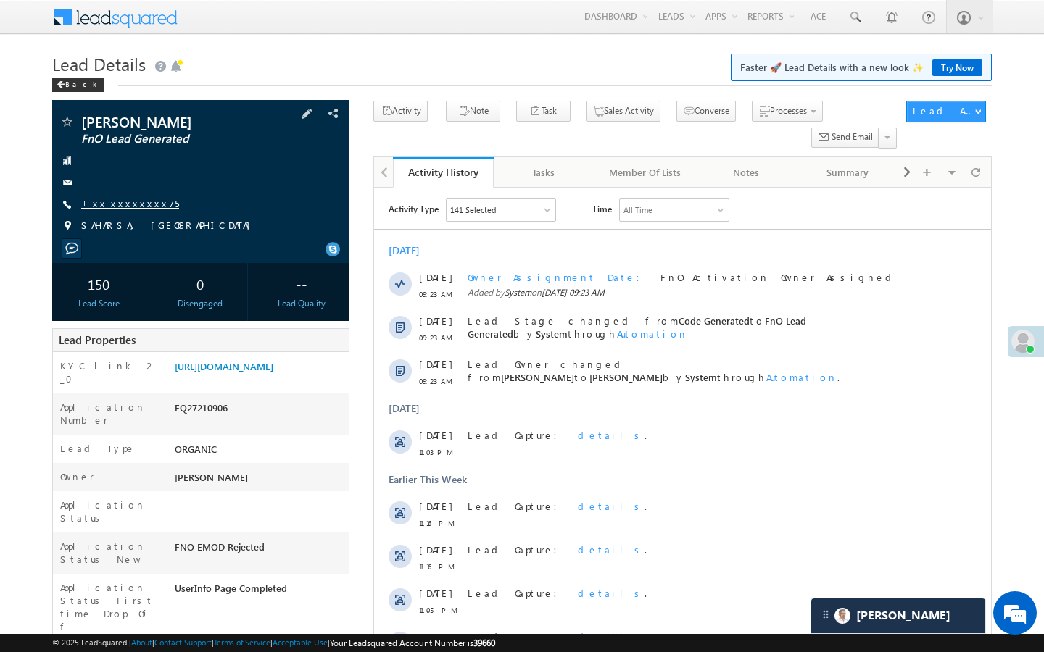
click at [117, 201] on link "+xx-xxxxxxxx75" at bounding box center [130, 203] width 98 height 12
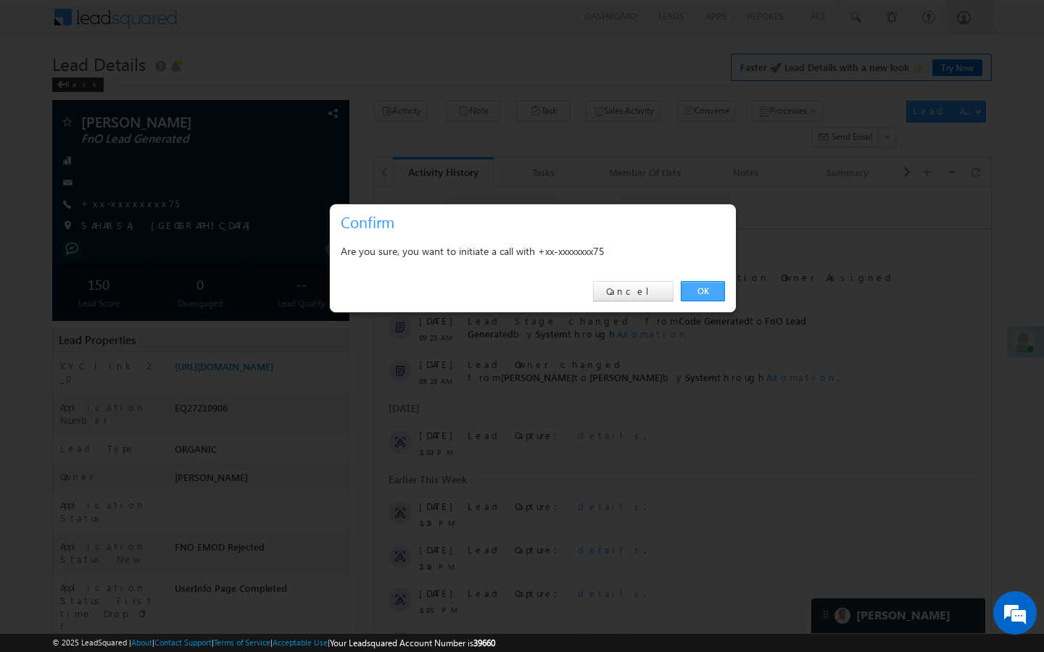
click at [695, 288] on link "OK" at bounding box center [703, 291] width 44 height 20
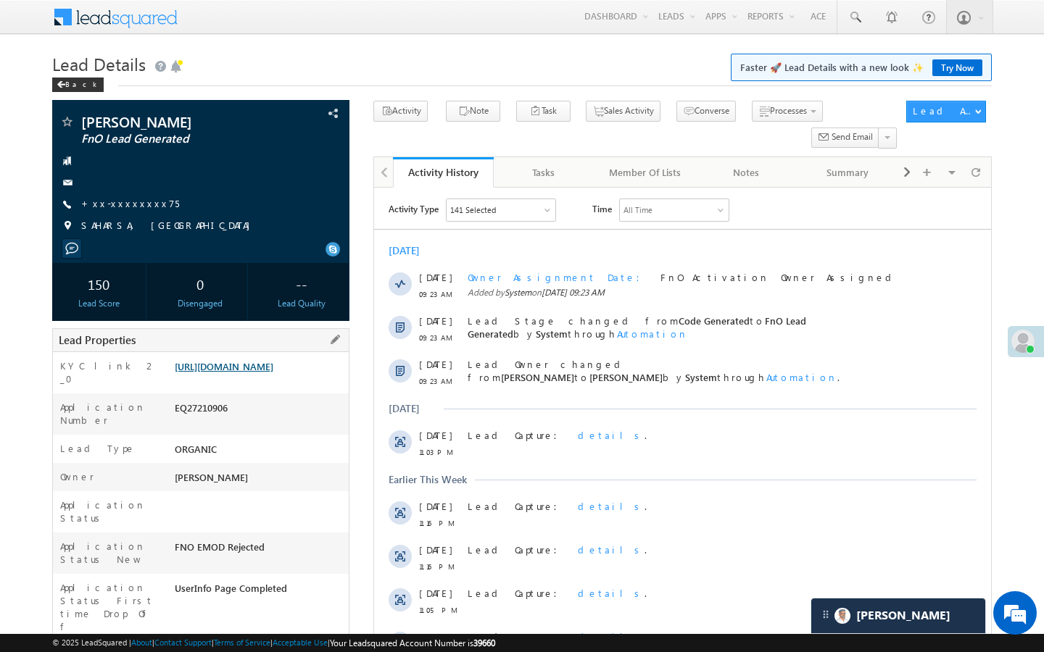
click at [273, 373] on link "[URL][DOMAIN_NAME]" at bounding box center [224, 366] width 99 height 12
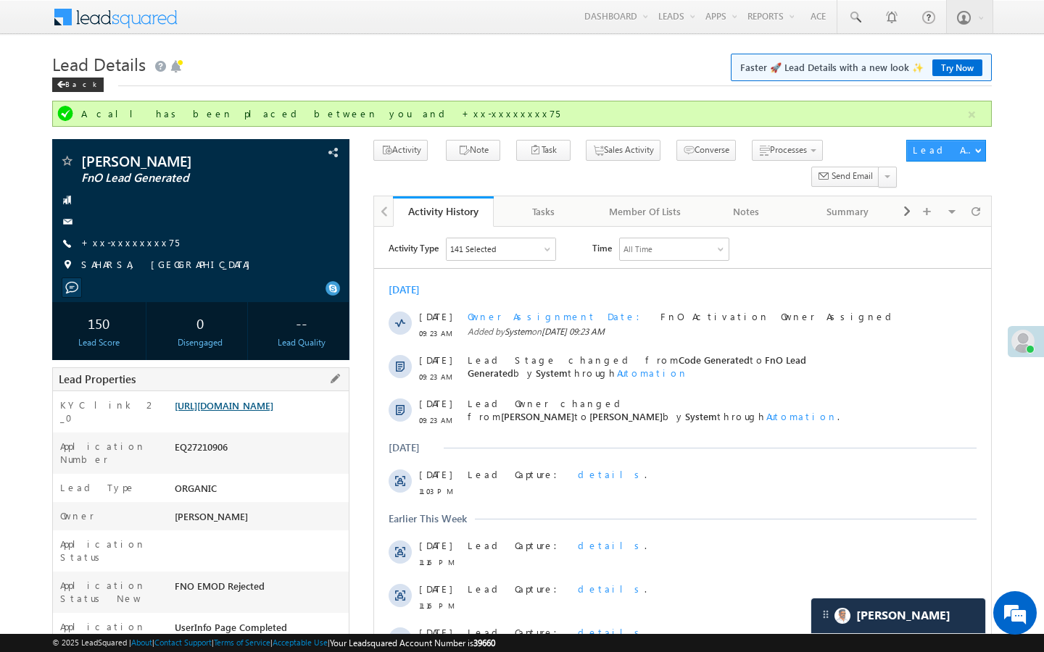
click at [266, 409] on link "[URL][DOMAIN_NAME]" at bounding box center [224, 405] width 99 height 12
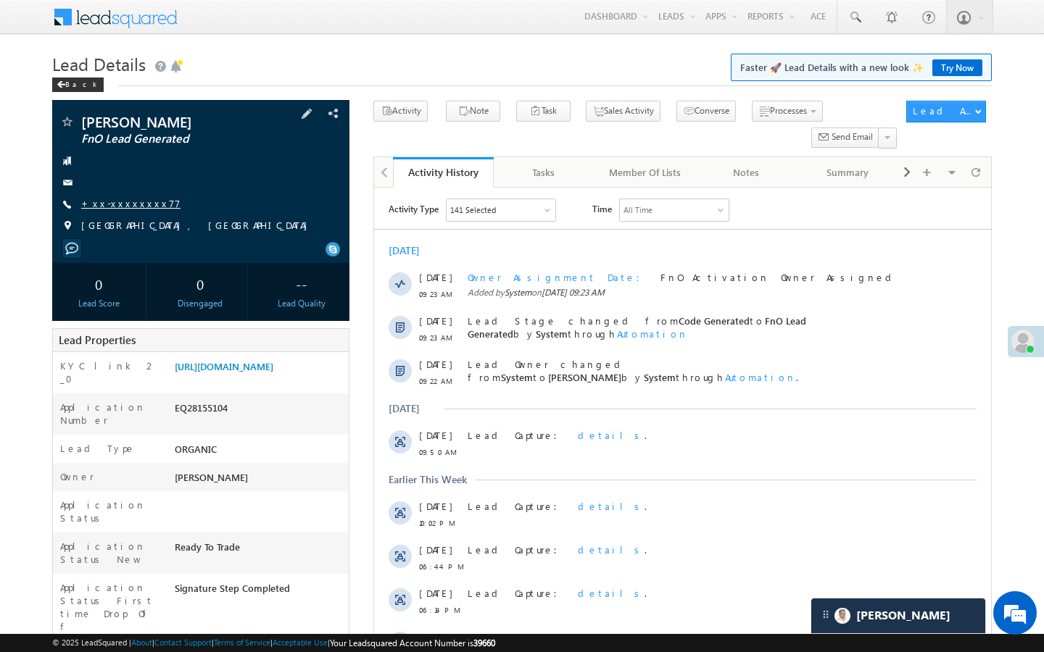
click at [119, 211] on span "+xx-xxxxxxxx77" at bounding box center [130, 204] width 99 height 14
click at [128, 203] on link "+xx-xxxxxxxx77" at bounding box center [130, 203] width 99 height 12
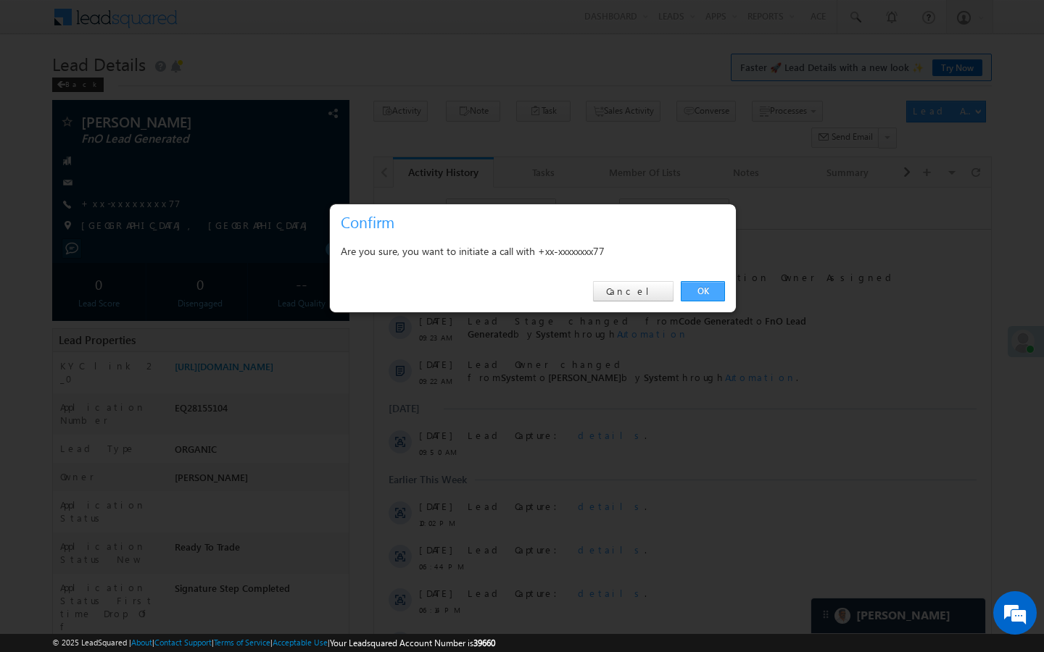
click at [697, 286] on link "OK" at bounding box center [703, 291] width 44 height 20
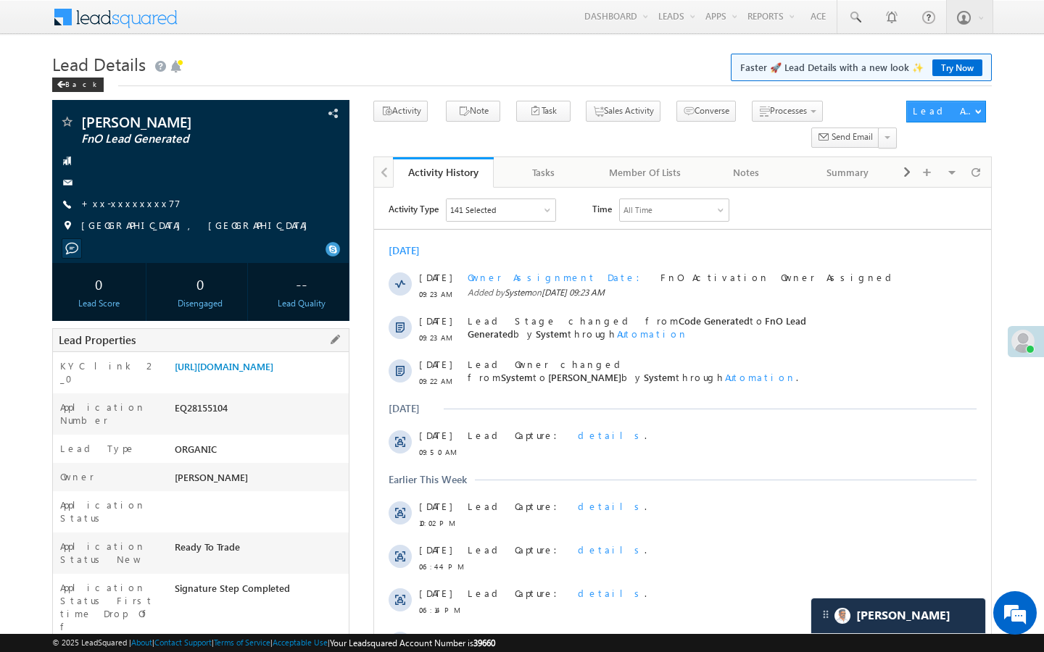
click at [284, 380] on div "https://angelbroking1-pk3em7sa.customui-test.leadsquared.com?leadId=9bc4c6bc-55…" at bounding box center [260, 369] width 178 height 20
click at [273, 373] on link "https://angelbroking1-pk3em7sa.customui-test.leadsquared.com?leadId=9bc4c6bc-55…" at bounding box center [224, 366] width 99 height 12
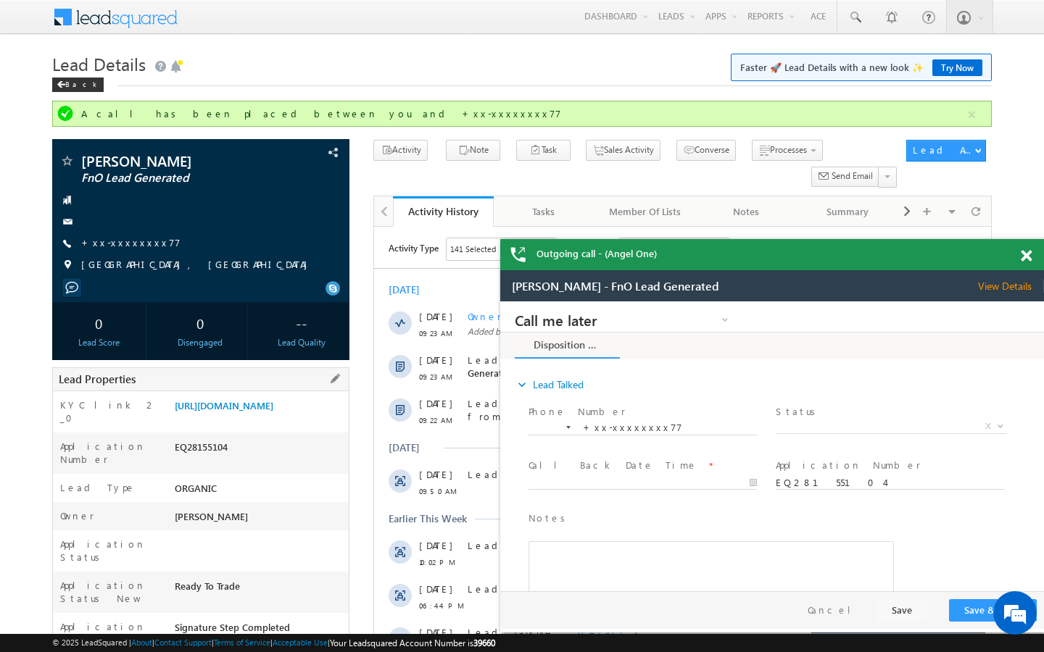
click at [338, 502] on div "ORGANIC" at bounding box center [260, 491] width 178 height 20
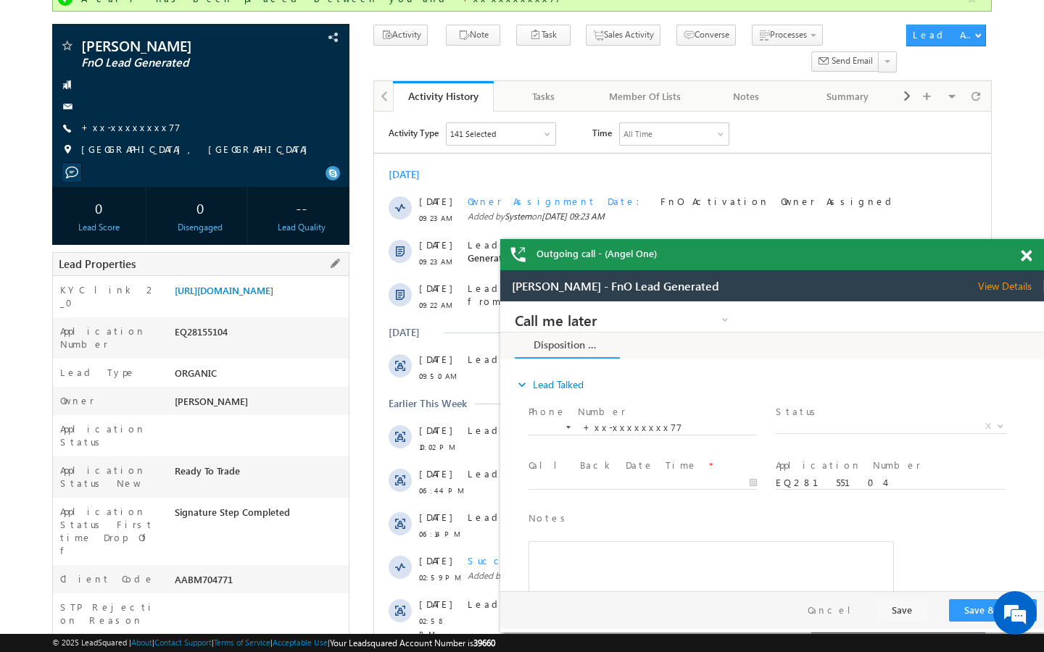
scroll to position [116, 0]
drag, startPoint x: 177, startPoint y: 536, endPoint x: 273, endPoint y: 537, distance: 96.4
click at [273, 572] on div "AABM704771" at bounding box center [260, 582] width 178 height 20
copy div "AABM704771"
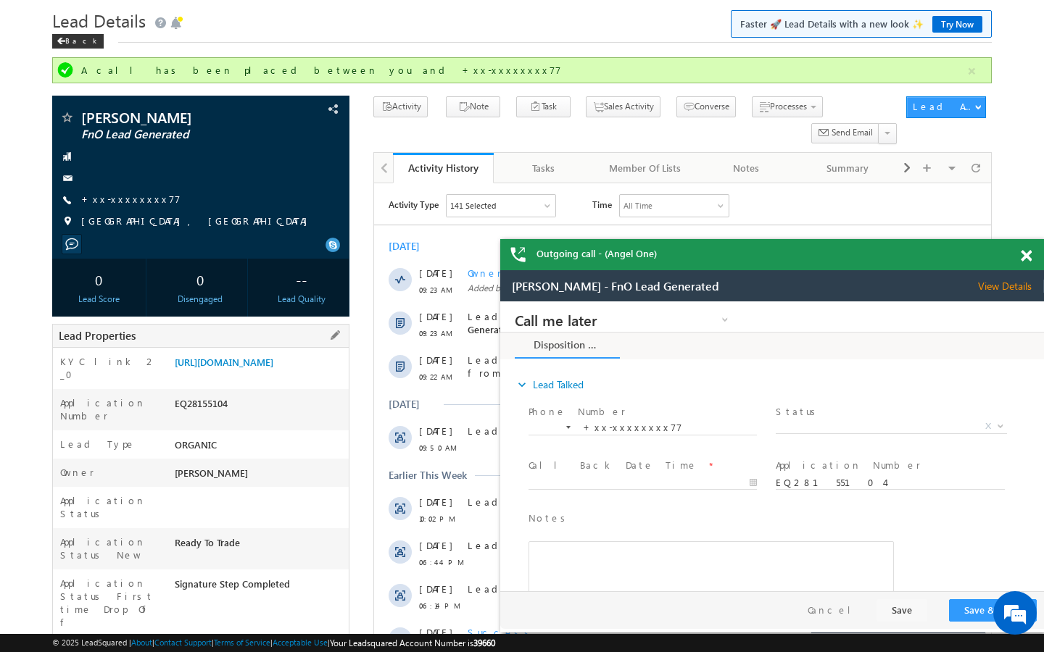
scroll to position [29, 0]
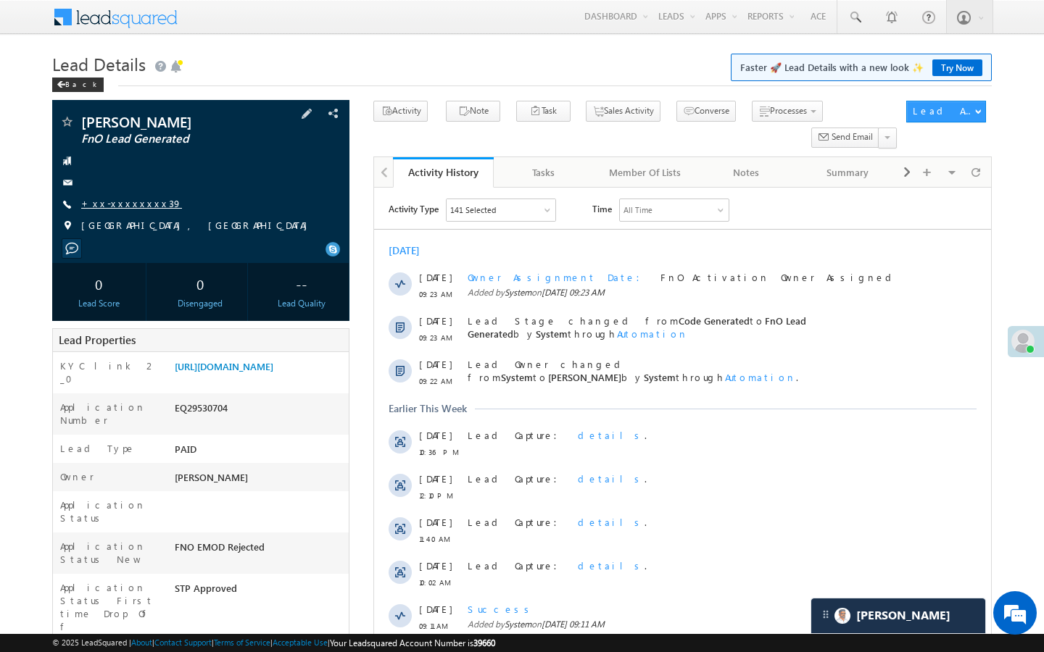
click at [109, 201] on link "+xx-xxxxxxxx39" at bounding box center [131, 203] width 101 height 12
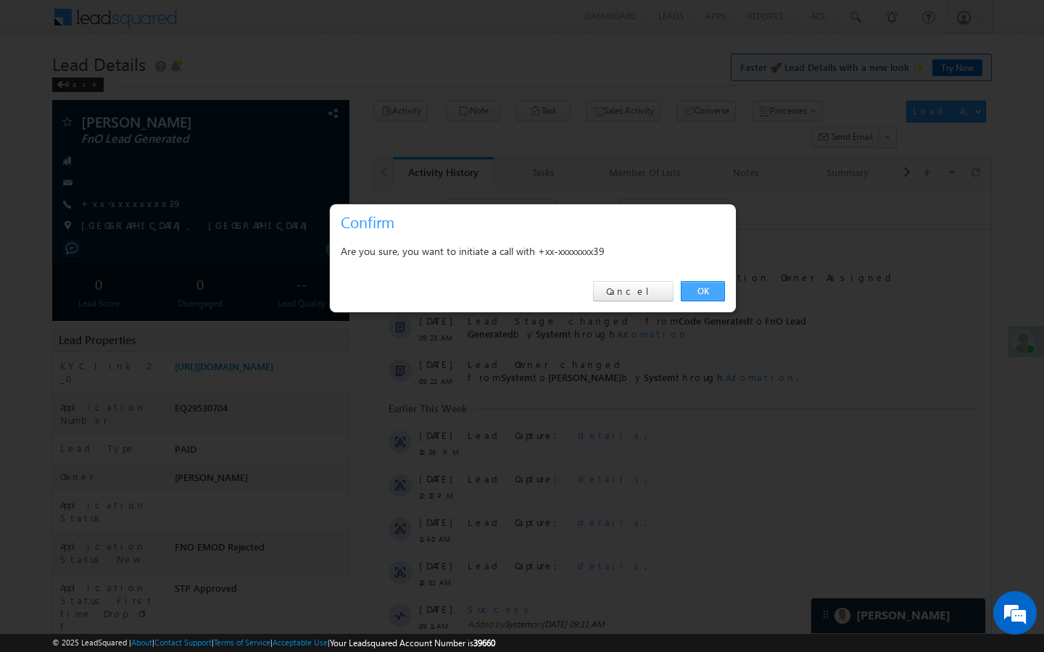
drag, startPoint x: 710, startPoint y: 286, endPoint x: 8, endPoint y: 246, distance: 702.7
click at [710, 286] on link "OK" at bounding box center [703, 291] width 44 height 20
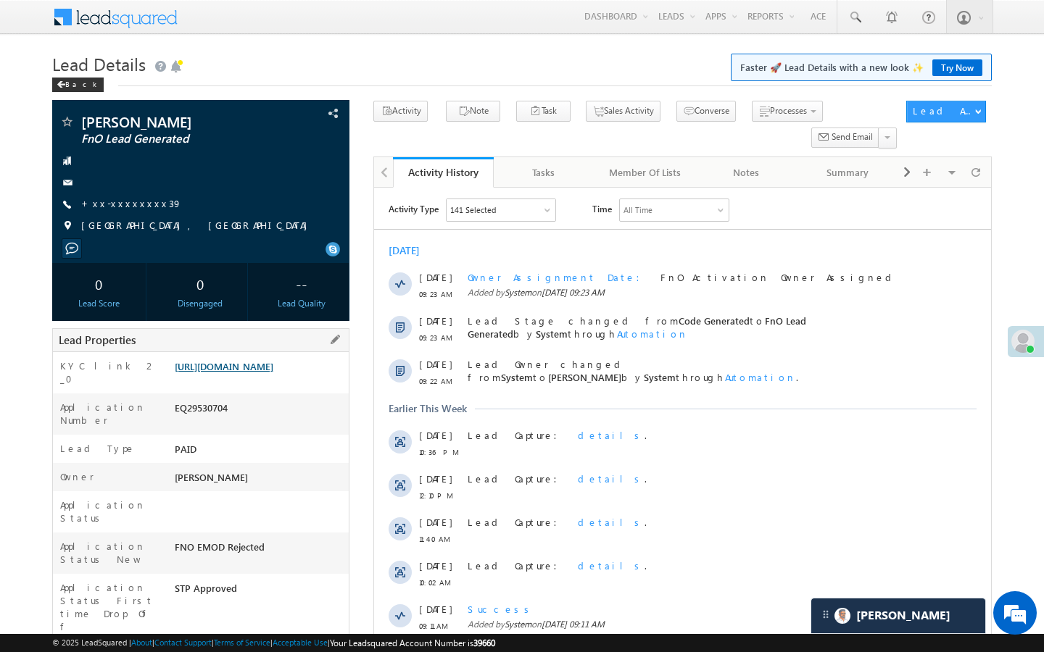
click at [273, 373] on link "[URL][DOMAIN_NAME]" at bounding box center [224, 366] width 99 height 12
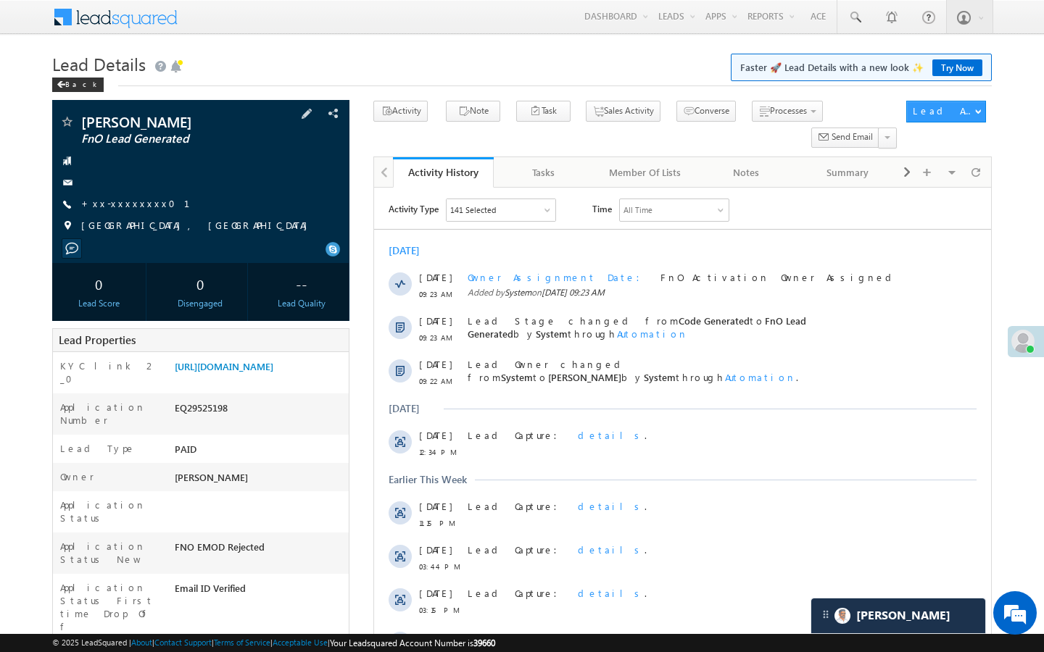
click at [128, 213] on div "Jadeja Abhirajsinh FnO Lead Generated +xx-xxxxxxxx01" at bounding box center [200, 178] width 283 height 126
click at [132, 209] on link "+xx-xxxxxxxx01" at bounding box center [144, 203] width 126 height 12
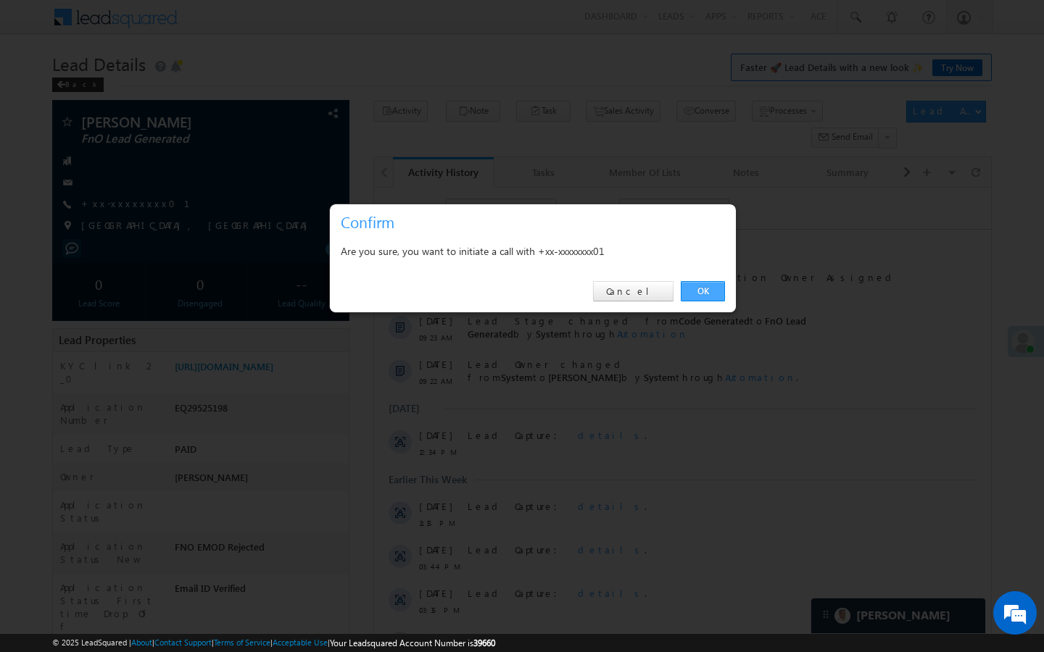
drag, startPoint x: 715, startPoint y: 291, endPoint x: 226, endPoint y: 159, distance: 506.2
click at [715, 291] on link "OK" at bounding box center [703, 291] width 44 height 20
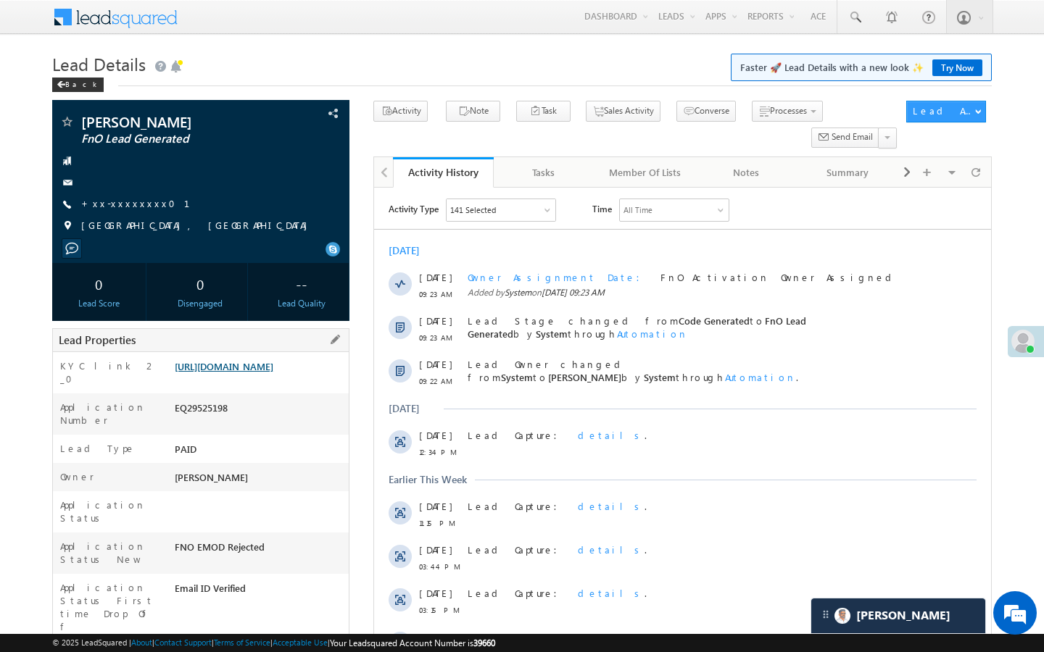
click at [273, 373] on link "https://angelbroking1-pk3em7sa.customui-test.leadsquared.com?leadId=2081678f-8a…" at bounding box center [224, 366] width 99 height 12
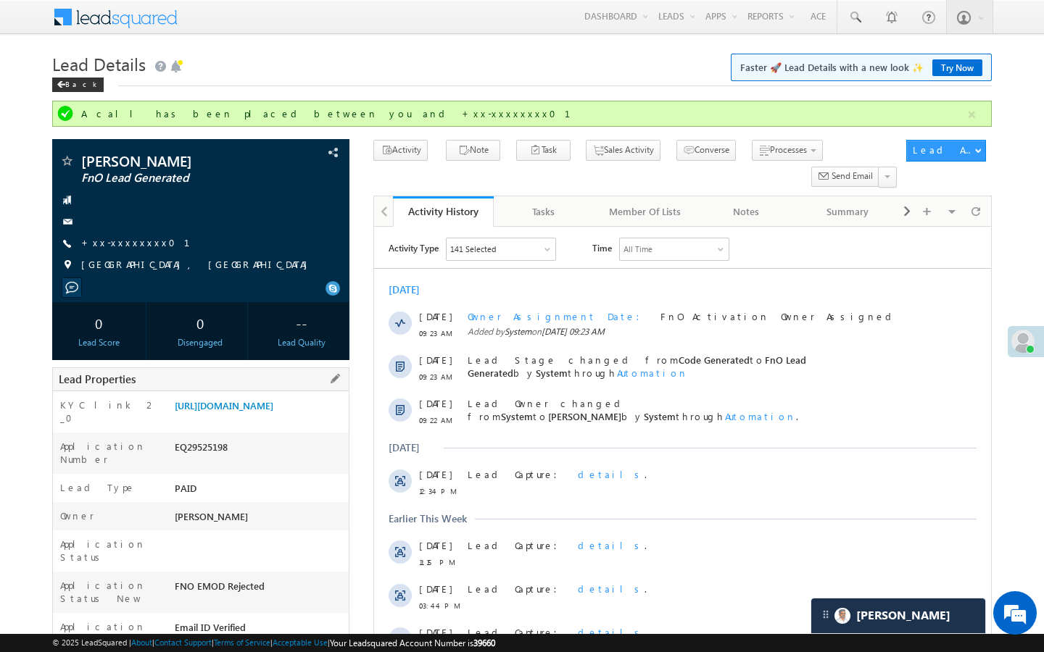
click at [264, 397] on div "KYC link 2_0 https://angelbroking1-pk3em7sa.customui-test.leadsquared.com?leadI…" at bounding box center [201, 411] width 296 height 41
click at [269, 412] on link "https://angelbroking1-pk3em7sa.customui-test.leadsquared.com?leadId=2081678f-8a…" at bounding box center [224, 405] width 99 height 12
click at [122, 239] on link "+xx-xxxxxxxx01" at bounding box center [144, 242] width 126 height 12
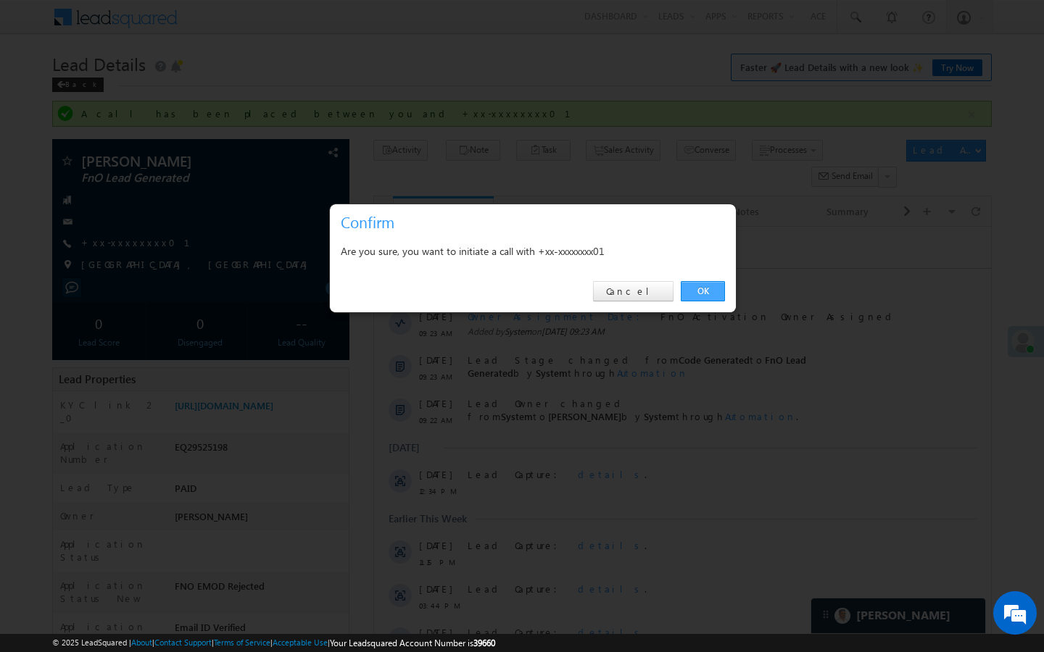
drag, startPoint x: 716, startPoint y: 297, endPoint x: 326, endPoint y: 20, distance: 478.2
click at [716, 297] on link "OK" at bounding box center [703, 291] width 44 height 20
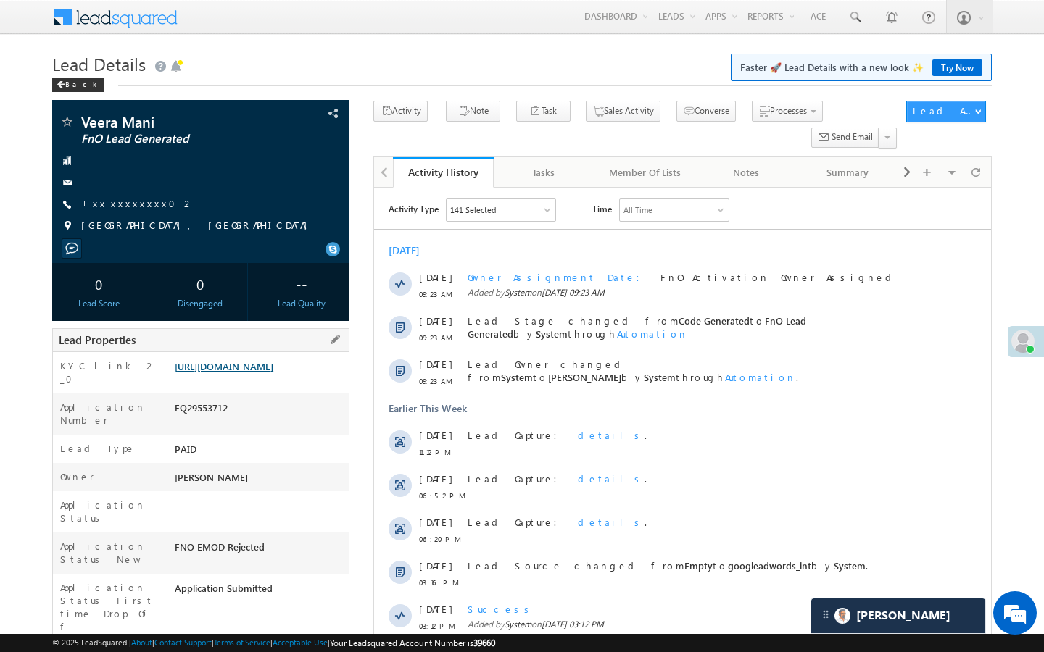
click at [273, 373] on link "[URL][DOMAIN_NAME]" at bounding box center [224, 366] width 99 height 12
click at [273, 370] on link "[URL][DOMAIN_NAME]" at bounding box center [224, 366] width 99 height 12
click at [131, 196] on div "Veera Mani FnO Lead Generated +xx-xxxxxxxx02" at bounding box center [200, 178] width 283 height 126
click at [119, 209] on link "+xx-xxxxxxxx02" at bounding box center [137, 203] width 113 height 12
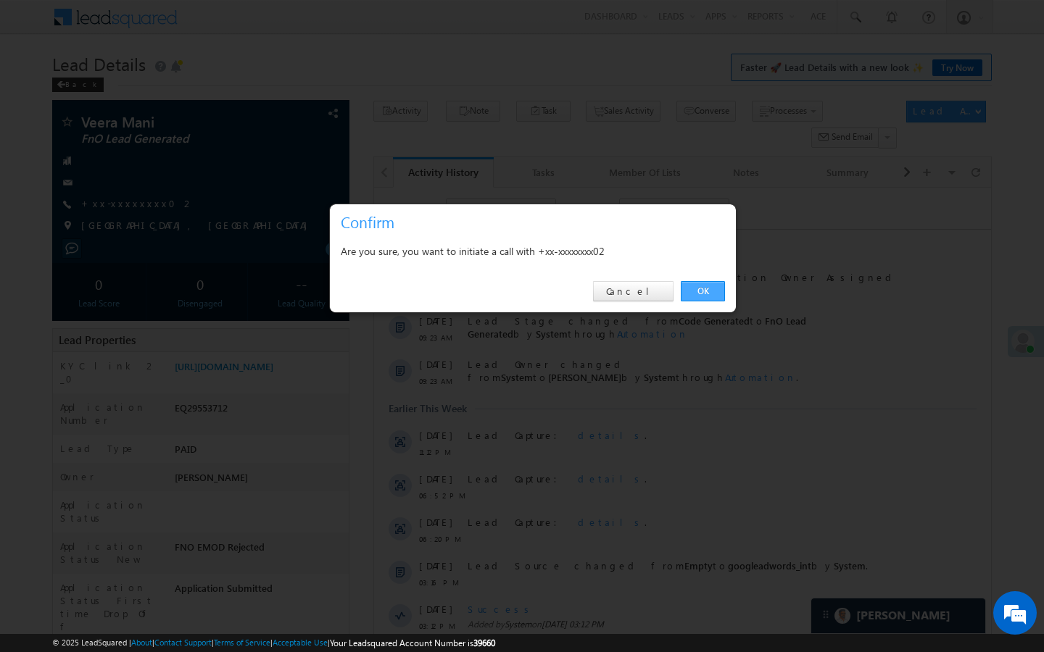
drag, startPoint x: 699, startPoint y: 285, endPoint x: 309, endPoint y: 127, distance: 420.7
click at [699, 285] on link "OK" at bounding box center [703, 291] width 44 height 20
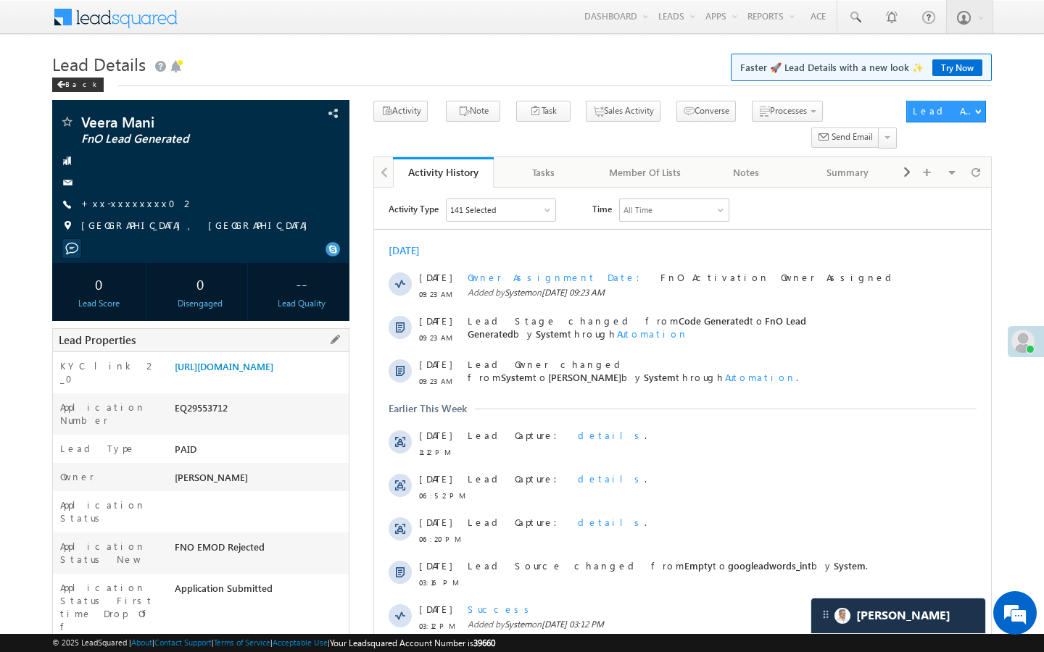
click at [310, 357] on div "KYC link 2_0 [URL][DOMAIN_NAME]" at bounding box center [201, 372] width 296 height 41
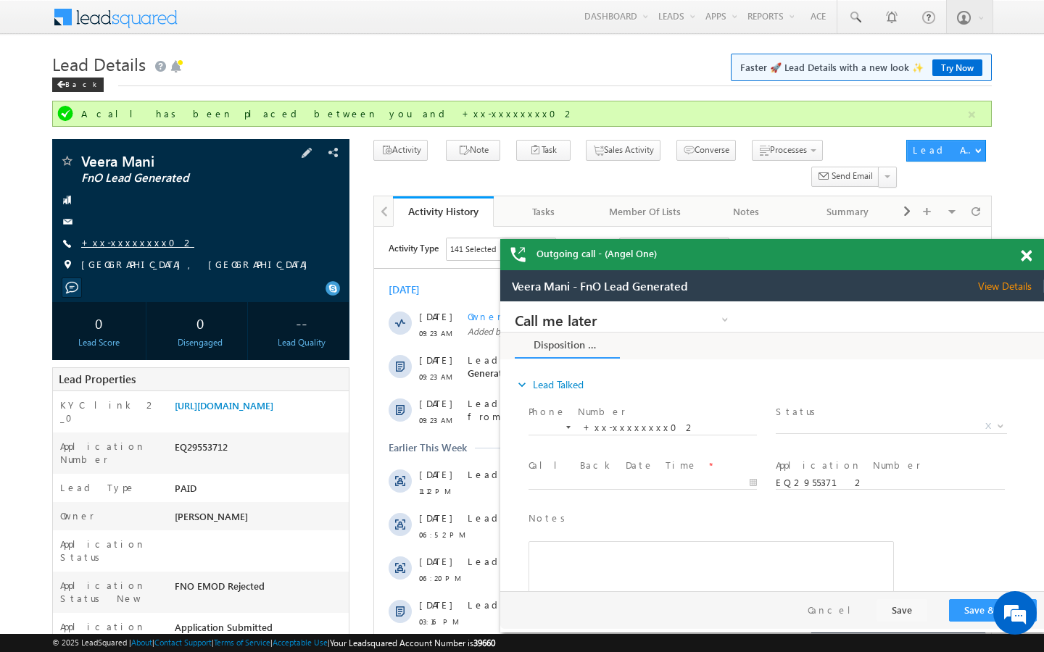
click at [129, 247] on link "+xx-xxxxxxxx02" at bounding box center [137, 242] width 113 height 12
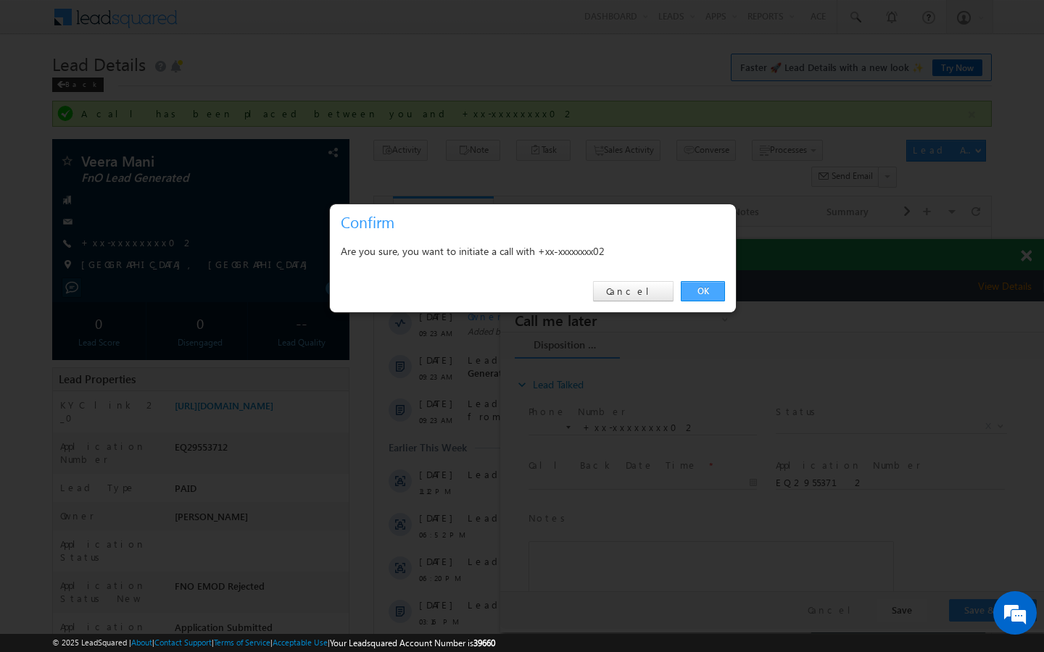
click at [718, 284] on link "OK" at bounding box center [703, 291] width 44 height 20
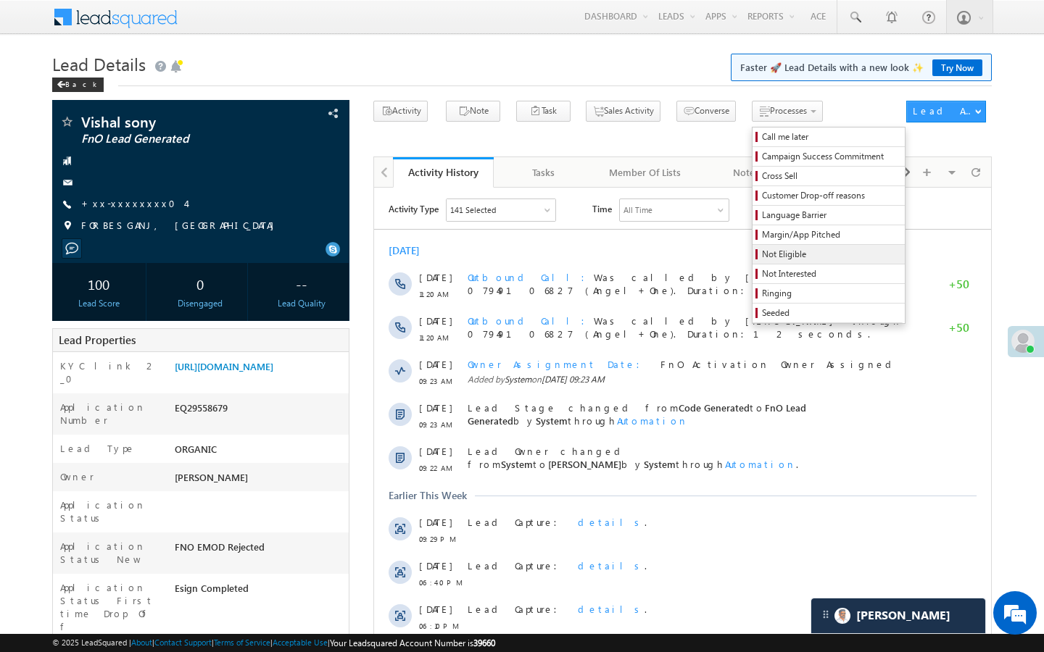
scroll to position [6629, 0]
click at [762, 291] on span "Ringing" at bounding box center [831, 293] width 138 height 13
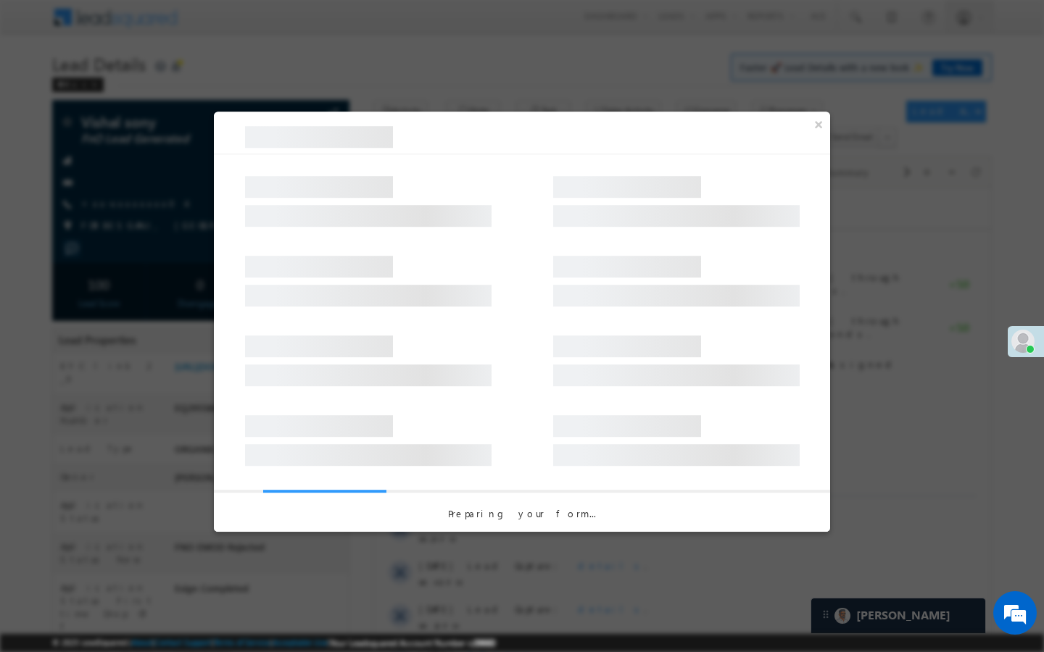
scroll to position [0, 0]
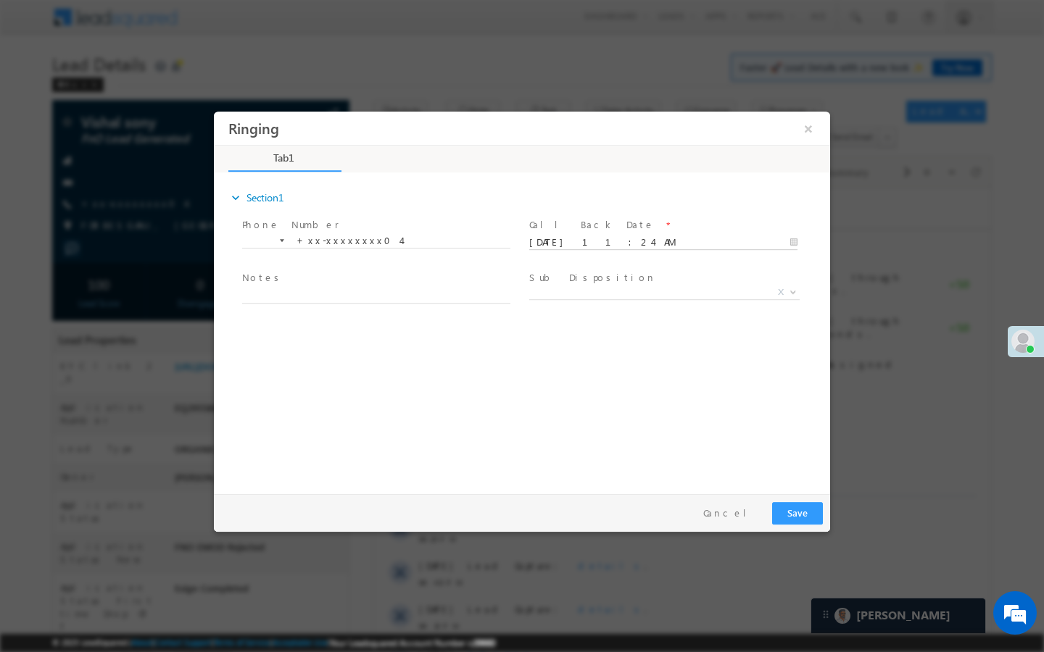
click at [704, 248] on input "09/27/25 11:24 AM" at bounding box center [663, 243] width 268 height 14
type input "09/28/25 11:24 AM"
click at [794, 511] on button "Save" at bounding box center [797, 513] width 51 height 22
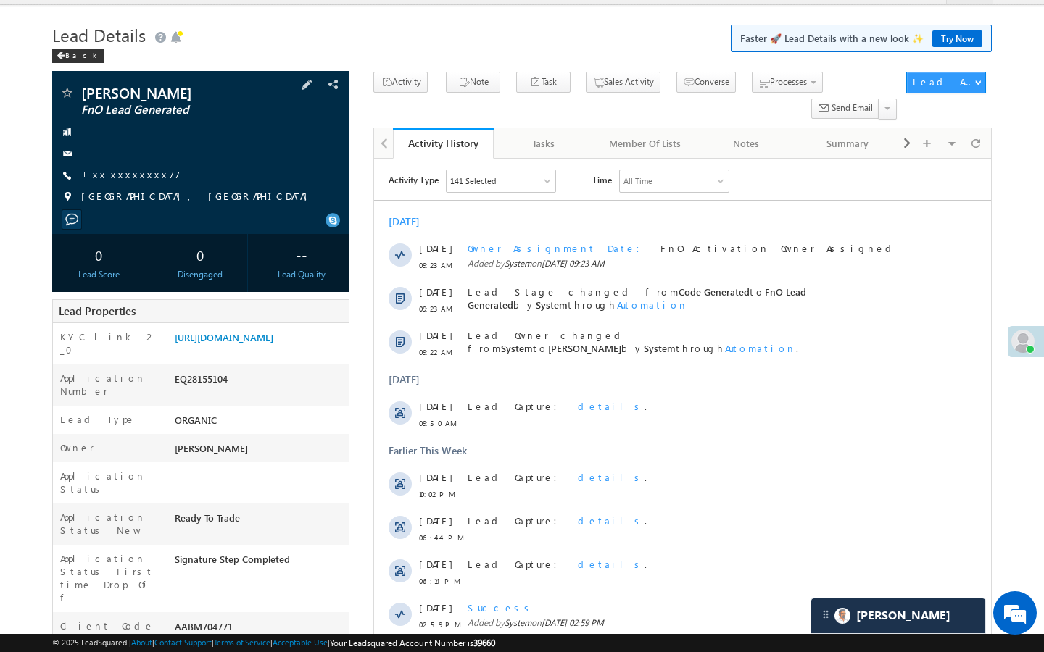
click at [86, 92] on div at bounding box center [89, 91] width 7 height 4
click at [66, 95] on span at bounding box center [66, 94] width 14 height 14
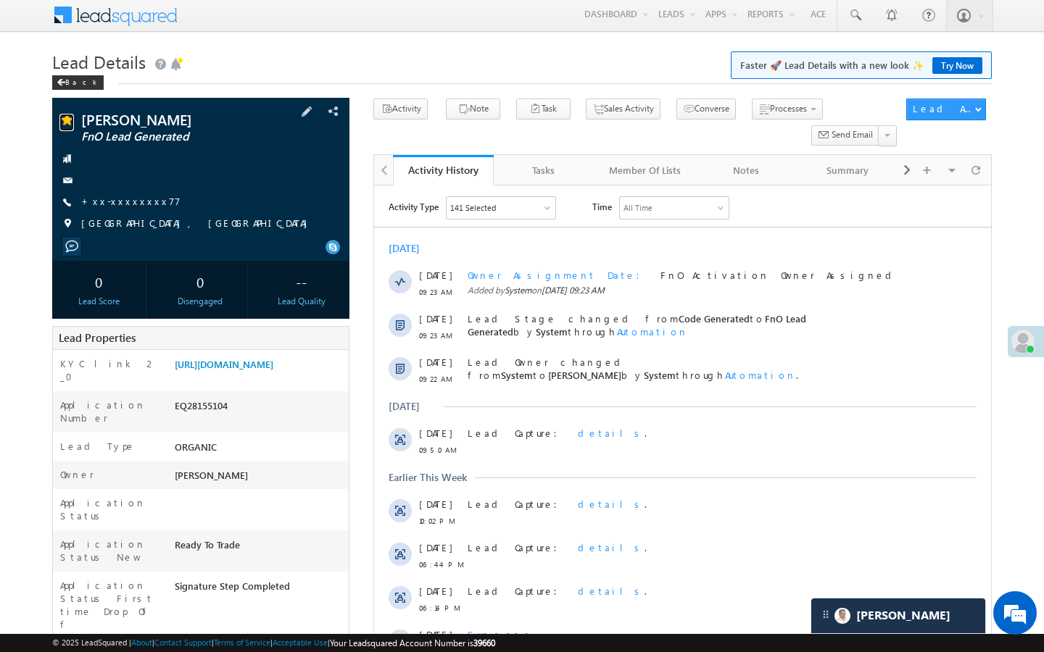
scroll to position [0, 0]
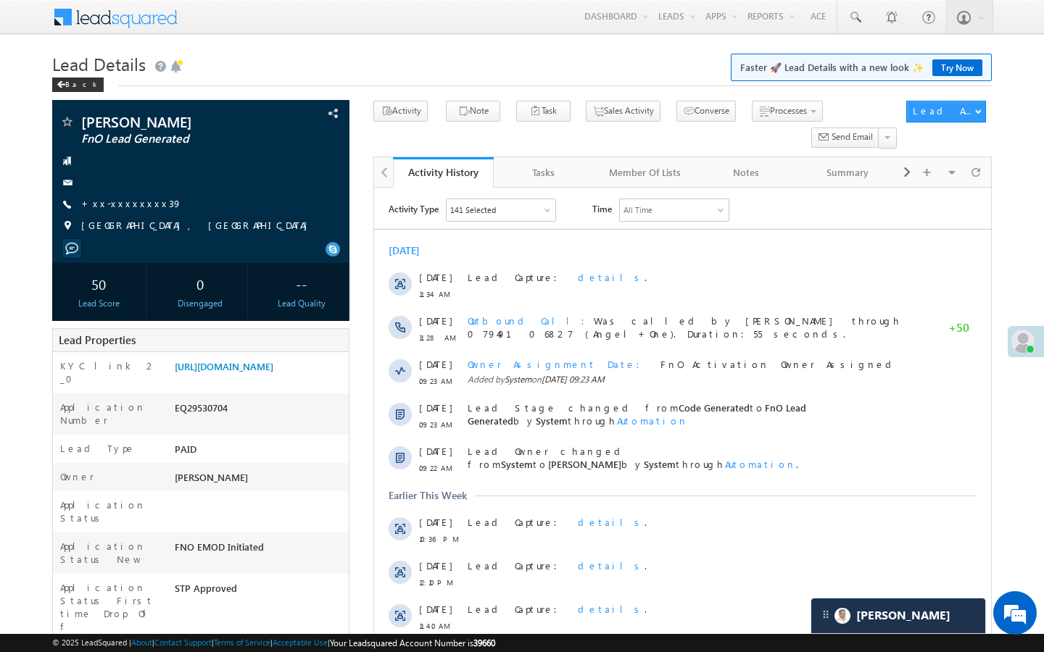
scroll to position [6629, 0]
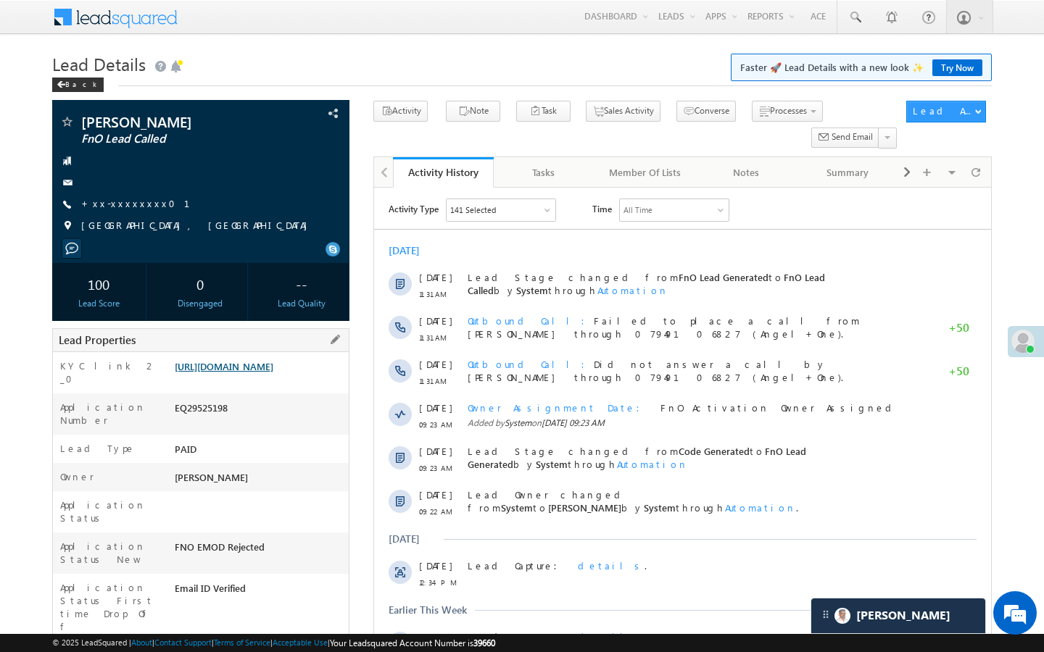
click at [273, 373] on link "[URL][DOMAIN_NAME]" at bounding box center [224, 366] width 99 height 12
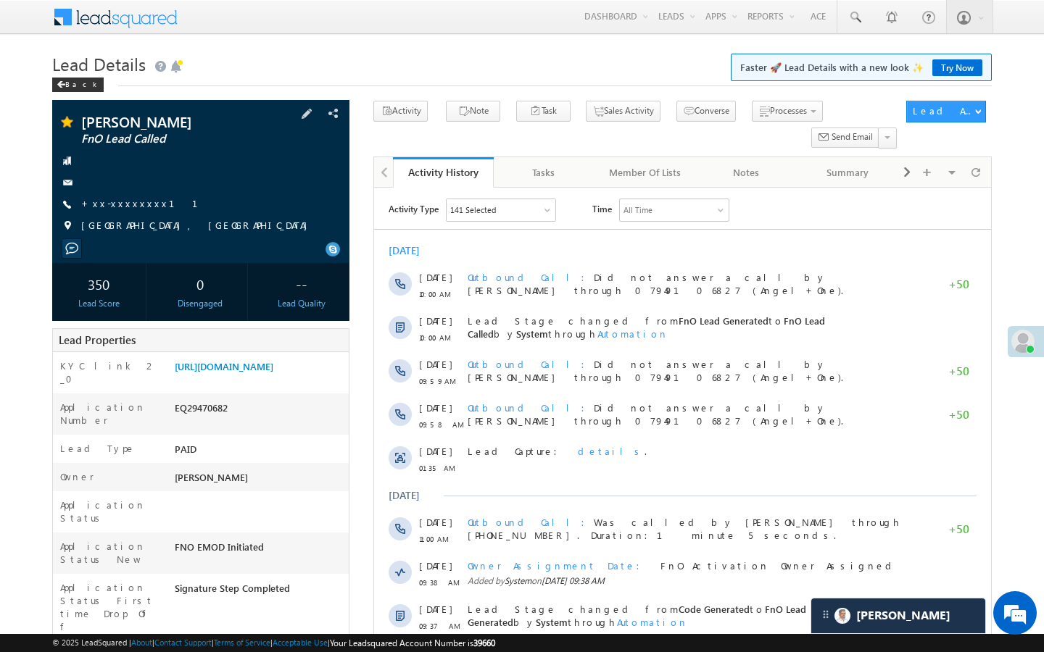
drag, startPoint x: 112, startPoint y: 210, endPoint x: 157, endPoint y: 210, distance: 44.9
click at [112, 210] on span "+xx-xxxxxxxx11" at bounding box center [148, 204] width 134 height 14
click at [123, 202] on link "+xx-xxxxxxxx11" at bounding box center [148, 203] width 134 height 12
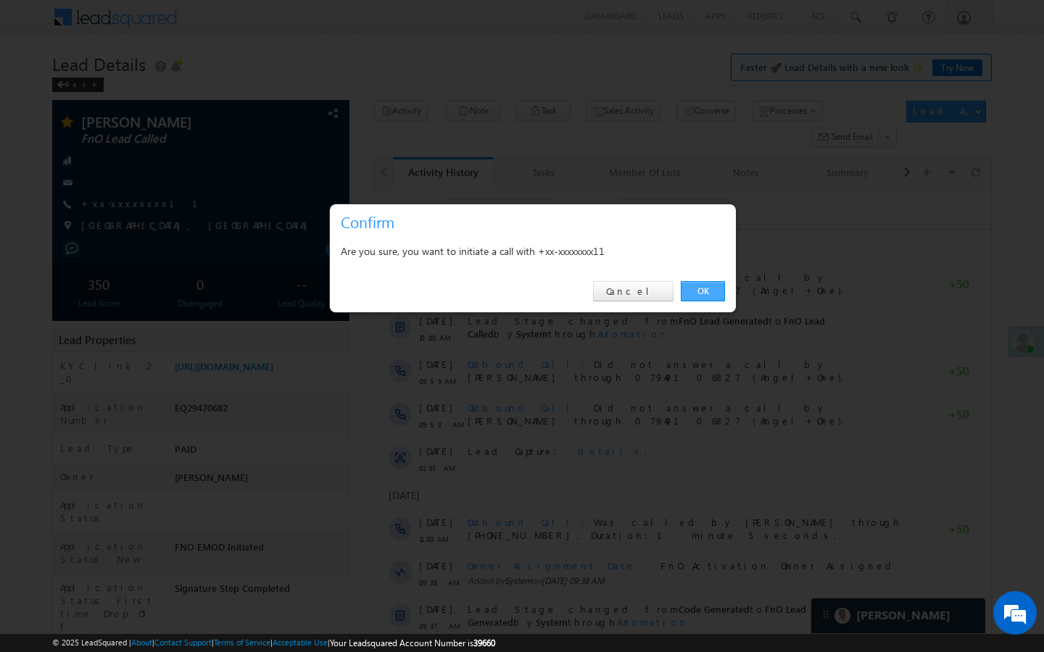
click at [694, 301] on link "OK" at bounding box center [703, 291] width 44 height 20
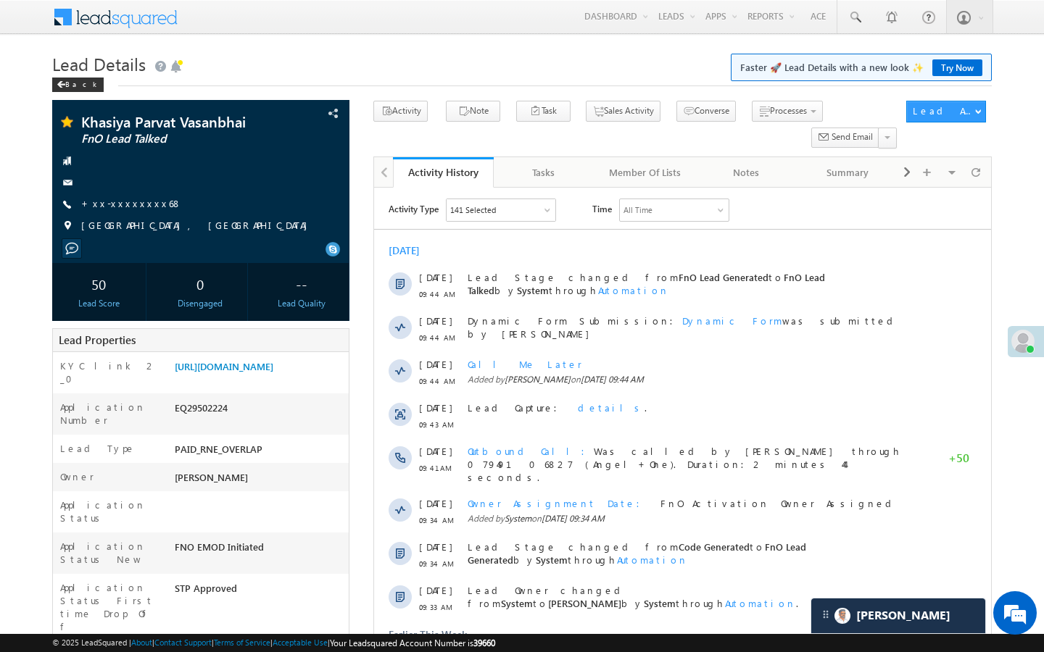
scroll to position [6629, 0]
